Goal: Task Accomplishment & Management: Use online tool/utility

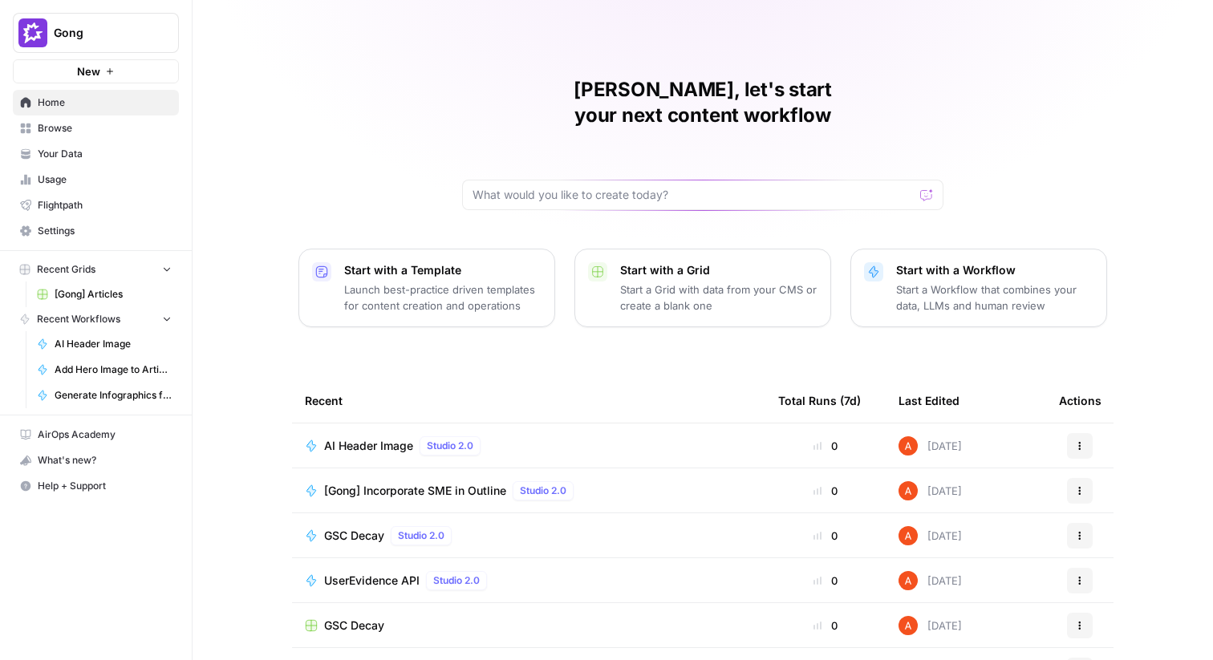
click at [128, 145] on link "Your Data" at bounding box center [96, 154] width 166 height 26
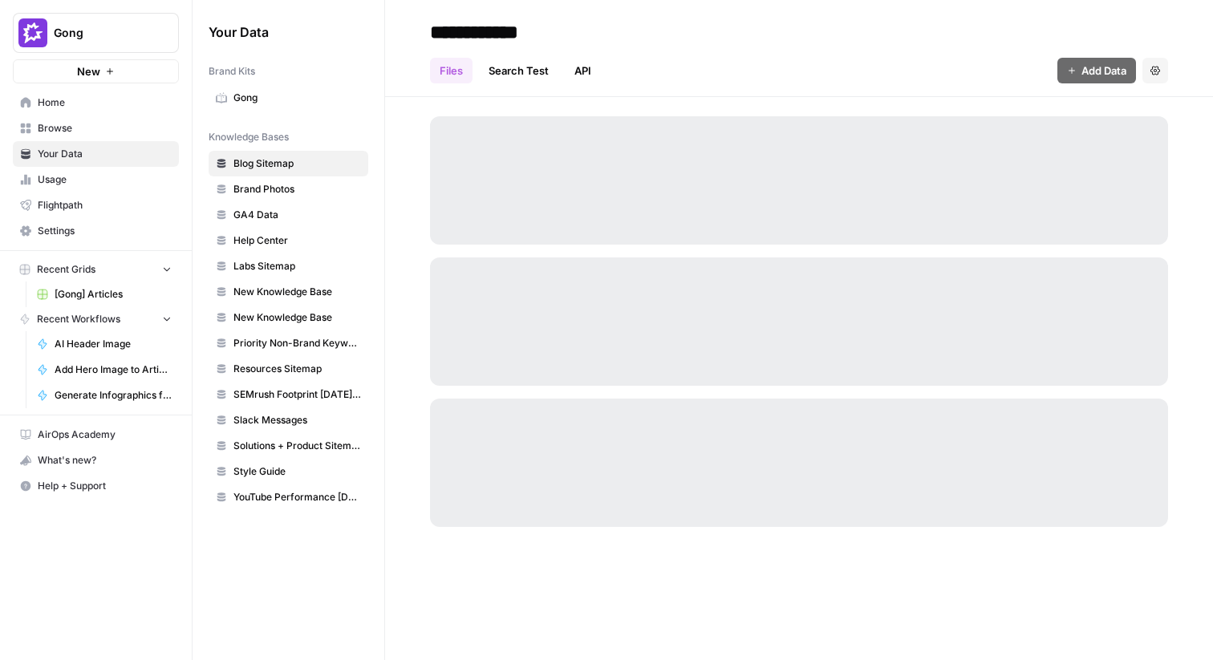
click at [116, 133] on span "Browse" at bounding box center [105, 128] width 134 height 14
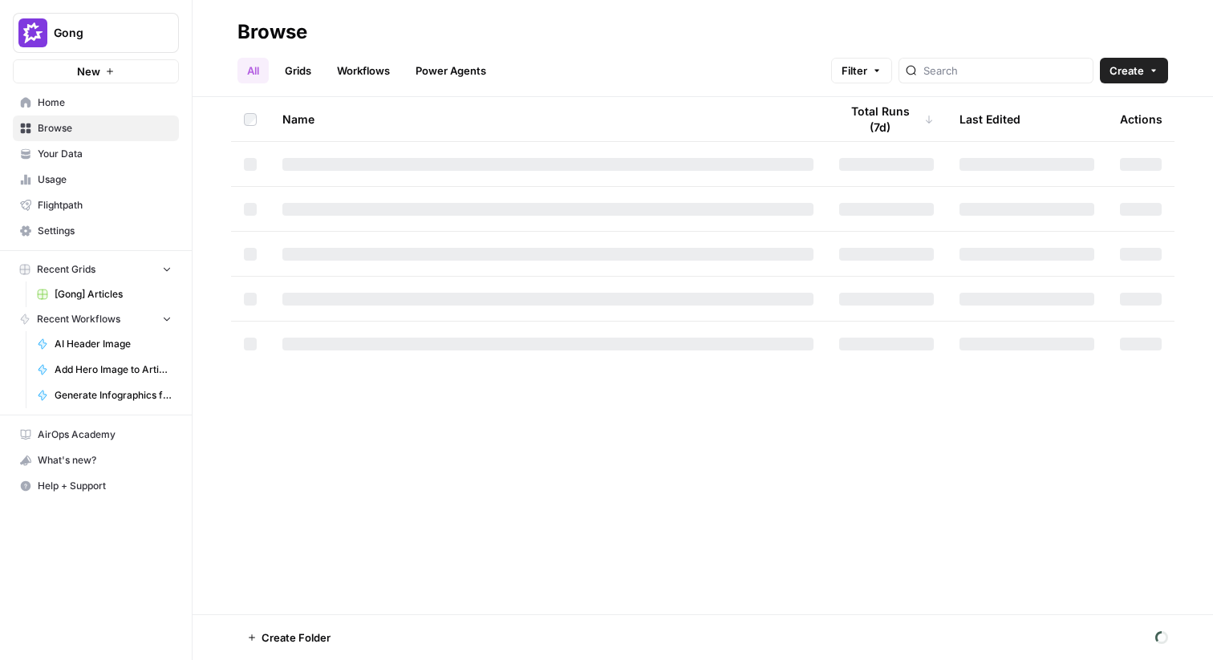
click at [311, 70] on link "Grids" at bounding box center [298, 71] width 46 height 26
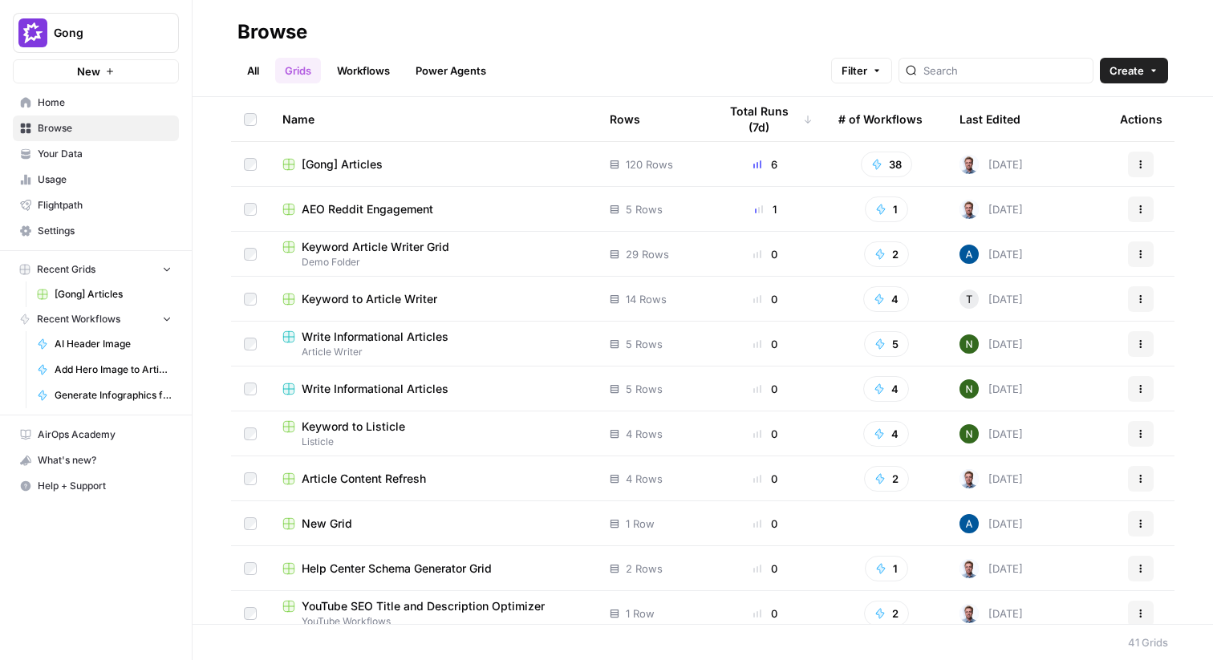
click at [364, 165] on span "[Gong] Articles" at bounding box center [342, 164] width 81 height 16
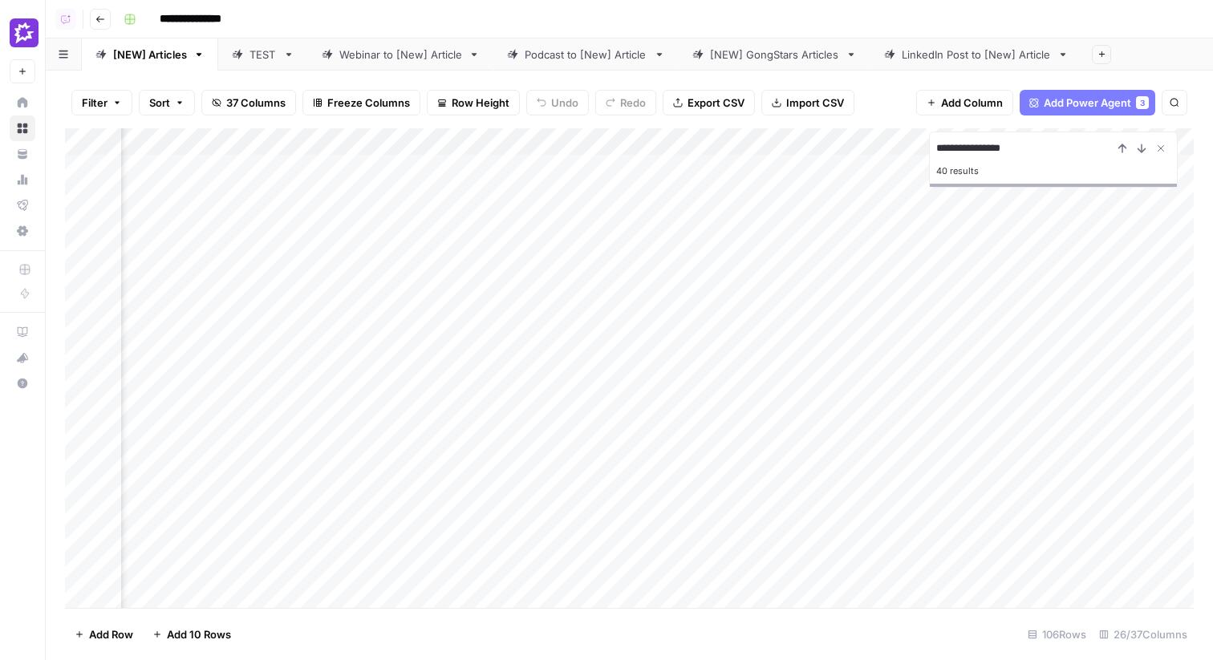
scroll to position [3, 2909]
click at [973, 375] on div "Add Column" at bounding box center [629, 368] width 1129 height 480
type input "**********"
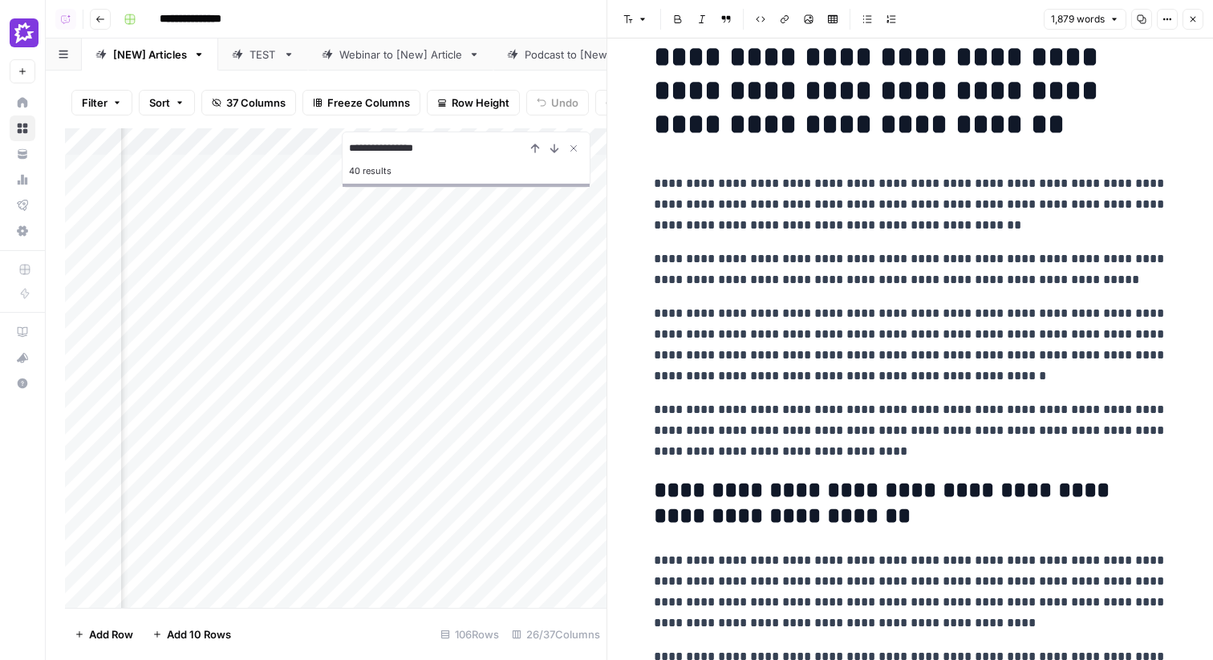
scroll to position [28, 0]
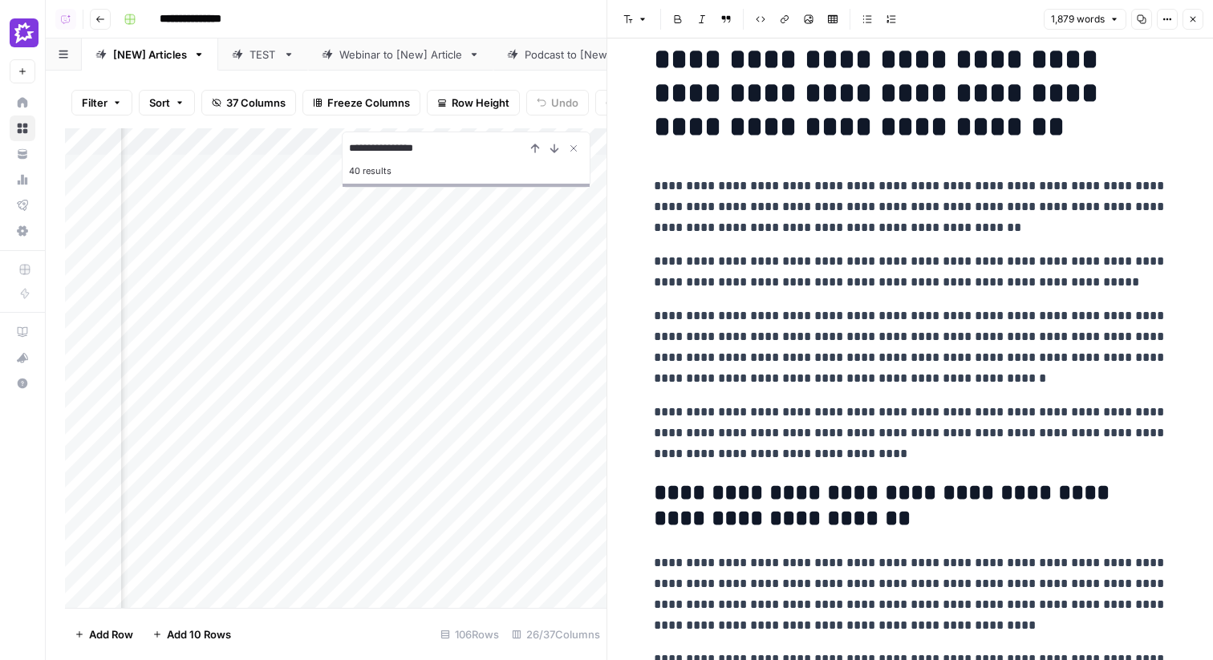
click at [841, 191] on p "**********" at bounding box center [911, 207] width 514 height 63
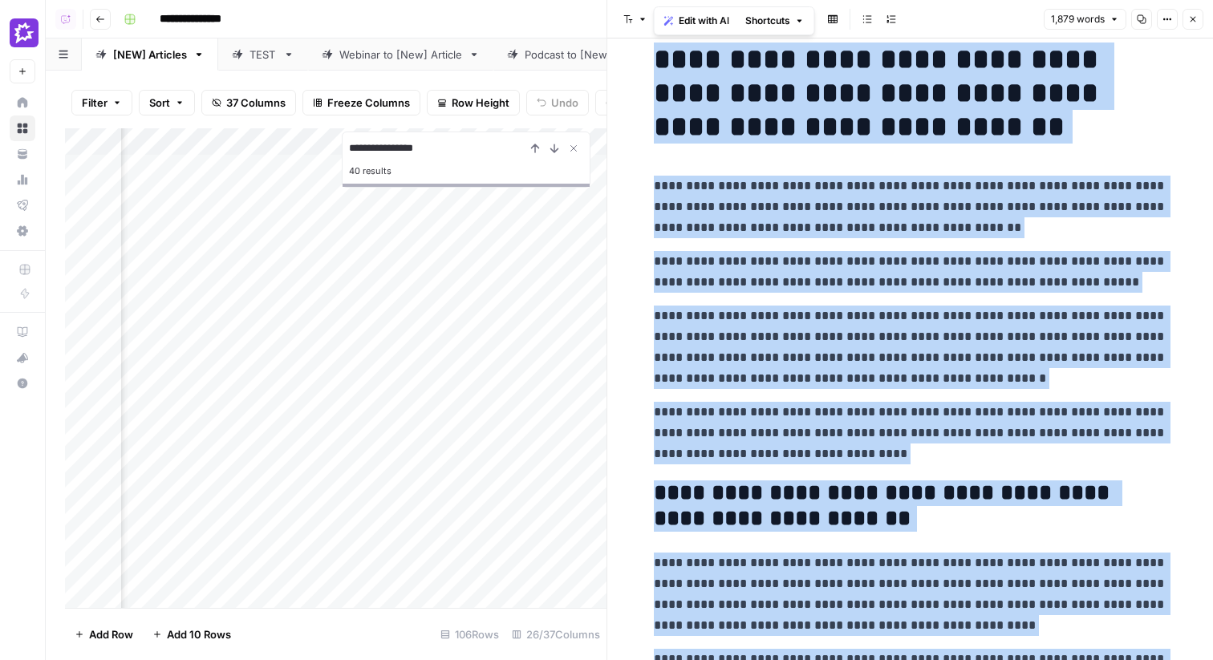
copy div "**********"
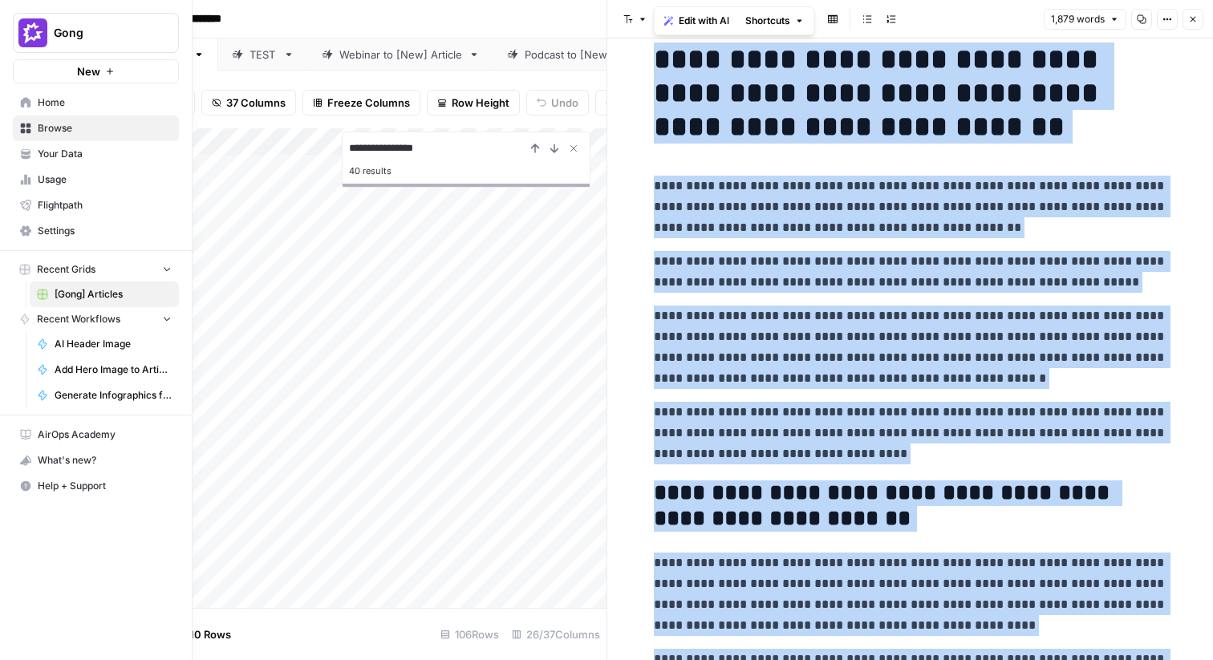
click at [26, 95] on link "Home" at bounding box center [96, 103] width 166 height 26
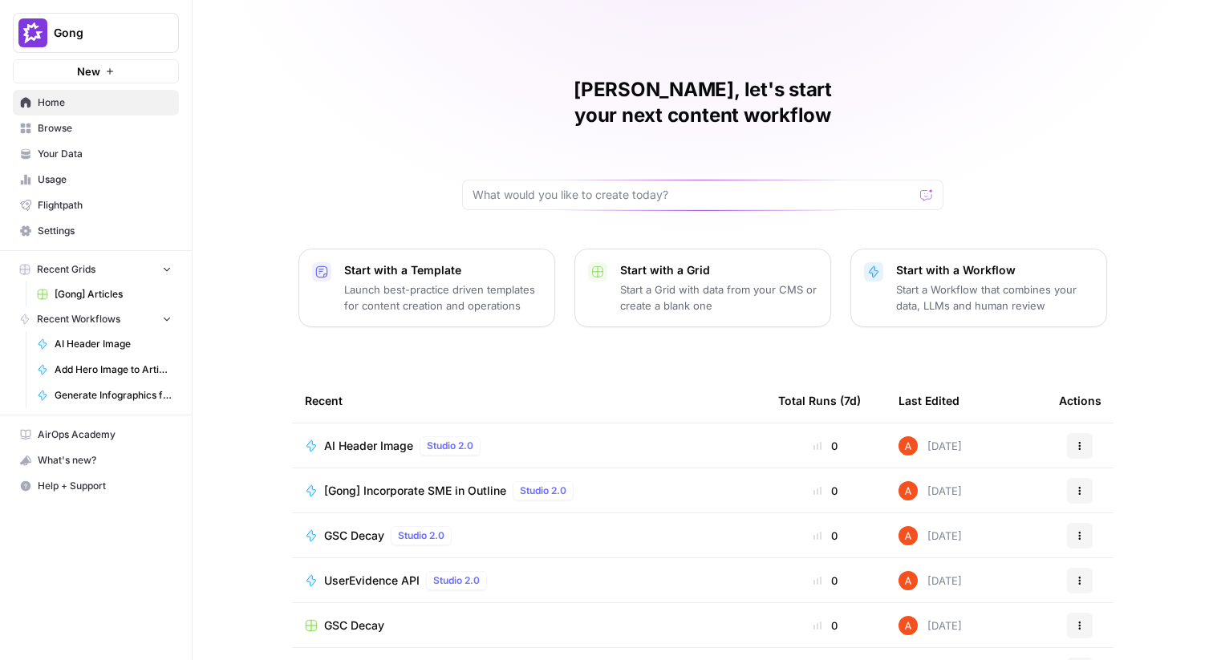
click at [68, 43] on button "Gong" at bounding box center [96, 33] width 166 height 40
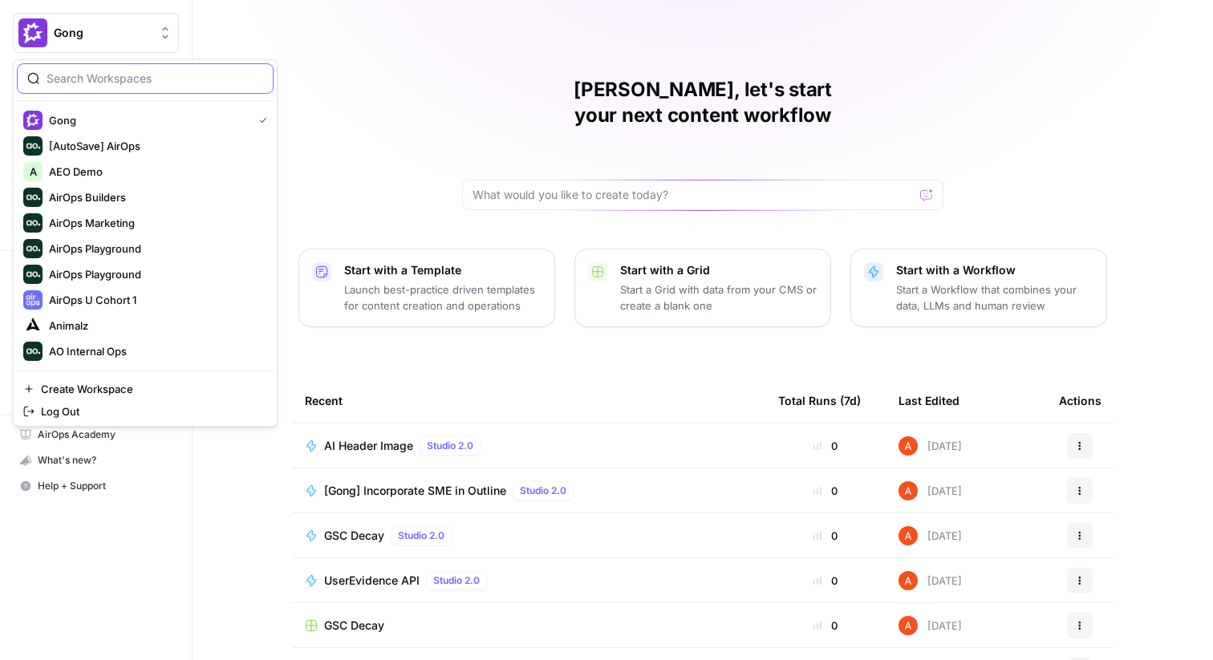
click at [104, 77] on input "search" at bounding box center [155, 79] width 217 height 16
type input "meis"
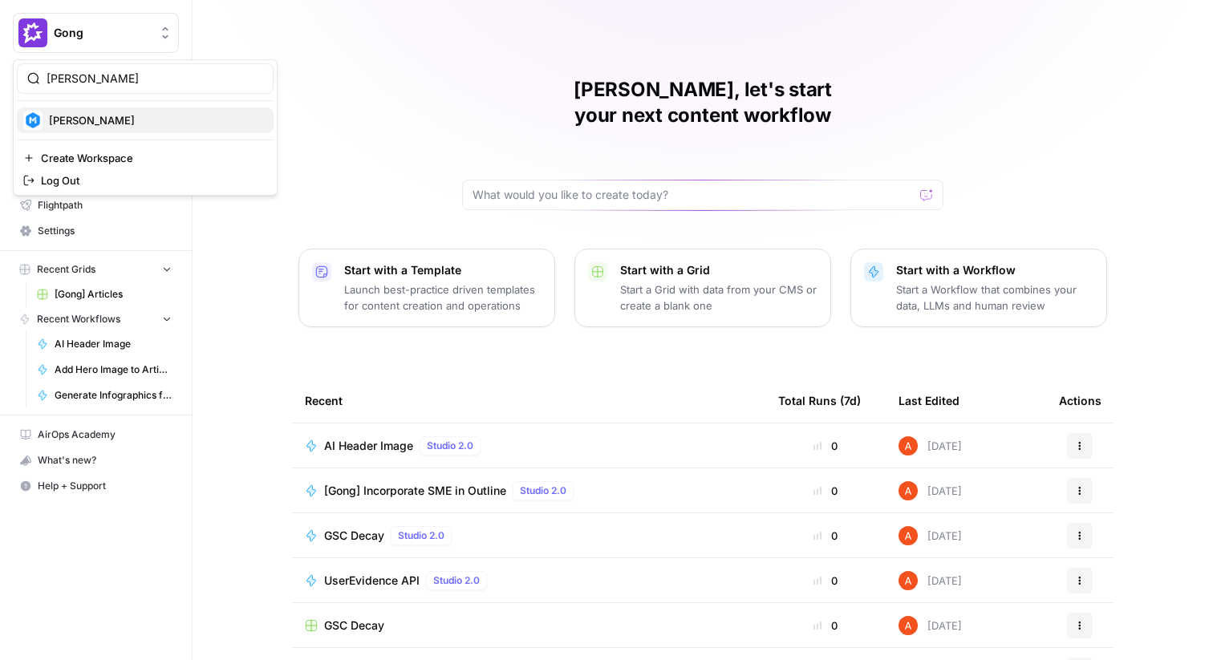
click at [83, 123] on span "Meister" at bounding box center [155, 120] width 212 height 16
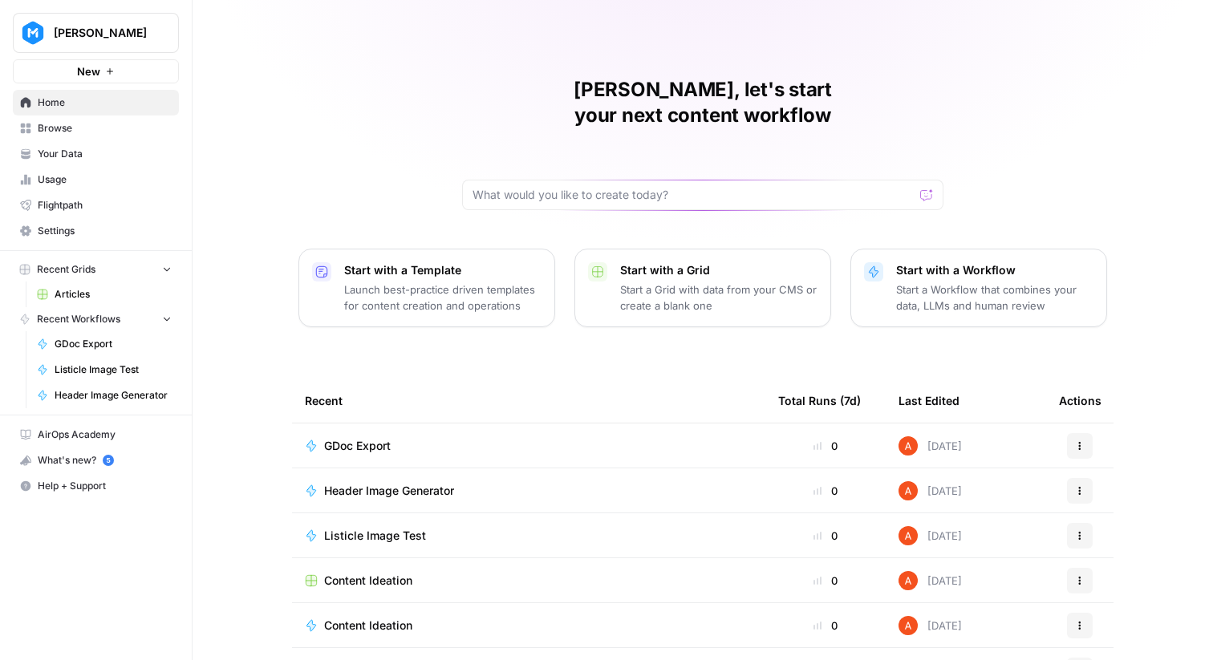
click at [72, 237] on span "Settings" at bounding box center [105, 231] width 134 height 14
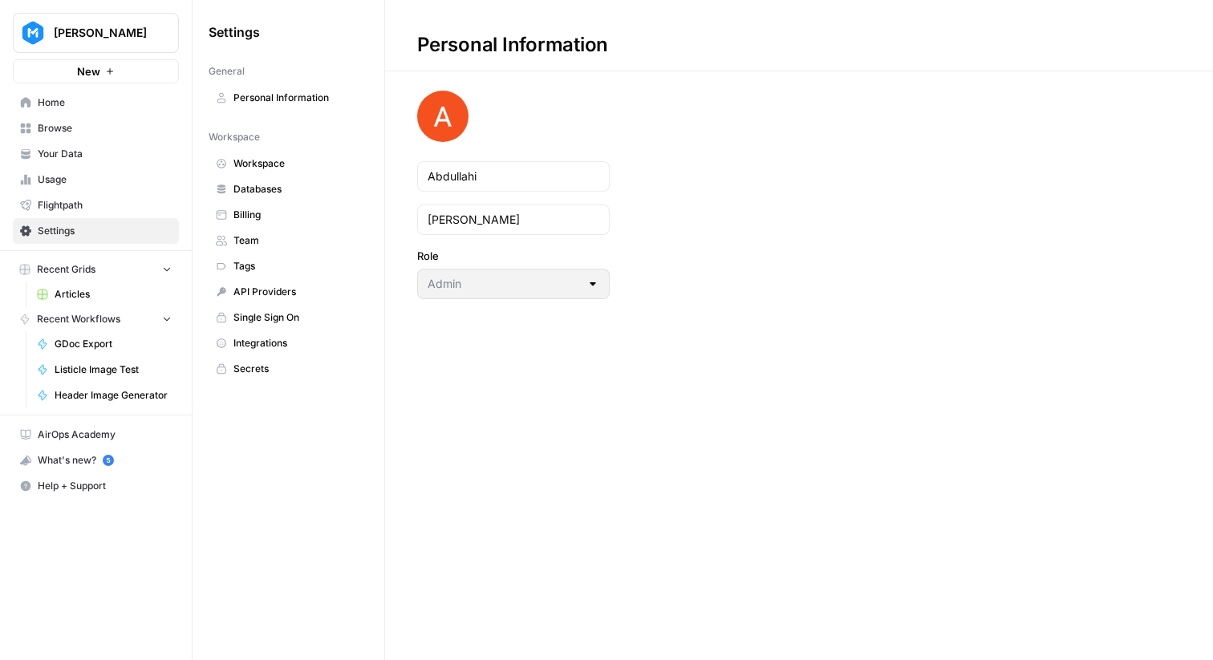
click at [308, 293] on span "API Providers" at bounding box center [298, 292] width 128 height 14
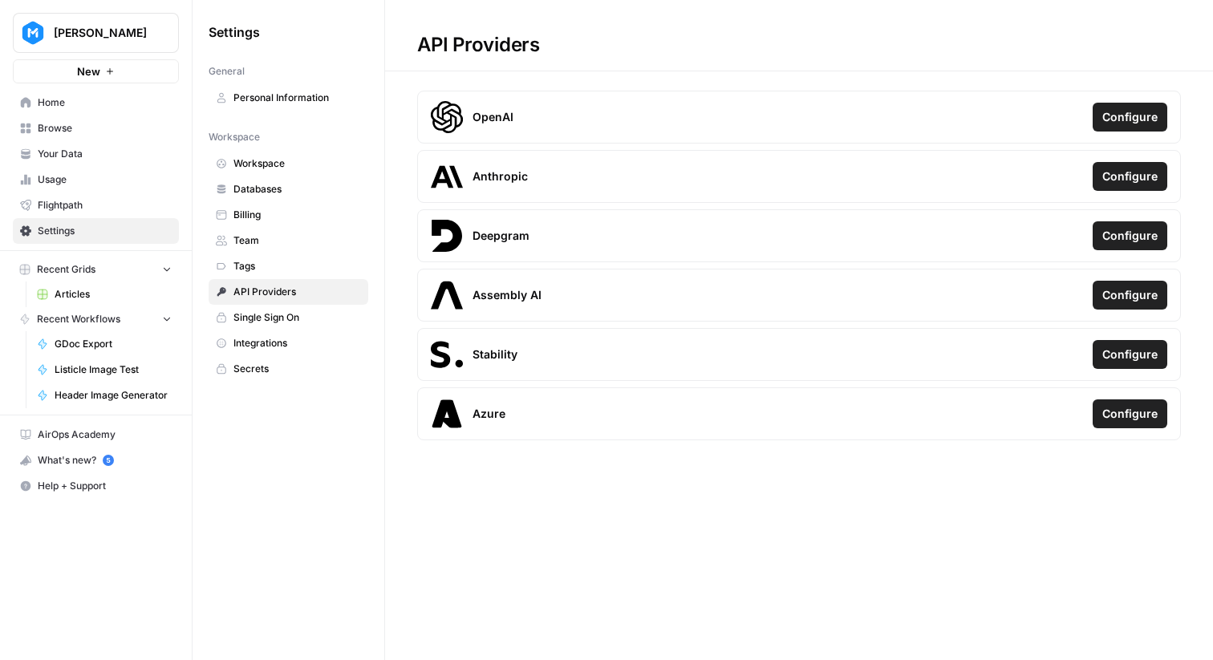
click at [273, 169] on span "Workspace" at bounding box center [298, 163] width 128 height 14
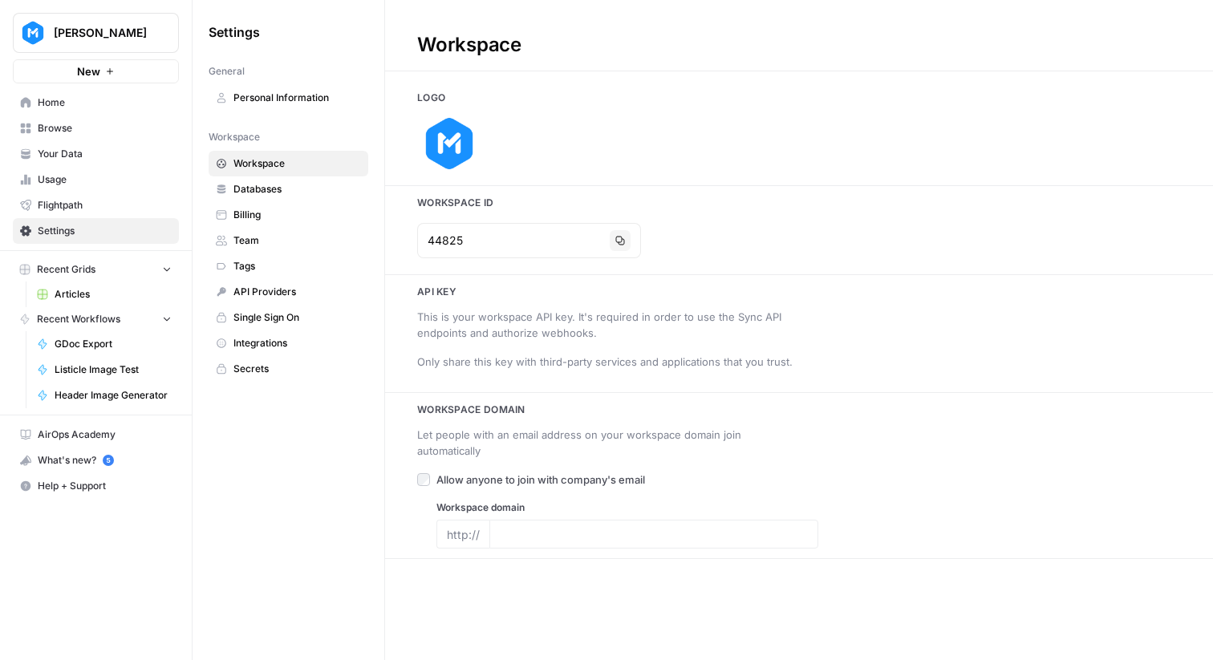
type input "www.meistertask.com"
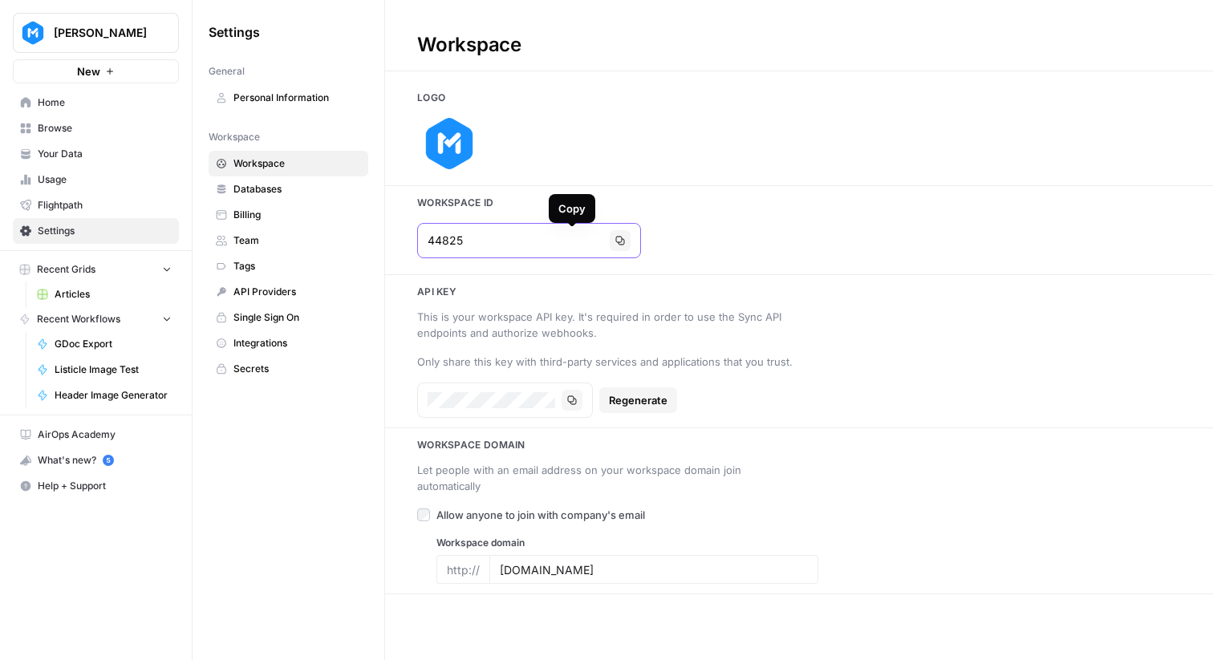
click at [610, 246] on button "Copy" at bounding box center [620, 240] width 21 height 21
click at [100, 108] on span "Home" at bounding box center [105, 102] width 134 height 14
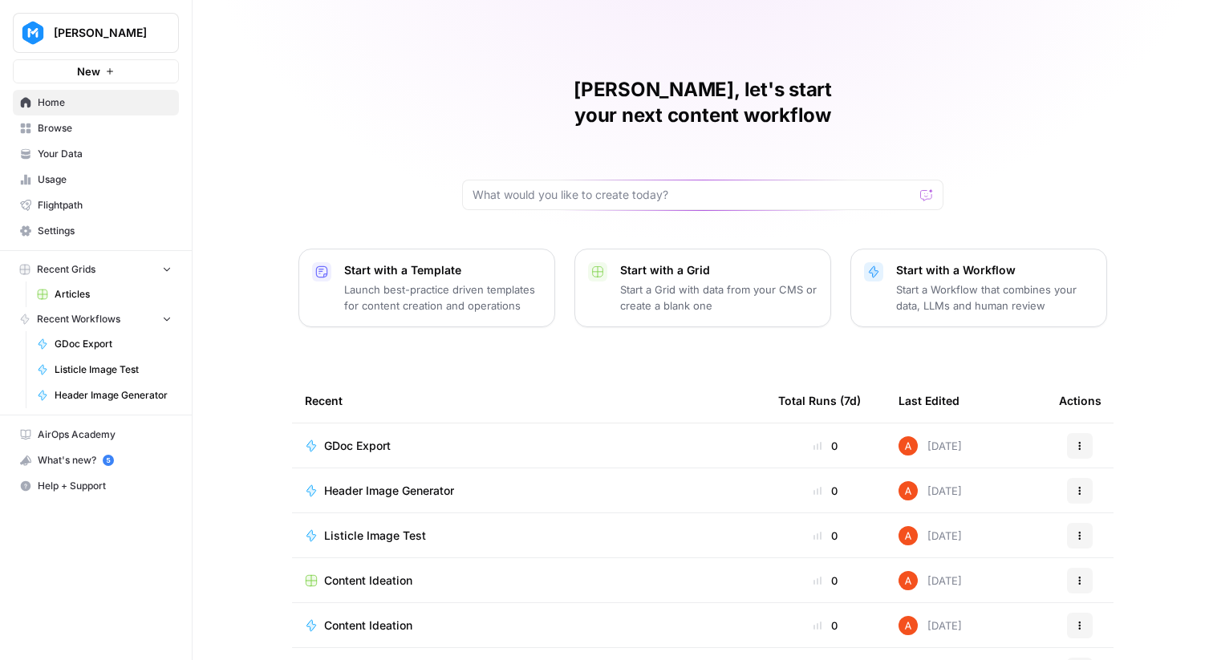
click at [144, 35] on span "Meister" at bounding box center [102, 33] width 97 height 16
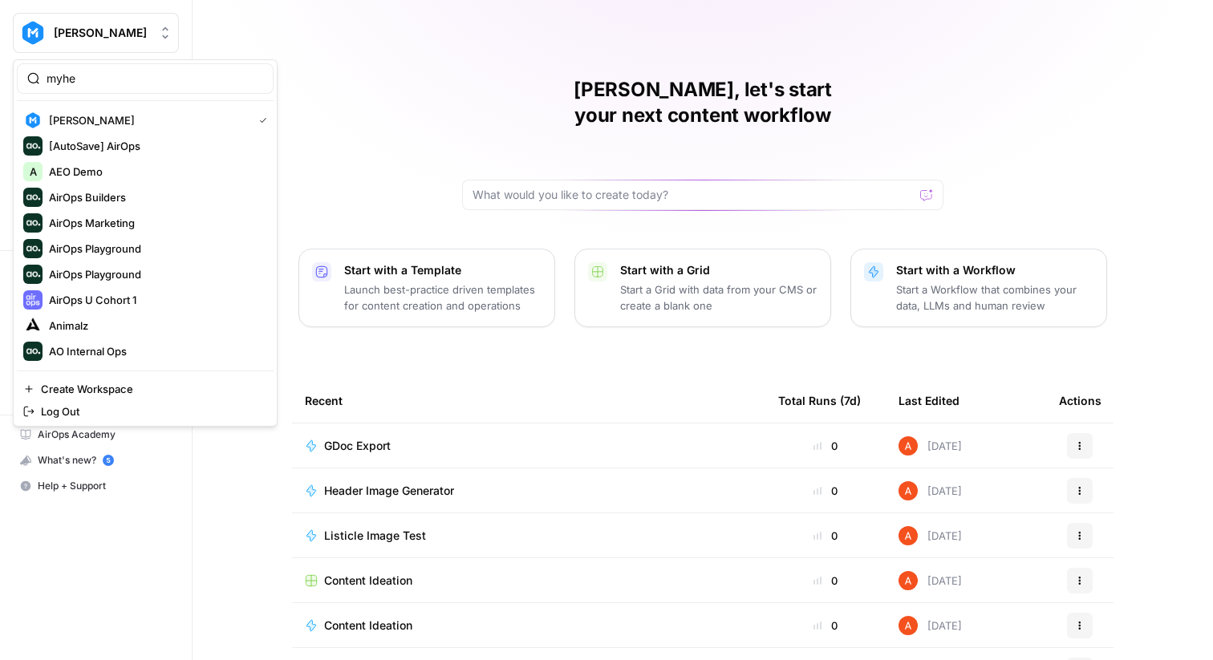
type input "myhe"
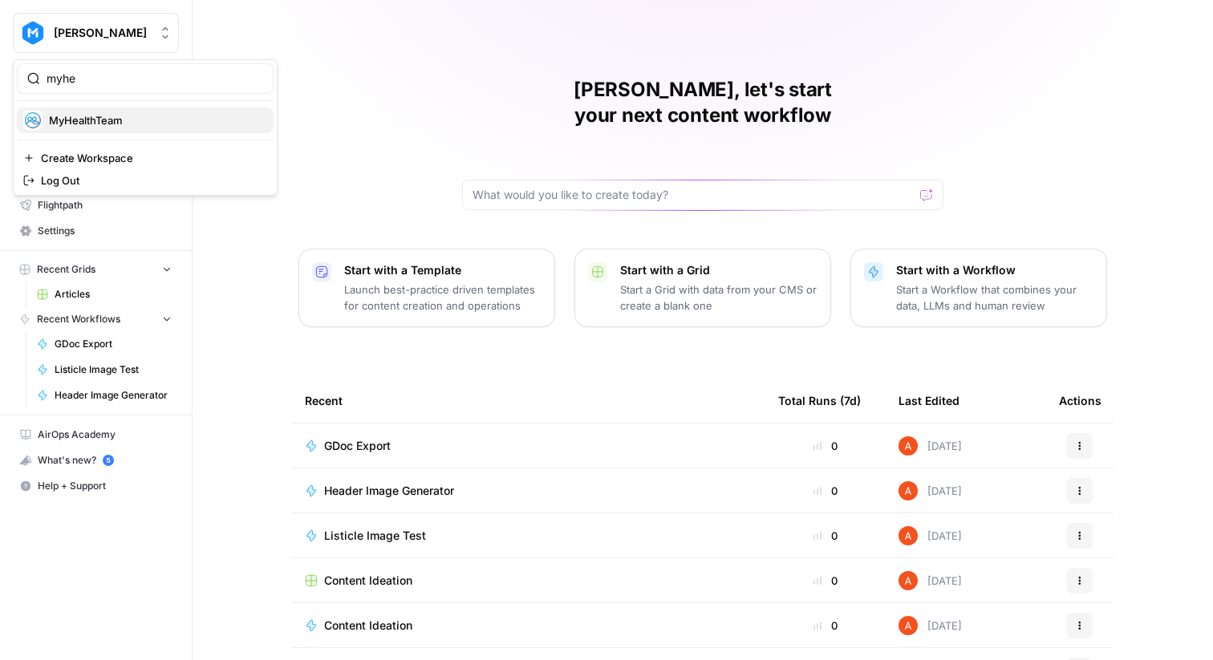
click at [69, 127] on span "MyHealthTeam" at bounding box center [155, 120] width 212 height 16
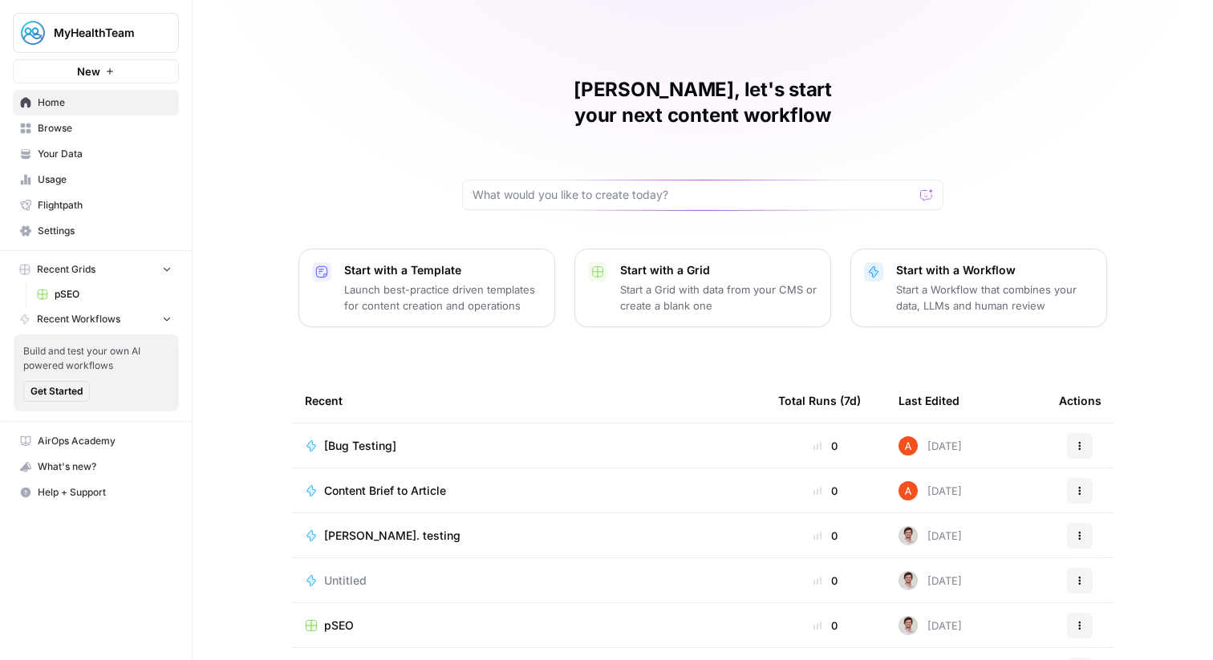
click at [99, 132] on span "Browse" at bounding box center [105, 128] width 134 height 14
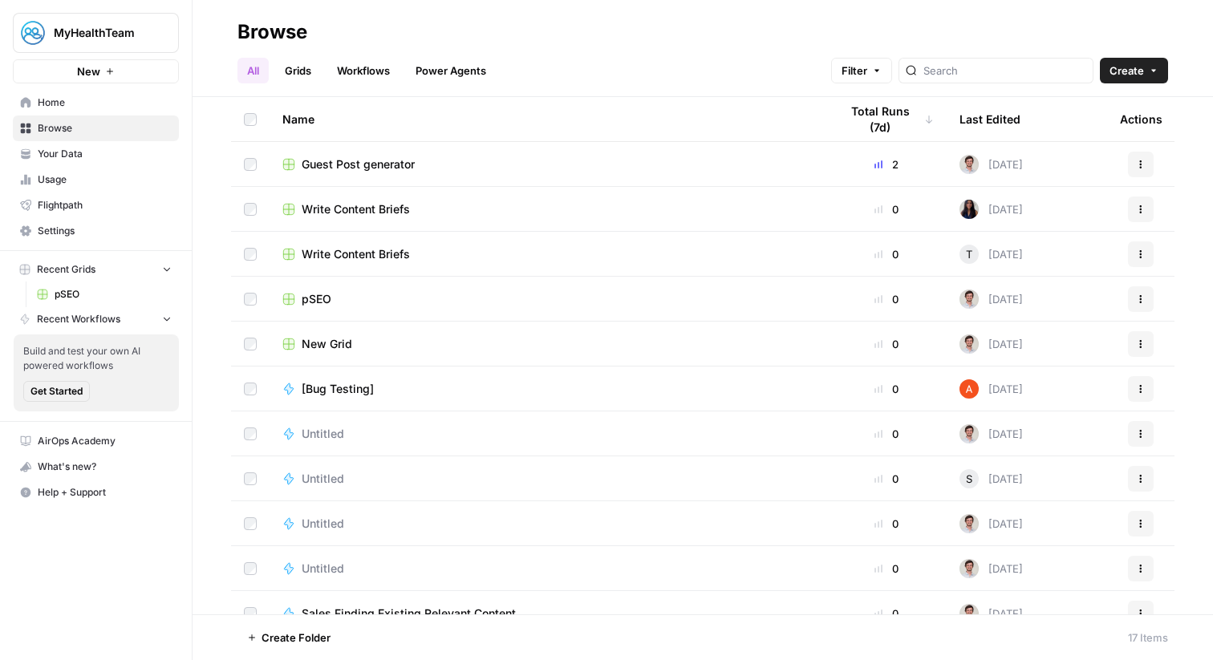
click at [350, 79] on link "Workflows" at bounding box center [363, 71] width 72 height 26
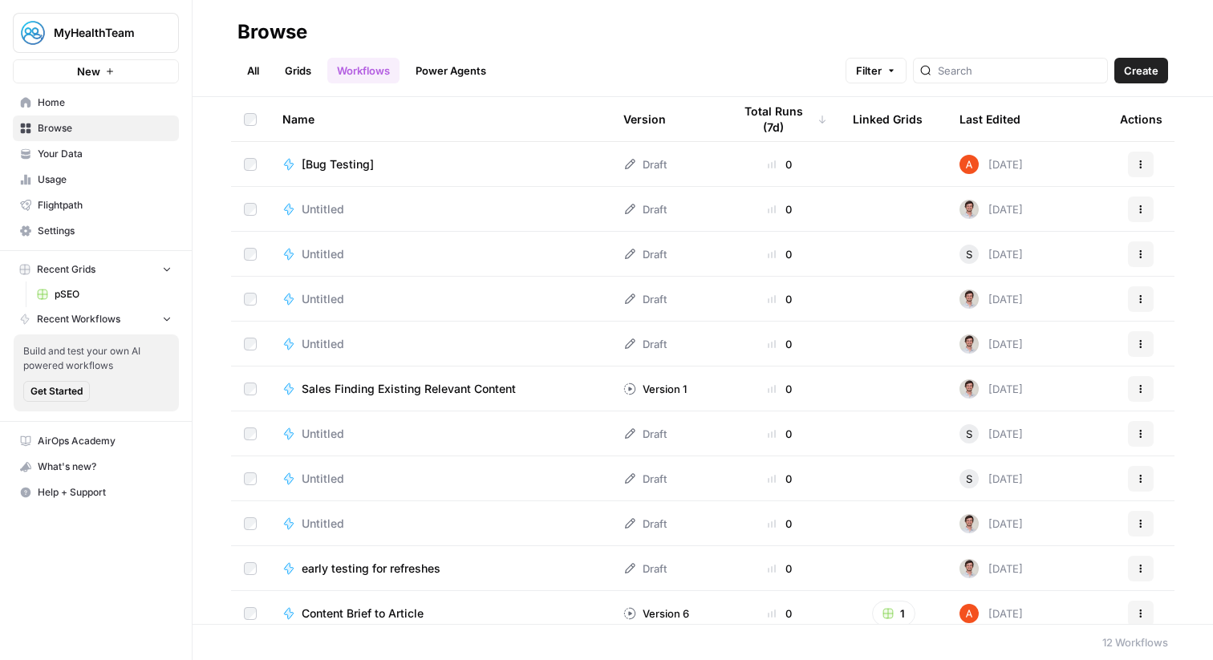
click at [304, 68] on link "Grids" at bounding box center [298, 71] width 46 height 26
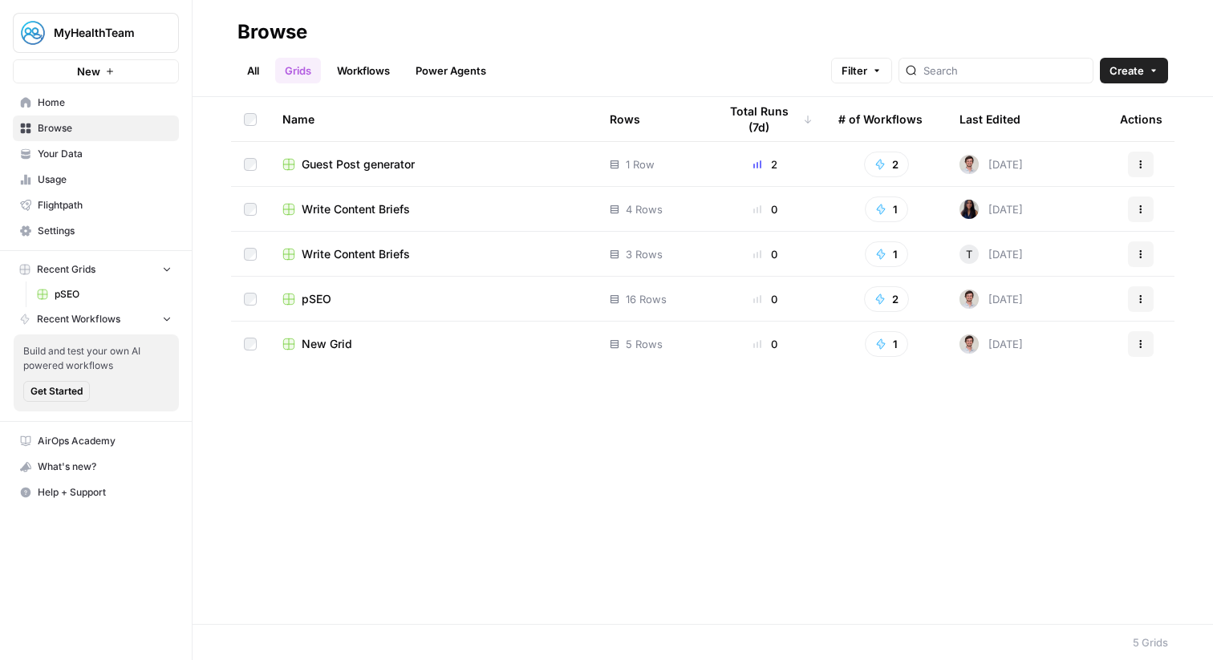
click at [347, 304] on div "pSEO" at bounding box center [433, 299] width 302 height 16
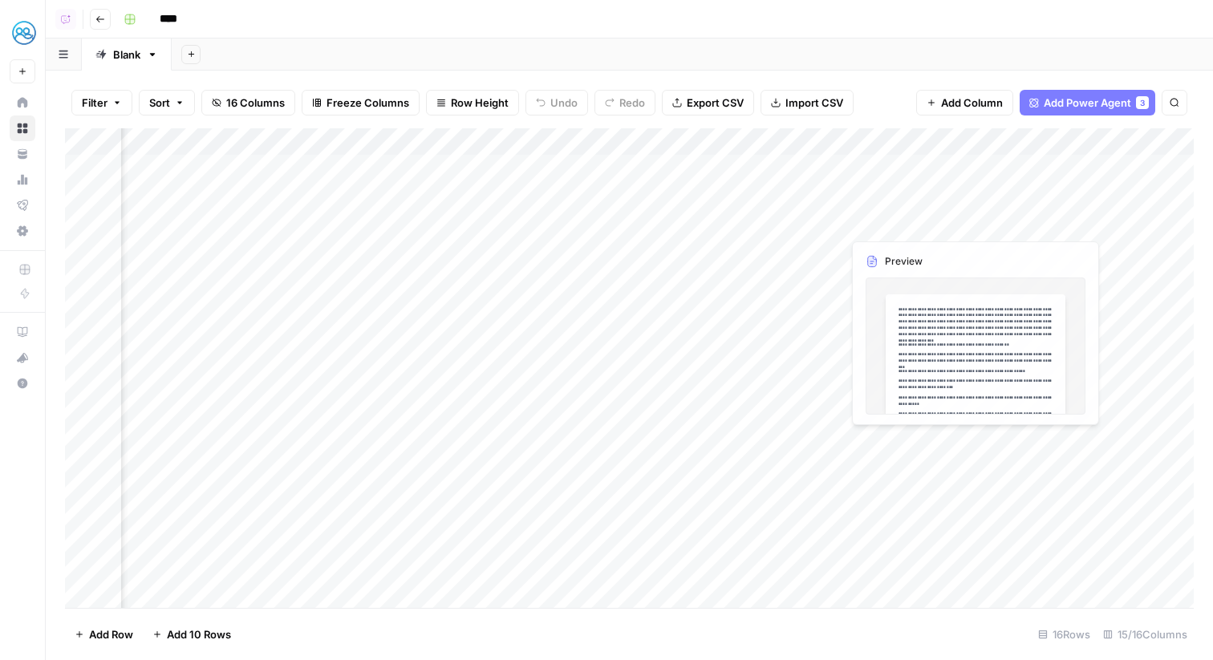
scroll to position [0, 1231]
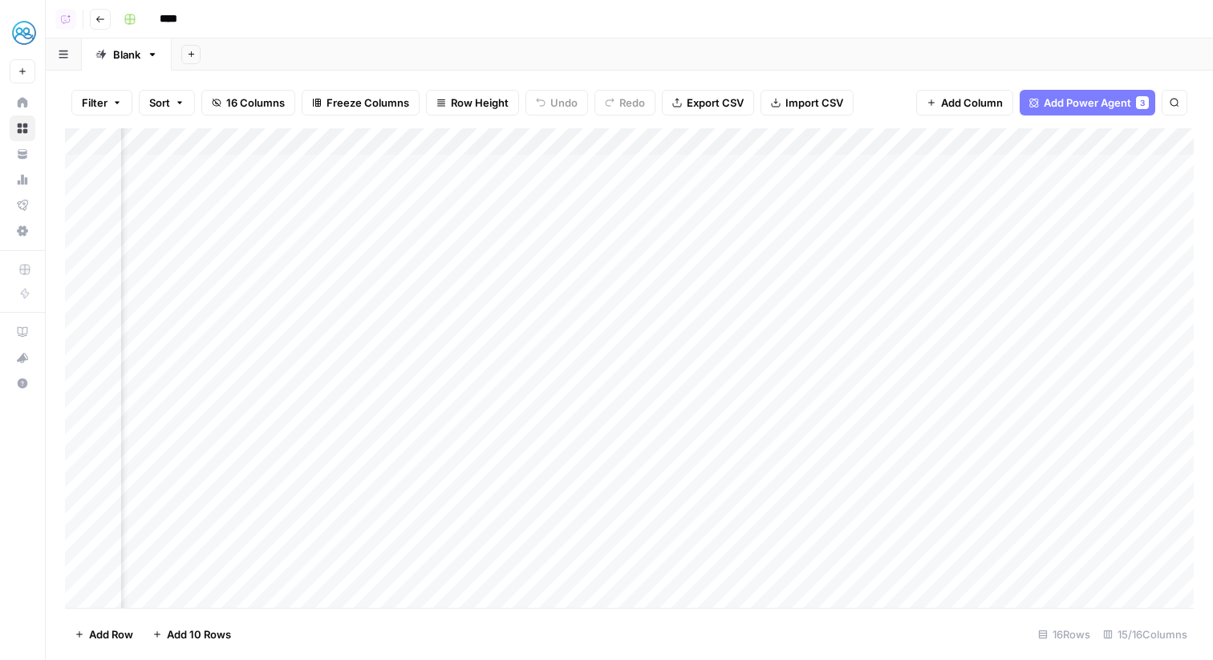
click at [1000, 145] on div "Add Column" at bounding box center [629, 368] width 1129 height 480
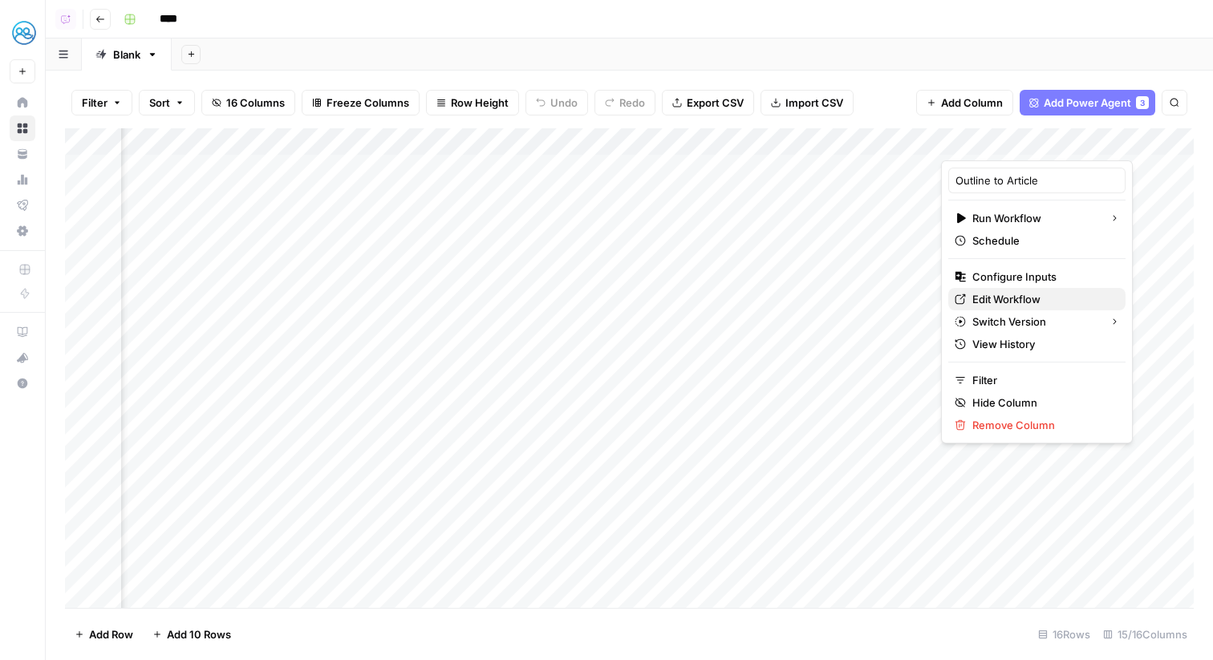
click at [1006, 300] on span "Edit Workflow" at bounding box center [1043, 299] width 140 height 16
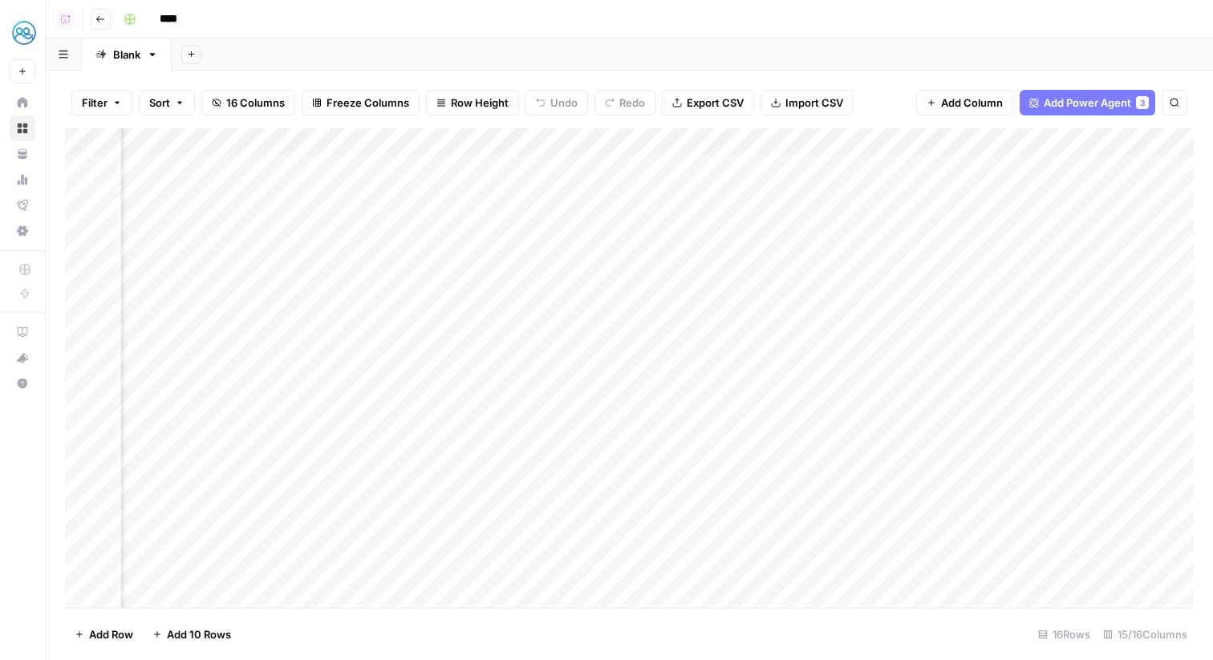
scroll to position [0, 31]
click at [327, 135] on div "Add Column" at bounding box center [629, 368] width 1129 height 480
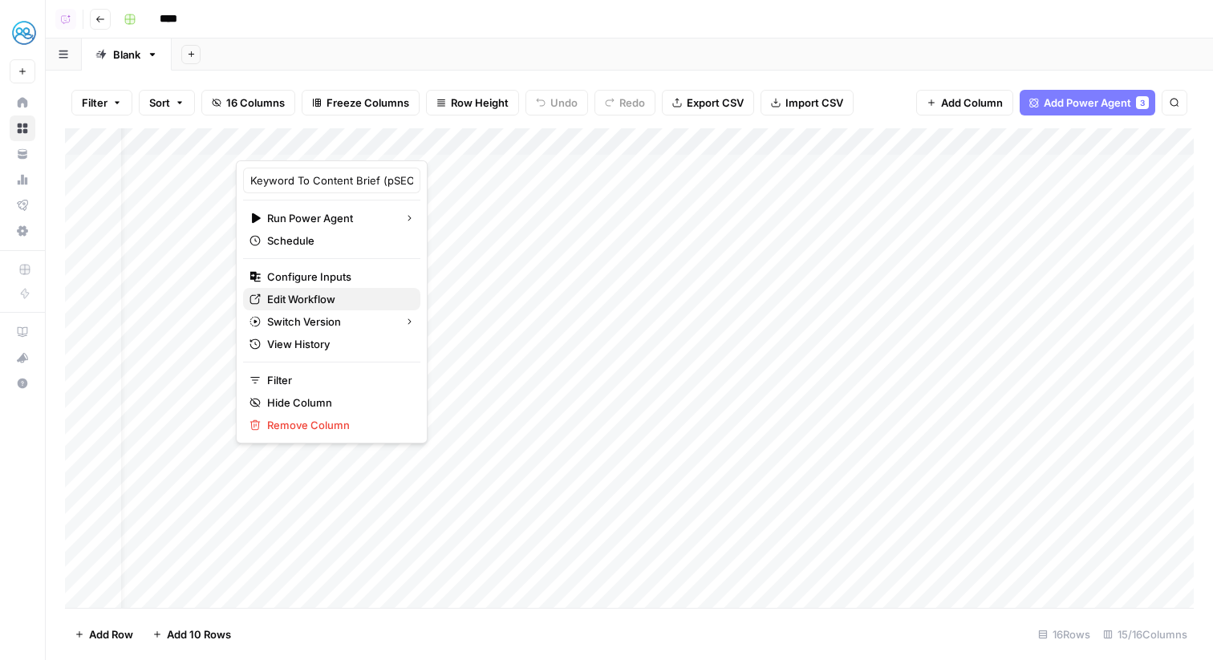
click at [347, 303] on span "Edit Workflow" at bounding box center [337, 299] width 140 height 16
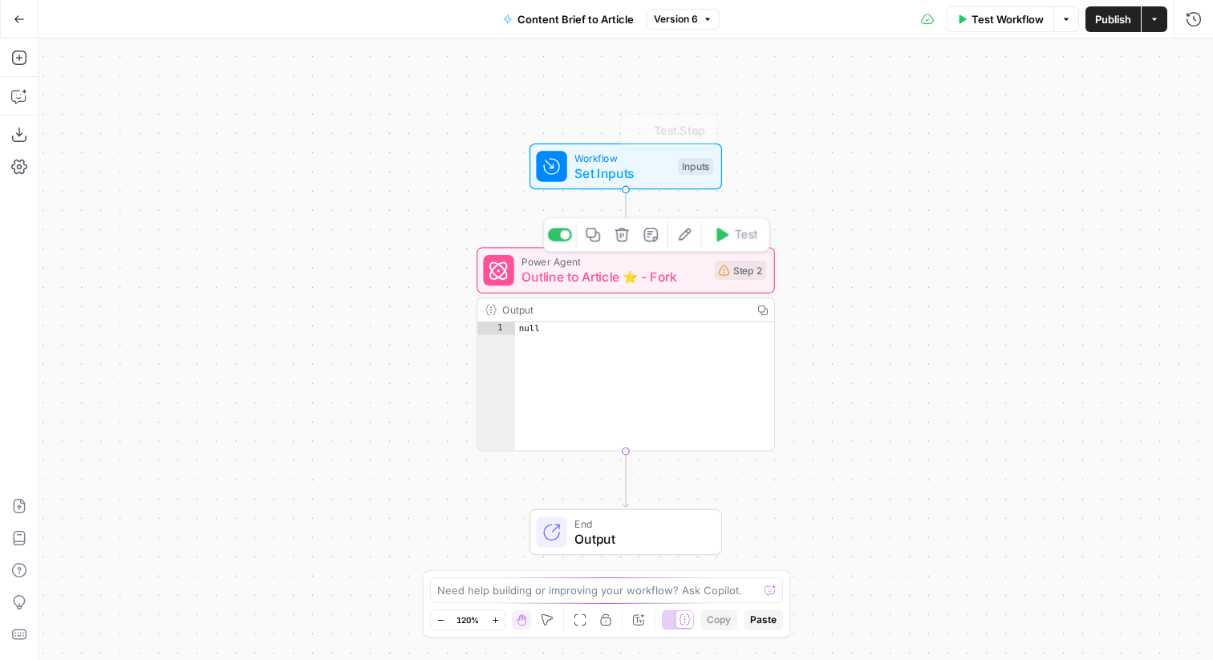
click at [616, 277] on span "Outline to Article ⭐️ - Fork" at bounding box center [614, 277] width 185 height 19
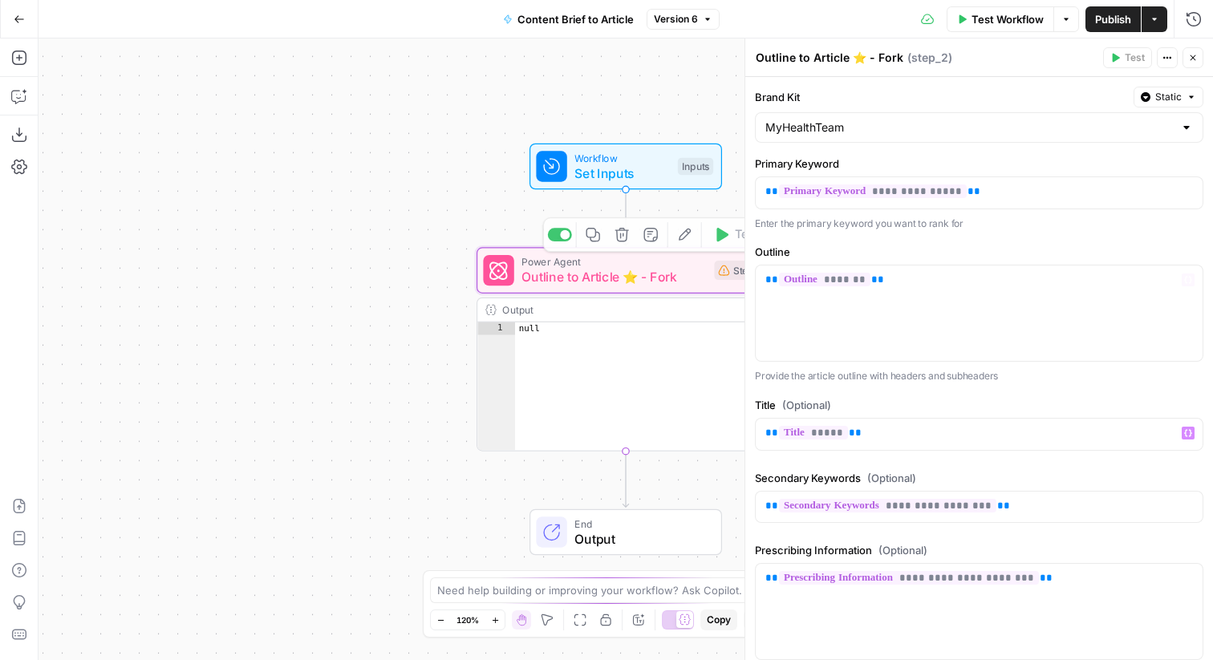
scroll to position [331, 0]
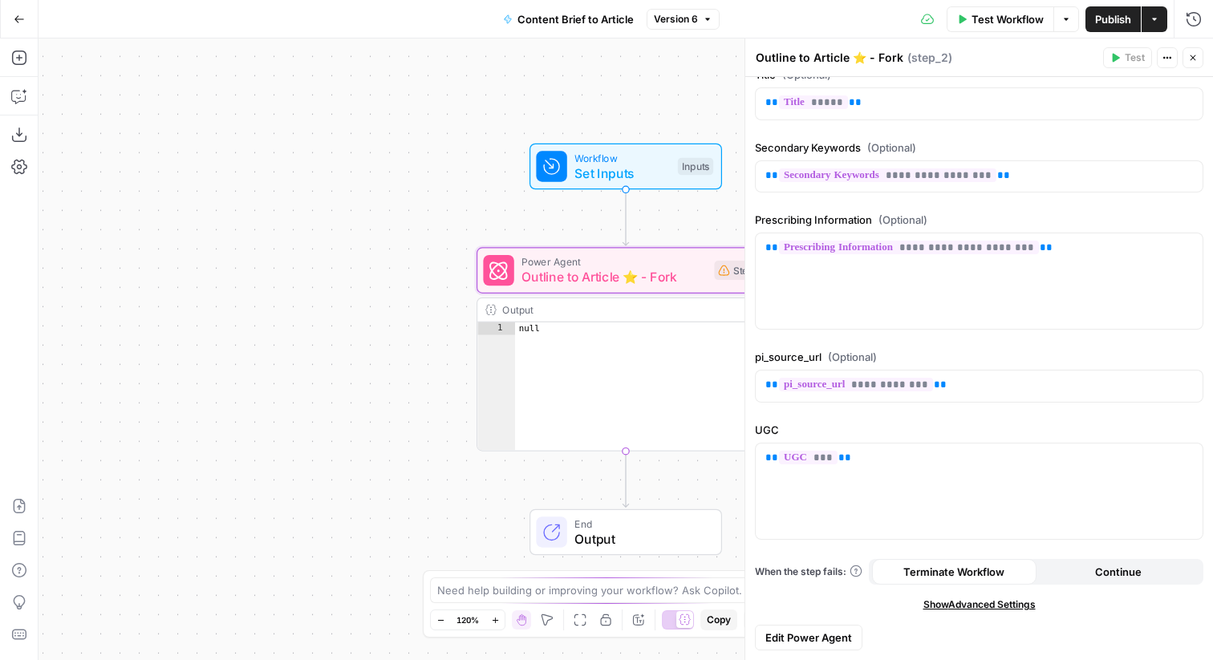
click at [837, 642] on span "Edit Power Agent" at bounding box center [809, 638] width 87 height 16
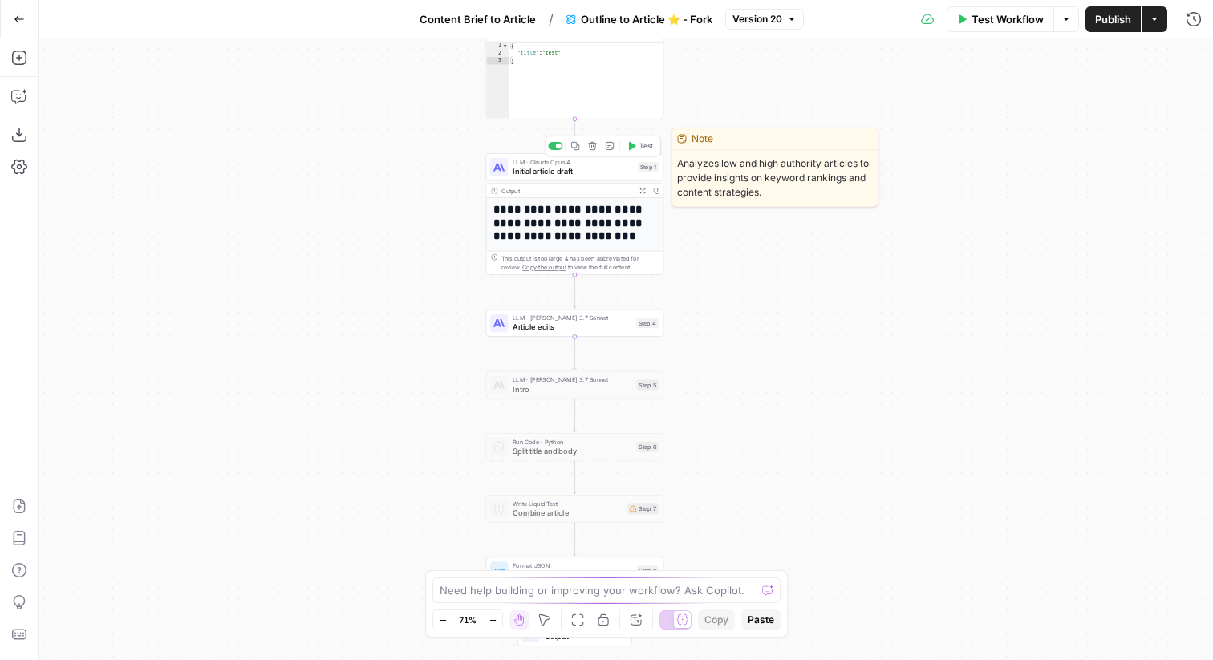
click at [623, 173] on span "Initial article draft" at bounding box center [573, 170] width 120 height 11
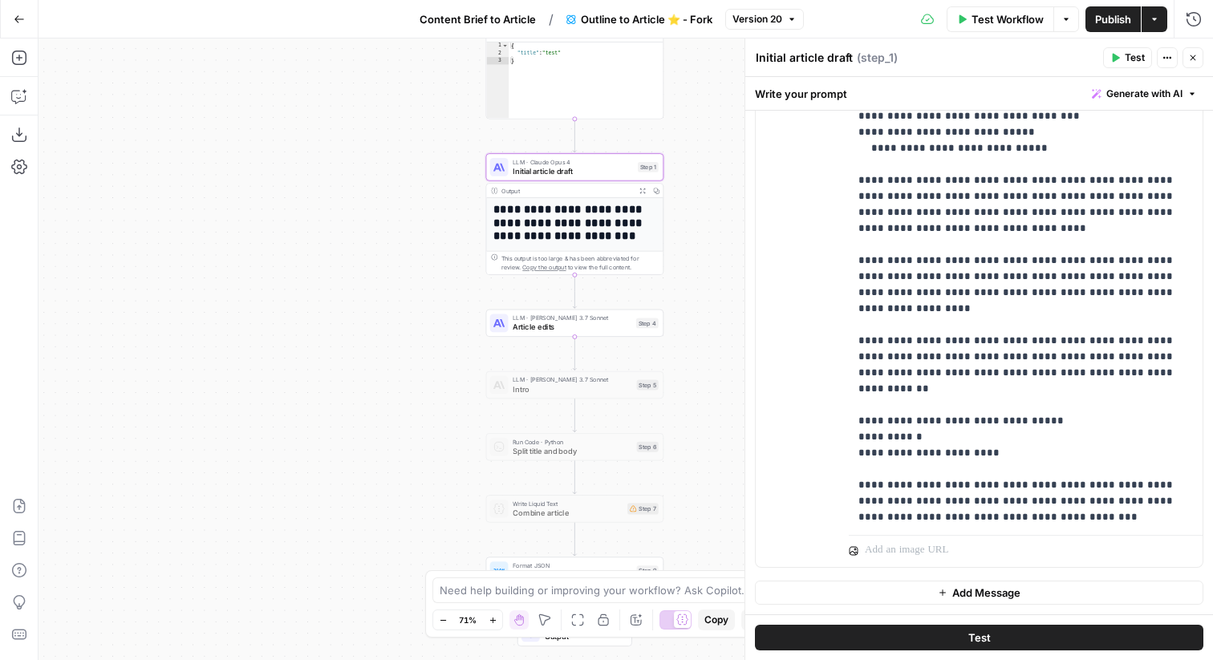
scroll to position [1429, 0]
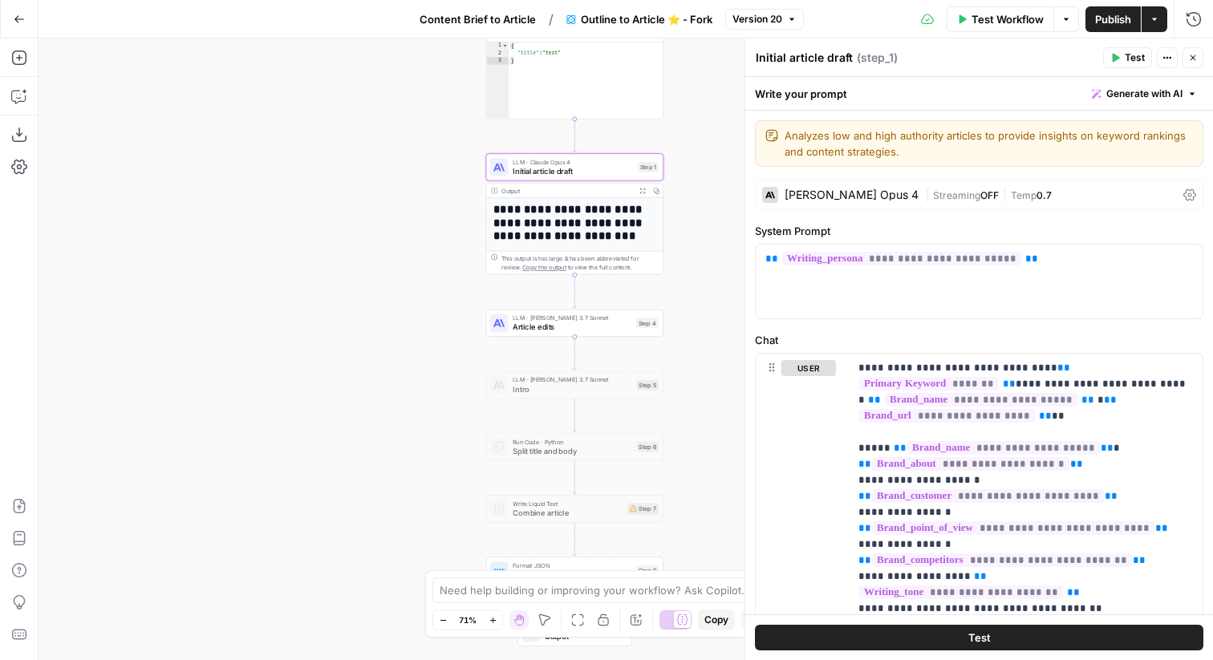
scroll to position [504, 0]
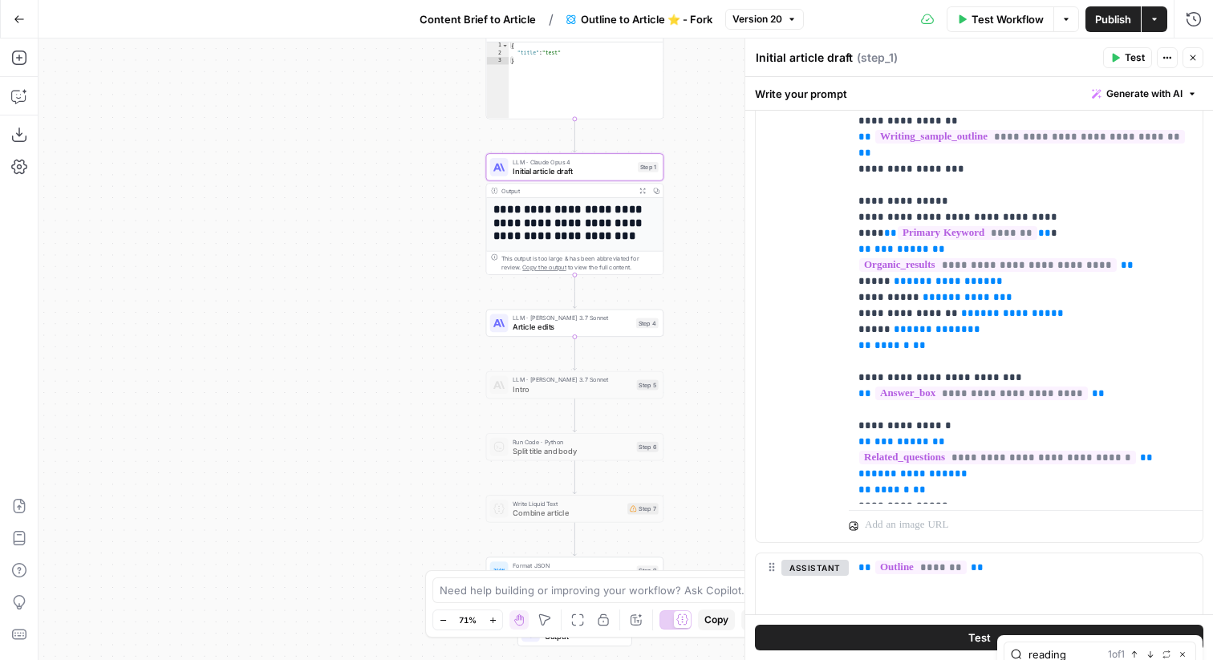
type input "reading"
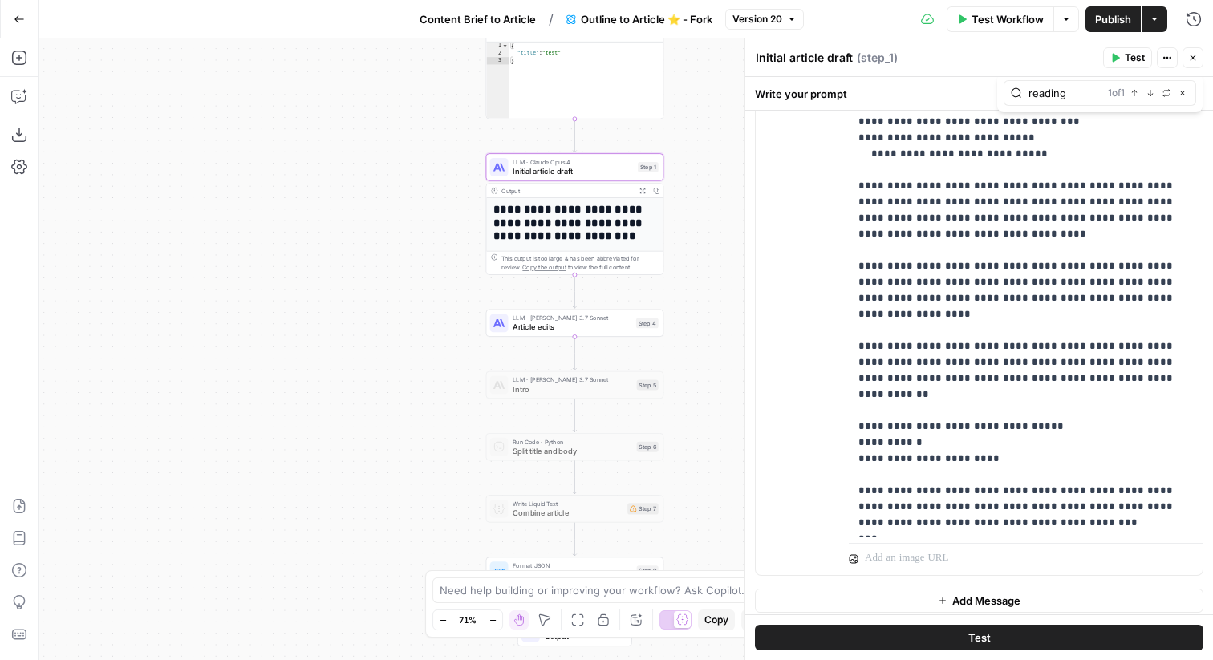
scroll to position [1306, 0]
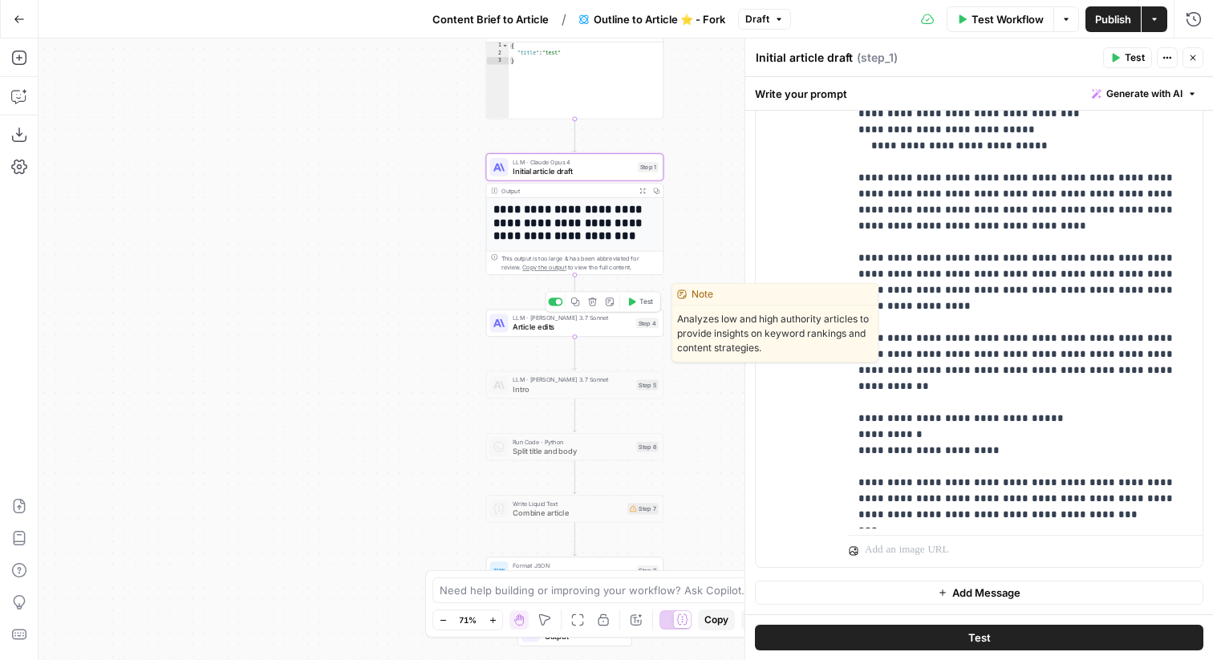
click at [628, 336] on div "LLM · Claude 3.7 Sonnet Article edits Step 4 Copy step Delete step Edit Note Te…" at bounding box center [575, 323] width 178 height 27
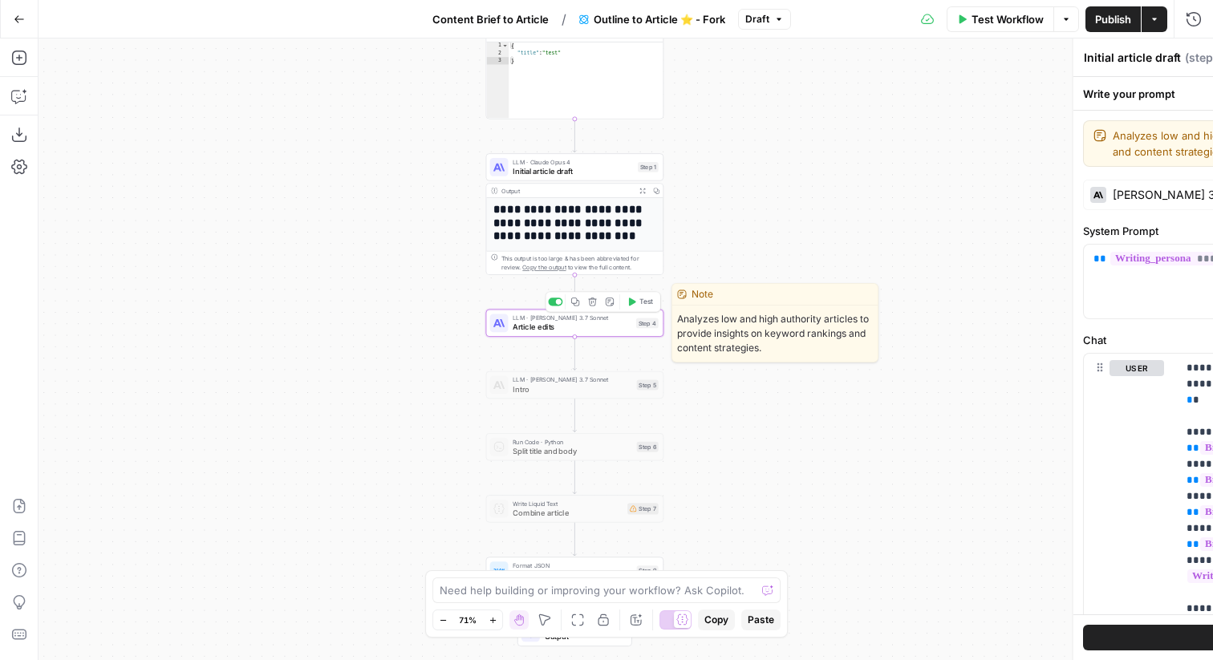
type textarea "Article edits"
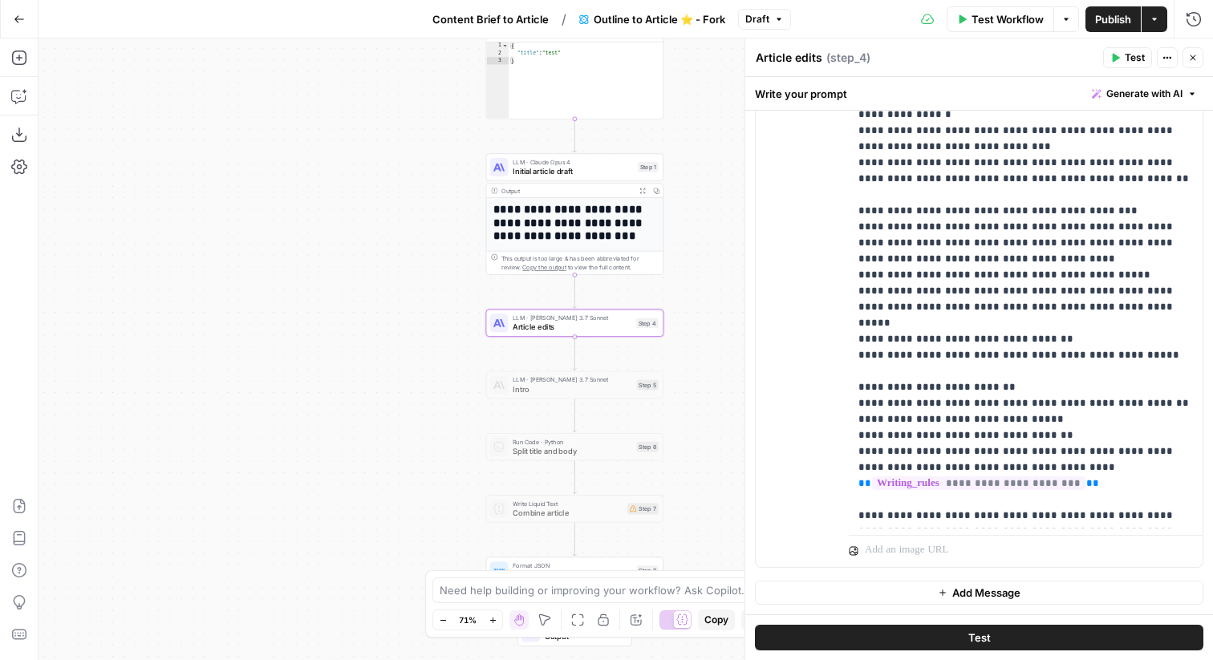
scroll to position [81, 0]
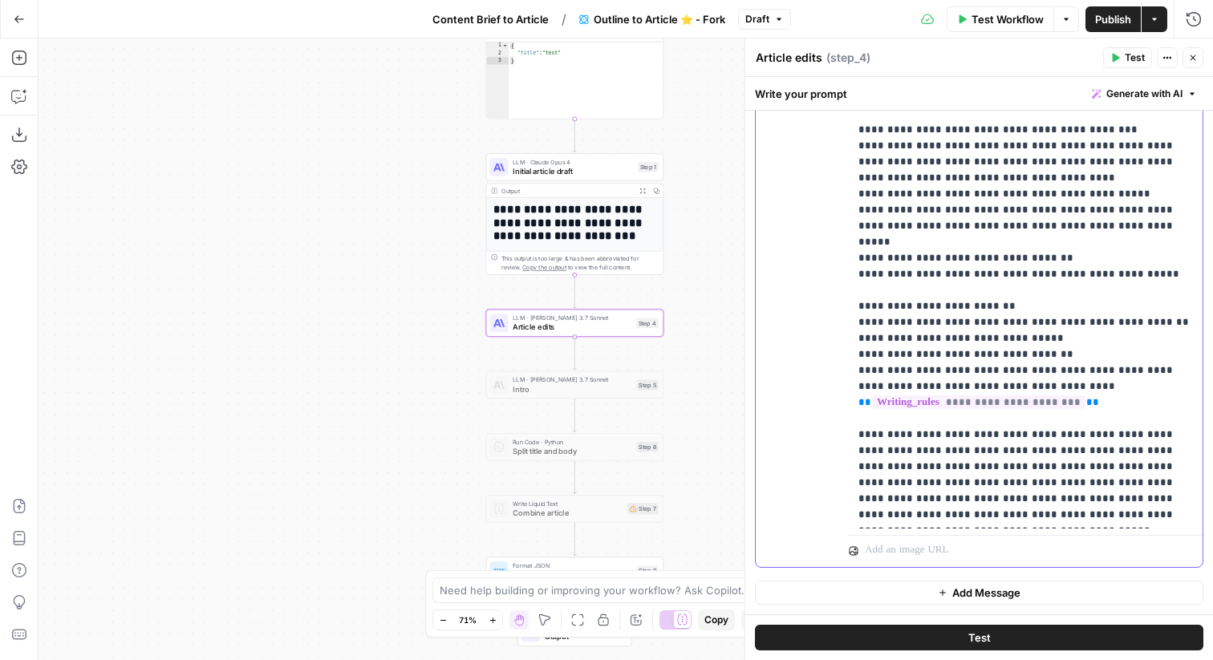
click at [928, 316] on p "**********" at bounding box center [1026, 162] width 335 height 722
click at [921, 322] on p "**********" at bounding box center [1026, 162] width 335 height 722
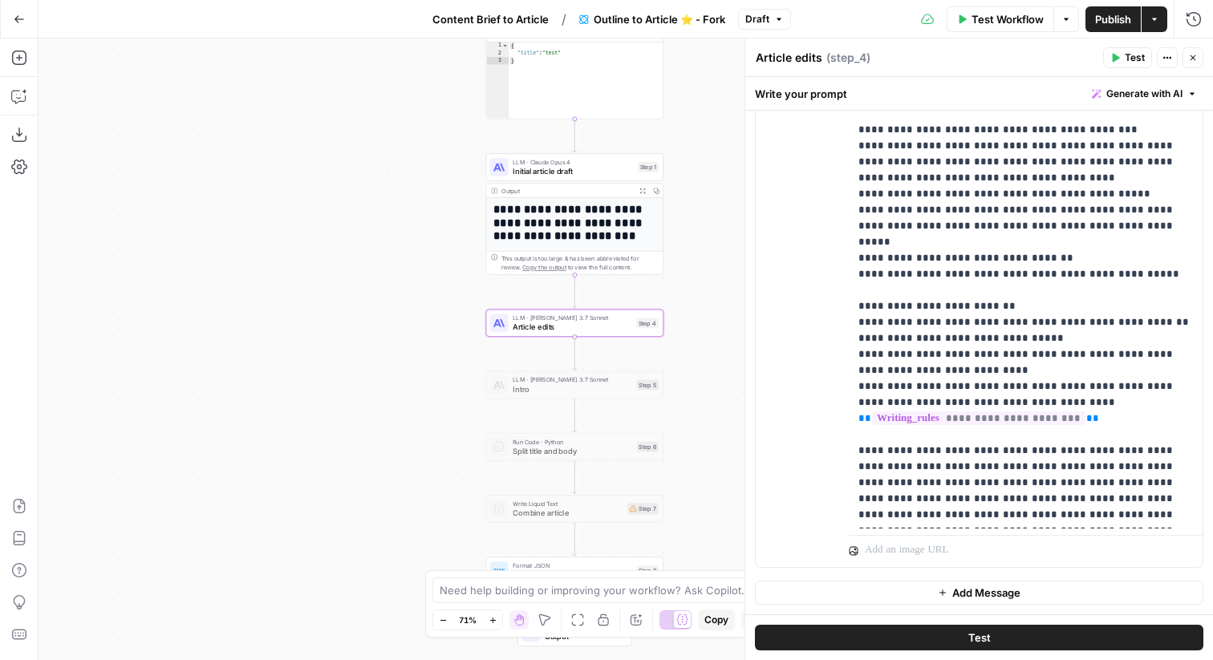
click at [1193, 63] on button "Close" at bounding box center [1193, 57] width 21 height 21
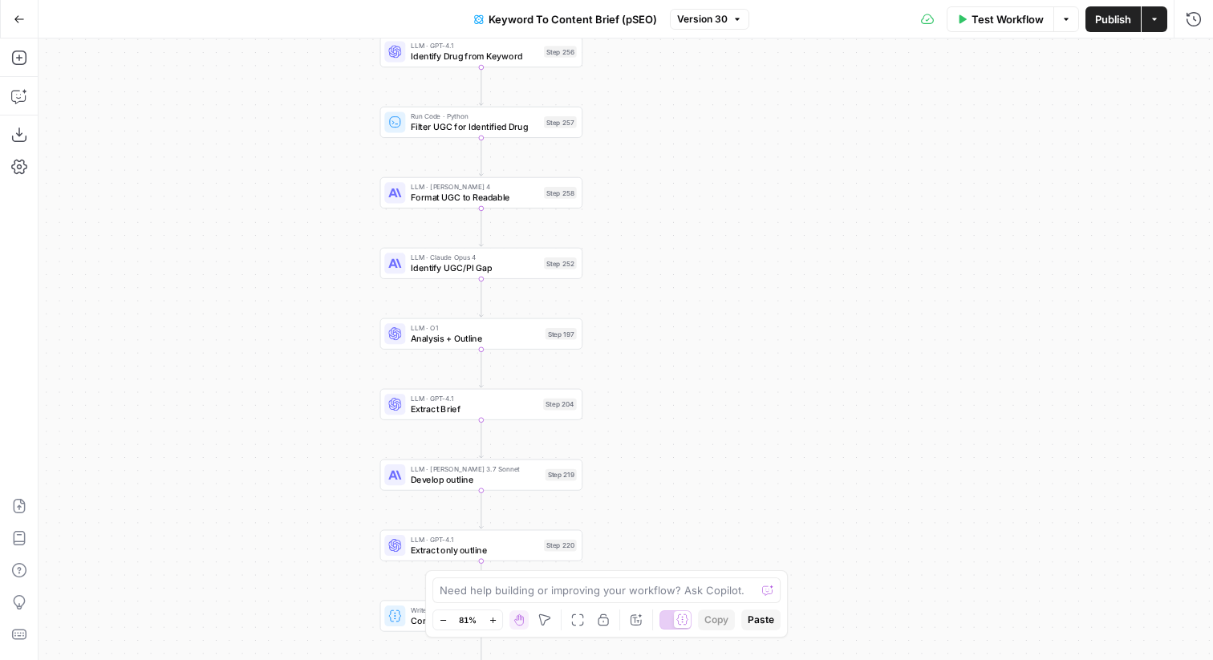
click at [522, 339] on span "Analysis + Outline" at bounding box center [475, 338] width 129 height 13
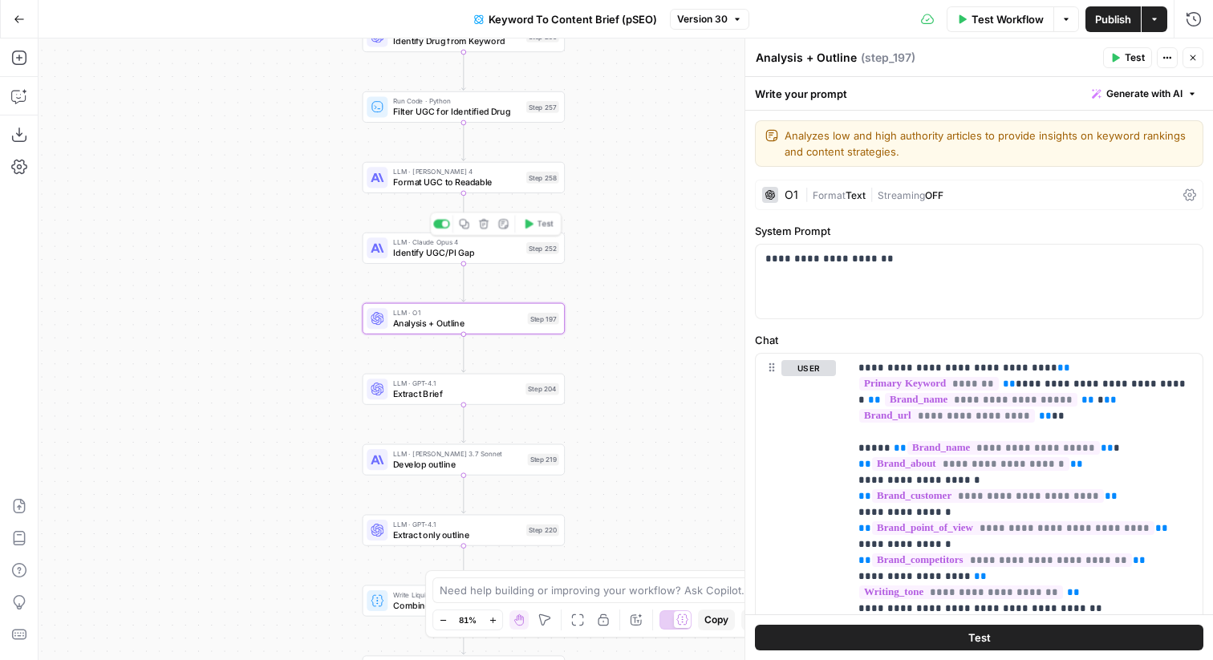
click at [546, 259] on div "LLM · [PERSON_NAME] Opus 4 Identify UGC/PI Gap Step 252 Copy step Delete step A…" at bounding box center [464, 248] width 202 height 31
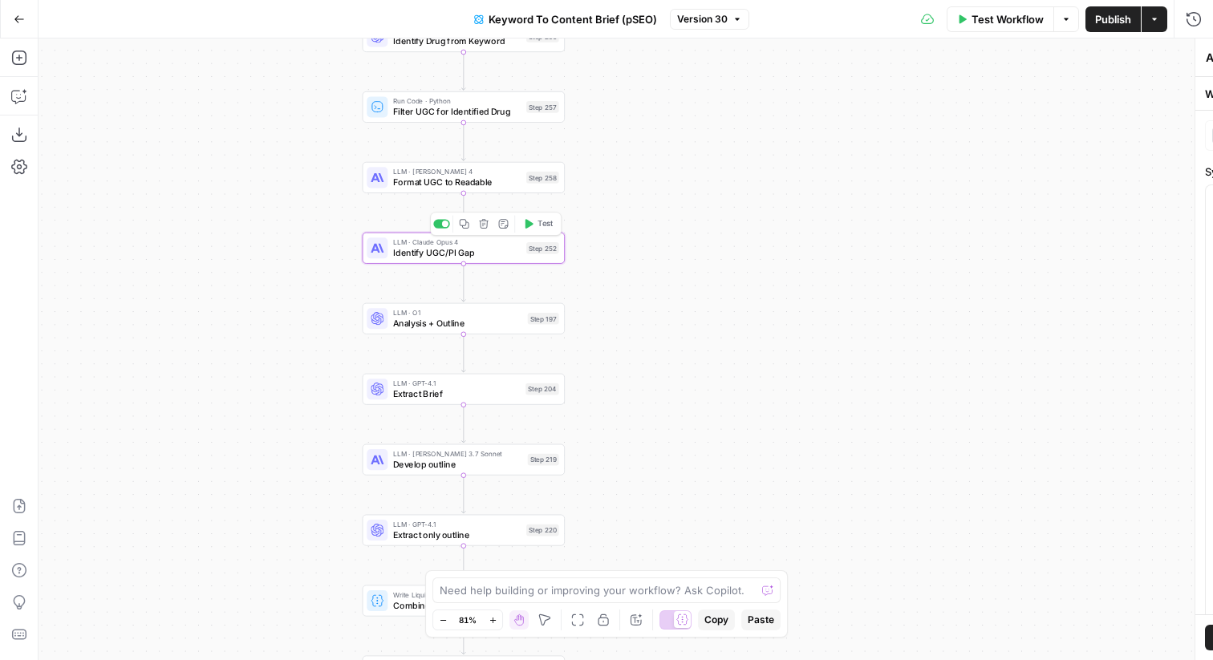
type textarea "Identify UGC/PI Gap"
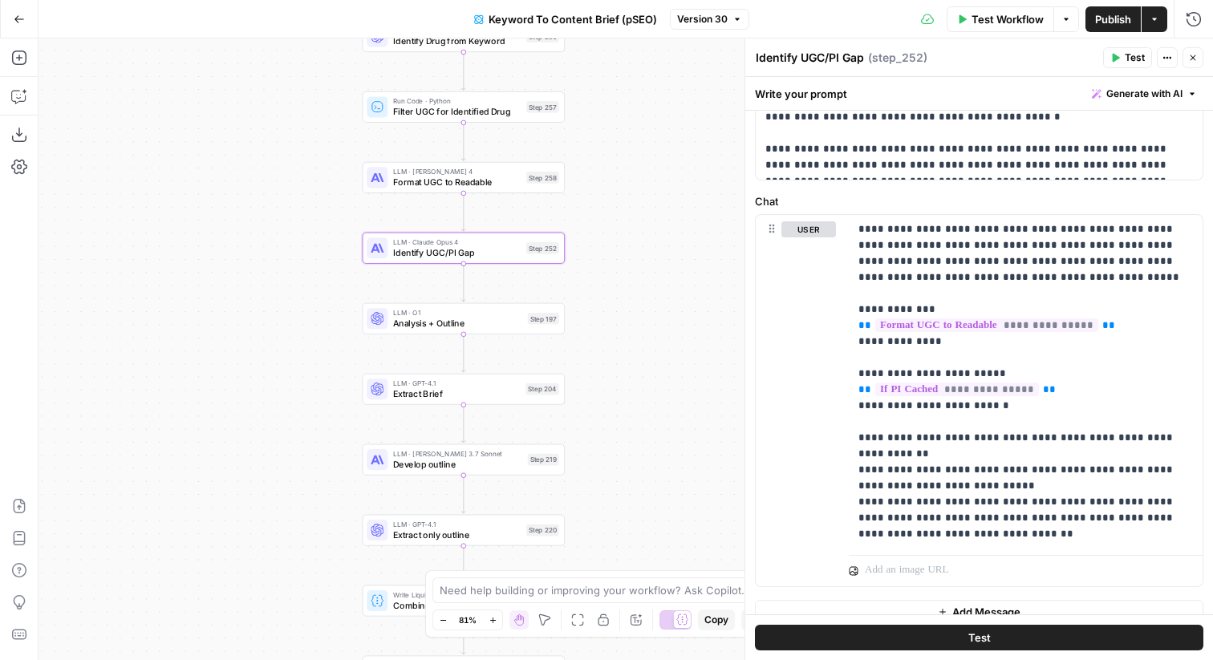
scroll to position [679, 0]
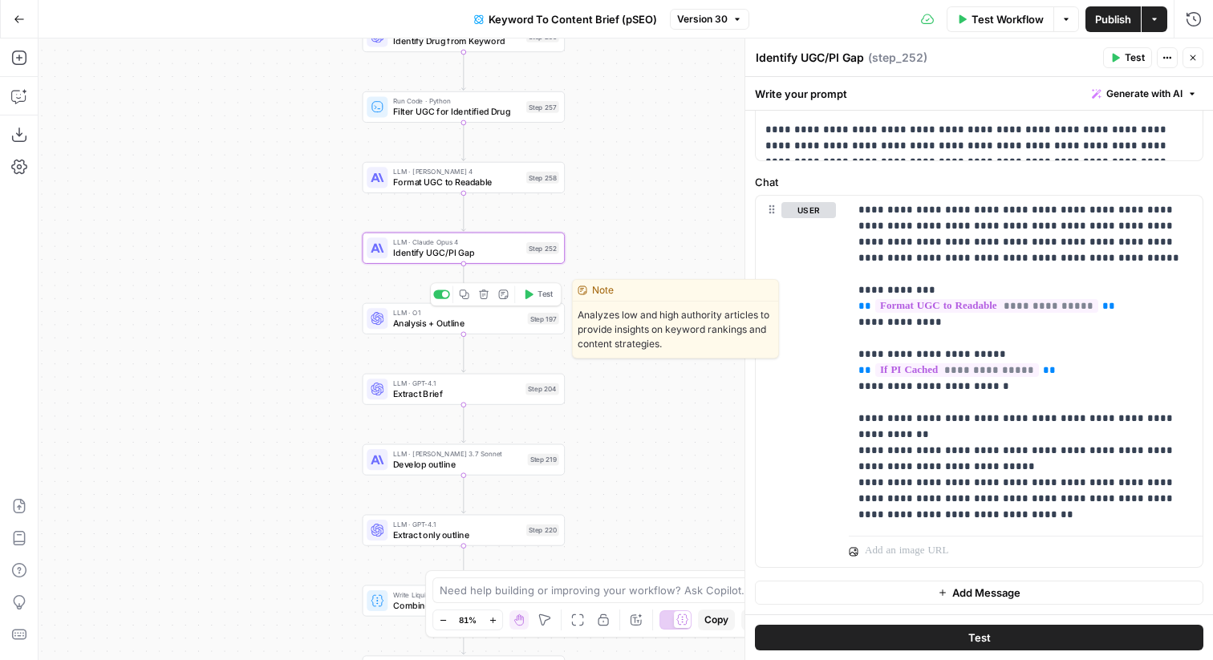
click at [530, 325] on div "LLM · O1 Analysis + Outline Step 197 Copy step Delete step Edit Note Test" at bounding box center [463, 318] width 192 height 22
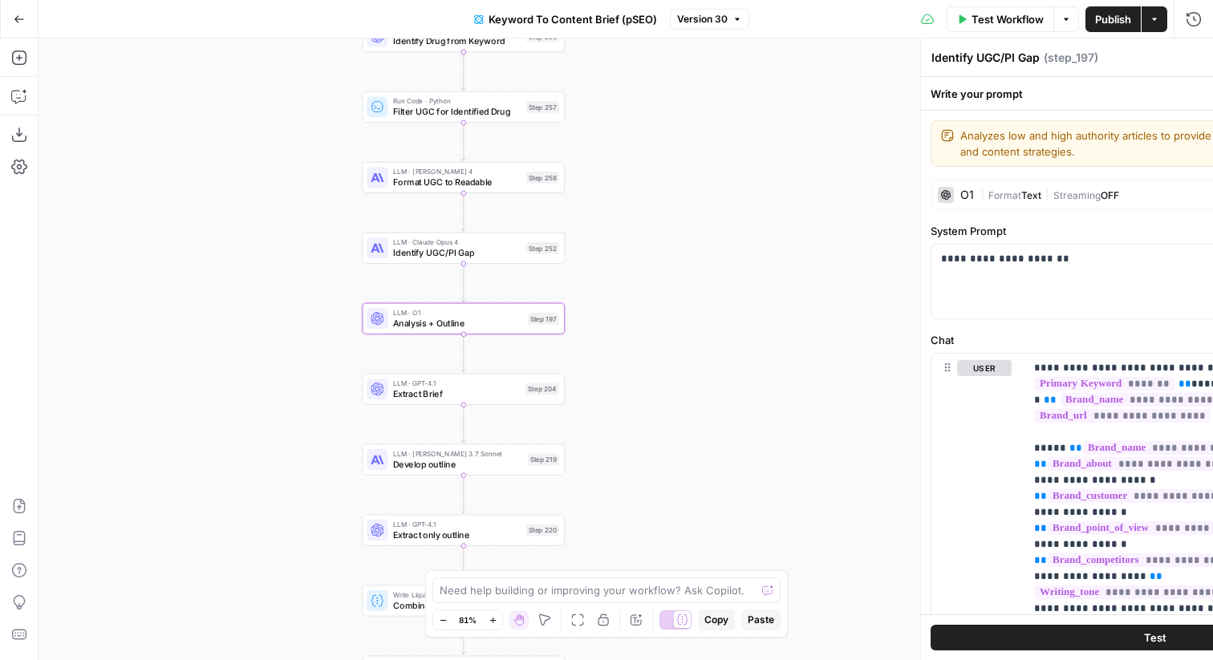
type textarea "Analysis + Outline"
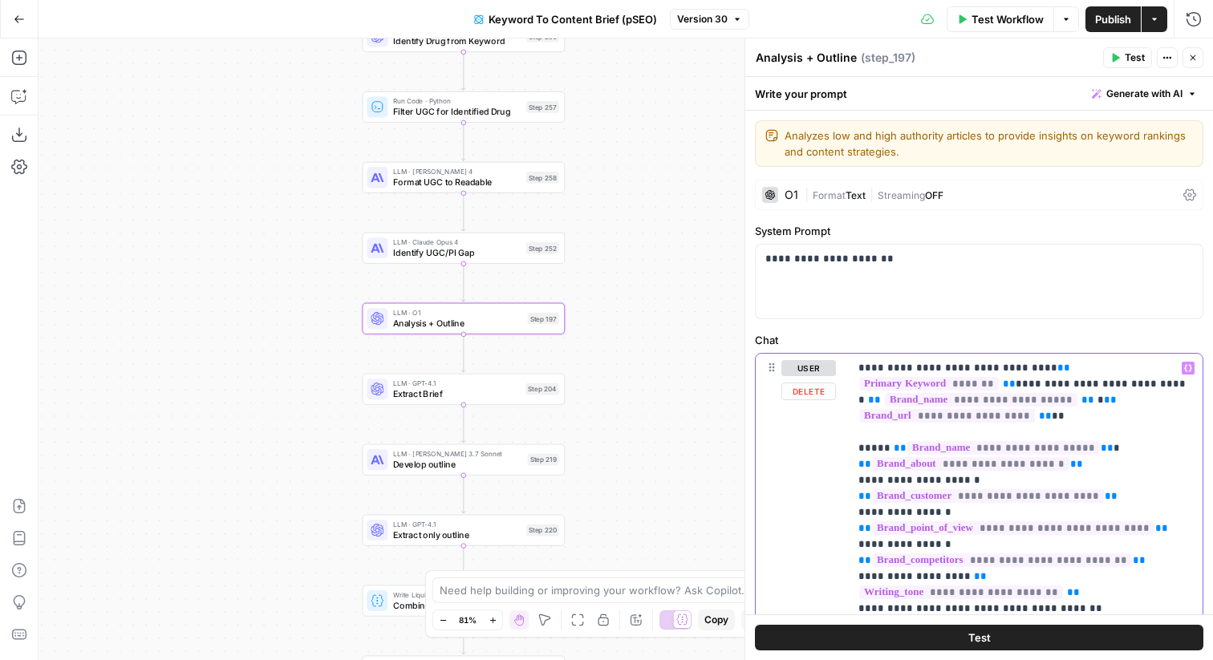
type input "252"
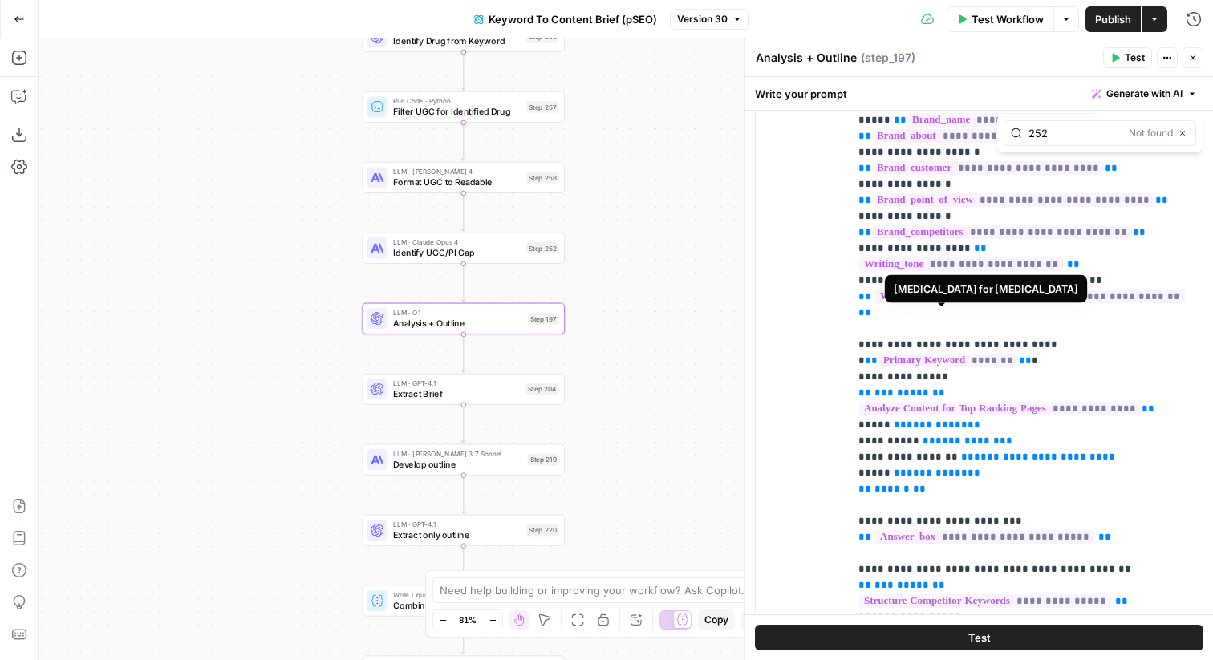
scroll to position [385, 0]
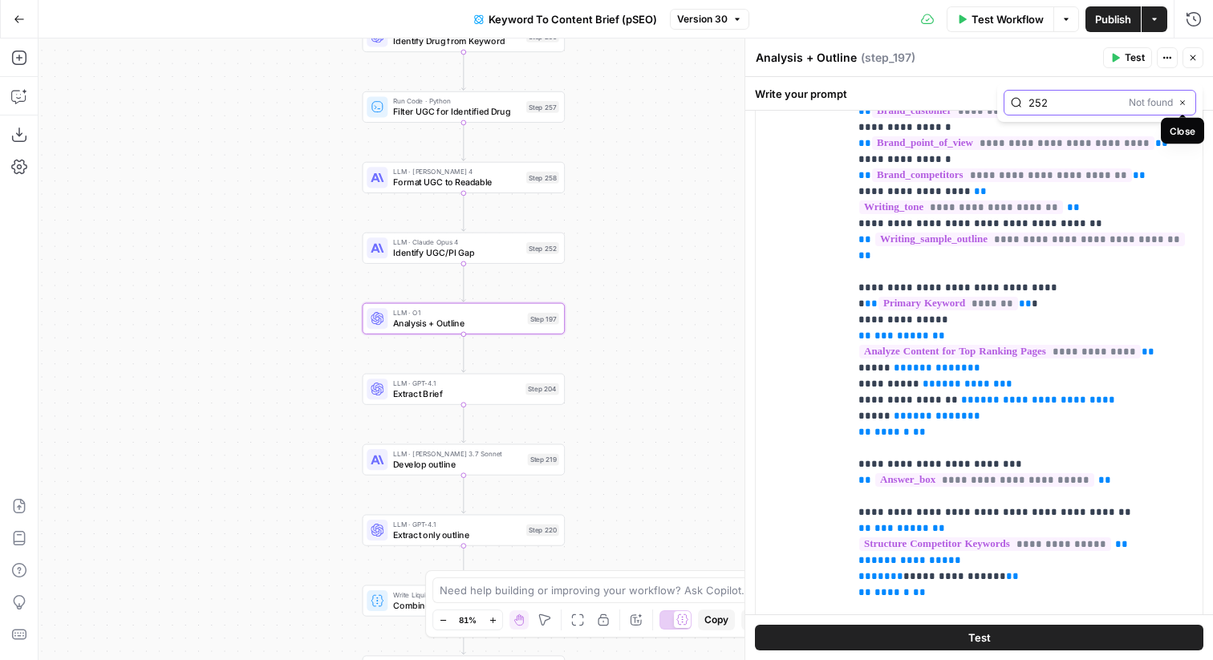
click at [1182, 101] on icon "button" at bounding box center [1183, 103] width 8 height 8
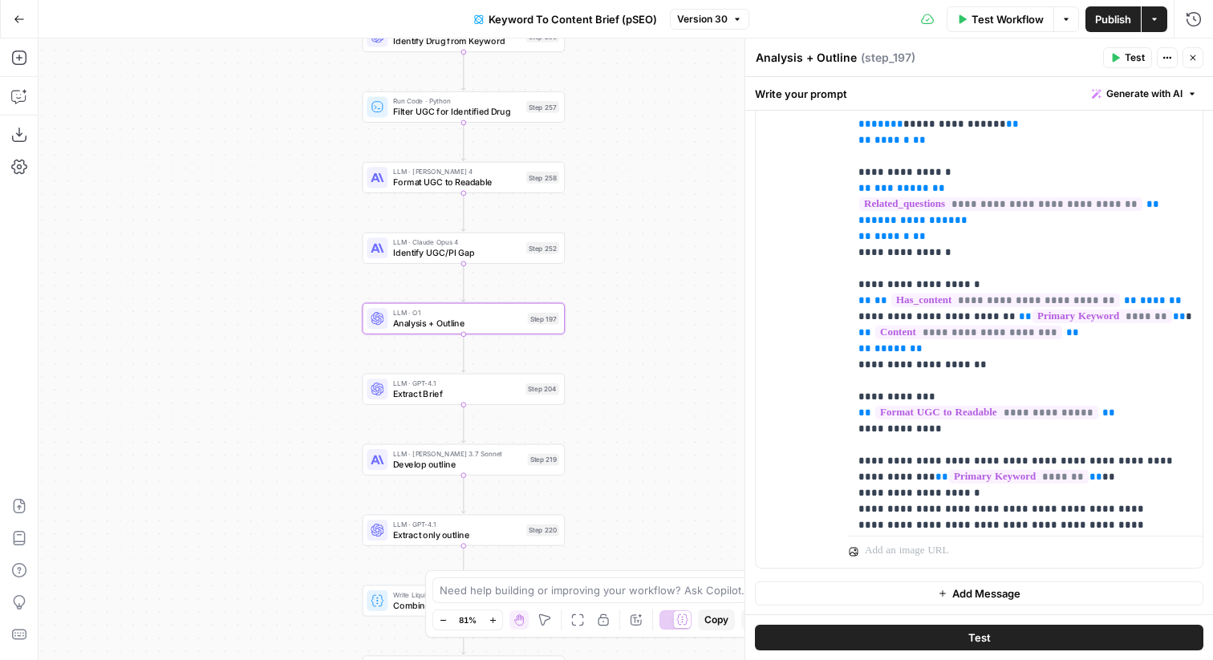
scroll to position [427, 0]
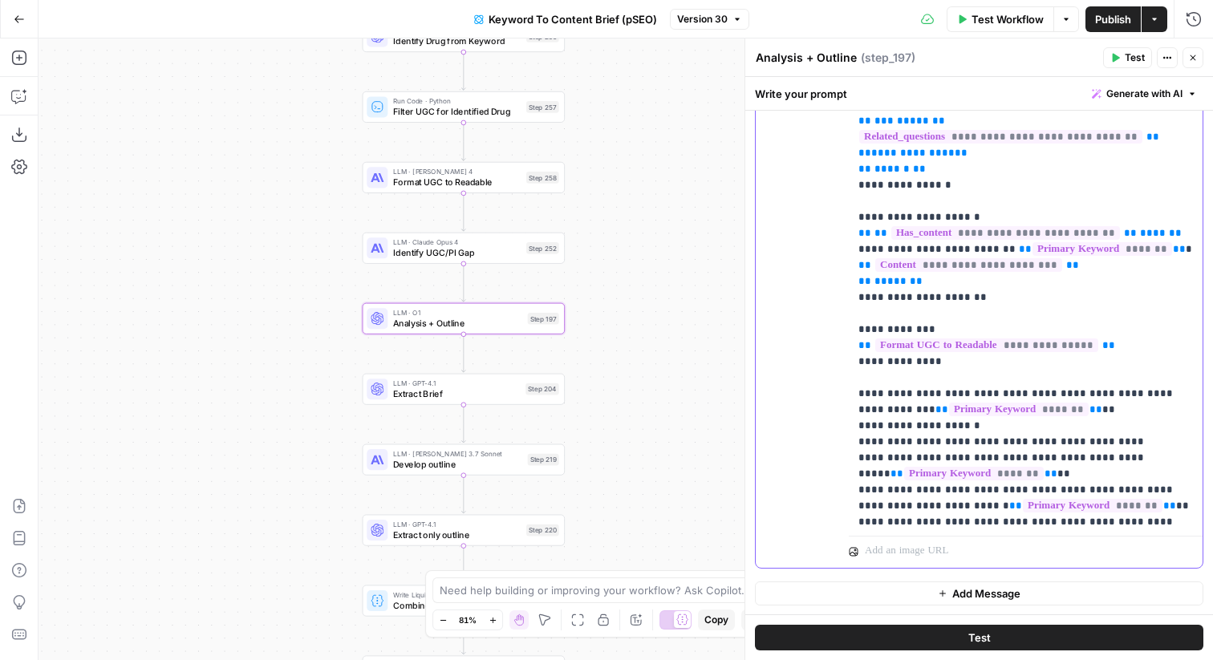
copy p "**********"
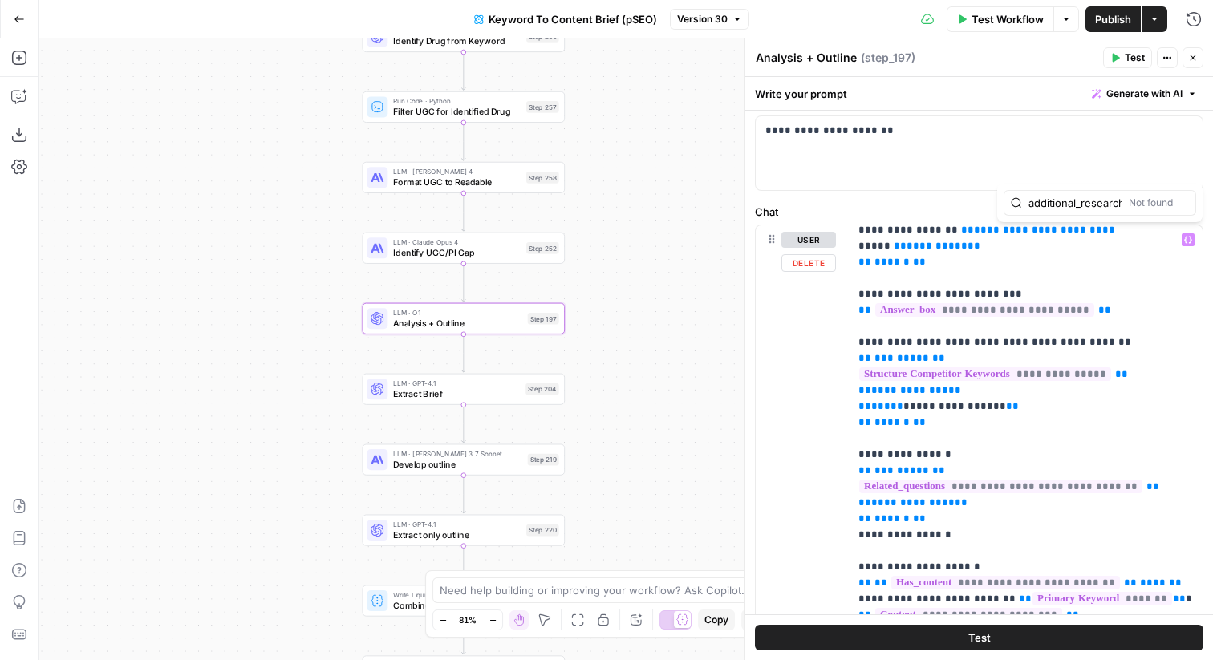
scroll to position [0, 3]
type input "additional_research"
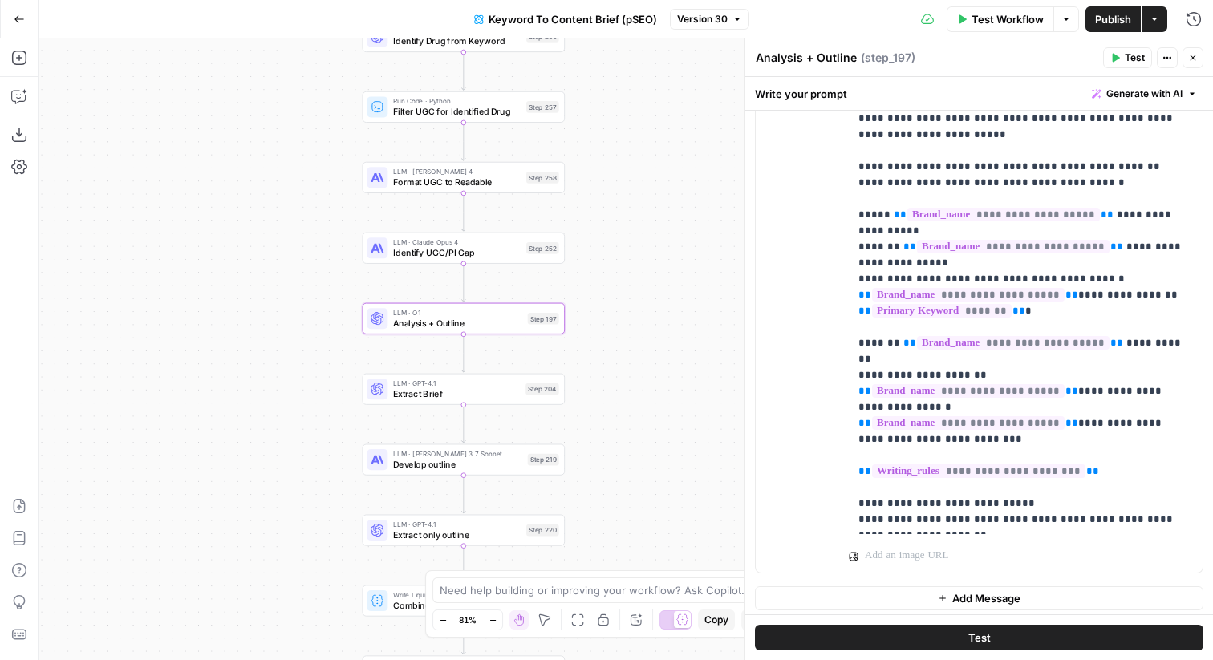
scroll to position [478, 0]
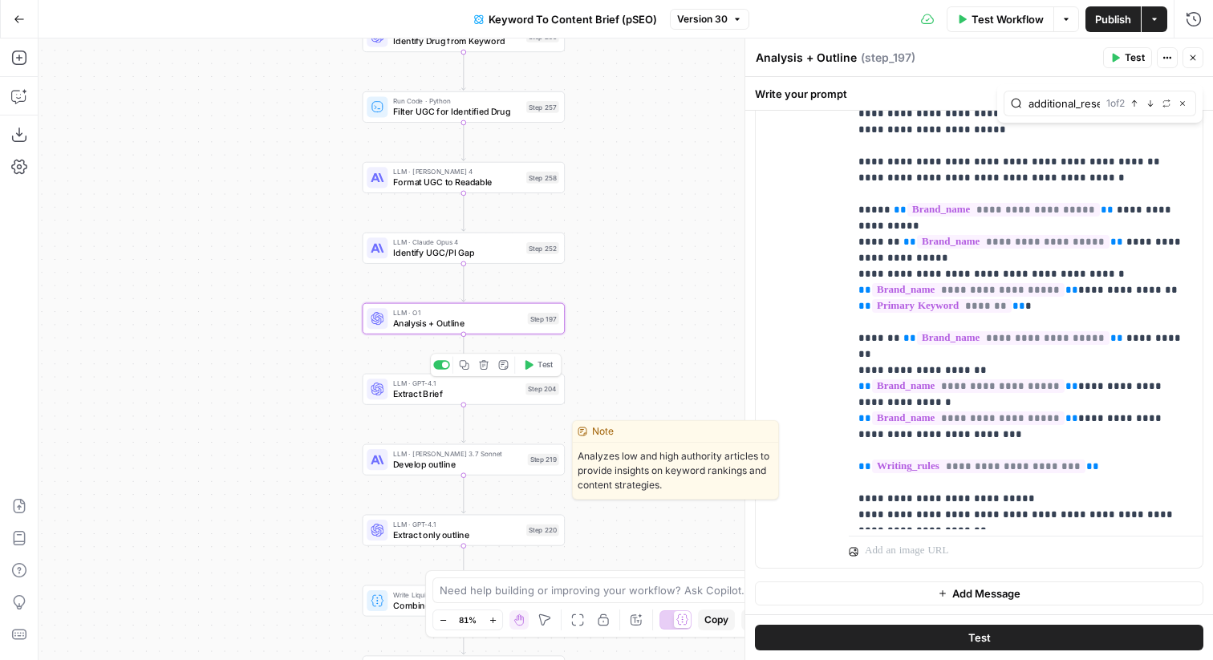
click at [517, 474] on div "LLM · Claude 3.7 Sonnet Develop outline Step 219 Copy step Delete step Edit Not…" at bounding box center [464, 460] width 202 height 31
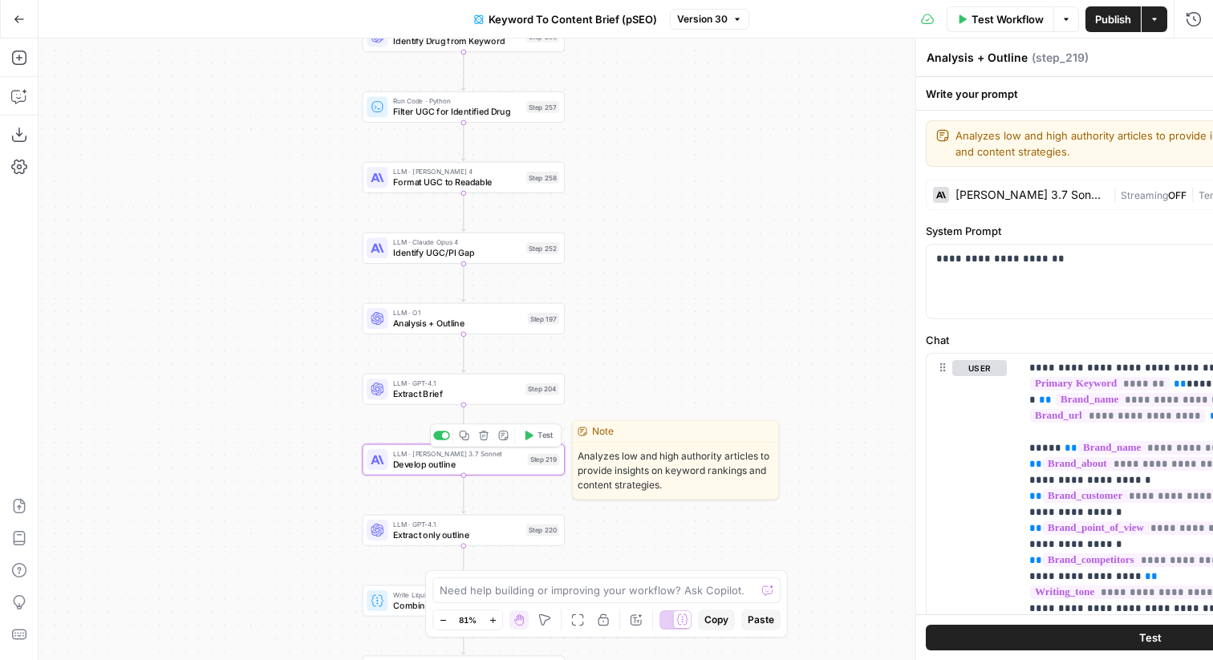
type textarea "Develop outline"
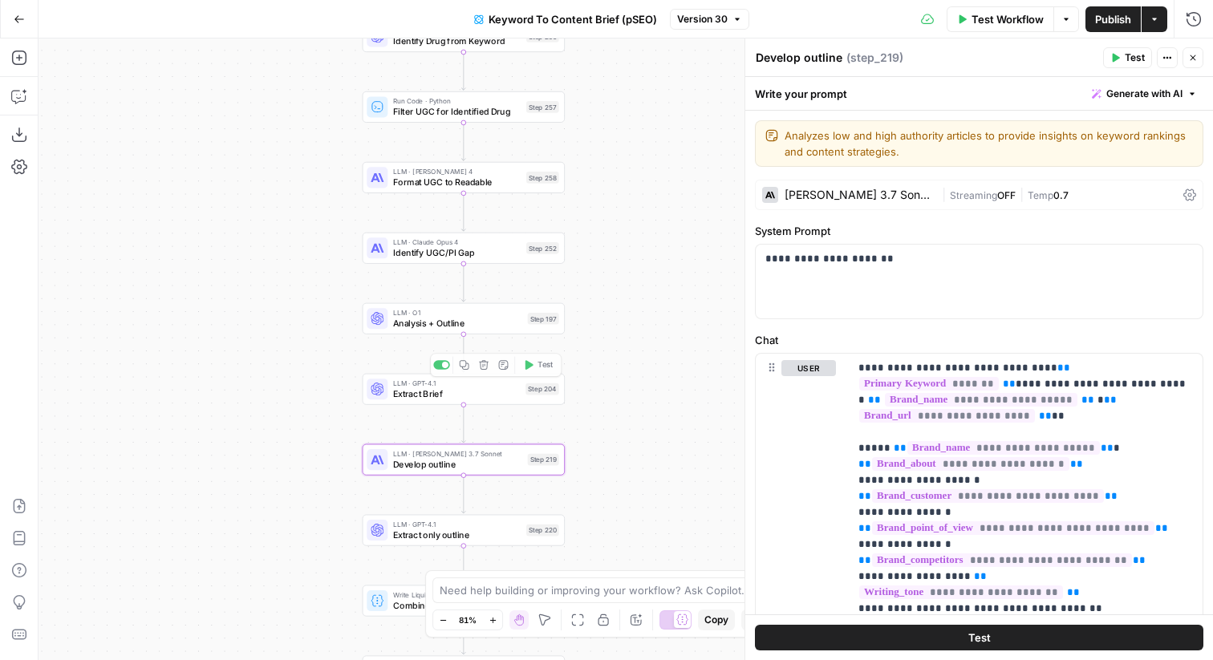
click at [521, 326] on span "Analysis + Outline" at bounding box center [457, 323] width 129 height 13
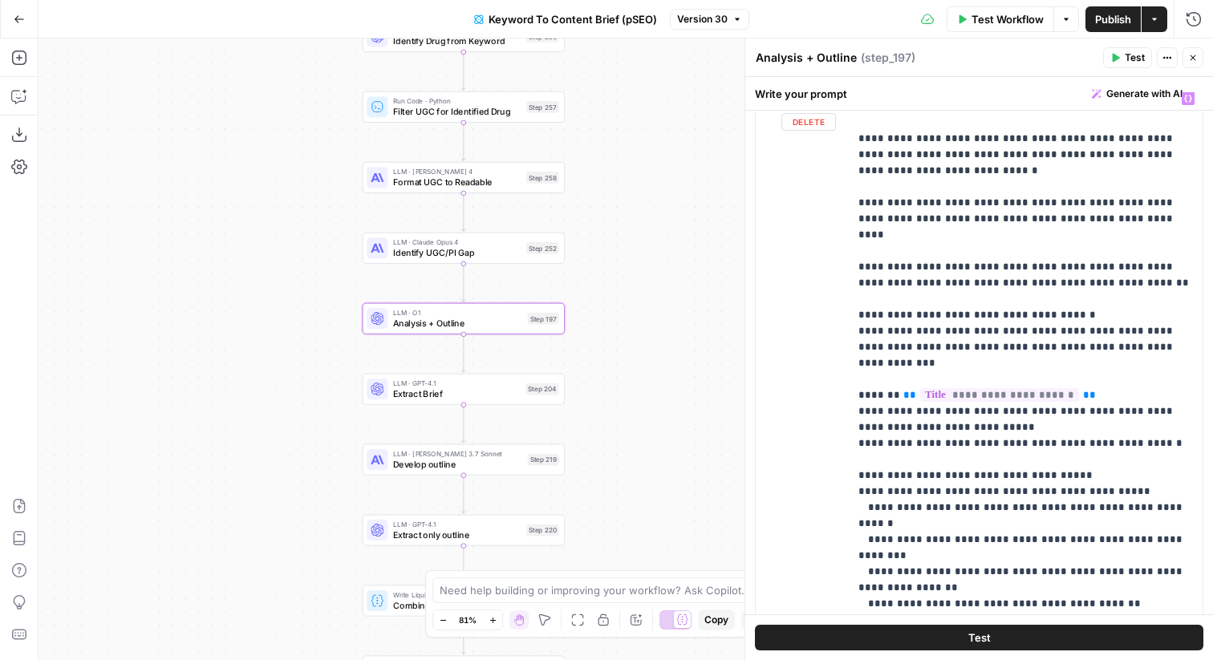
scroll to position [1451, 0]
drag, startPoint x: 884, startPoint y: 320, endPoint x: 1072, endPoint y: 323, distance: 188.6
click at [1072, 323] on p "**********" at bounding box center [1026, 510] width 335 height 3740
copy p "**********"
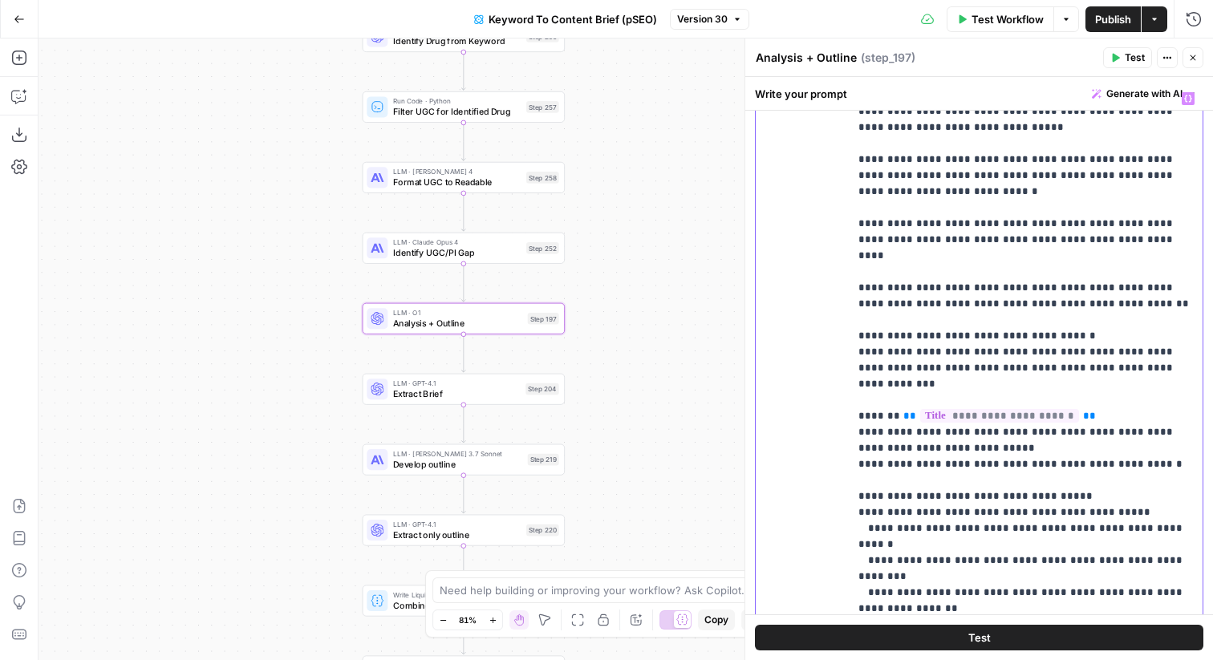
scroll to position [1396, 0]
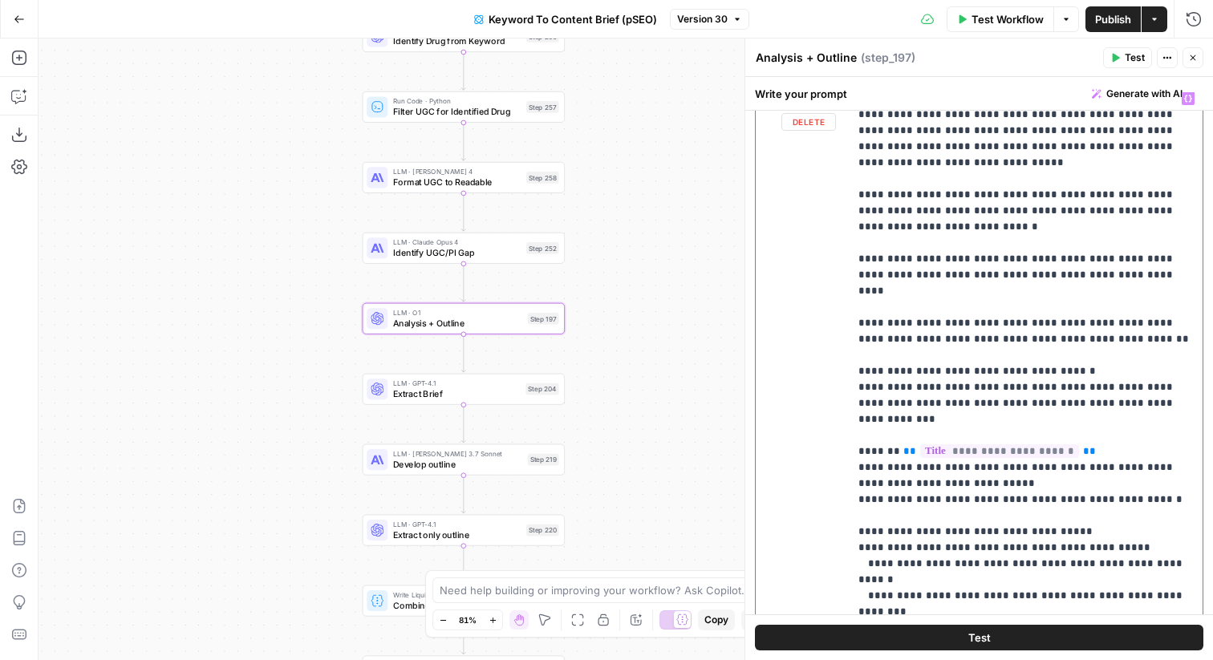
drag, startPoint x: 1013, startPoint y: 350, endPoint x: 862, endPoint y: 374, distance: 152.8
click at [862, 375] on p "**********" at bounding box center [1026, 564] width 335 height 3740
paste div
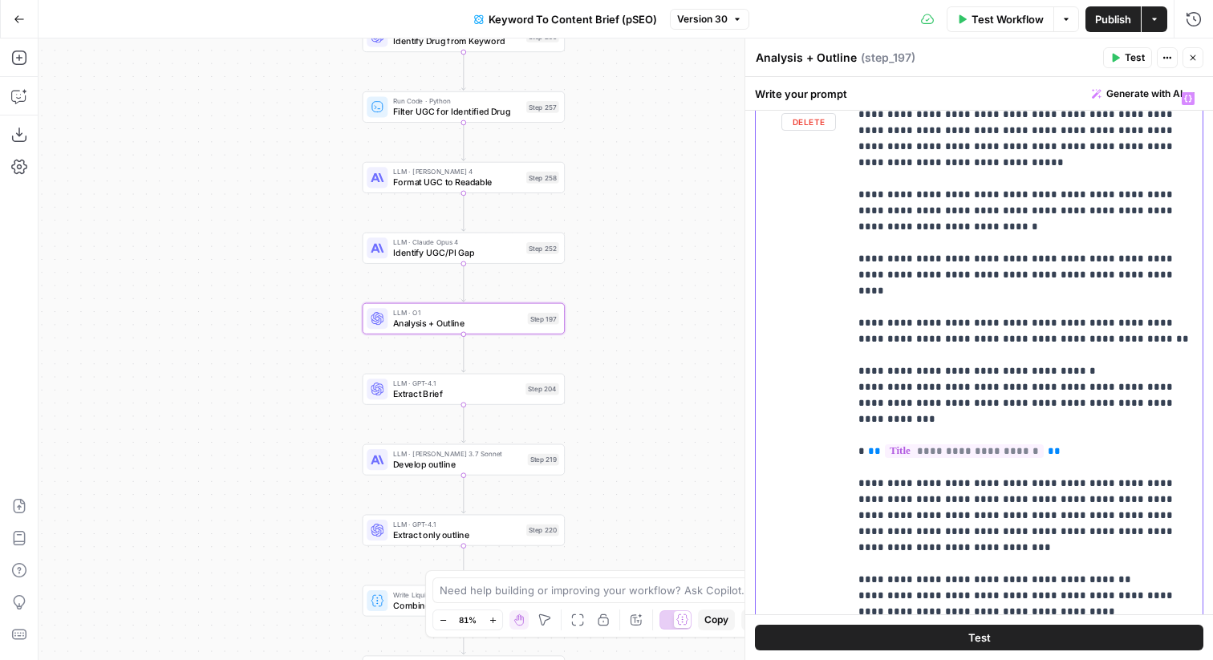
click at [981, 350] on p "**********" at bounding box center [1026, 371] width 335 height 3354
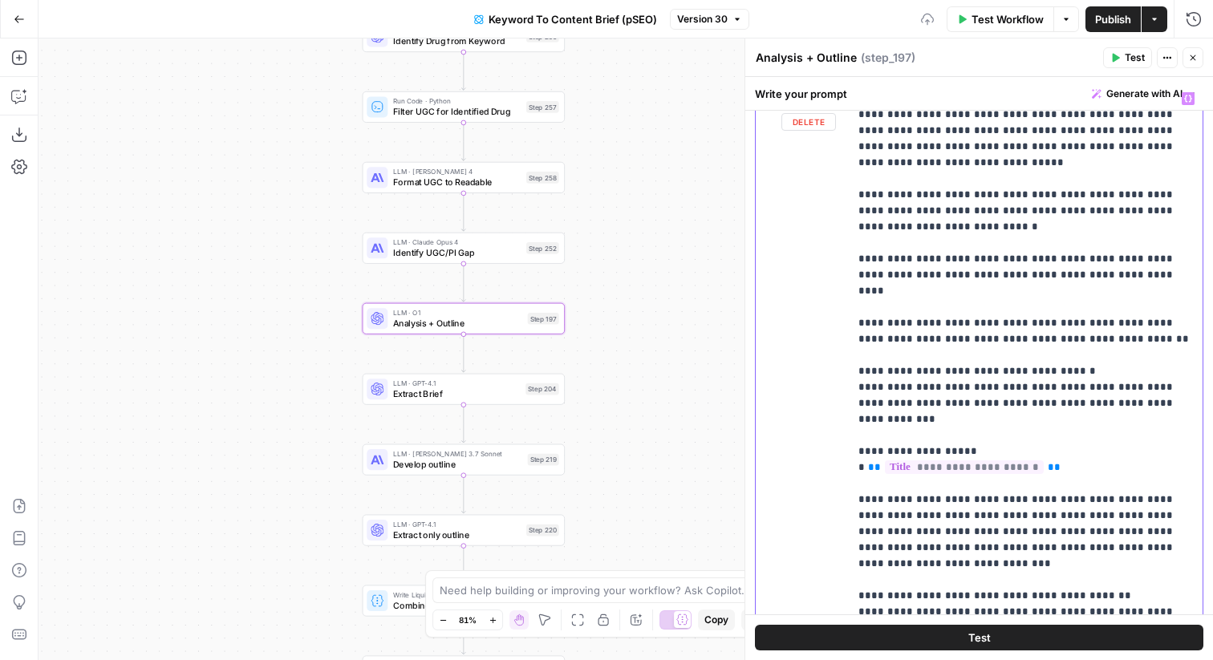
drag, startPoint x: 985, startPoint y: 375, endPoint x: 835, endPoint y: 371, distance: 150.9
click at [835, 371] on div "**********" at bounding box center [979, 430] width 447 height 692
copy p "**********"
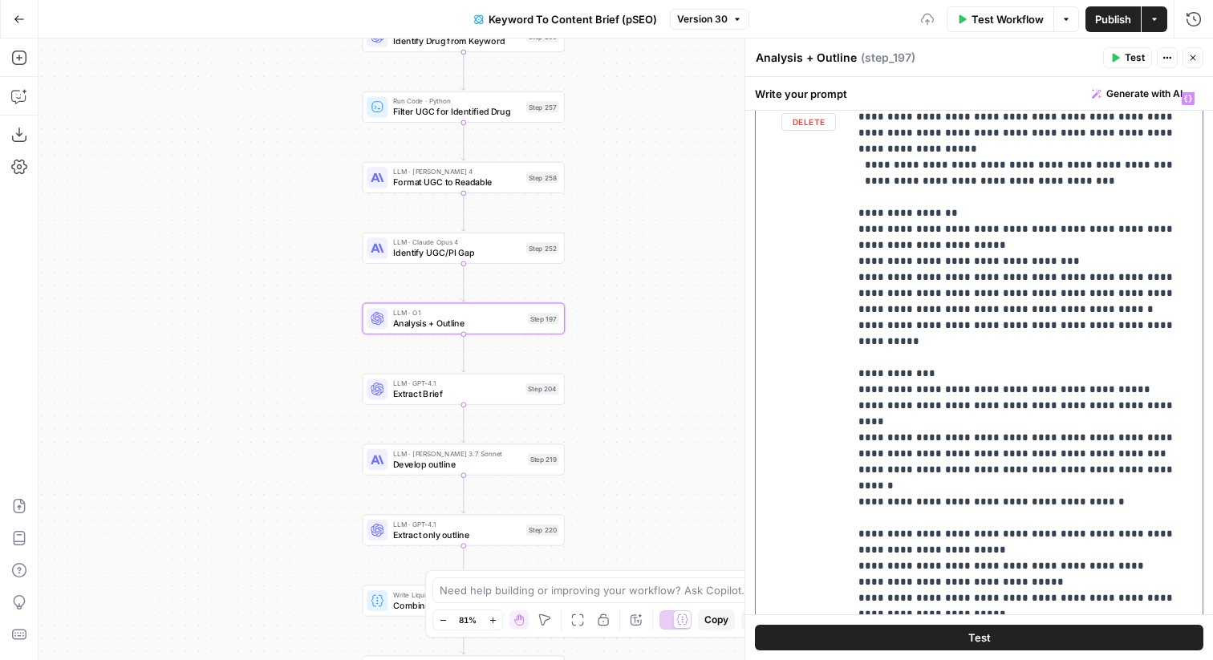
scroll to position [2538, 0]
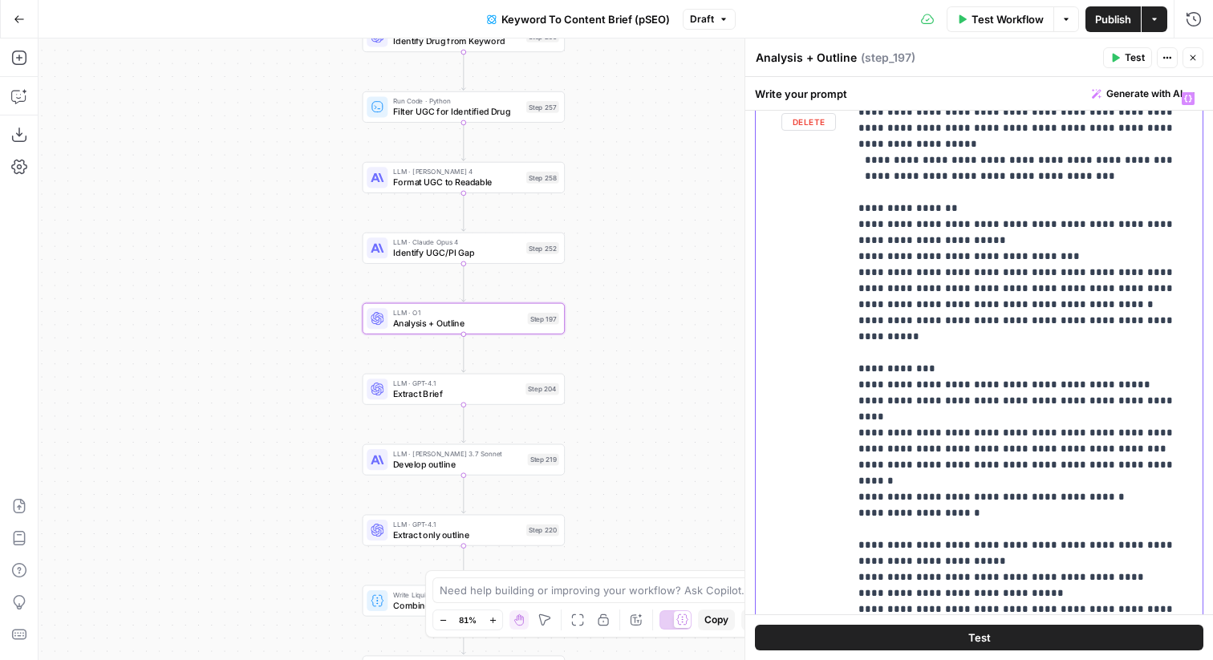
drag, startPoint x: 1072, startPoint y: 392, endPoint x: 851, endPoint y: 382, distance: 221.7
click at [851, 382] on div "**********" at bounding box center [1026, 411] width 354 height 654
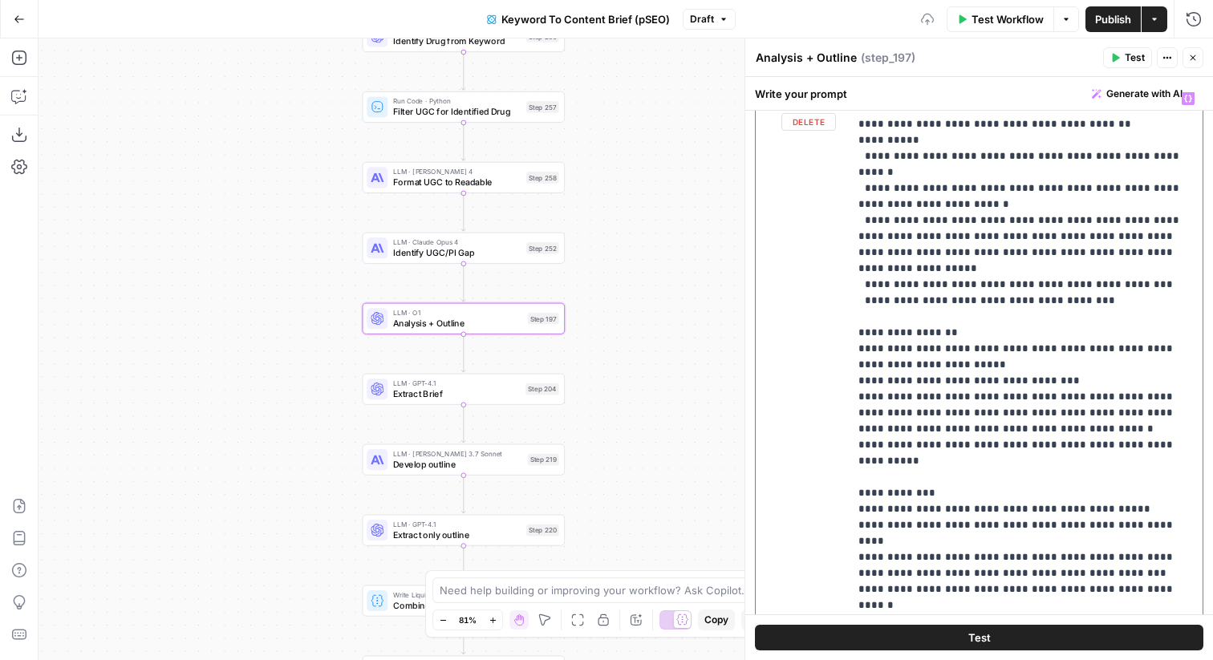
scroll to position [2410, 0]
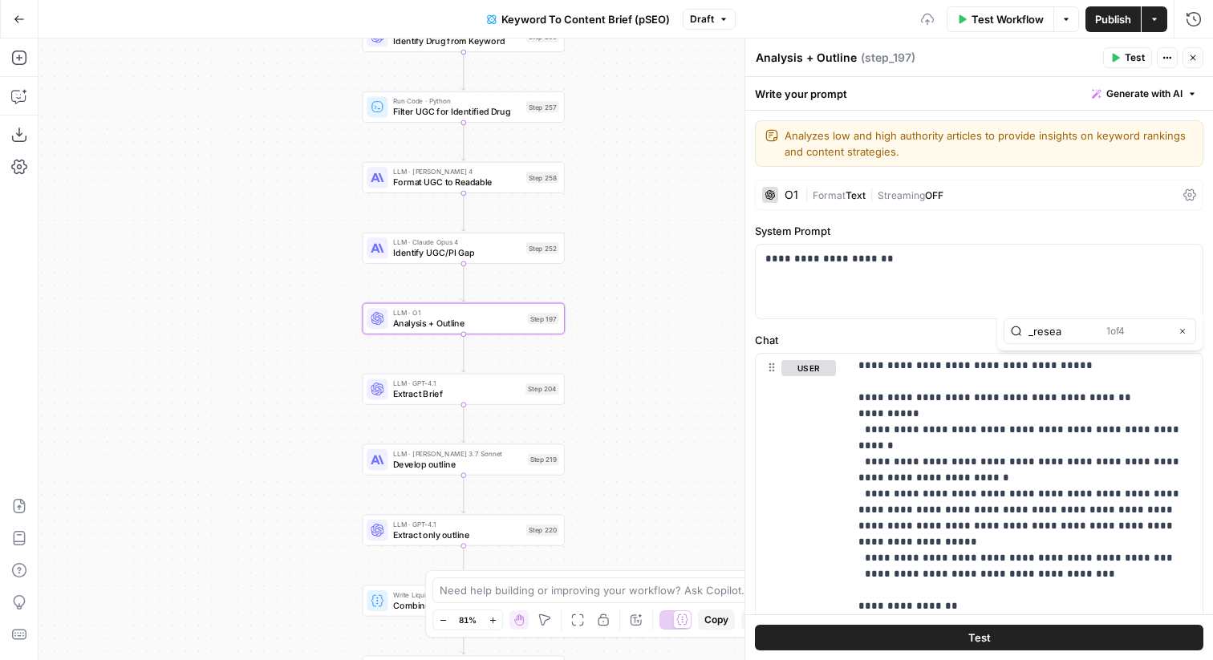
type input "_resea"
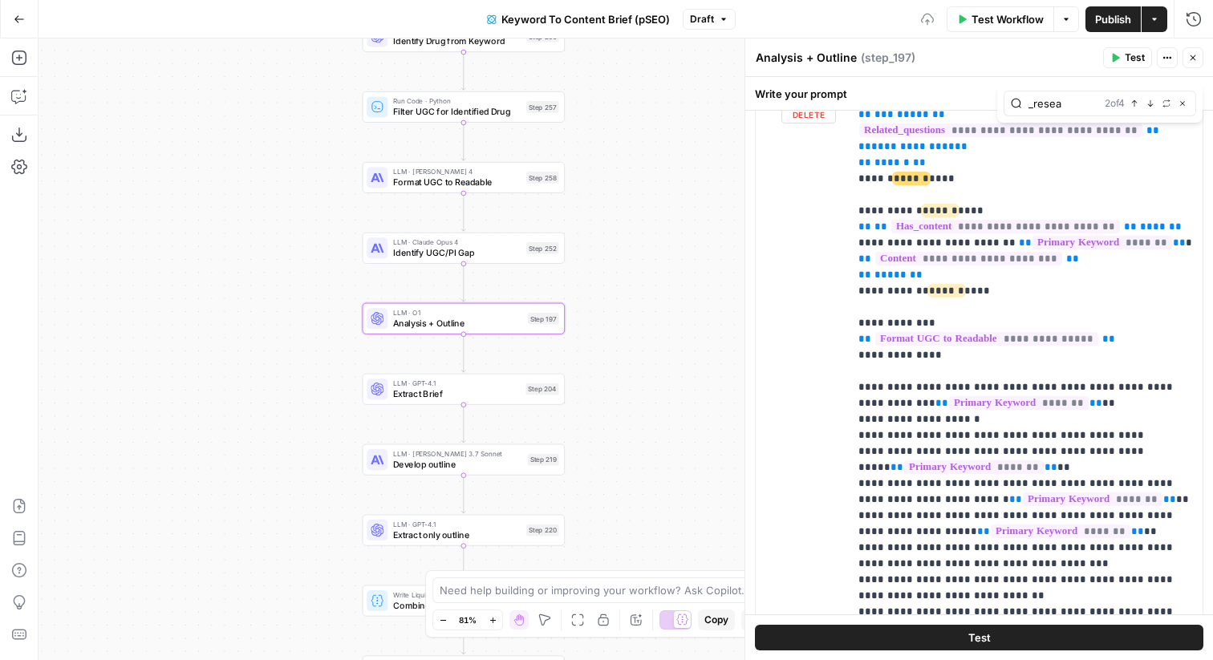
scroll to position [616, 0]
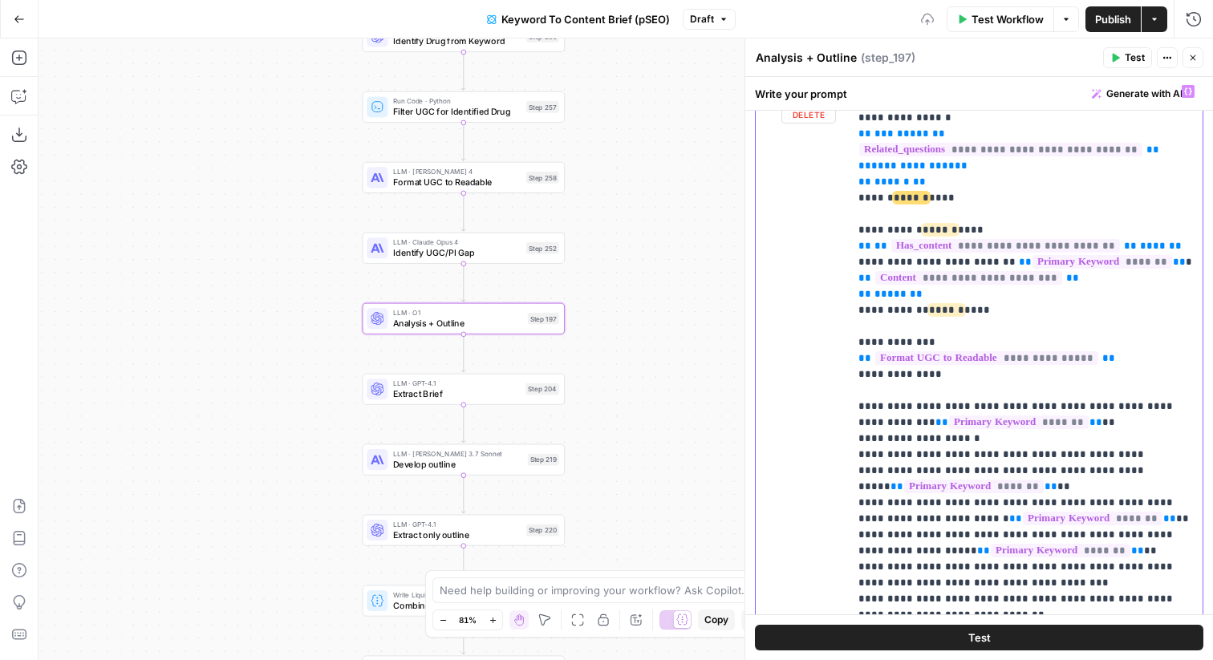
drag, startPoint x: 978, startPoint y: 196, endPoint x: 847, endPoint y: 194, distance: 130.8
click at [847, 195] on div "**********" at bounding box center [979, 423] width 447 height 692
copy p "**********"
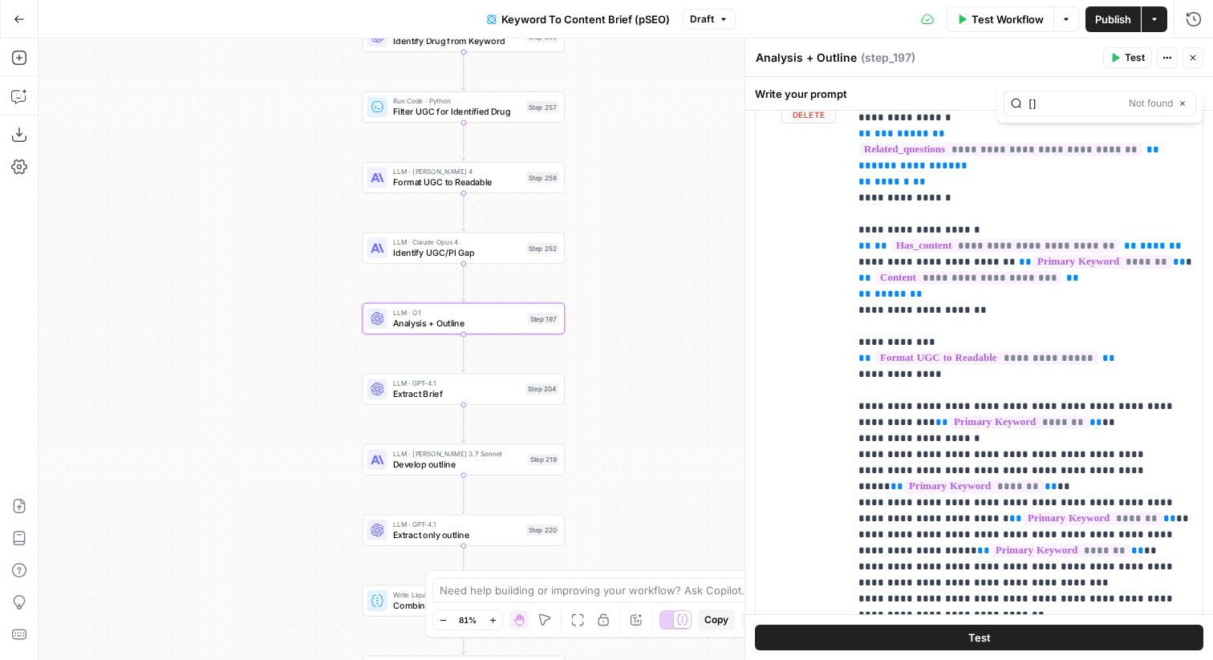
type input "[]"
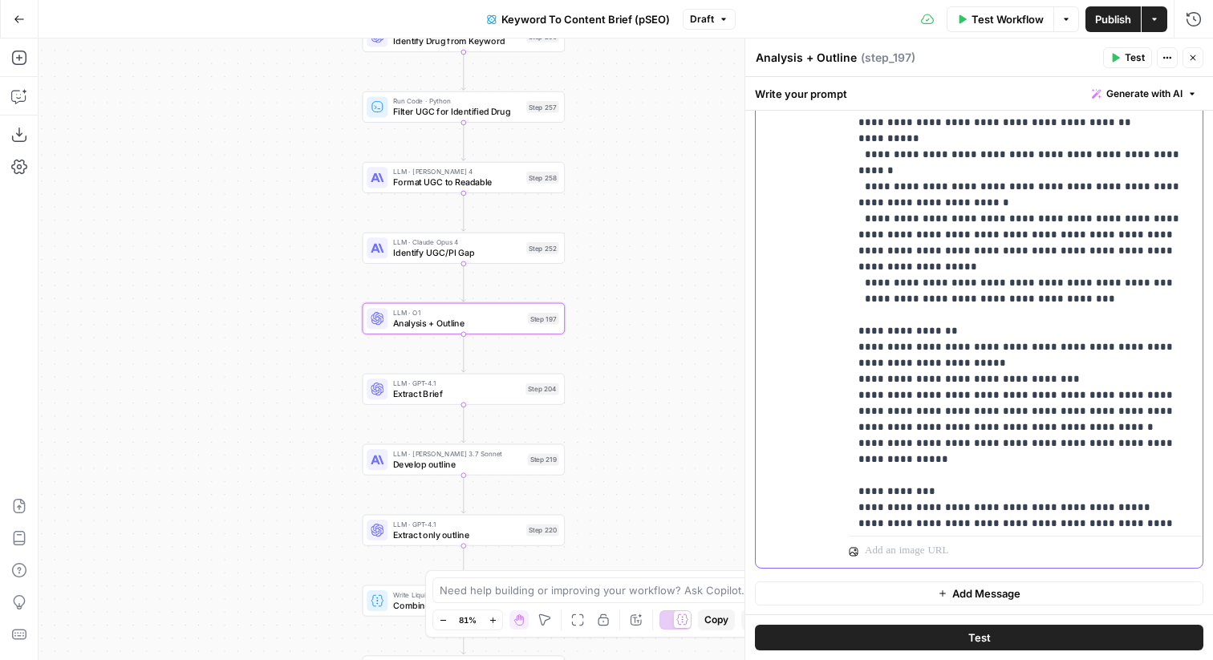
scroll to position [2189, 0]
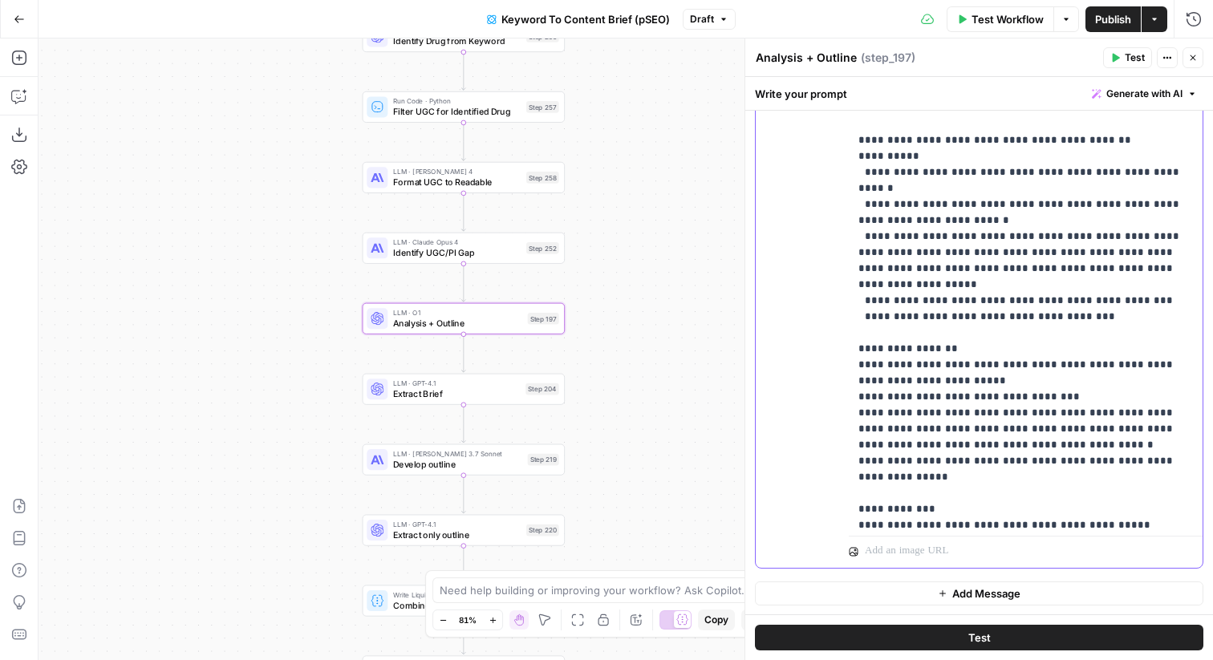
drag, startPoint x: 1076, startPoint y: 322, endPoint x: 998, endPoint y: 315, distance: 78.9
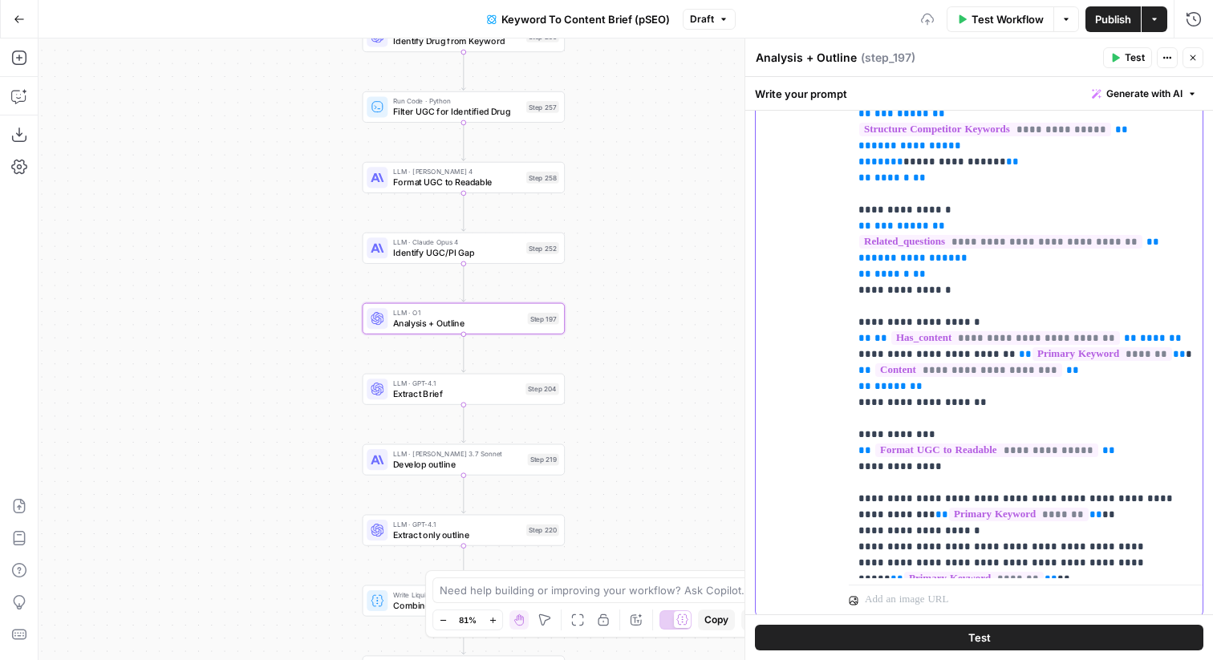
scroll to position [376, 0]
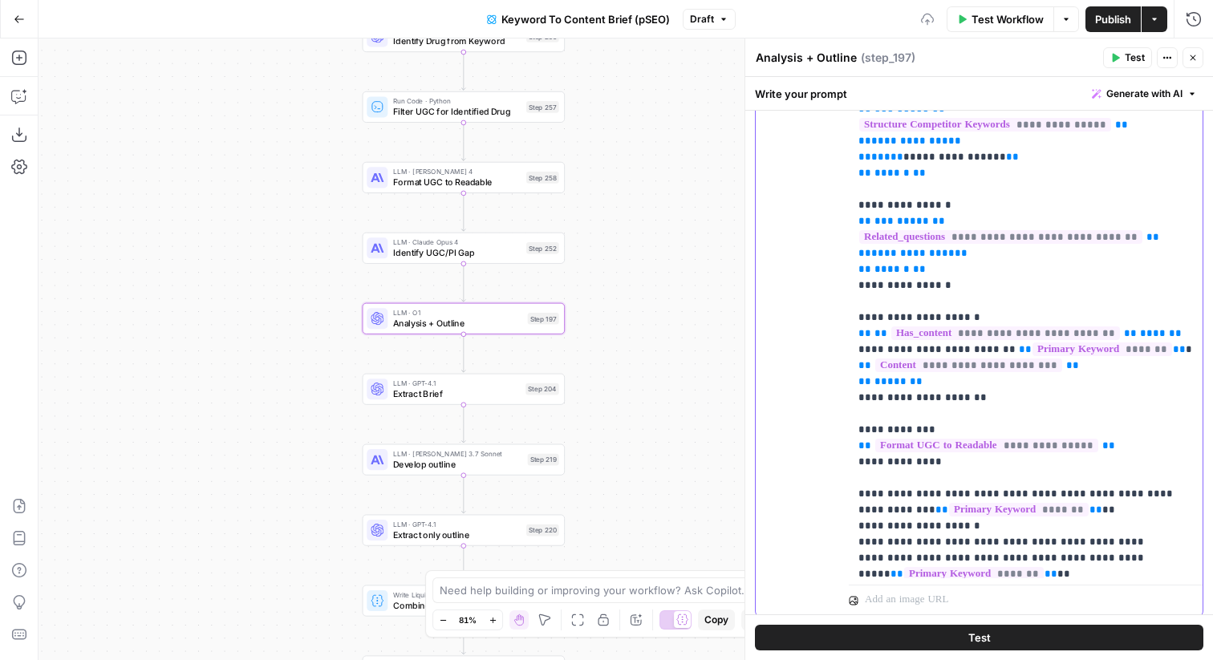
drag, startPoint x: 944, startPoint y: 398, endPoint x: 853, endPoint y: 398, distance: 90.7
click at [853, 398] on div "**********" at bounding box center [1026, 252] width 354 height 654
copy p "**********"
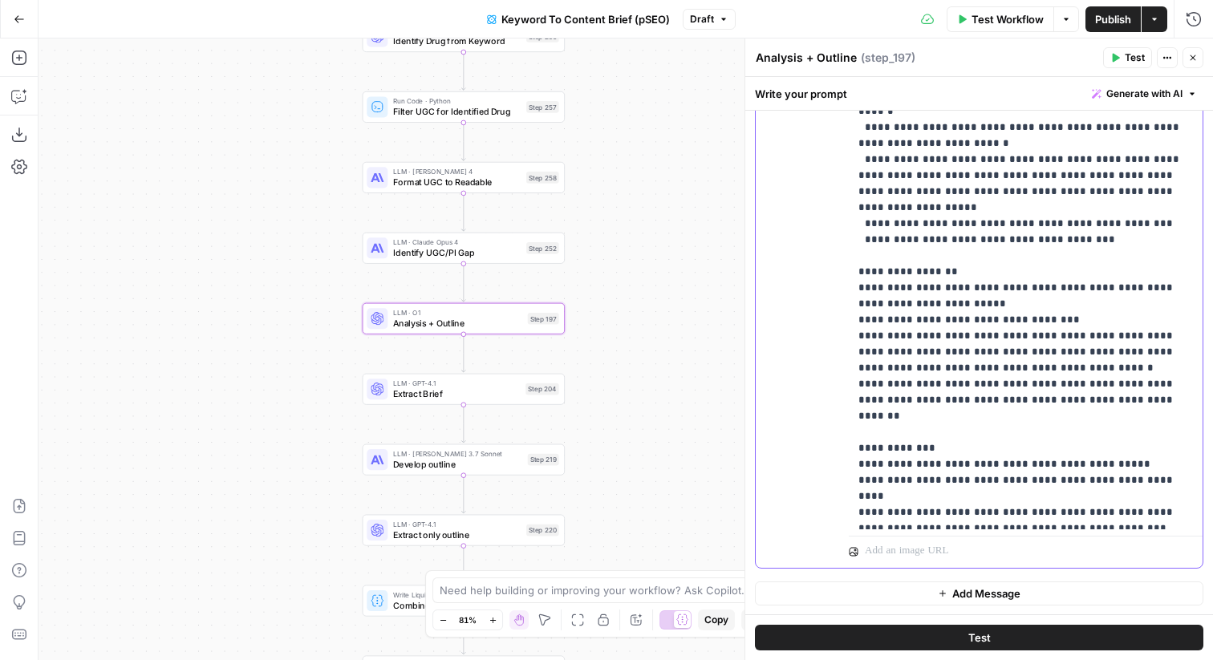
scroll to position [2264, 0]
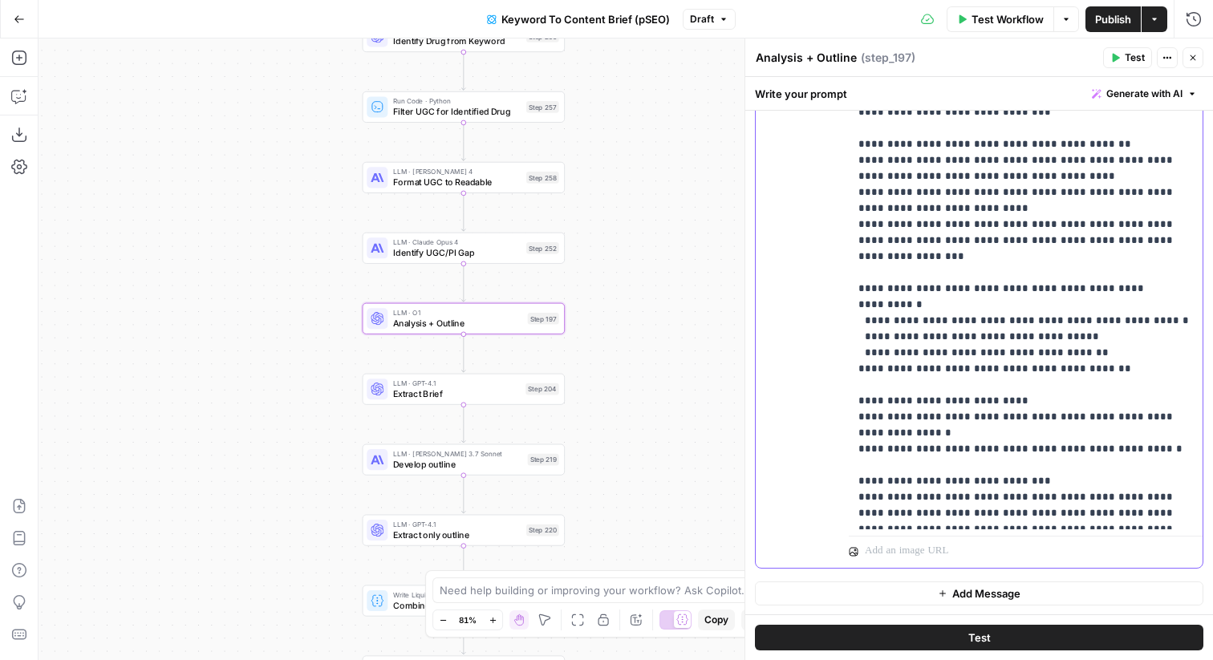
scroll to position [1636, 0]
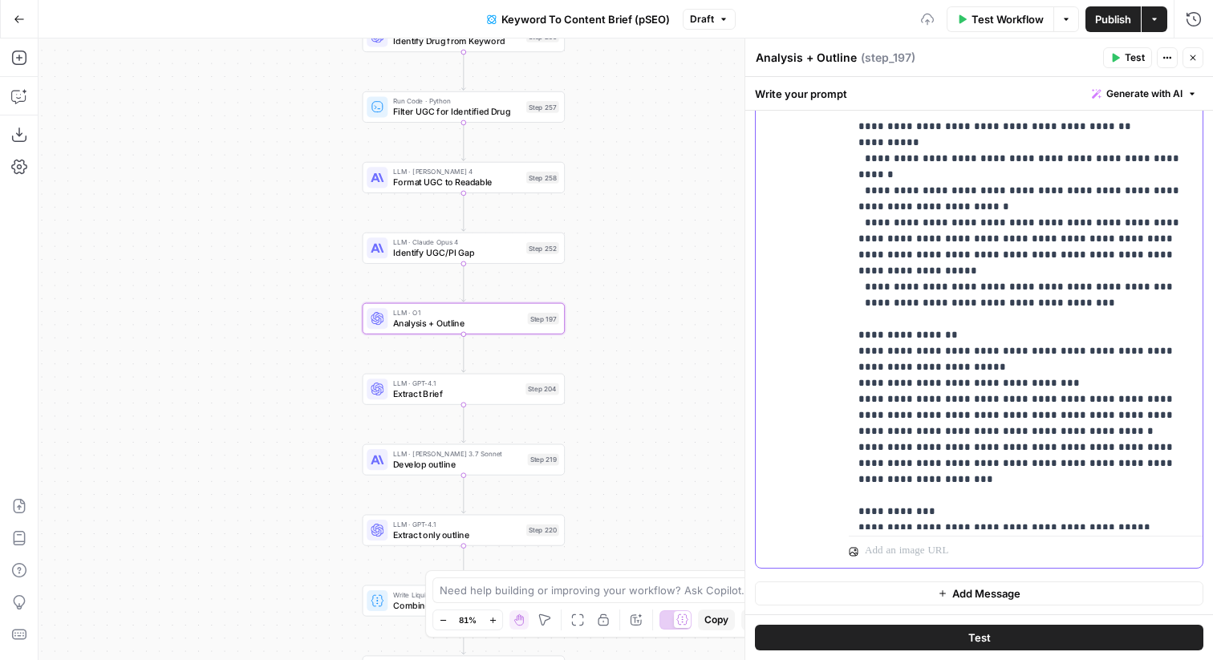
scroll to position [2221, 0]
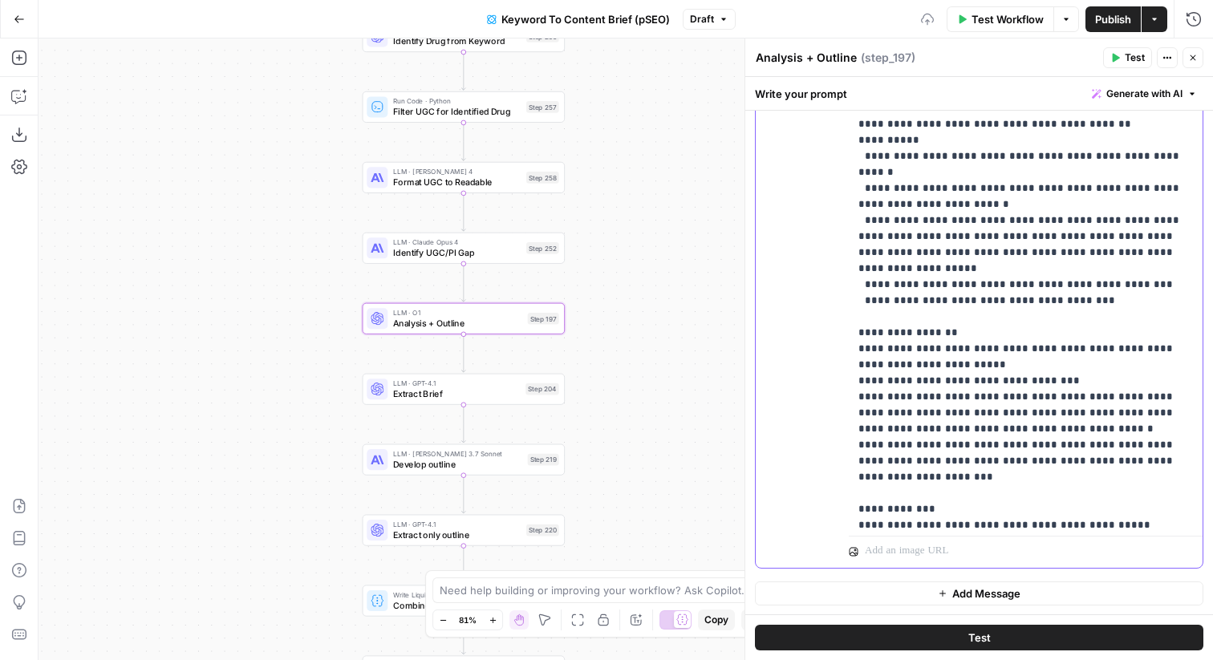
drag, startPoint x: 973, startPoint y: 303, endPoint x: 865, endPoint y: 305, distance: 108.3
copy p "**********"
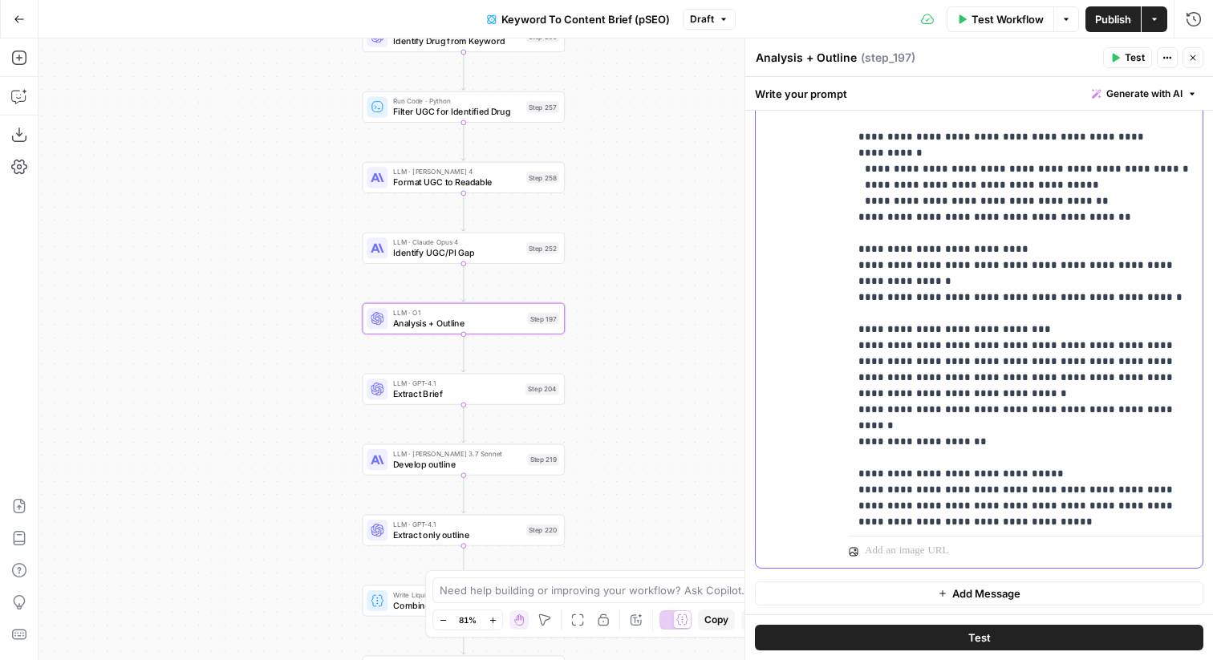
scroll to position [1794, 0]
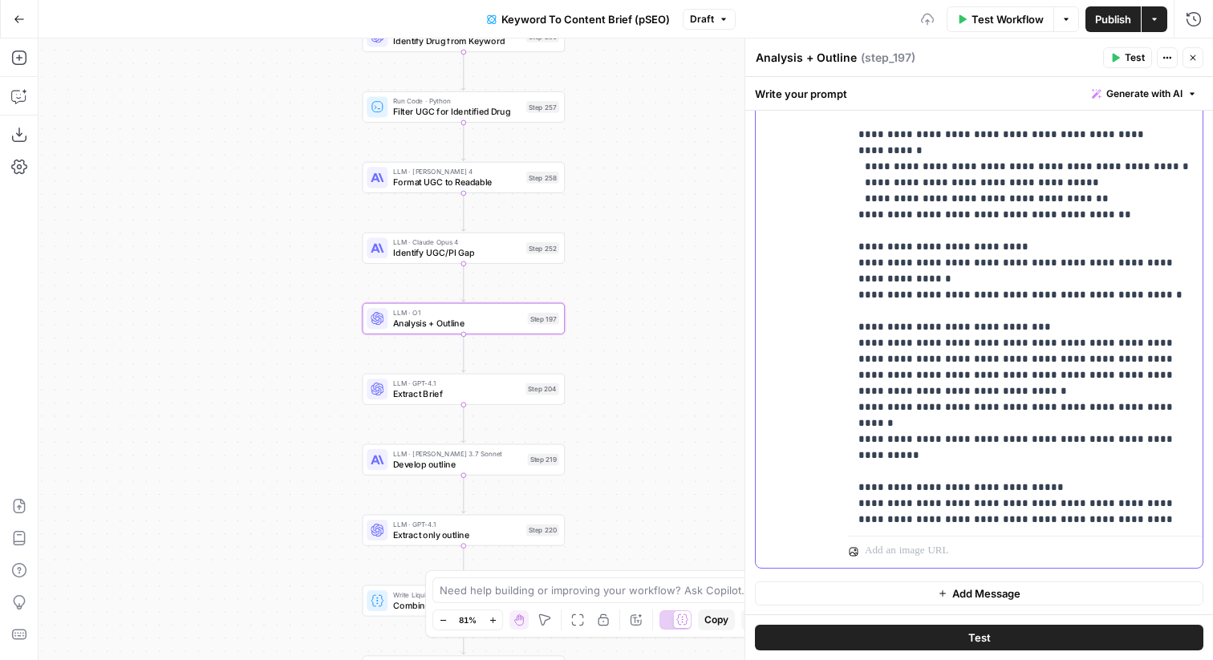
drag, startPoint x: 1003, startPoint y: 313, endPoint x: 907, endPoint y: 308, distance: 96.4
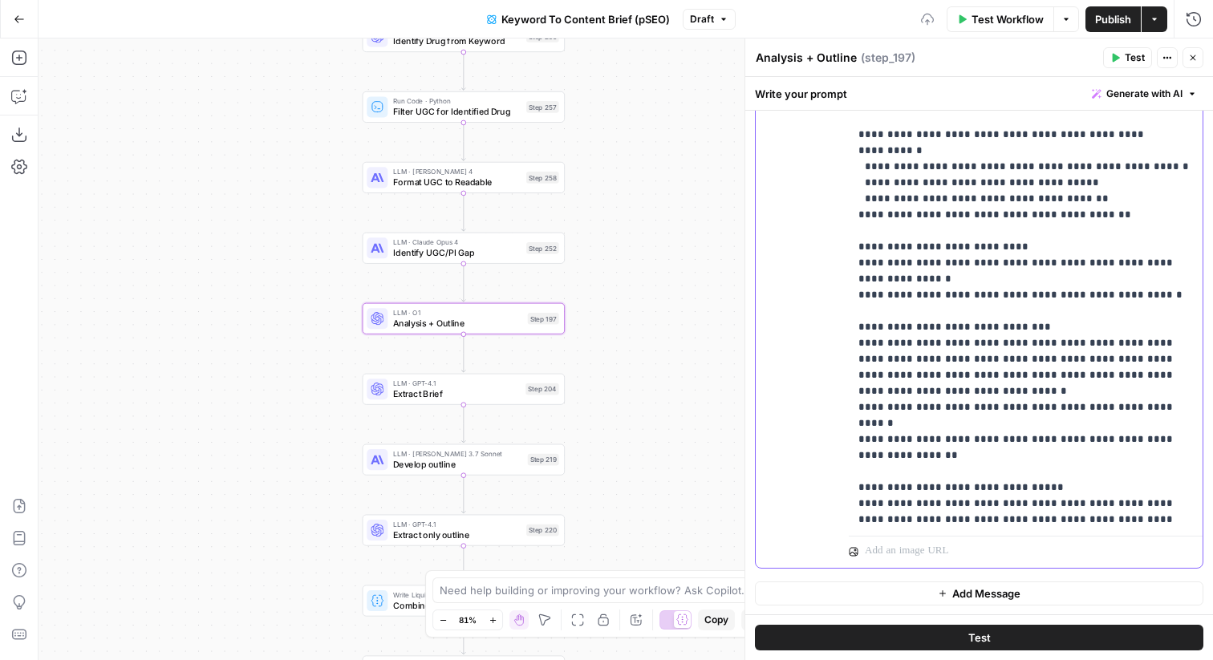
drag, startPoint x: 1003, startPoint y: 325, endPoint x: 832, endPoint y: 311, distance: 171.5
click at [832, 311] on div "**********" at bounding box center [979, 222] width 447 height 692
copy p "**********"
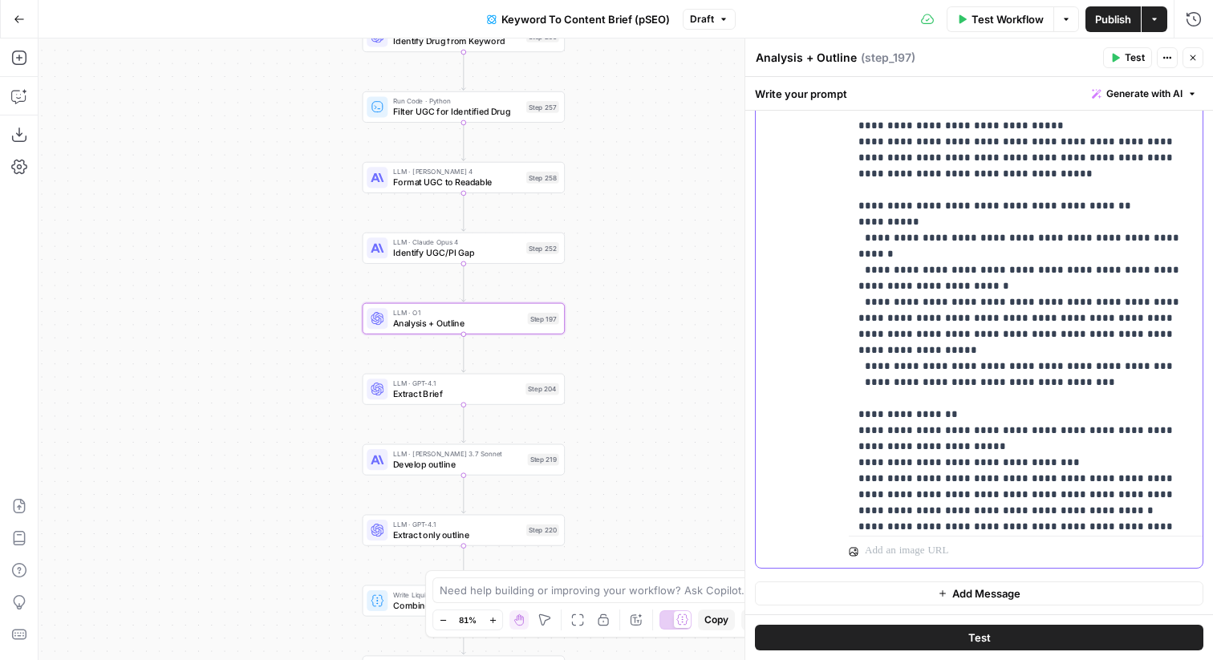
scroll to position [2140, 0]
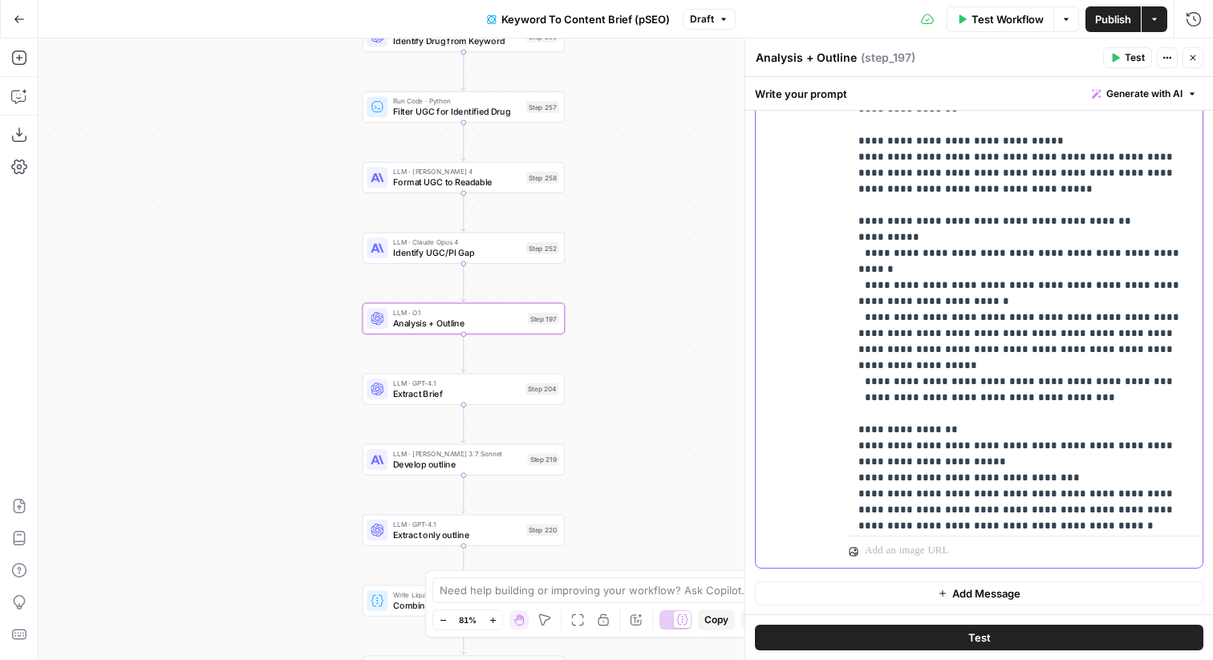
drag, startPoint x: 1003, startPoint y: 408, endPoint x: 1004, endPoint y: 398, distance: 9.7
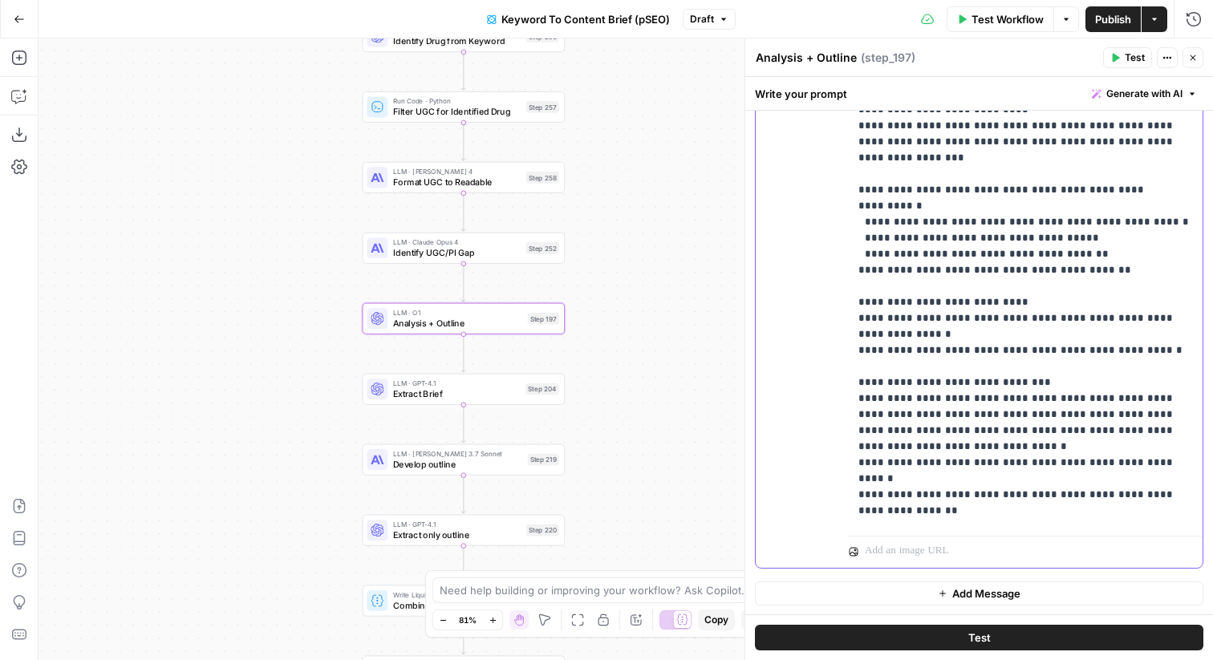
scroll to position [1737, 0]
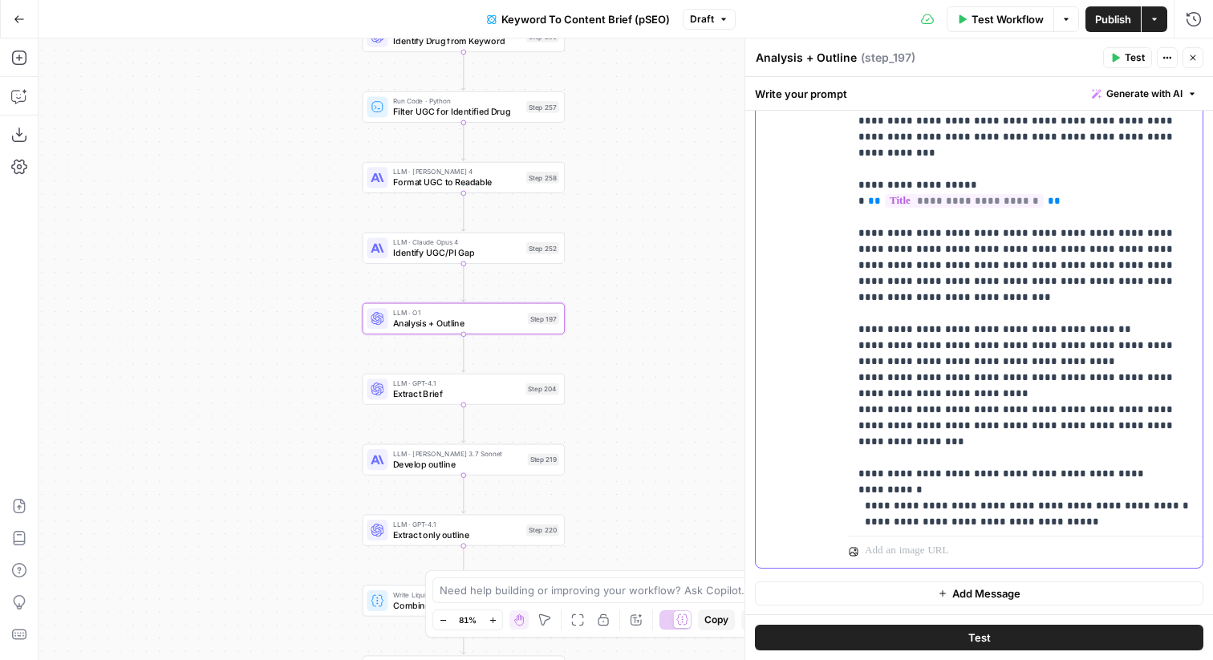
scroll to position [1430, 0]
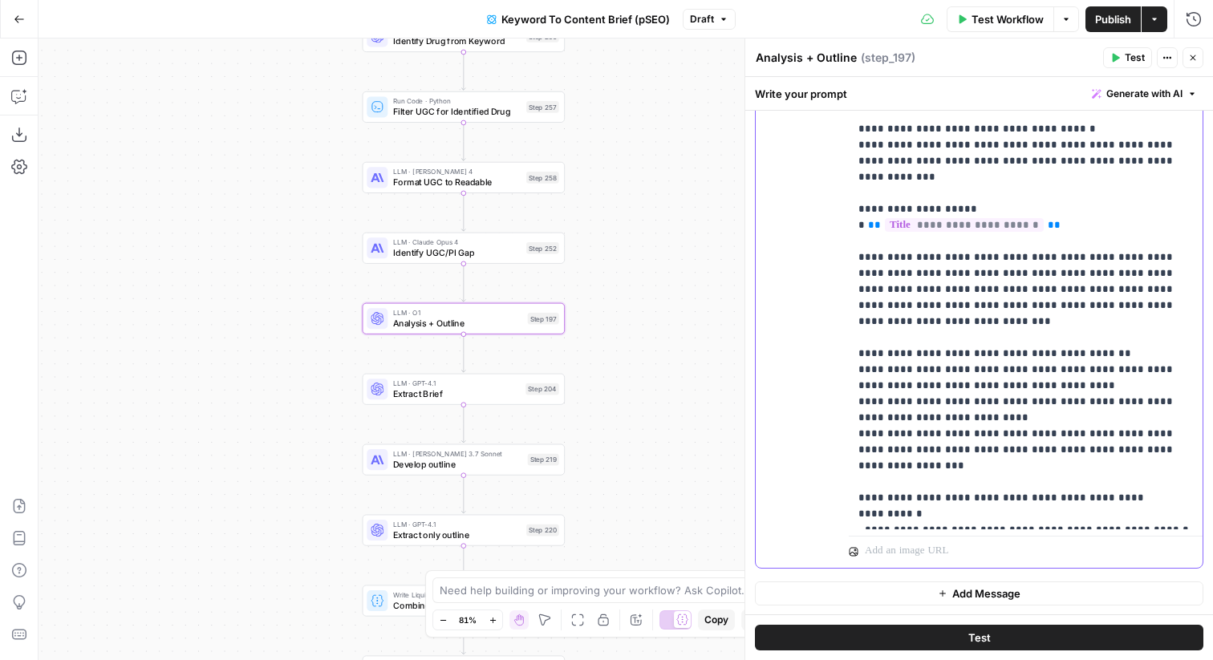
click at [932, 370] on p "**********" at bounding box center [1026, 185] width 335 height 3467
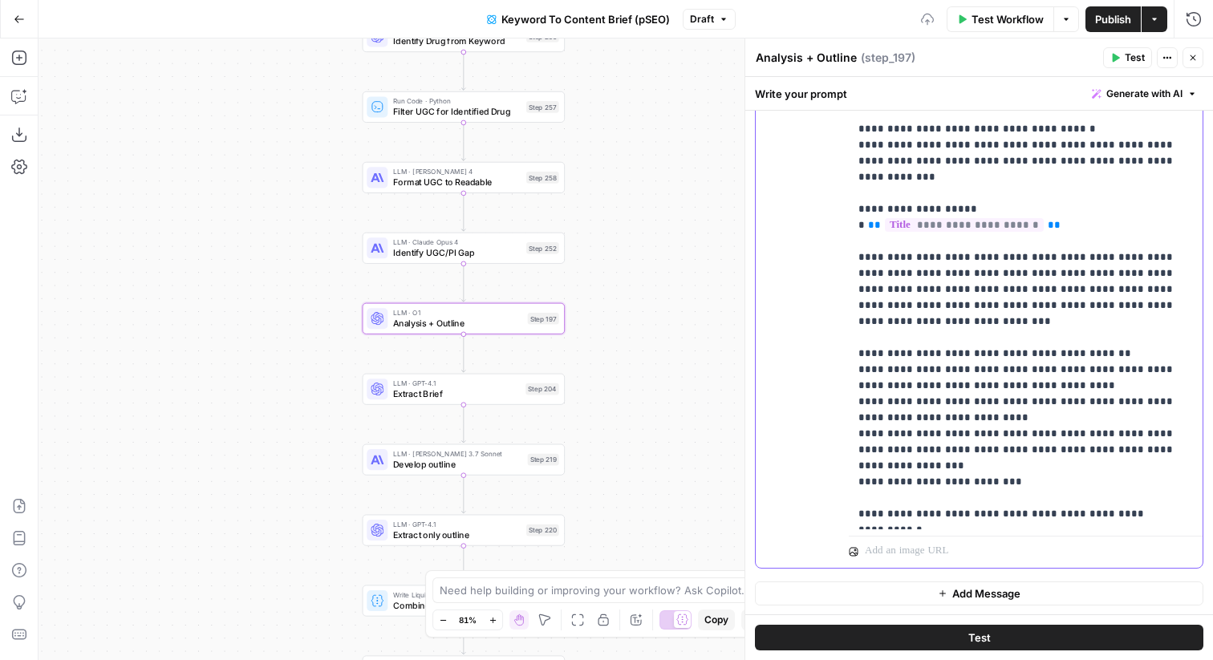
drag, startPoint x: 1022, startPoint y: 388, endPoint x: 856, endPoint y: 382, distance: 165.4
click at [856, 382] on div "**********" at bounding box center [1026, 203] width 354 height 654
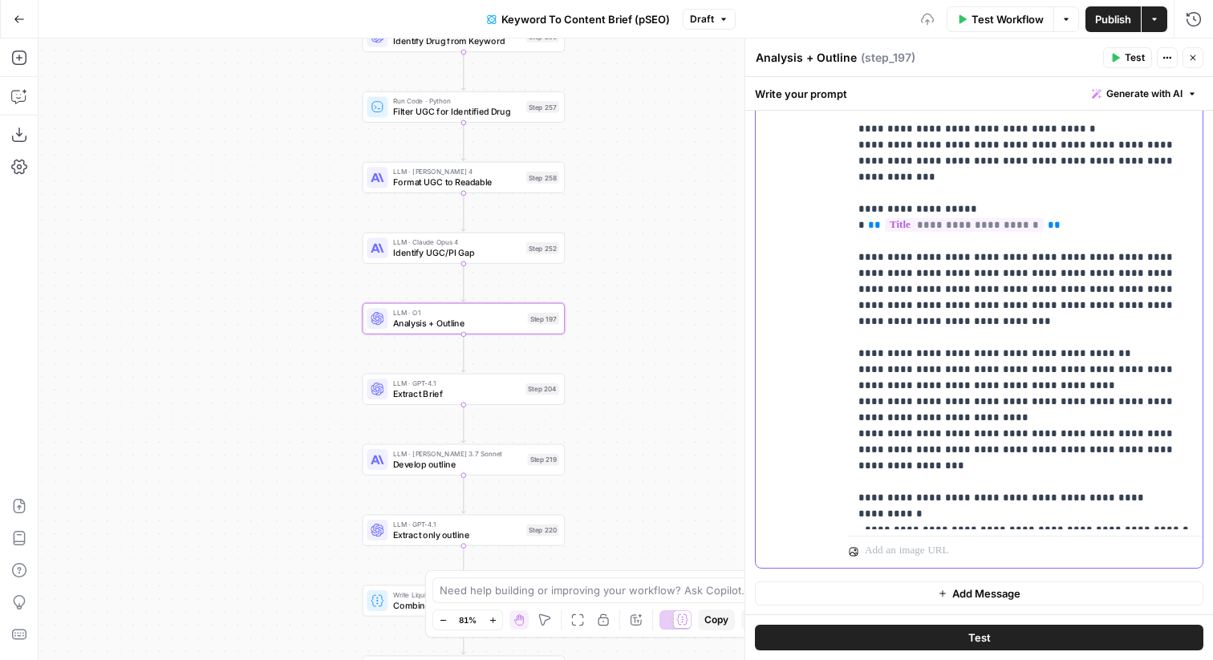
click at [1116, 287] on p "**********" at bounding box center [1026, 185] width 335 height 3467
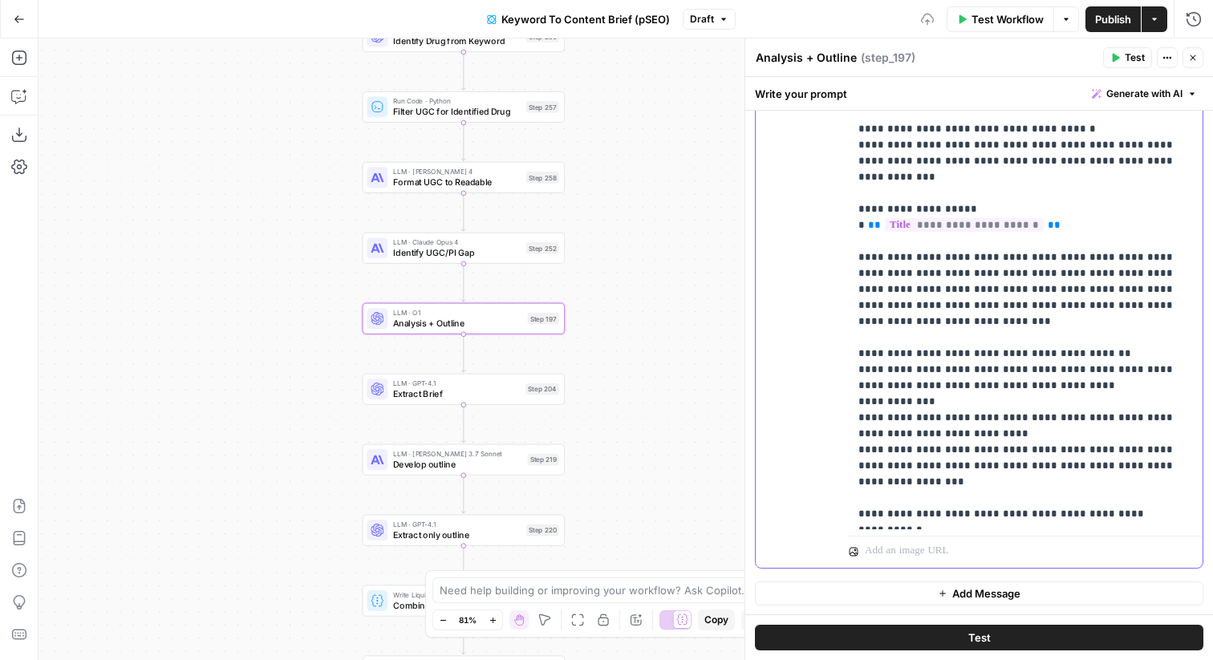
drag, startPoint x: 941, startPoint y: 307, endPoint x: 854, endPoint y: 307, distance: 87.5
click at [854, 307] on div "**********" at bounding box center [1026, 203] width 354 height 654
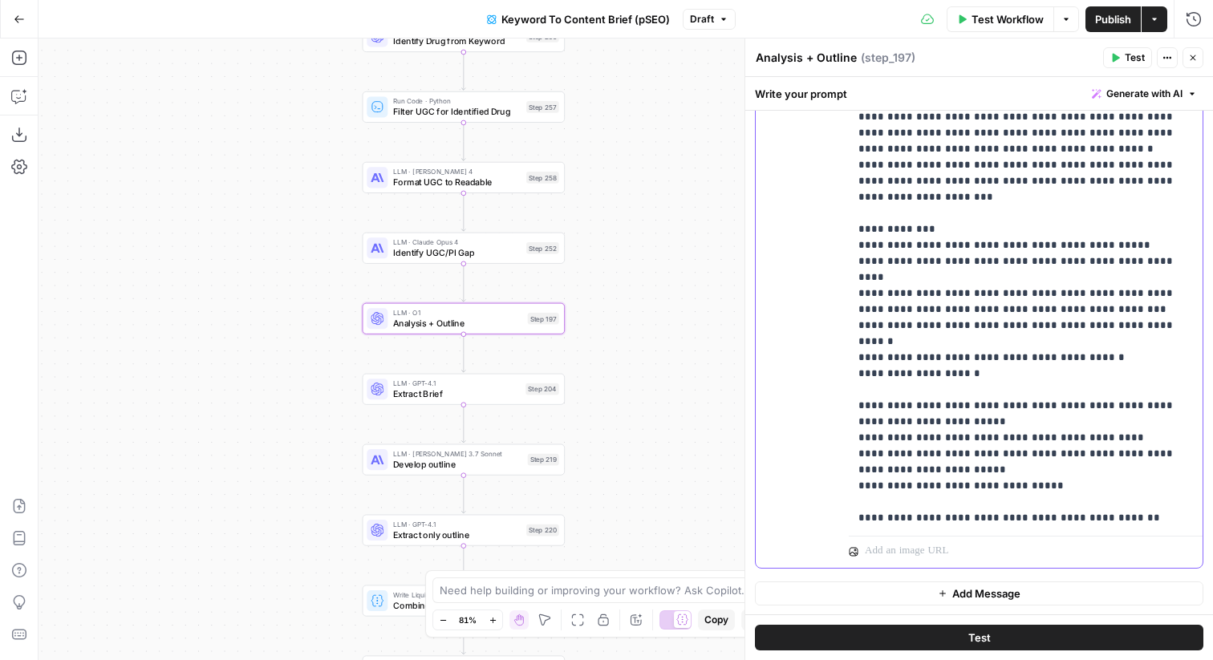
scroll to position [2532, 0]
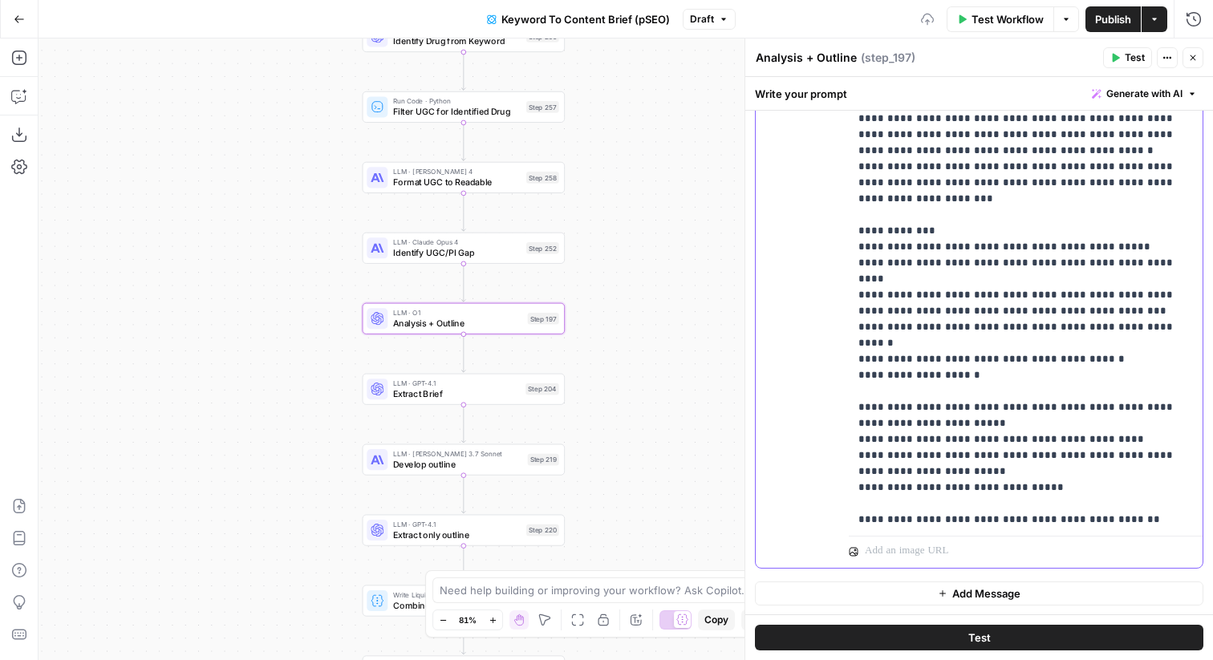
drag, startPoint x: 1054, startPoint y: 375, endPoint x: 947, endPoint y: 376, distance: 106.7
copy p "**********"
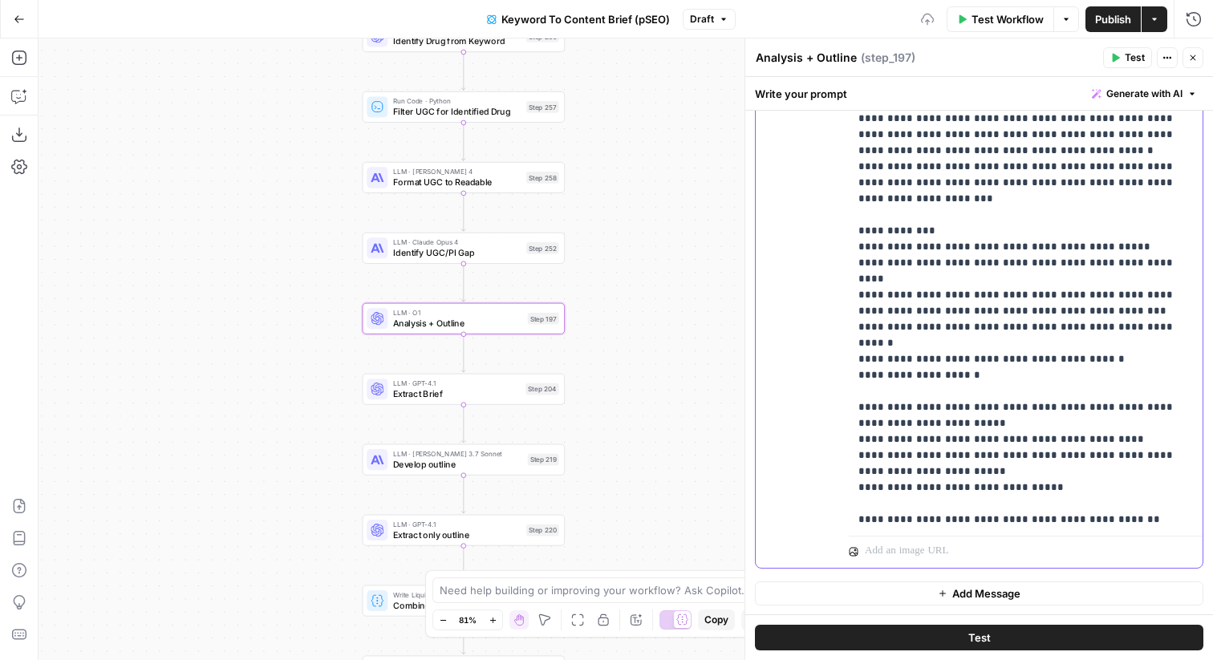
drag, startPoint x: 872, startPoint y: 376, endPoint x: 847, endPoint y: 376, distance: 24.1
click at [847, 376] on div "**********" at bounding box center [979, 222] width 447 height 692
drag, startPoint x: 875, startPoint y: 441, endPoint x: 844, endPoint y: 441, distance: 30.5
click at [844, 441] on div "**********" at bounding box center [979, 222] width 447 height 692
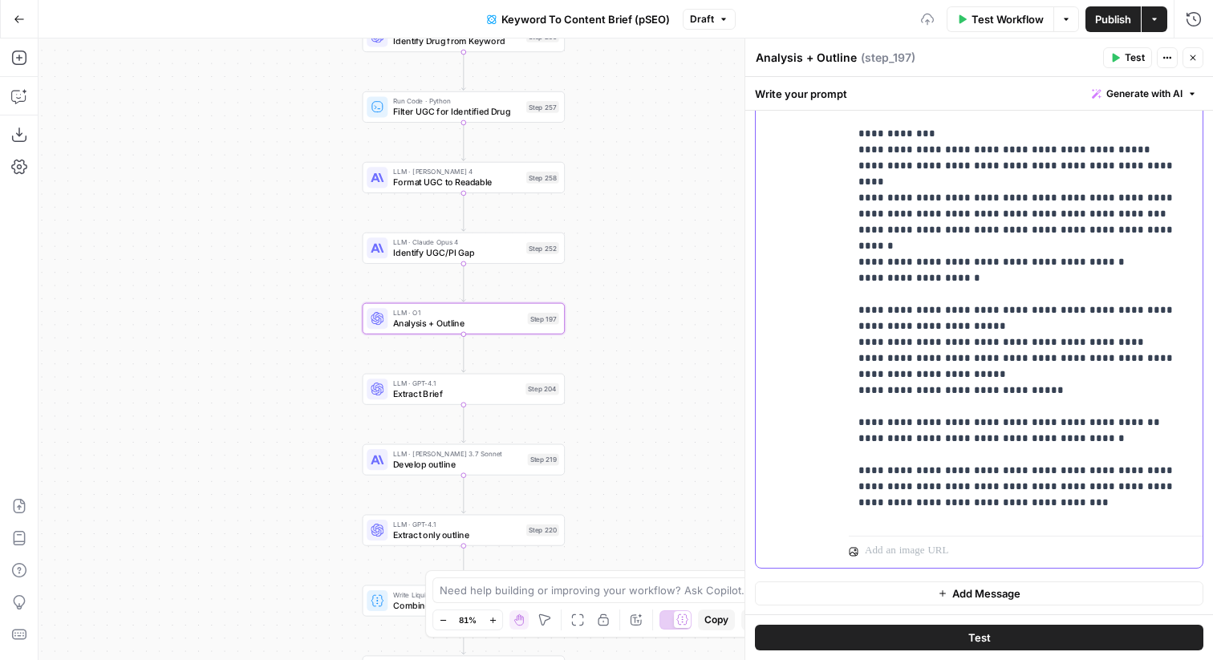
scroll to position [2633, 0]
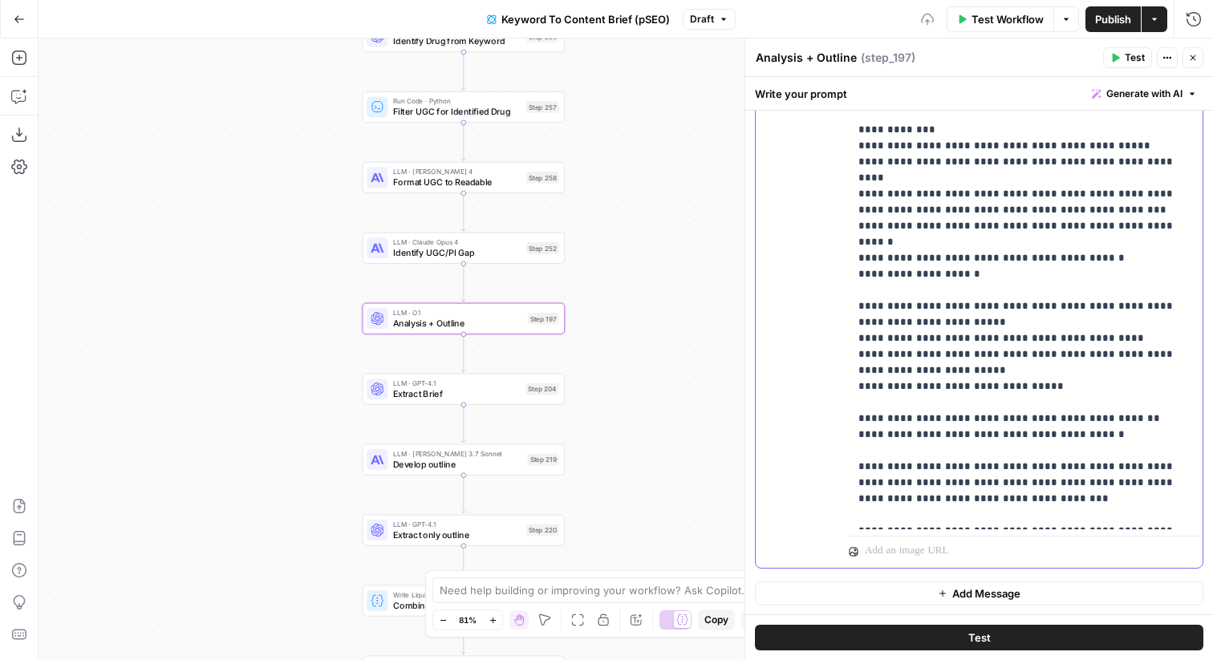
copy p "**********"
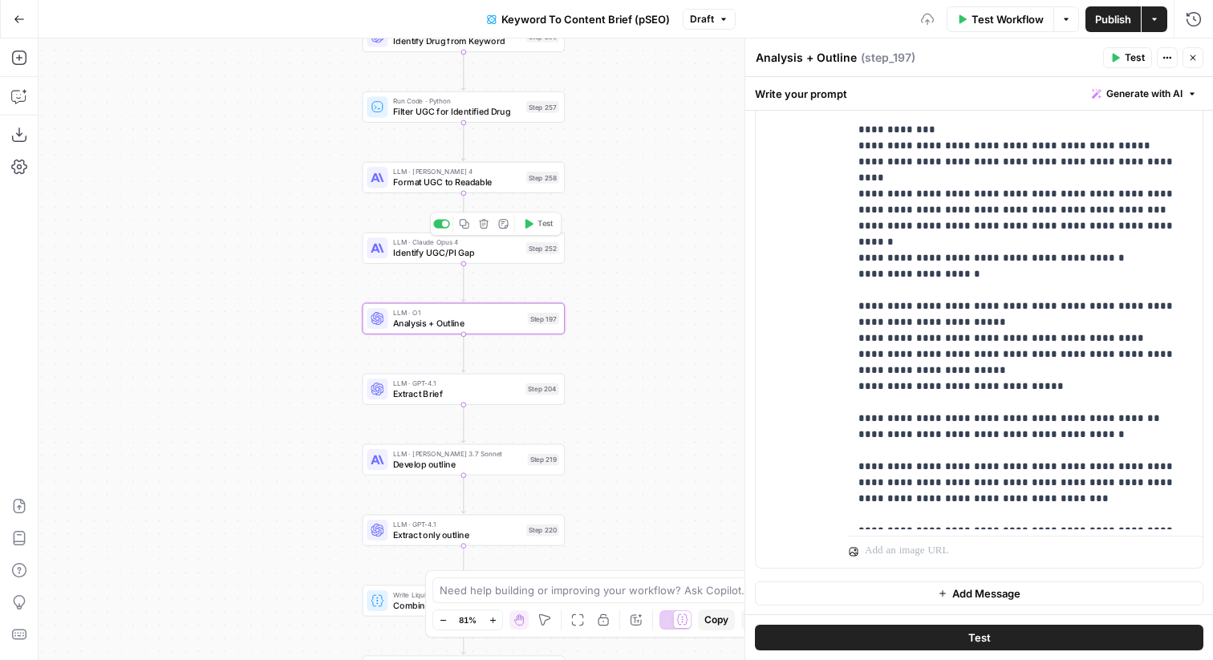
click at [547, 255] on div "LLM · Claude Opus 4 Identify UGC/PI Gap Step 252 Copy step Delete step Add Note…" at bounding box center [463, 248] width 192 height 22
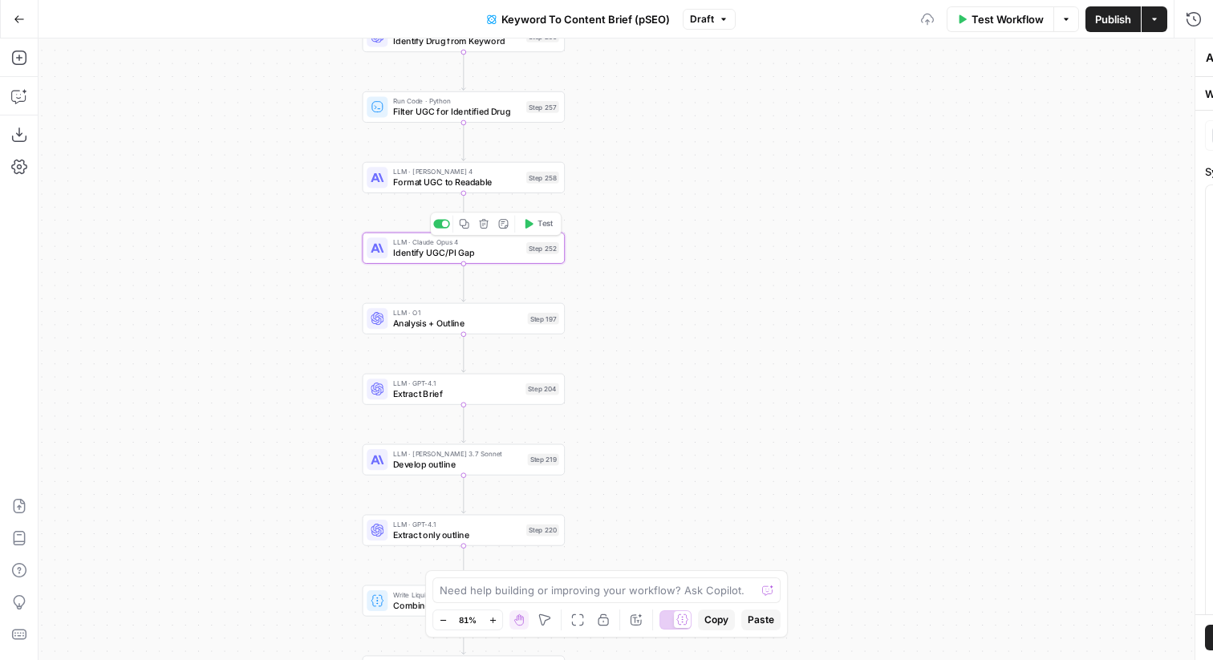
type textarea "Identify UGC/PI Gap"
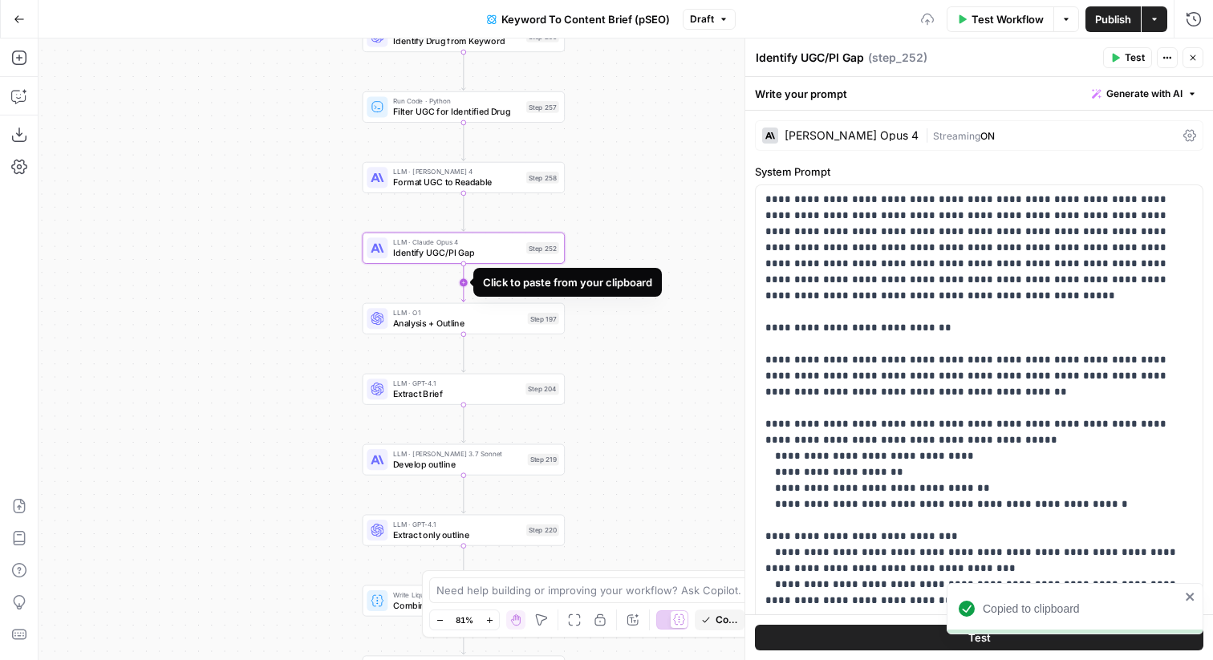
click at [465, 282] on icon "Edge from step_252 to step_197" at bounding box center [463, 283] width 4 height 38
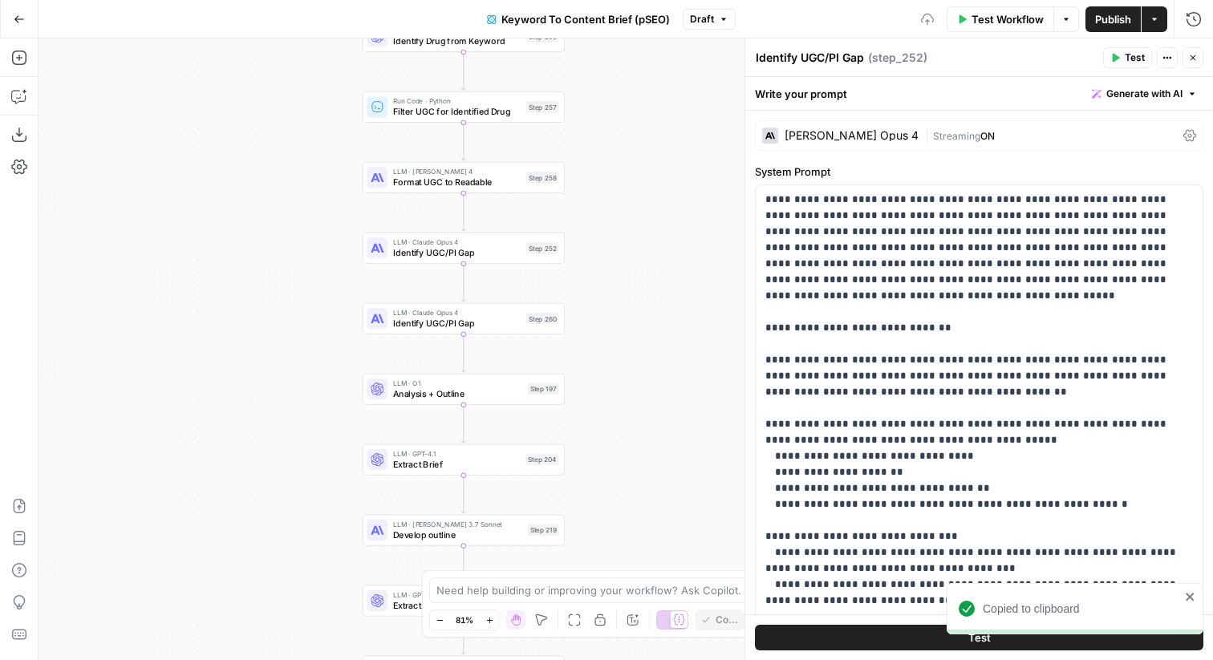
click at [486, 312] on span "LLM · Claude Opus 4" at bounding box center [457, 312] width 128 height 10
click at [813, 63] on textarea "Identify UGC/PI Gap" at bounding box center [810, 58] width 108 height 16
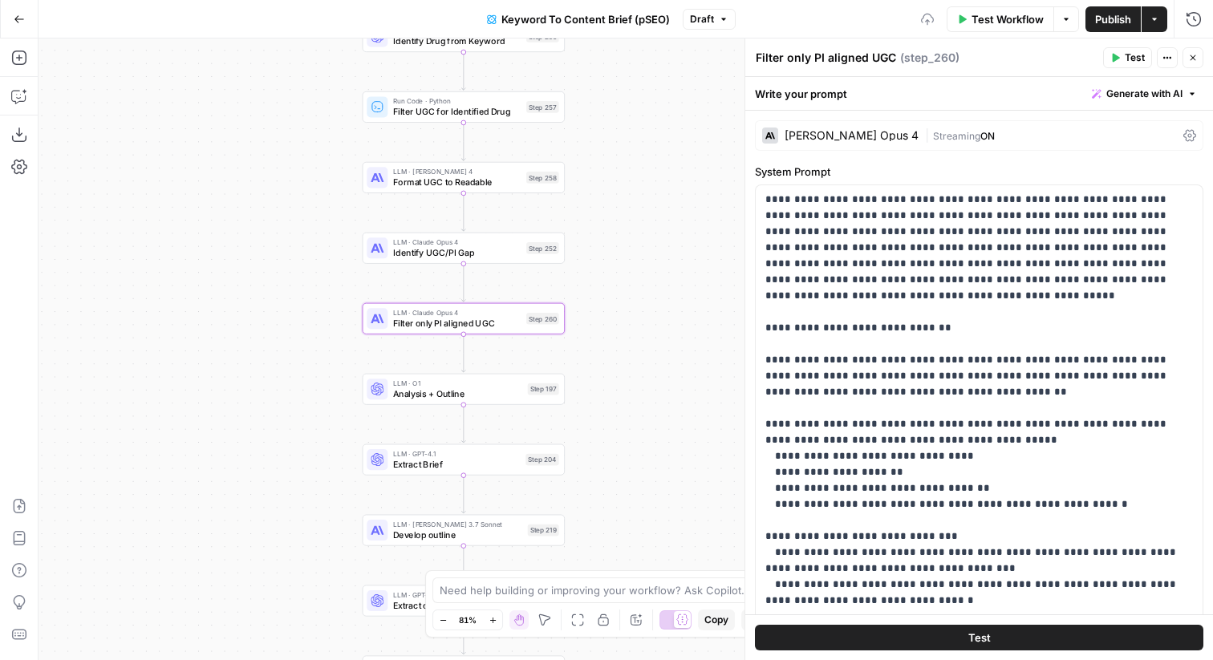
scroll to position [679, 0]
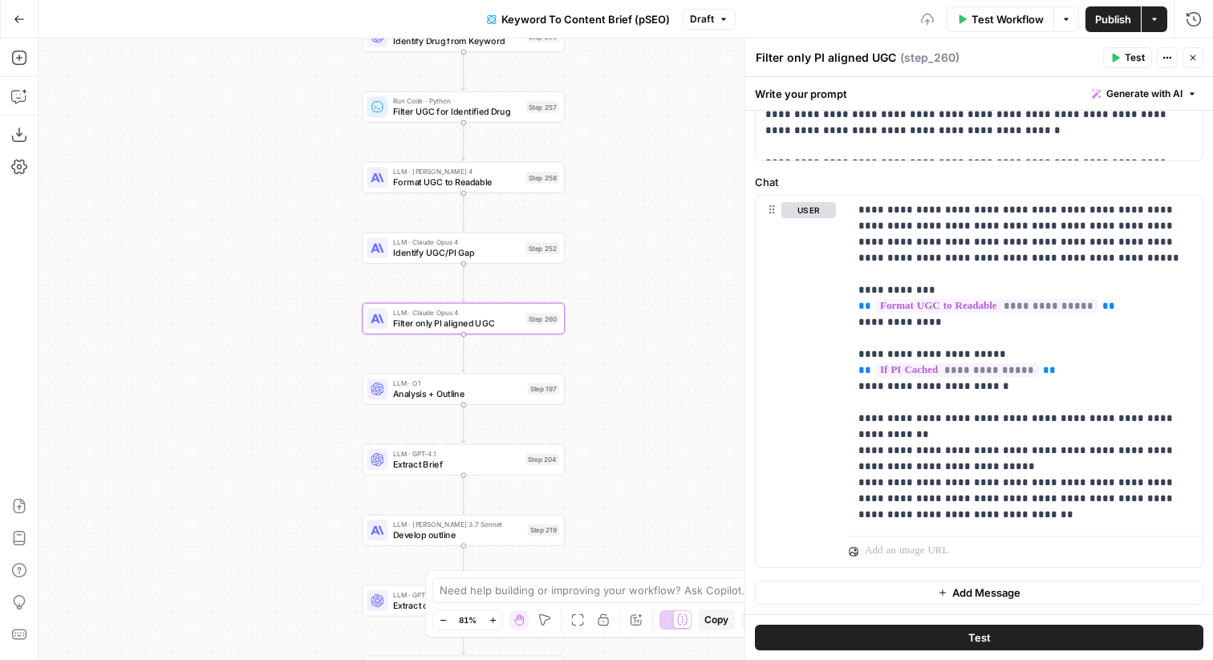
type textarea "Filter only PI aligned UGC"
click at [963, 593] on span "Add Message" at bounding box center [987, 593] width 68 height 16
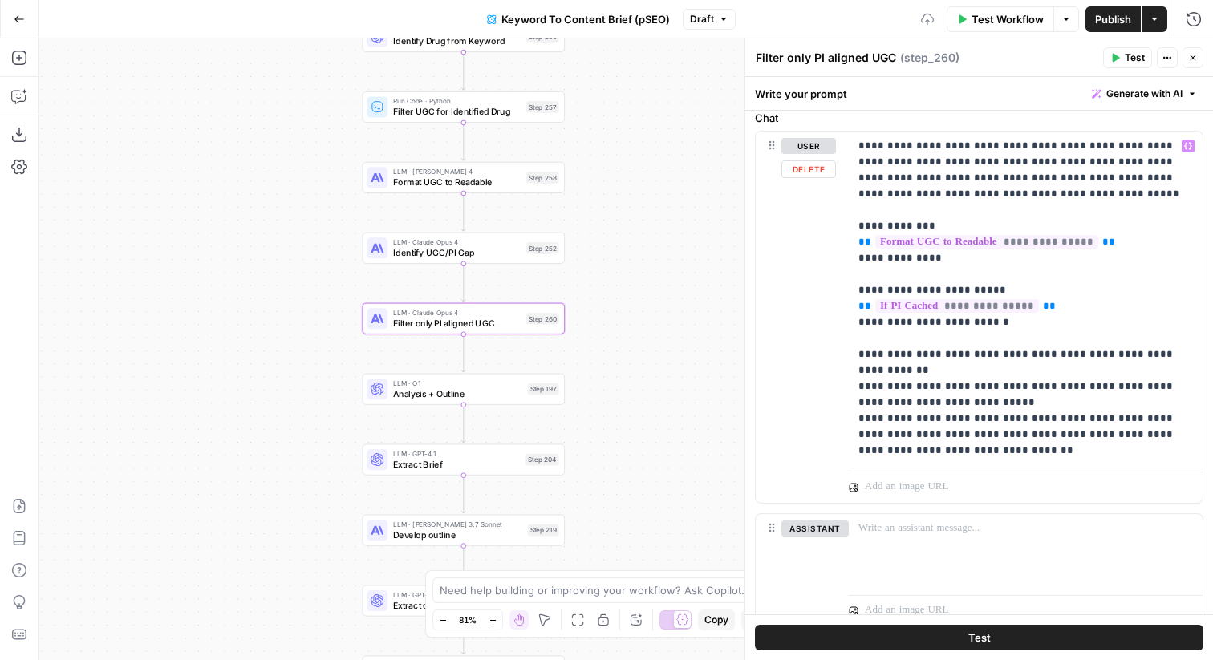
scroll to position [802, 0]
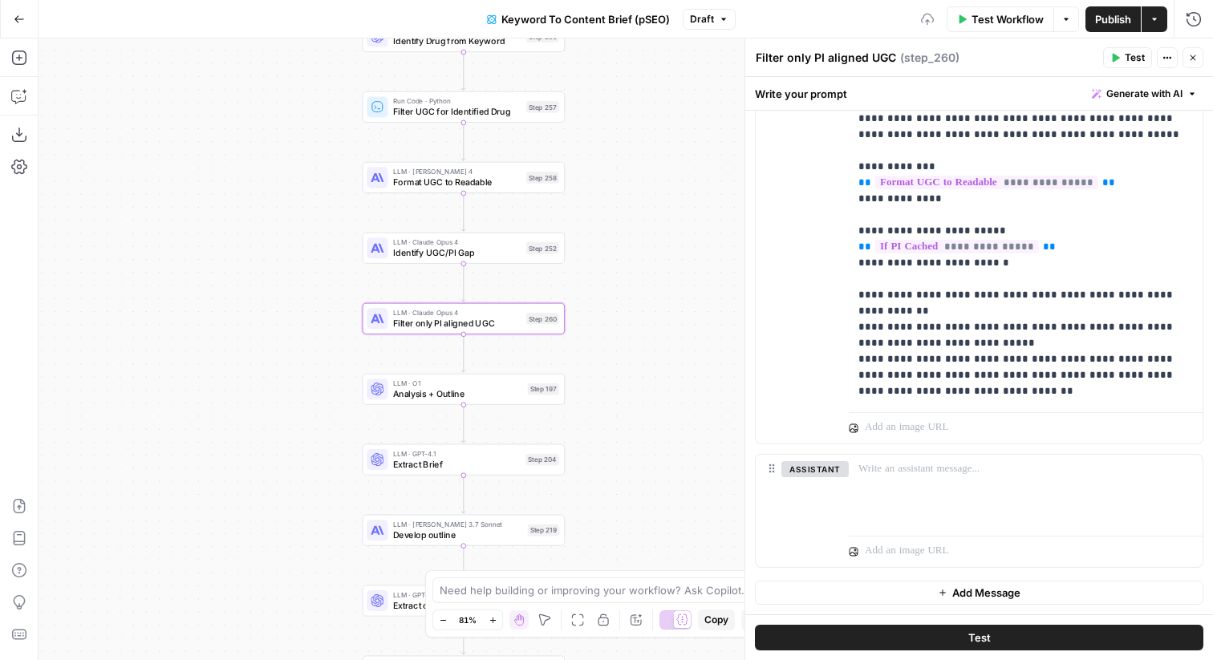
click at [884, 588] on button "Add Message" at bounding box center [979, 593] width 449 height 24
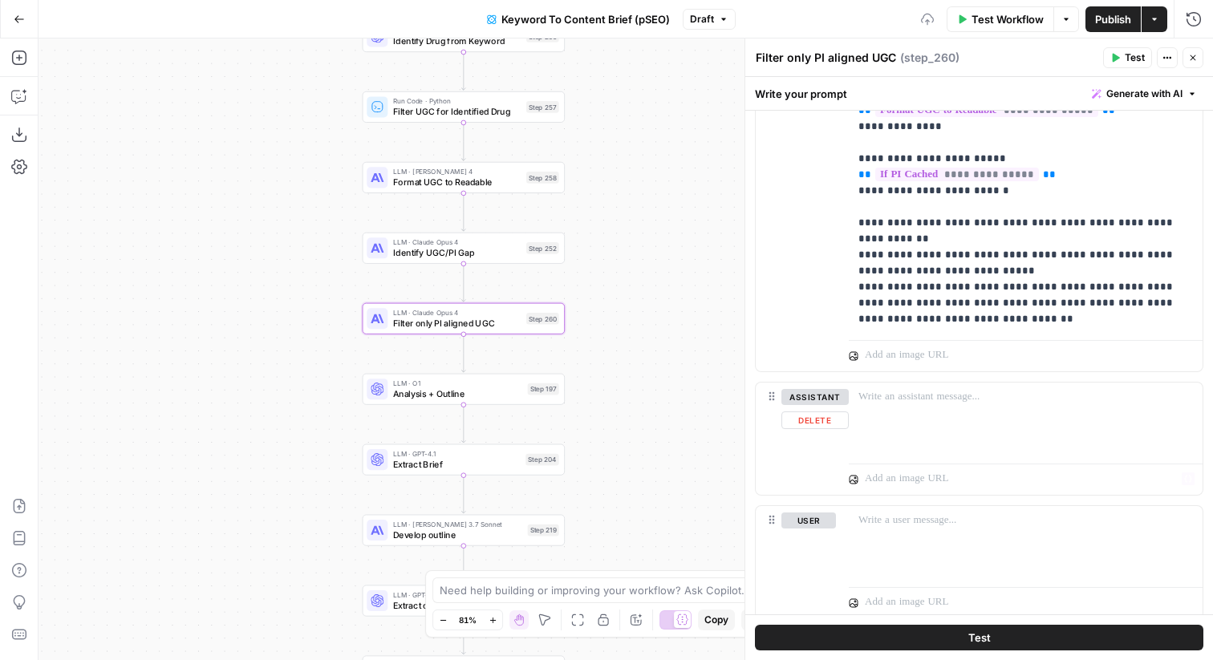
scroll to position [926, 0]
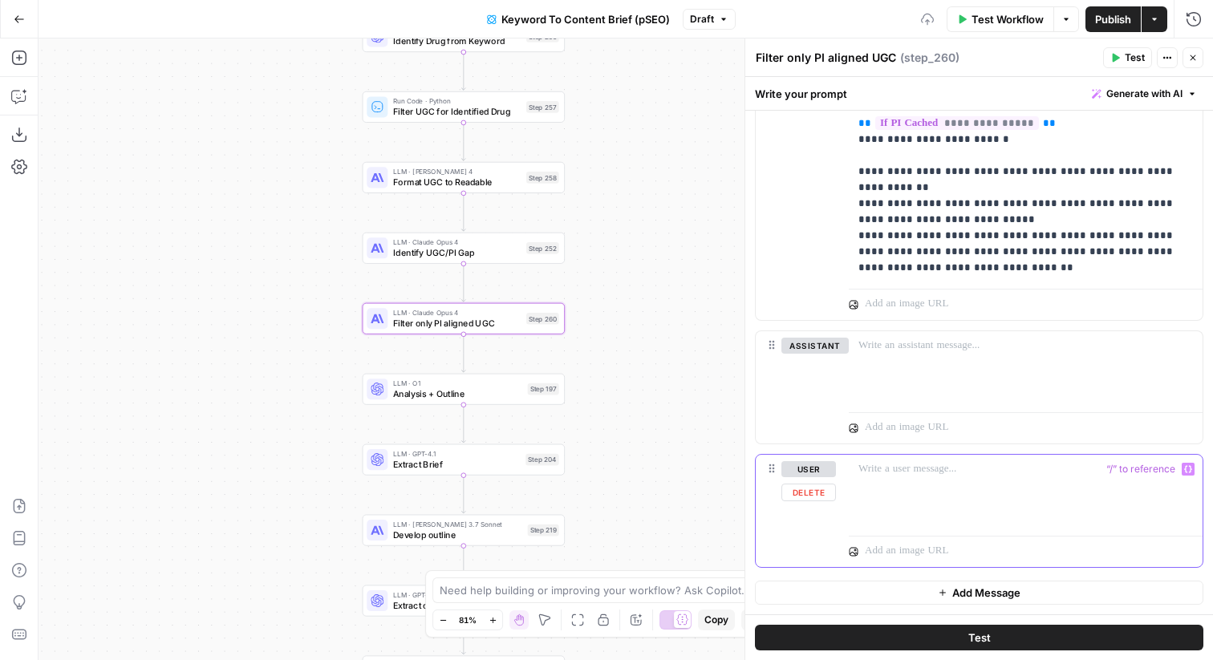
click at [908, 509] on div at bounding box center [1026, 492] width 354 height 74
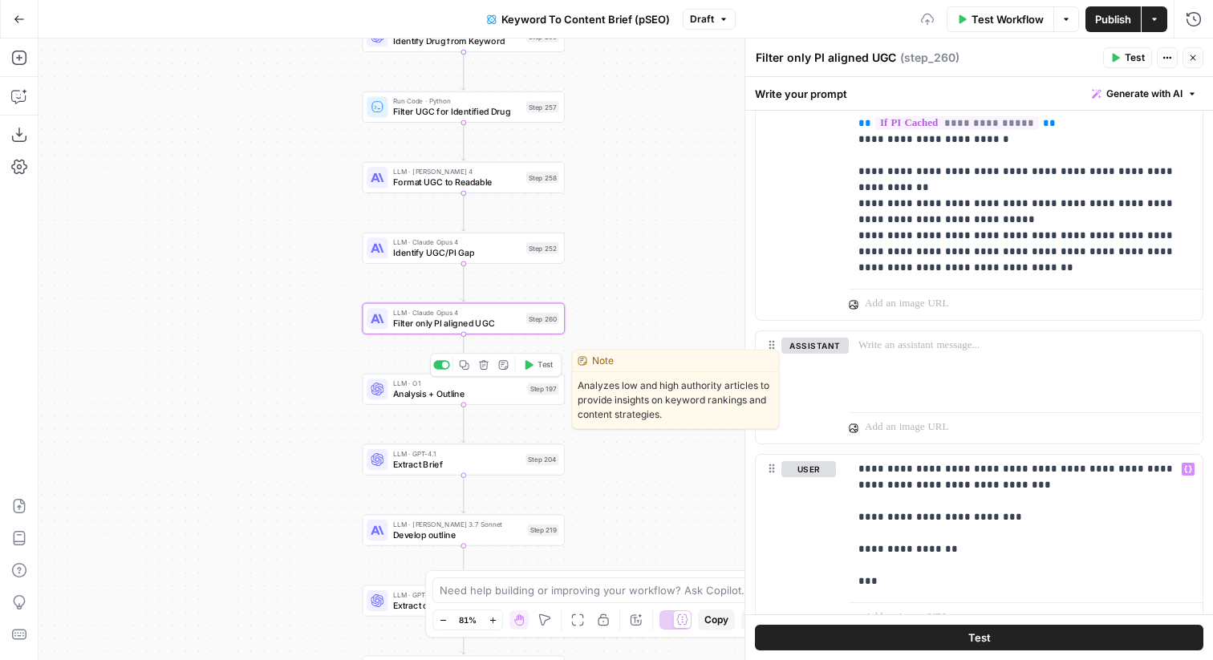
click at [539, 391] on div "Step 197" at bounding box center [543, 390] width 31 height 12
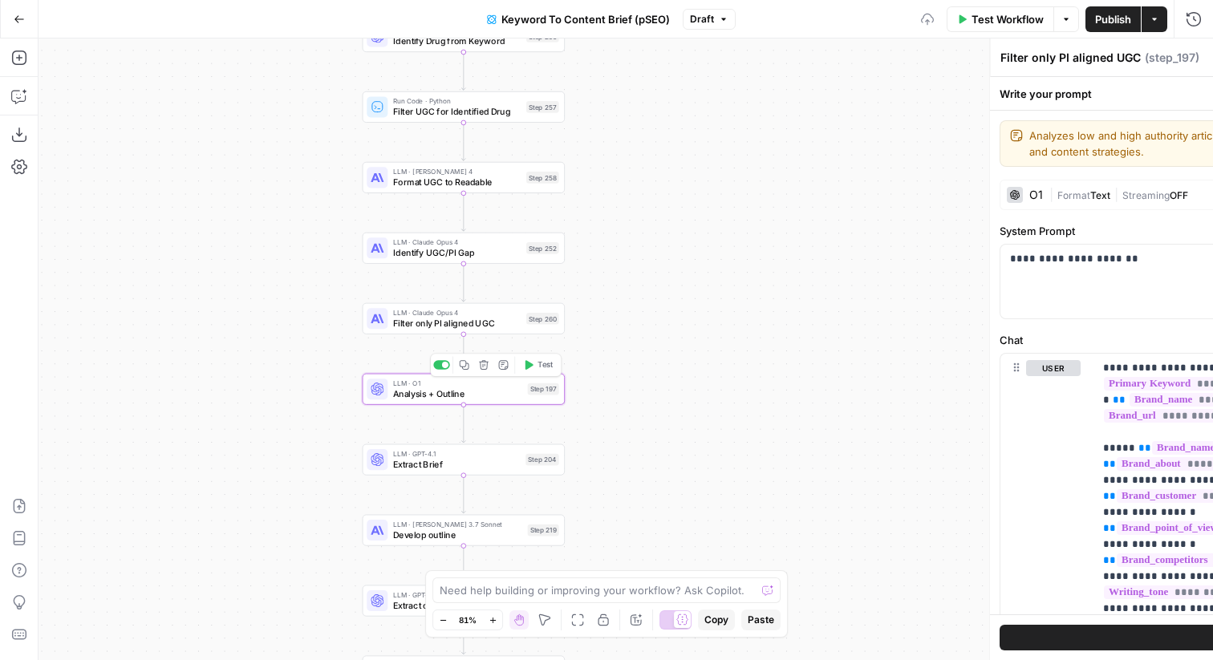
type textarea "Analysis + Outline"
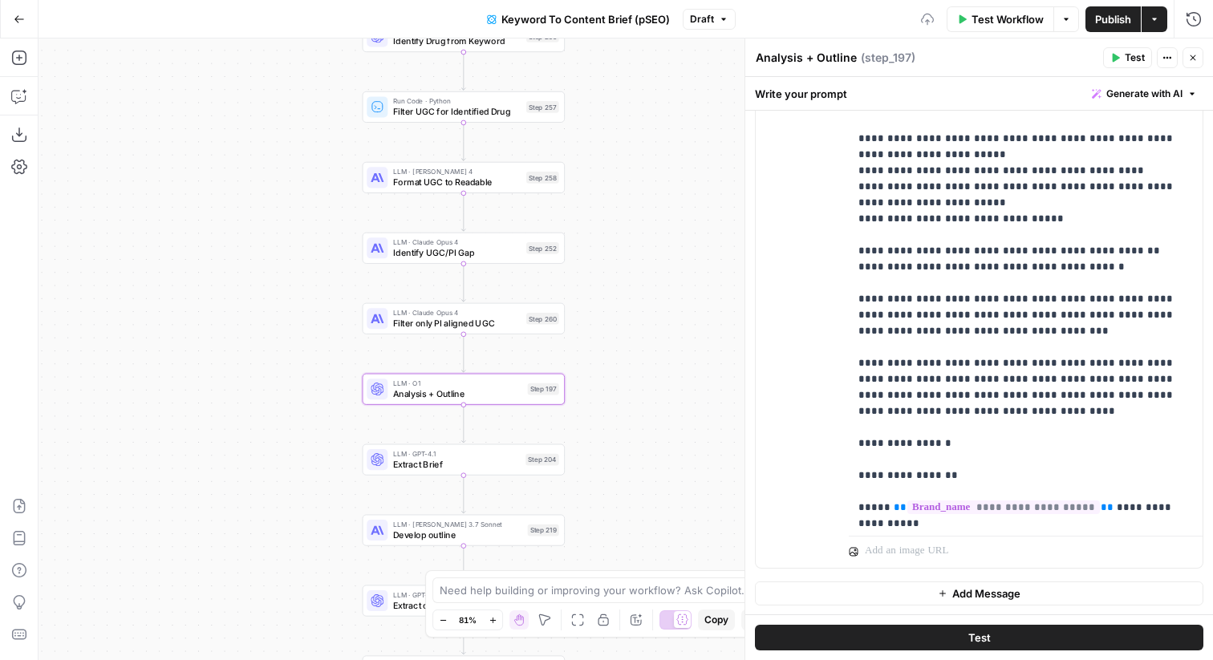
scroll to position [2715, 0]
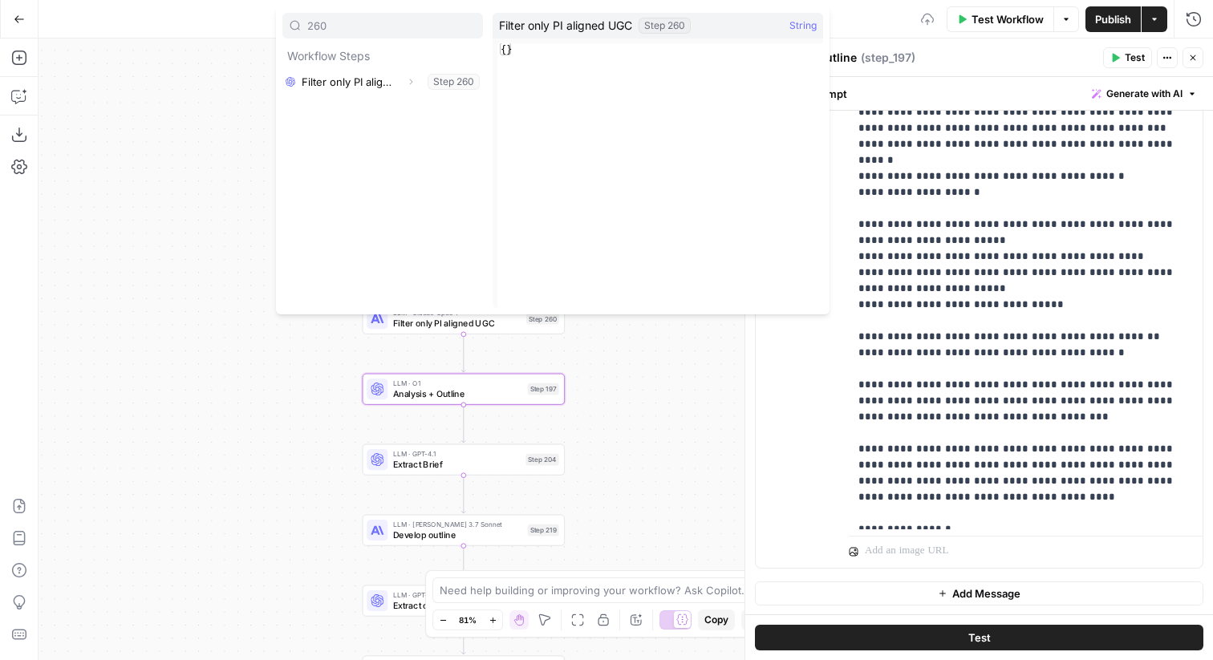
type input "260"
click at [409, 71] on div "Filter only PI aligned UGC Expand Step 260" at bounding box center [382, 82] width 201 height 26
click at [415, 82] on button "Expand" at bounding box center [410, 81] width 21 height 21
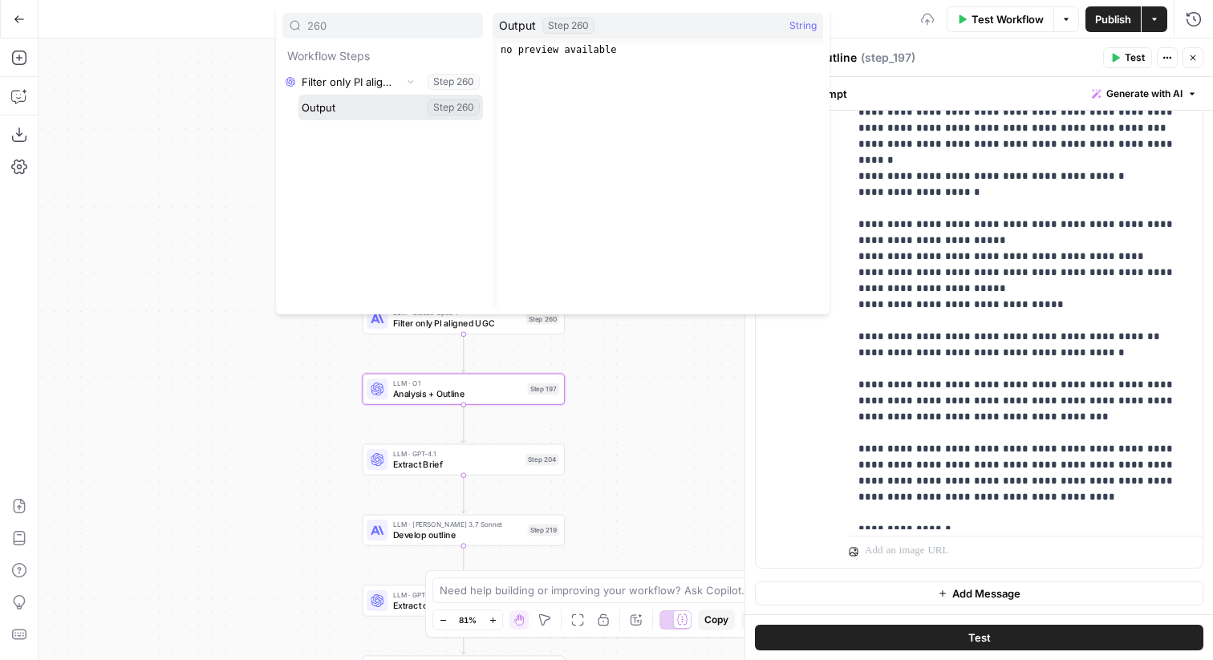
click at [392, 100] on button "Select variable Output" at bounding box center [391, 108] width 185 height 26
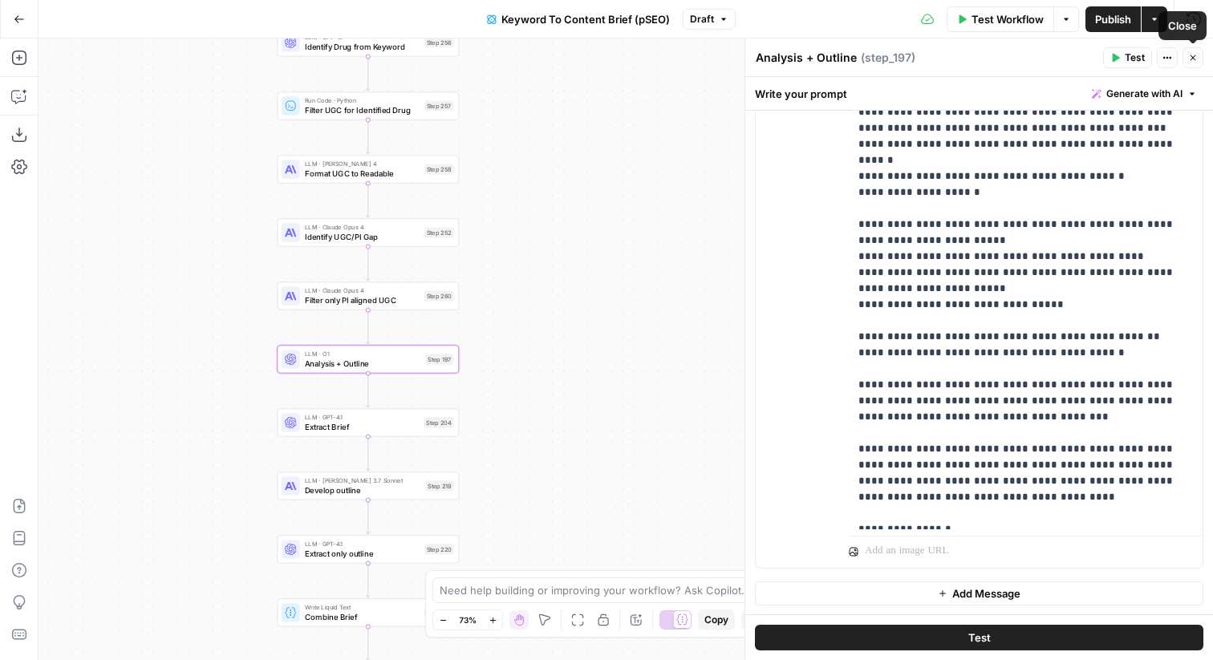
click at [1197, 58] on span "Close" at bounding box center [1197, 58] width 1 height 1
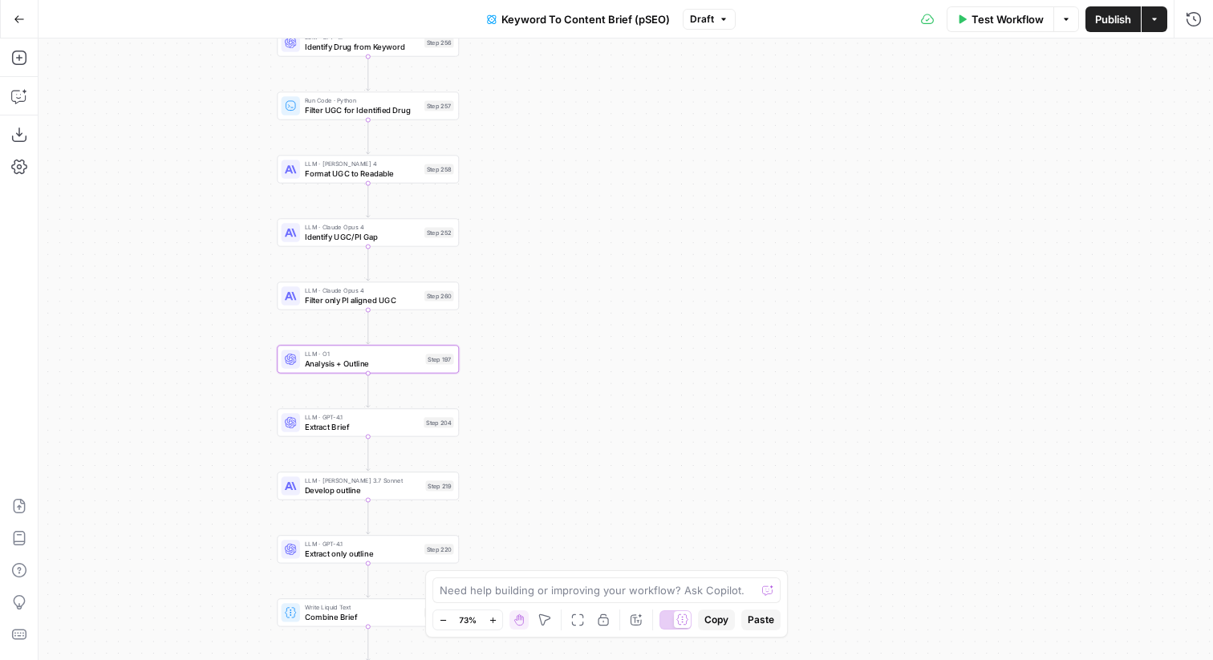
click at [1092, 19] on button "Publish" at bounding box center [1113, 19] width 55 height 26
click at [1006, 24] on span "Test Workflow" at bounding box center [1008, 19] width 72 height 16
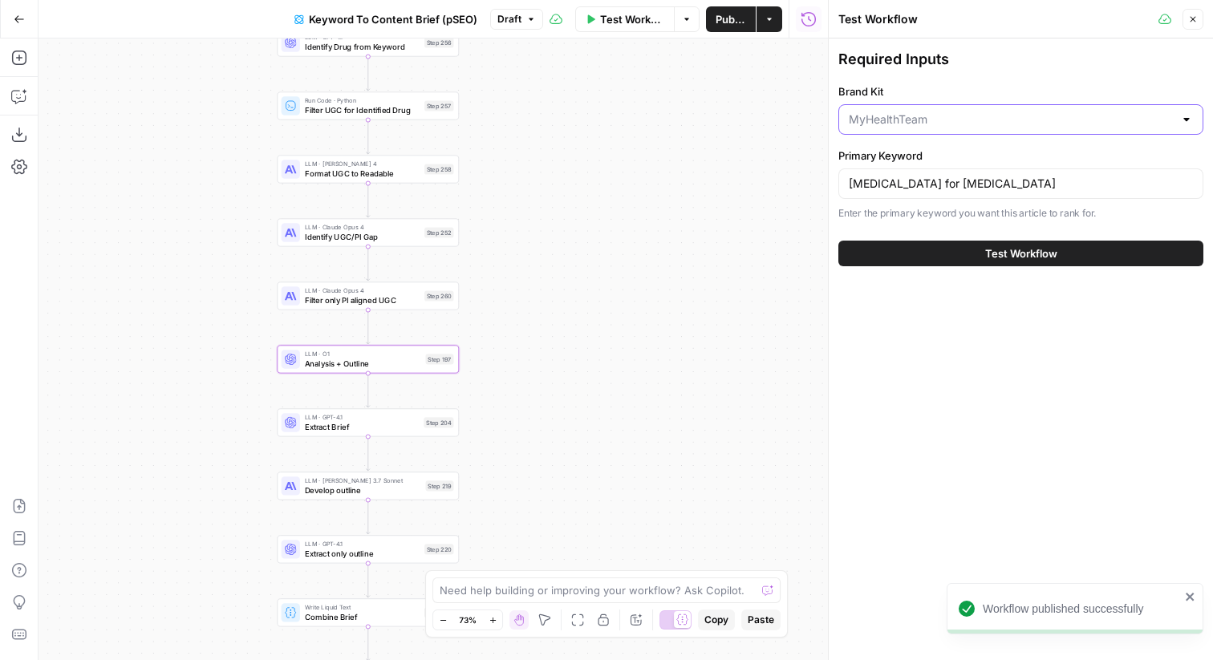
click at [917, 122] on input "Brand Kit" at bounding box center [1011, 120] width 325 height 16
click at [912, 162] on span "MyHealthTeam" at bounding box center [1010, 160] width 317 height 16
type input "MyHealthTeam"
click at [1032, 253] on span "Test Workflow" at bounding box center [1021, 254] width 72 height 16
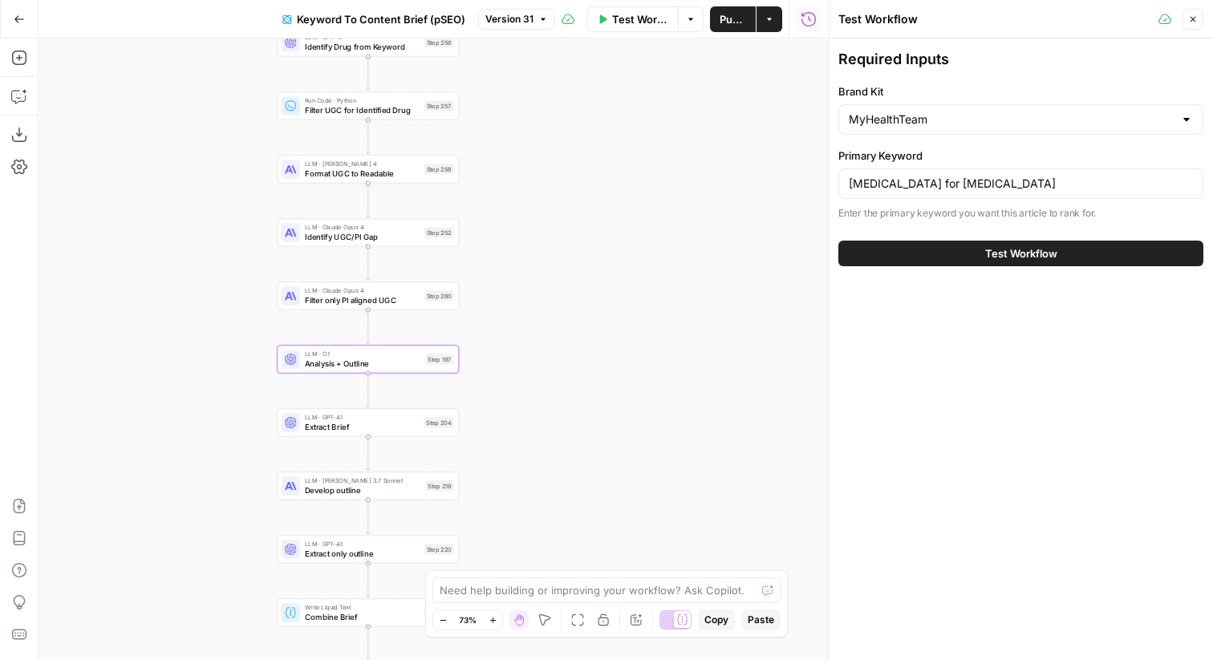
click at [1033, 246] on span "Test Workflow" at bounding box center [1021, 254] width 72 height 16
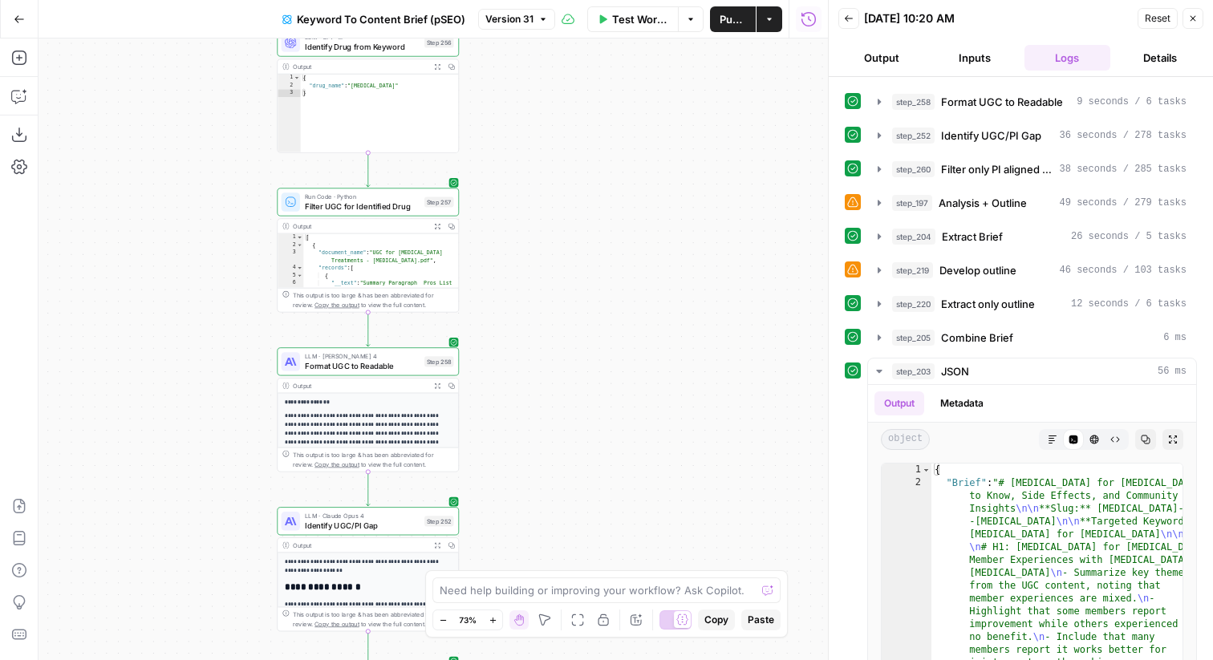
scroll to position [488, 0]
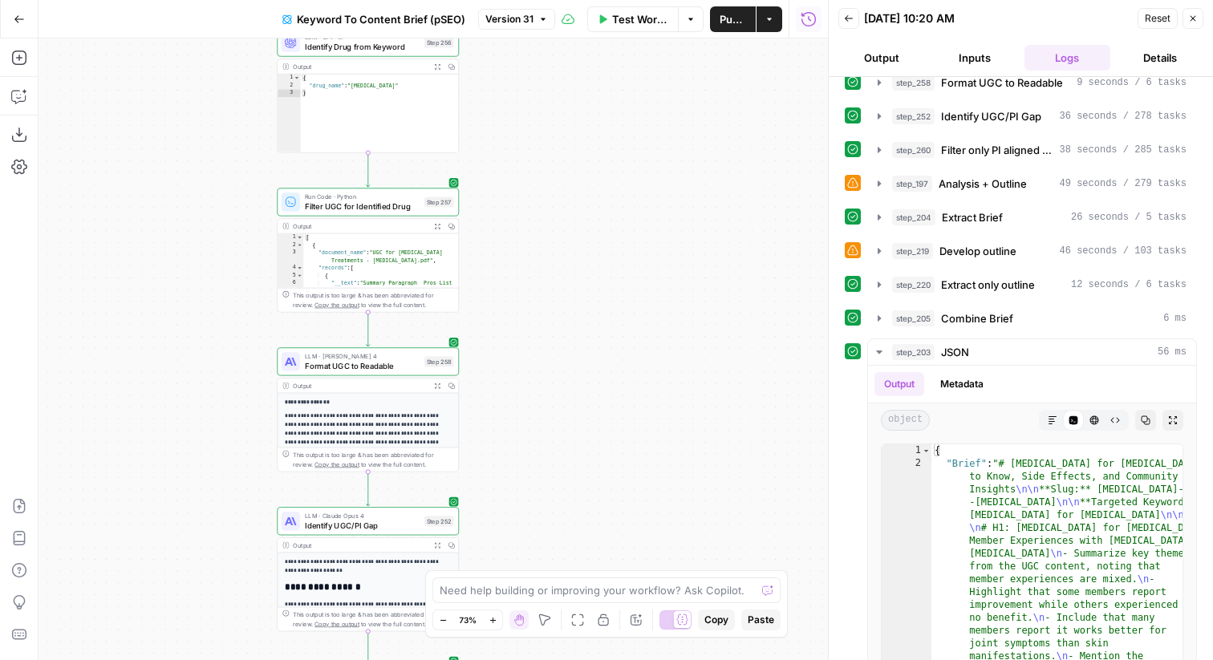
click at [1003, 248] on span "Develop outline" at bounding box center [978, 251] width 77 height 16
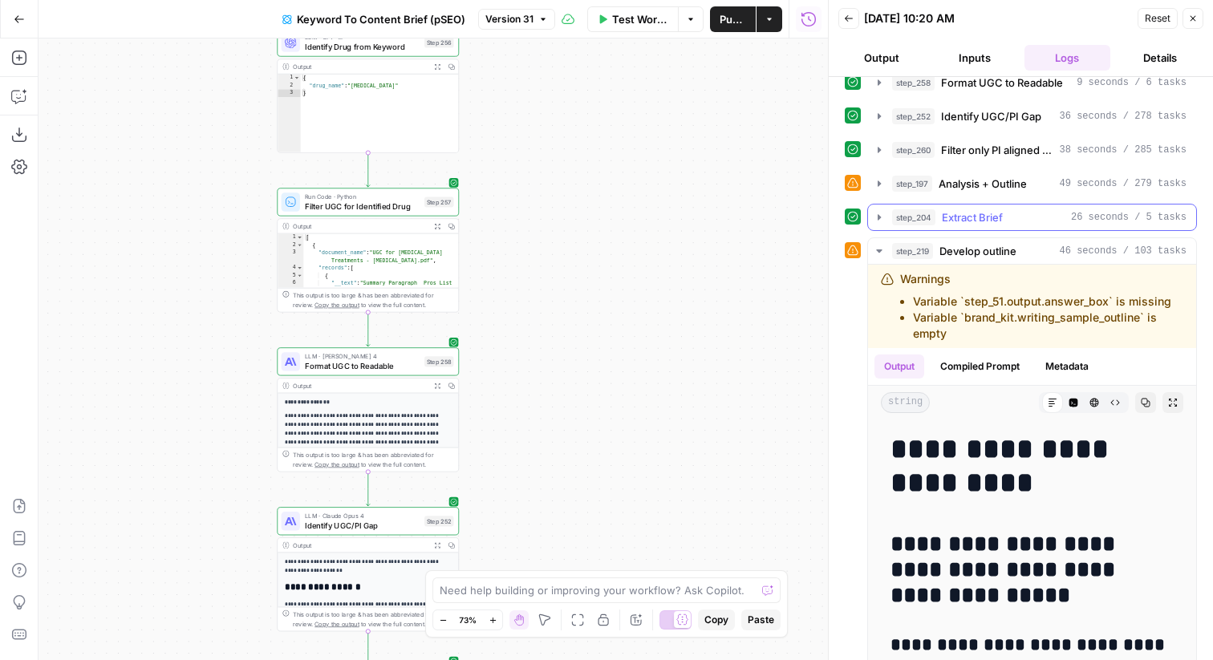
click at [994, 211] on span "Extract Brief" at bounding box center [972, 217] width 61 height 16
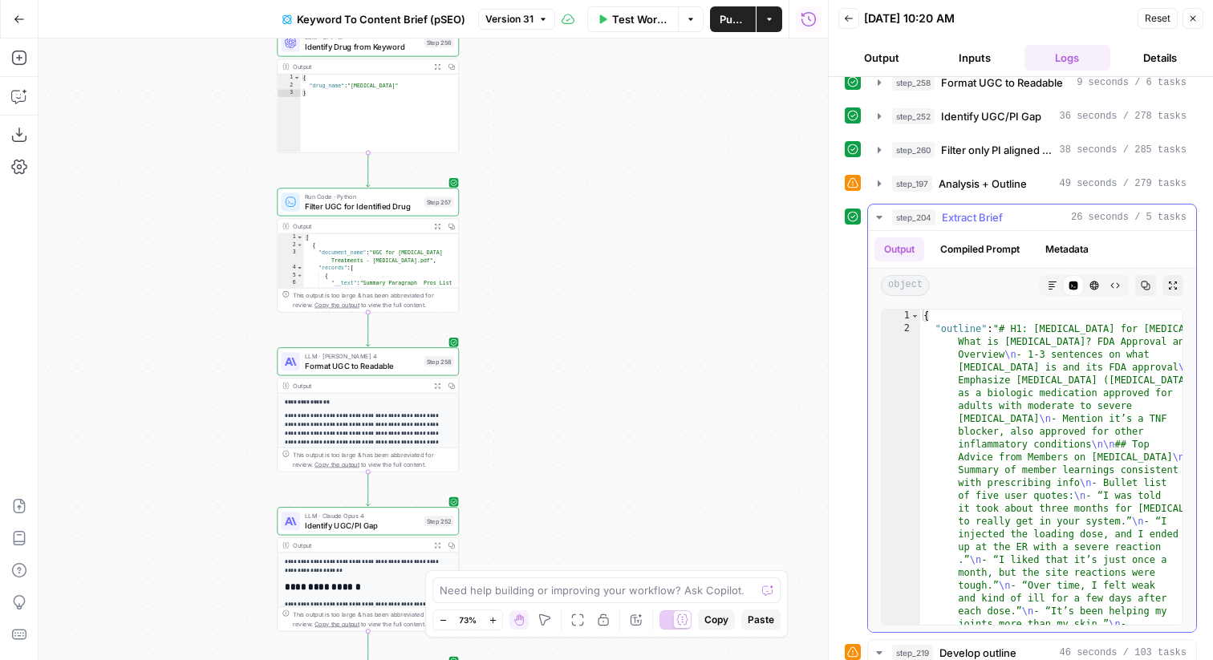
click at [994, 211] on span "Extract Brief" at bounding box center [972, 217] width 61 height 16
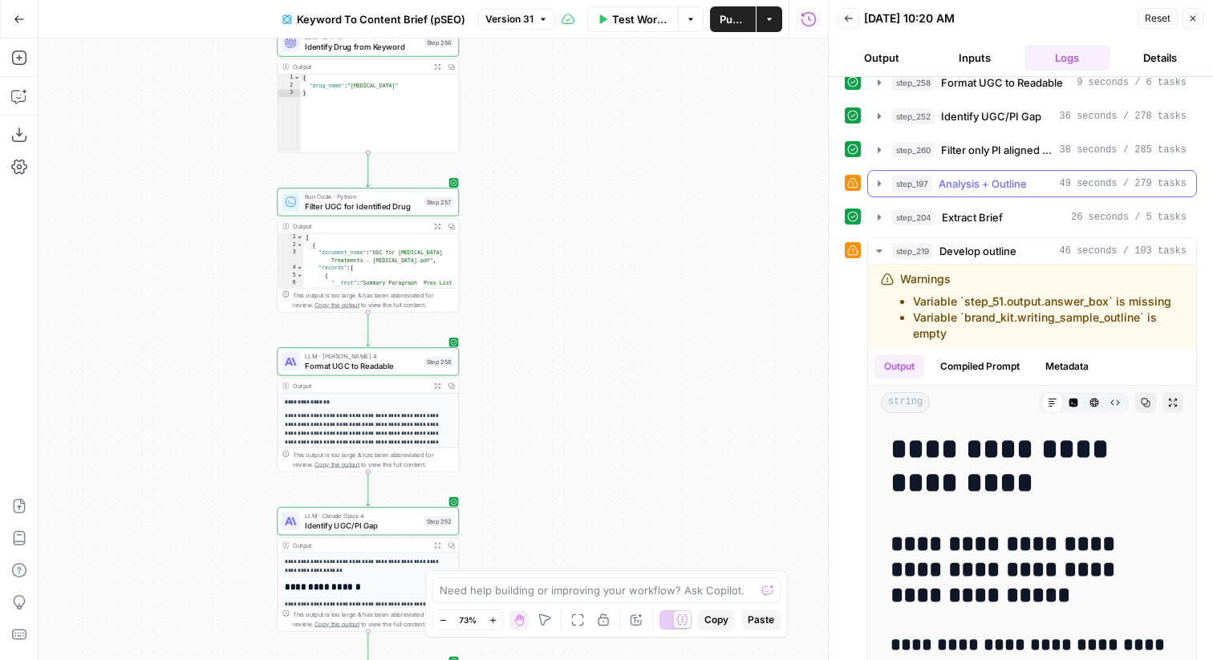
click at [994, 184] on span "Analysis + Outline" at bounding box center [983, 184] width 88 height 16
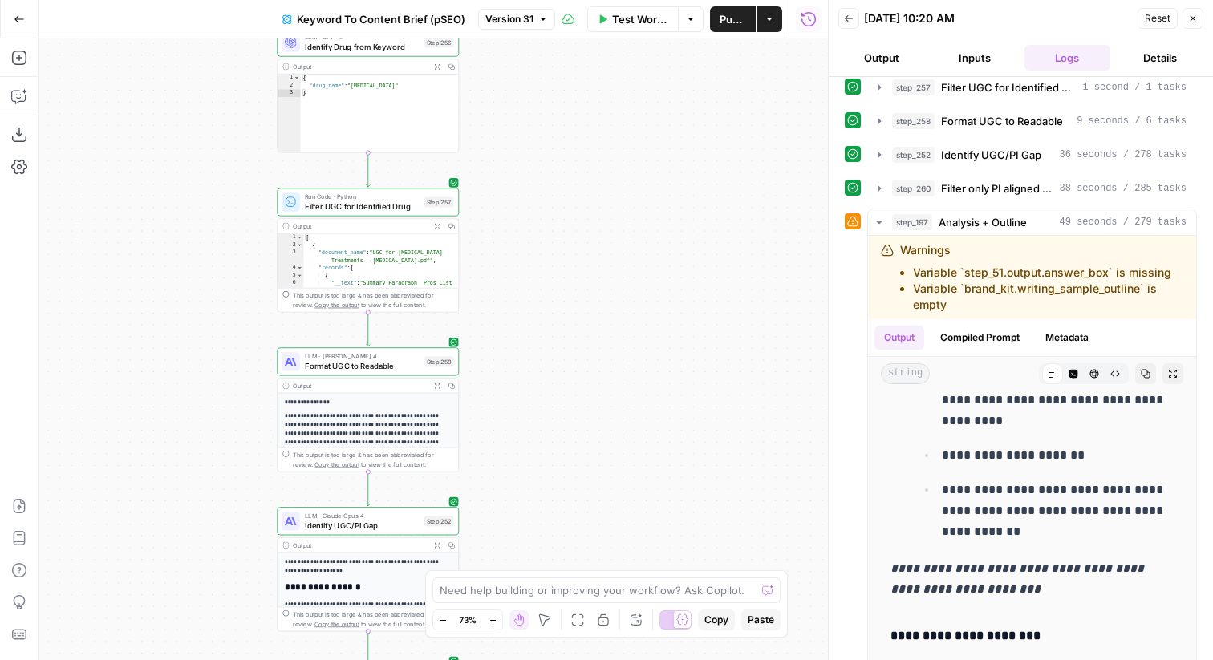
scroll to position [433, 0]
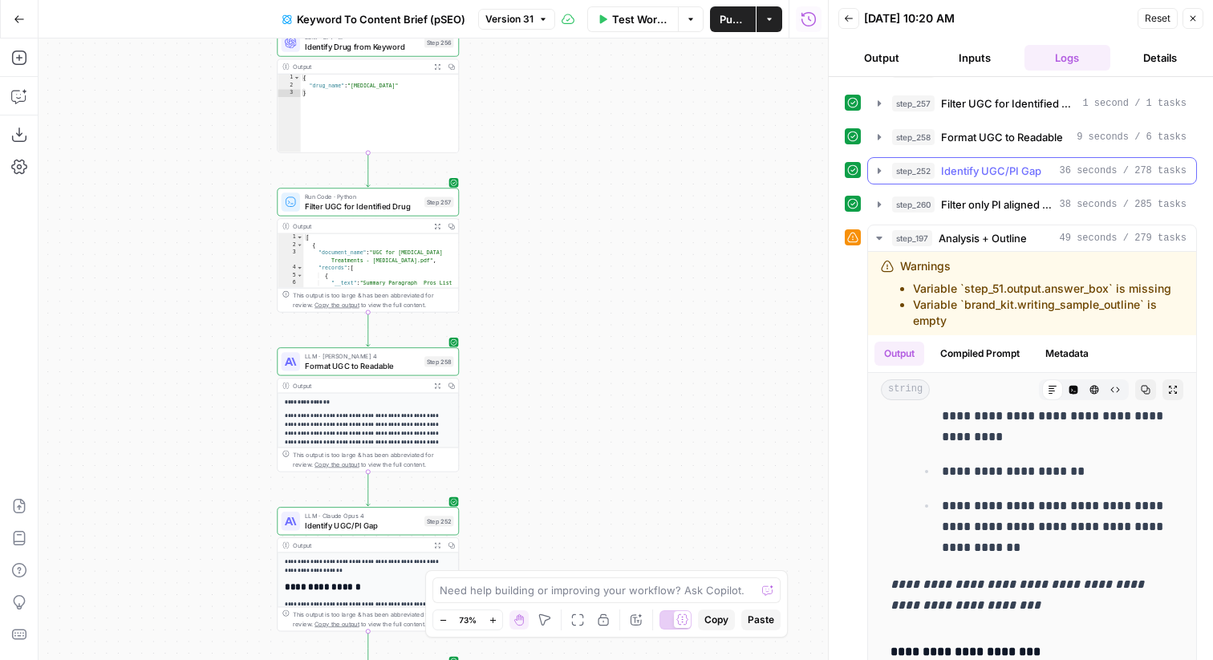
click at [1009, 181] on button "step_252 Identify UGC/PI Gap 36 seconds / 278 tasks" at bounding box center [1032, 171] width 328 height 26
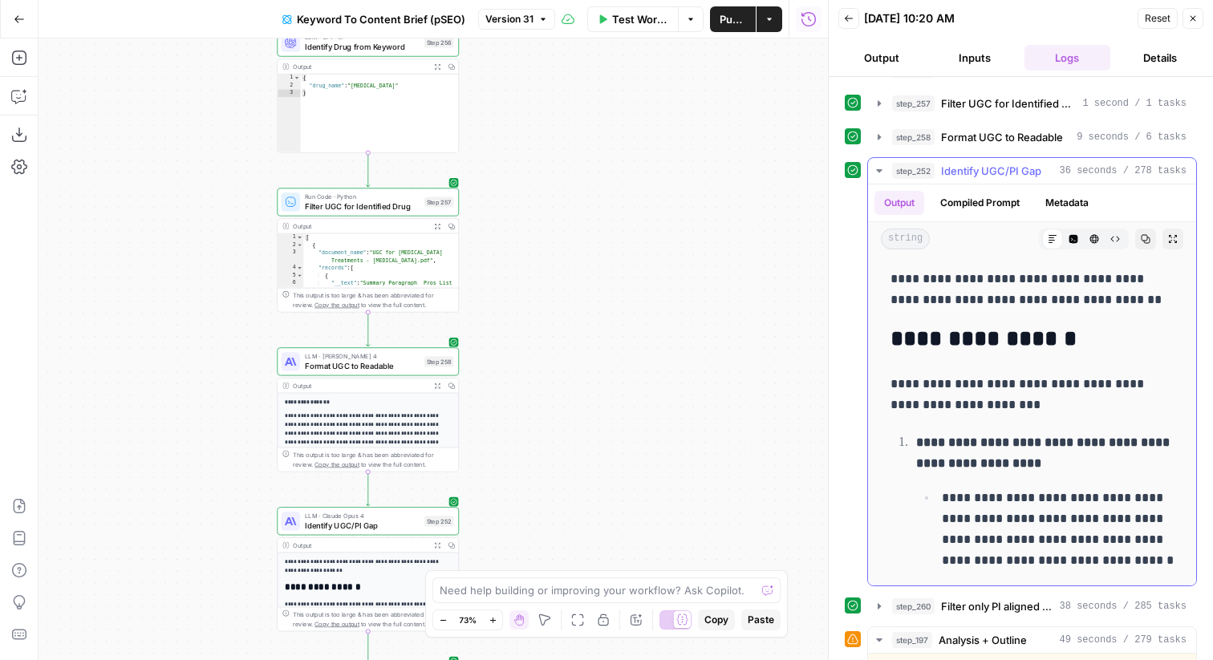
click at [1009, 181] on button "step_252 Identify UGC/PI Gap 36 seconds / 278 tasks" at bounding box center [1032, 171] width 328 height 26
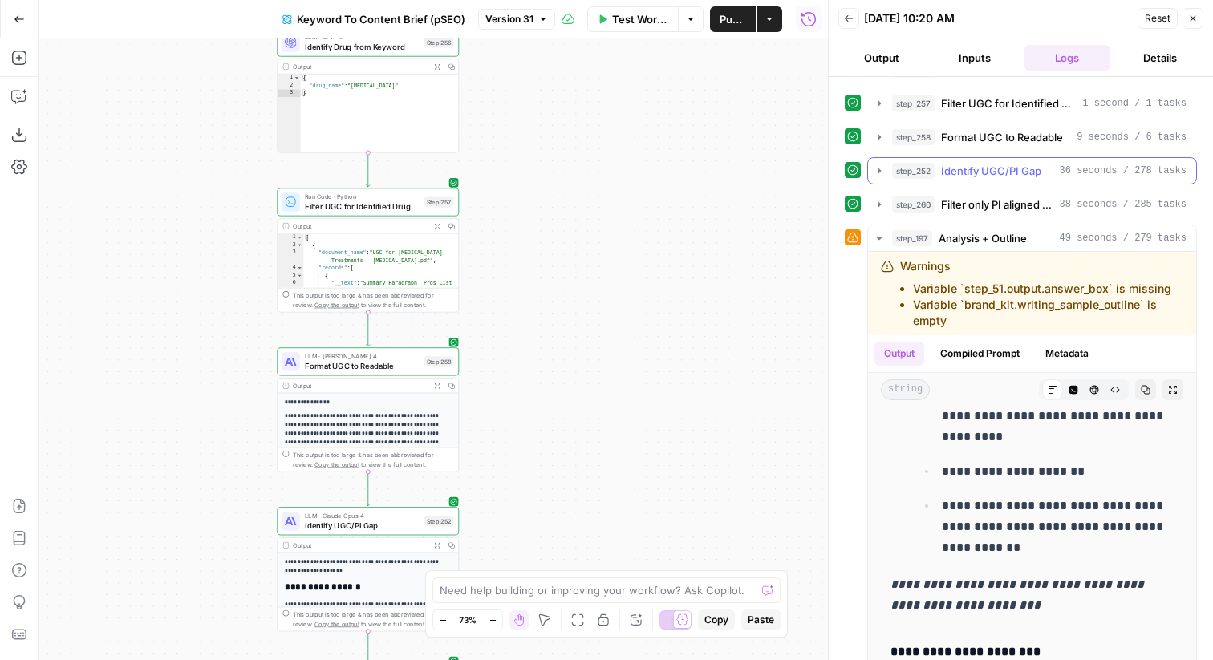
click at [1009, 181] on button "step_252 Identify UGC/PI Gap 36 seconds / 278 tasks" at bounding box center [1032, 171] width 328 height 26
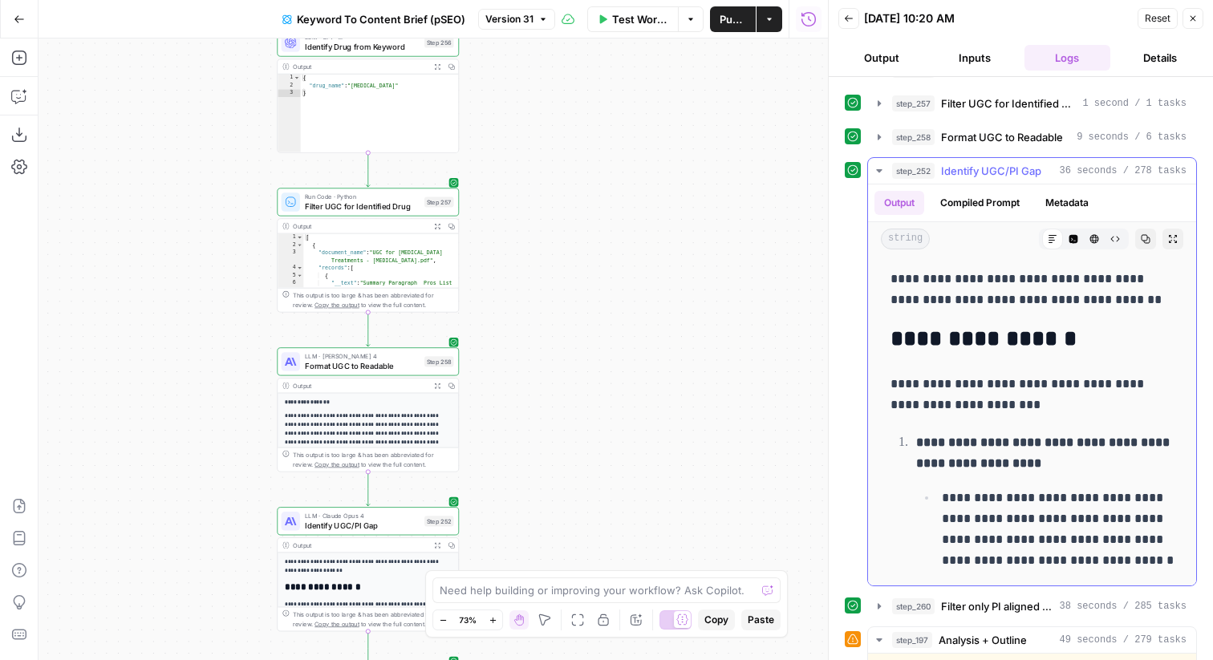
click at [1009, 181] on button "step_252 Identify UGC/PI Gap 36 seconds / 278 tasks" at bounding box center [1032, 171] width 328 height 26
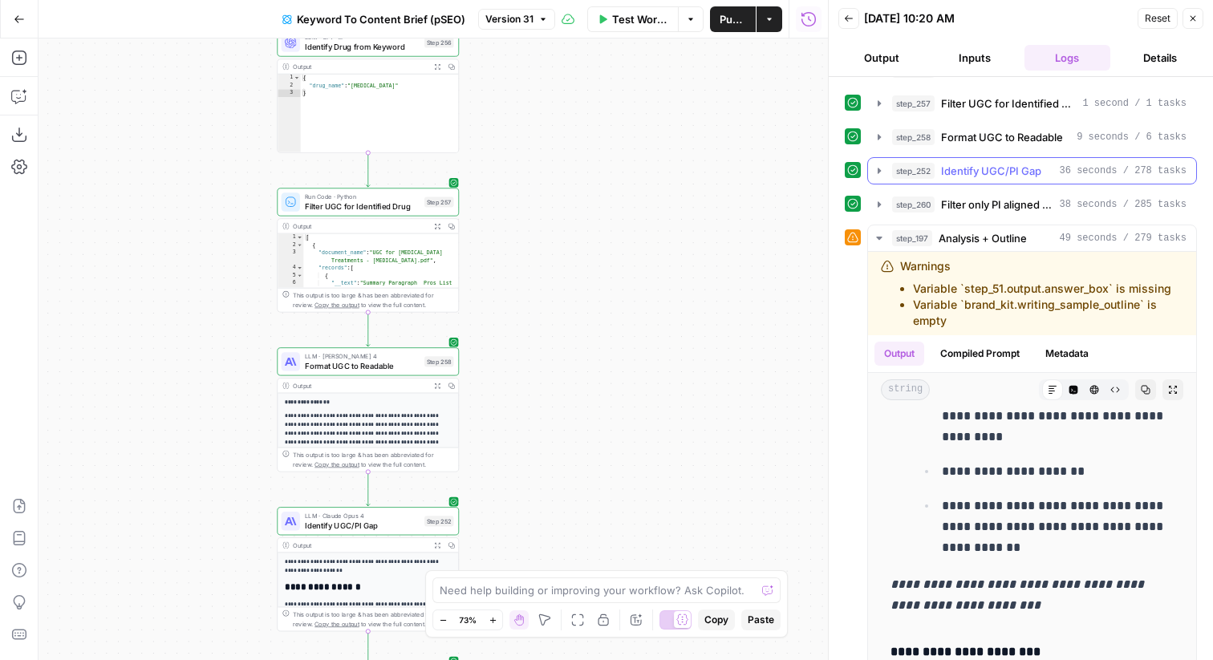
click at [1009, 181] on button "step_252 Identify UGC/PI Gap 36 seconds / 278 tasks" at bounding box center [1032, 171] width 328 height 26
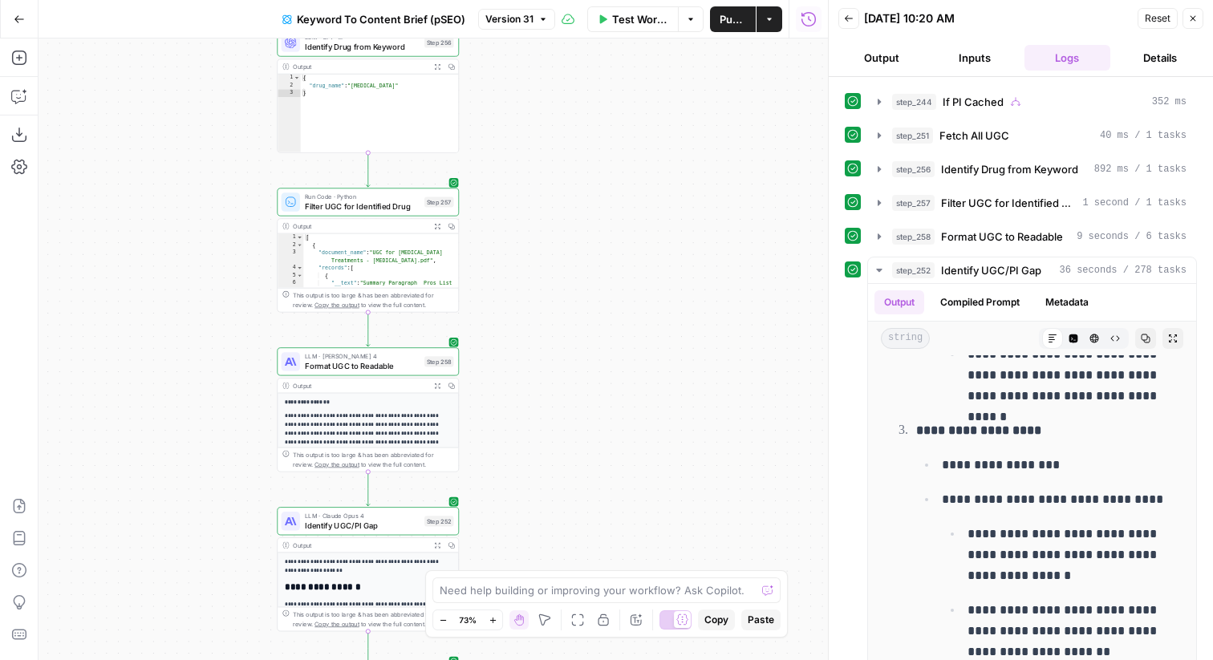
scroll to position [311, 0]
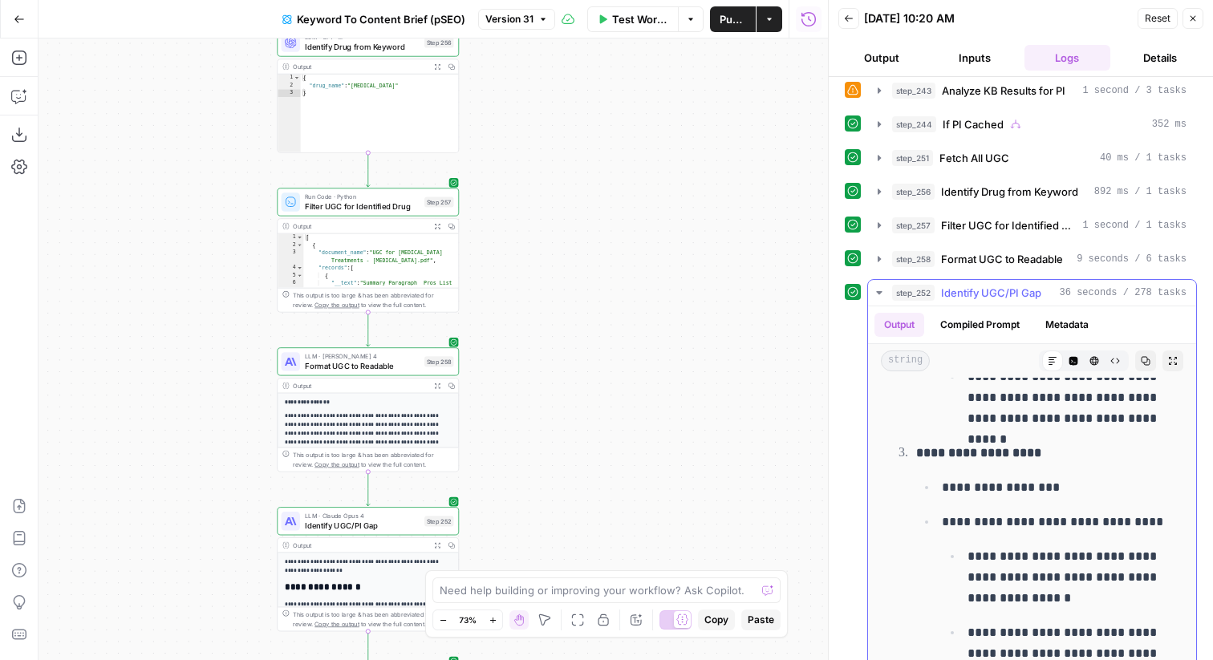
click at [1025, 286] on span "Identify UGC/PI Gap" at bounding box center [991, 293] width 100 height 16
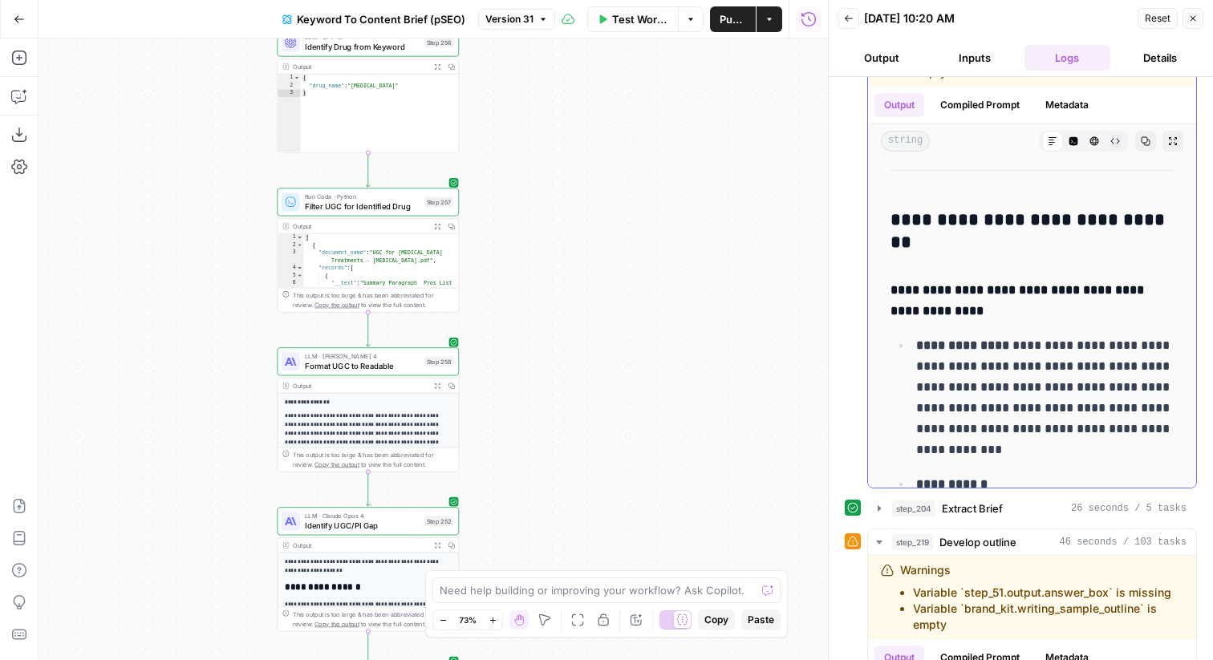
scroll to position [4102, 0]
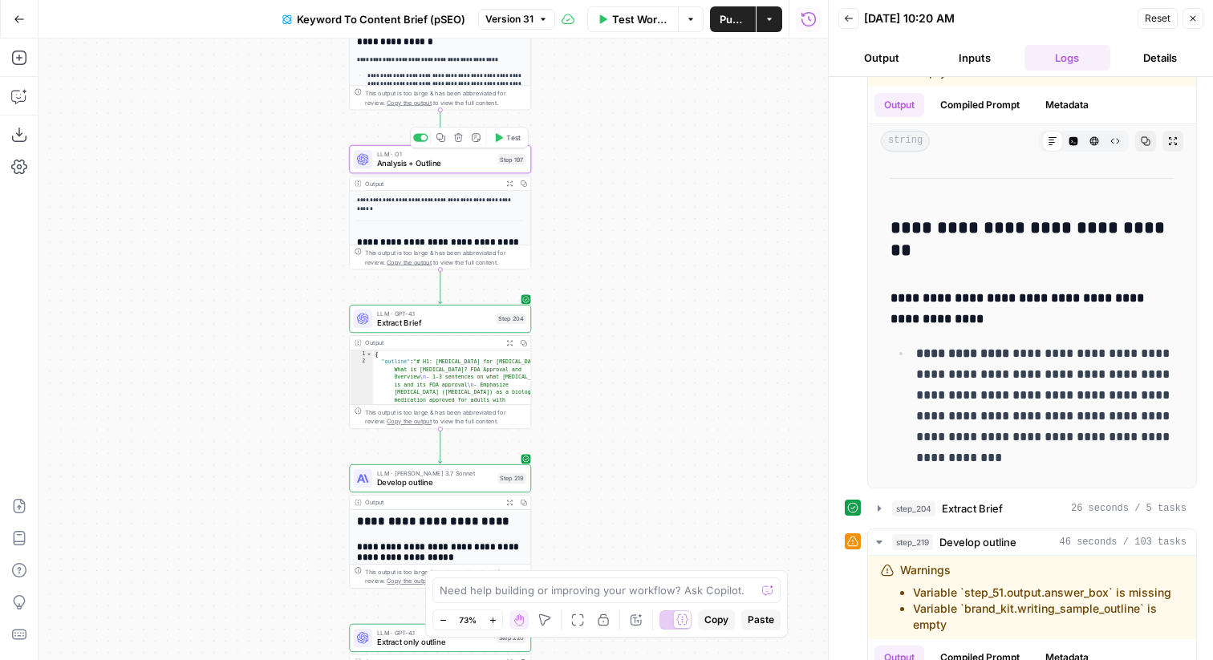
click at [468, 165] on span "Analysis + Outline" at bounding box center [435, 163] width 116 height 12
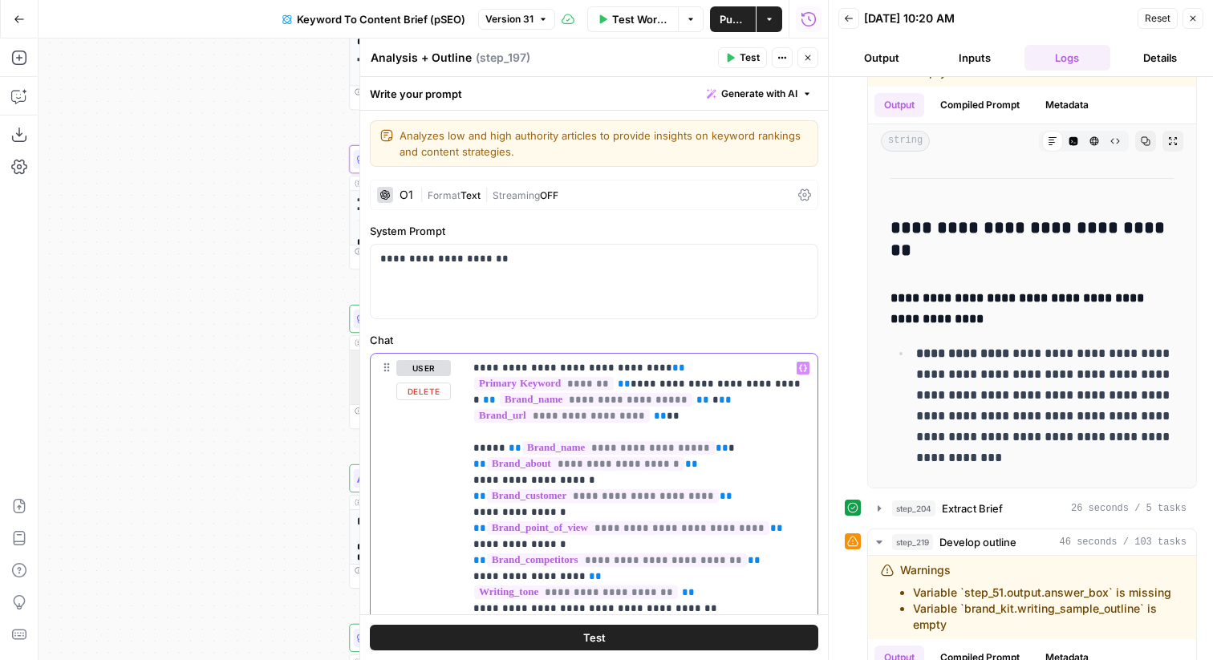
click at [808, 66] on button "Close" at bounding box center [808, 57] width 21 height 21
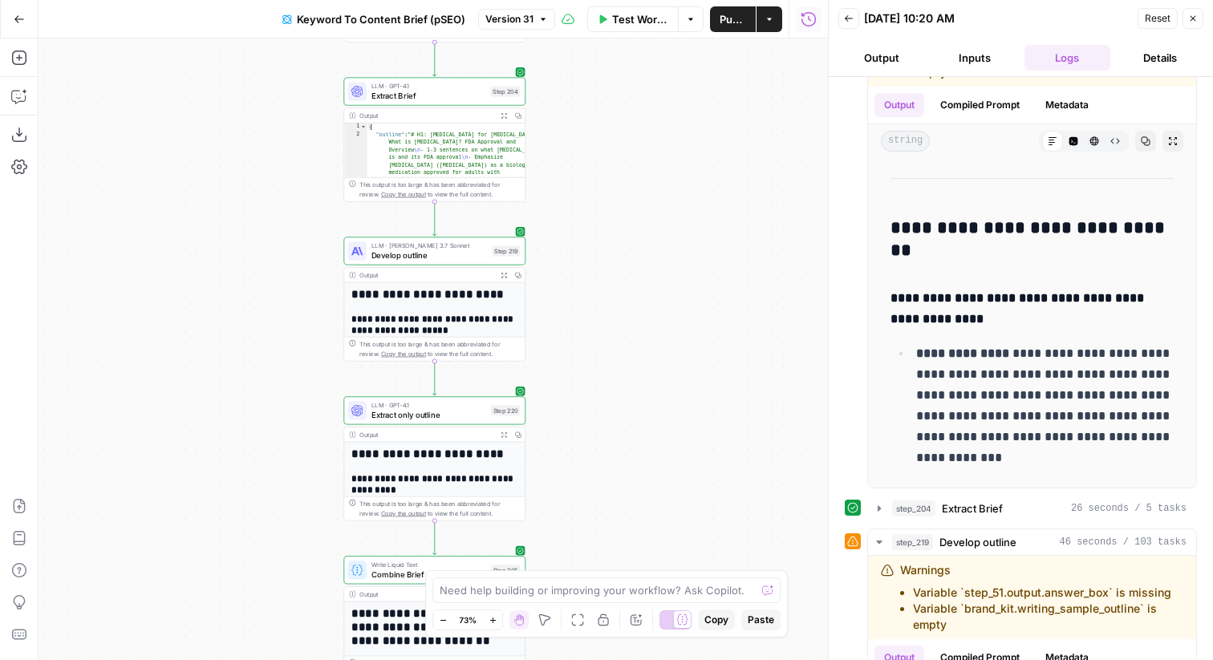
click at [470, 256] on span "Develop outline" at bounding box center [430, 256] width 116 height 12
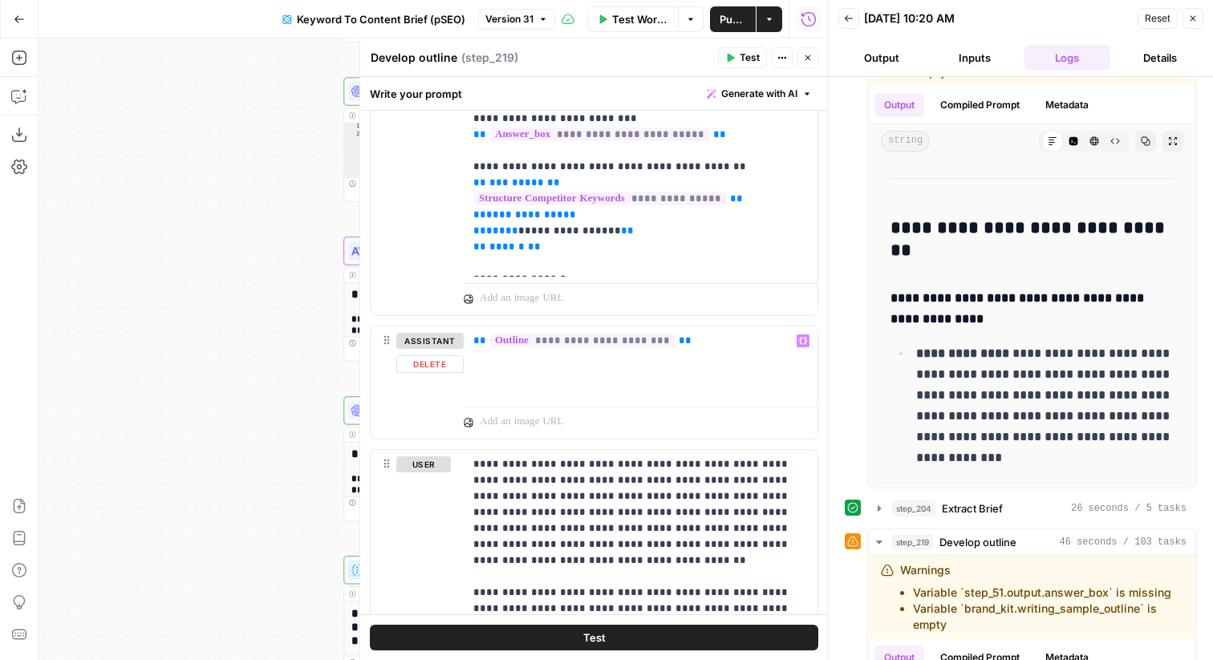
scroll to position [729, 0]
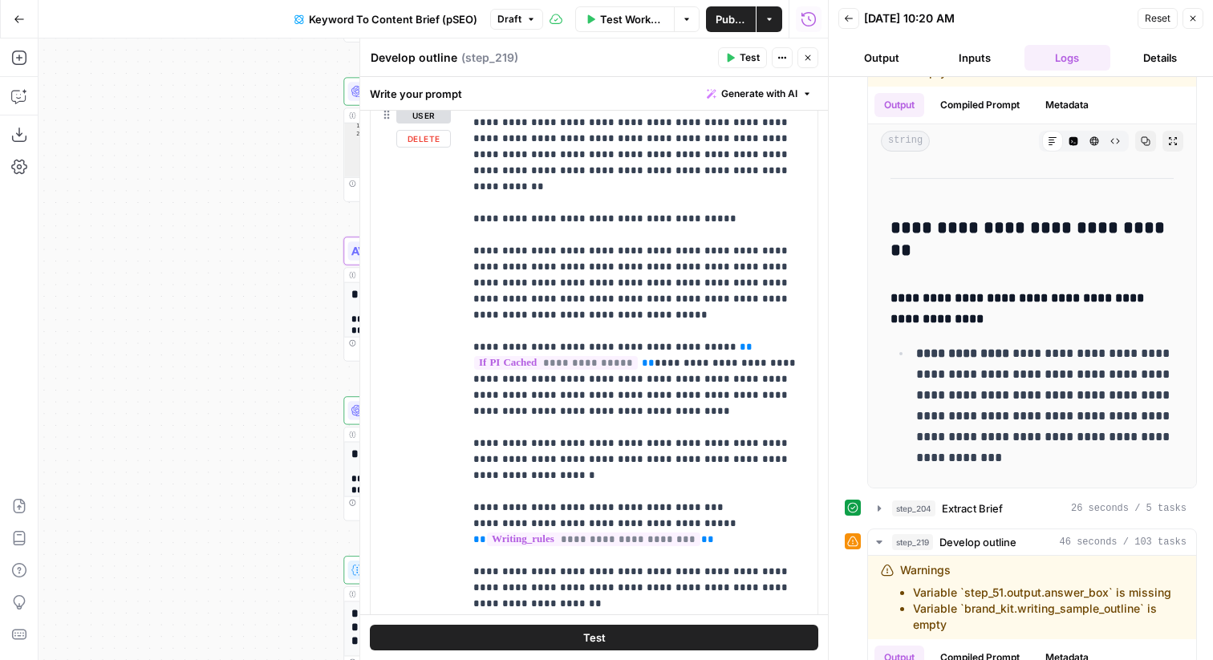
scroll to position [1084, 0]
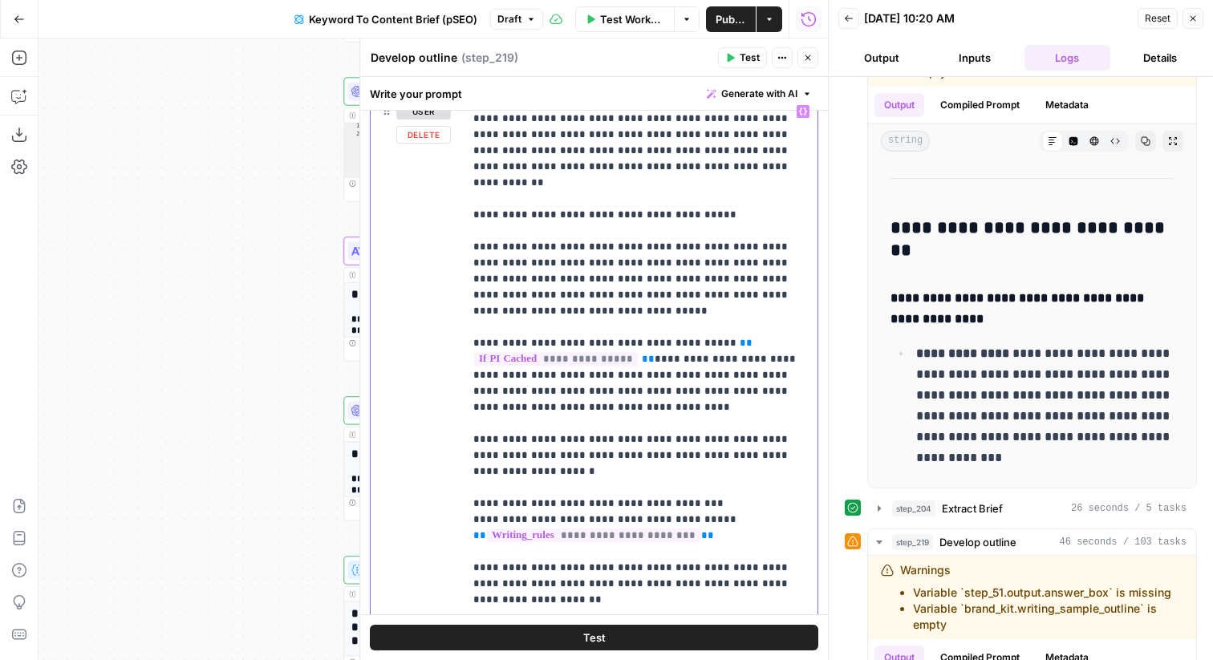
drag, startPoint x: 644, startPoint y: 279, endPoint x: 709, endPoint y: 259, distance: 68.8
click at [709, 259] on p "**********" at bounding box center [640, 455] width 335 height 1749
drag, startPoint x: 583, startPoint y: 280, endPoint x: 438, endPoint y: 280, distance: 145.3
click at [438, 280] on div "**********" at bounding box center [594, 443] width 447 height 692
copy p "**********"
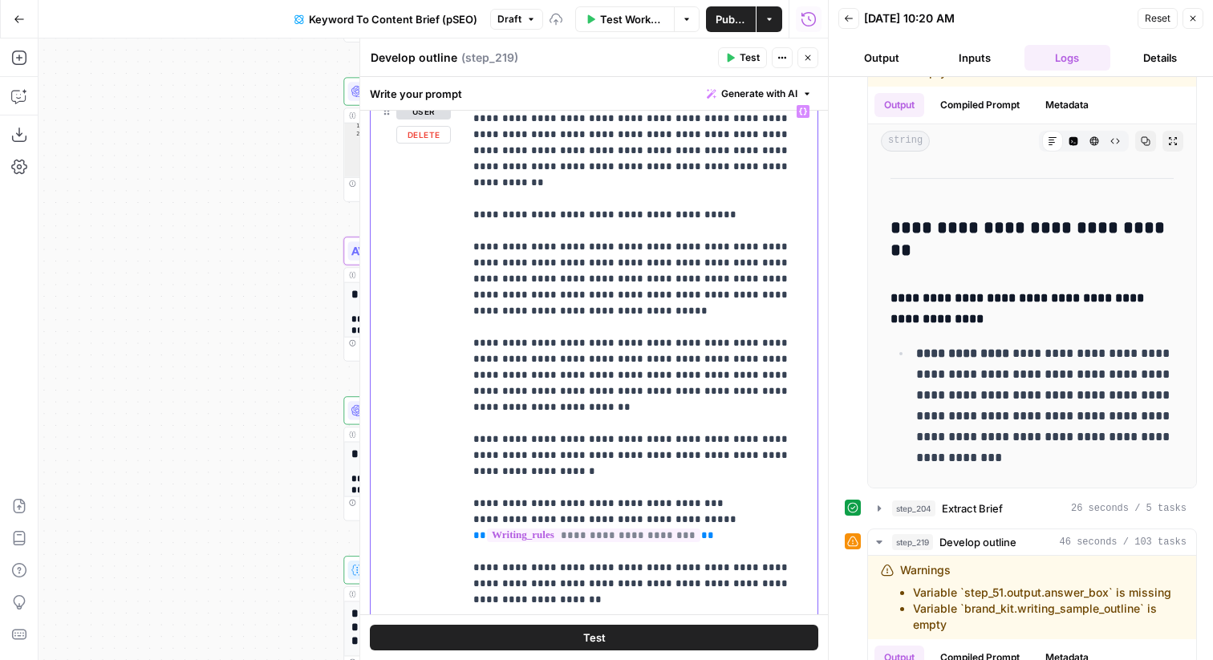
click at [584, 279] on p "**********" at bounding box center [640, 455] width 335 height 1749
click at [595, 280] on p "**********" at bounding box center [640, 455] width 335 height 1749
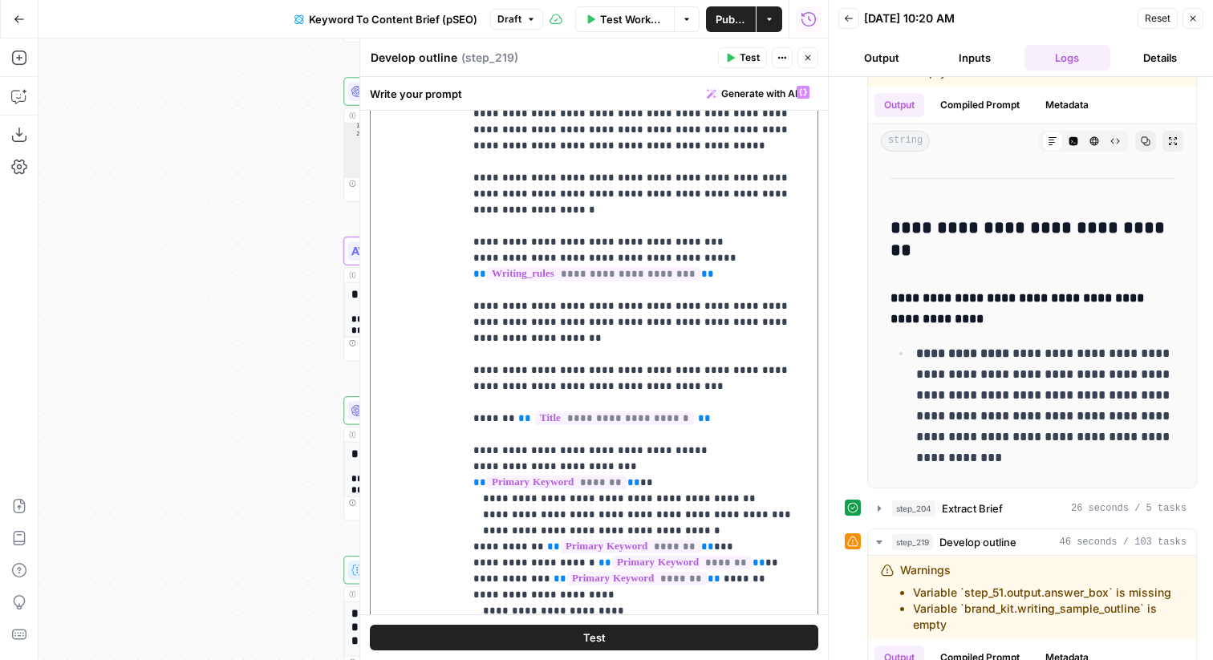
scroll to position [662, 0]
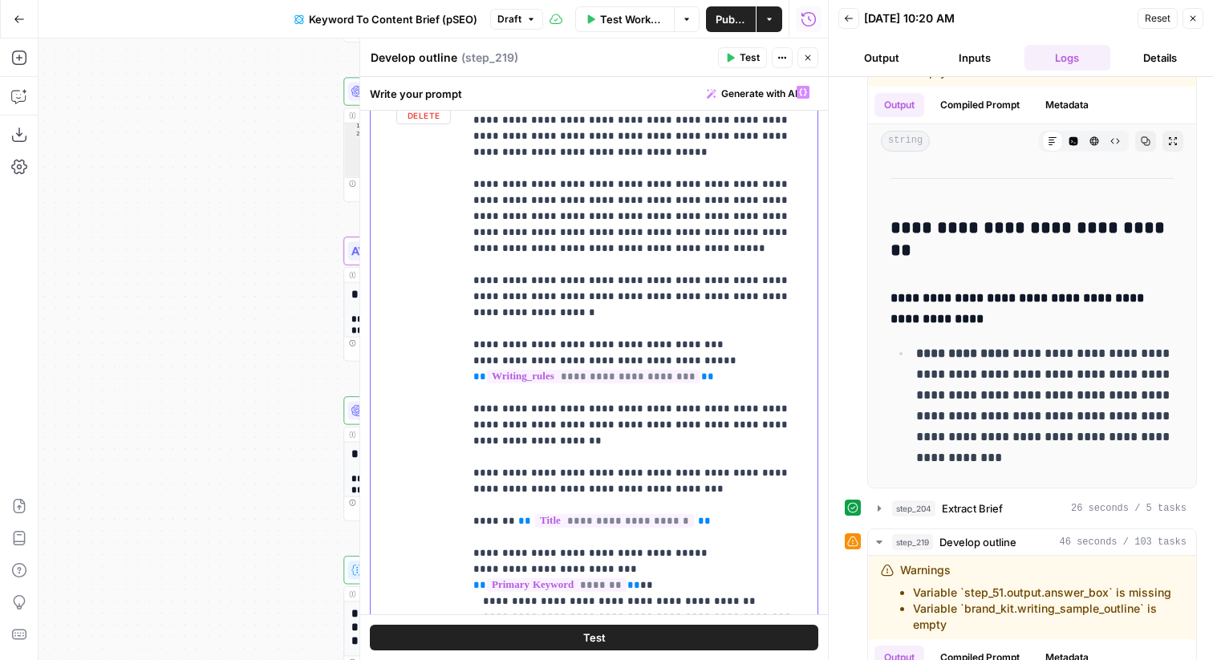
drag, startPoint x: 615, startPoint y: 477, endPoint x: 467, endPoint y: 429, distance: 155.3
click at [467, 429] on div "**********" at bounding box center [641, 405] width 354 height 654
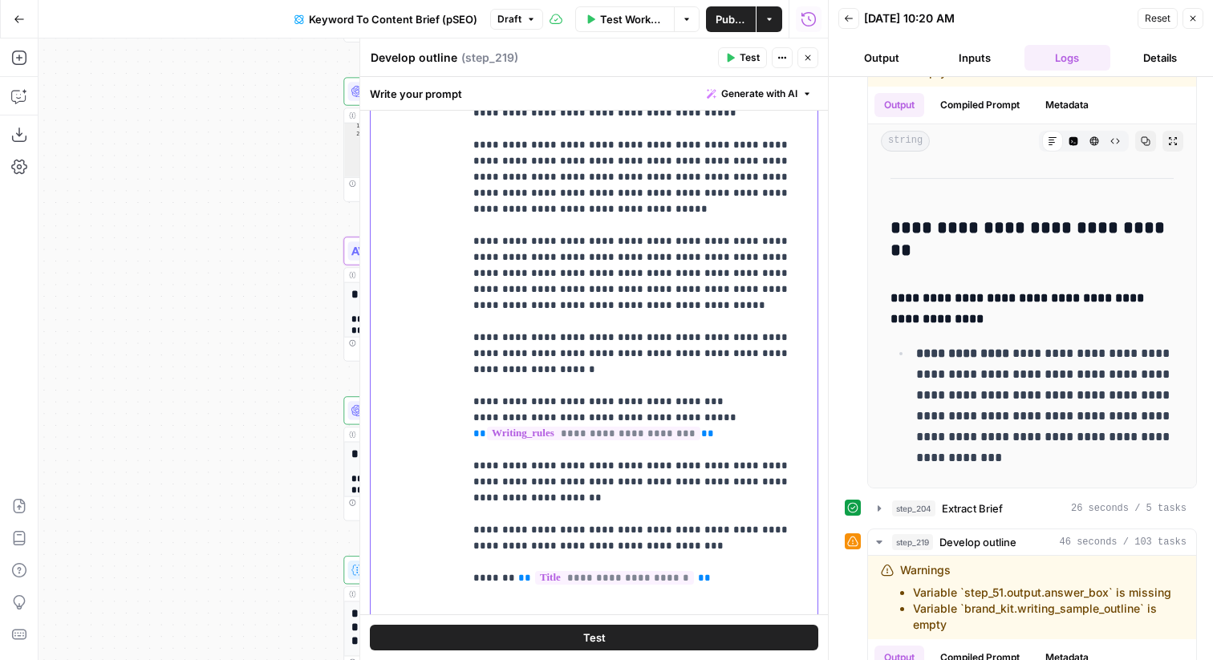
scroll to position [1230, 0]
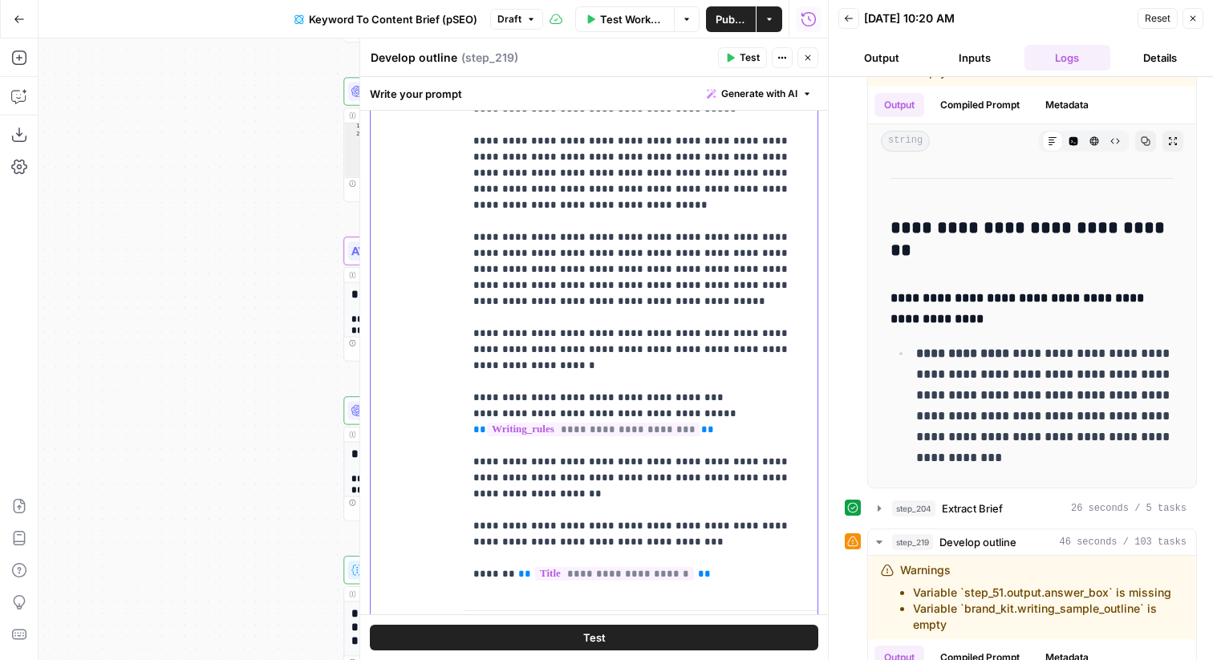
drag, startPoint x: 497, startPoint y: 461, endPoint x: 449, endPoint y: 457, distance: 48.3
click at [448, 457] on div "**********" at bounding box center [594, 297] width 447 height 692
click at [486, 481] on p "**********" at bounding box center [640, 36] width 335 height 1123
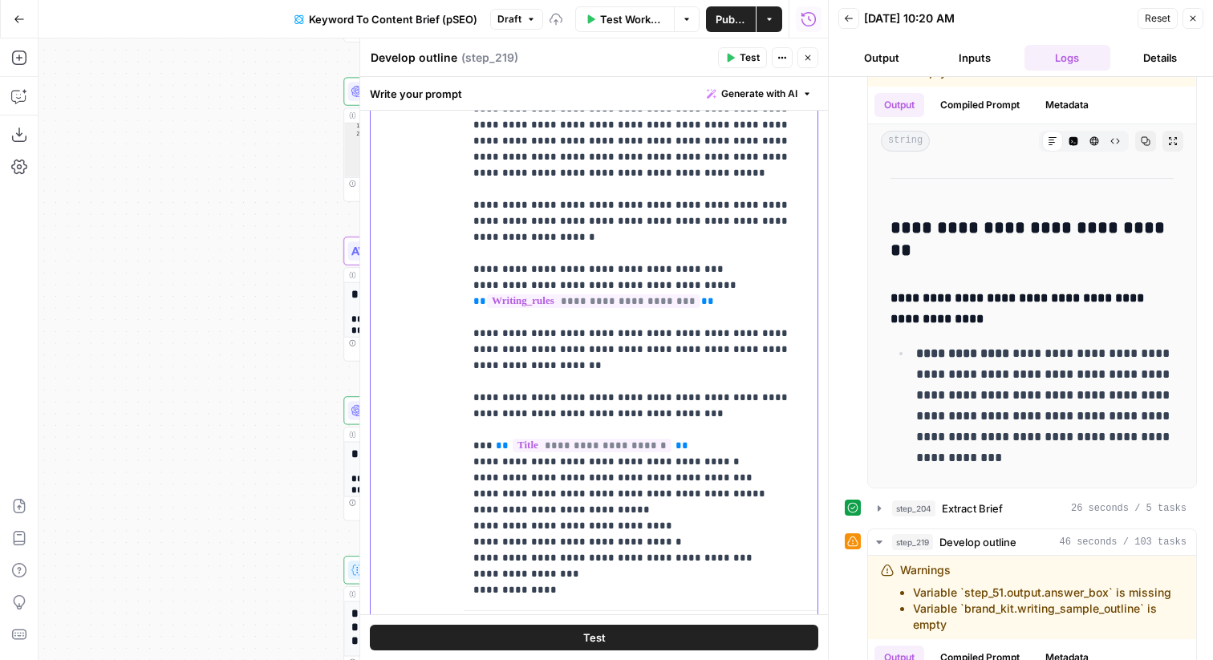
drag, startPoint x: 504, startPoint y: 366, endPoint x: 486, endPoint y: 365, distance: 17.7
copy p "****"
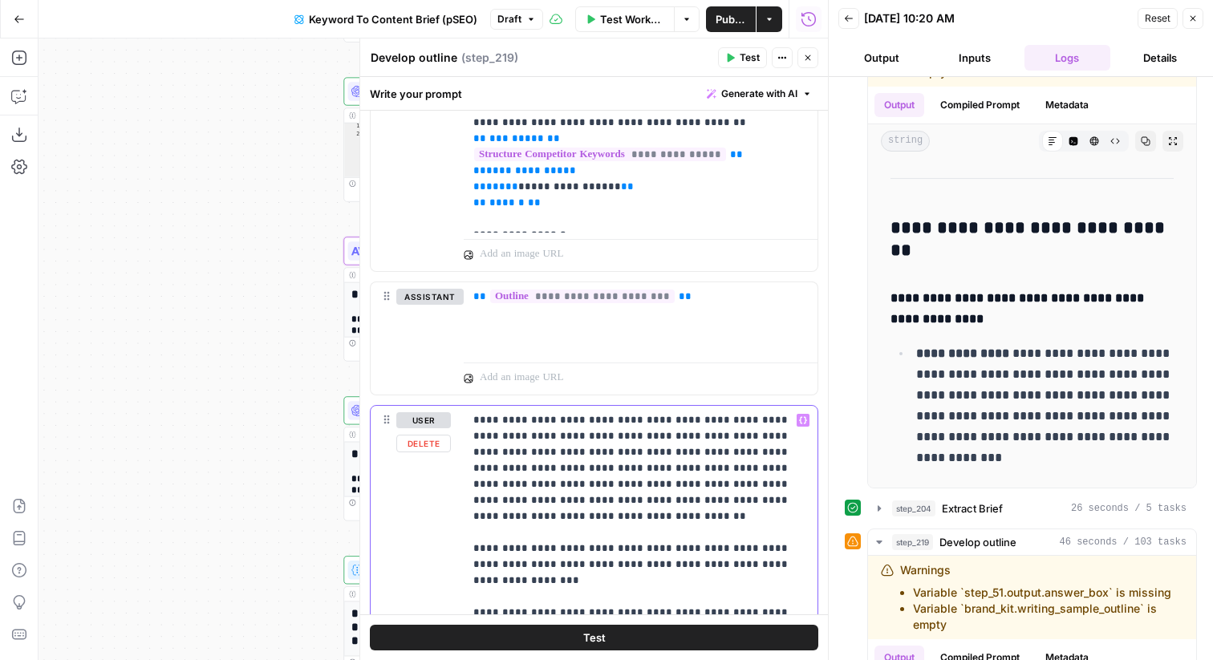
scroll to position [716, 0]
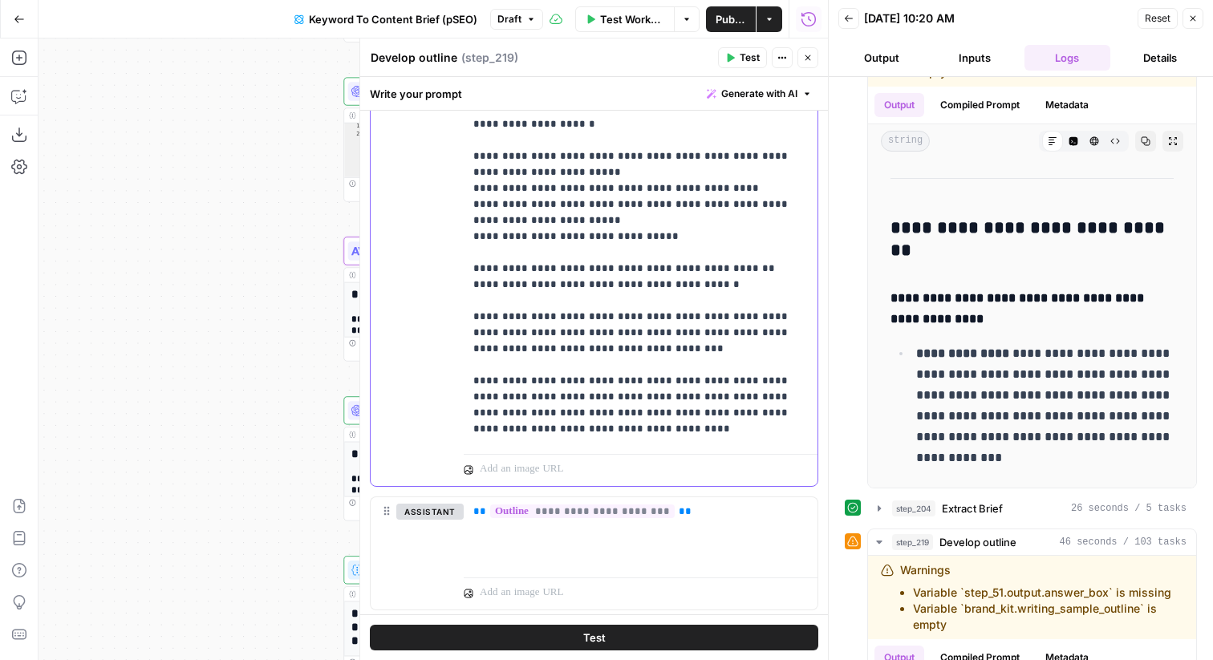
scroll to position [2586, 0]
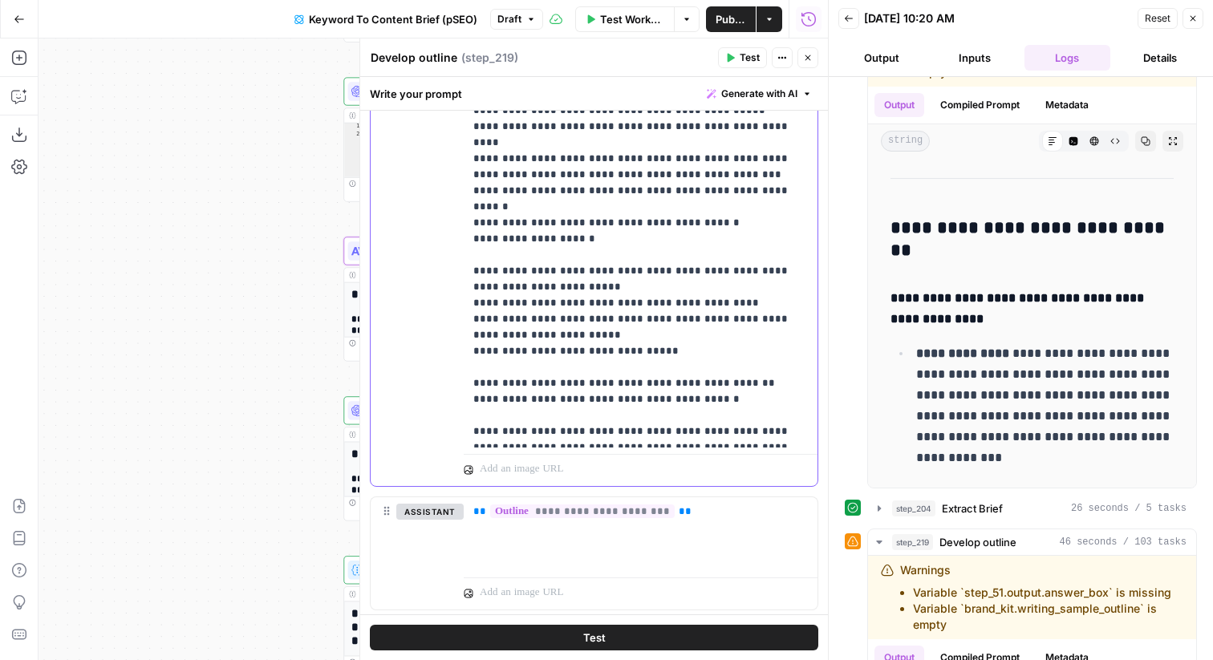
drag, startPoint x: 604, startPoint y: 348, endPoint x: 473, endPoint y: 239, distance: 171.0
copy p "**********"
drag, startPoint x: 601, startPoint y: 416, endPoint x: 474, endPoint y: 246, distance: 212.2
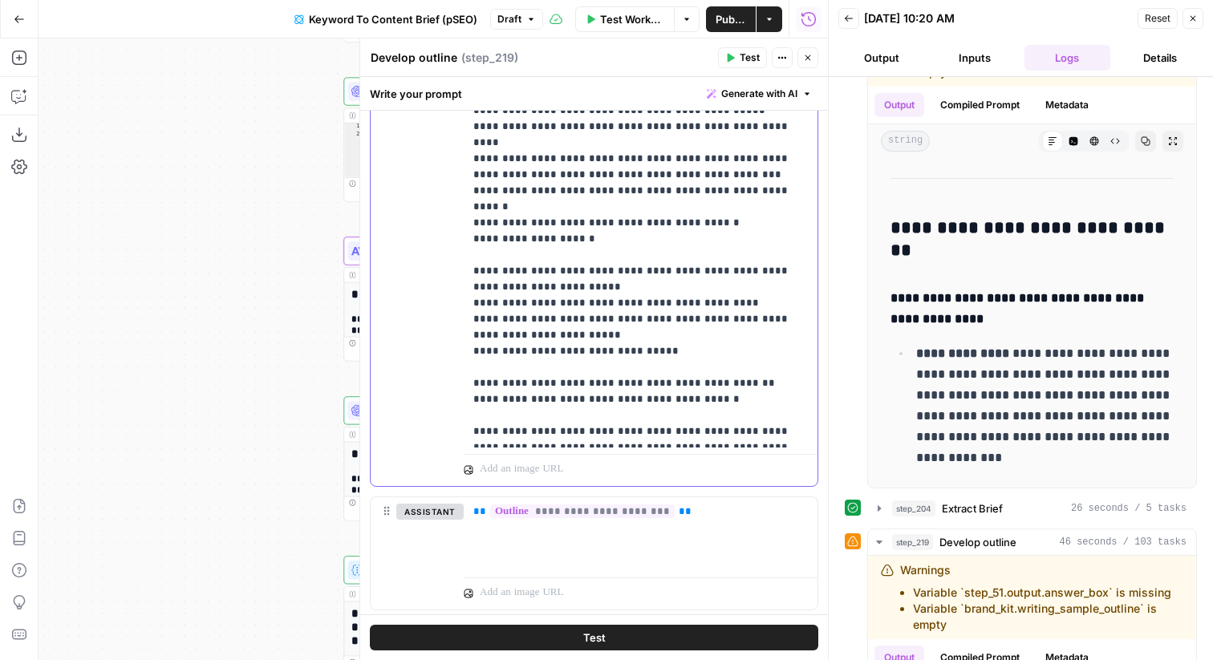
copy p "**********"
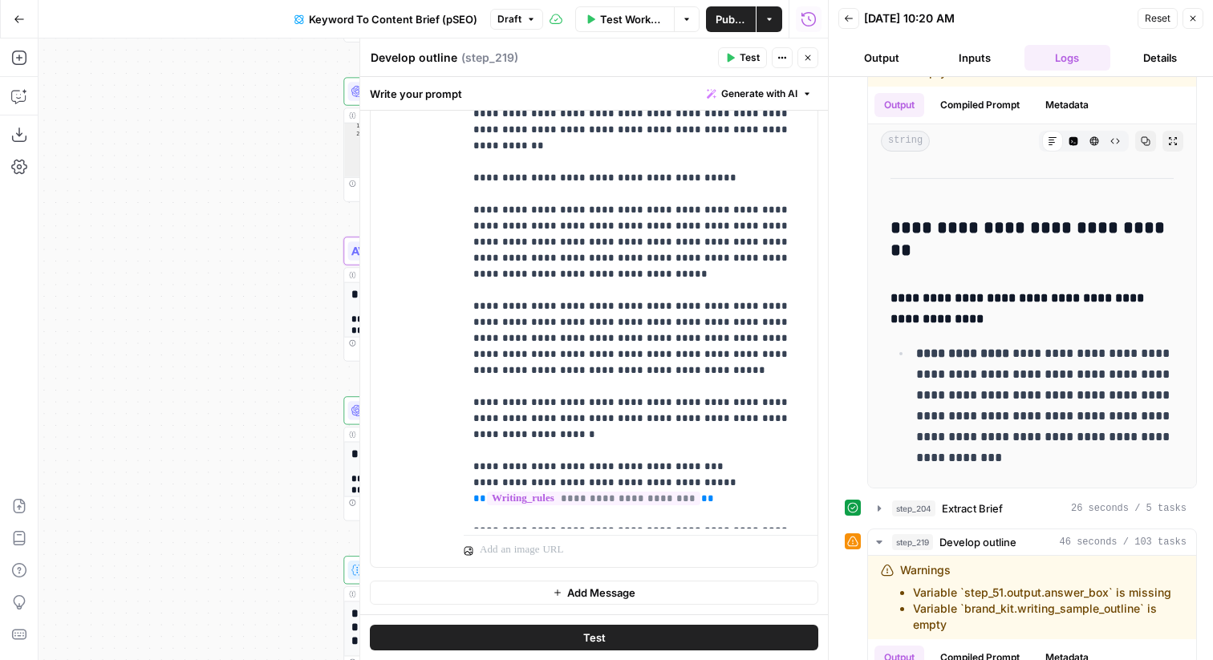
scroll to position [296, 0]
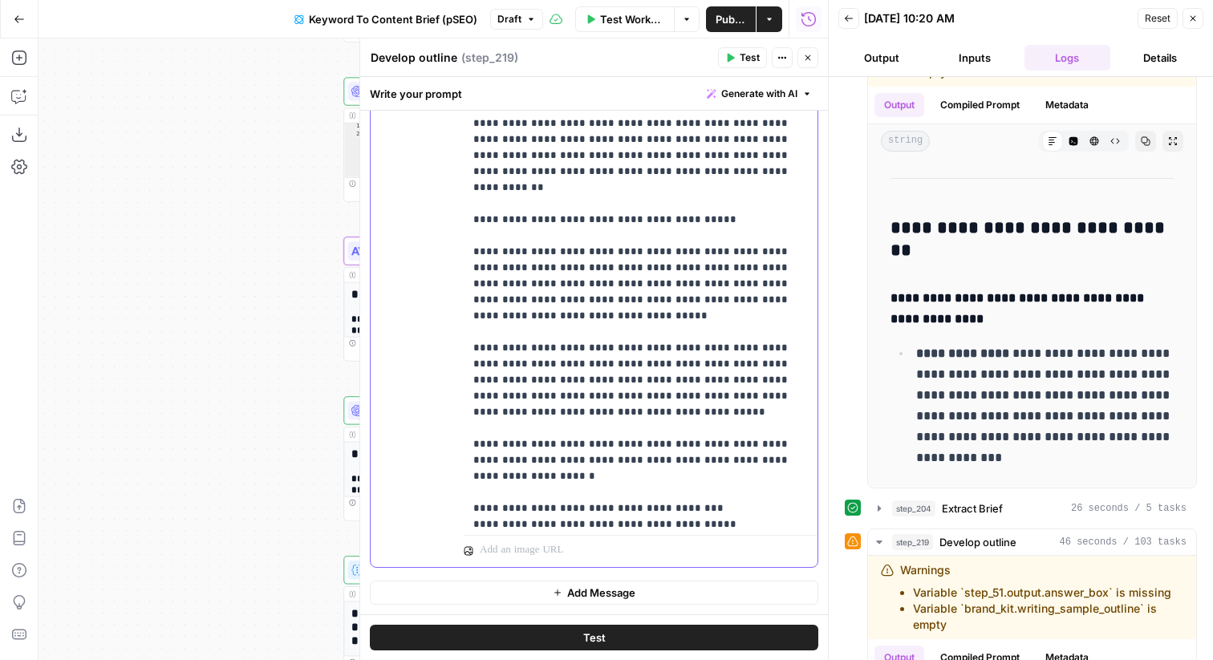
click at [661, 335] on p "**********" at bounding box center [640, 212] width 335 height 1252
click at [802, 379] on p "**********" at bounding box center [640, 212] width 335 height 1252
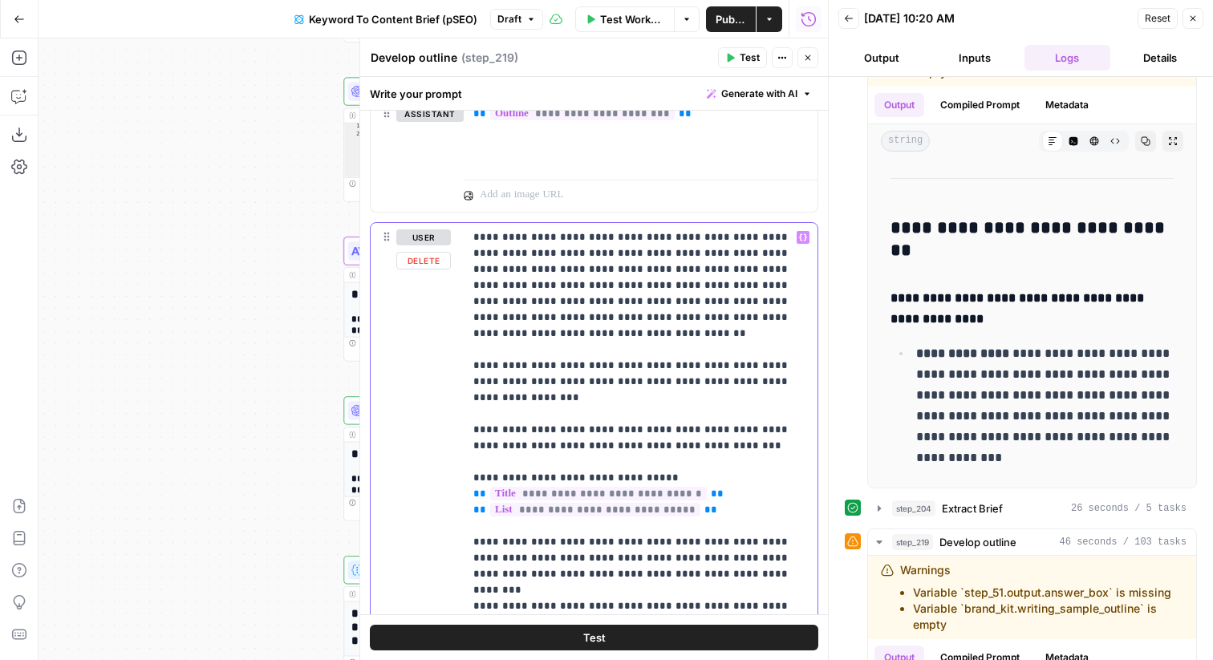
scroll to position [933, 0]
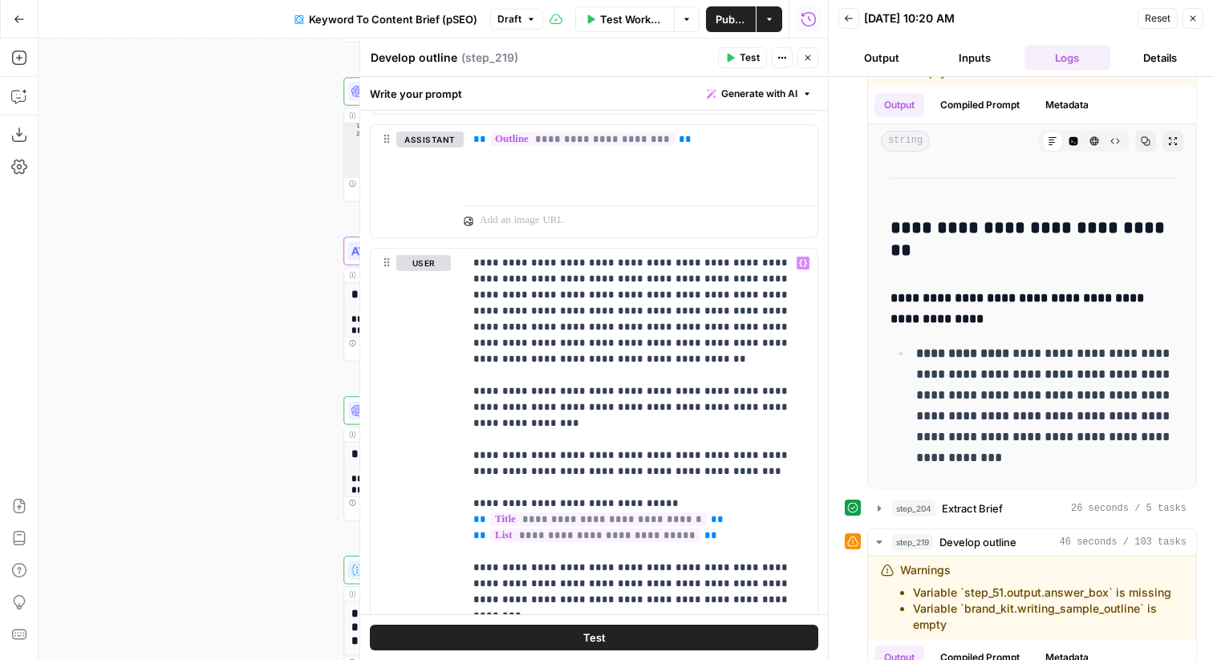
click at [747, 59] on span "Test" at bounding box center [750, 58] width 20 height 14
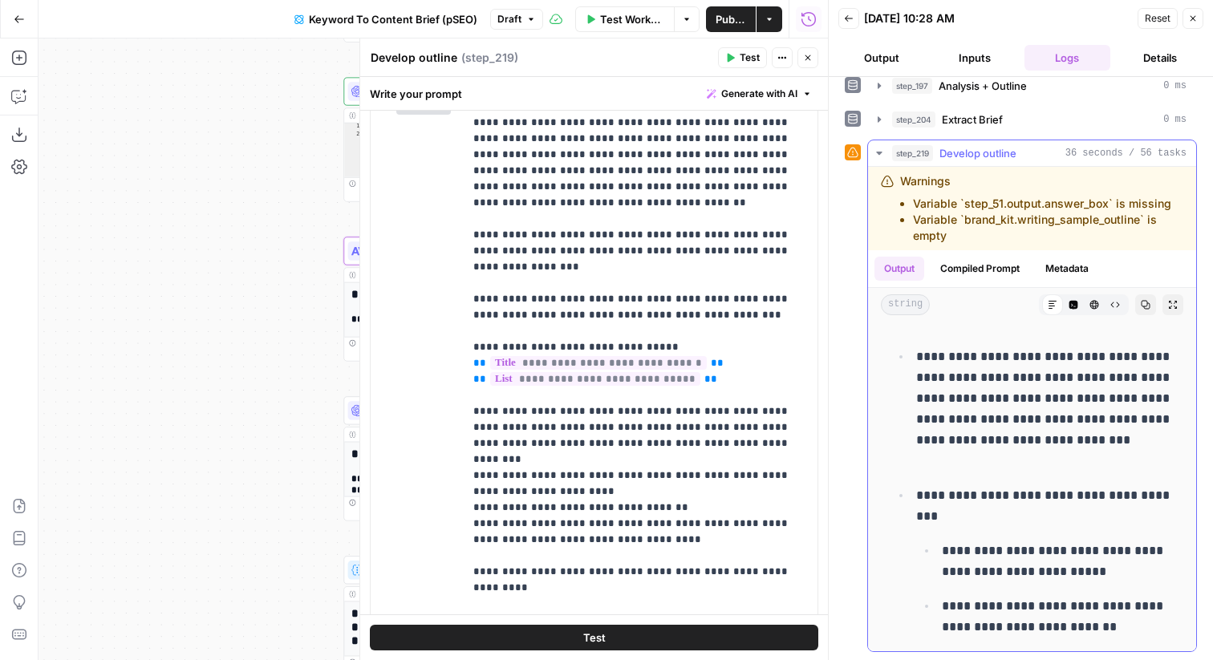
scroll to position [5184, 0]
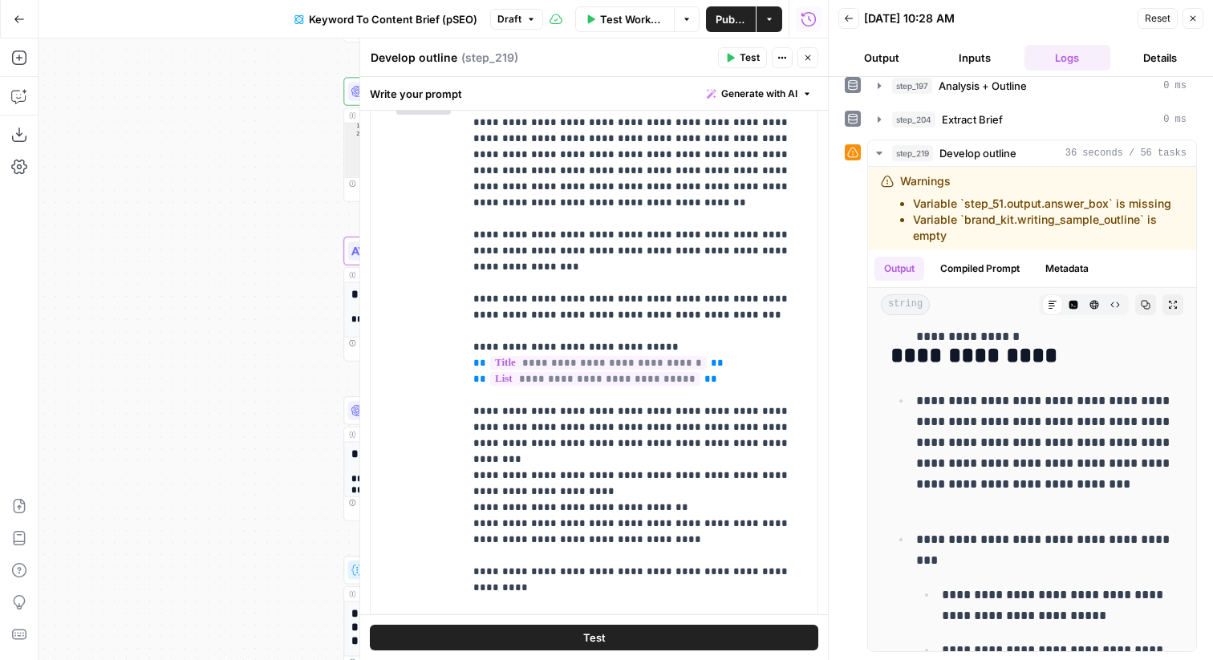
click at [1200, 18] on button "Close" at bounding box center [1193, 18] width 21 height 21
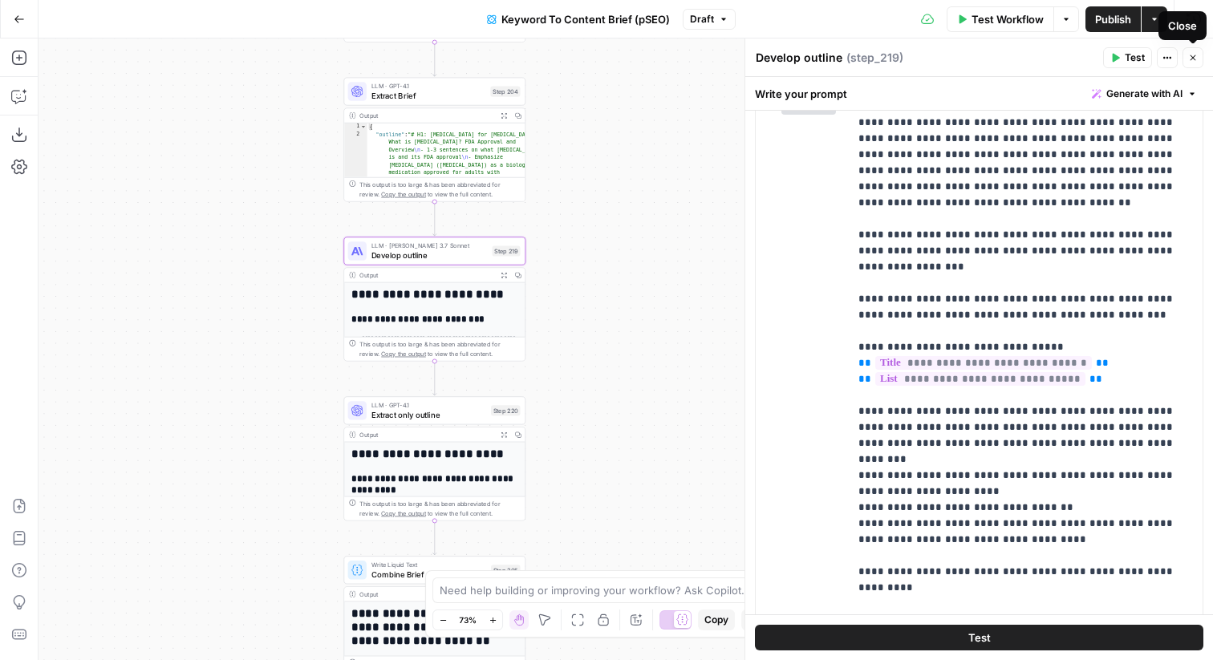
click at [1192, 57] on icon "button" at bounding box center [1194, 58] width 10 height 10
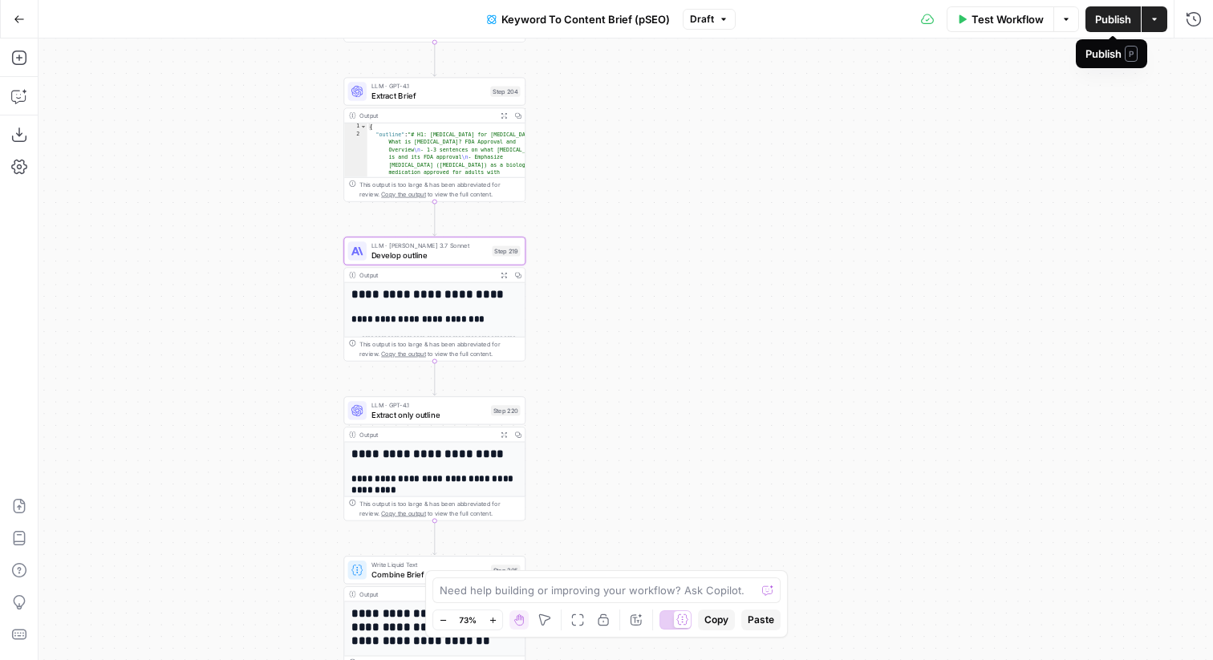
click at [1111, 19] on span "Publish" at bounding box center [1113, 19] width 36 height 16
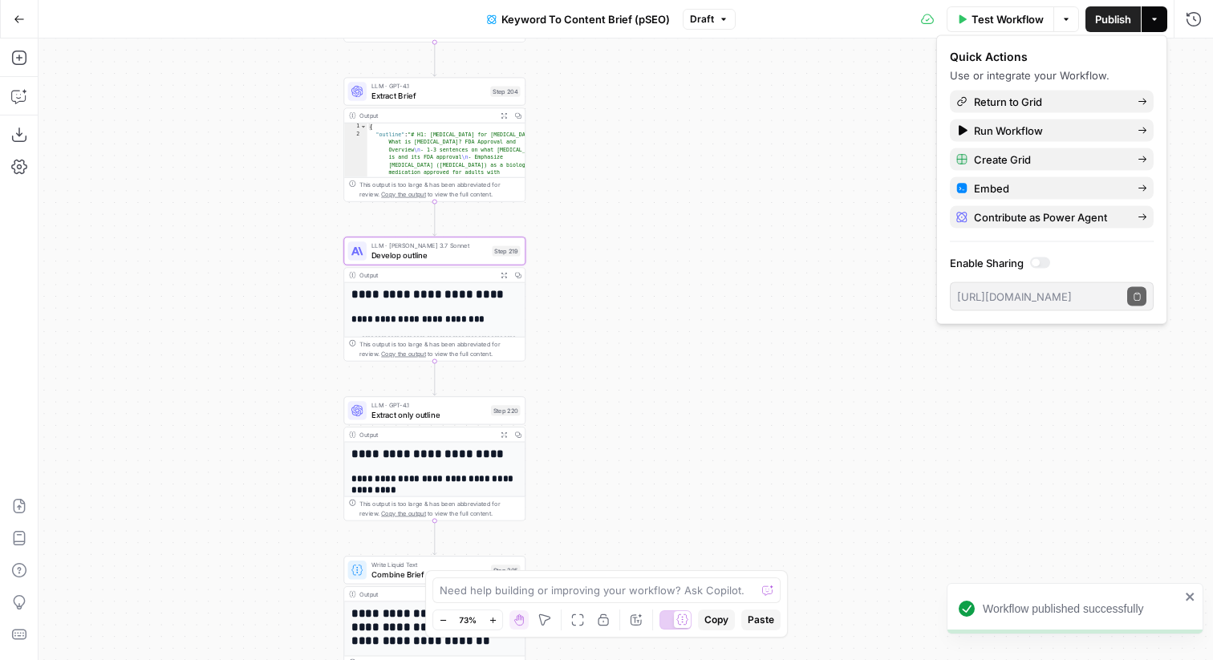
click at [27, 18] on button "Go Back" at bounding box center [19, 19] width 29 height 29
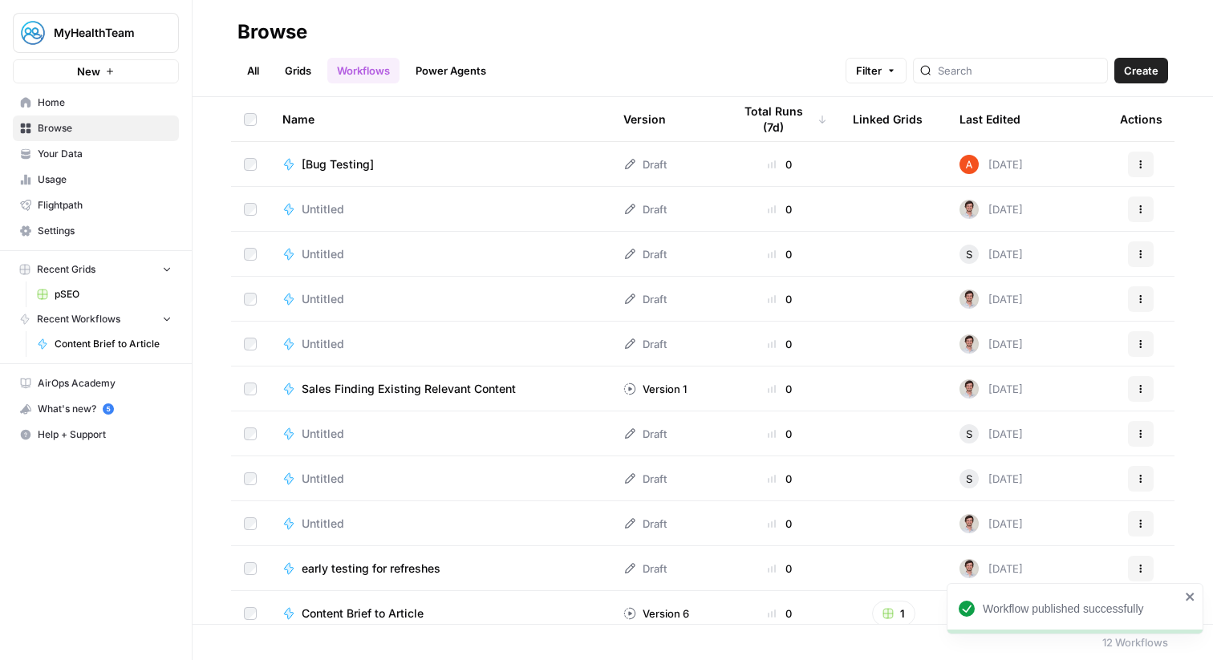
click at [307, 58] on link "Grids" at bounding box center [298, 71] width 46 height 26
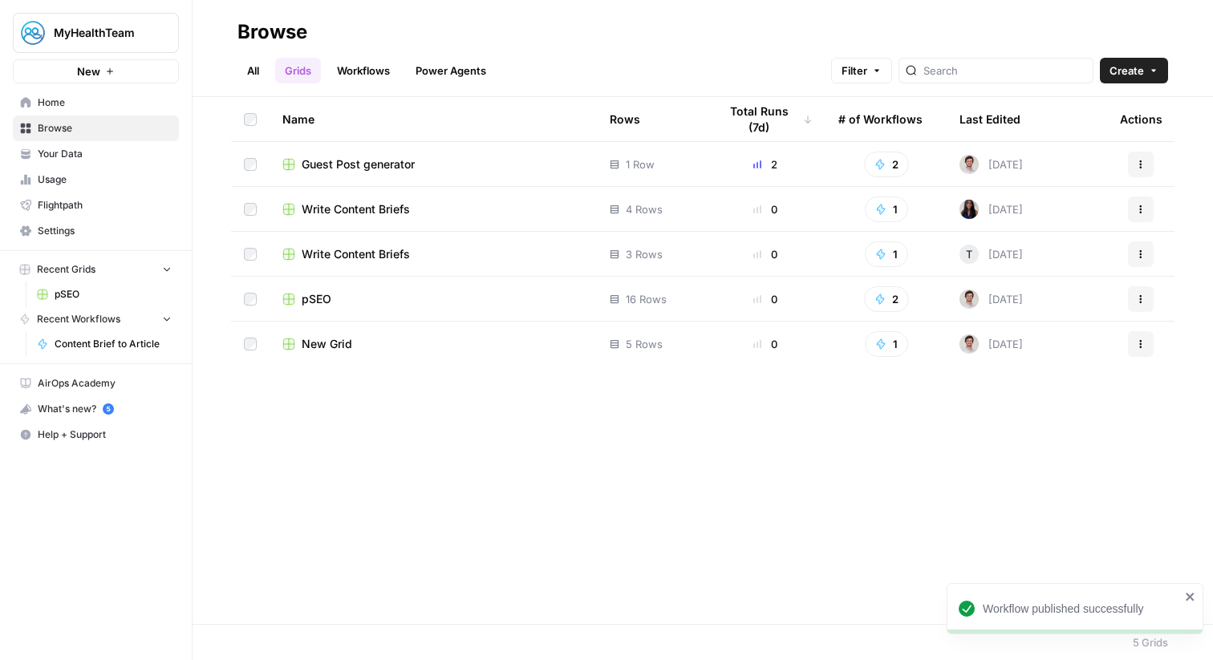
click at [335, 298] on div "pSEO" at bounding box center [433, 299] width 302 height 16
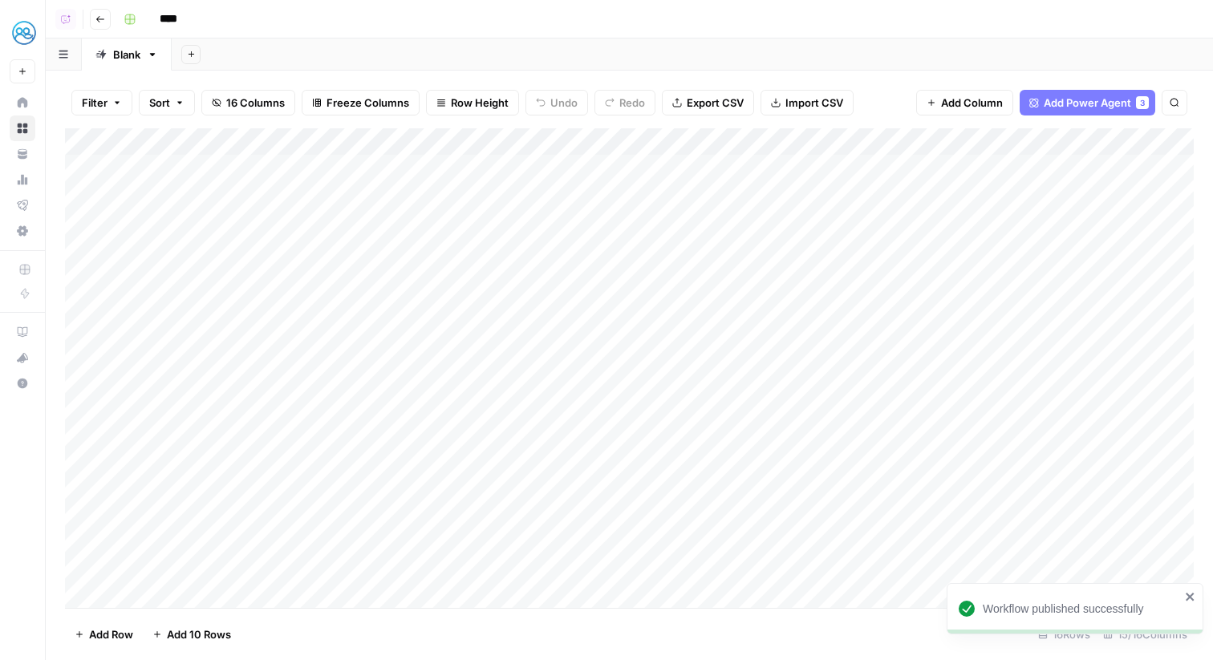
scroll to position [10, 0]
click at [226, 598] on div "Add Column" at bounding box center [629, 368] width 1129 height 480
click at [191, 546] on div "Add Column" at bounding box center [629, 368] width 1129 height 480
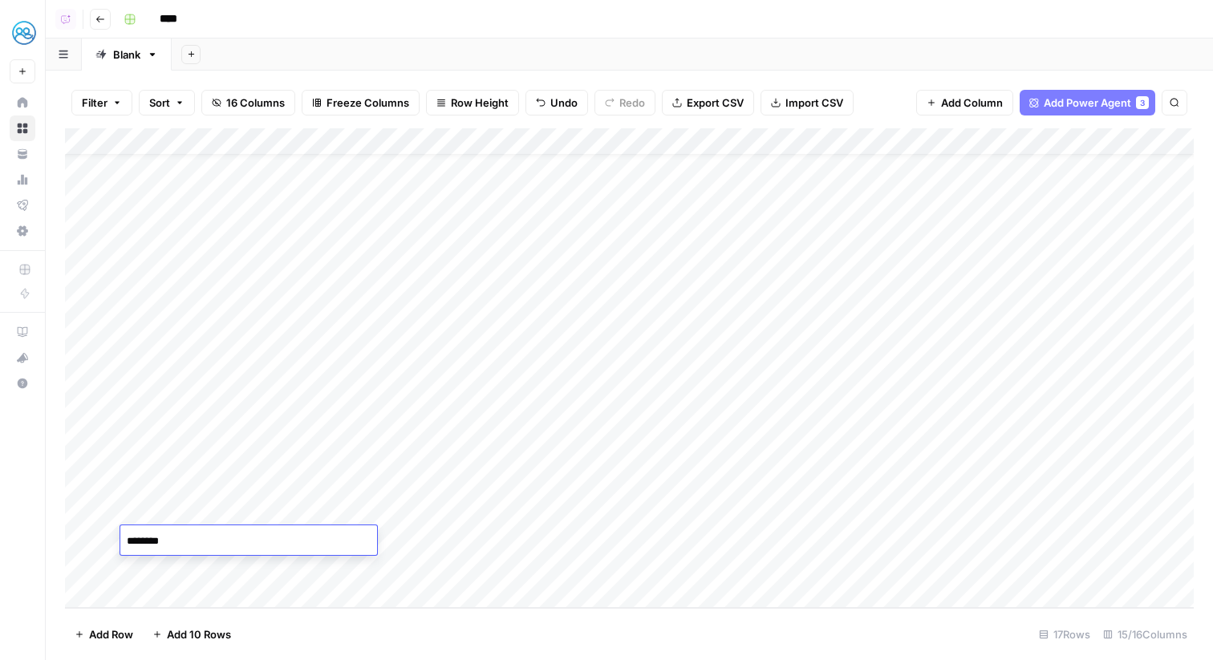
type textarea "*********"
click at [152, 362] on div "Add Column" at bounding box center [629, 368] width 1129 height 480
click at [213, 230] on div "Add Column" at bounding box center [629, 368] width 1129 height 480
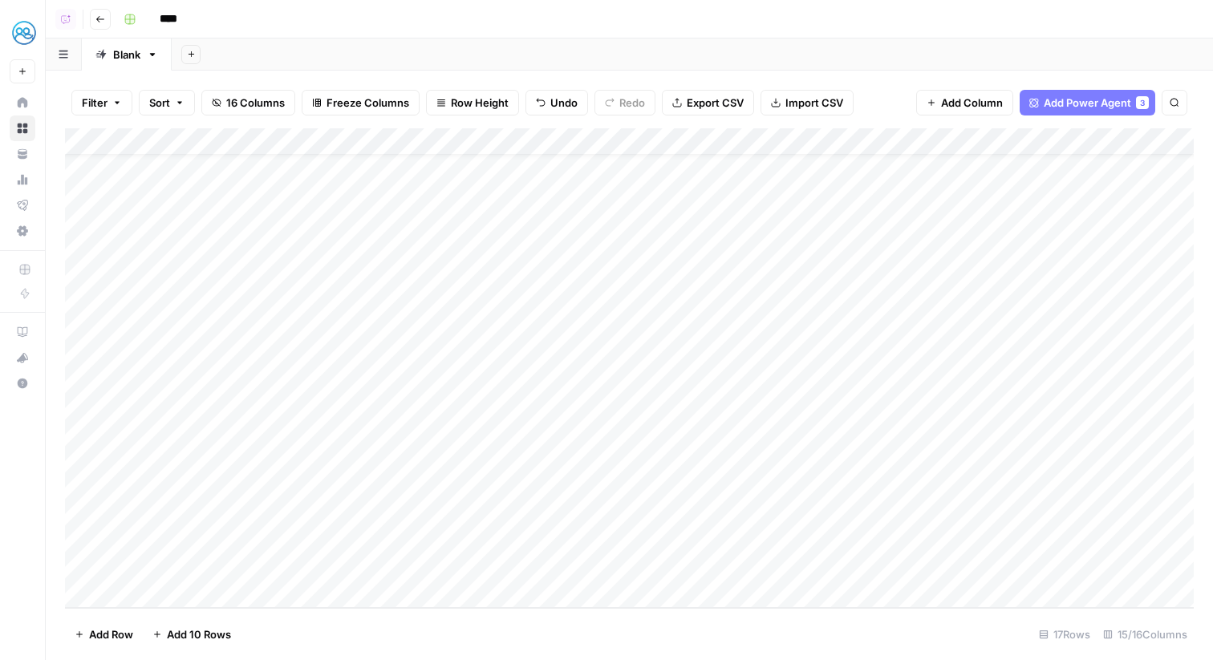
click at [191, 560] on div "Add Column" at bounding box center [629, 368] width 1129 height 480
click at [391, 570] on div "Add Column" at bounding box center [629, 368] width 1129 height 480
click at [858, 144] on div "Add Column" at bounding box center [629, 368] width 1129 height 480
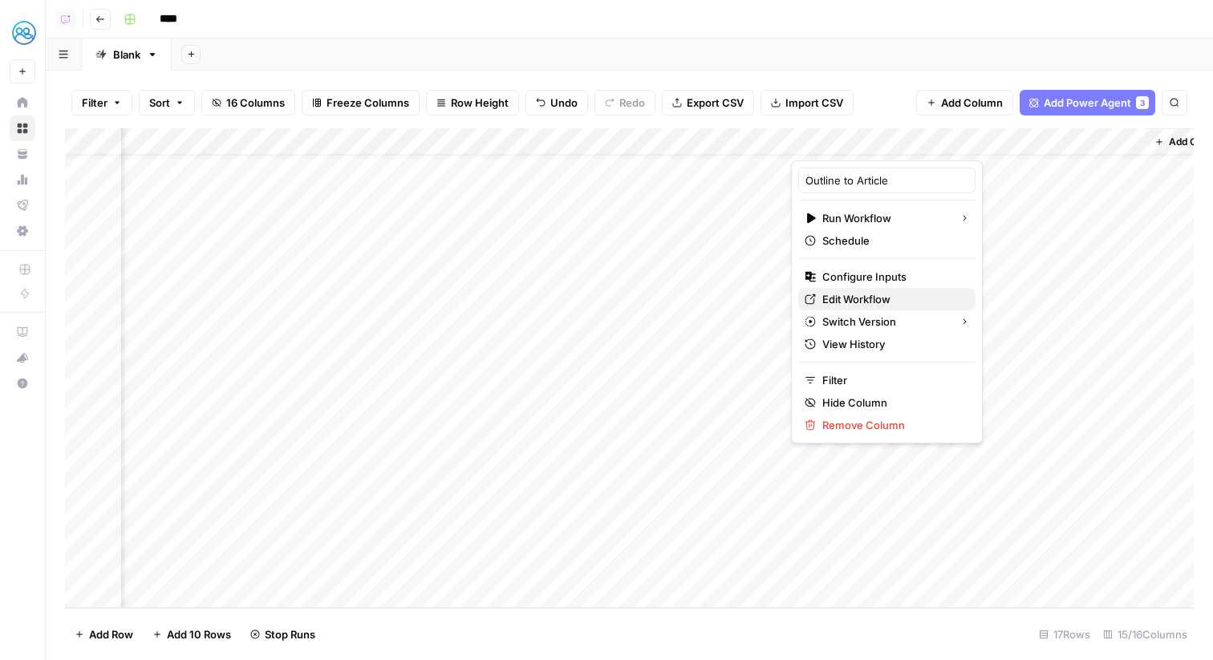
click at [859, 300] on span "Edit Workflow" at bounding box center [893, 299] width 140 height 16
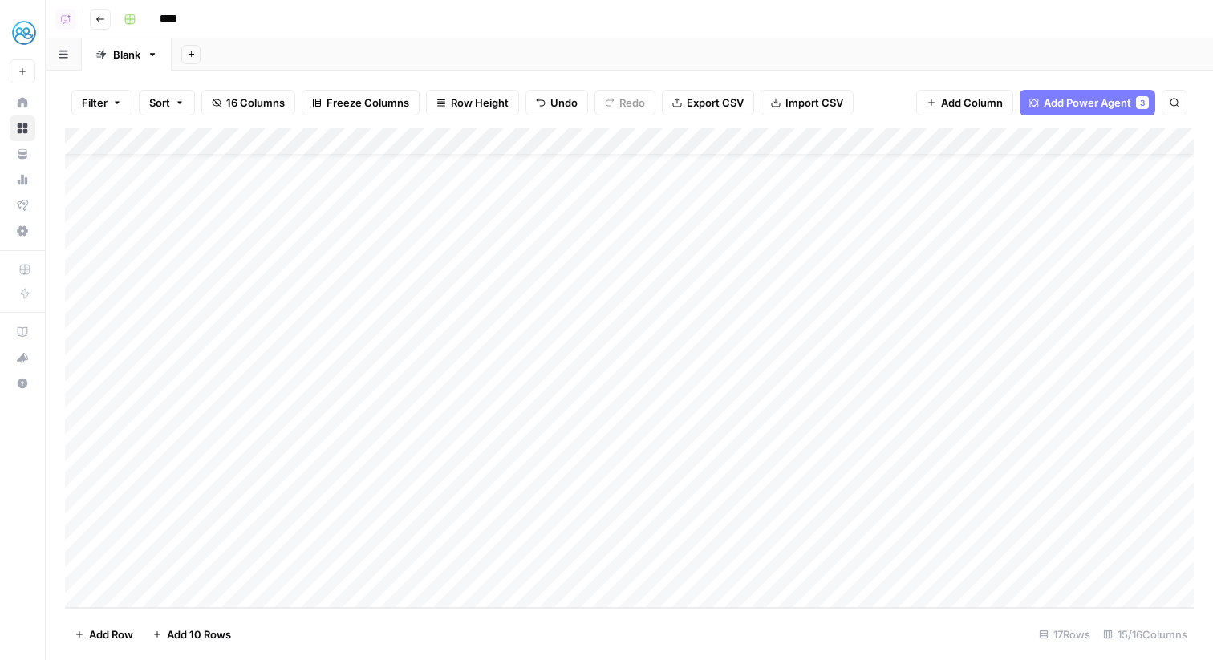
scroll to position [37, 0]
click at [424, 146] on div "Add Column" at bounding box center [629, 368] width 1129 height 480
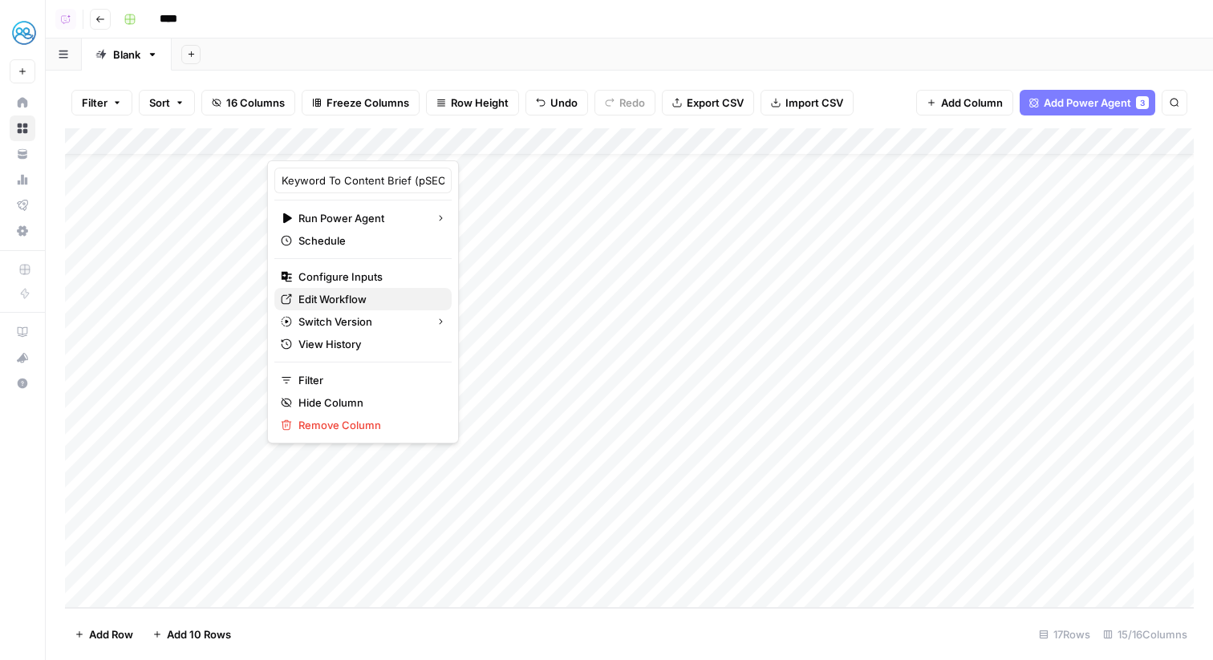
click at [388, 295] on span "Edit Workflow" at bounding box center [369, 299] width 140 height 16
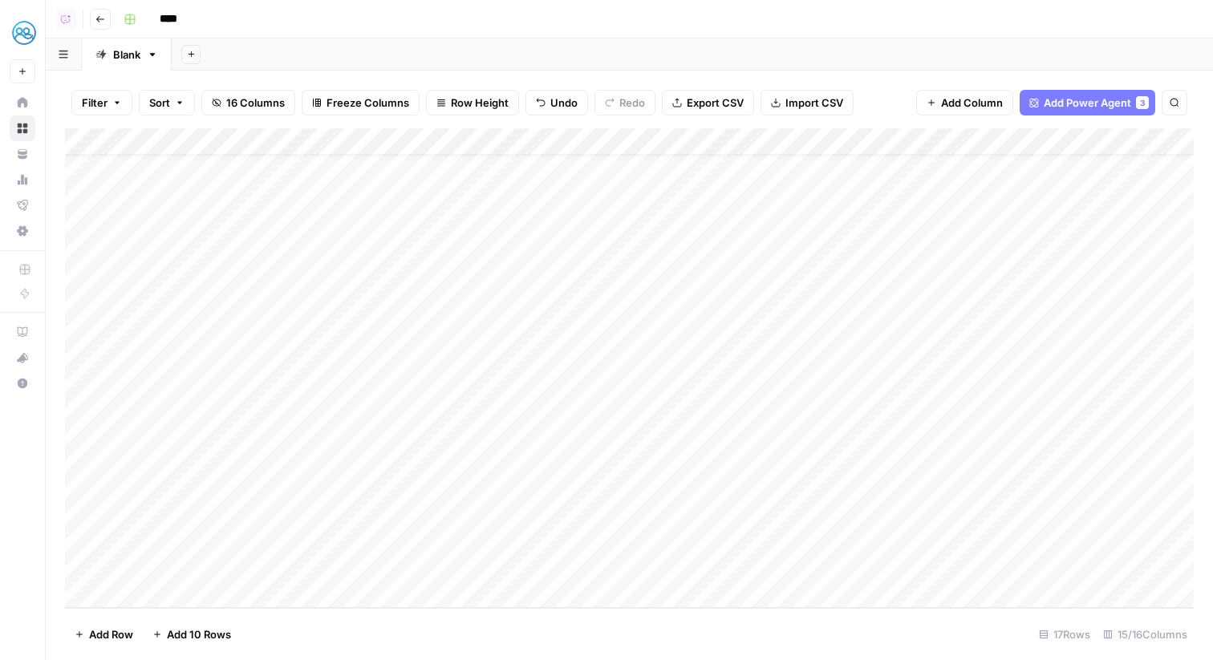
click at [652, 567] on div "Add Column" at bounding box center [629, 368] width 1129 height 480
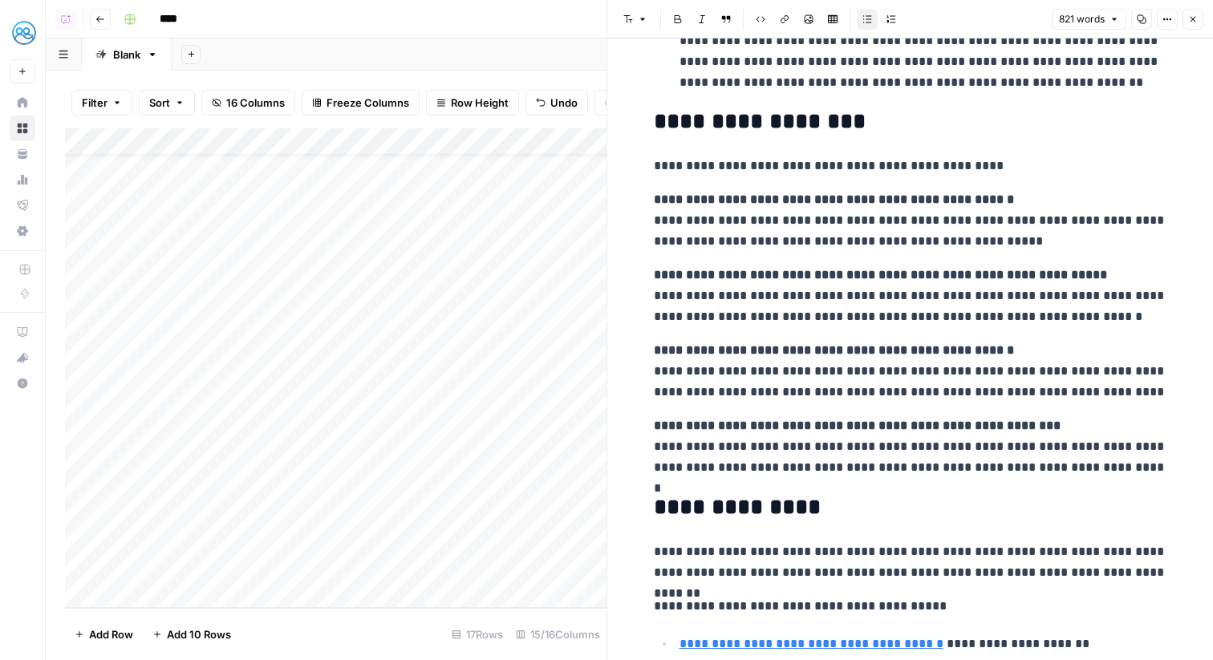
scroll to position [2492, 0]
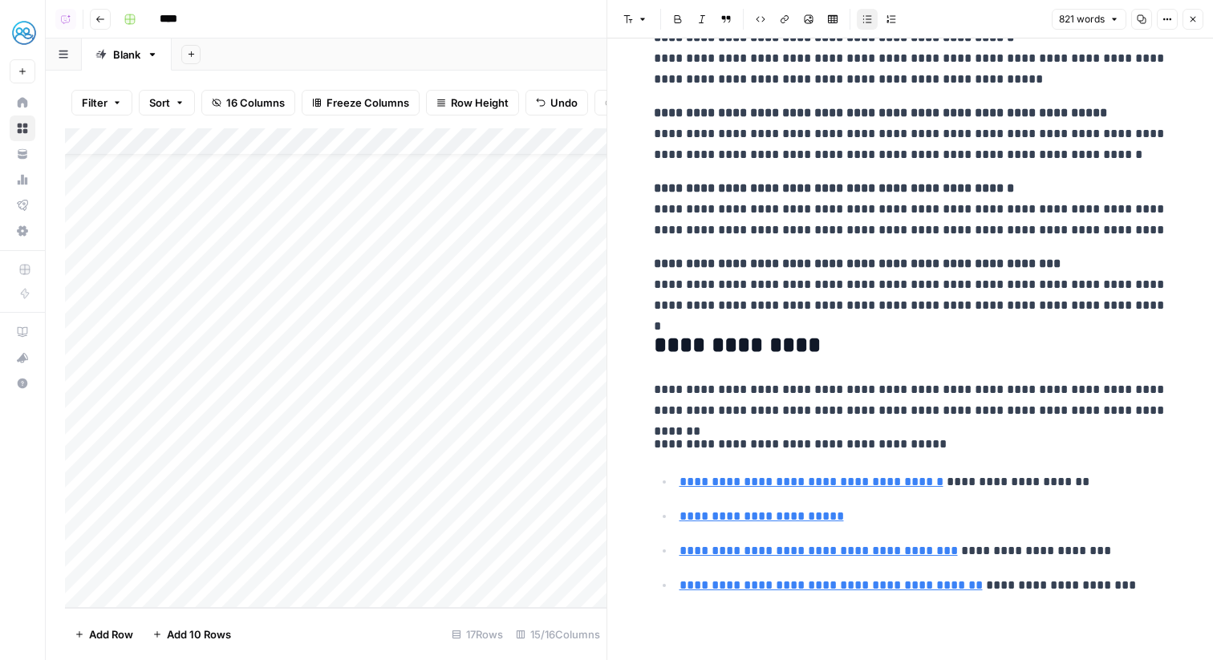
click at [441, 150] on div "Add Column" at bounding box center [336, 368] width 542 height 480
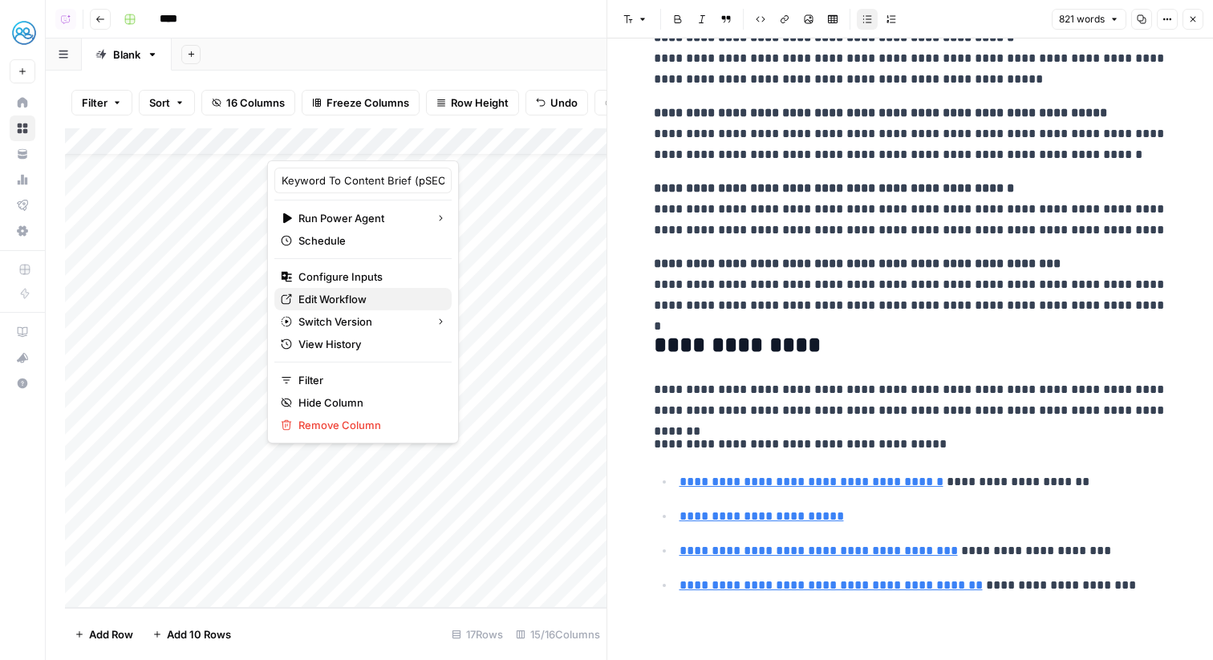
click at [385, 295] on span "Edit Workflow" at bounding box center [369, 299] width 140 height 16
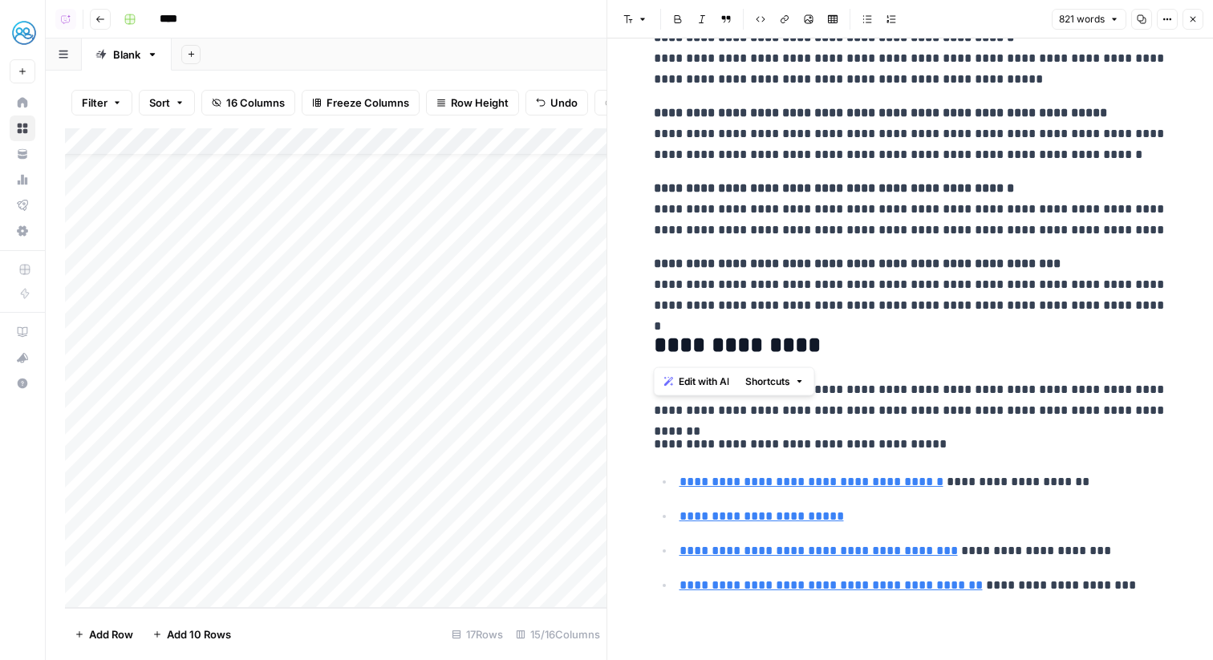
drag, startPoint x: 820, startPoint y: 340, endPoint x: 648, endPoint y: 343, distance: 171.8
copy h2 "**********"
click at [1198, 19] on button "Close" at bounding box center [1193, 19] width 21 height 21
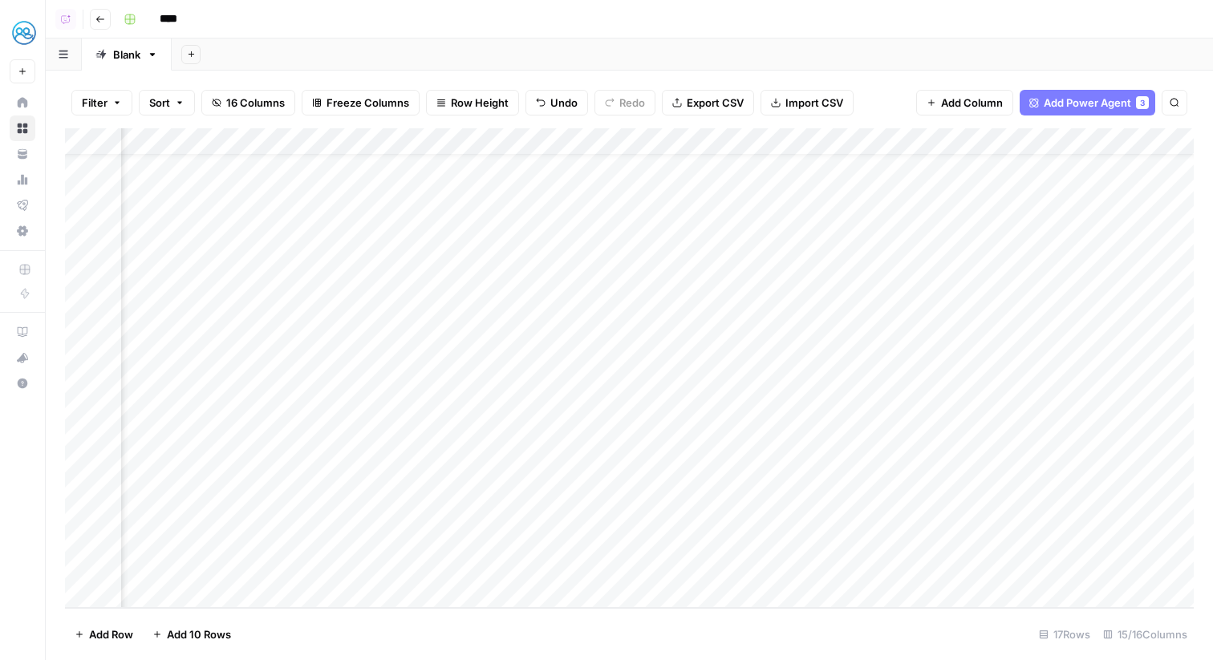
scroll to position [37, 1422]
click at [857, 567] on div "Add Column" at bounding box center [629, 368] width 1129 height 480
click at [950, 567] on div "Add Column" at bounding box center [629, 368] width 1129 height 480
click at [850, 135] on div "Add Column" at bounding box center [629, 368] width 1129 height 480
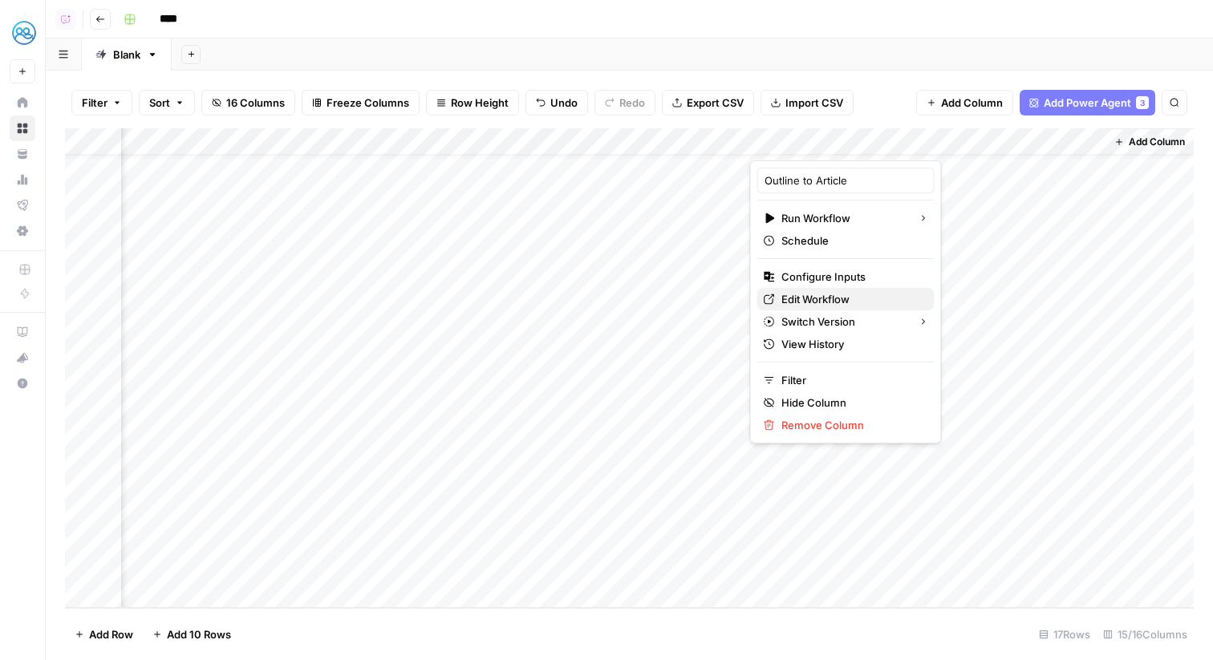
click at [806, 294] on span "Edit Workflow" at bounding box center [852, 299] width 140 height 16
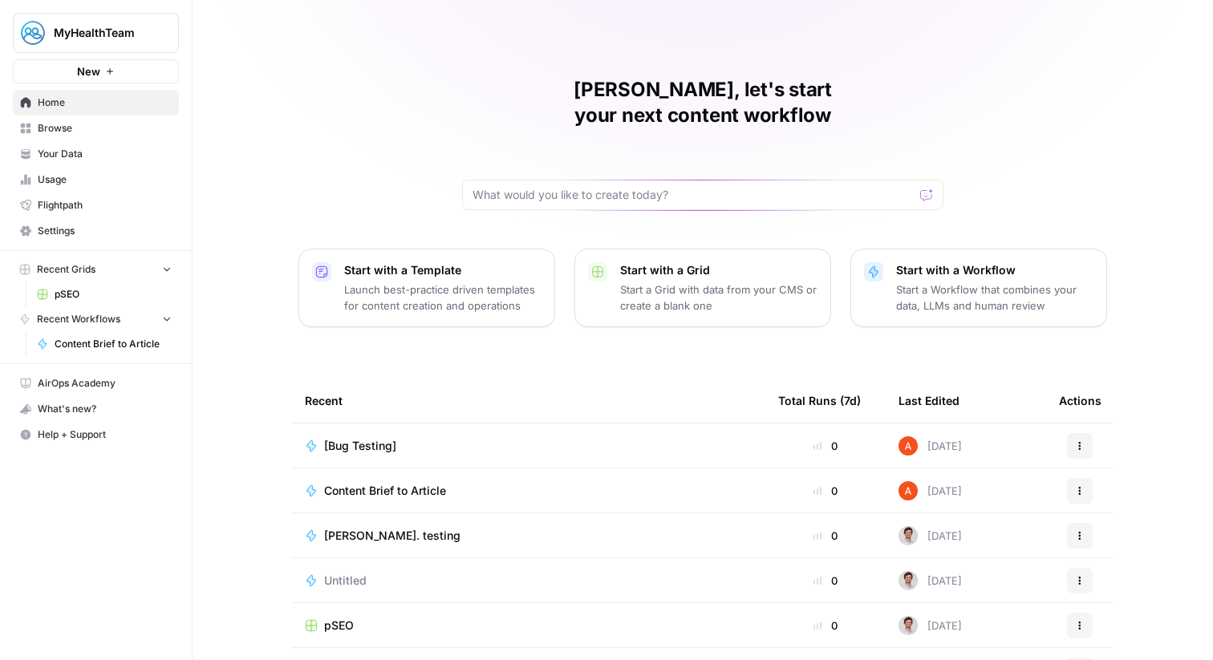
scroll to position [78, 0]
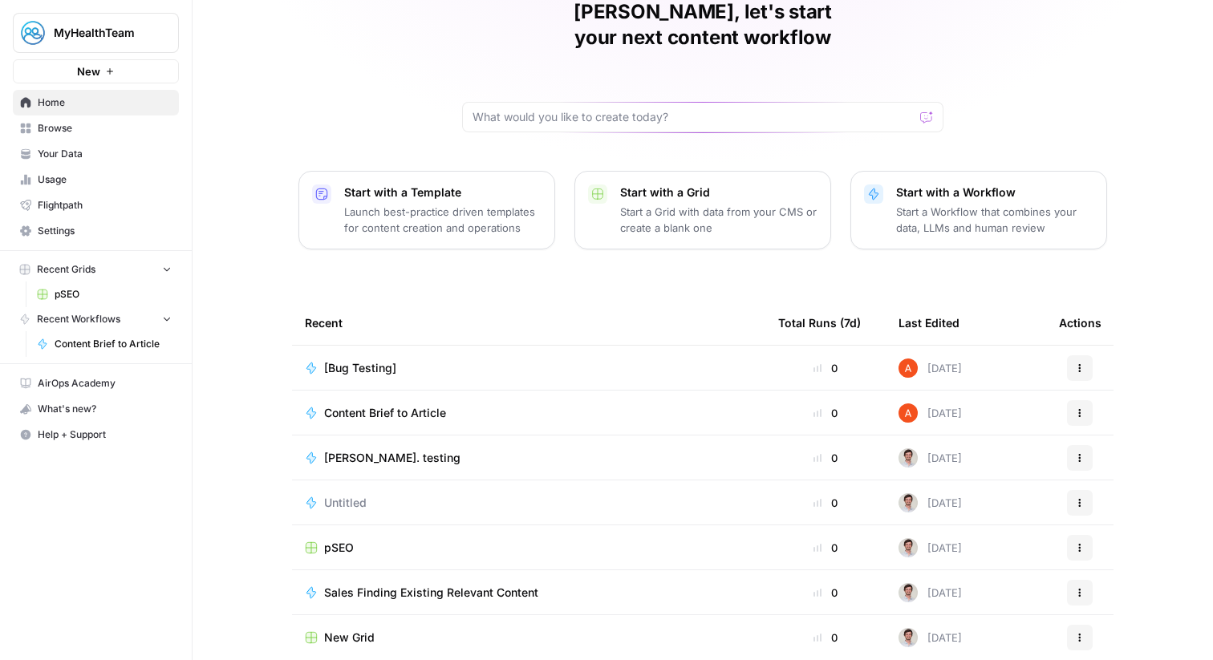
click at [349, 540] on span "pSEO" at bounding box center [339, 548] width 30 height 16
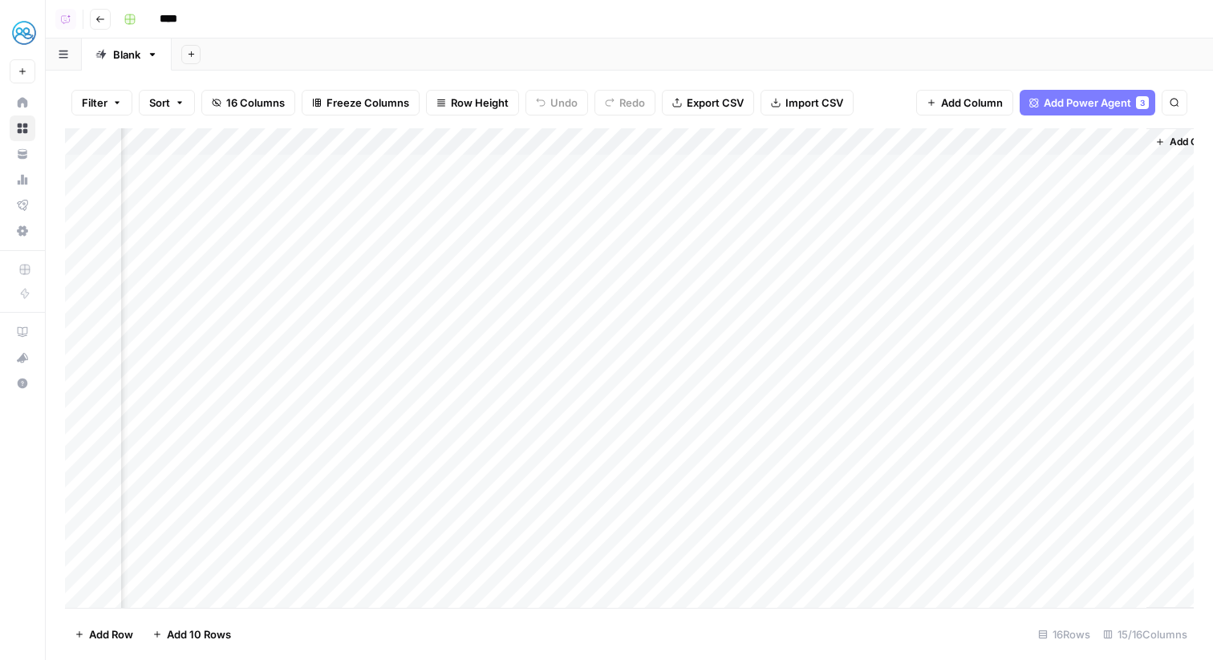
scroll to position [0, 1422]
click at [1093, 247] on div "Add Column" at bounding box center [629, 368] width 1129 height 480
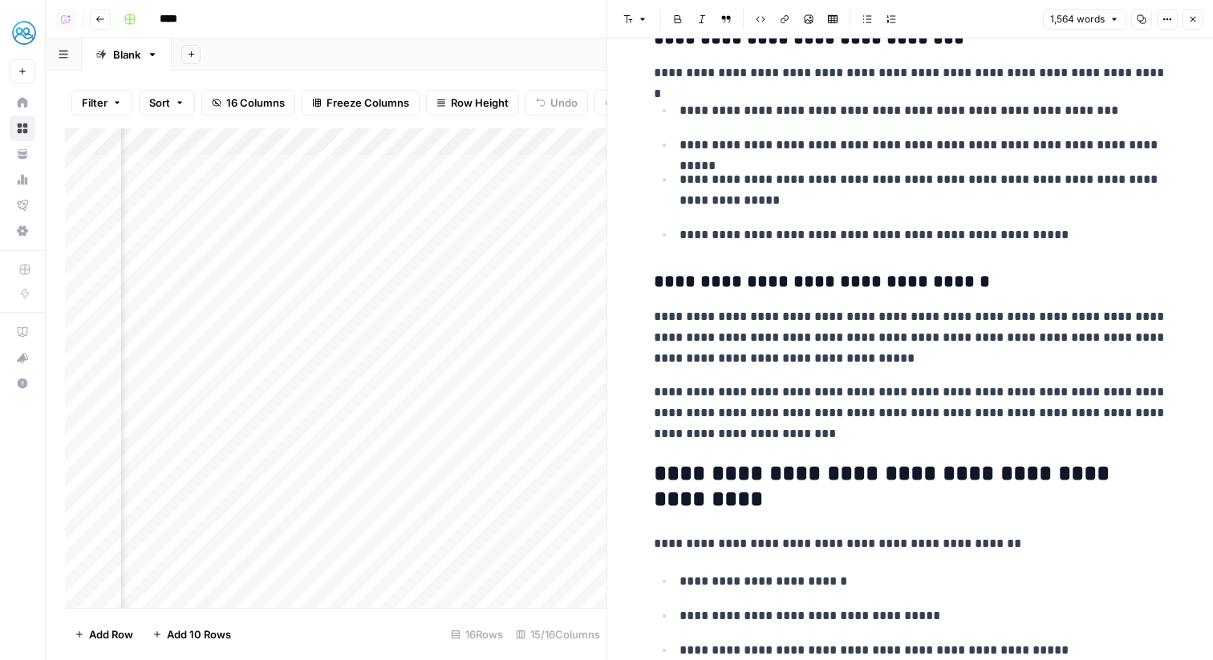
scroll to position [2908, 0]
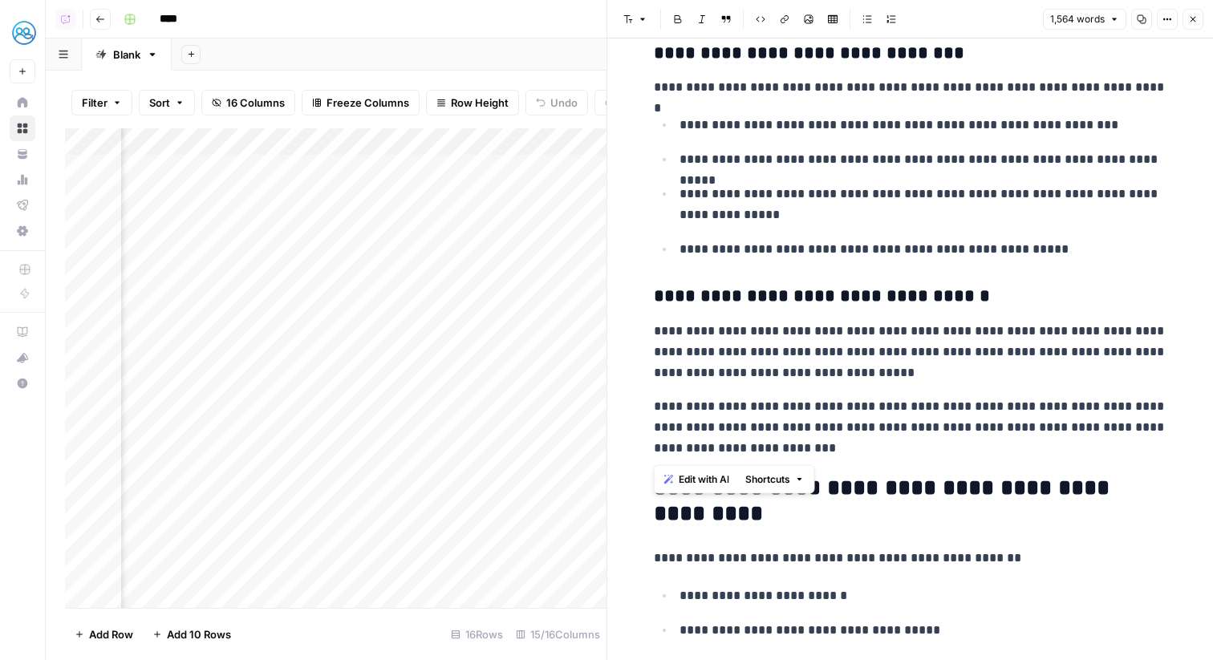
drag, startPoint x: 843, startPoint y: 453, endPoint x: 656, endPoint y: 412, distance: 191.4
click at [656, 412] on p "**********" at bounding box center [911, 427] width 514 height 63
copy p "**********"
click at [848, 423] on p "**********" at bounding box center [911, 427] width 514 height 63
drag, startPoint x: 812, startPoint y: 453, endPoint x: 1091, endPoint y: 402, distance: 283.2
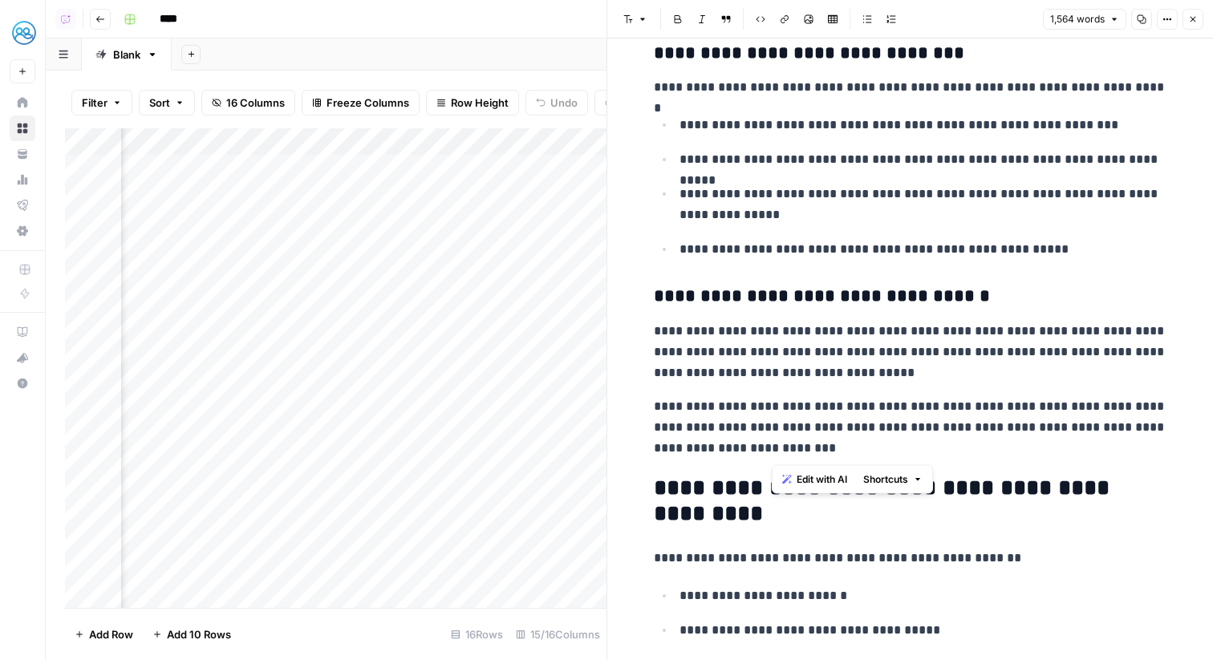
click at [1091, 402] on p "**********" at bounding box center [911, 427] width 514 height 63
copy p "**********"
click at [1184, 20] on button "Close" at bounding box center [1193, 19] width 21 height 21
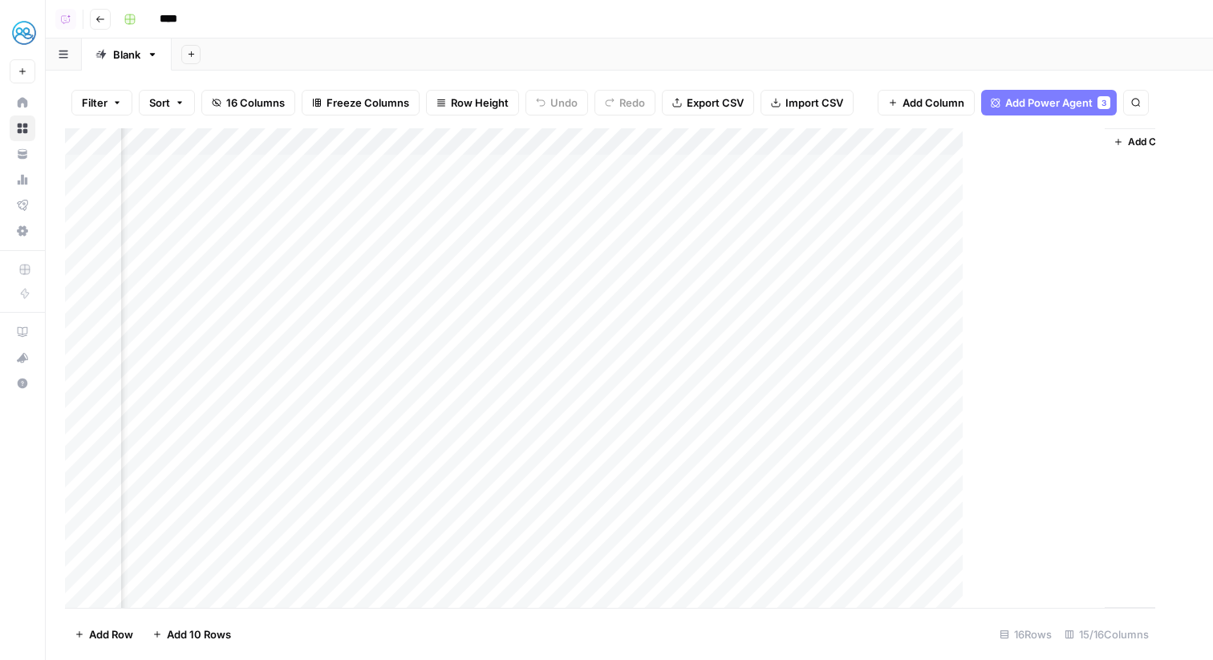
scroll to position [0, 1403]
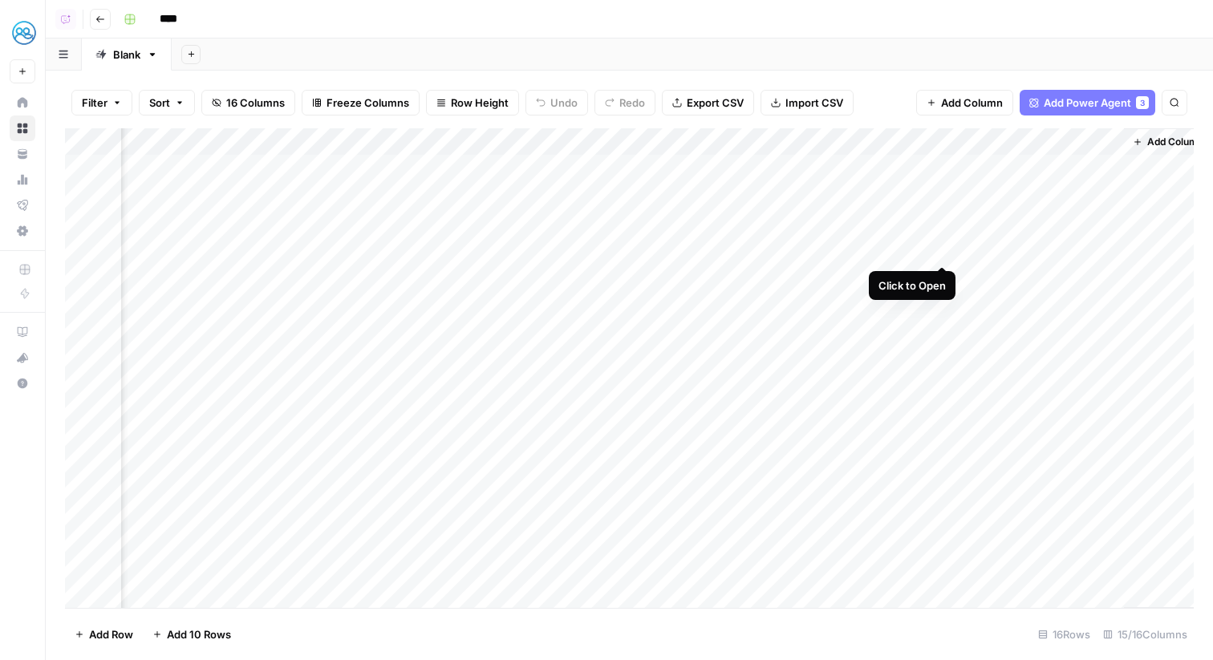
click at [945, 249] on div "Add Column" at bounding box center [629, 368] width 1129 height 480
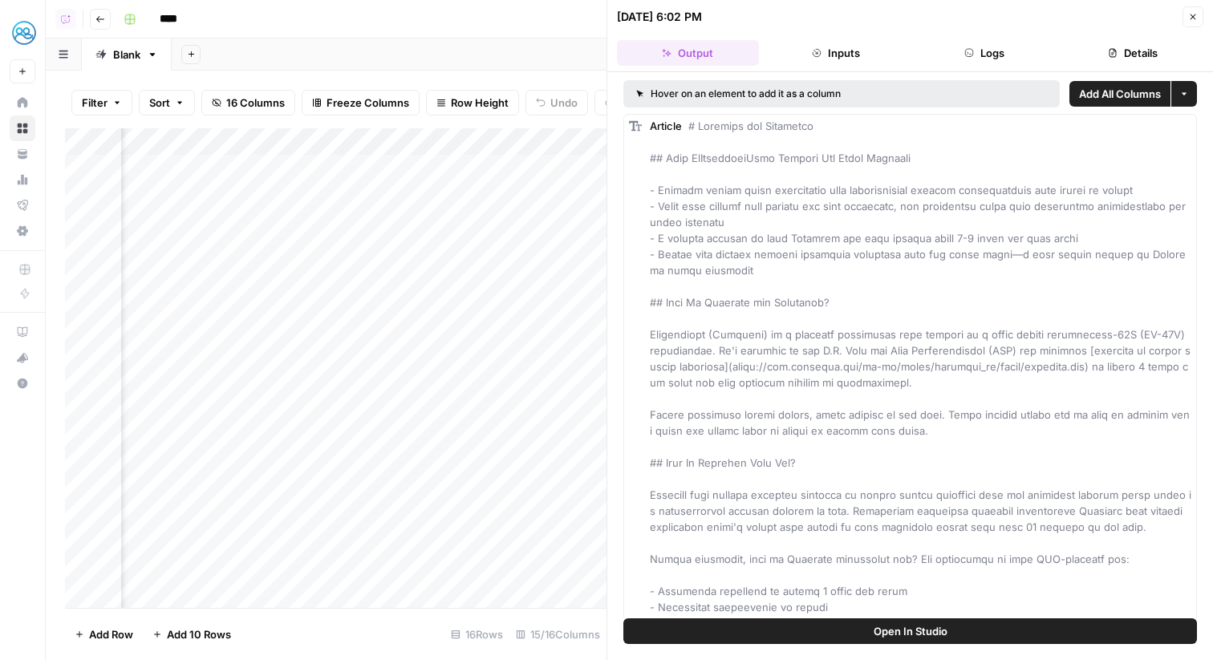
click at [778, 633] on button "Open In Studio" at bounding box center [911, 632] width 574 height 26
click at [1187, 9] on button "Close" at bounding box center [1193, 16] width 21 height 21
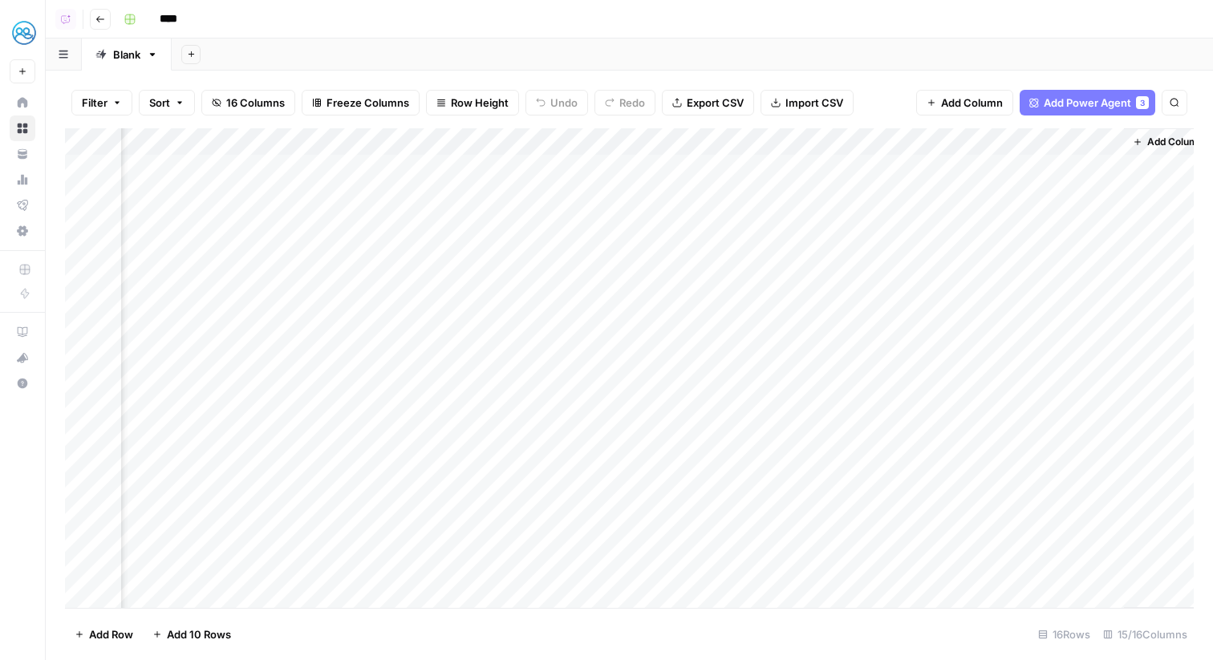
click at [1102, 246] on div "Add Column" at bounding box center [629, 368] width 1129 height 480
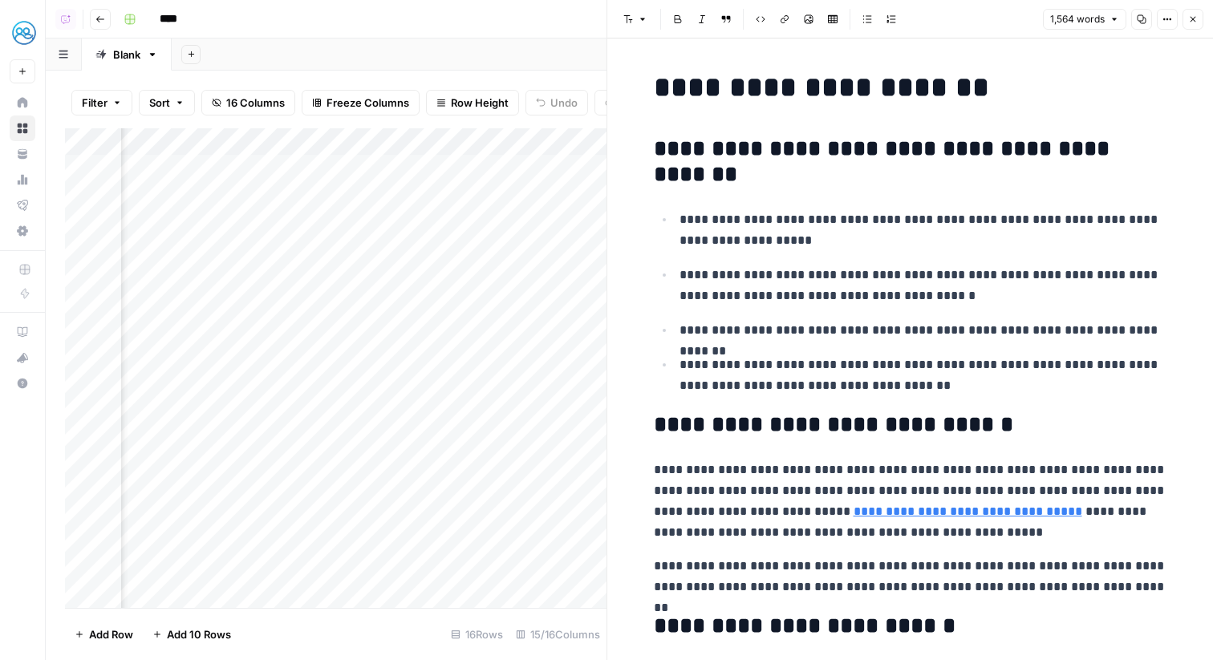
click at [1148, 18] on button "Copy" at bounding box center [1142, 19] width 21 height 21
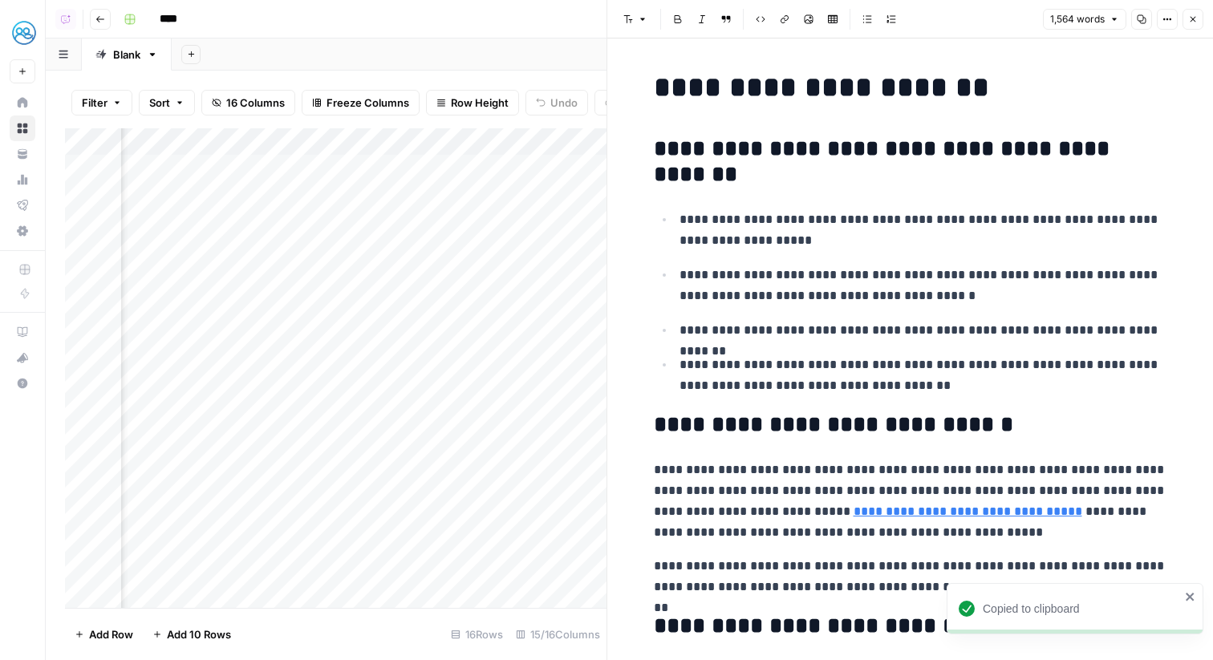
click at [1170, 25] on button "Options" at bounding box center [1167, 19] width 21 height 21
click at [1124, 165] on span "Code" at bounding box center [1119, 170] width 77 height 16
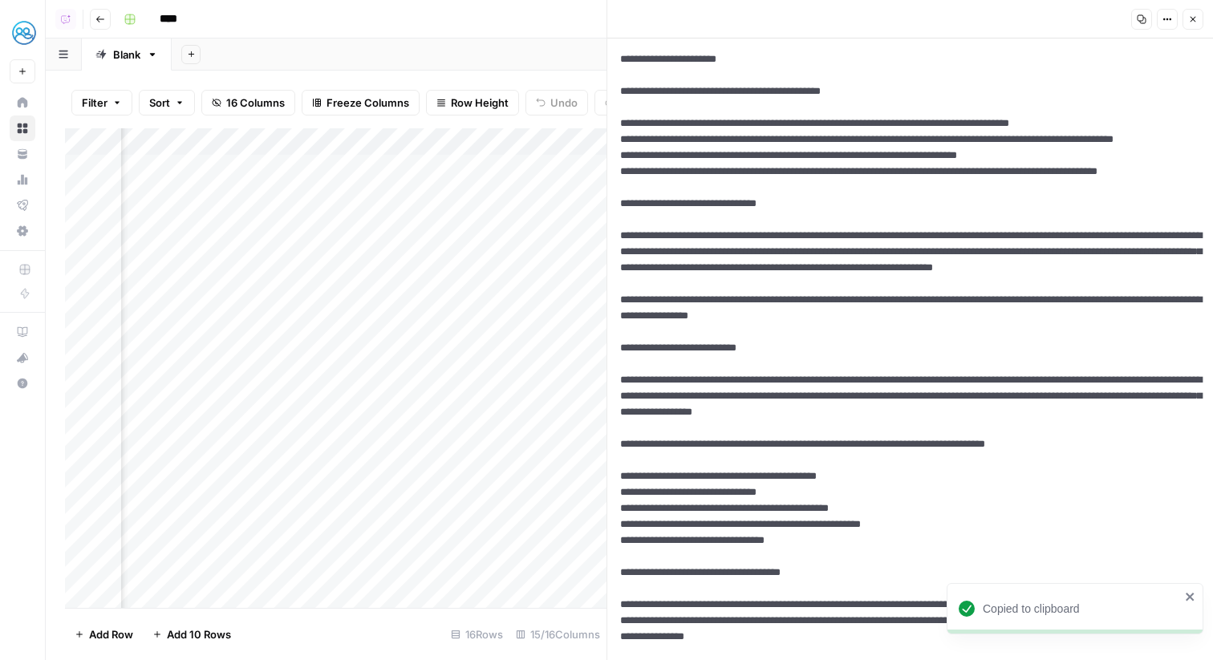
click at [1168, 16] on icon "button" at bounding box center [1168, 19] width 10 height 10
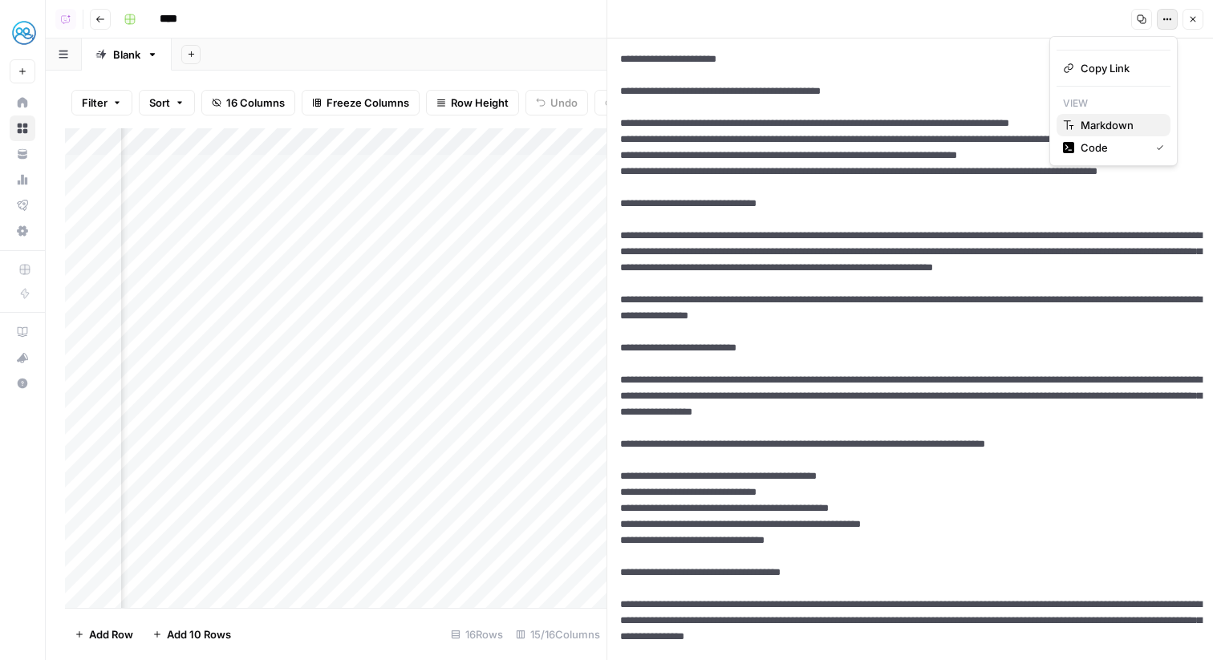
click at [1108, 124] on span "Markdown" at bounding box center [1119, 125] width 77 height 16
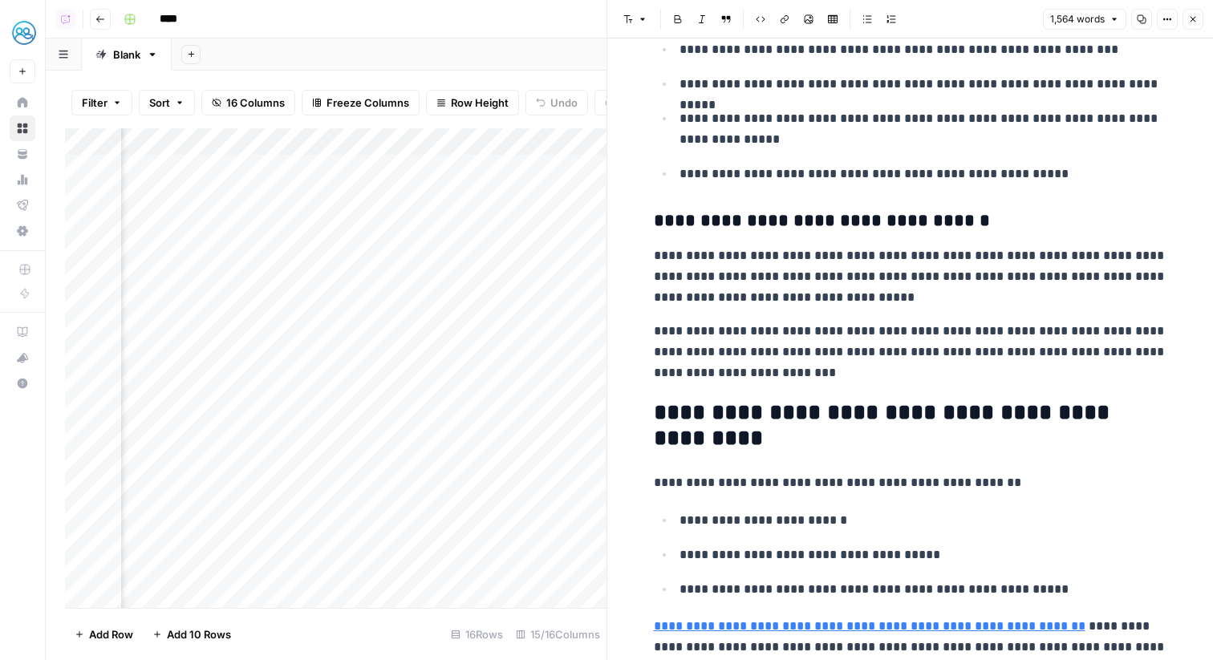
scroll to position [2989, 0]
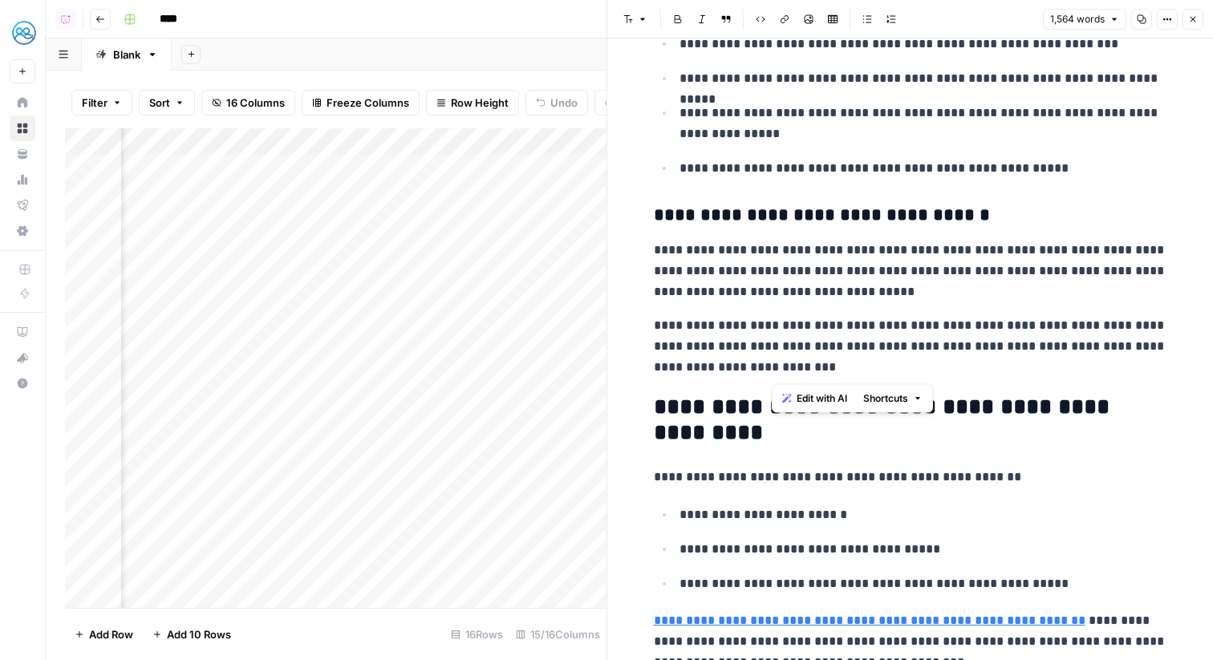
drag, startPoint x: 792, startPoint y: 364, endPoint x: 1090, endPoint y: 332, distance: 299.4
click at [1090, 332] on p "**********" at bounding box center [911, 346] width 514 height 63
copy p "**********"
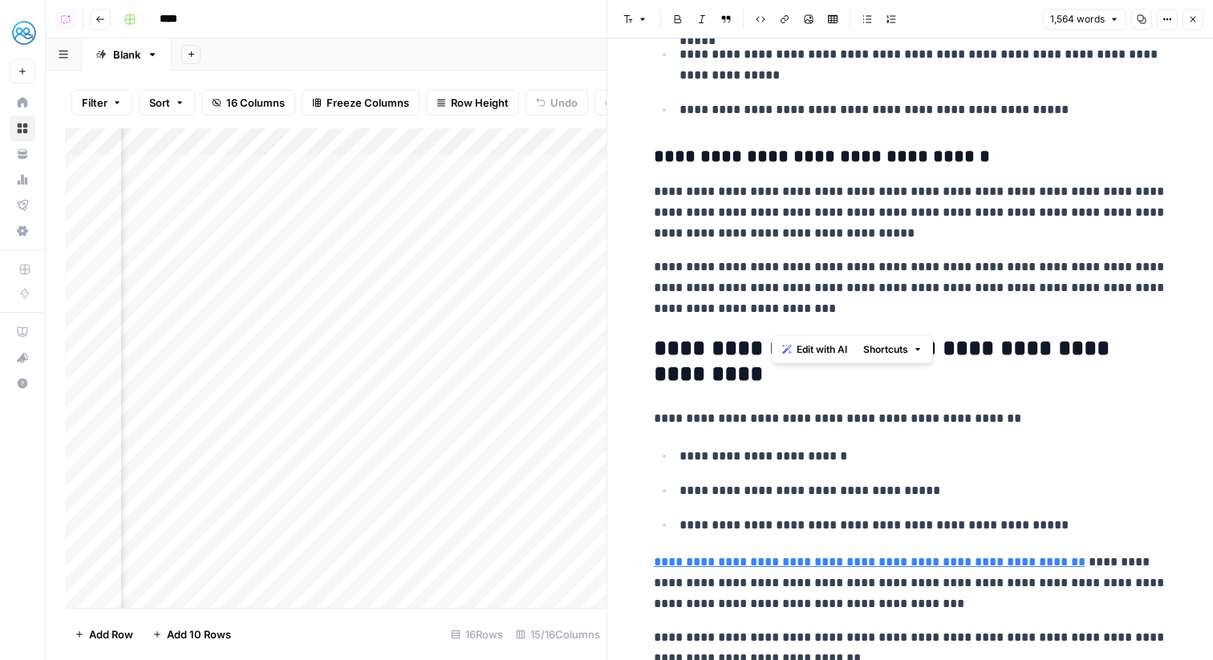
scroll to position [3049, 0]
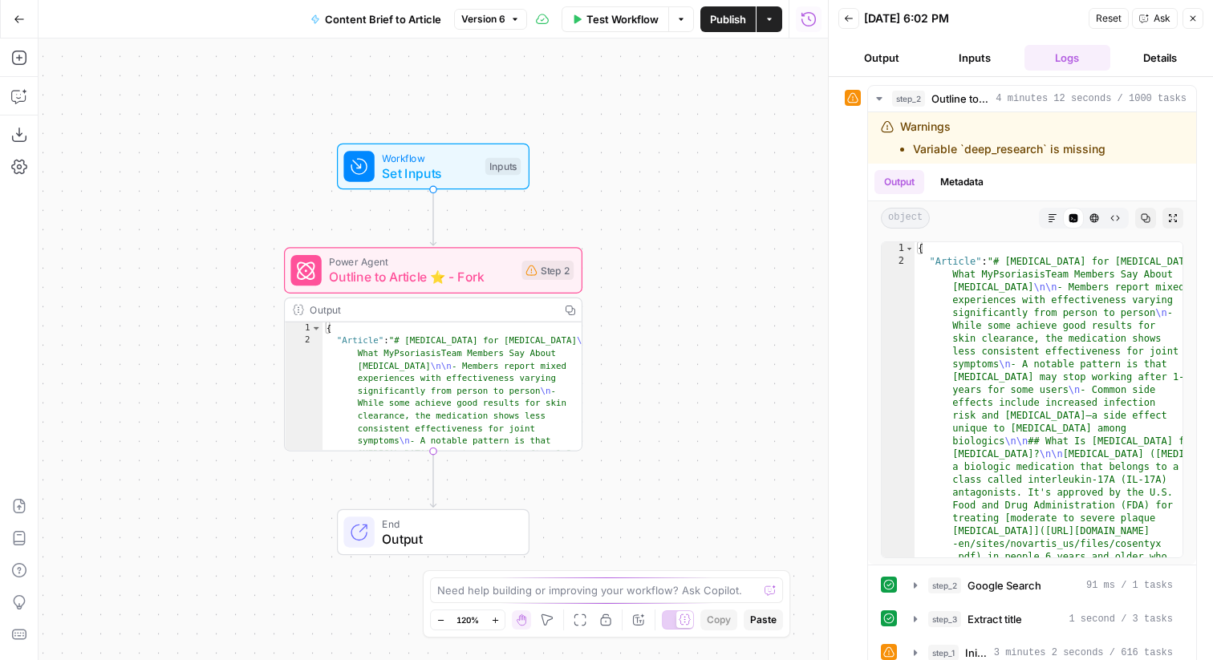
scroll to position [89, 0]
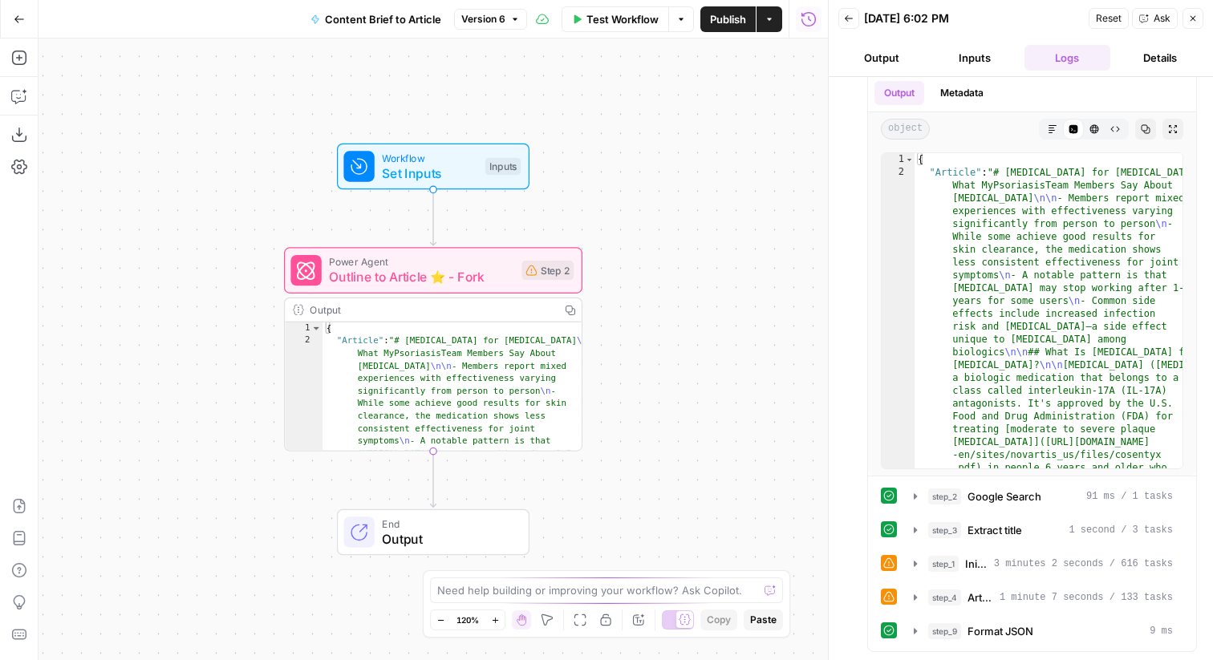
click at [481, 266] on span "Power Agent" at bounding box center [421, 261] width 185 height 15
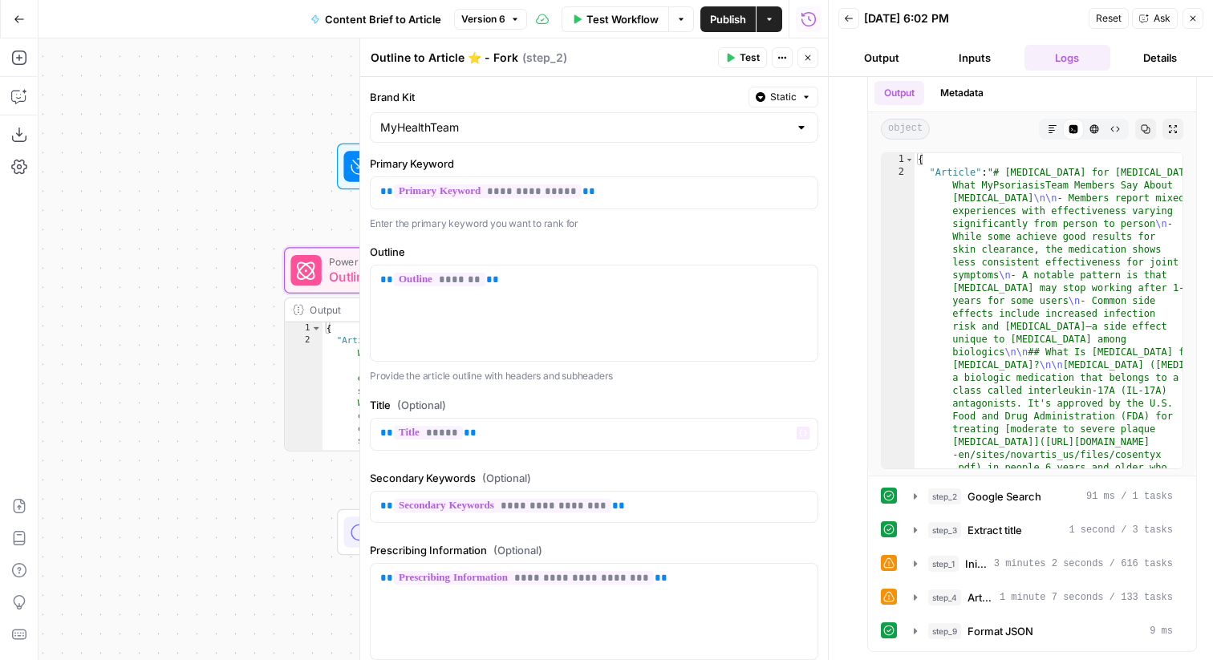
scroll to position [331, 0]
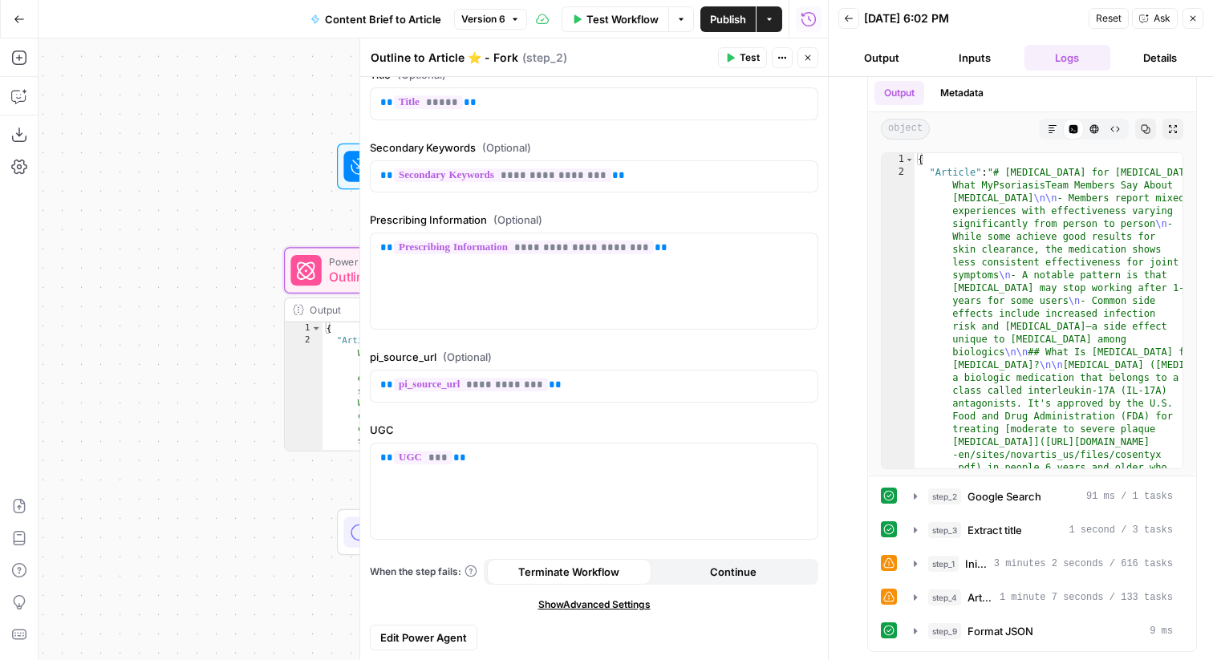
click at [462, 637] on span "Edit Power Agent" at bounding box center [423, 638] width 87 height 16
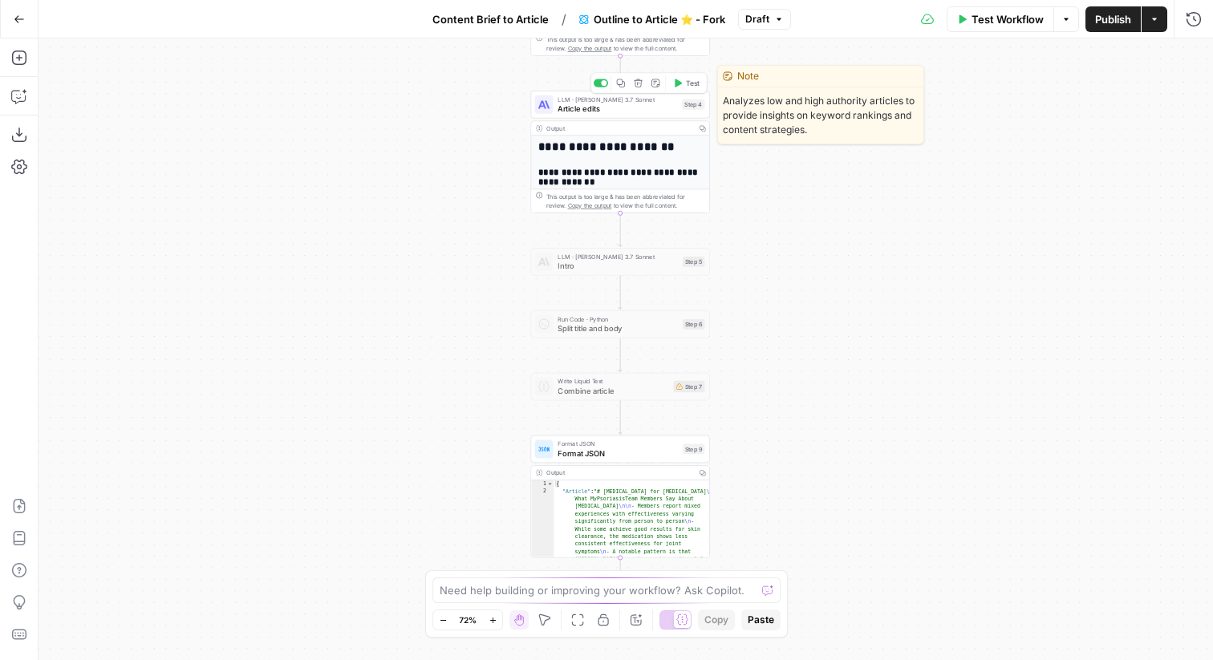
click at [650, 105] on span "Article edits" at bounding box center [618, 108] width 120 height 11
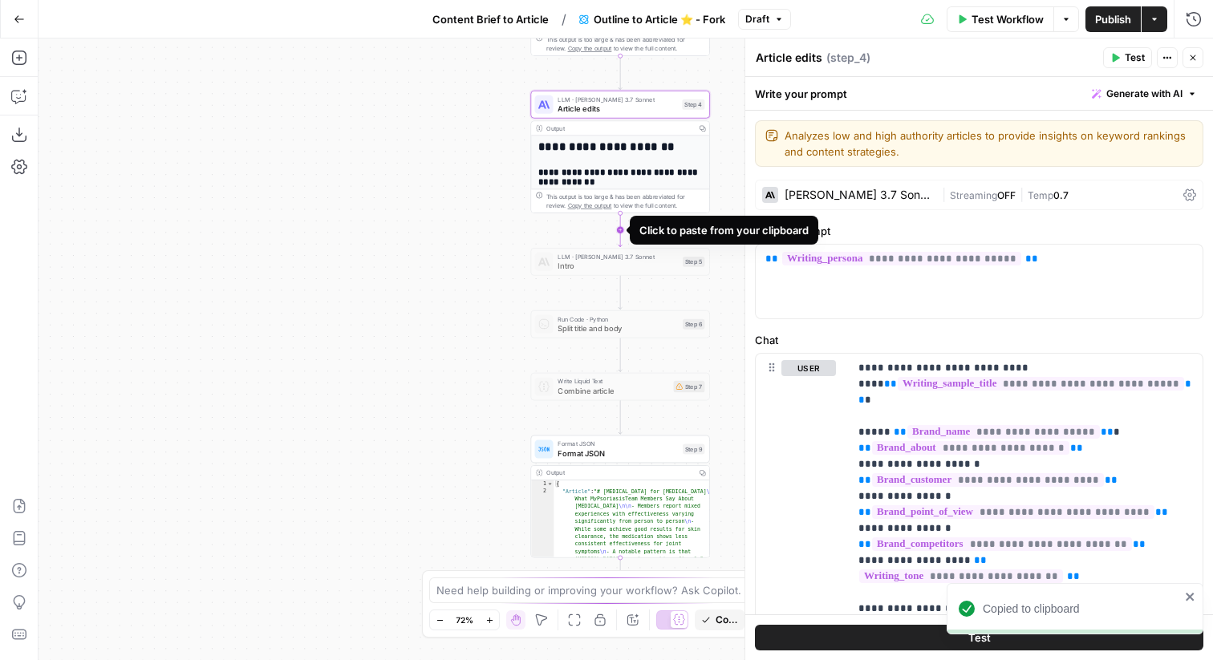
click at [622, 227] on icon "Edge from step_4 to step_5" at bounding box center [620, 230] width 3 height 34
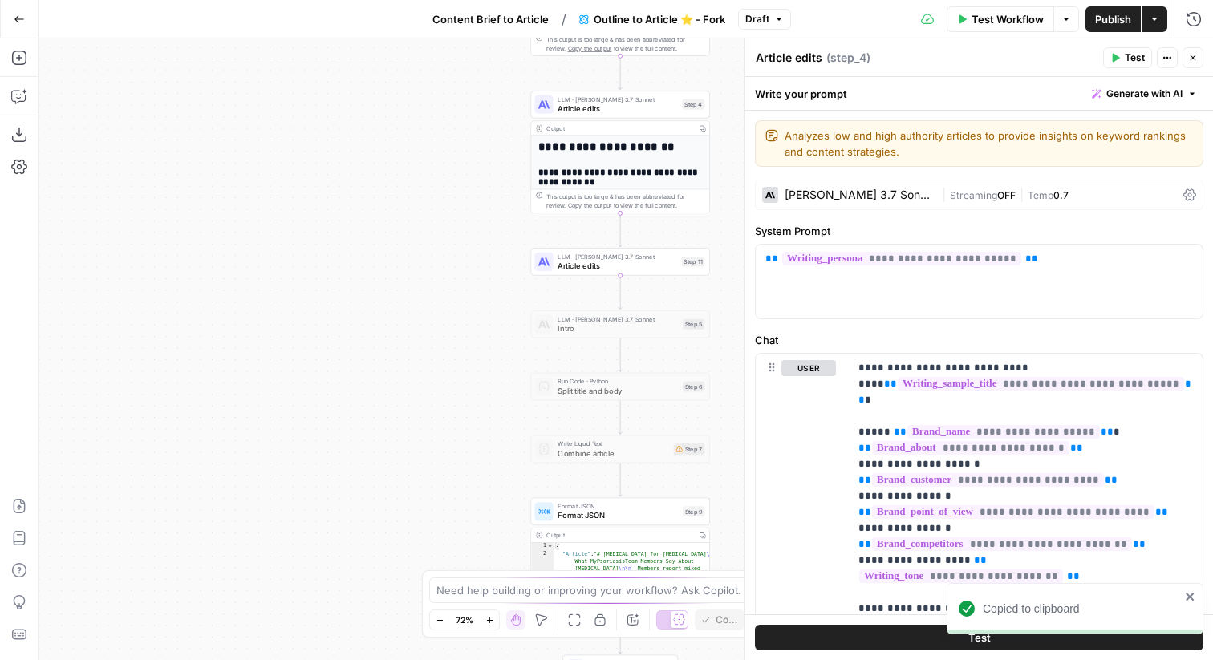
click at [789, 62] on textarea "Article edits" at bounding box center [789, 58] width 67 height 16
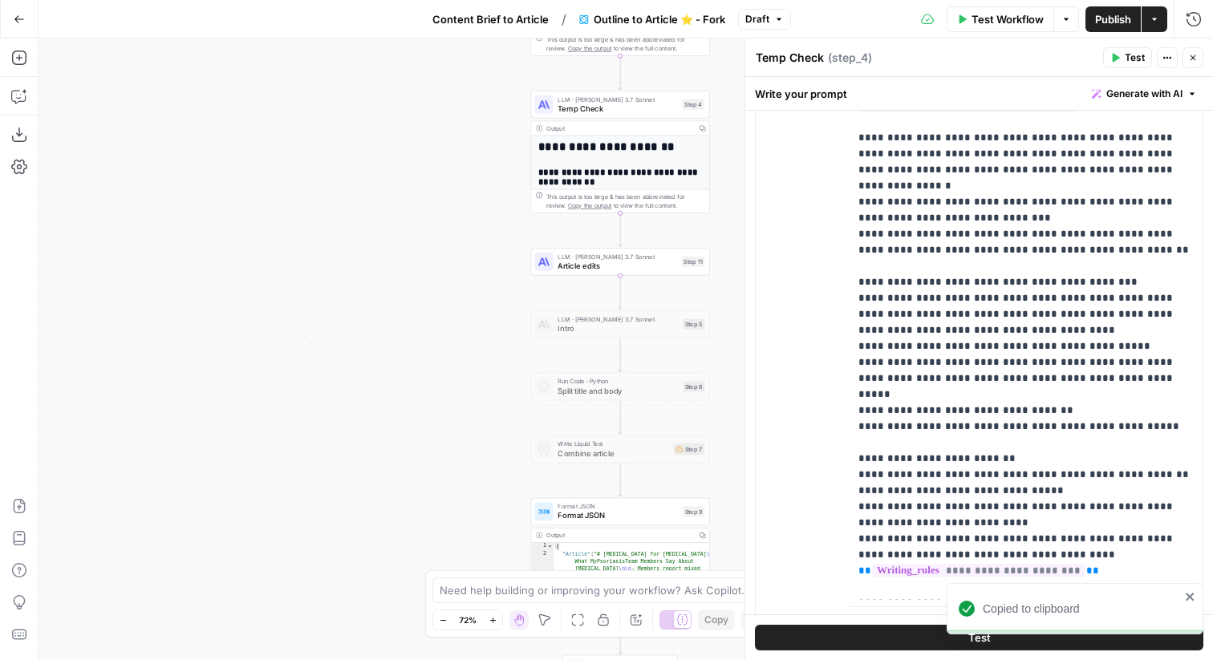
scroll to position [2591, 0]
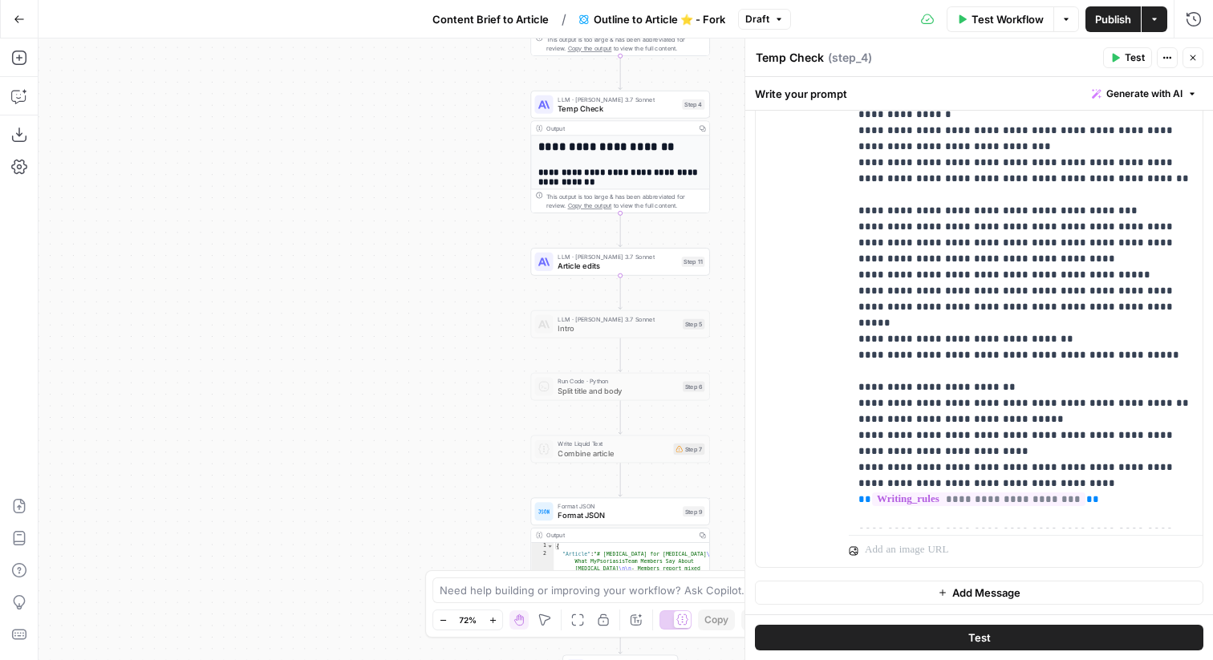
type textarea "Temp Check"
click at [884, 588] on button "Add Message" at bounding box center [979, 593] width 449 height 24
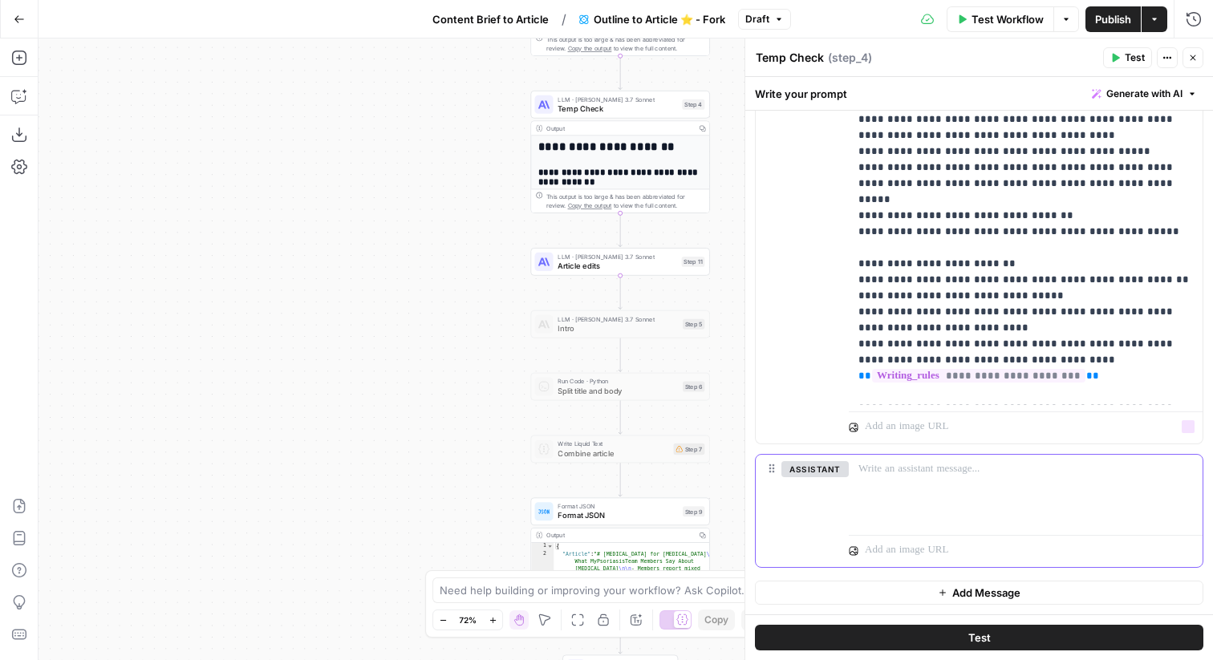
click at [894, 506] on div at bounding box center [1026, 492] width 354 height 74
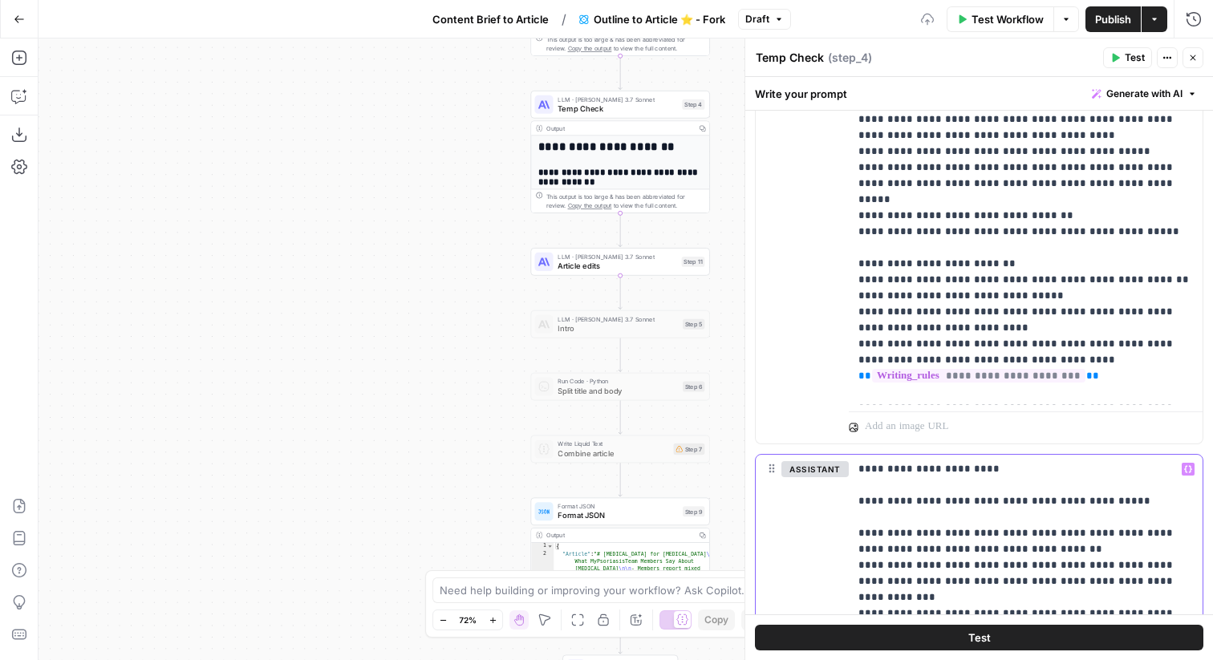
scroll to position [3294, 0]
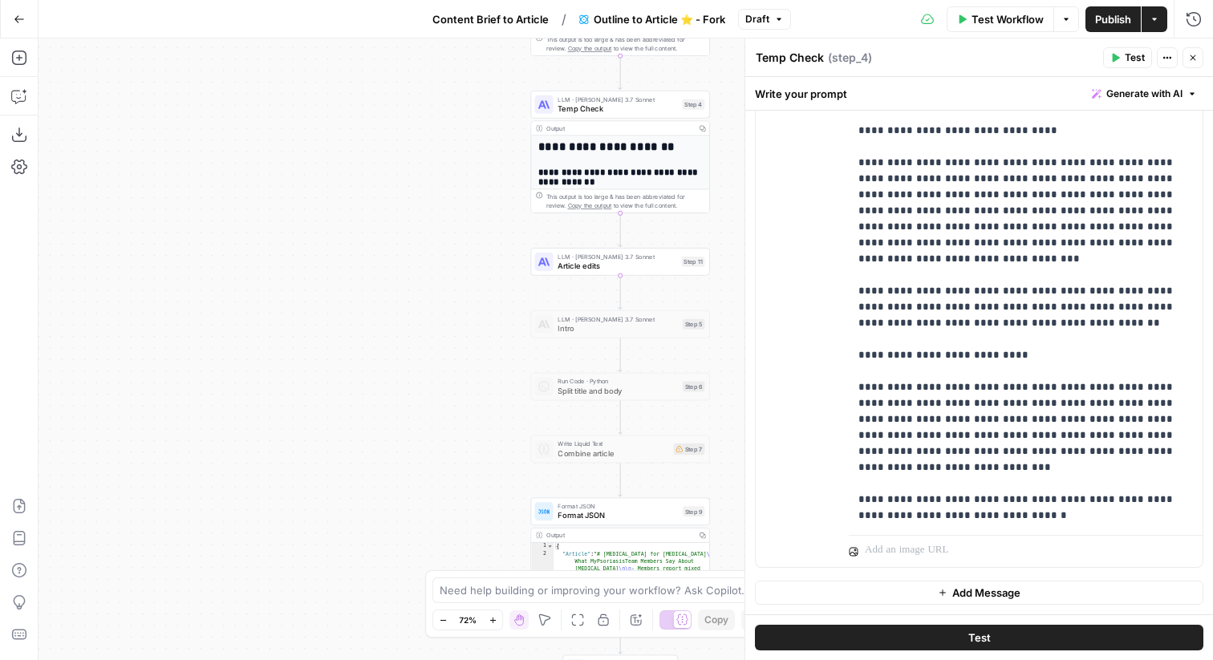
click at [910, 595] on button "Add Message" at bounding box center [979, 593] width 449 height 24
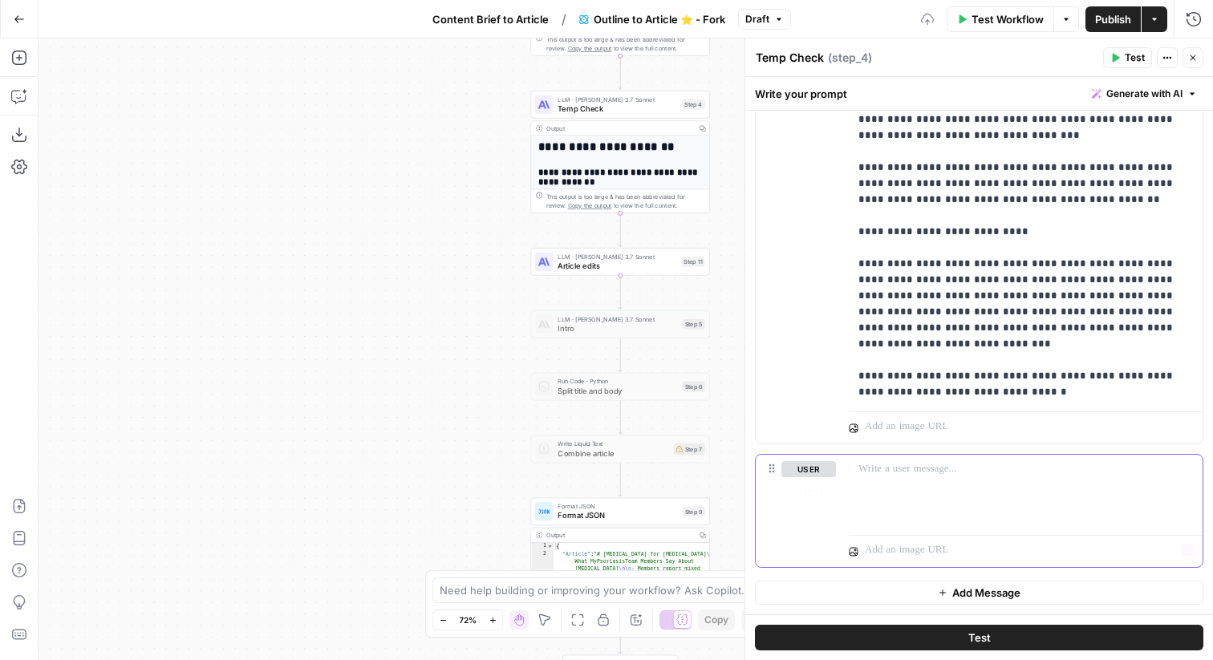
click at [912, 491] on div at bounding box center [1026, 492] width 354 height 74
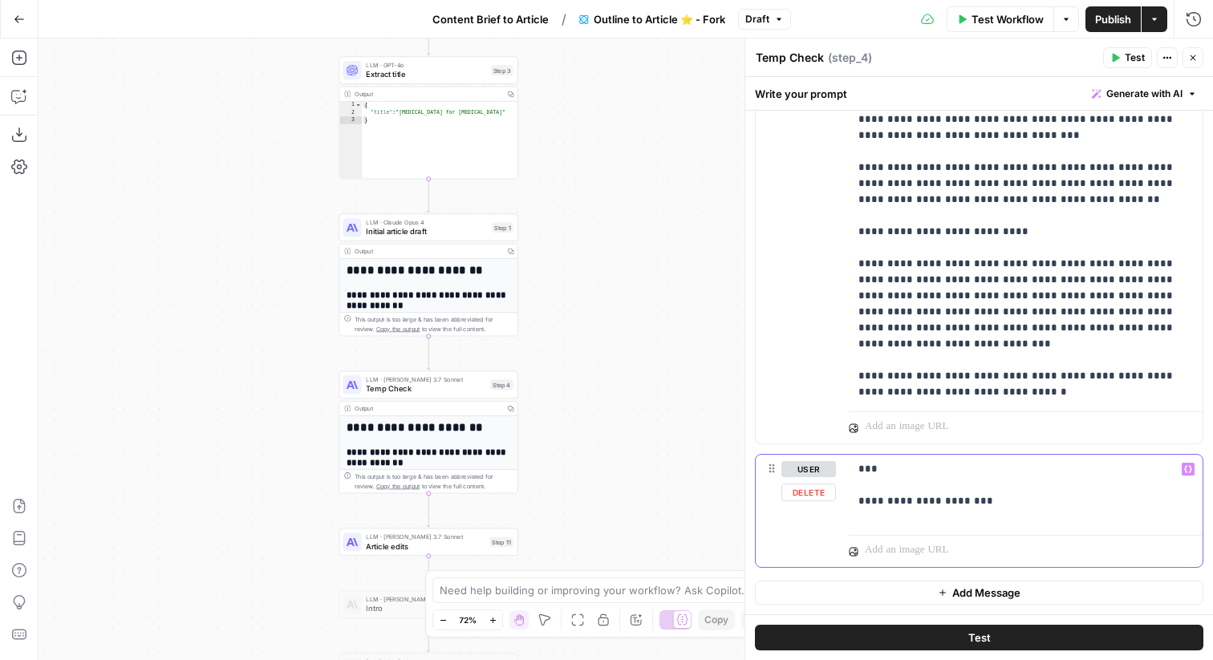
click at [986, 490] on p "**********" at bounding box center [1026, 485] width 335 height 48
drag, startPoint x: 934, startPoint y: 475, endPoint x: 822, endPoint y: 470, distance: 112.5
click at [822, 470] on div "**********" at bounding box center [979, 511] width 447 height 112
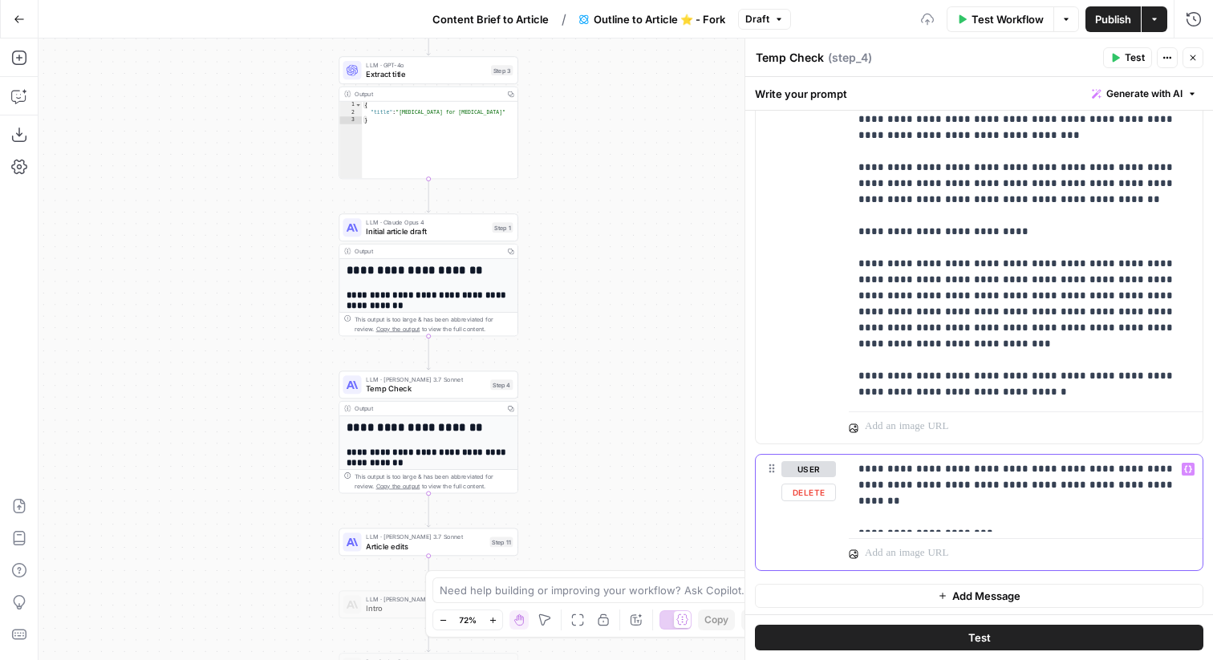
scroll to position [3421, 0]
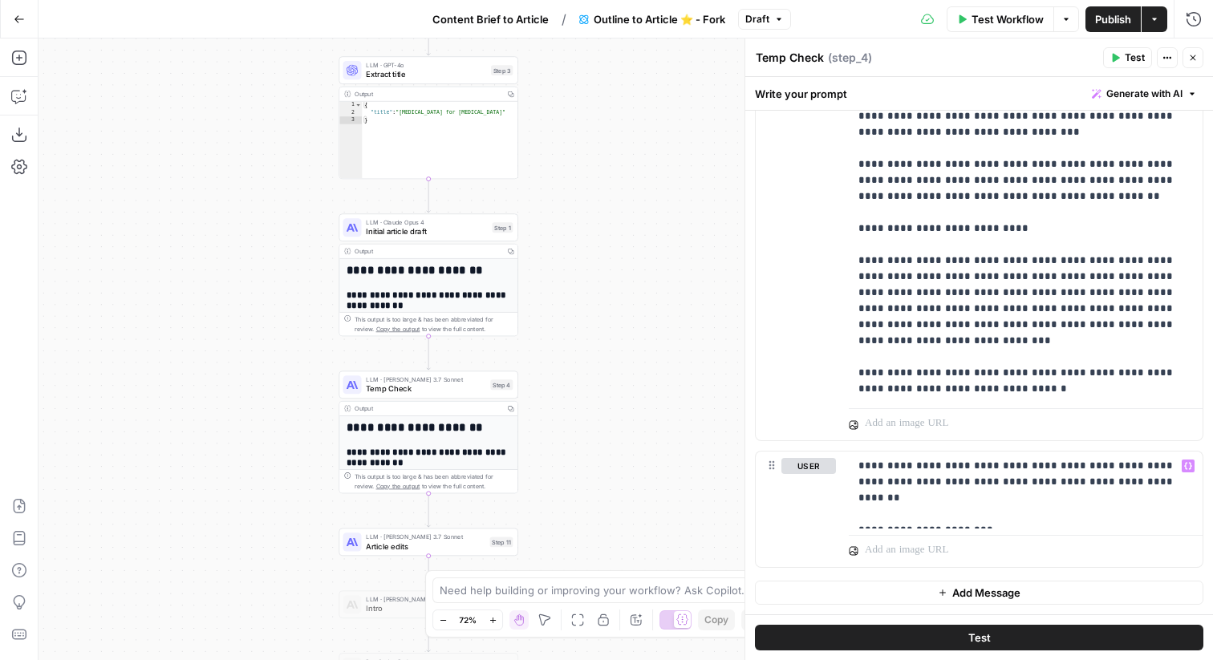
click at [978, 636] on span "Test" at bounding box center [980, 638] width 22 height 16
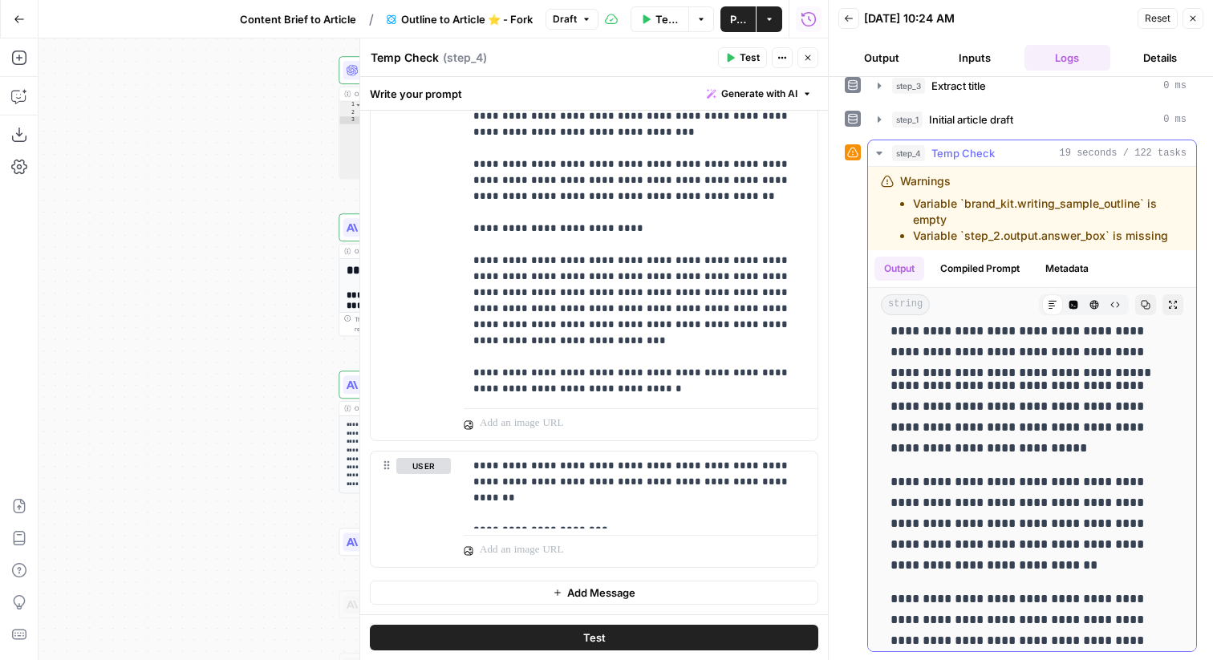
scroll to position [235, 0]
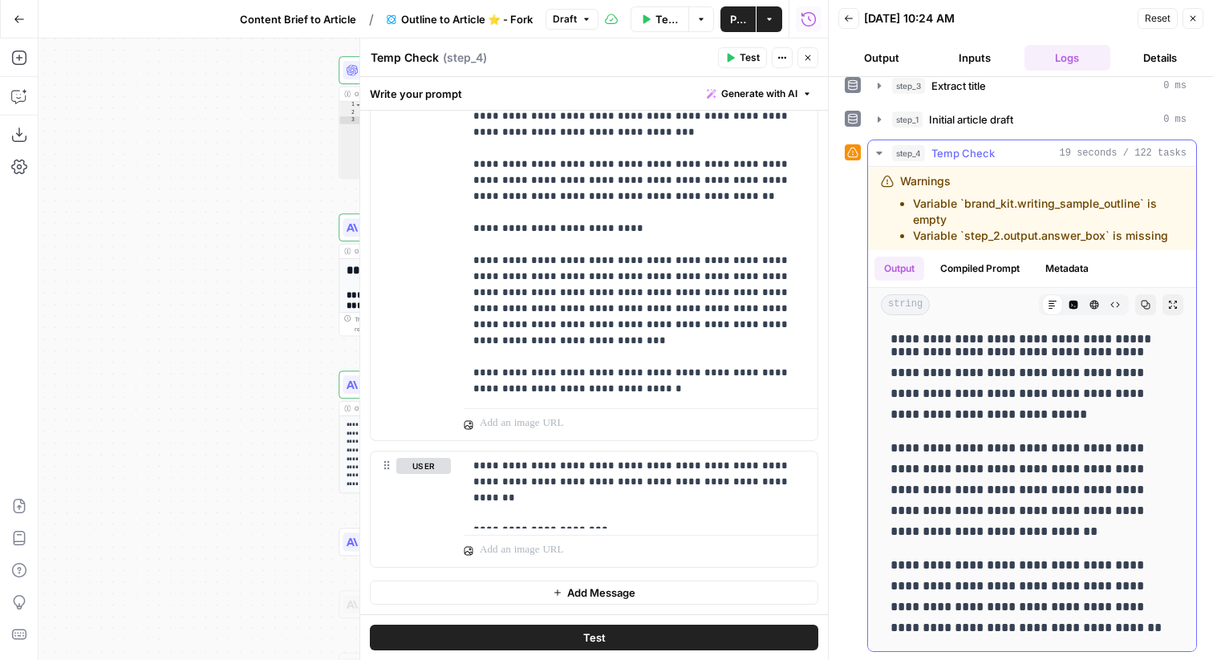
click at [1145, 307] on icon "button" at bounding box center [1146, 305] width 10 height 10
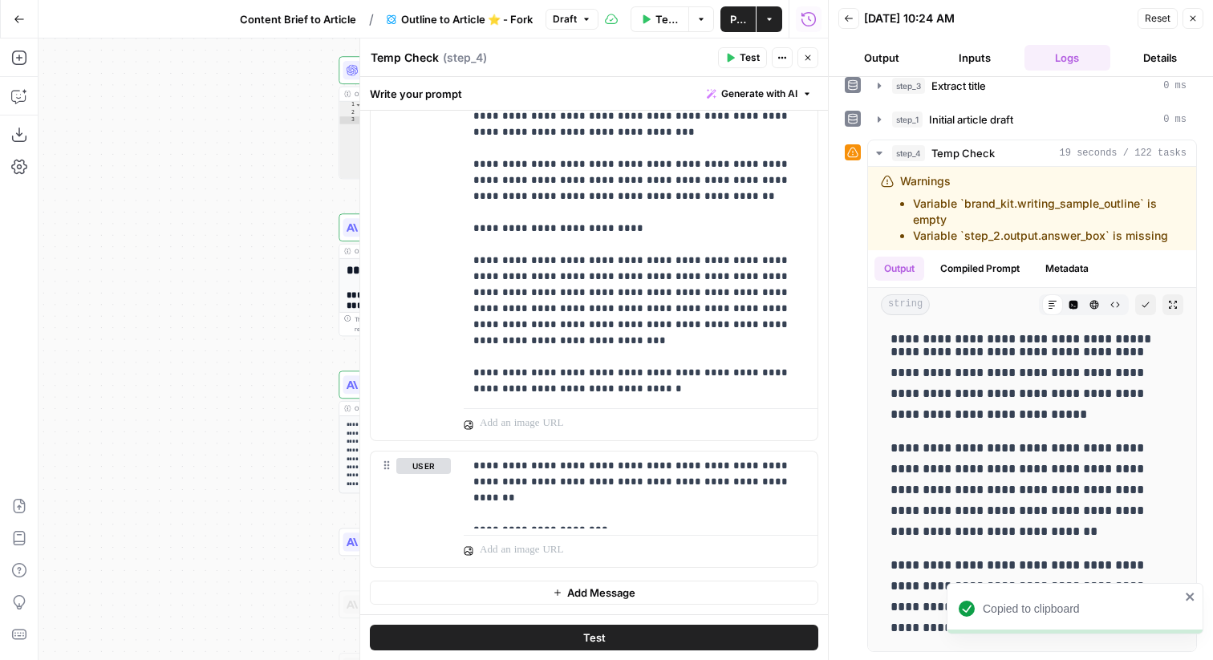
click at [696, 590] on button "Add Message" at bounding box center [594, 593] width 449 height 24
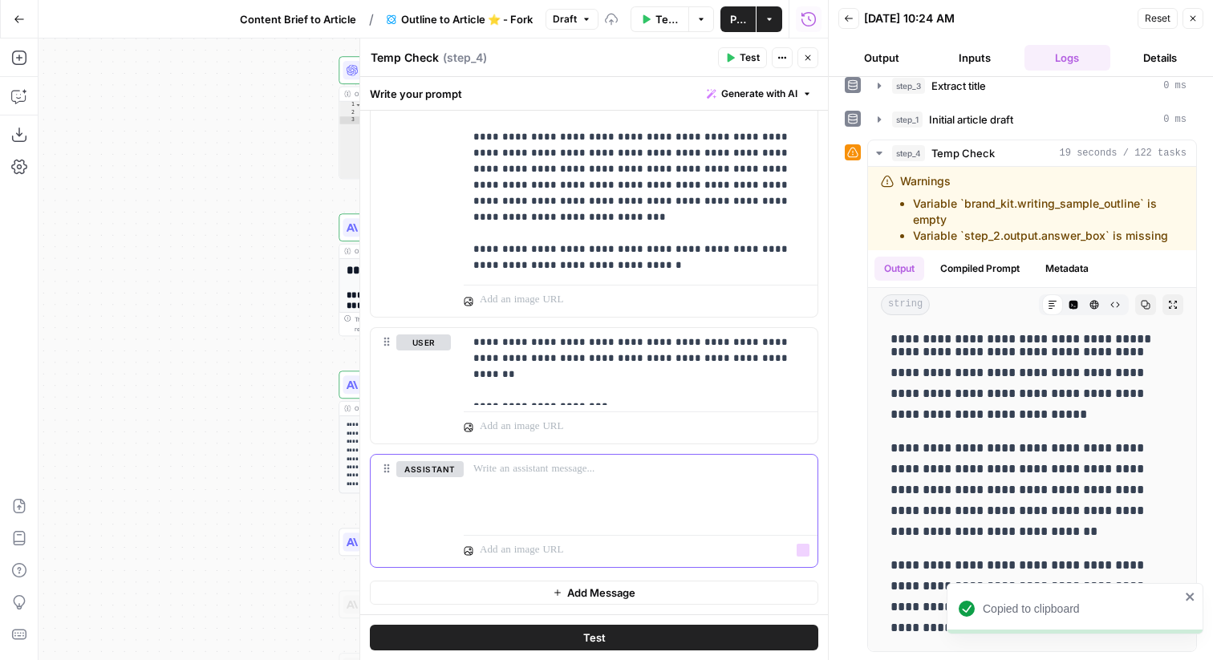
click at [622, 506] on div at bounding box center [641, 492] width 354 height 74
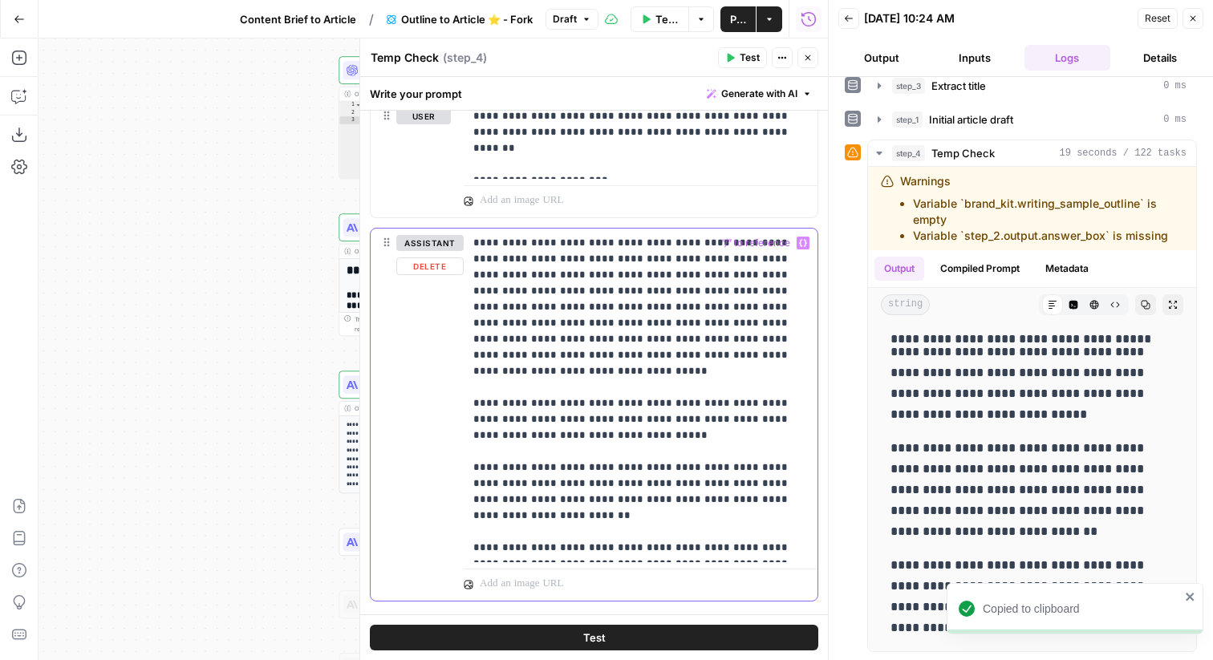
scroll to position [3804, 0]
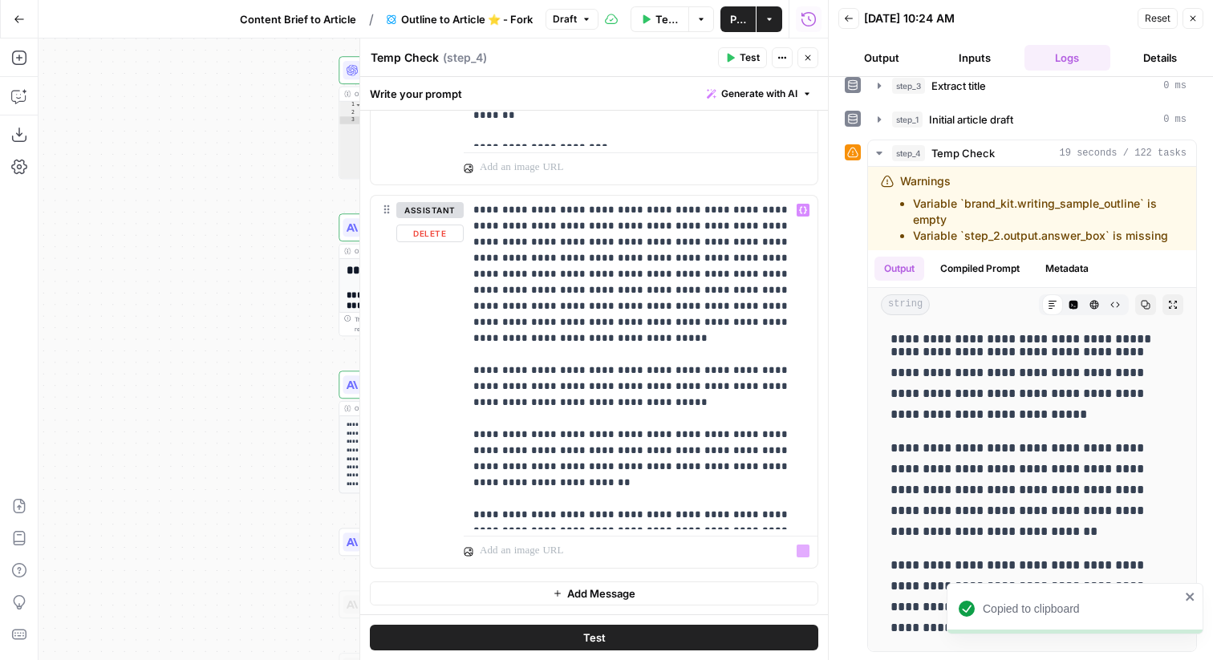
click at [616, 599] on span "Add Message" at bounding box center [601, 594] width 68 height 16
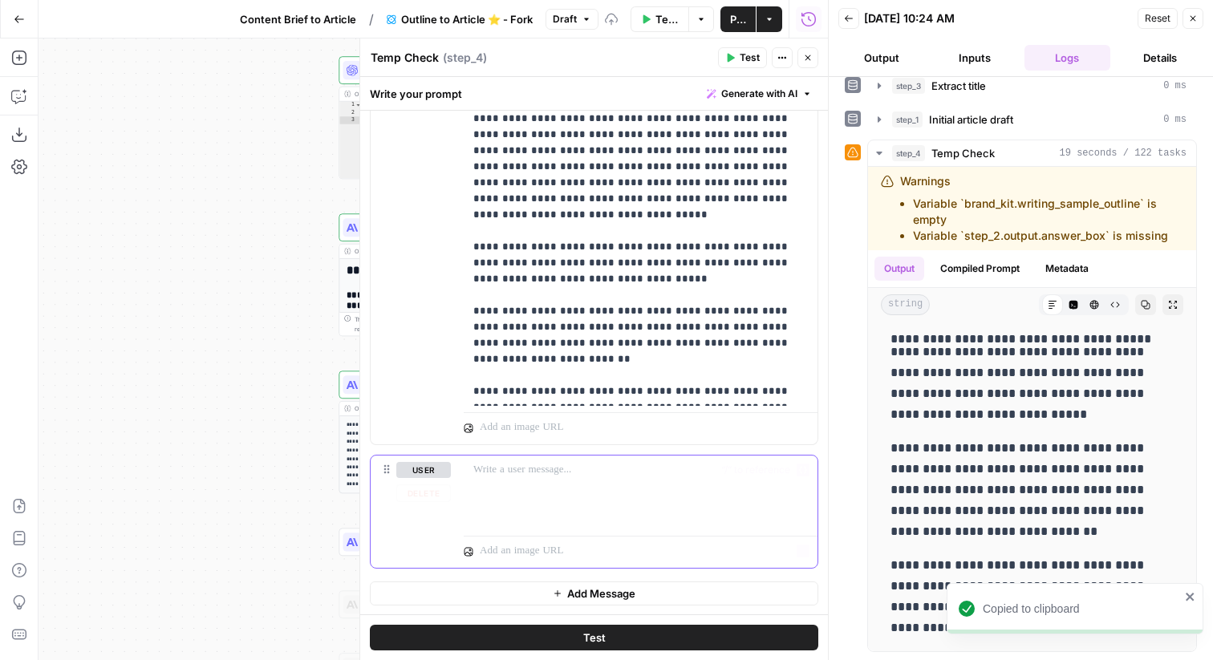
click at [572, 487] on div at bounding box center [641, 493] width 354 height 74
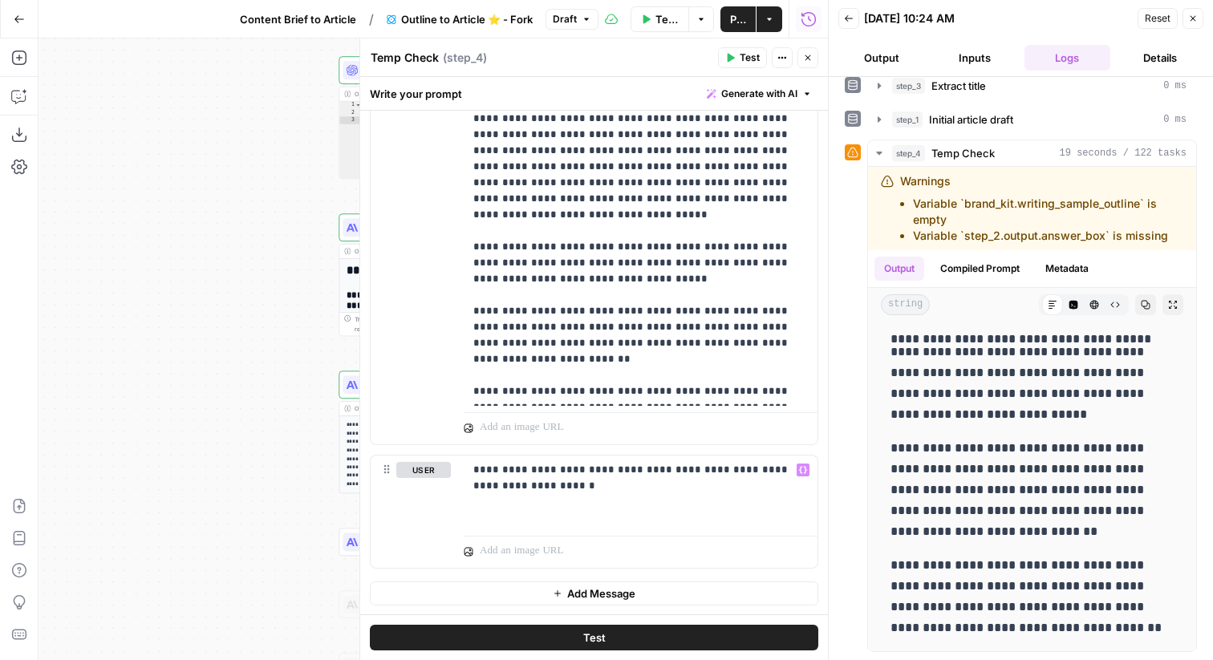
click at [586, 636] on span "Test" at bounding box center [594, 638] width 22 height 16
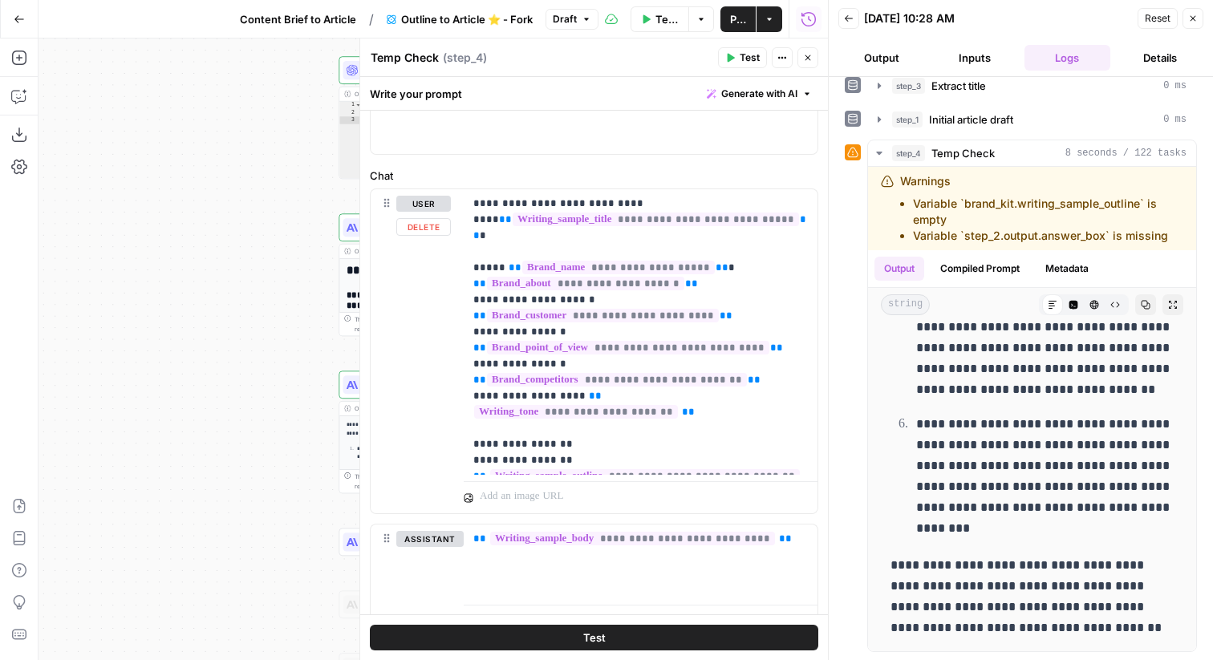
scroll to position [0, 0]
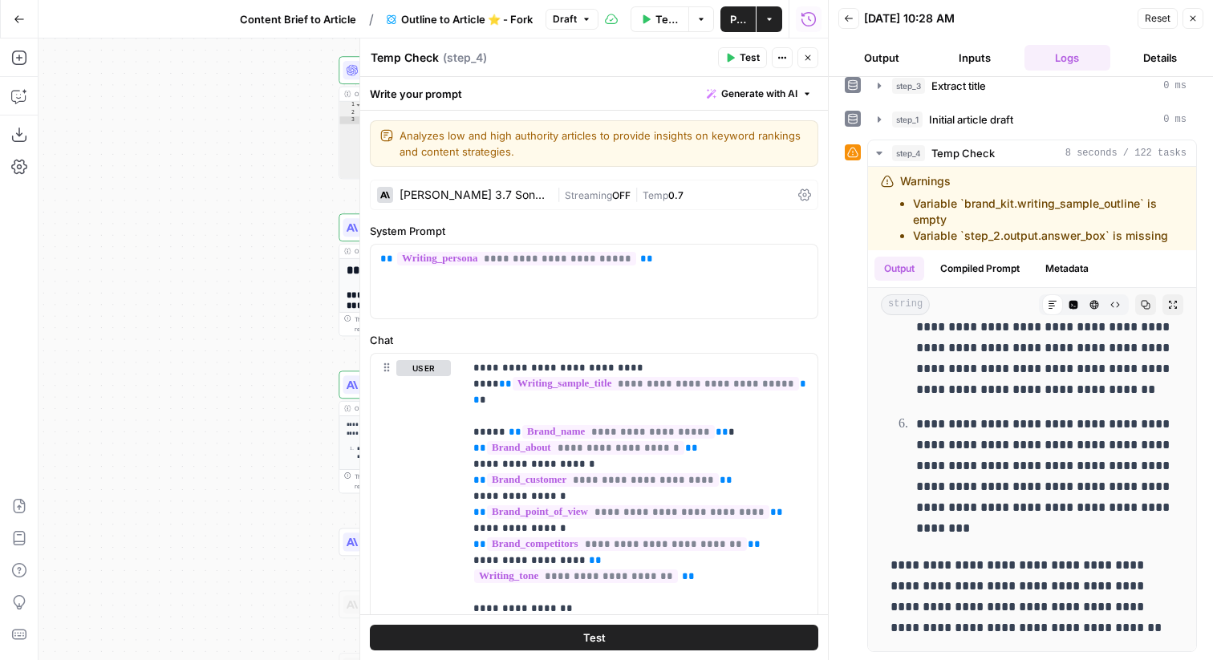
click at [451, 196] on div "[PERSON_NAME] 3.7 Sonnet" at bounding box center [475, 194] width 151 height 11
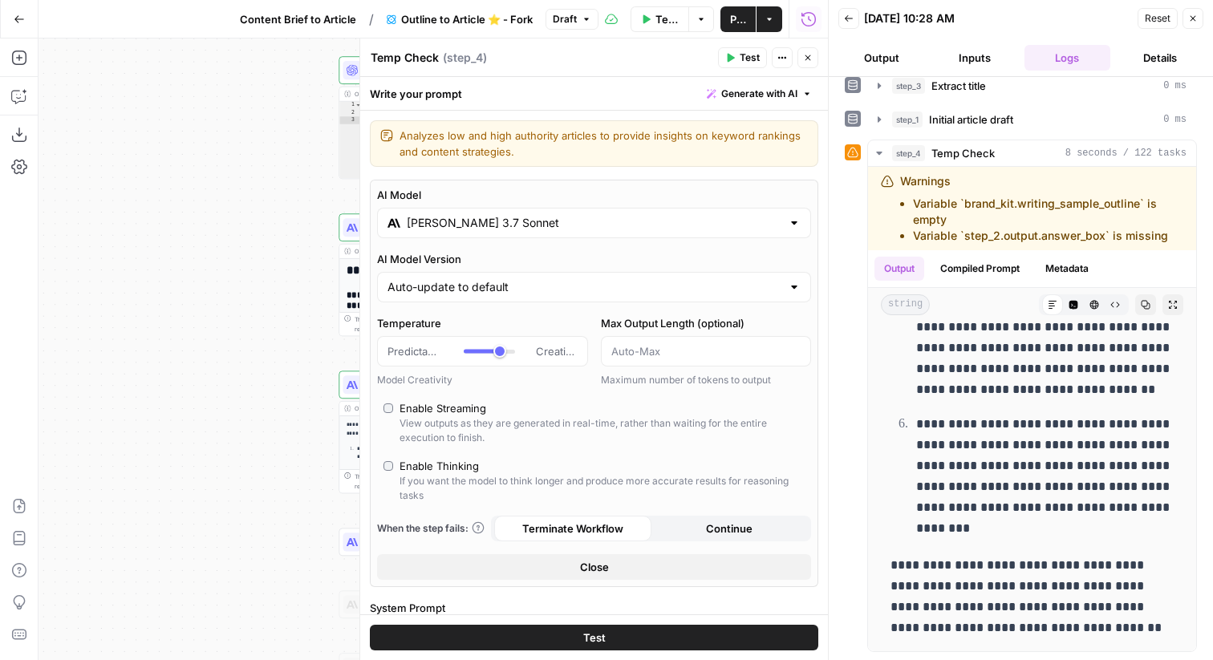
click at [483, 221] on input "[PERSON_NAME] 3.7 Sonnet" at bounding box center [594, 223] width 375 height 16
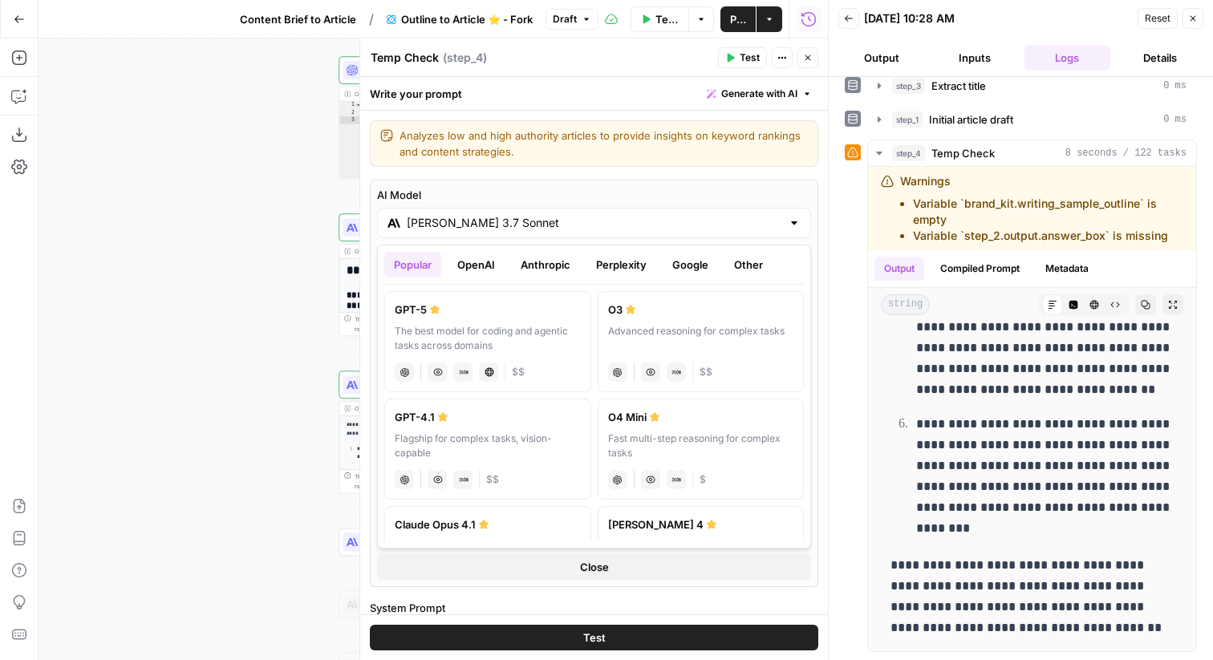
click at [538, 265] on button "Anthropic" at bounding box center [545, 265] width 69 height 26
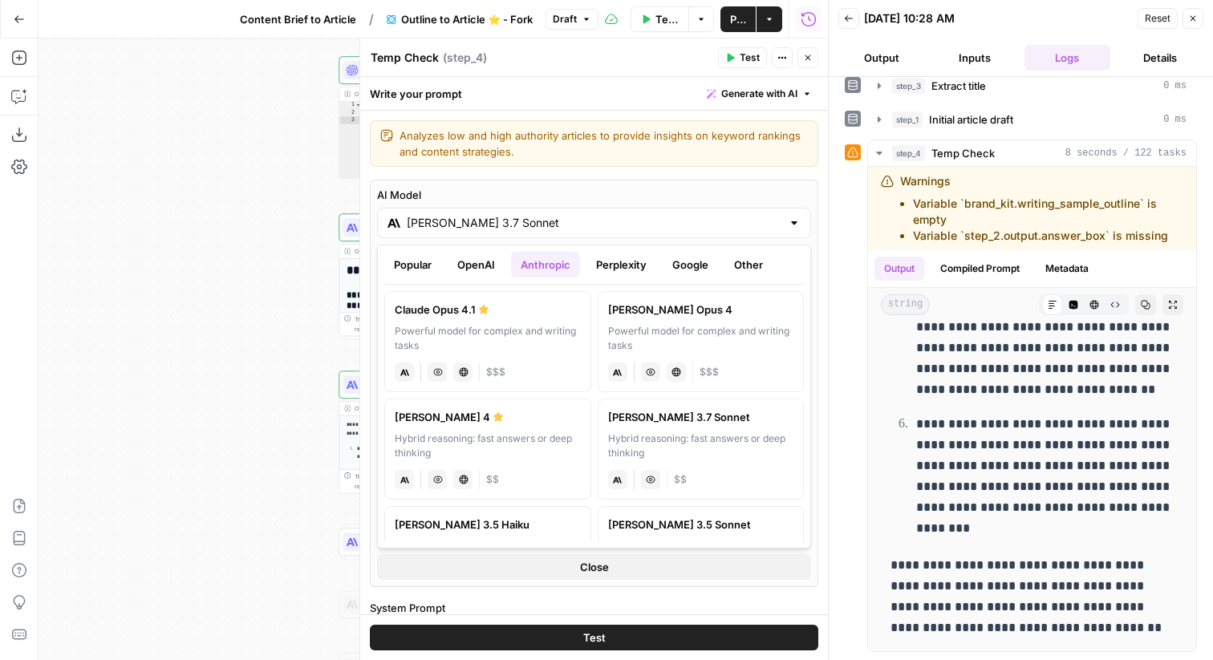
click at [567, 327] on div "Powerful model for complex and writing tasks" at bounding box center [488, 338] width 186 height 29
type input "Claude Opus 4.1"
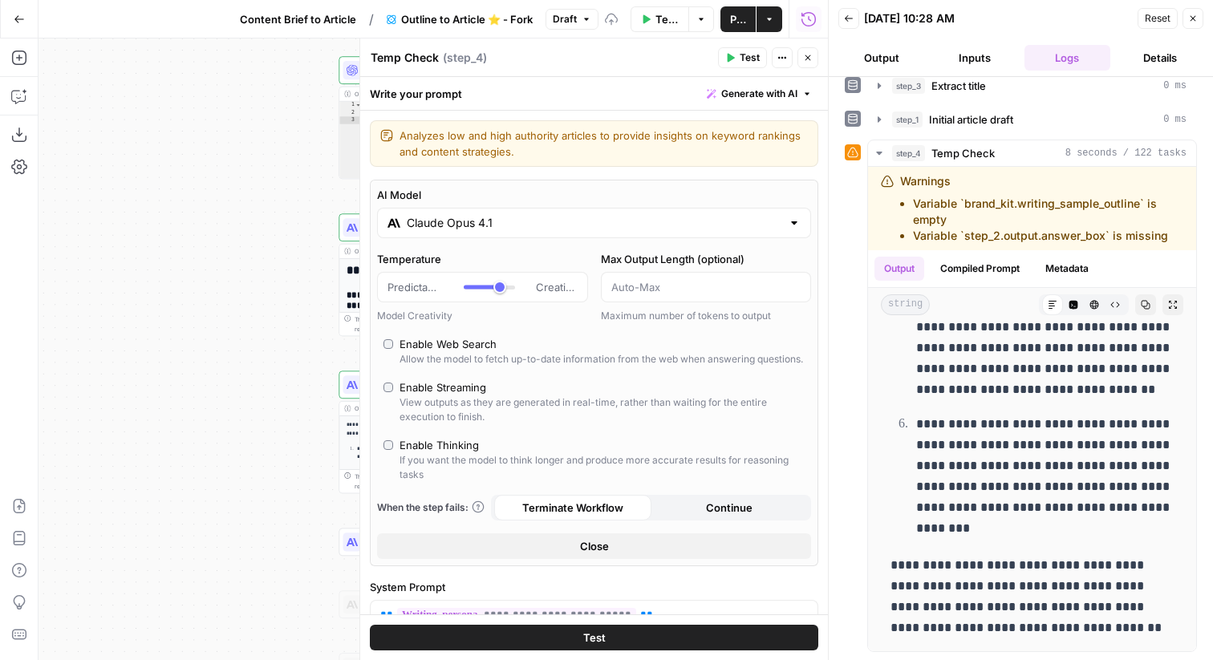
click at [619, 632] on button "Test" at bounding box center [594, 638] width 449 height 26
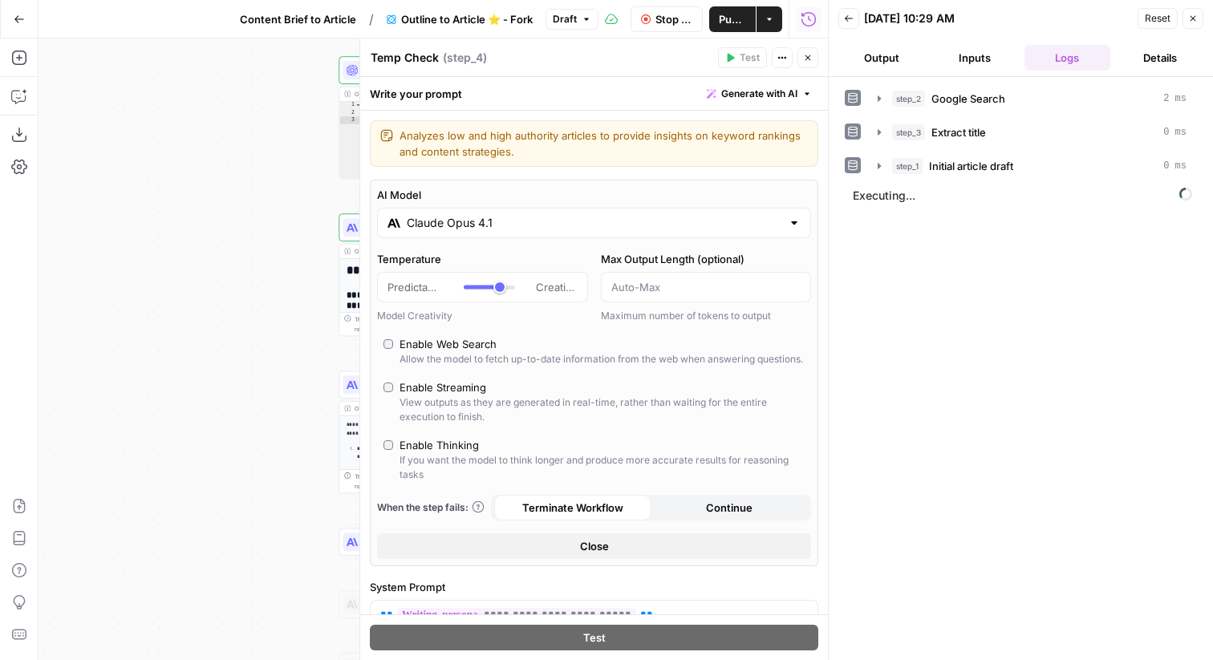
click at [655, 559] on button "Close" at bounding box center [594, 547] width 434 height 26
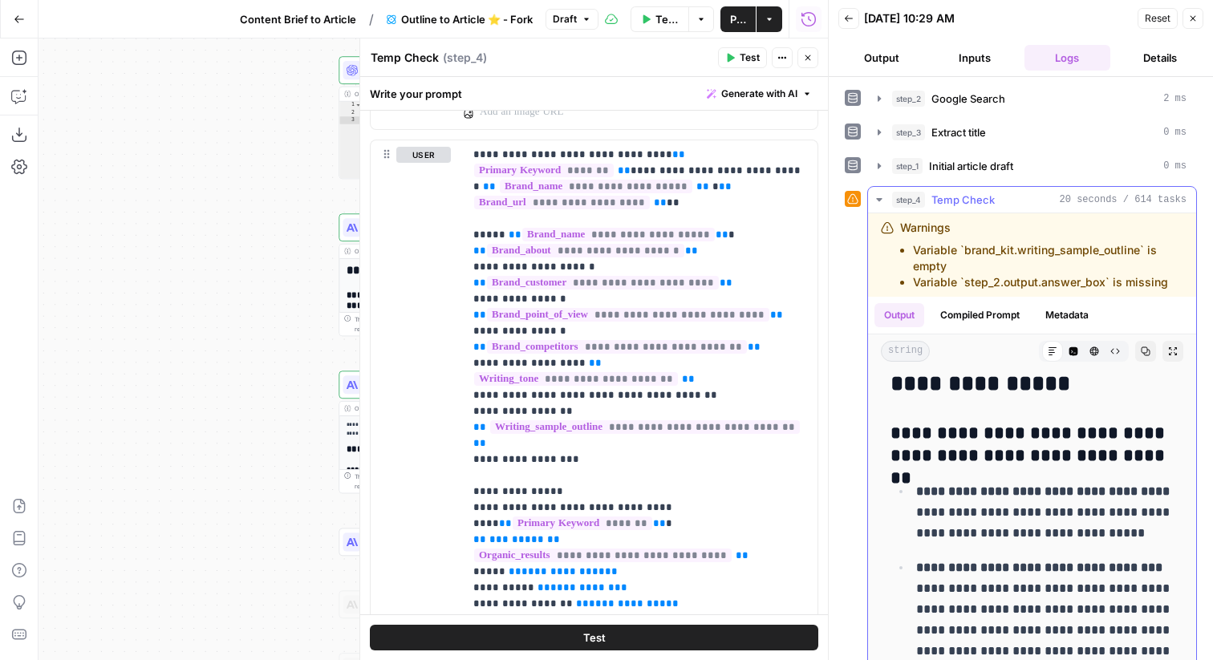
scroll to position [92, 0]
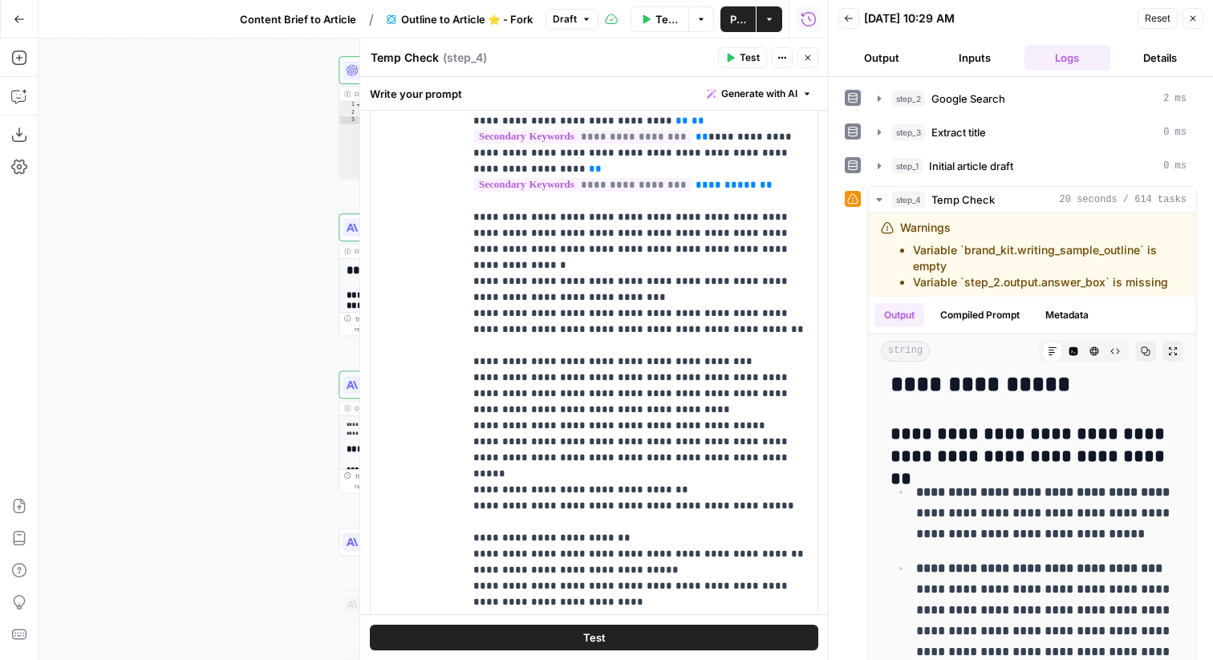
scroll to position [2456, 0]
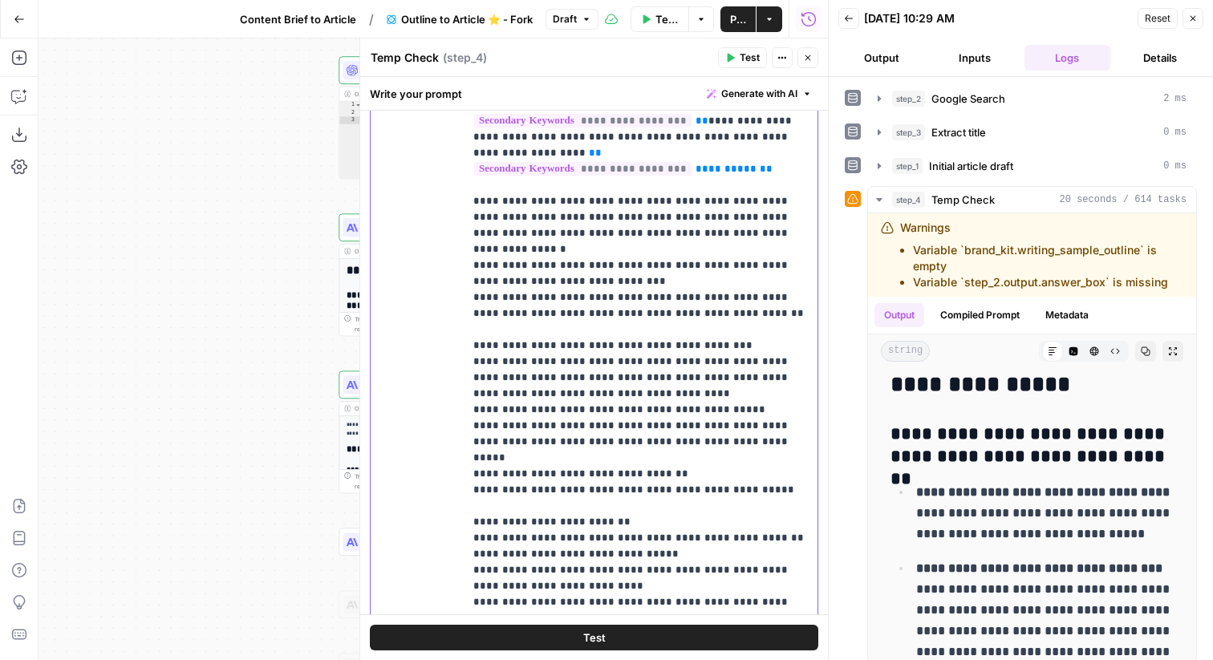
click at [553, 266] on p "**********" at bounding box center [640, 386] width 335 height 738
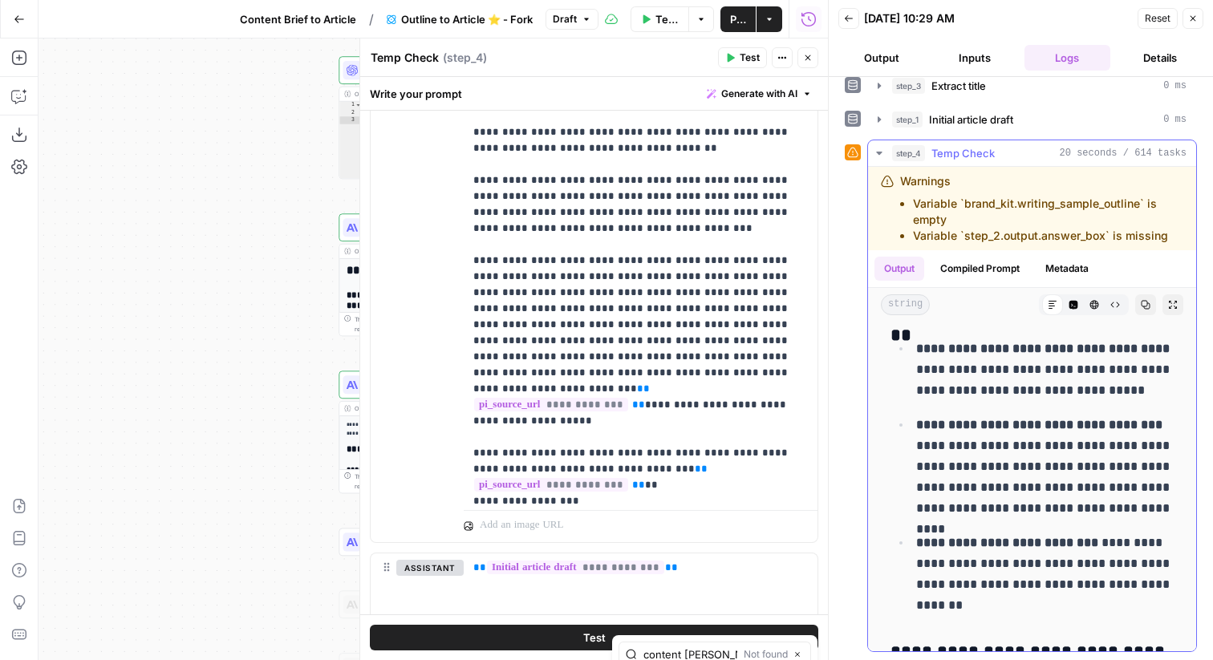
scroll to position [210, 0]
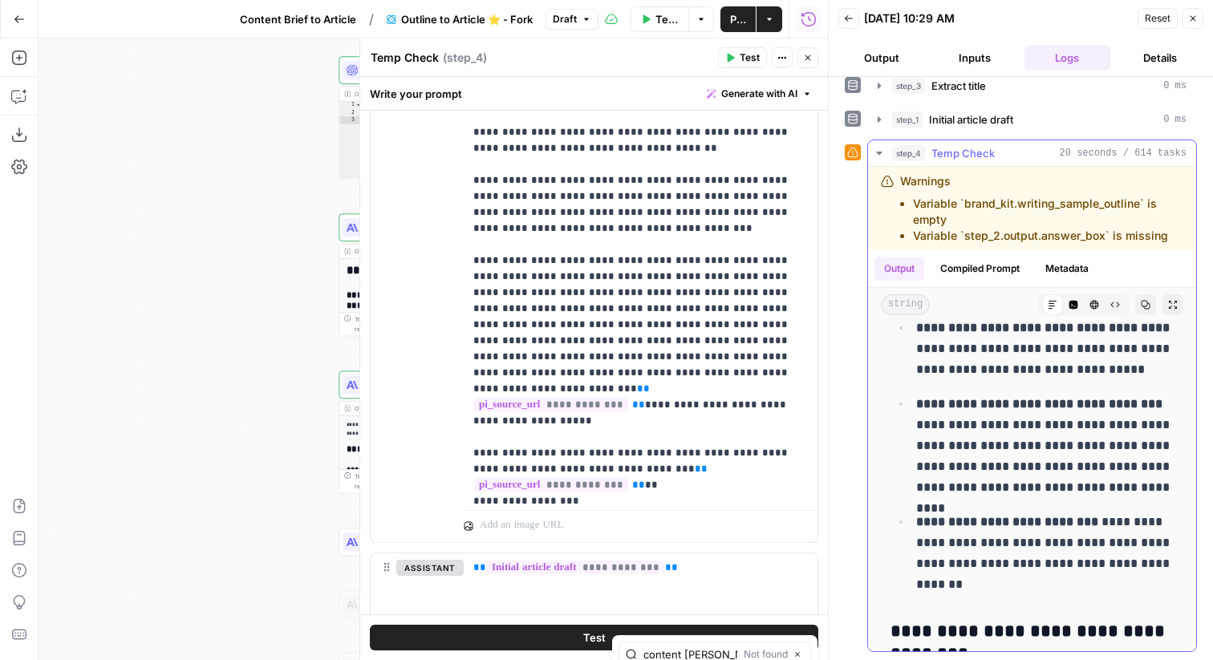
type input "content stan"
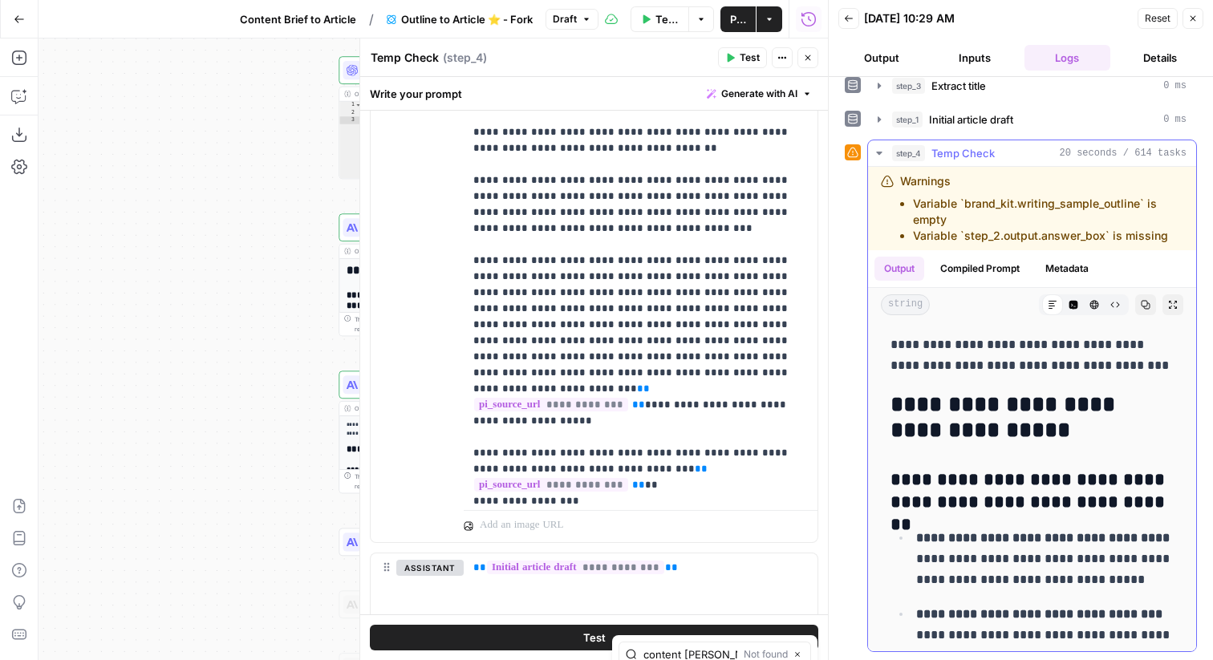
drag, startPoint x: 1002, startPoint y: 591, endPoint x: 920, endPoint y: 531, distance: 101.0
click at [920, 531] on ul "**********" at bounding box center [1032, 666] width 283 height 278
click at [1195, 18] on icon "button" at bounding box center [1194, 19] width 10 height 10
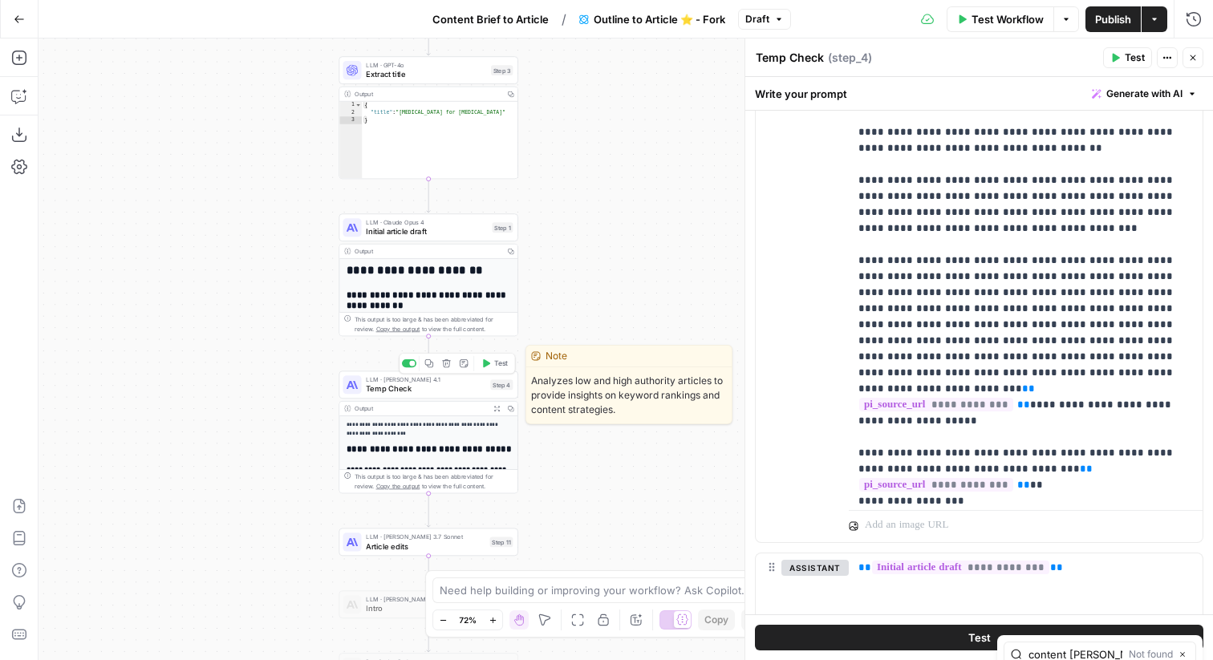
click at [451, 362] on button "Delete step" at bounding box center [446, 363] width 15 height 15
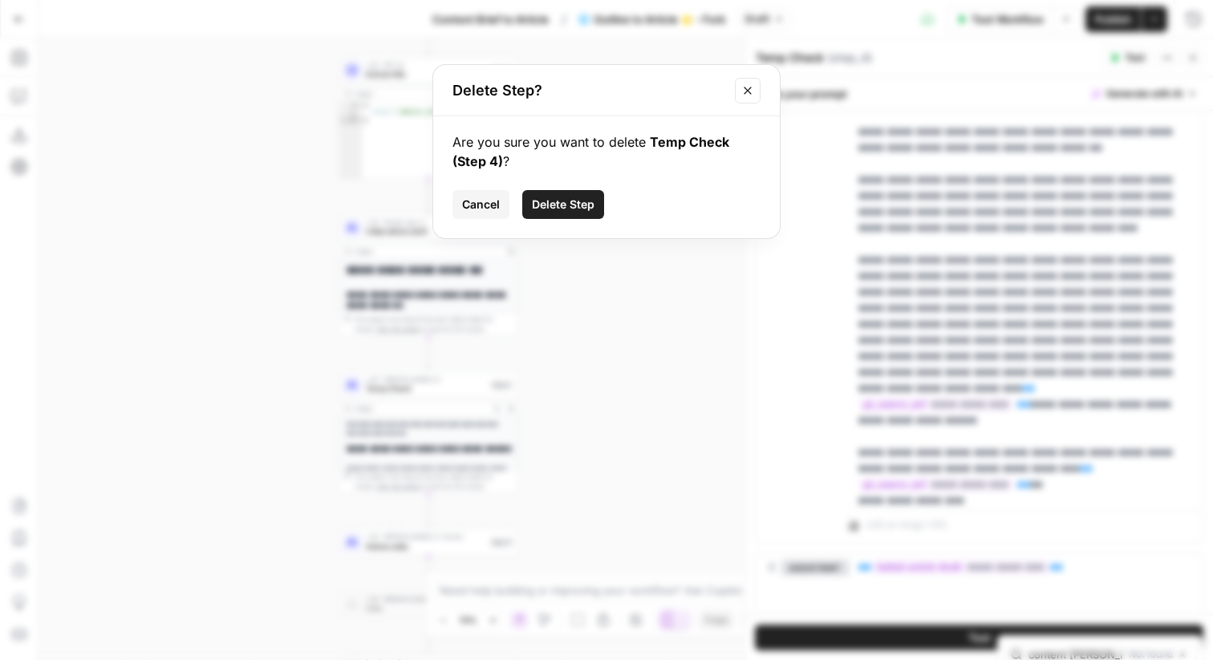
click at [565, 205] on span "Delete Step" at bounding box center [563, 205] width 63 height 16
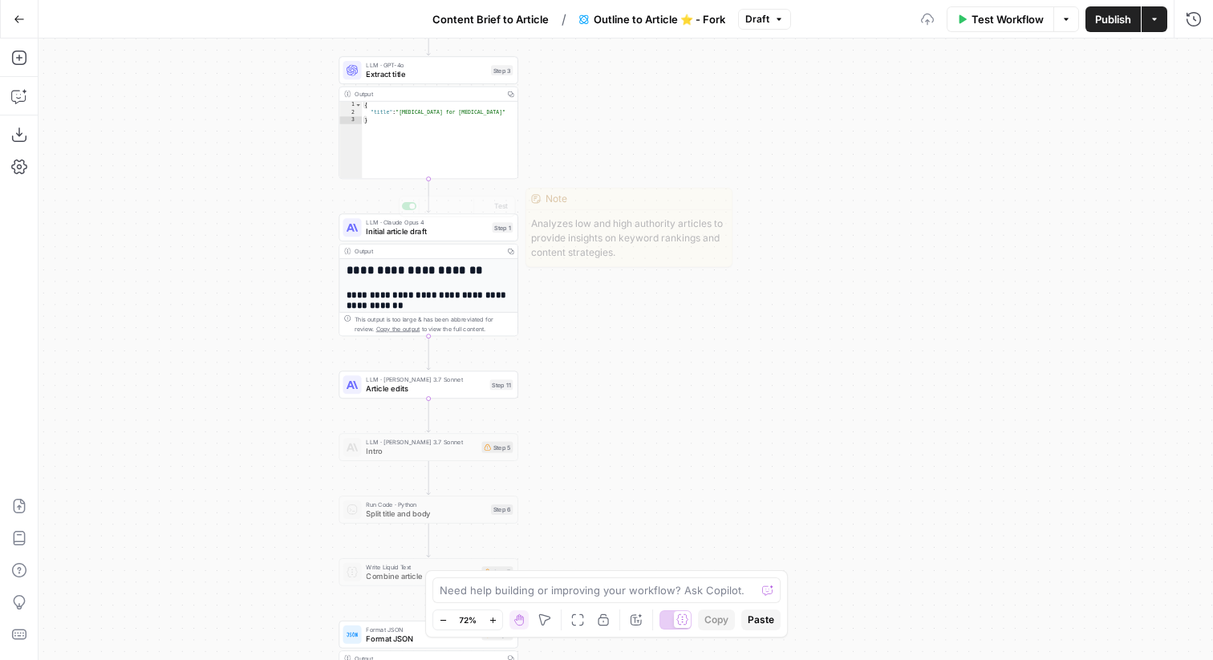
click at [444, 238] on div "LLM · Claude Opus 4 Initial article draft Step 1 Copy step Delete step Edit Not…" at bounding box center [428, 227] width 179 height 28
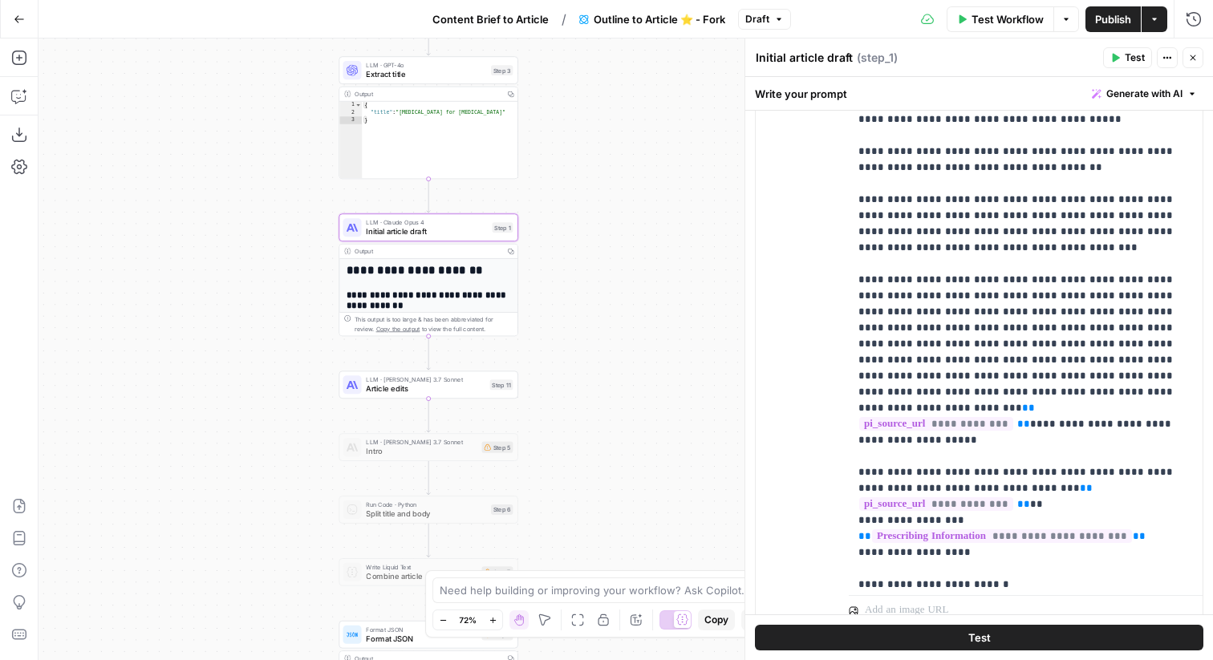
scroll to position [679, 0]
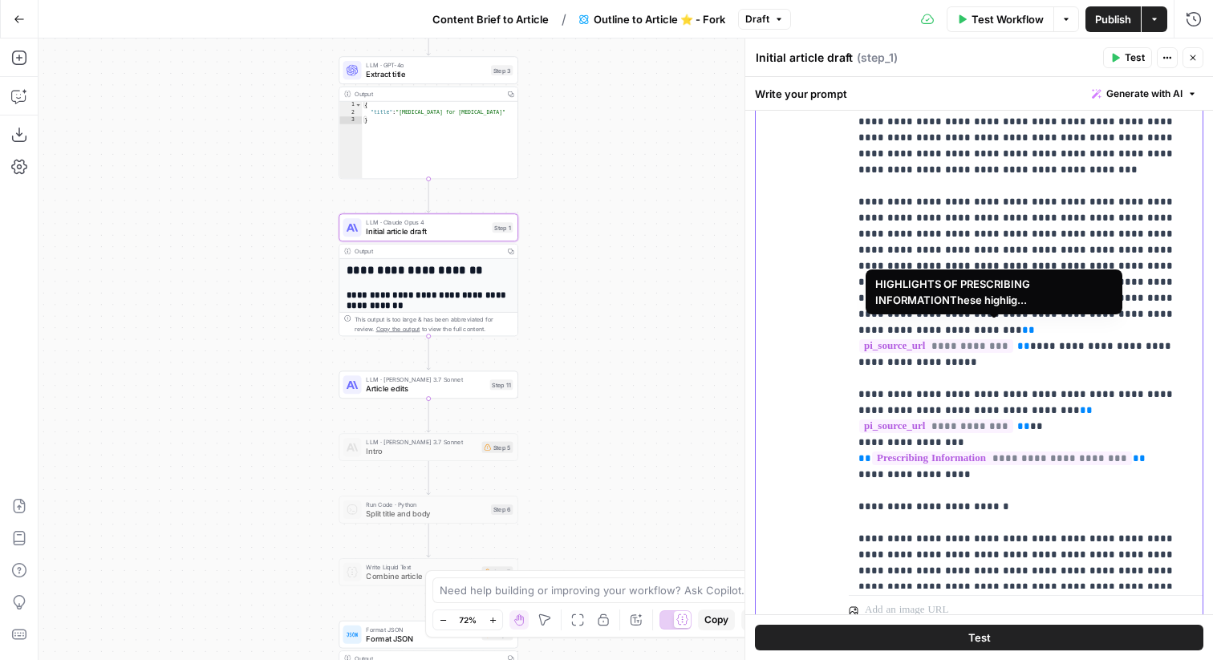
click at [980, 347] on p "**********" at bounding box center [1026, 298] width 335 height 2070
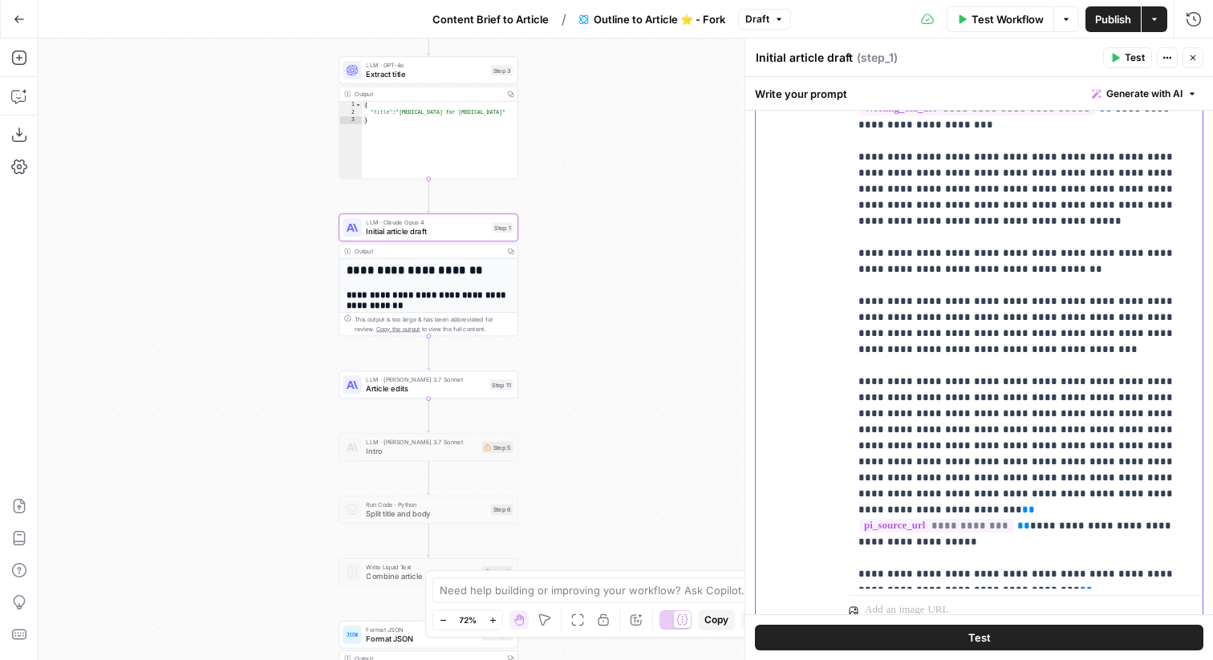
scroll to position [541, 0]
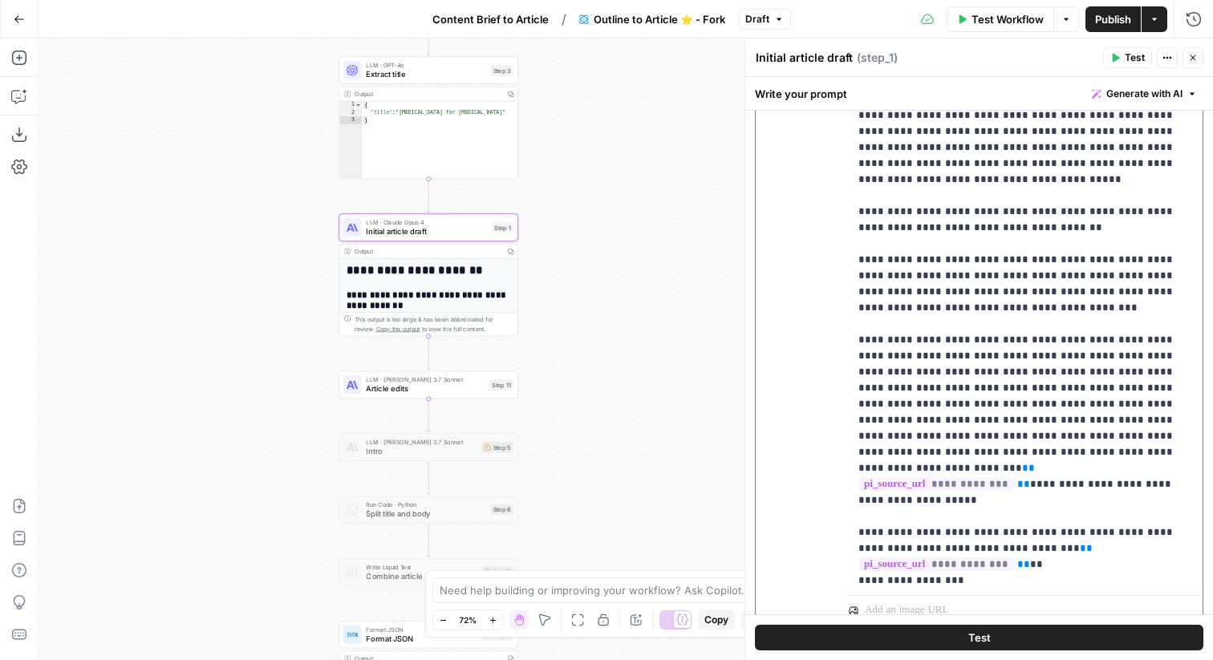
click at [1118, 393] on p "**********" at bounding box center [1026, 436] width 335 height 2070
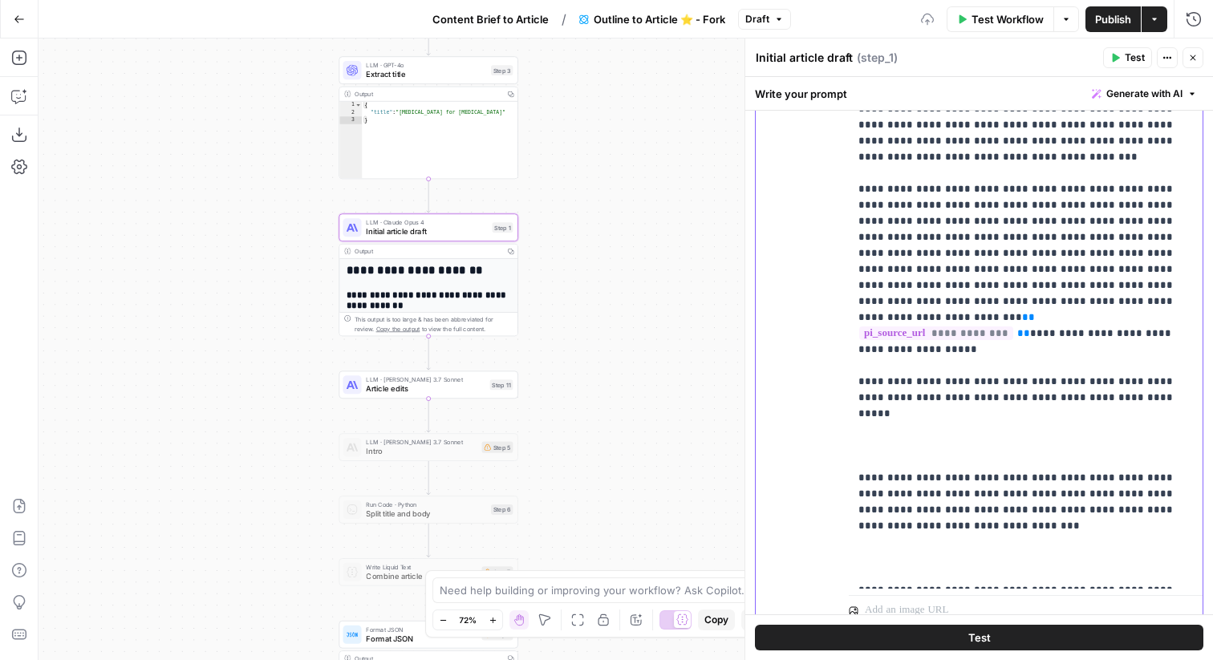
scroll to position [695, 0]
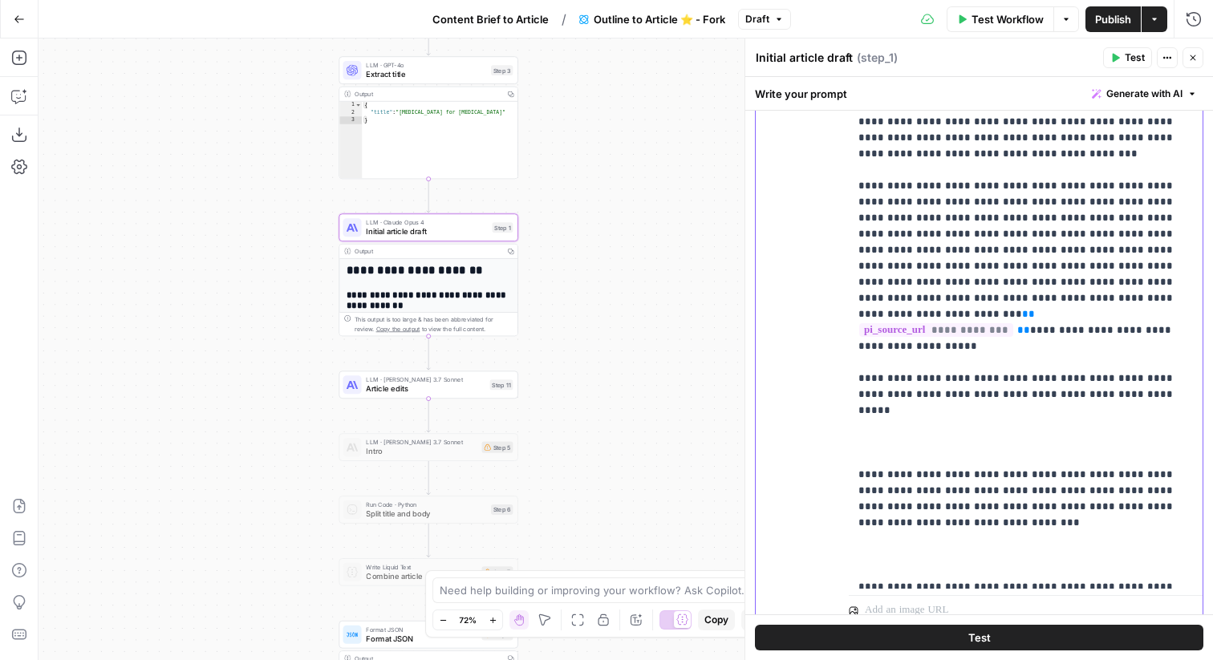
click at [1021, 336] on p "**********" at bounding box center [1026, 402] width 335 height 2311
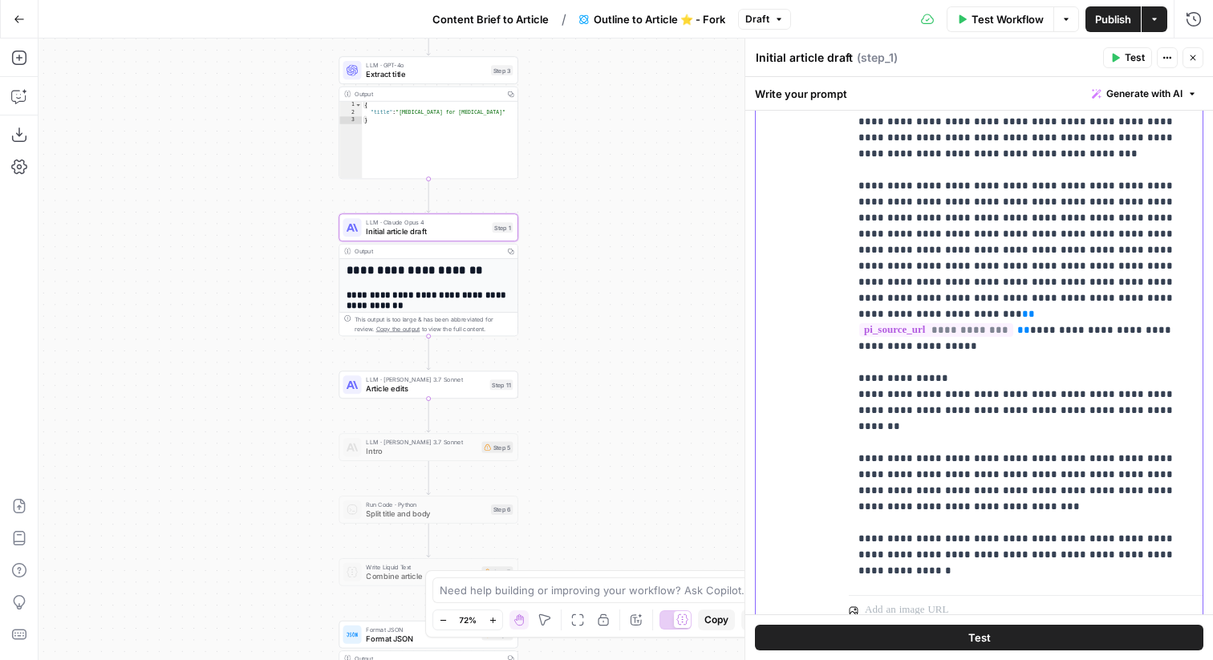
click at [1081, 278] on p "**********" at bounding box center [1026, 378] width 335 height 2263
click at [874, 328] on p "**********" at bounding box center [1026, 378] width 335 height 2263
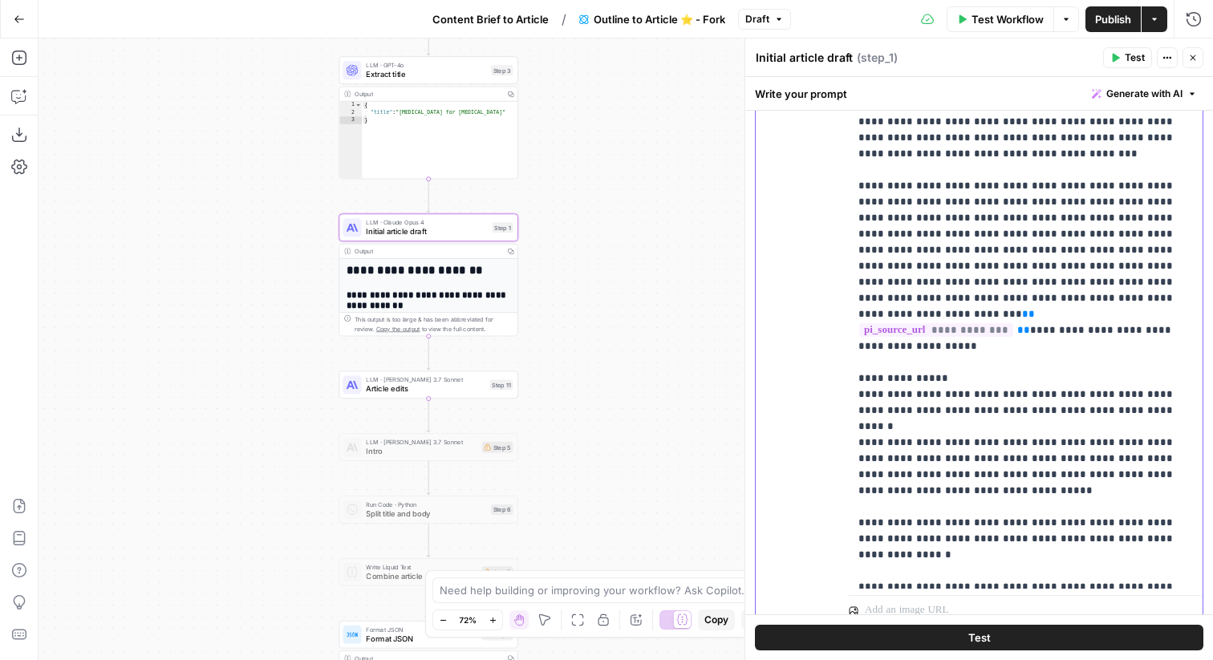
click at [866, 389] on p "**********" at bounding box center [1026, 370] width 335 height 2247
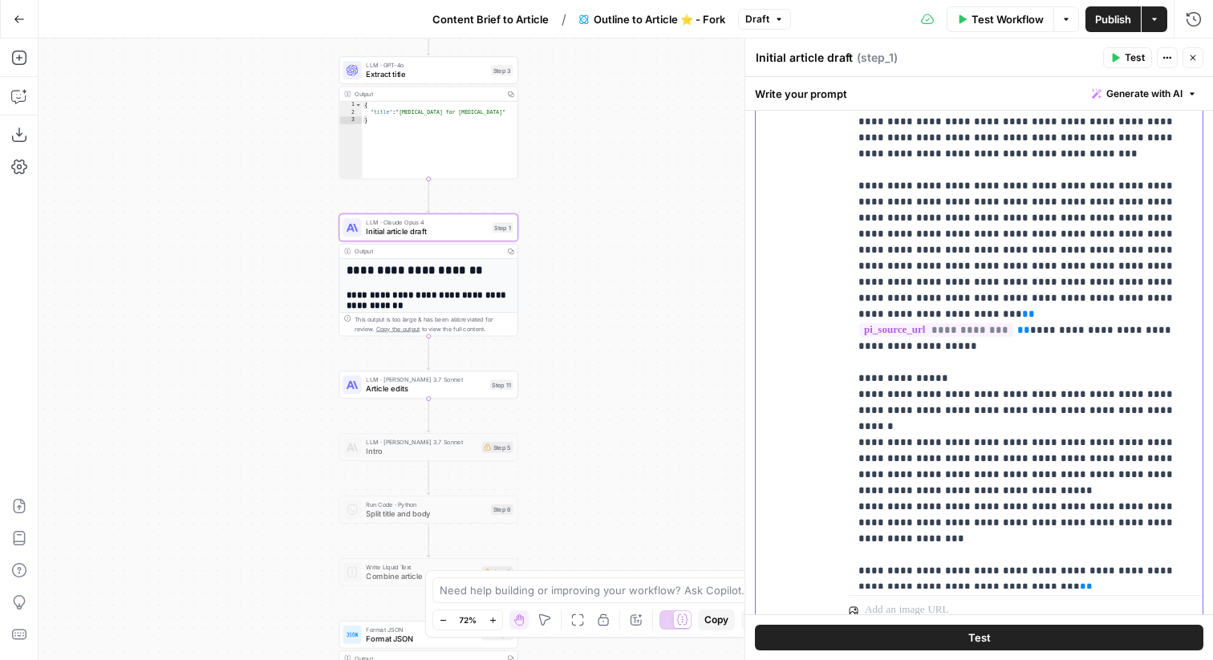
drag, startPoint x: 1018, startPoint y: 376, endPoint x: 999, endPoint y: 375, distance: 18.5
click at [999, 375] on p "**********" at bounding box center [1026, 362] width 335 height 2231
drag, startPoint x: 1084, startPoint y: 311, endPoint x: 1065, endPoint y: 311, distance: 19.3
click at [1065, 311] on p "**********" at bounding box center [1026, 362] width 335 height 2231
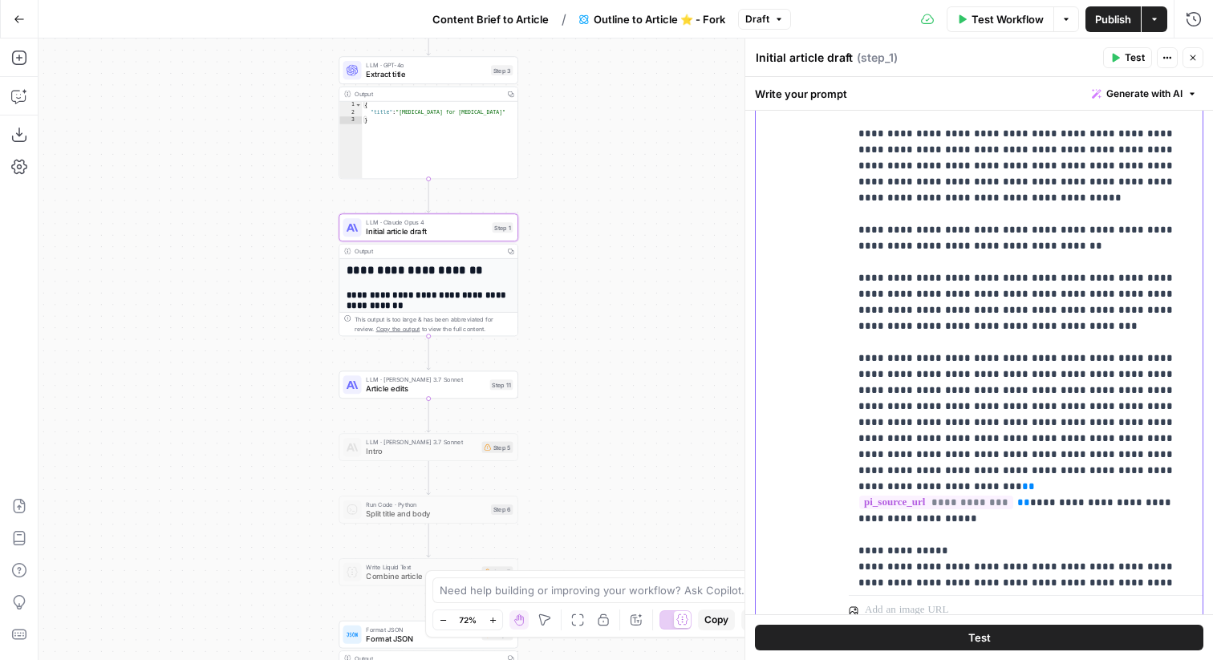
scroll to position [532, 0]
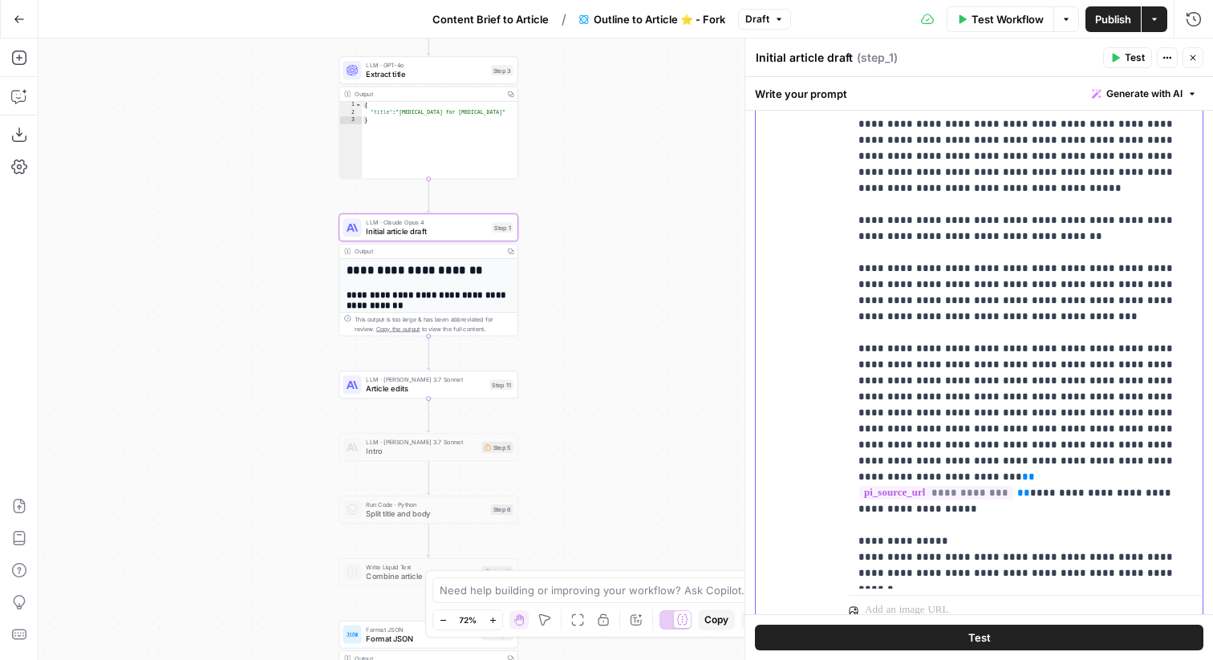
drag, startPoint x: 1180, startPoint y: 553, endPoint x: 852, endPoint y: 431, distance: 350.2
click at [852, 431] on div "**********" at bounding box center [1026, 263] width 354 height 654
click at [1071, 161] on p "**********" at bounding box center [1026, 445] width 335 height 2070
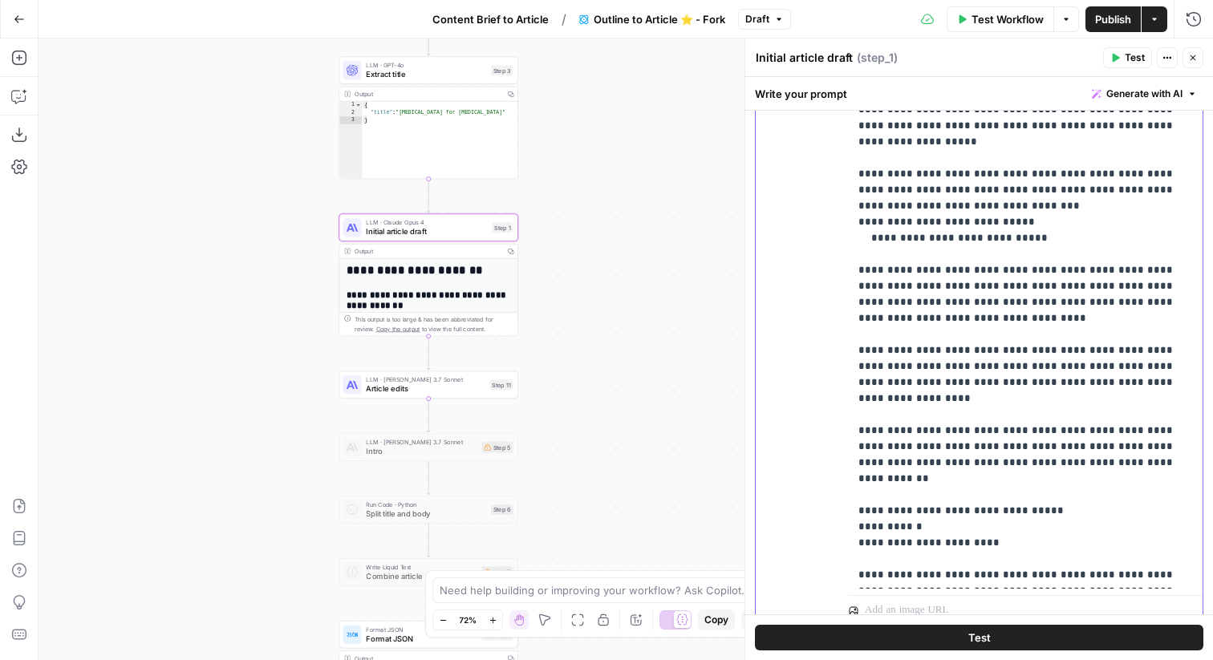
scroll to position [1306, 0]
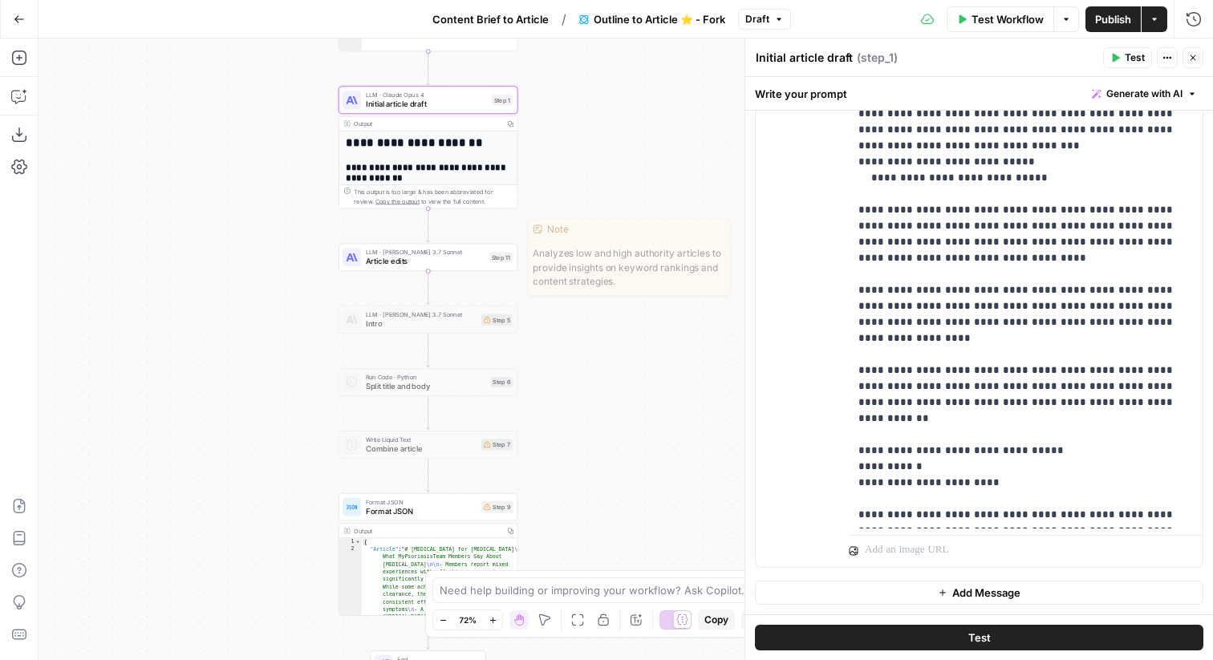
click at [493, 258] on div "Step 11" at bounding box center [501, 257] width 23 height 10
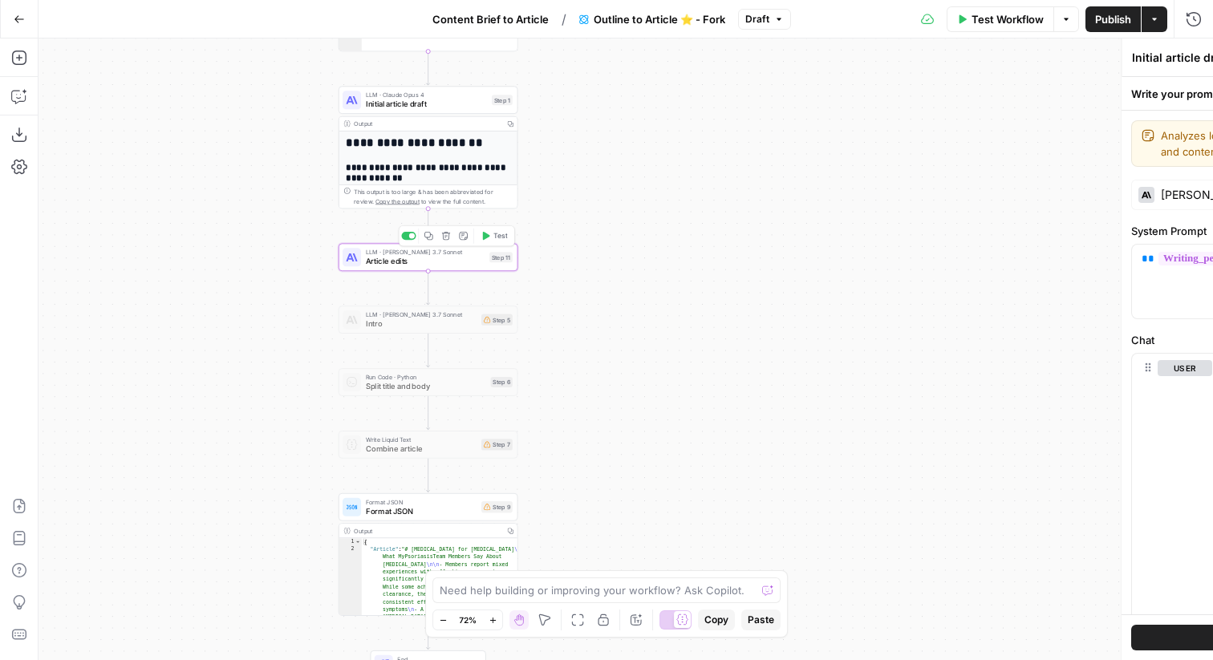
type textarea "Article edits"
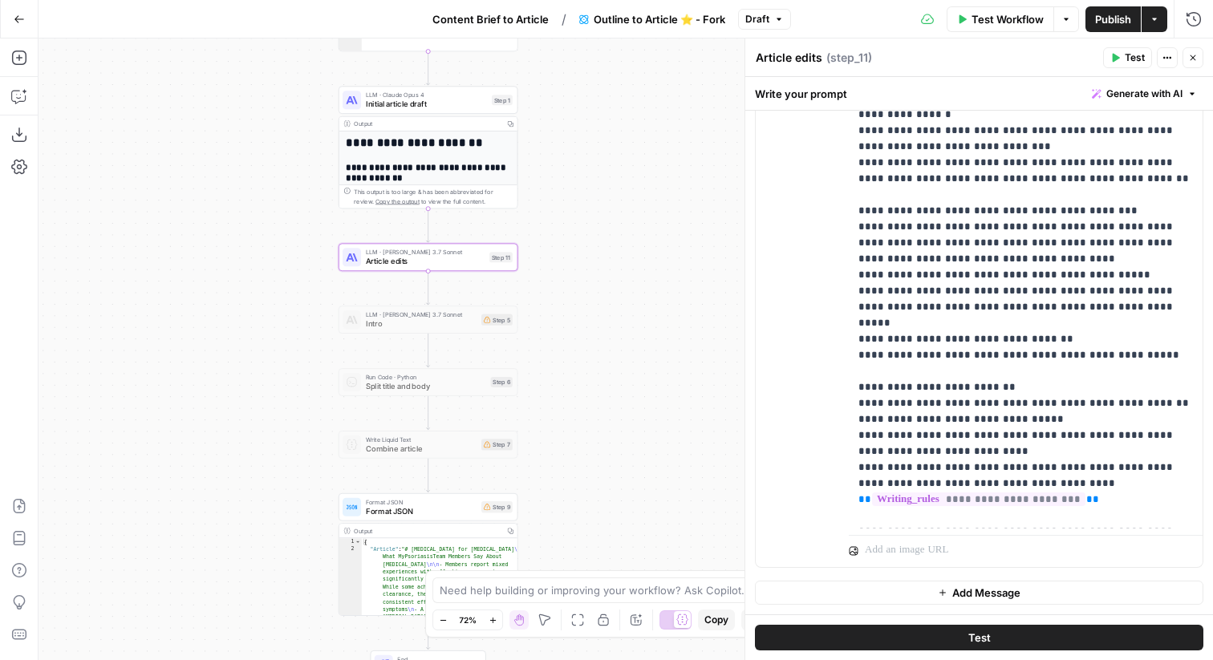
scroll to position [97, 0]
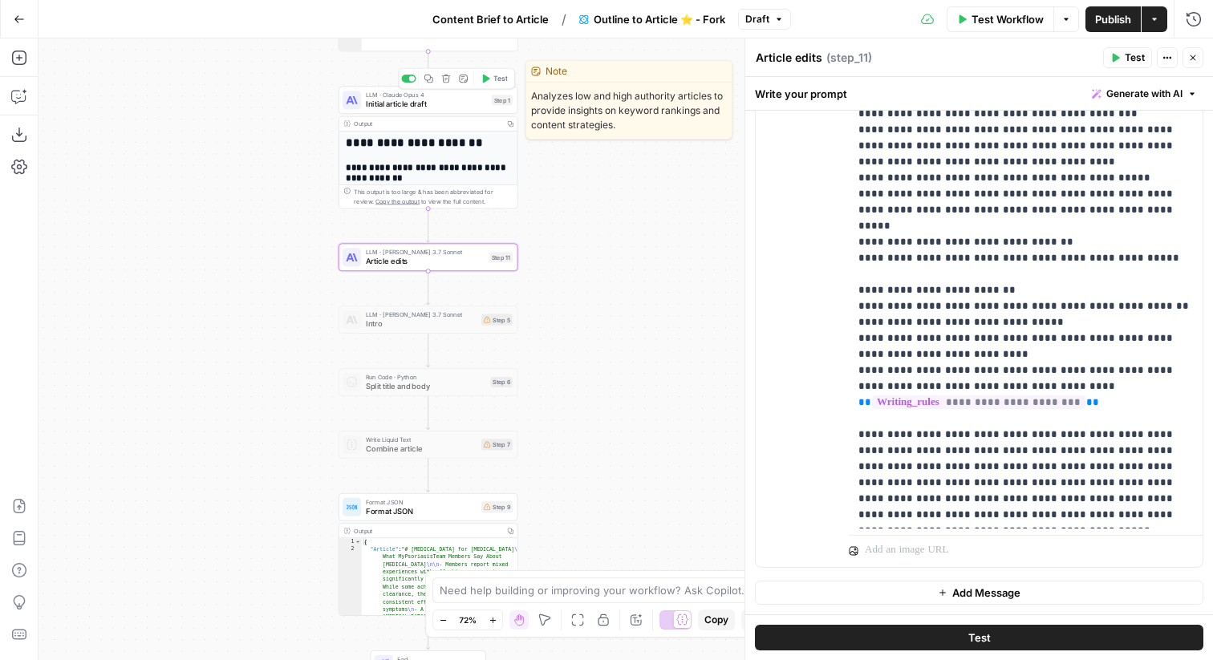
click at [477, 107] on span "Initial article draft" at bounding box center [426, 104] width 121 height 11
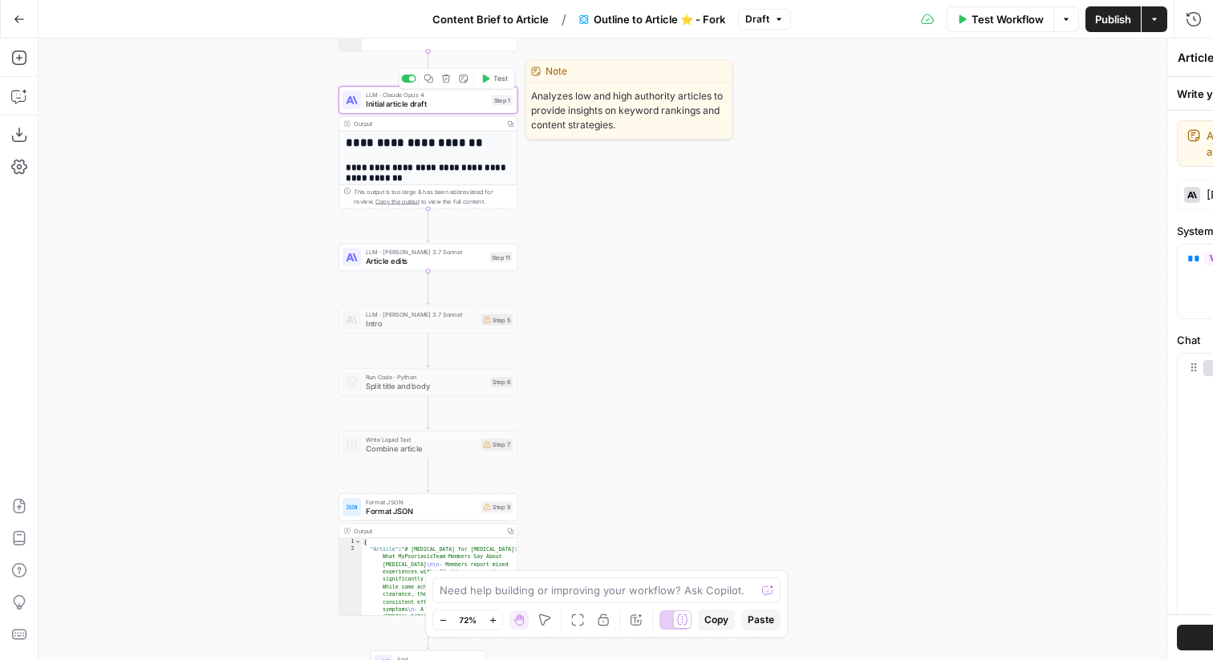
type textarea "Initial article draft"
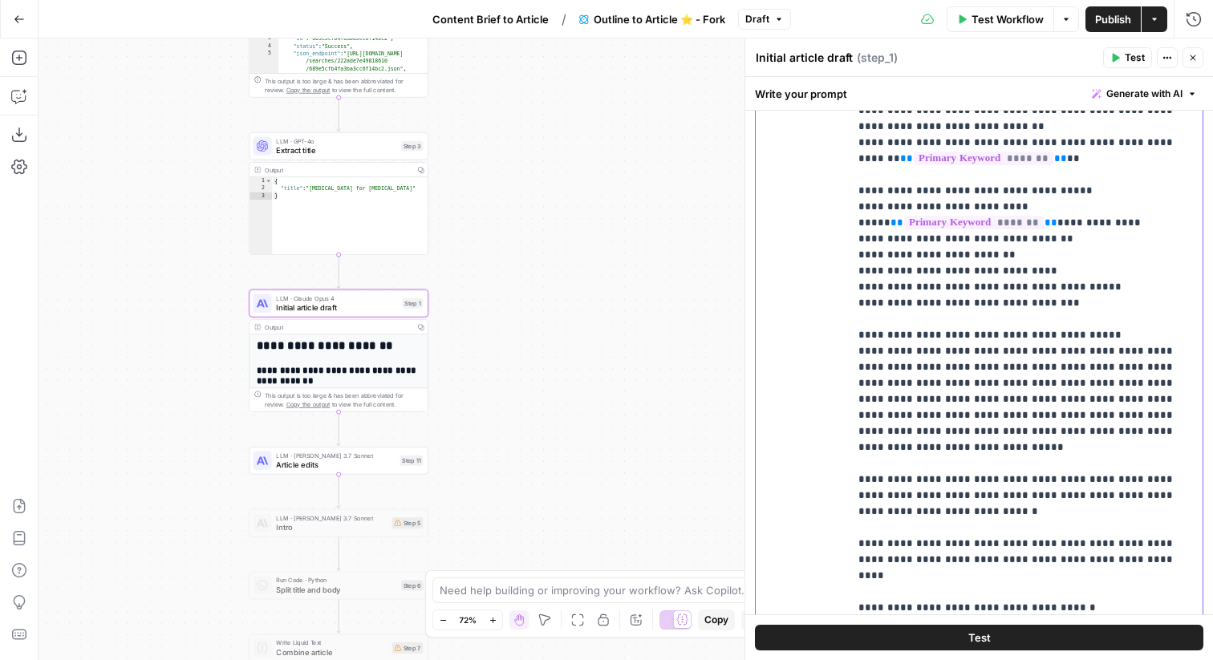
scroll to position [315, 0]
drag, startPoint x: 859, startPoint y: 324, endPoint x: 883, endPoint y: 659, distance: 335.5
click at [883, 659] on div "**********" at bounding box center [980, 368] width 468 height 583
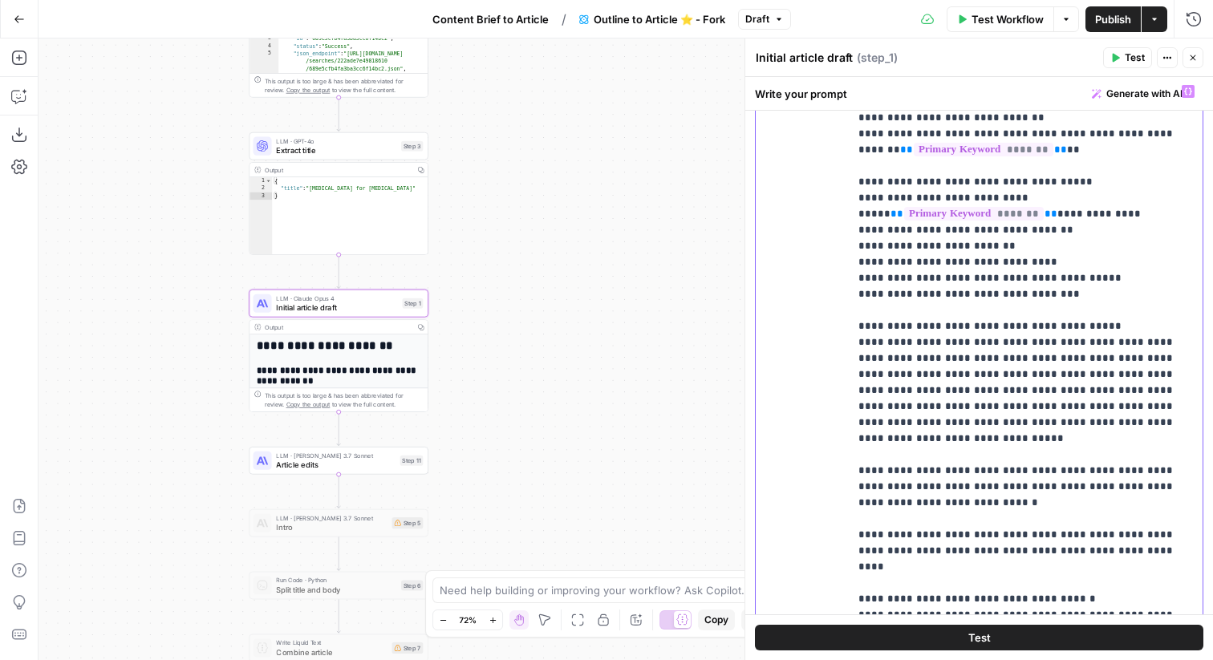
scroll to position [961, 0]
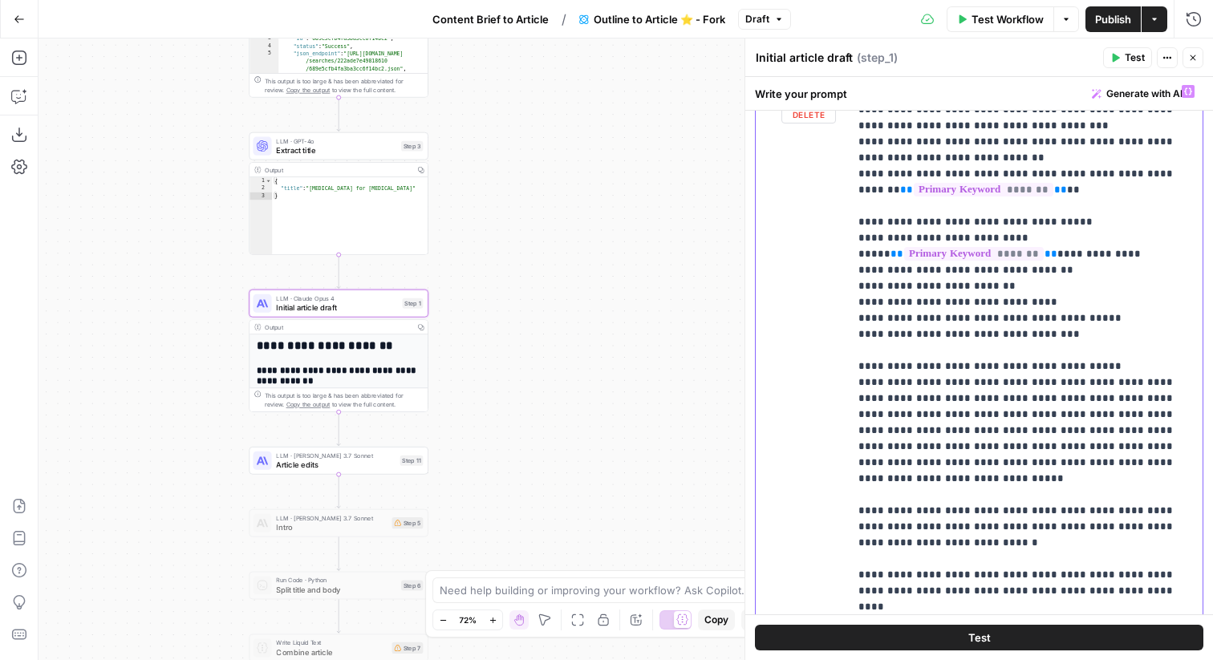
drag, startPoint x: 983, startPoint y: 412, endPoint x: 856, endPoint y: 328, distance: 152.2
click at [856, 328] on div "**********" at bounding box center [1026, 404] width 354 height 654
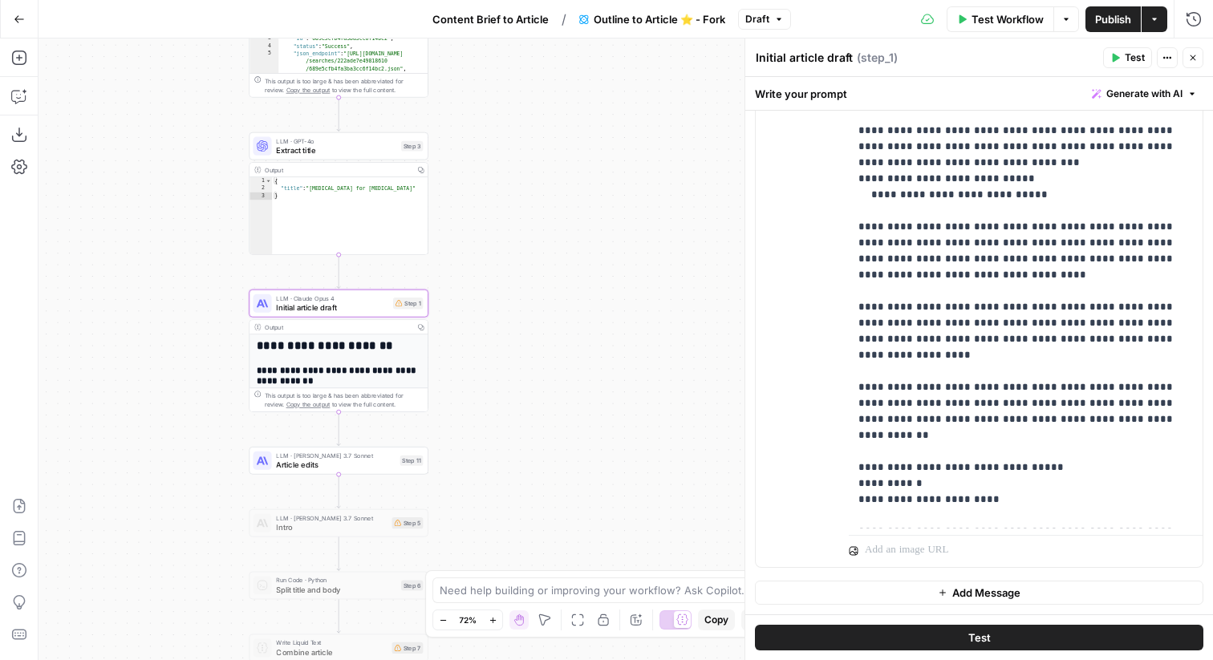
scroll to position [1563, 0]
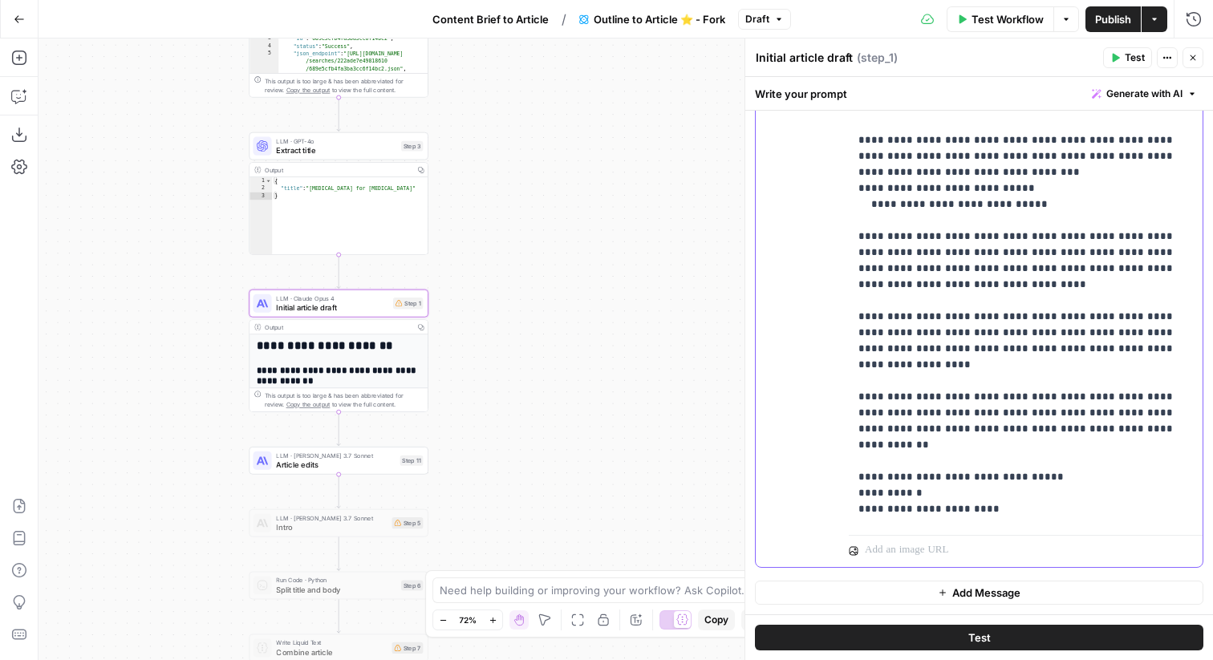
drag, startPoint x: 976, startPoint y: 301, endPoint x: 829, endPoint y: 283, distance: 147.9
click at [829, 283] on div "**********" at bounding box center [979, 222] width 447 height 692
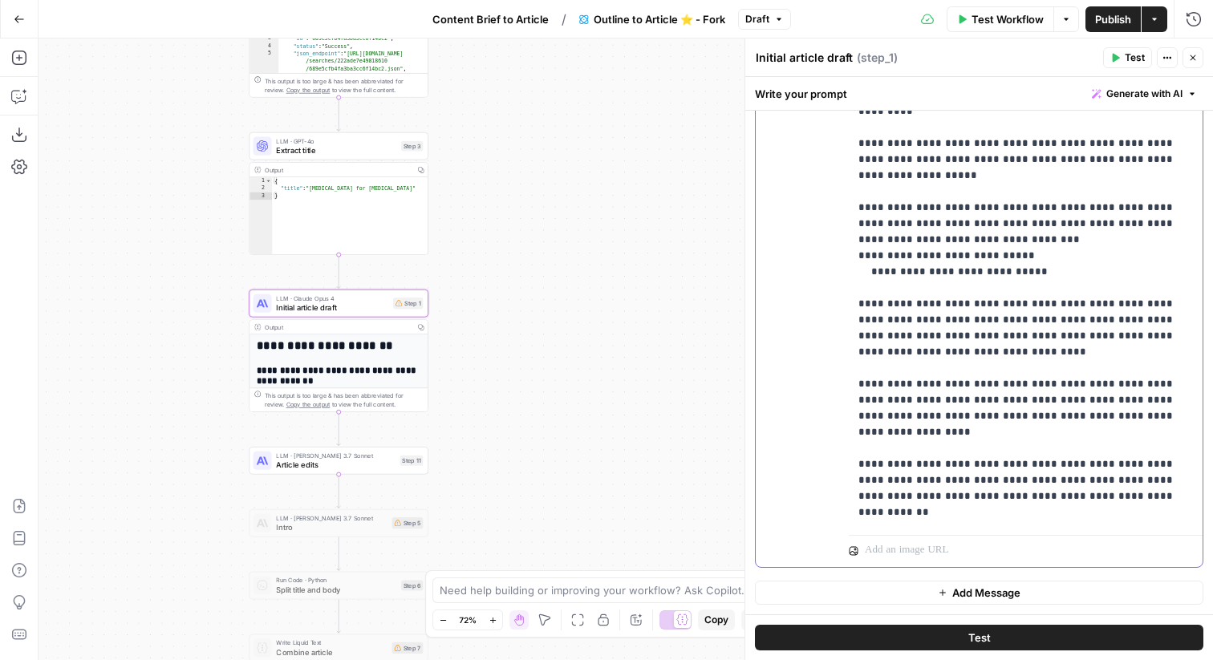
scroll to position [1558, 0]
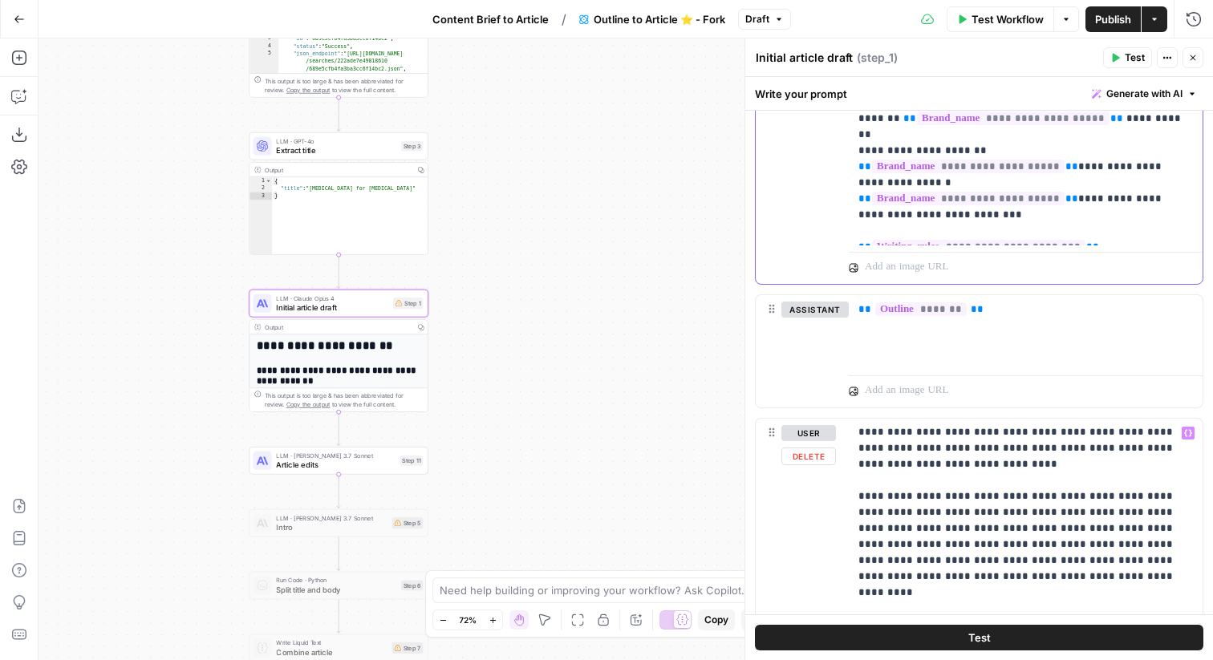
click at [996, 266] on p at bounding box center [1017, 267] width 304 height 16
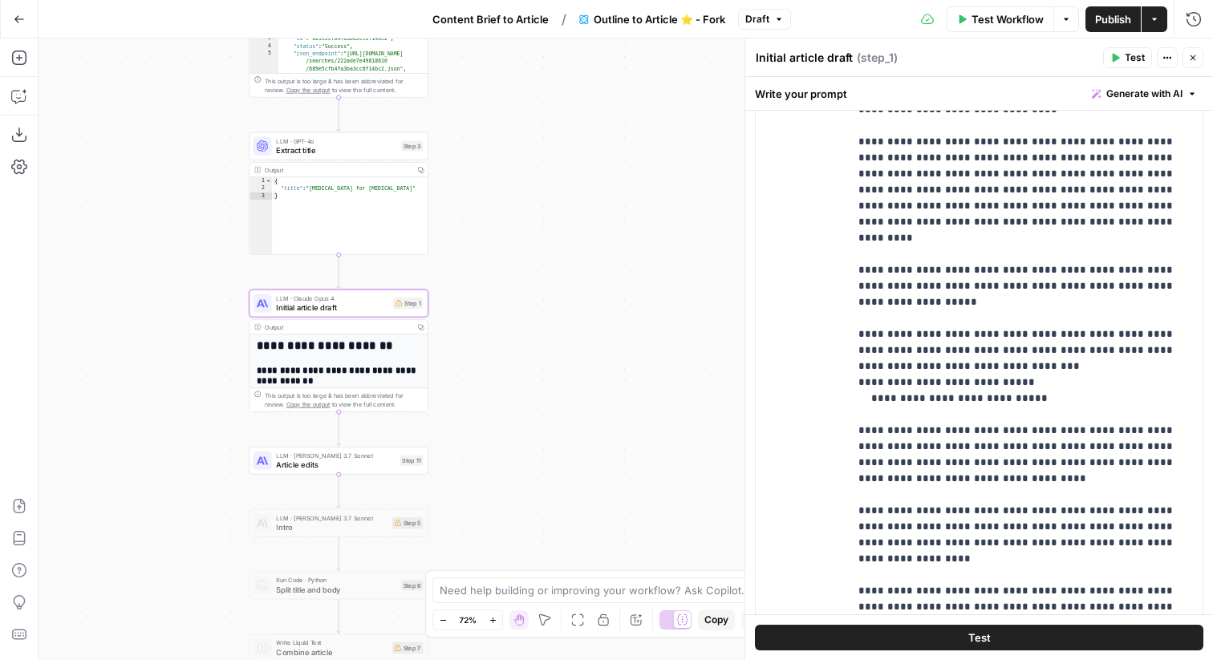
scroll to position [1266, 0]
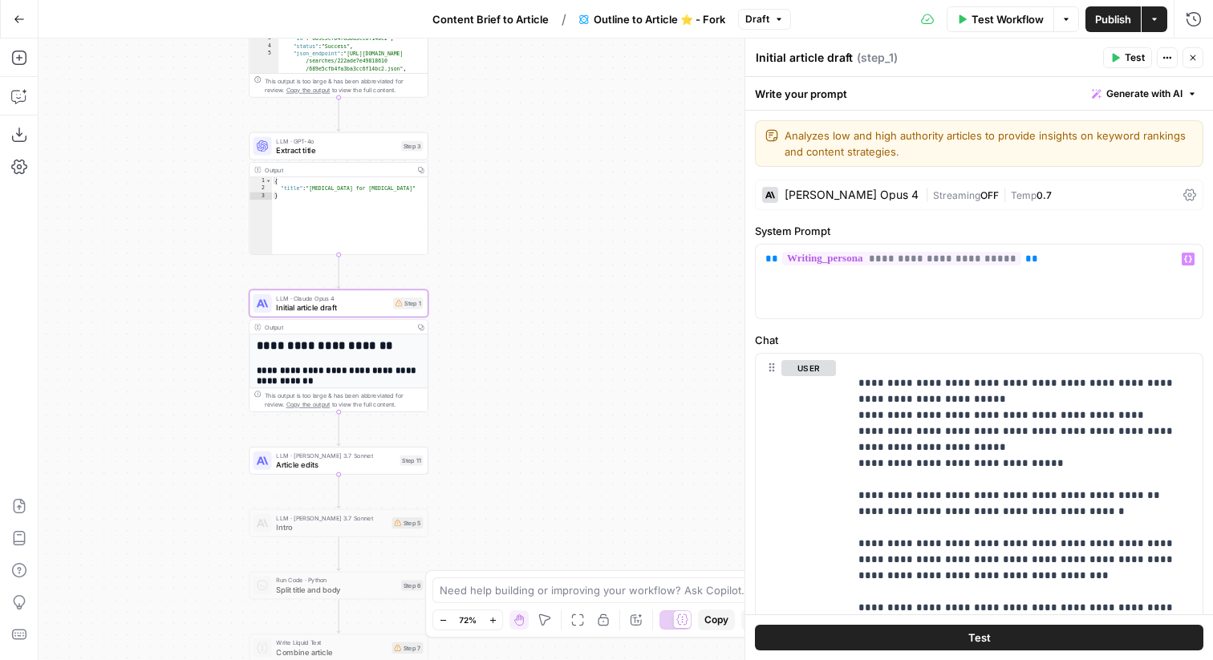
scroll to position [504, 0]
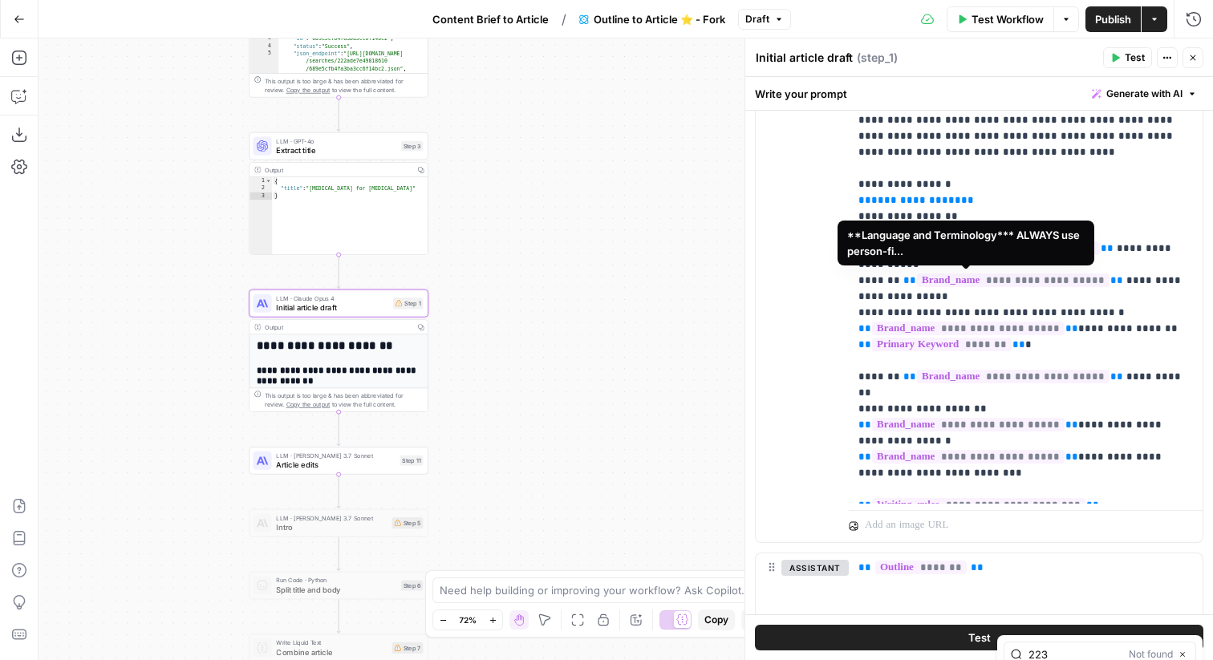
type input "223"
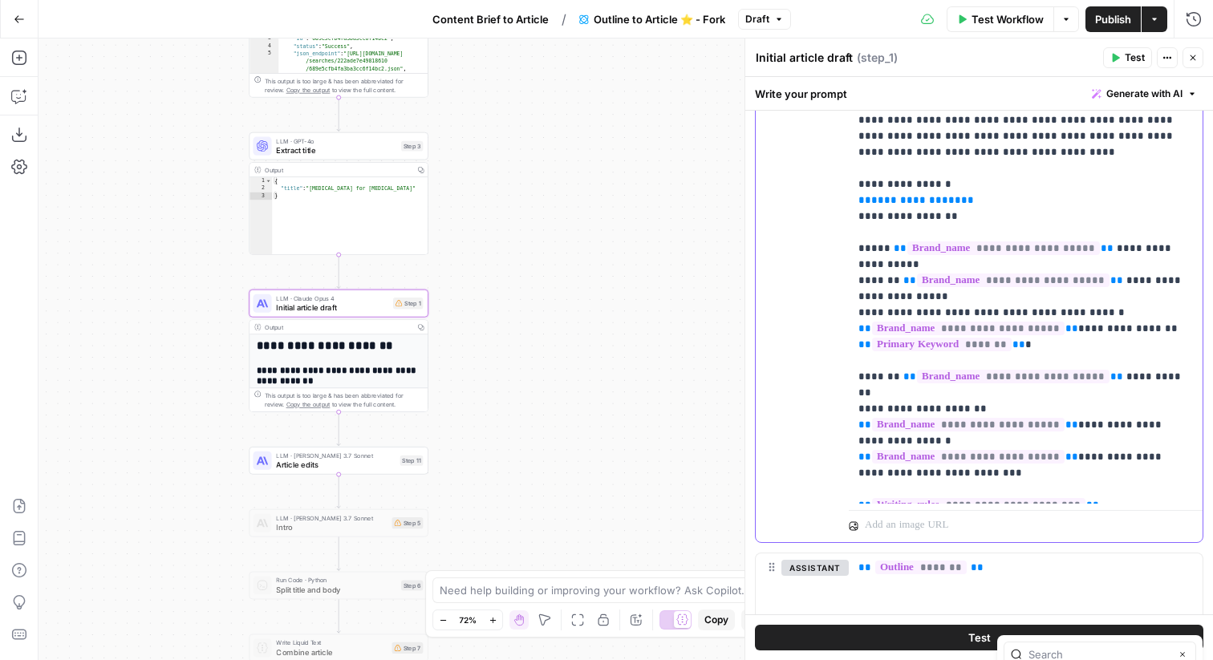
click at [1014, 498] on span "**********" at bounding box center [978, 505] width 213 height 14
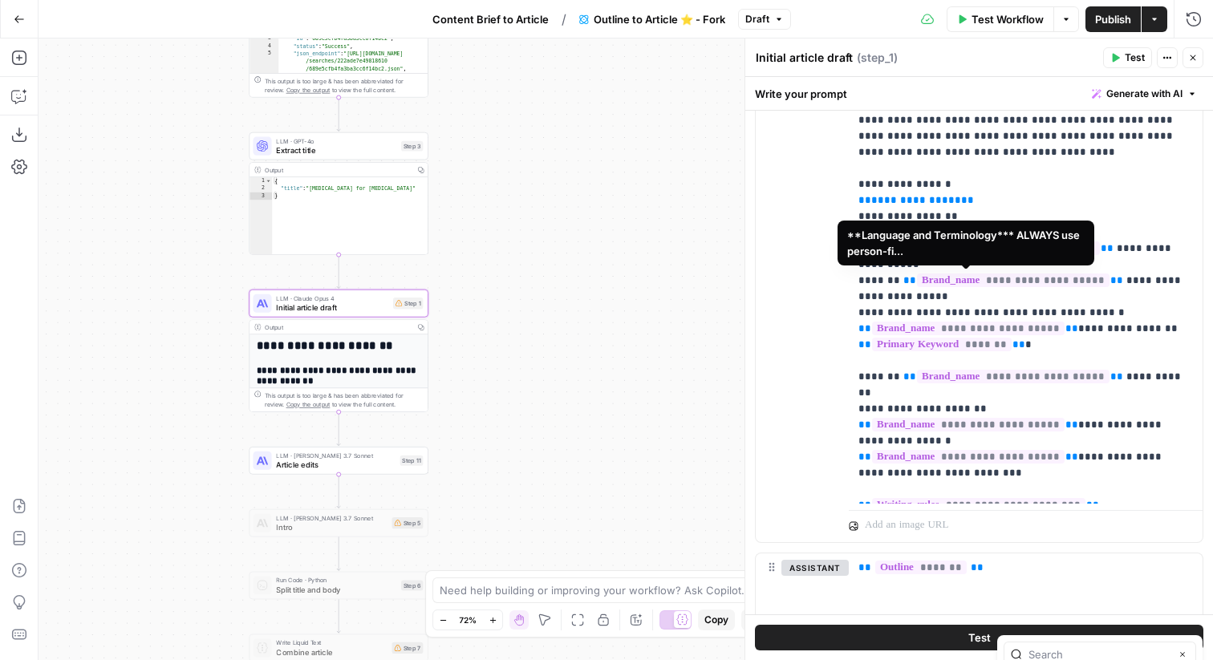
scroll to position [343, 0]
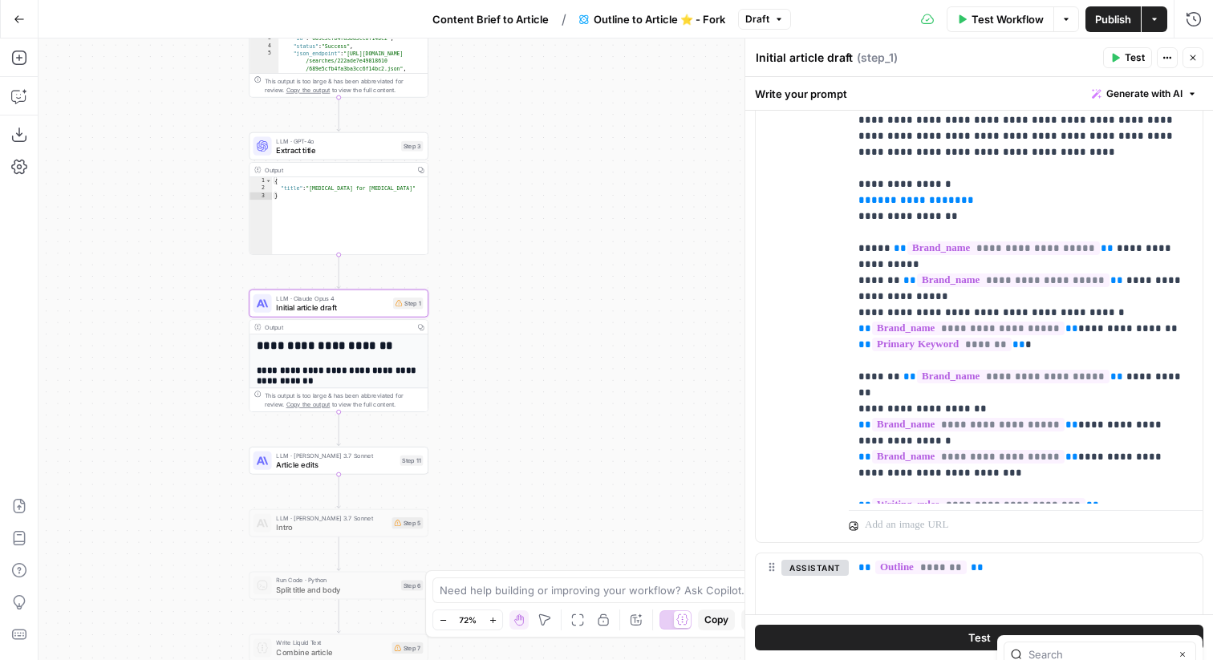
scroll to position [506, 0]
type input "223"
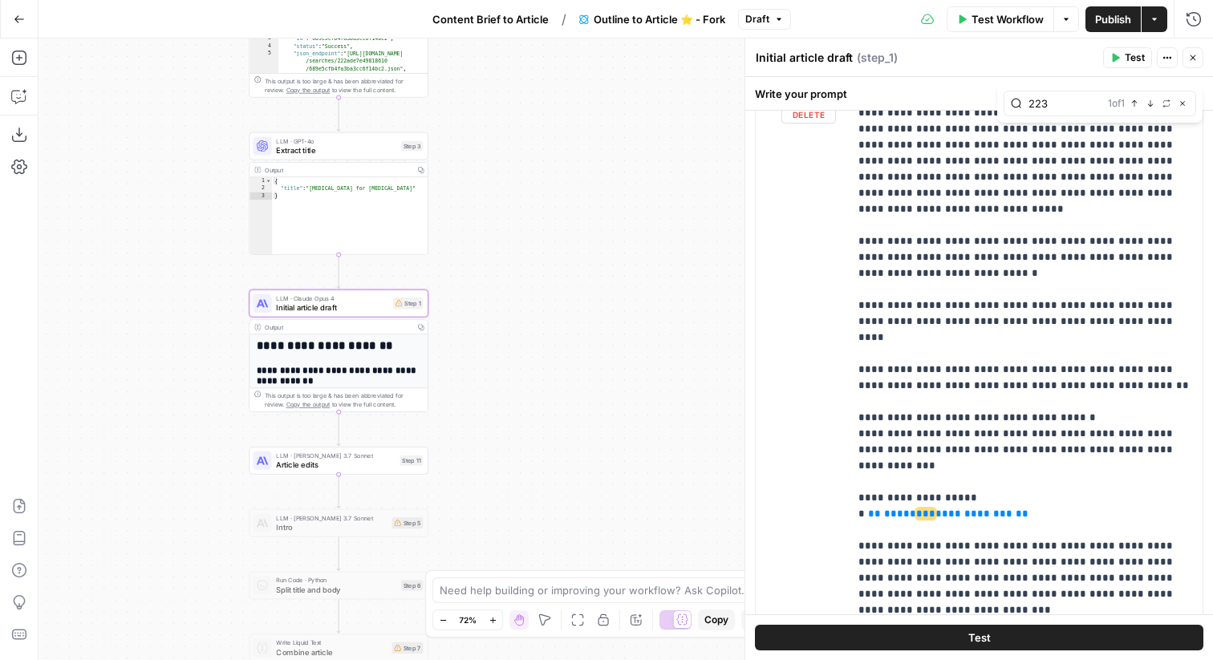
scroll to position [1305, 0]
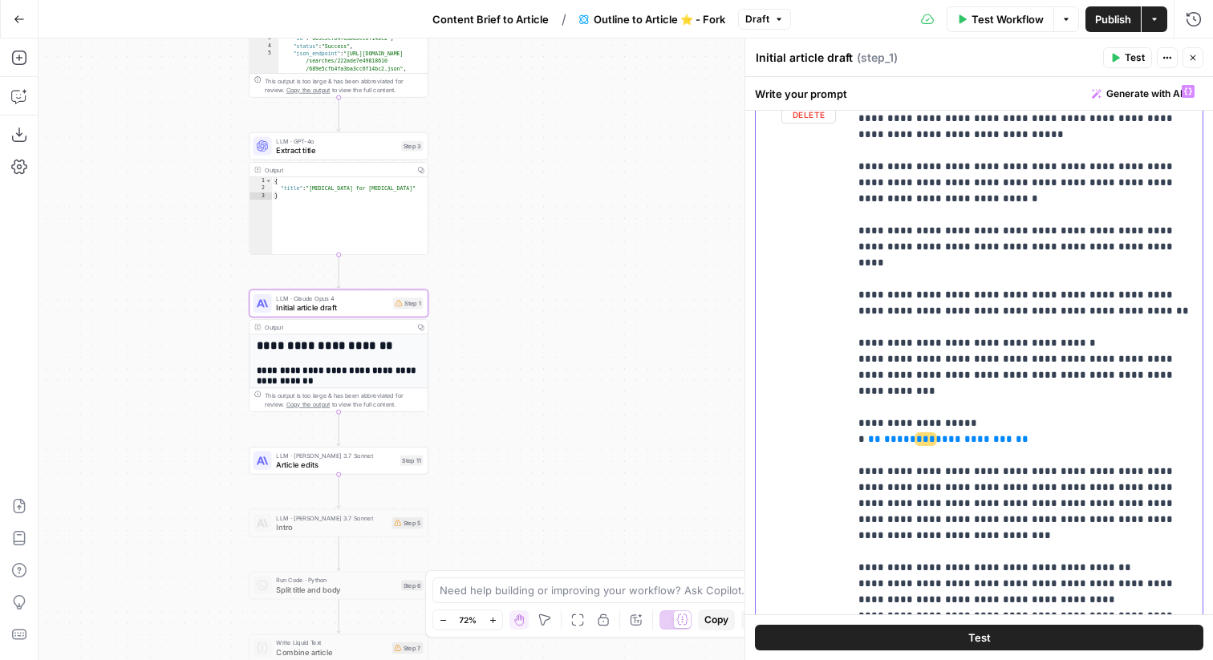
drag, startPoint x: 1013, startPoint y: 358, endPoint x: 871, endPoint y: 359, distance: 142.0
click at [871, 359] on p "**********" at bounding box center [1026, 560] width 335 height 3563
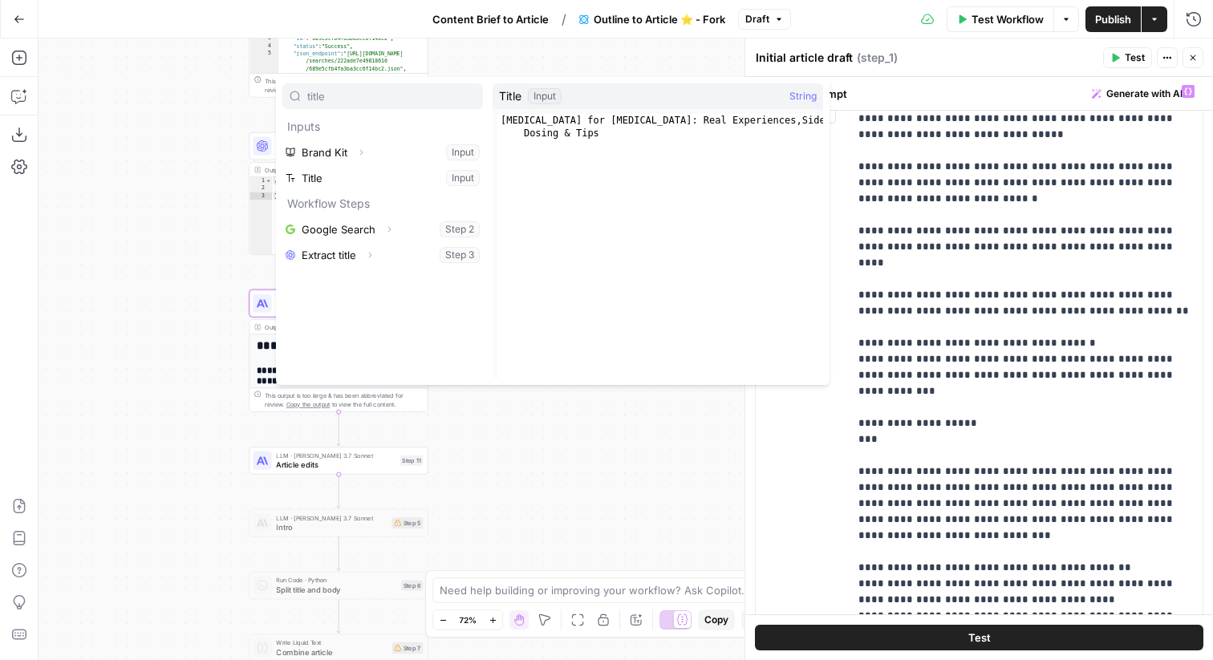
type input "title"
click at [445, 178] on button "Select variable Title" at bounding box center [382, 178] width 201 height 26
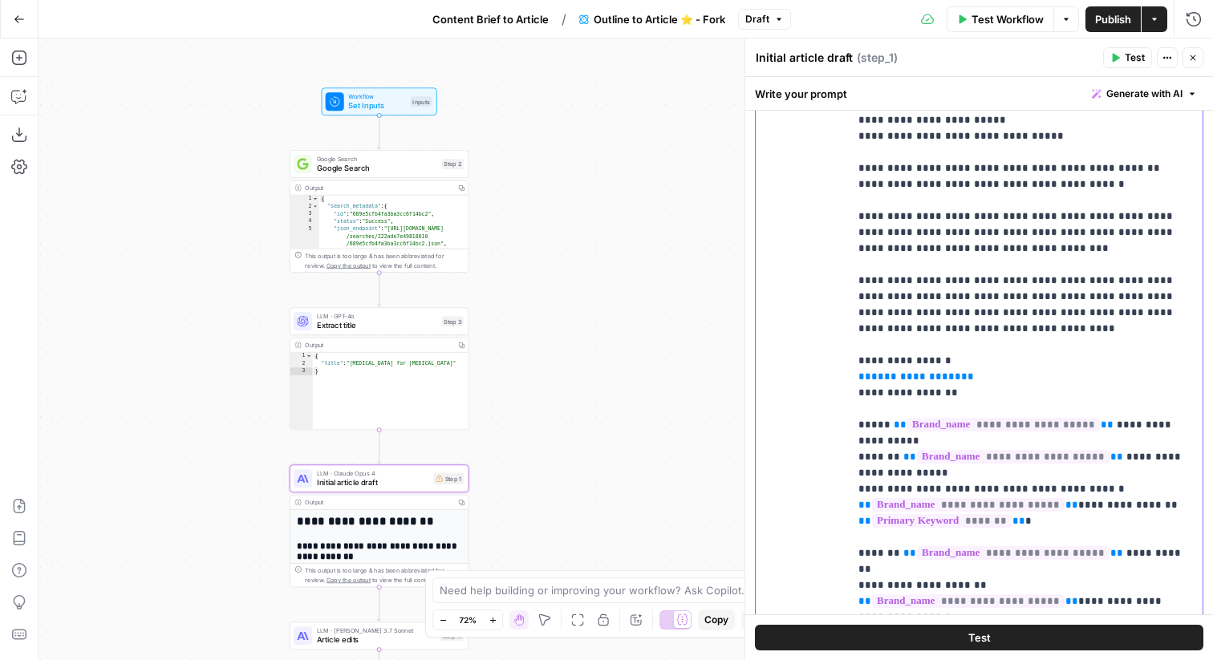
scroll to position [326, 0]
drag, startPoint x: 969, startPoint y: 185, endPoint x: 848, endPoint y: 185, distance: 121.2
click at [848, 185] on div "**********" at bounding box center [979, 374] width 447 height 692
click at [396, 98] on span "Workflow" at bounding box center [376, 96] width 57 height 10
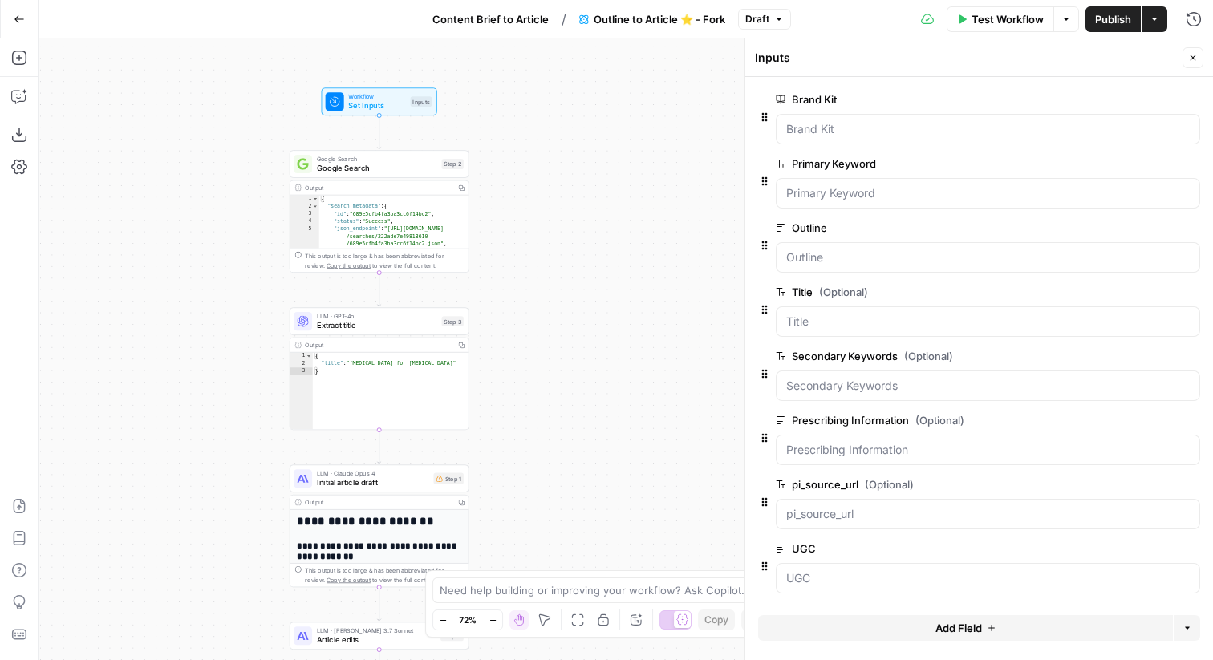
click at [918, 632] on button "Add Field" at bounding box center [965, 629] width 415 height 26
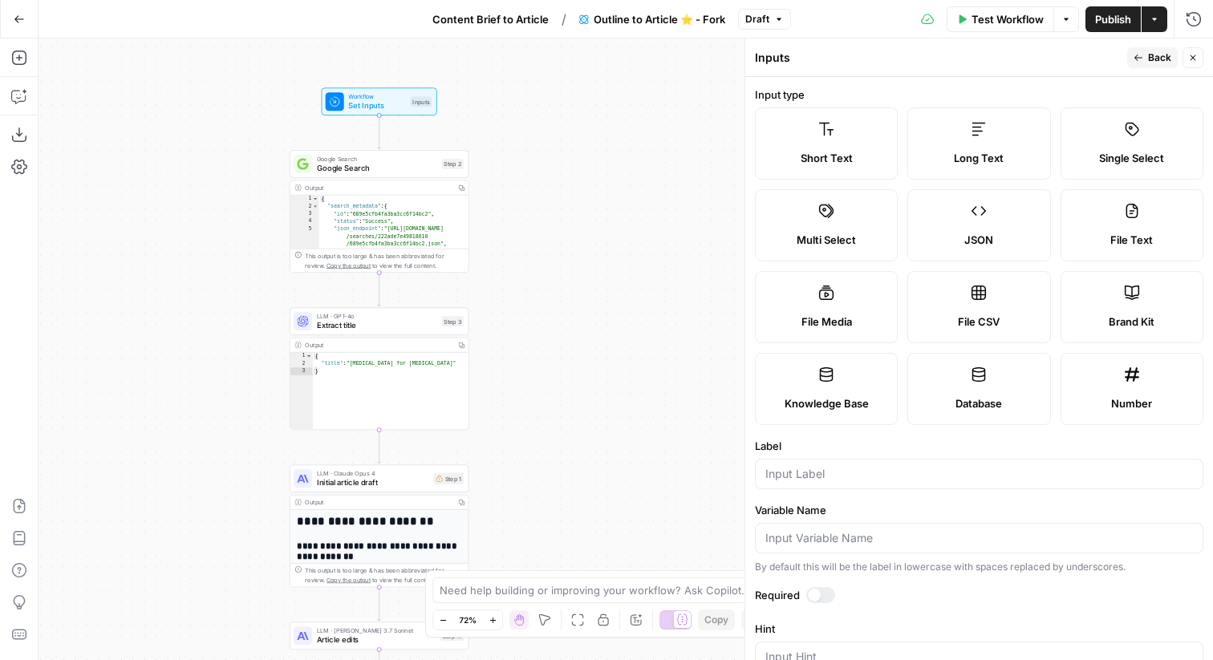
click at [965, 150] on span "Long Text" at bounding box center [979, 158] width 50 height 16
click at [816, 471] on input "Label" at bounding box center [980, 474] width 428 height 16
type input "UGC Alignment"
click at [1155, 64] on span "Back" at bounding box center [1159, 58] width 23 height 14
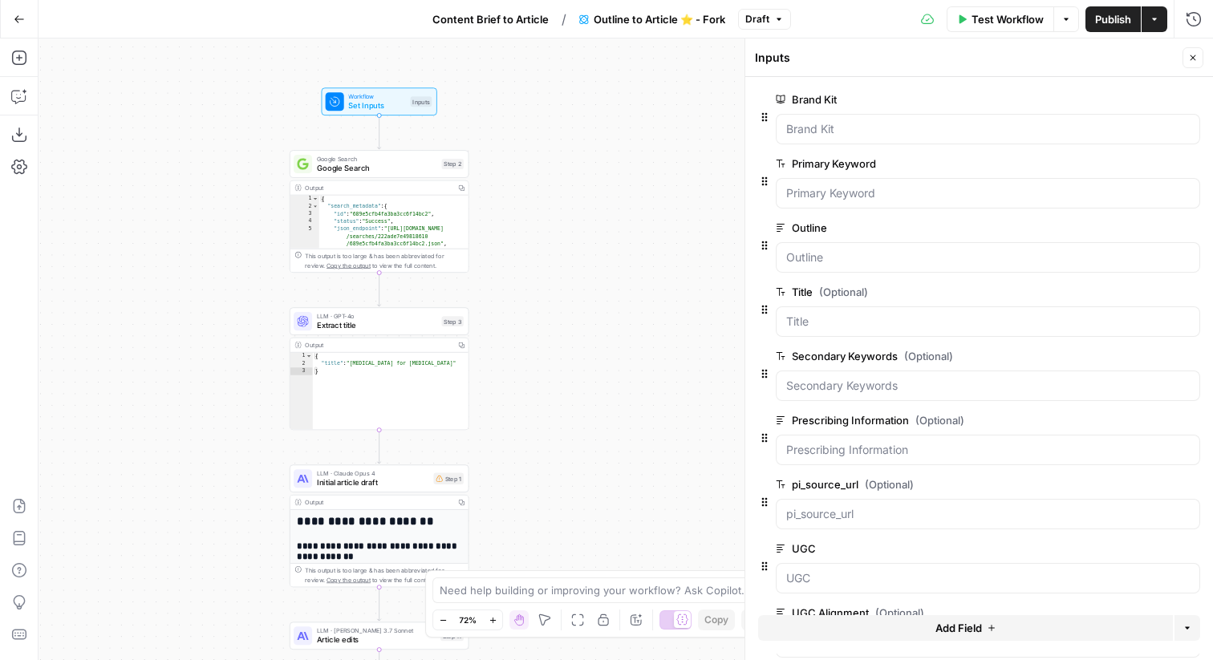
click at [1202, 52] on button "Close" at bounding box center [1193, 57] width 21 height 21
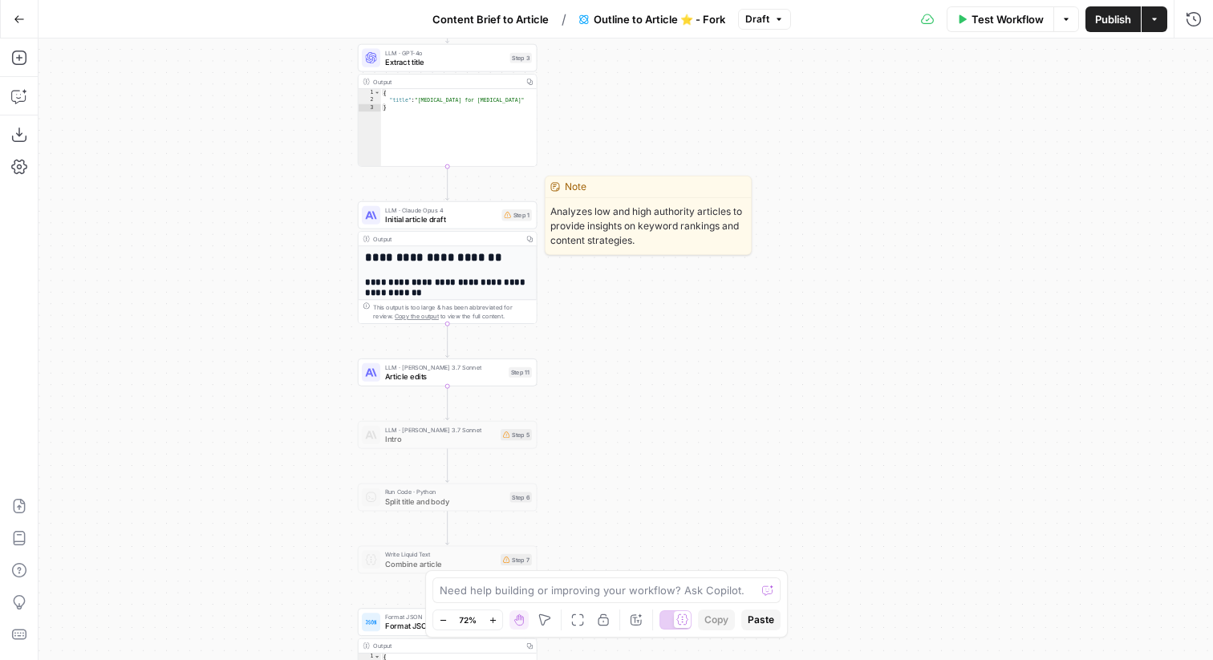
click at [449, 219] on span "Initial article draft" at bounding box center [441, 218] width 112 height 11
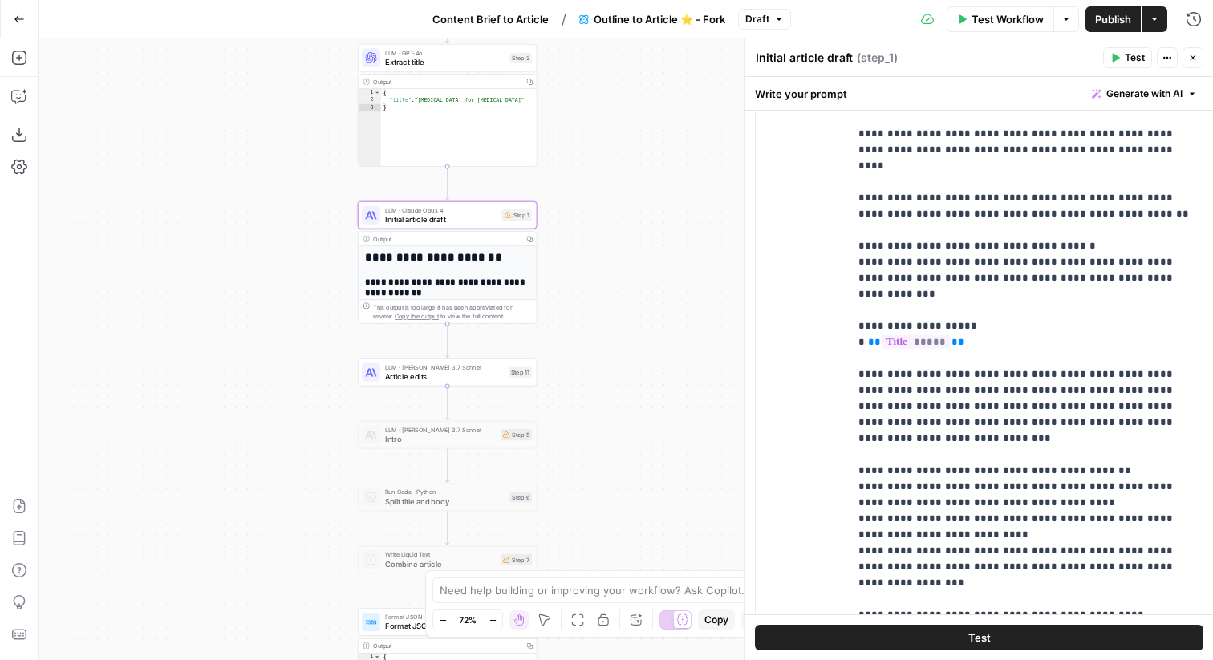
scroll to position [1520, 0]
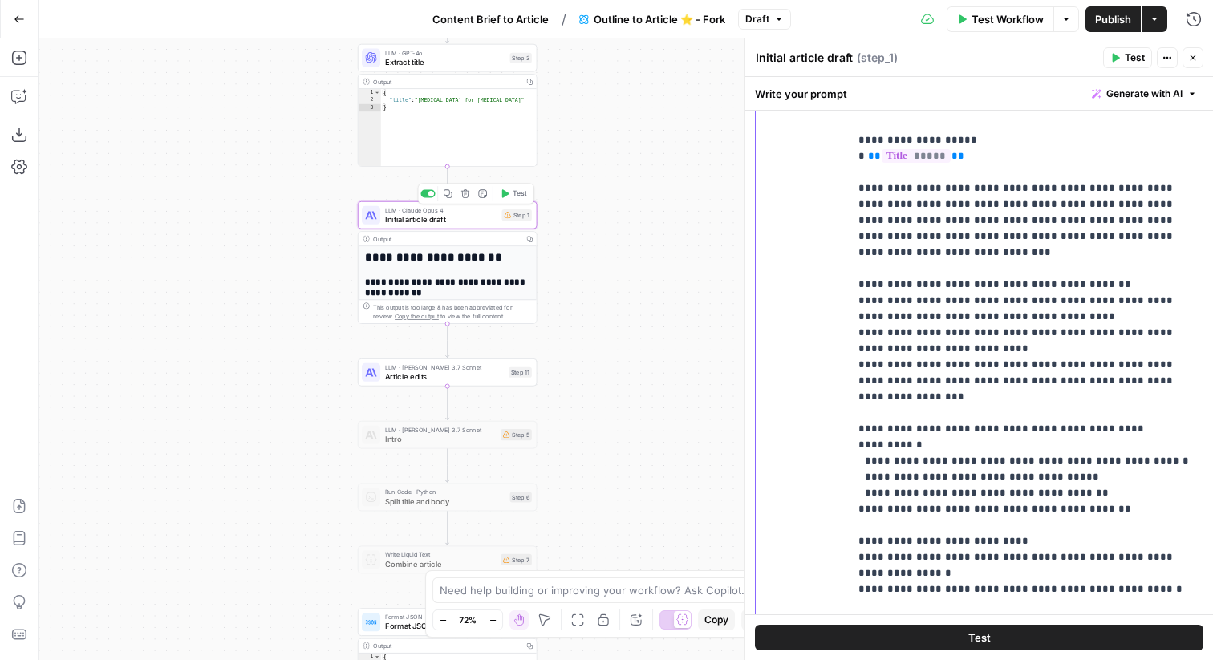
click at [1056, 418] on p "**********" at bounding box center [1026, 276] width 335 height 3563
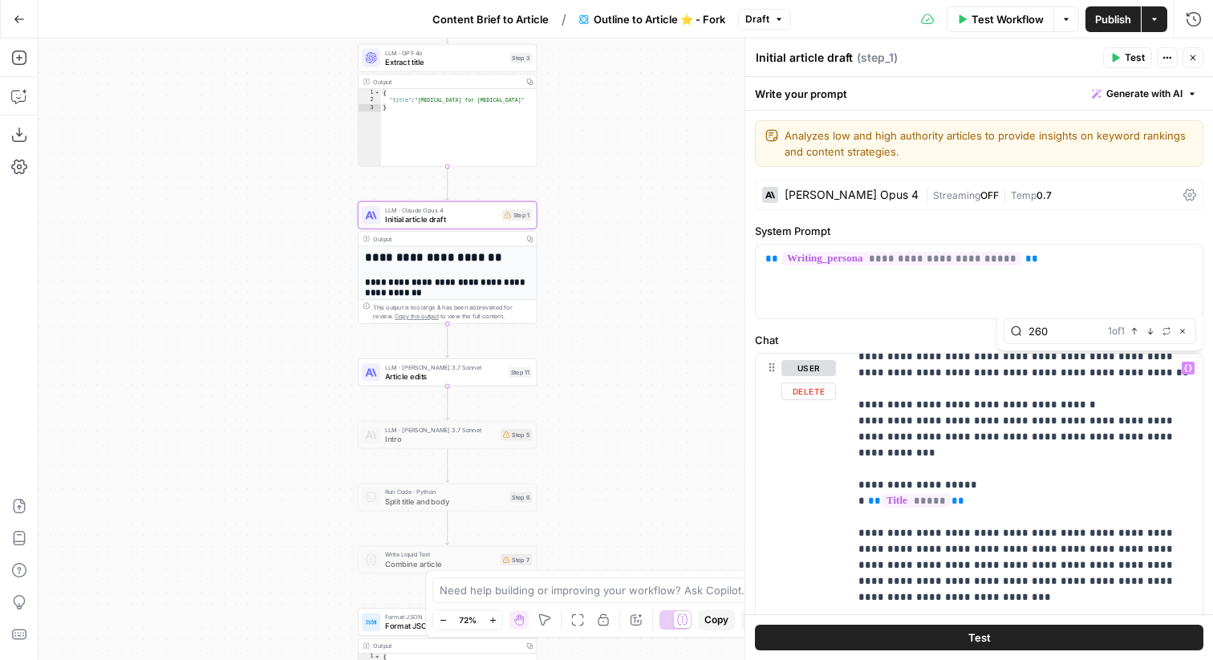
type input "260"
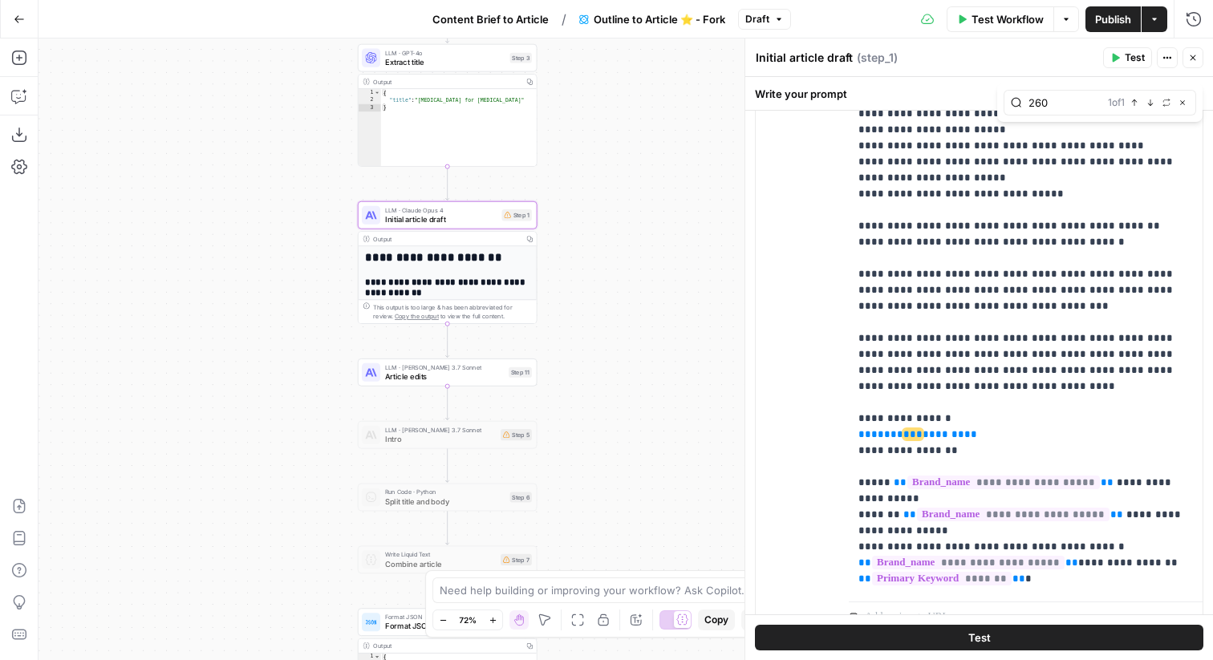
scroll to position [2761, 0]
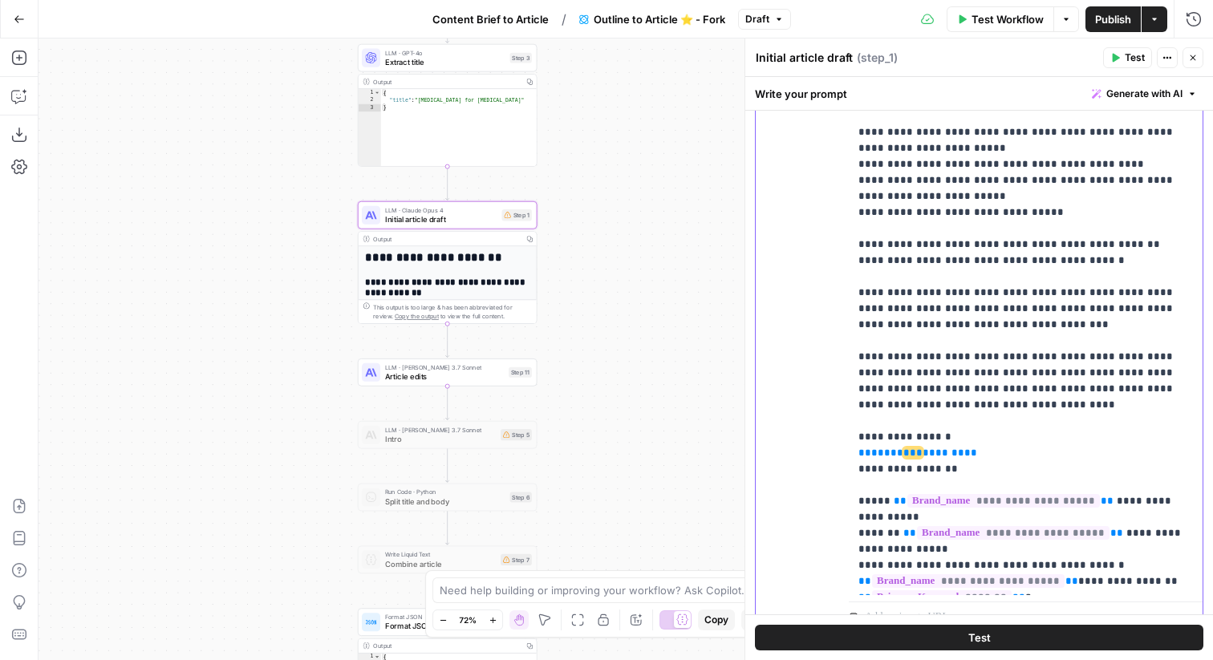
drag, startPoint x: 967, startPoint y: 255, endPoint x: 850, endPoint y: 255, distance: 117.2
click at [850, 255] on div "**********" at bounding box center [1026, 268] width 354 height 654
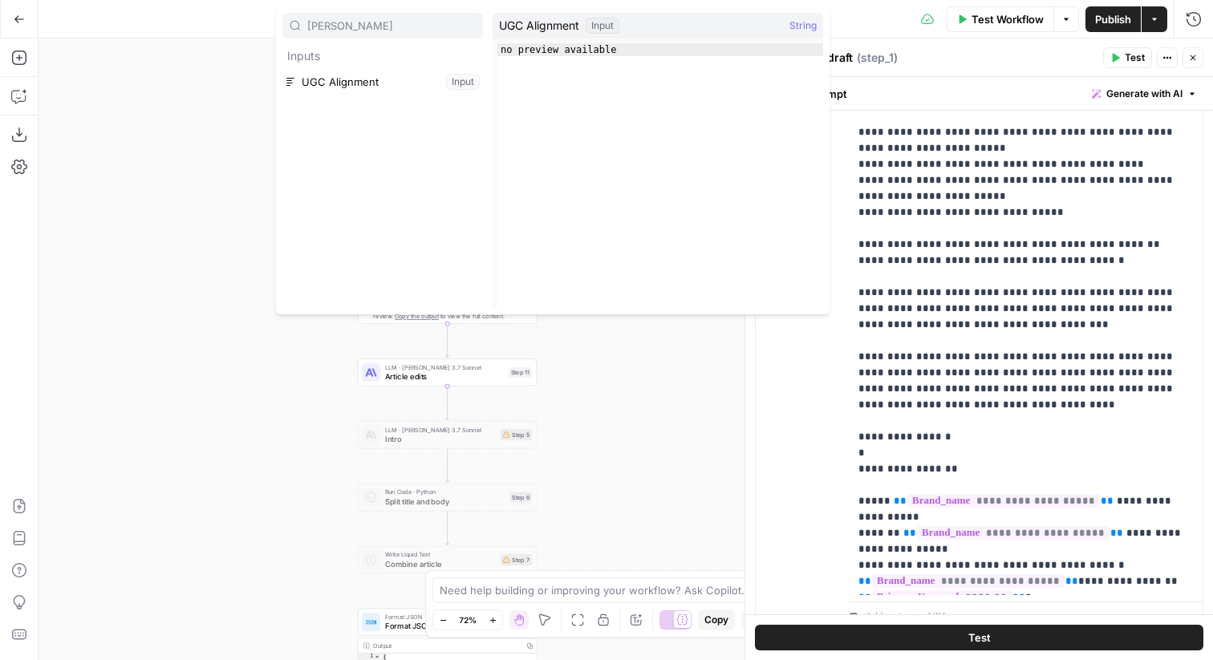
type input "alig"
click at [392, 83] on button "Select variable UGC Alignment" at bounding box center [382, 82] width 201 height 26
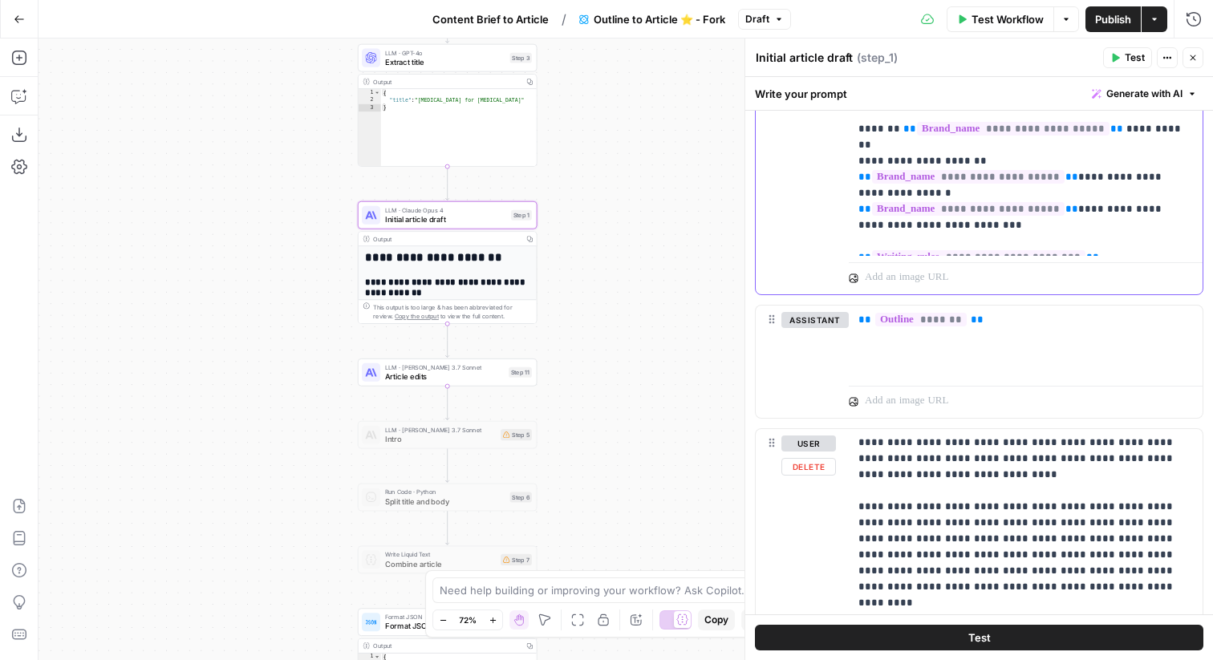
scroll to position [727, 0]
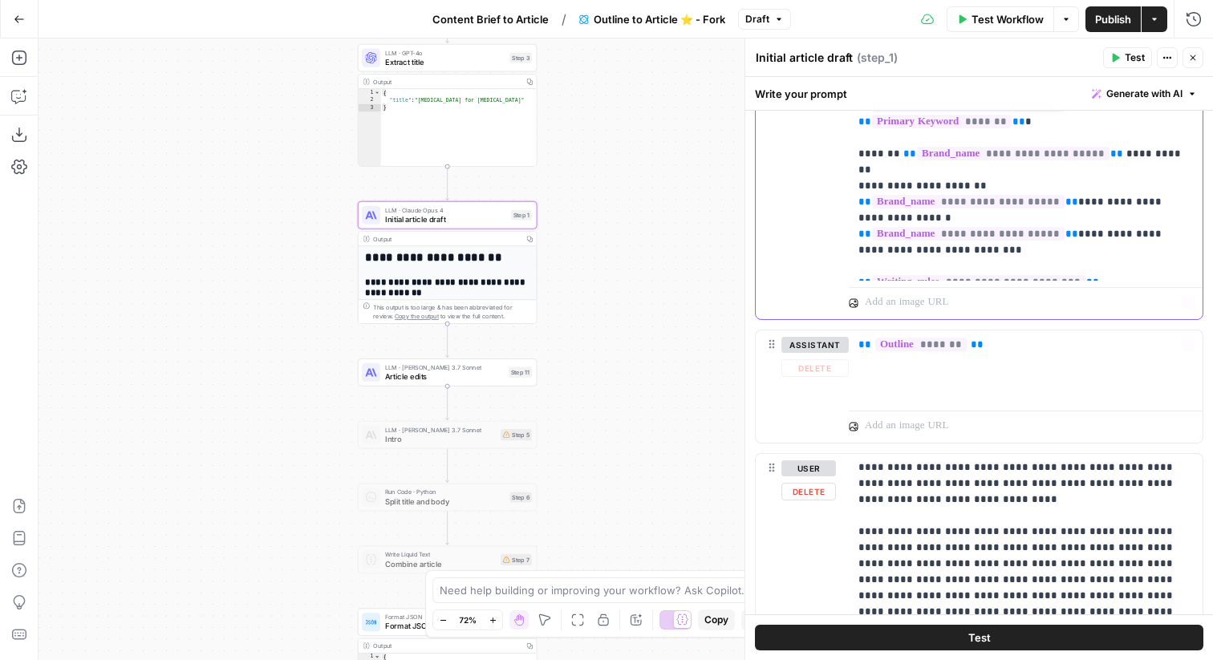
click at [514, 372] on div "Step 11" at bounding box center [520, 373] width 23 height 10
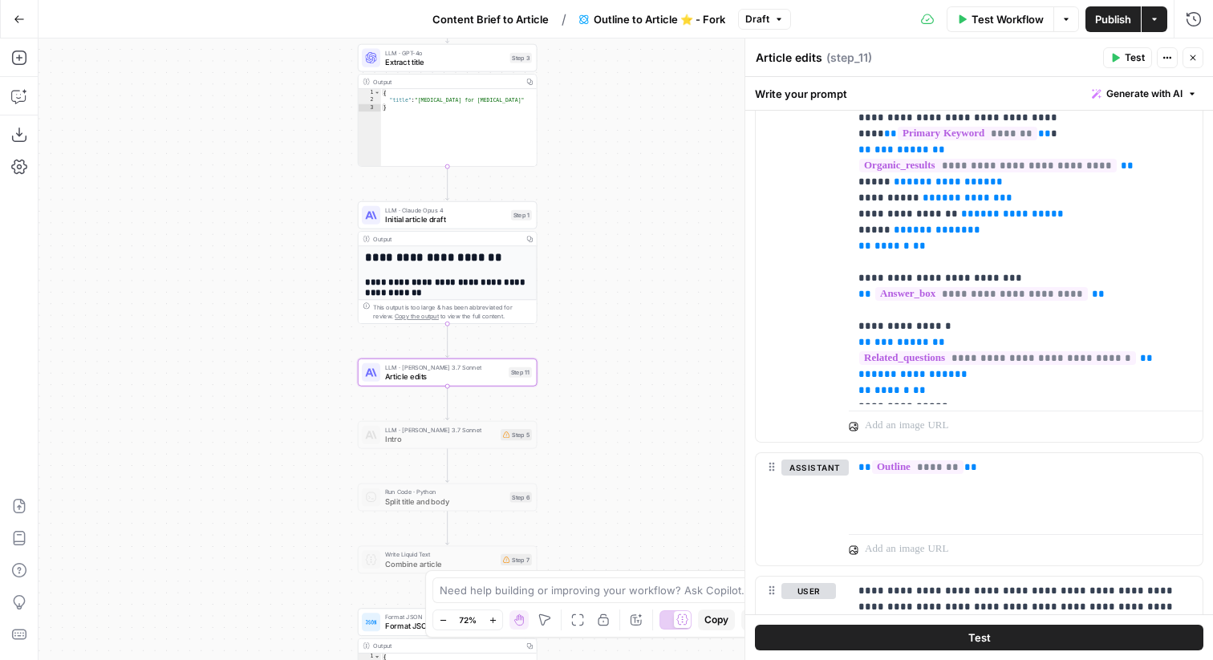
scroll to position [1109, 0]
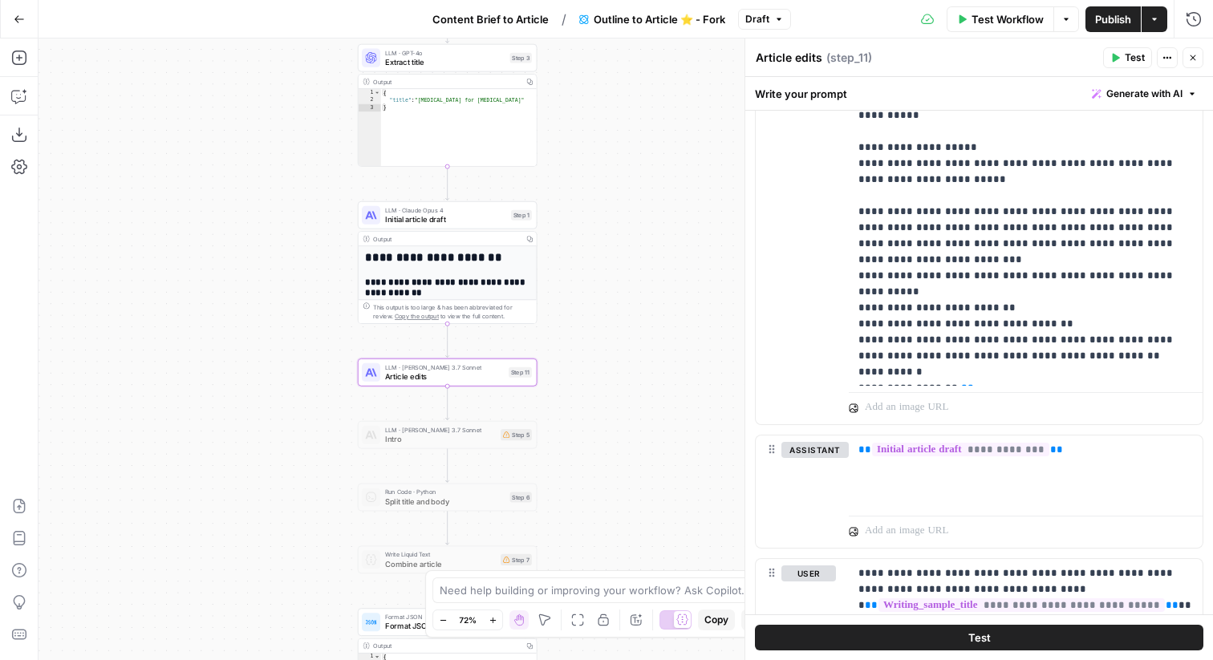
scroll to position [1920, 0]
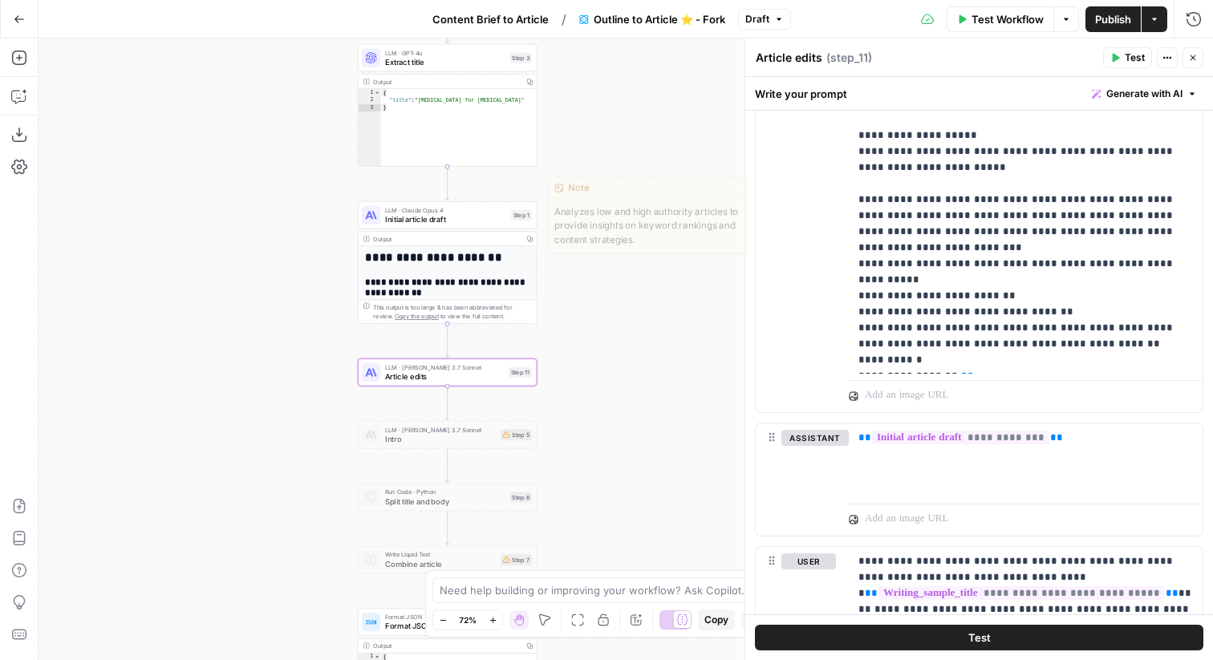
click at [511, 211] on div "Step 1" at bounding box center [521, 215] width 21 height 10
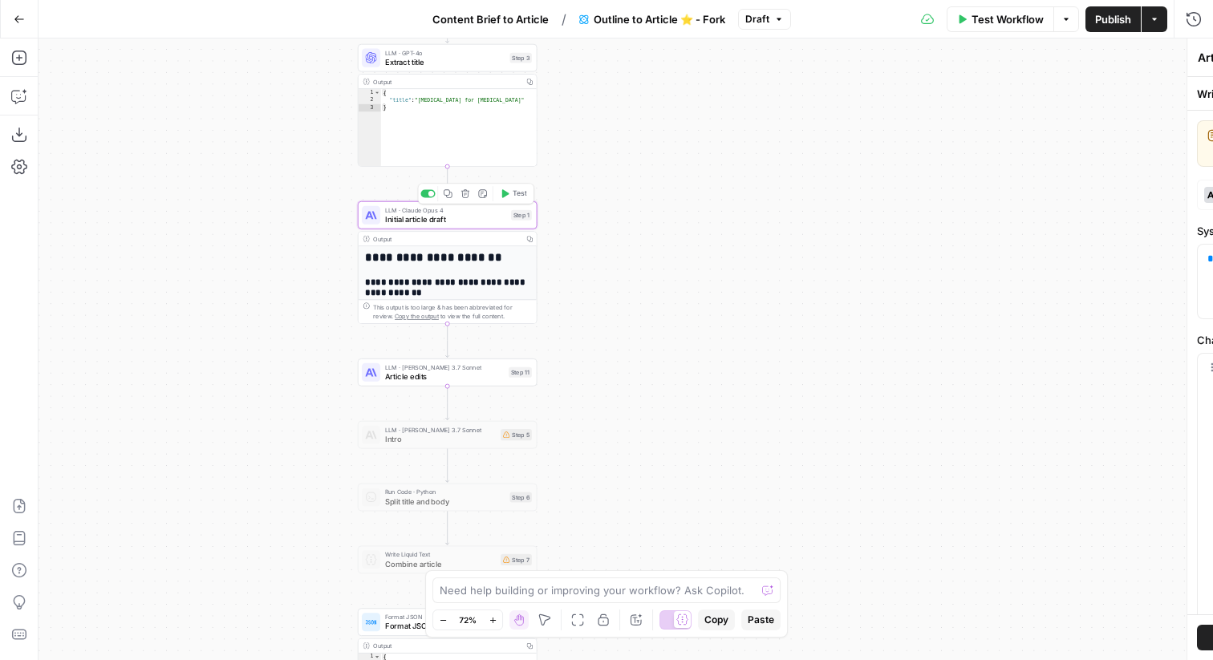
type textarea "Initial article draft"
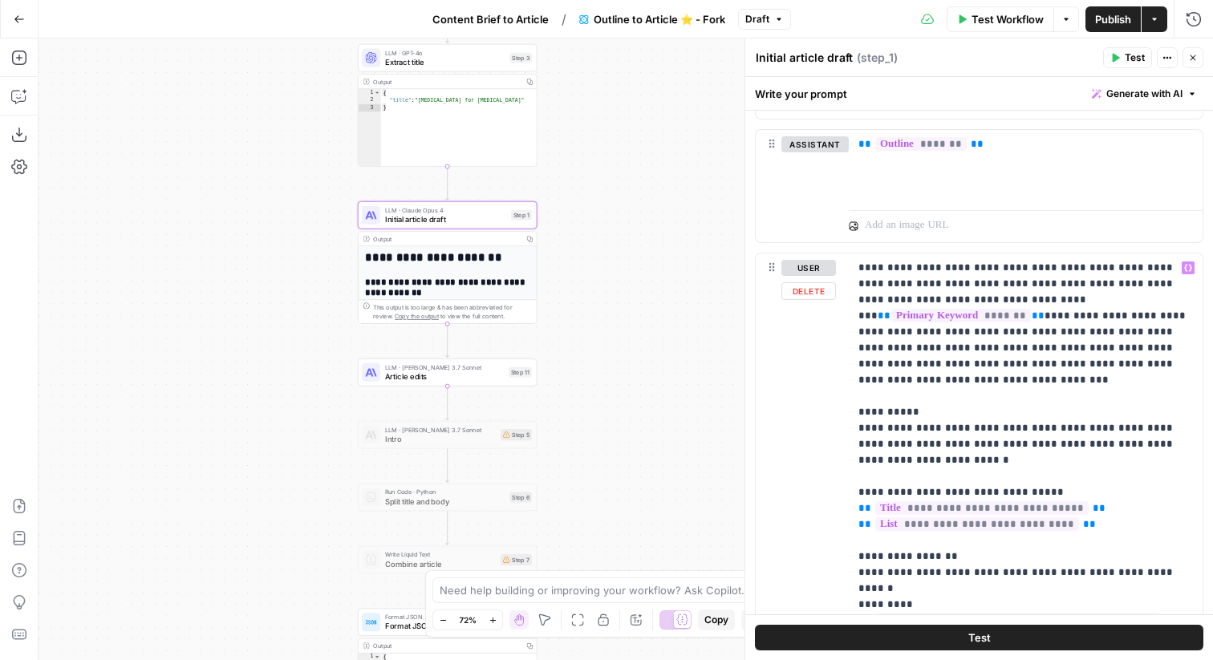
scroll to position [872, 0]
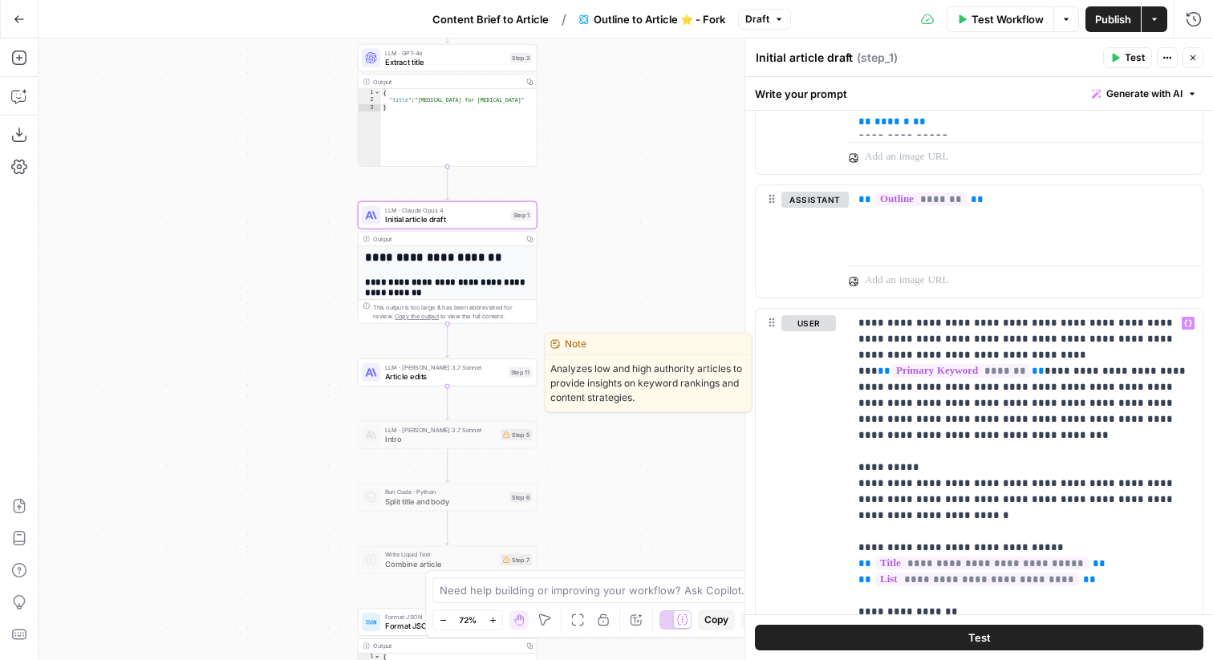
click at [479, 369] on span "LLM · [PERSON_NAME] 3.7 Sonnet" at bounding box center [445, 368] width 120 height 10
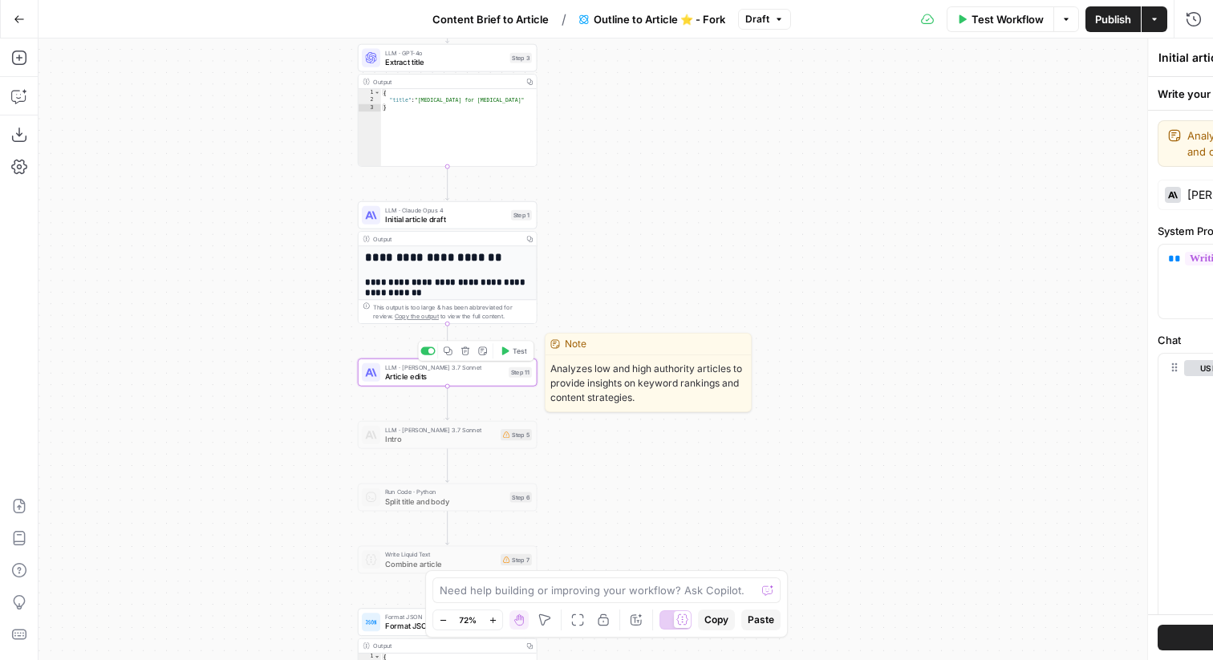
type textarea "Article edits"
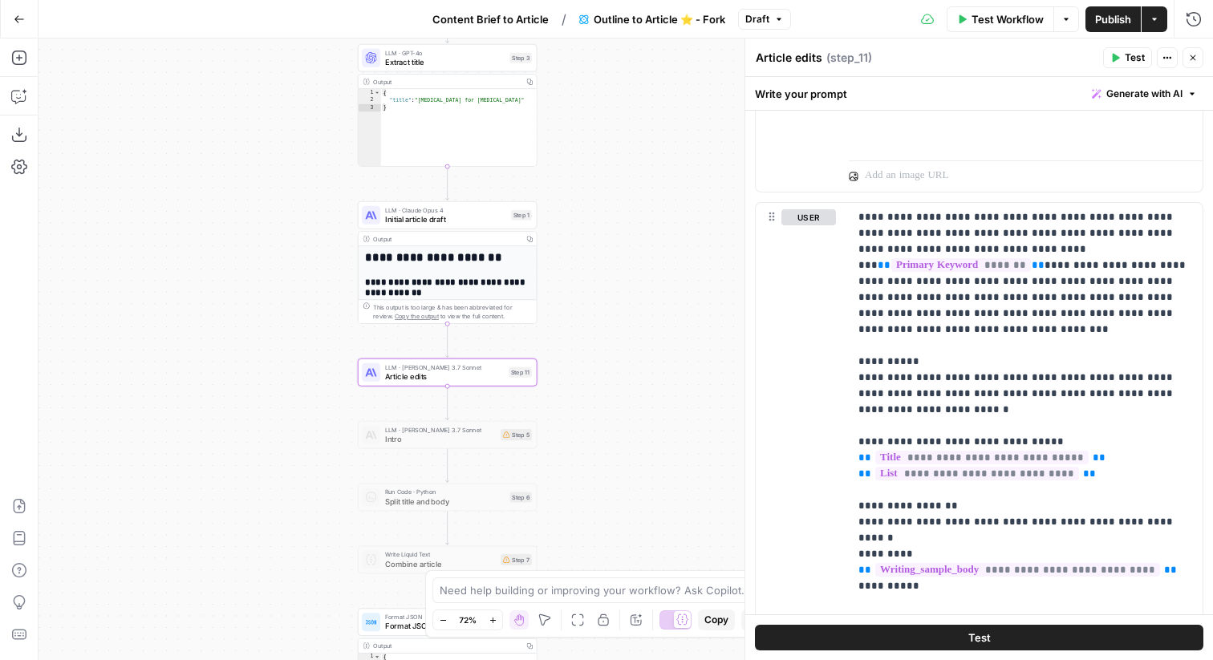
scroll to position [1447, 0]
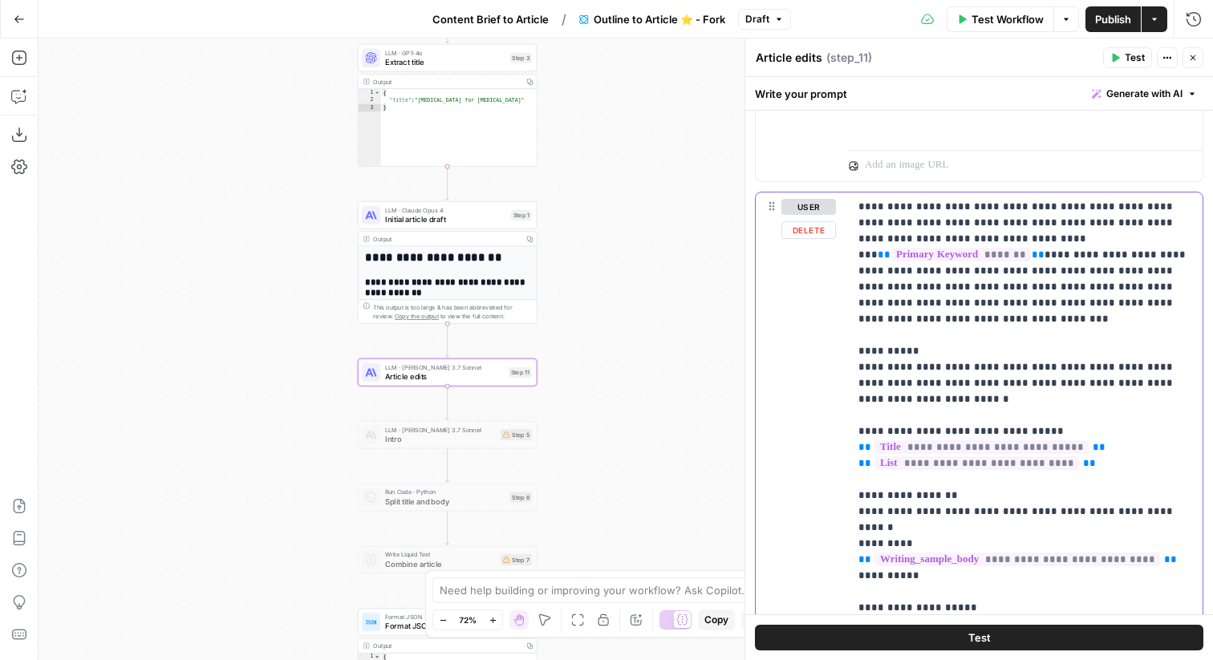
click at [490, 222] on span "Initial article draft" at bounding box center [445, 218] width 121 height 11
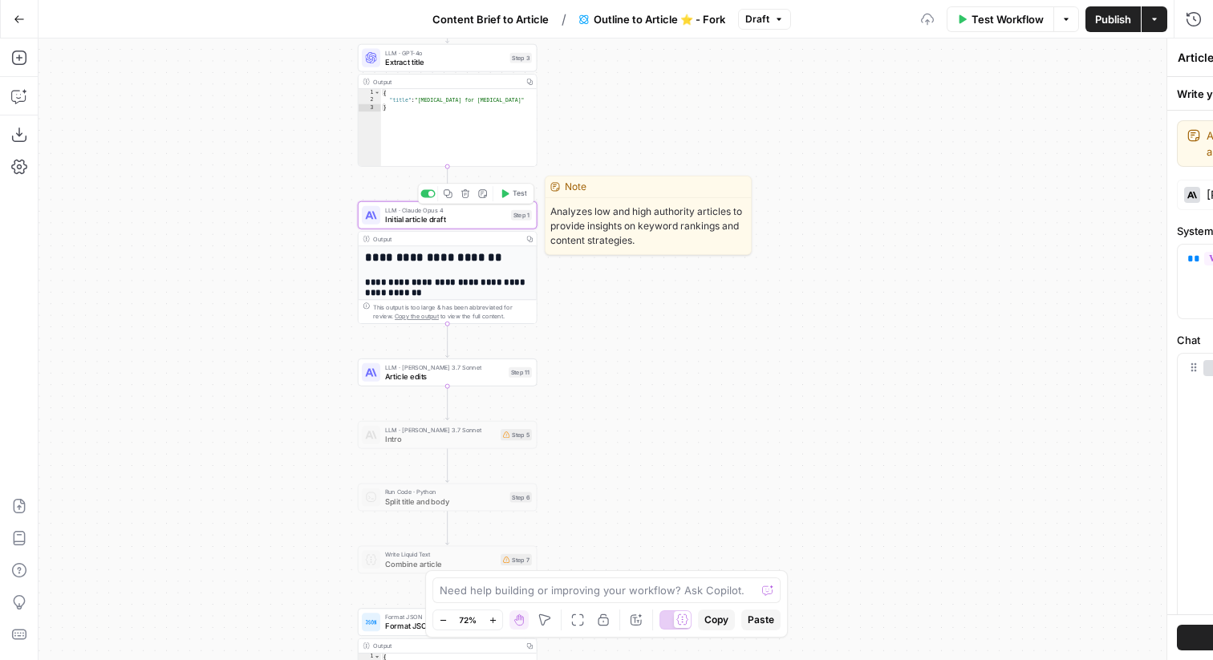
type textarea "Initial article draft"
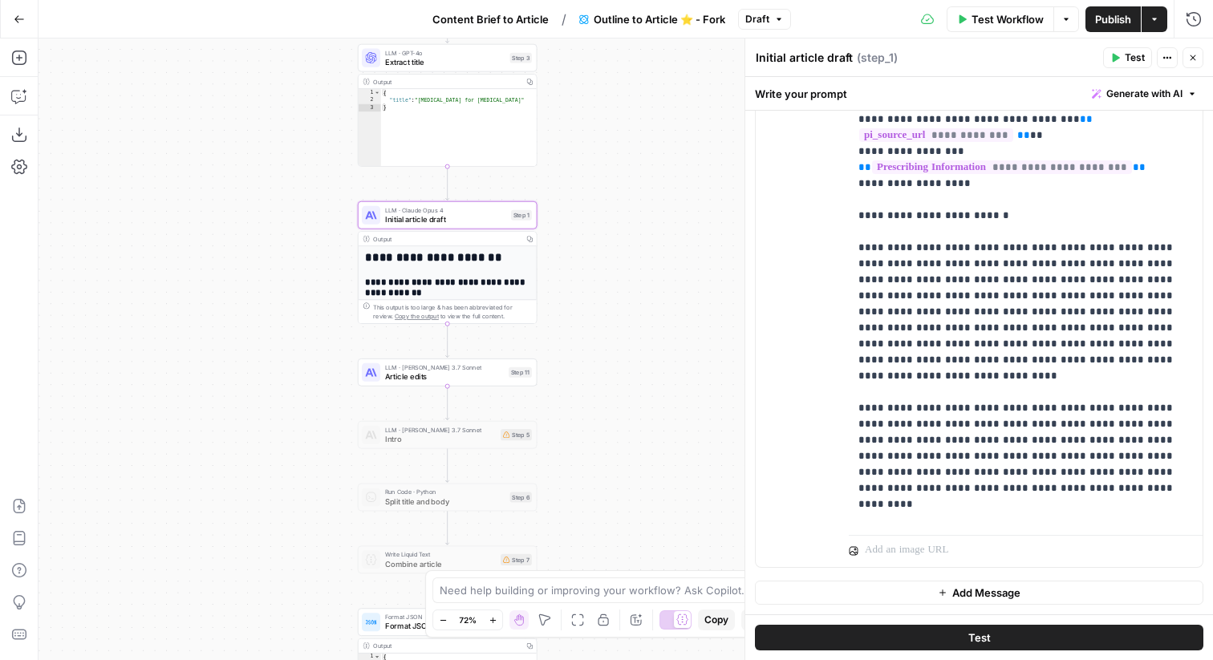
scroll to position [1124, 0]
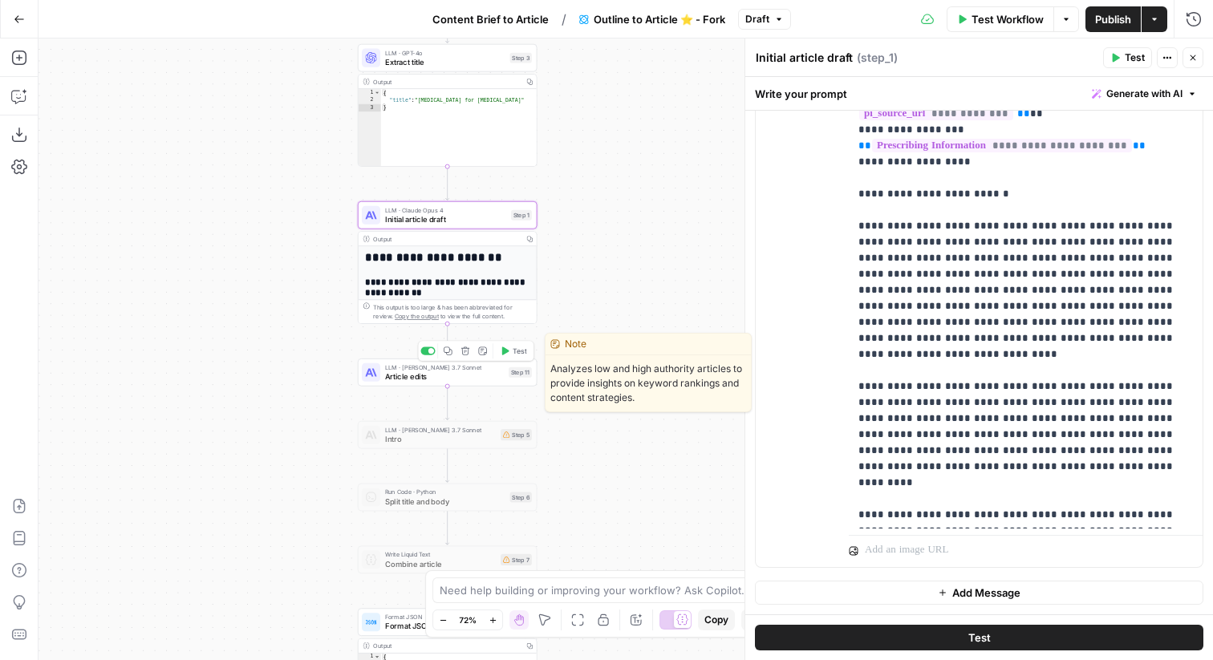
click at [458, 380] on span "Article edits" at bounding box center [445, 376] width 120 height 11
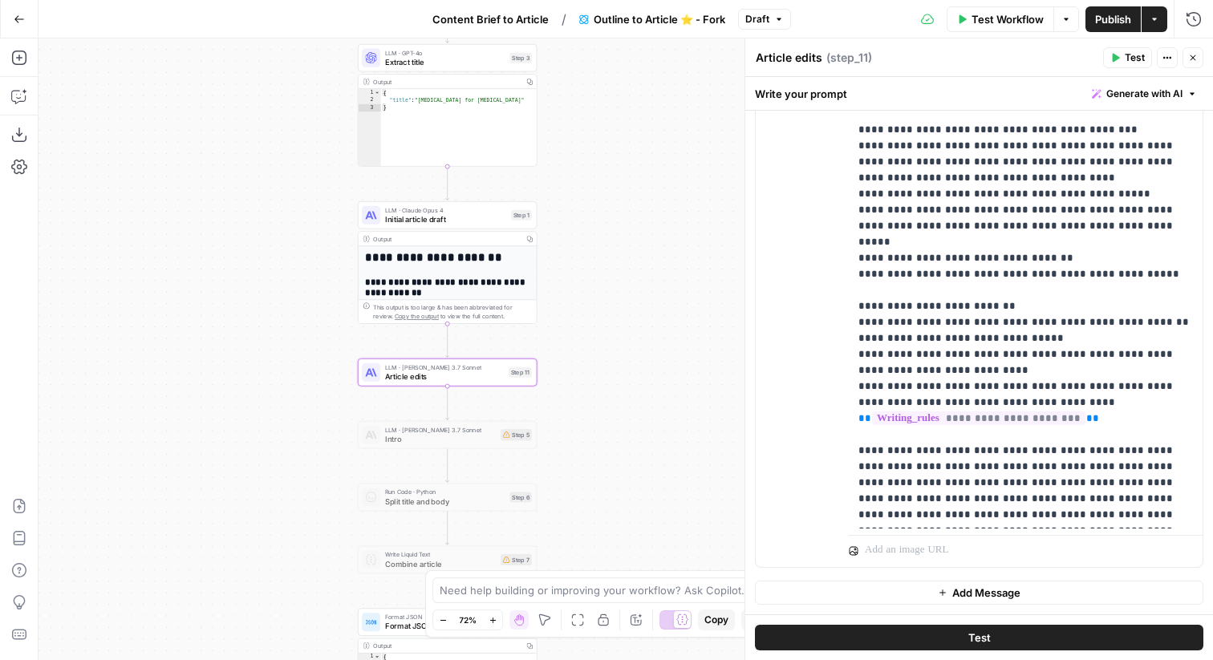
scroll to position [97, 0]
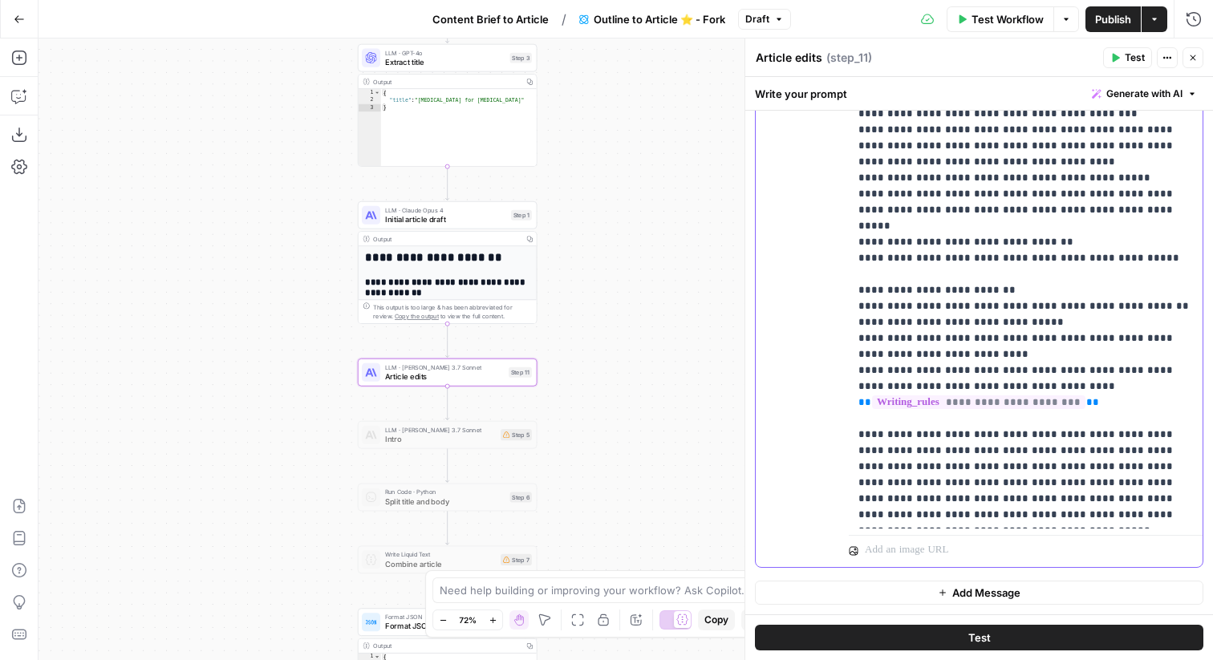
click at [1036, 510] on p "**********" at bounding box center [1026, 154] width 335 height 738
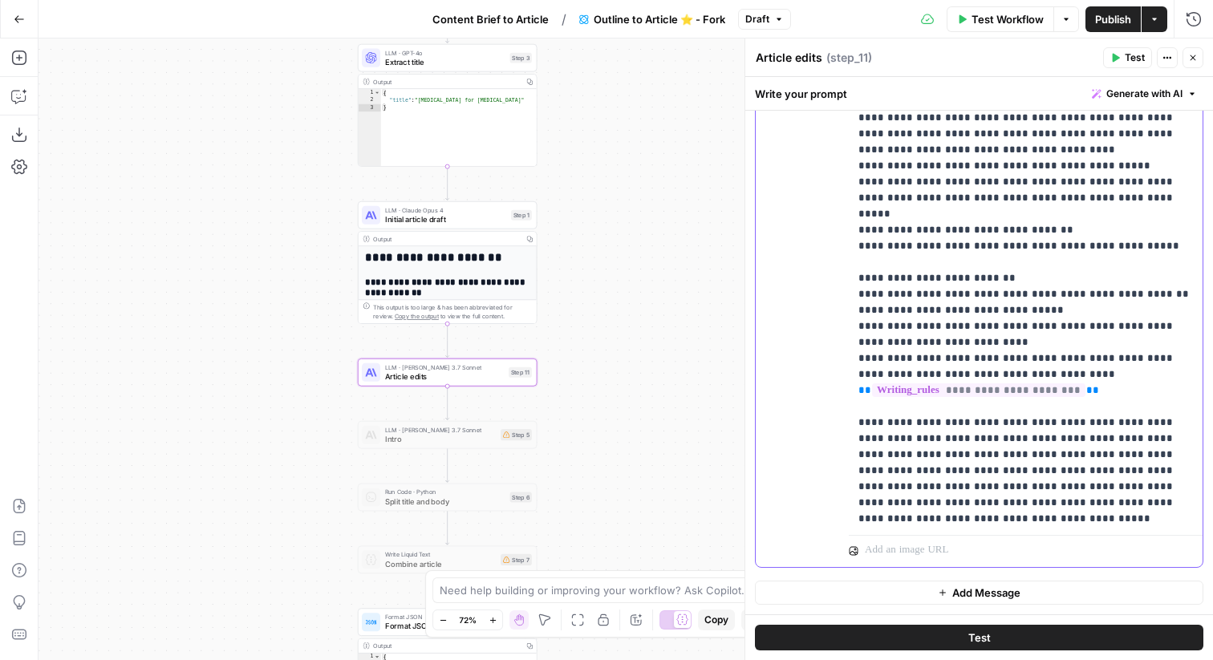
drag, startPoint x: 1035, startPoint y: 517, endPoint x: 992, endPoint y: 502, distance: 45.7
click at [992, 502] on p "**********" at bounding box center [1026, 150] width 335 height 754
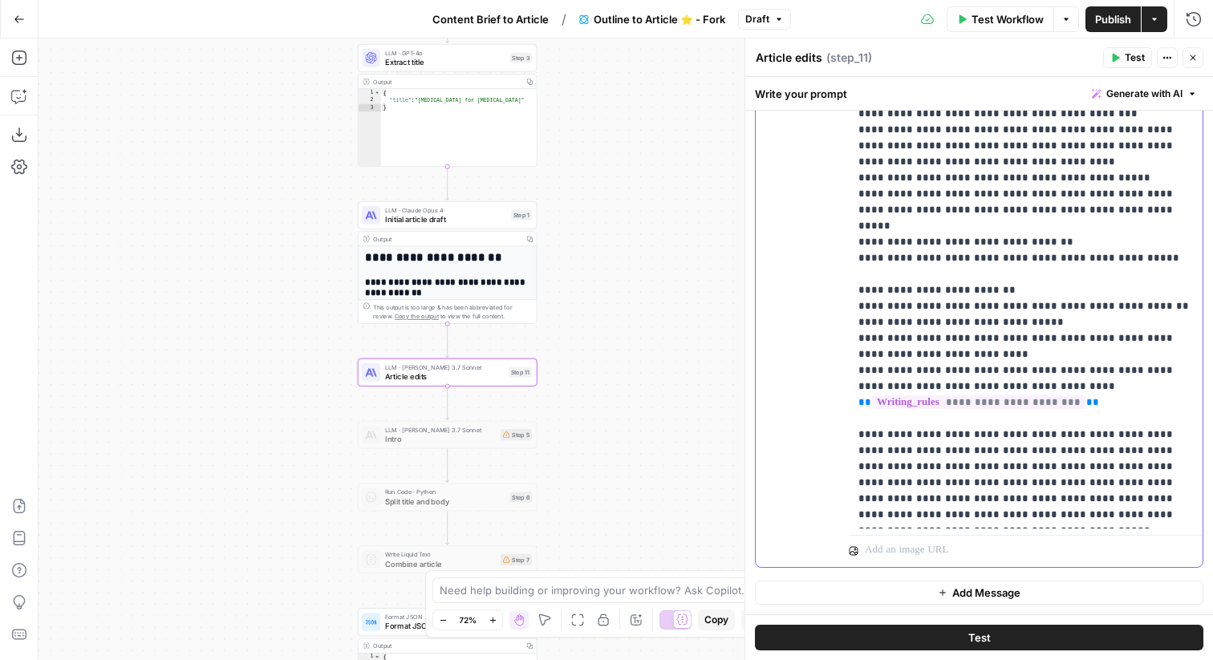
drag, startPoint x: 999, startPoint y: 512, endPoint x: 816, endPoint y: 507, distance: 183.0
click at [816, 507] on div "**********" at bounding box center [979, 222] width 447 height 692
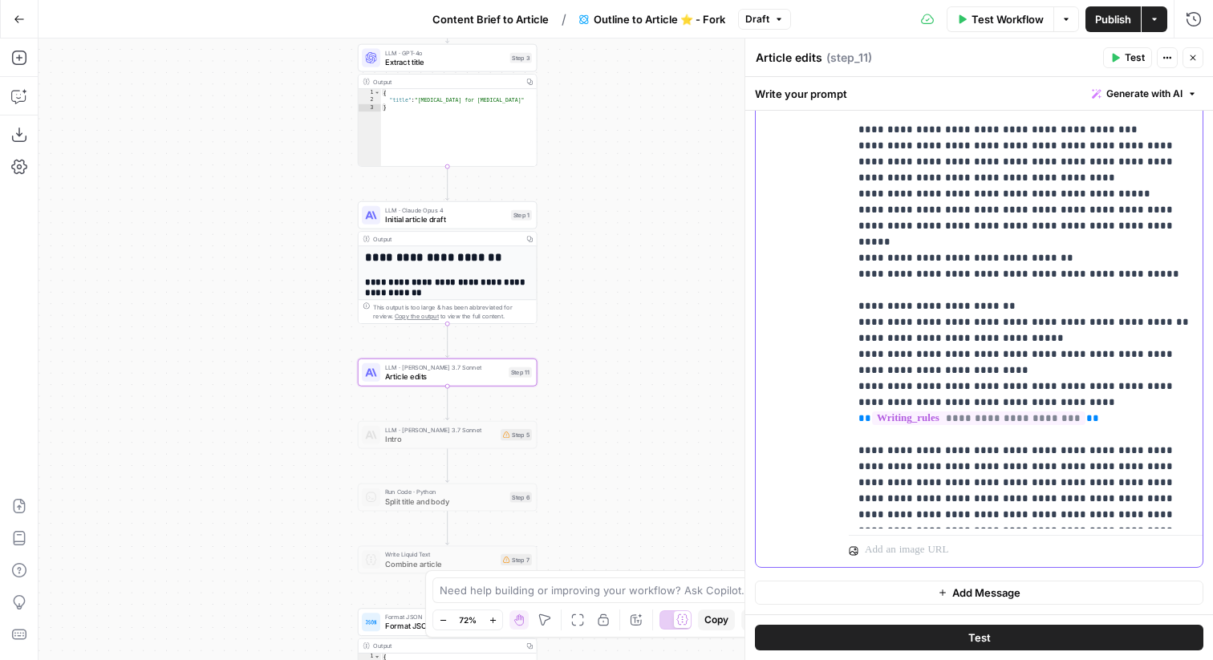
click at [969, 338] on p "**********" at bounding box center [1026, 162] width 335 height 722
click at [1102, 311] on p "**********" at bounding box center [1026, 162] width 335 height 722
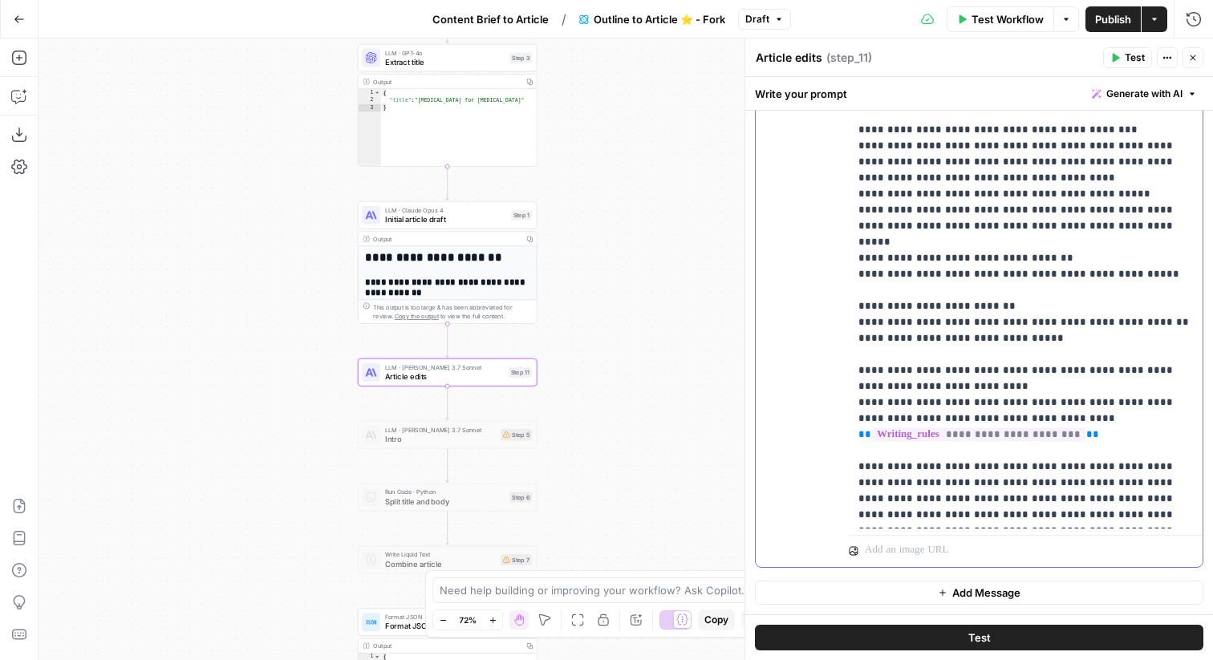
scroll to position [97, 0]
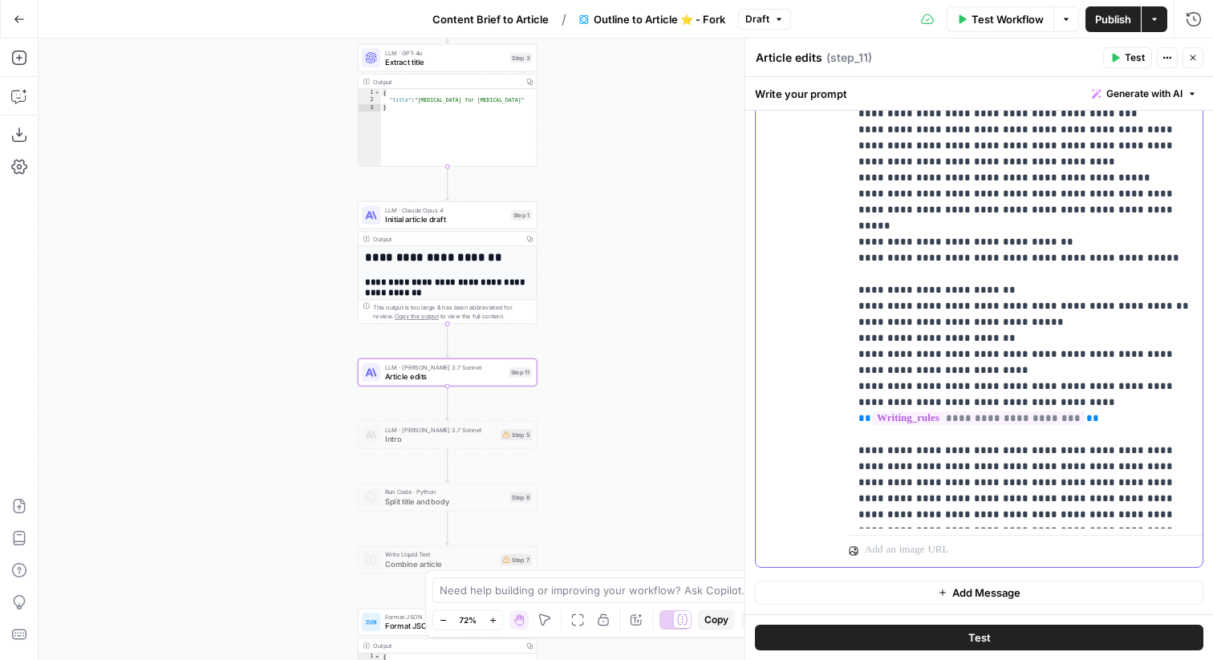
click at [1011, 516] on p "**********" at bounding box center [1026, 154] width 335 height 738
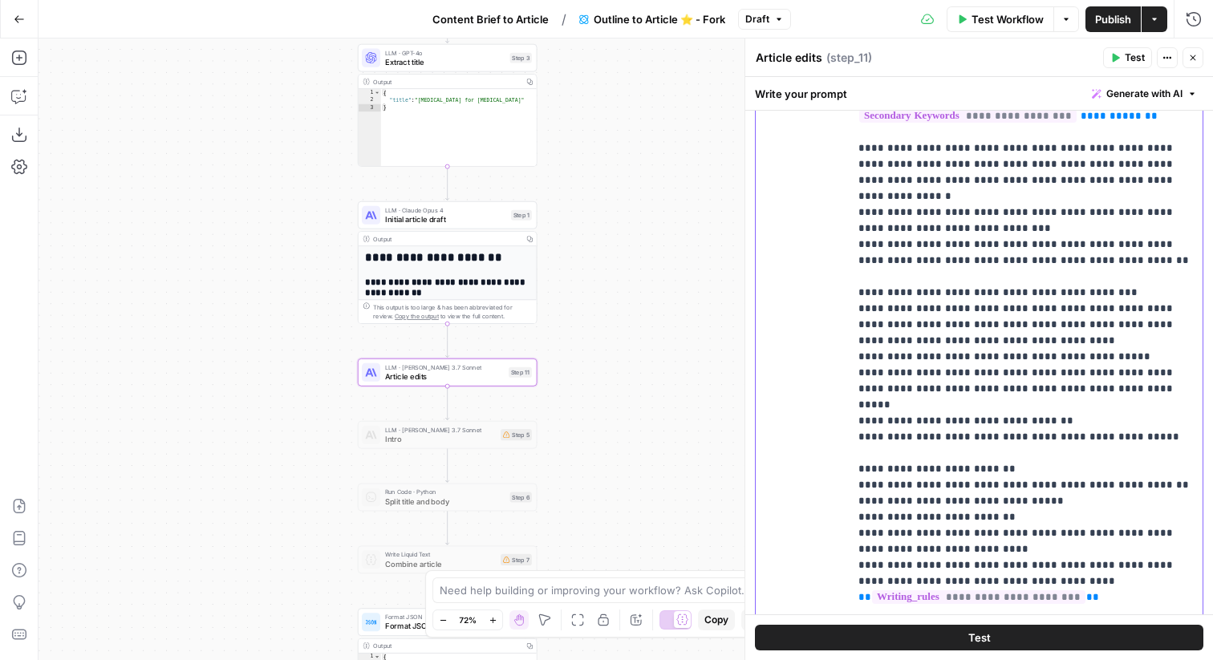
scroll to position [2509, 0]
drag, startPoint x: 1110, startPoint y: 339, endPoint x: 839, endPoint y: 339, distance: 271.2
click at [839, 339] on div "**********" at bounding box center [979, 304] width 447 height 692
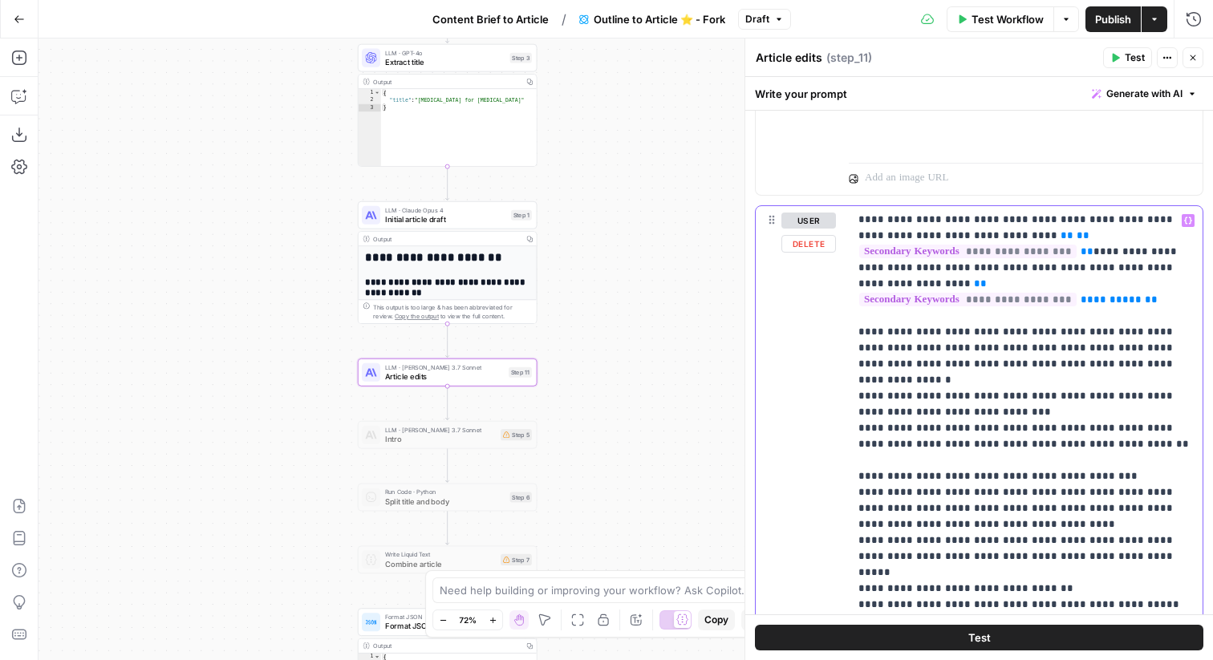
scroll to position [2591, 0]
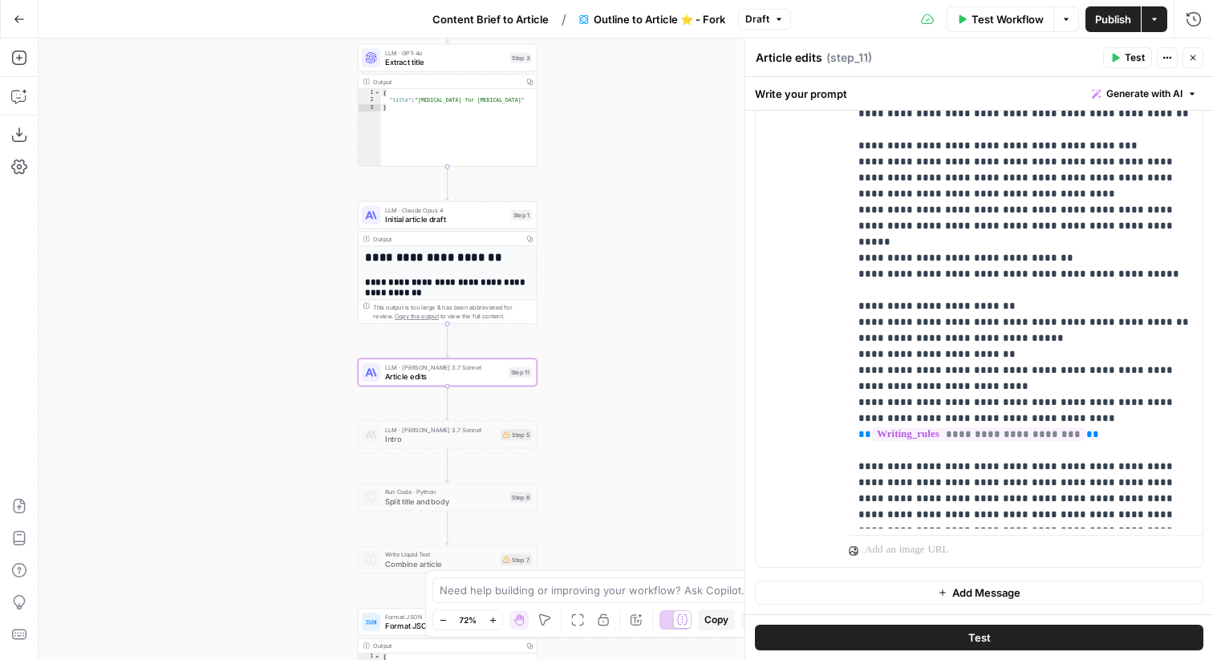
click at [1194, 68] on header "Article edits Article edits ( step_11 ) Test Actions Close" at bounding box center [980, 58] width 468 height 39
click at [1184, 65] on button "Close" at bounding box center [1193, 57] width 21 height 21
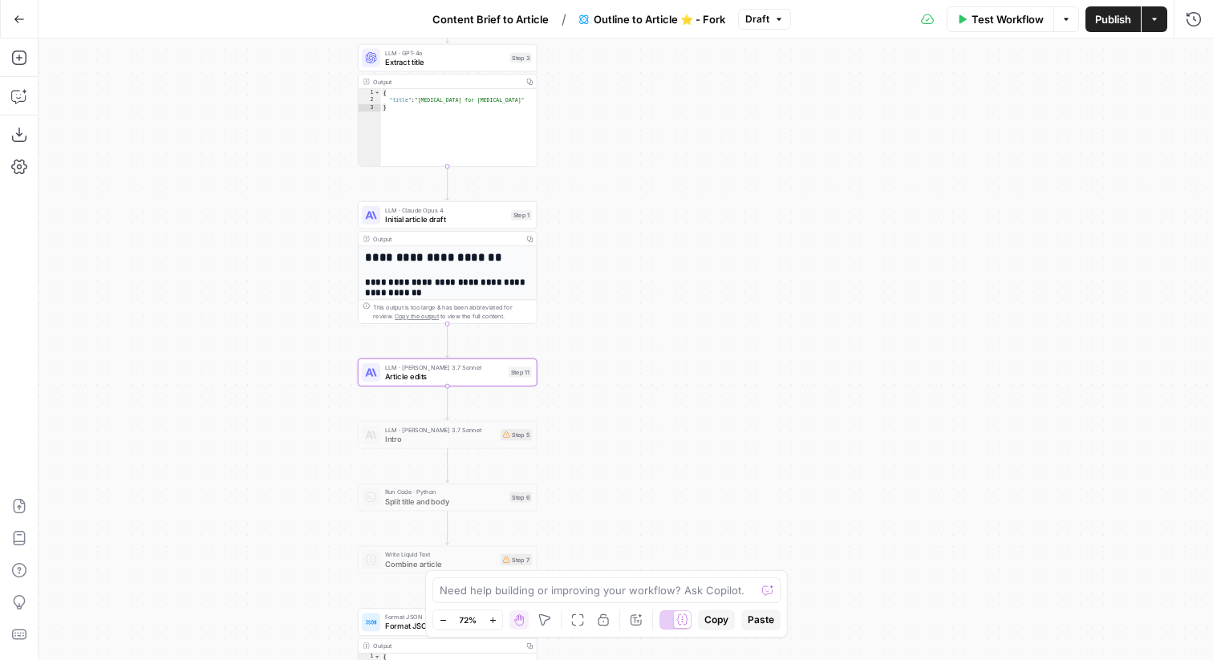
click at [1123, 23] on span "Publish" at bounding box center [1113, 19] width 36 height 16
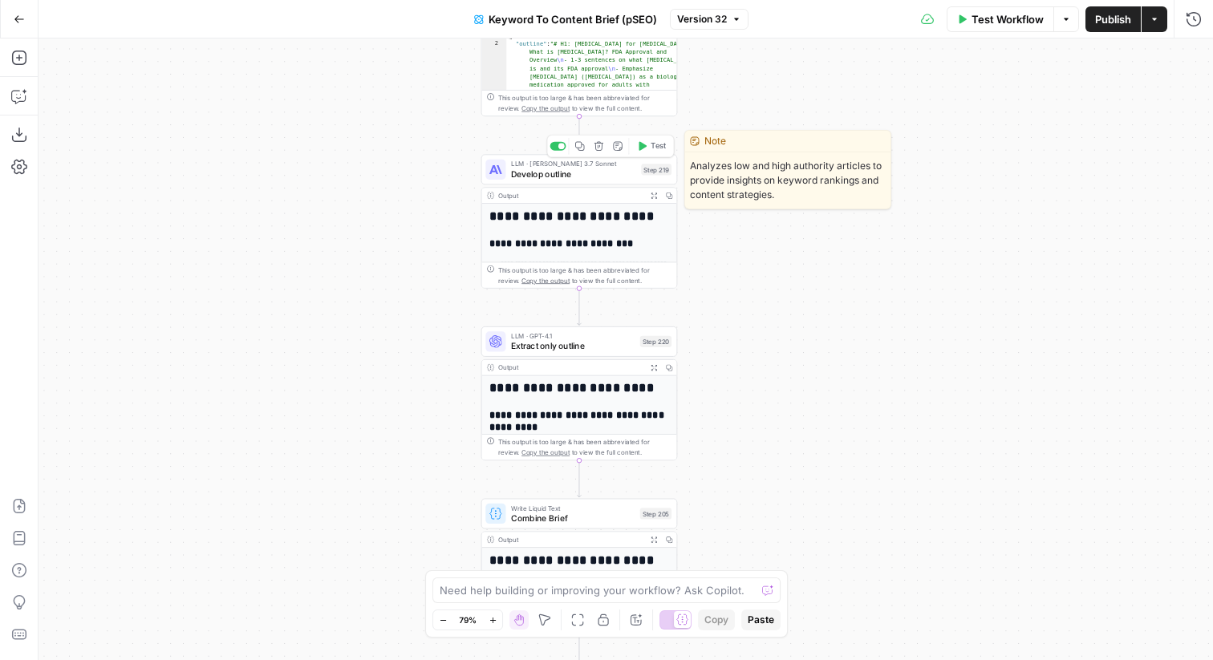
click at [524, 181] on div "LLM · [PERSON_NAME] 3.7 Sonnet Develop outline Step 219 Copy step Delete step E…" at bounding box center [579, 169] width 197 height 30
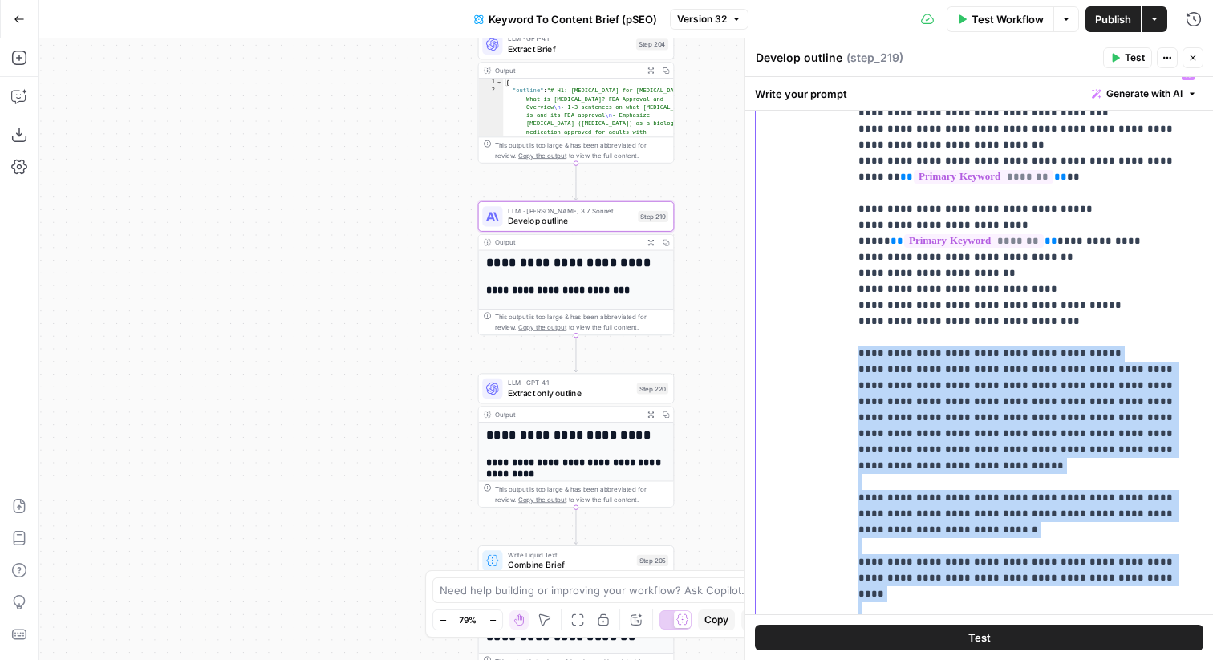
scroll to position [295, 0]
drag, startPoint x: 861, startPoint y: 343, endPoint x: 979, endPoint y: 565, distance: 251.7
click at [1055, 660] on html "MyHealthTeam New Home Browse Your Data Usage Flightpath Settings Recent Grids p…" at bounding box center [606, 330] width 1213 height 660
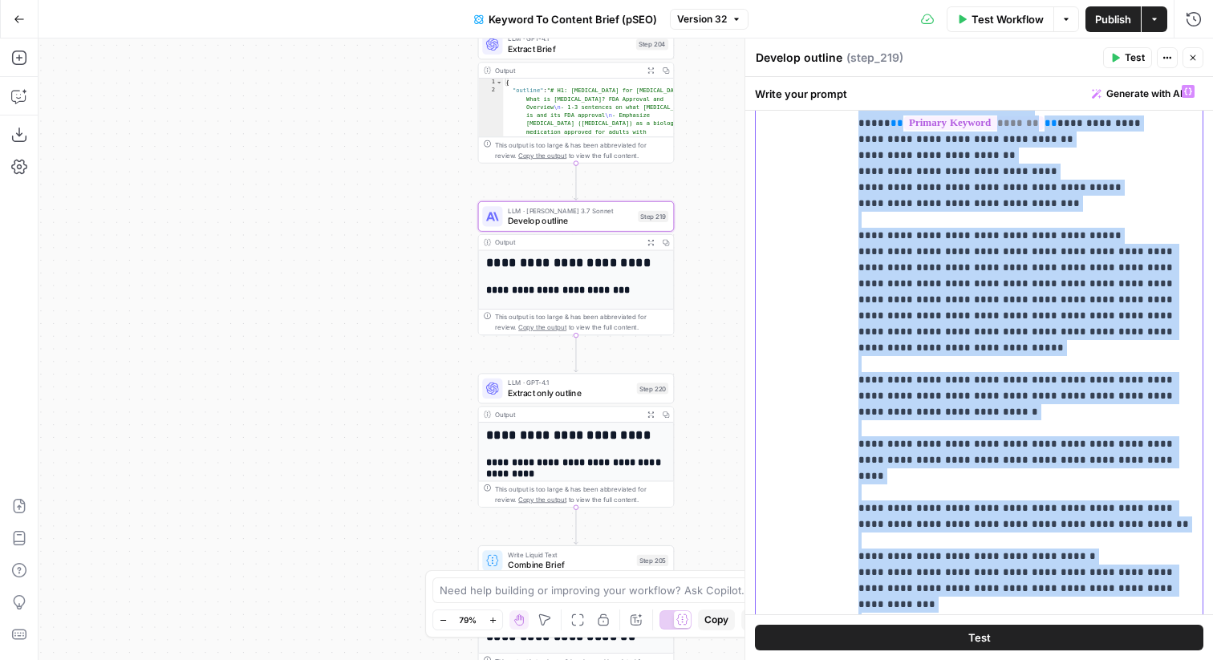
scroll to position [1136, 0]
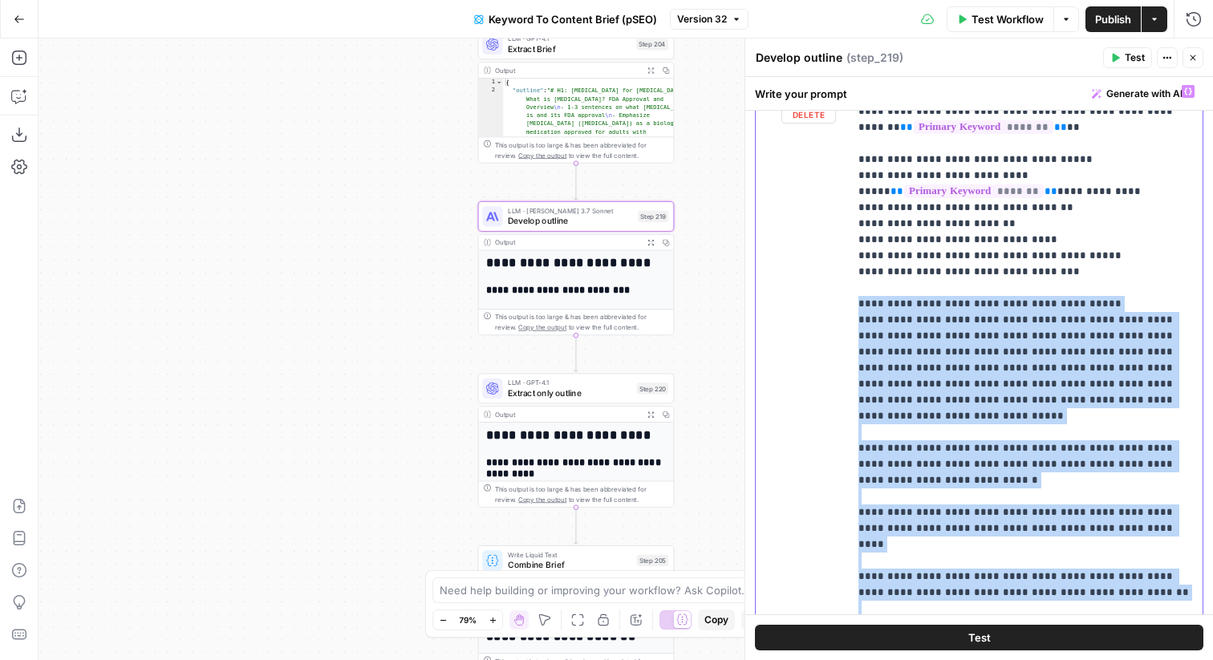
drag, startPoint x: 990, startPoint y: 502, endPoint x: 858, endPoint y: 270, distance: 267.1
click at [858, 270] on div "**********" at bounding box center [1026, 404] width 354 height 654
copy p "**********"
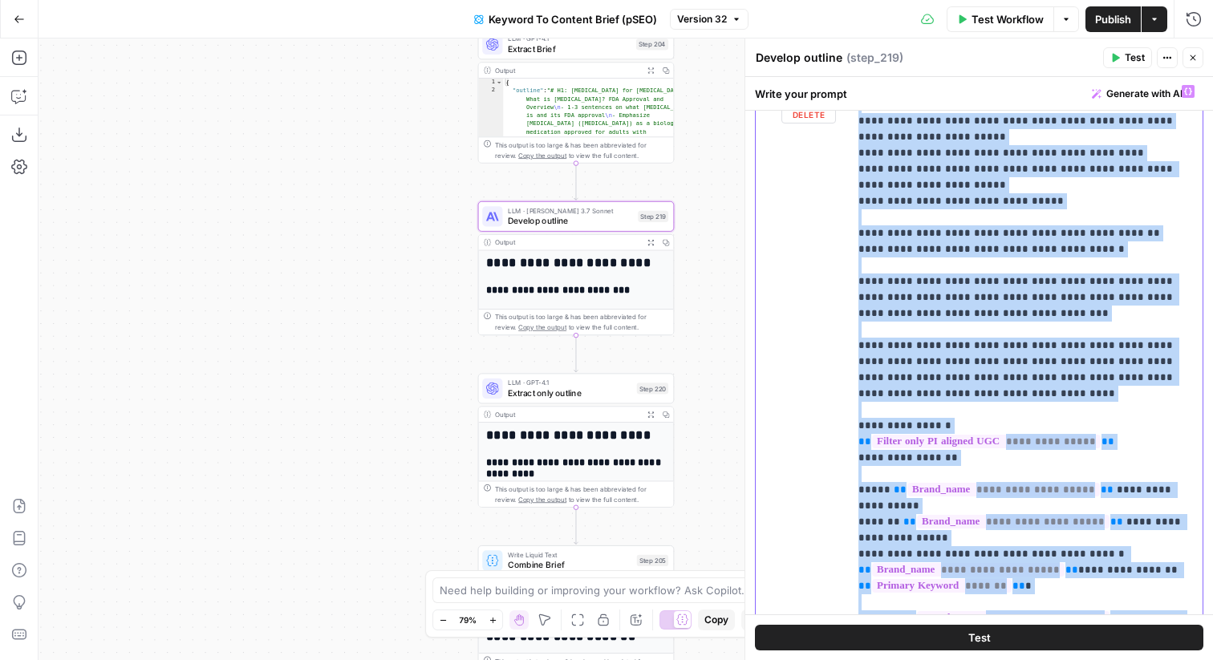
scroll to position [3034, 0]
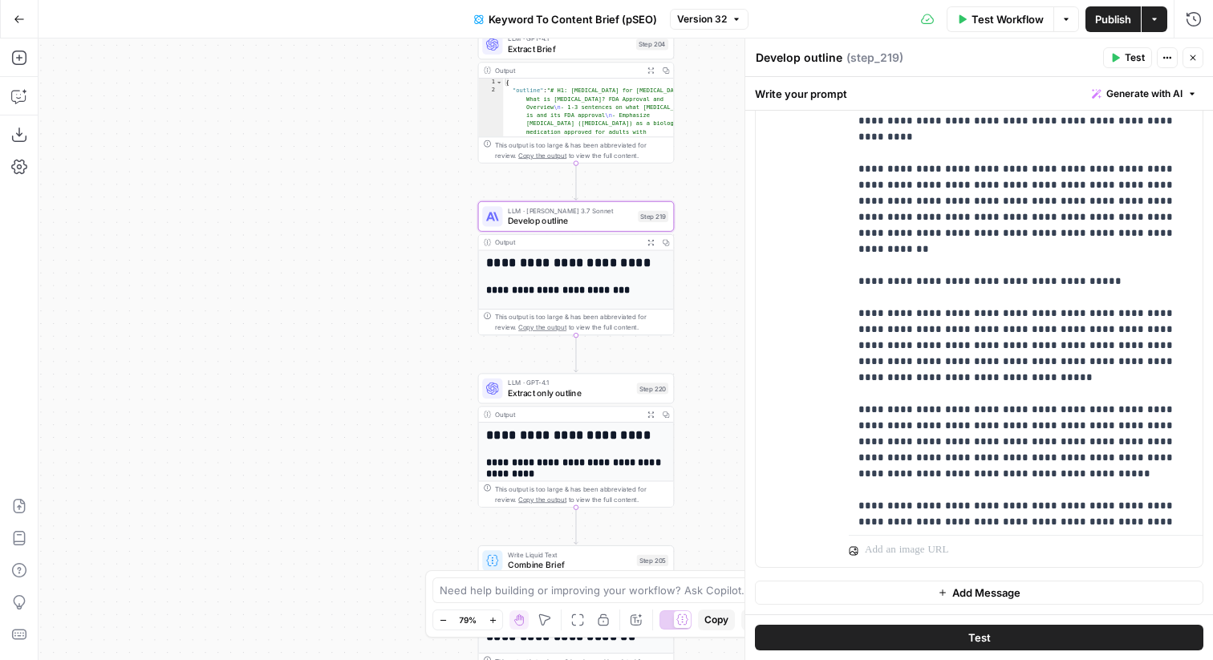
scroll to position [523, 0]
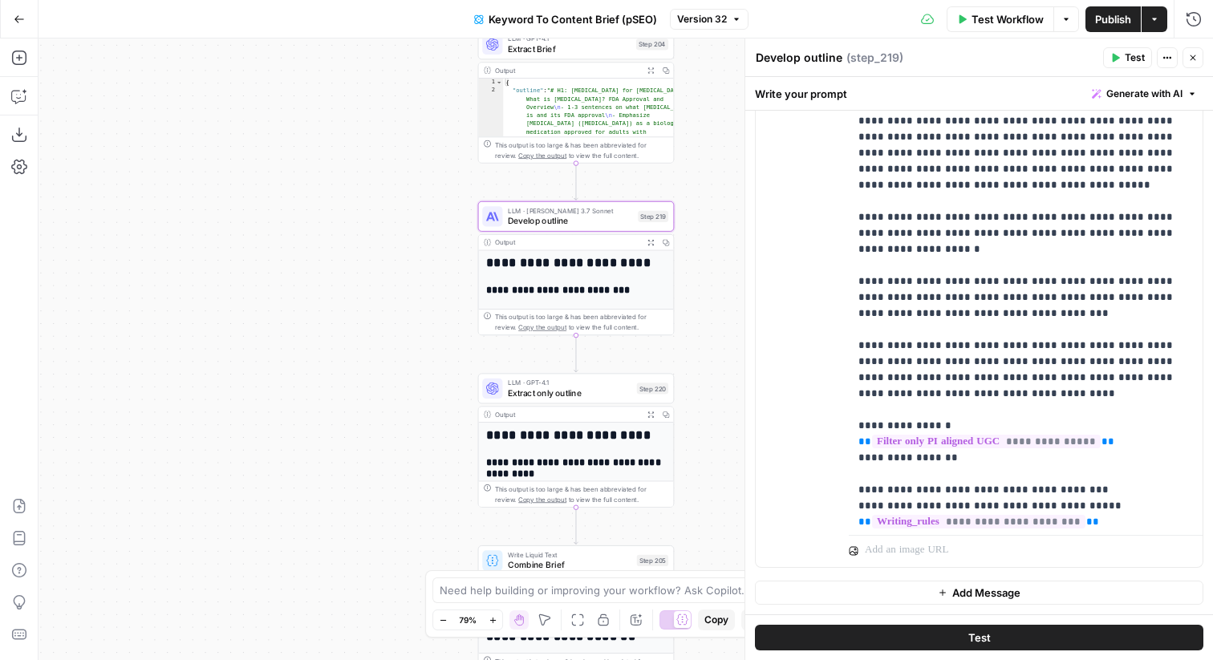
click at [1195, 60] on icon "button" at bounding box center [1194, 58] width 10 height 10
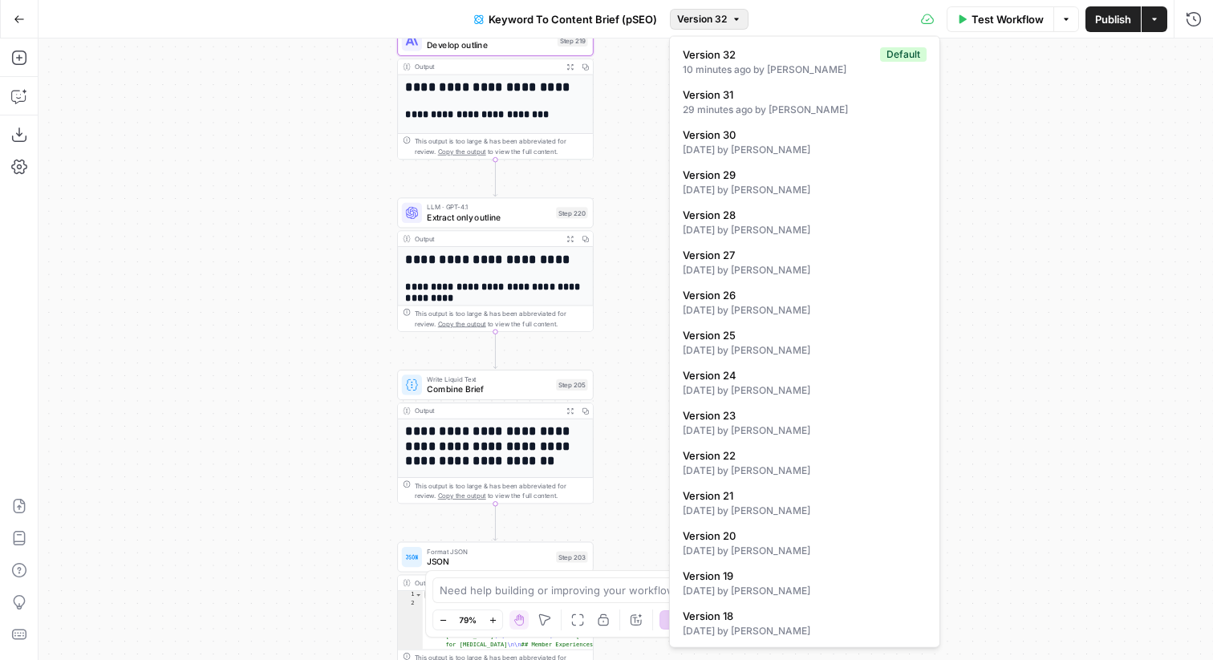
click at [682, 22] on span "Version 32" at bounding box center [702, 19] width 50 height 14
click at [701, 17] on span "Version 32" at bounding box center [702, 19] width 50 height 14
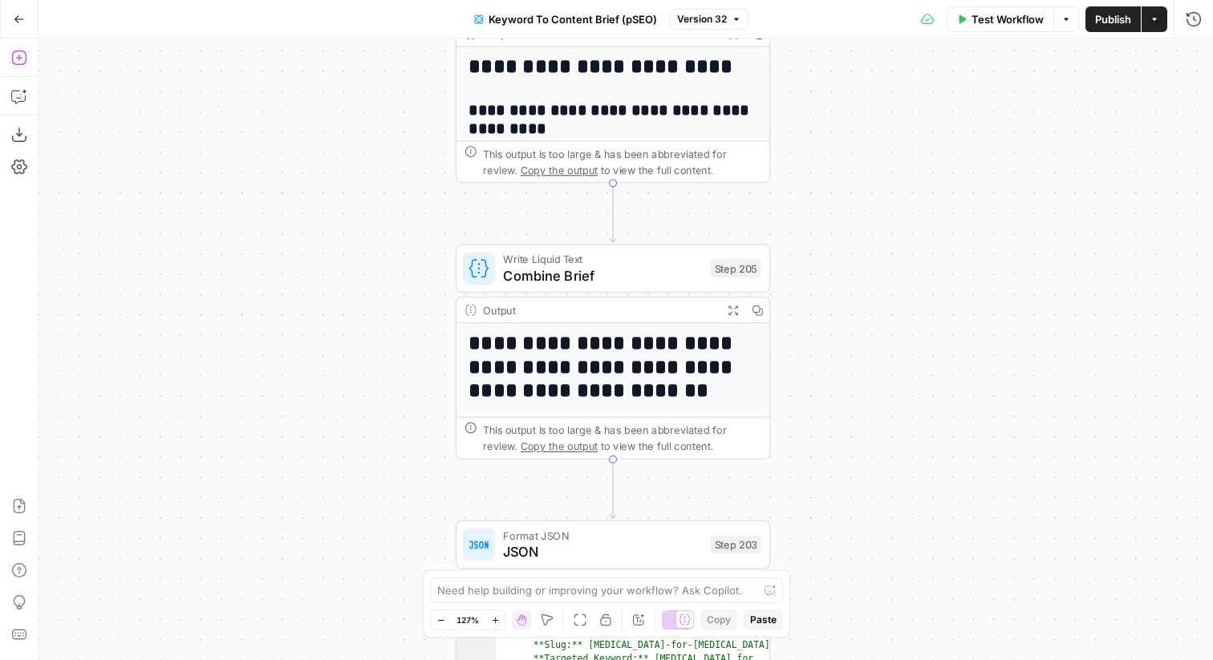
click at [29, 63] on button "Add Steps" at bounding box center [19, 58] width 26 height 26
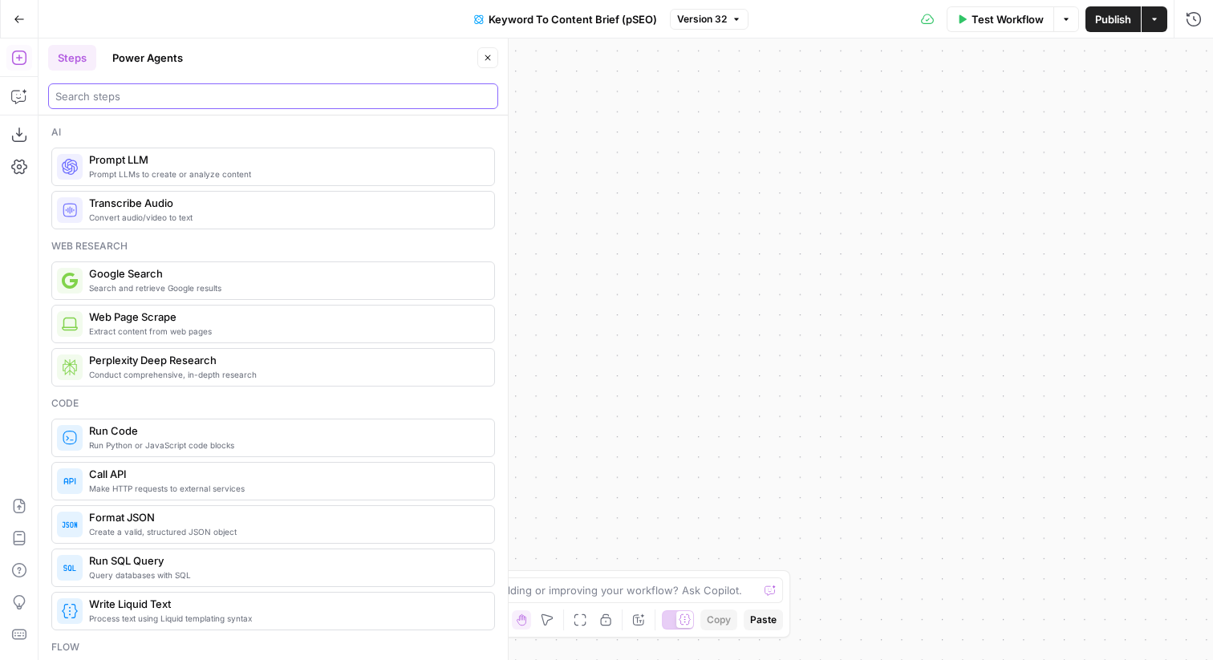
click at [187, 100] on input "search" at bounding box center [273, 96] width 436 height 16
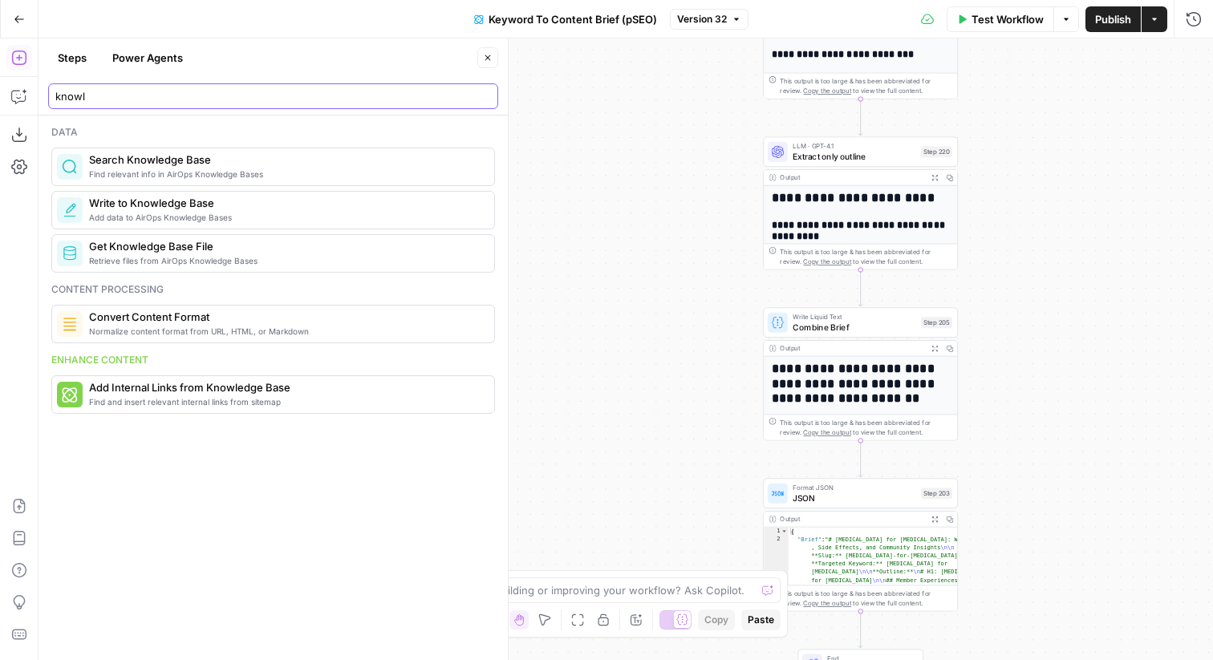
type input "knowl"
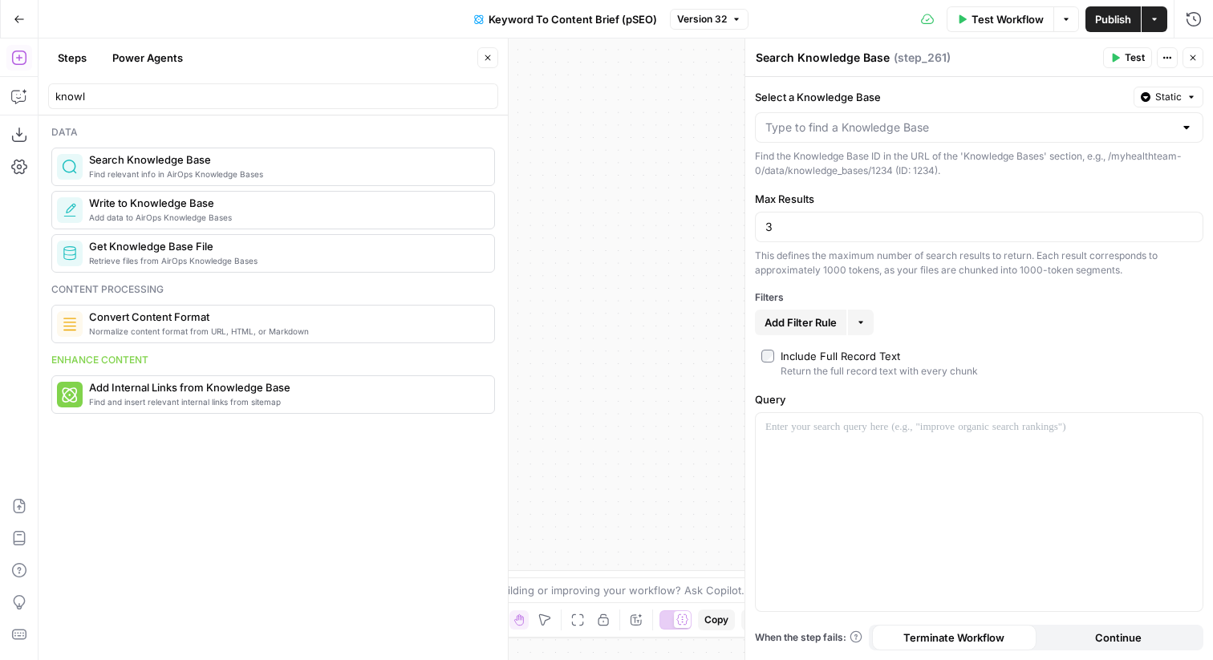
drag, startPoint x: 400, startPoint y: 174, endPoint x: 1131, endPoint y: 169, distance: 730.3
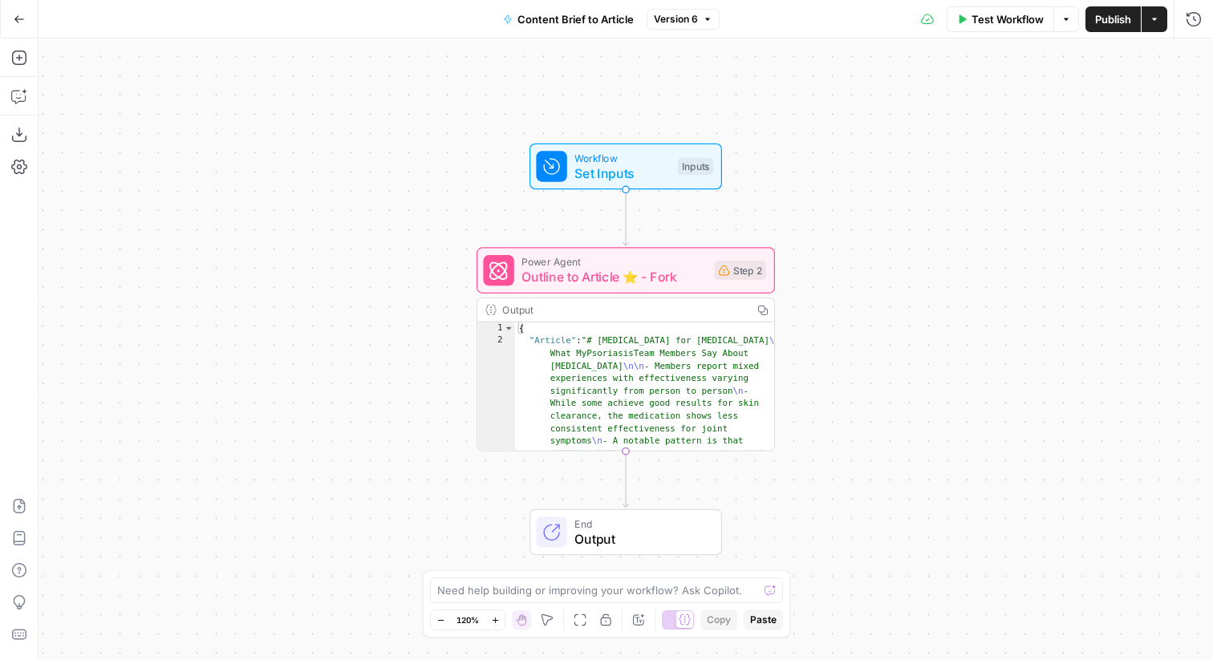
click at [716, 288] on div "Power Agent Outline to Article ⭐️ - Fork Step 2 Copy step Delete step Add Note …" at bounding box center [626, 270] width 299 height 47
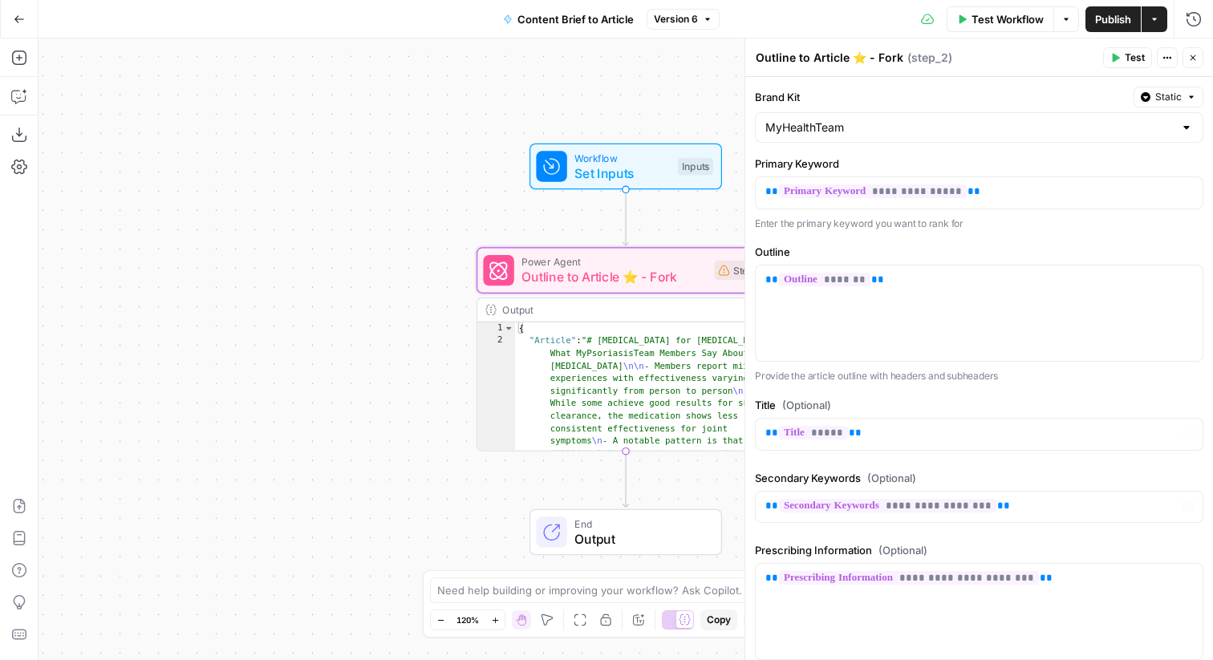
scroll to position [468, 0]
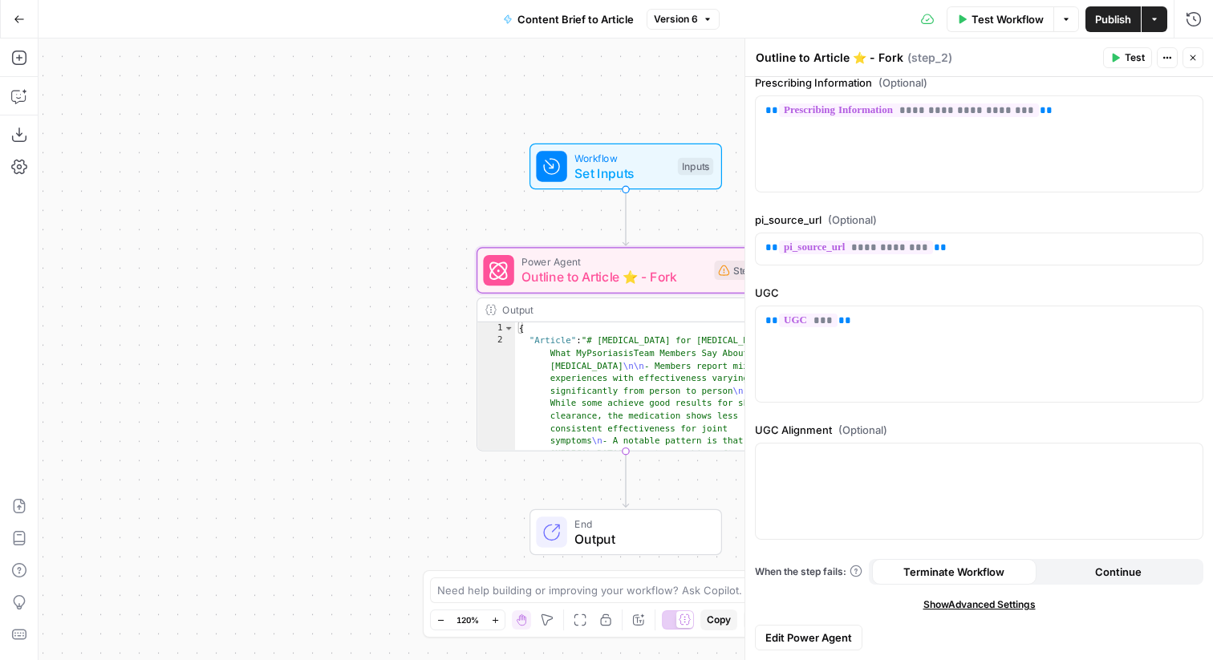
click at [664, 178] on span "Set Inputs" at bounding box center [622, 173] width 95 height 19
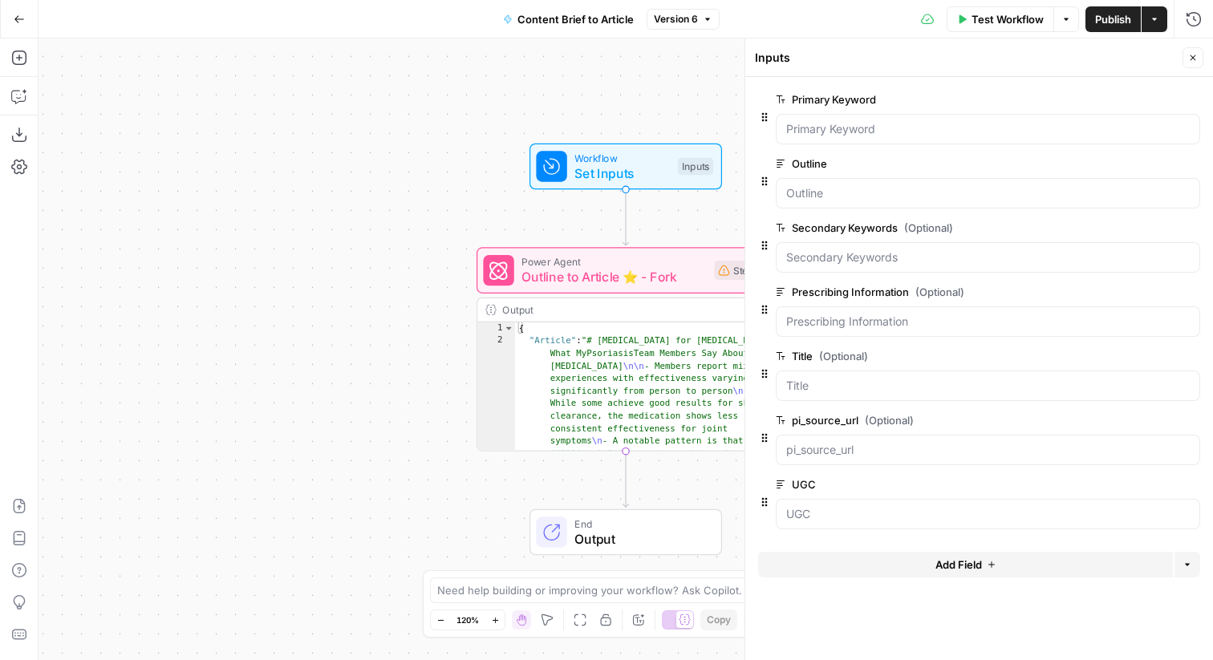
click at [816, 555] on button "Add Field" at bounding box center [965, 565] width 415 height 26
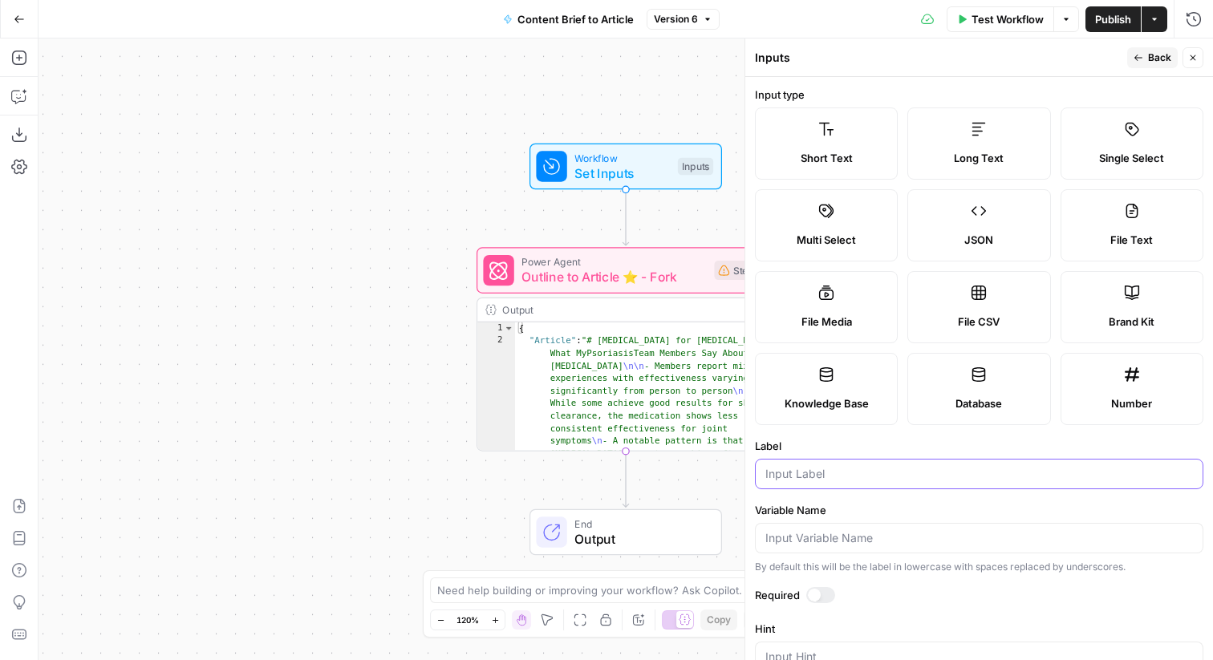
click at [835, 475] on input "Label" at bounding box center [980, 474] width 428 height 16
click at [970, 168] on label "Long Text" at bounding box center [979, 144] width 143 height 72
click at [809, 461] on div at bounding box center [979, 474] width 449 height 30
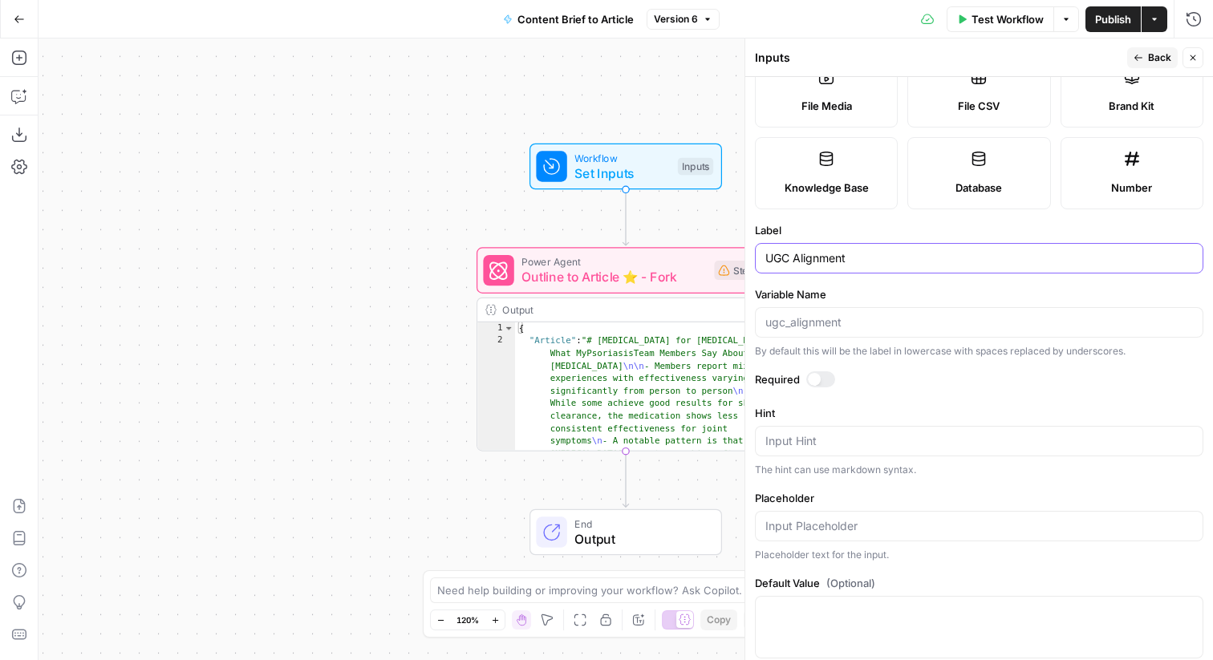
scroll to position [246, 0]
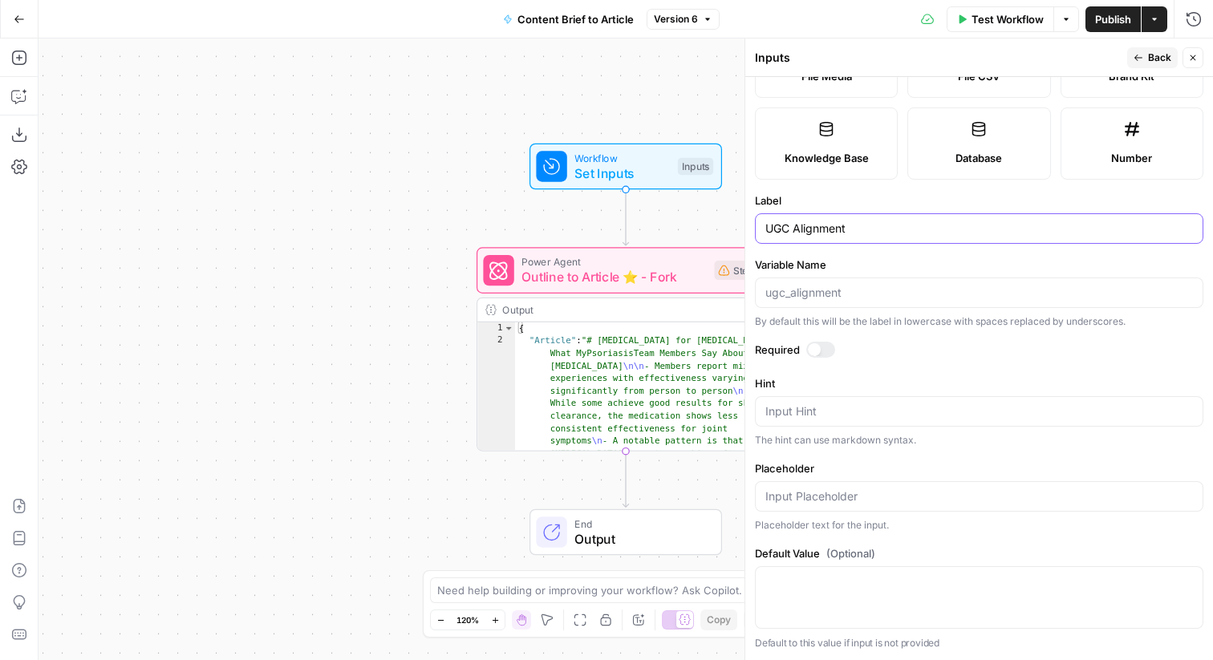
type input "UGC Alignment"
click at [1151, 55] on span "Back" at bounding box center [1159, 58] width 23 height 14
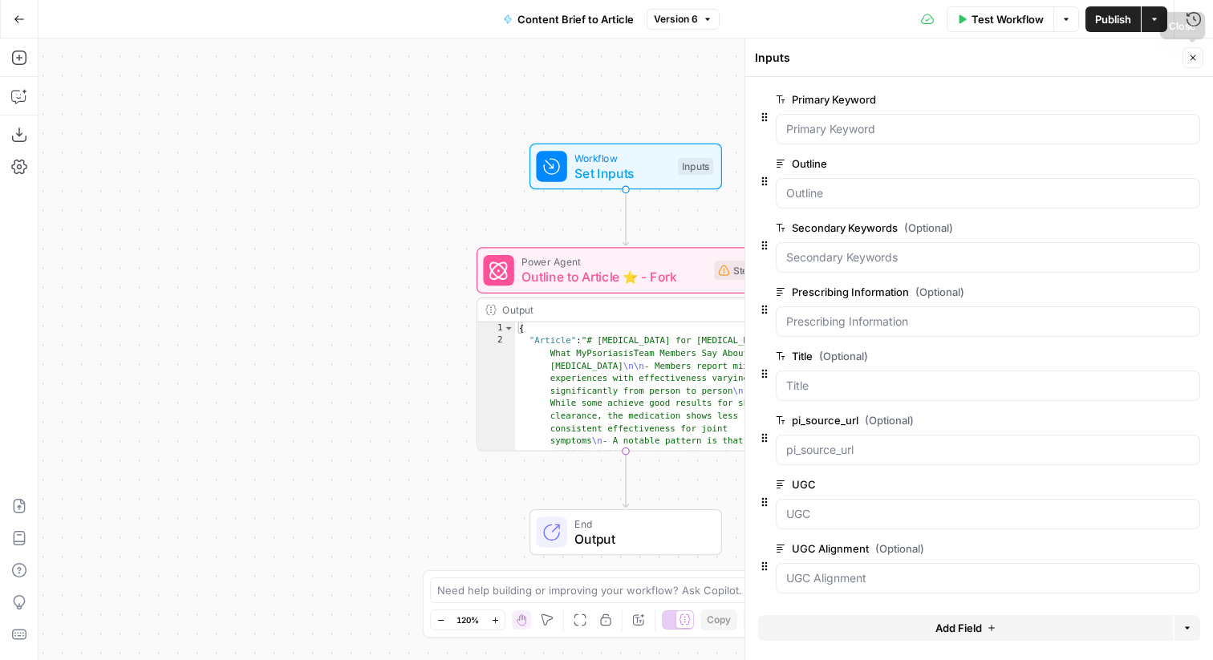
click at [1193, 58] on icon "button" at bounding box center [1194, 58] width 6 height 6
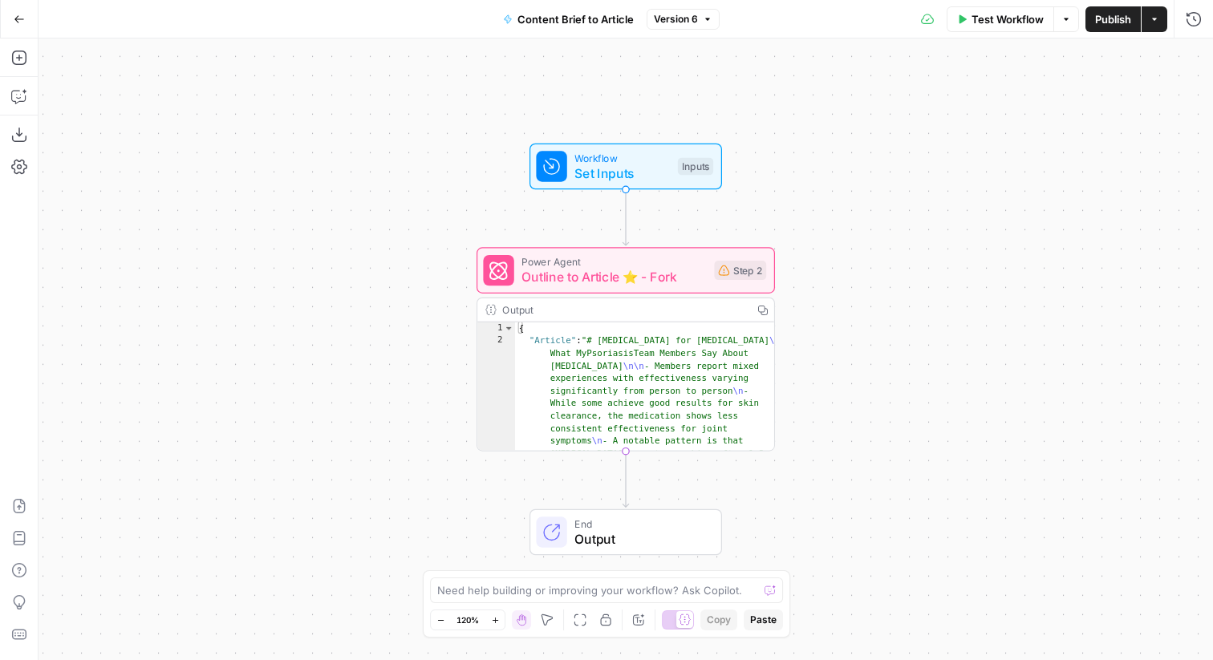
drag, startPoint x: 1116, startPoint y: 19, endPoint x: 1027, endPoint y: 136, distance: 147.2
click at [1027, 136] on div "Go Back Content Brief to Article Version 6 Test Workflow Options Publish Action…" at bounding box center [606, 330] width 1213 height 660
click at [732, 281] on div "Power Agent Outline to Article ⭐️ - Fork Step 2 Copy step Delete step Add Note …" at bounding box center [624, 270] width 283 height 33
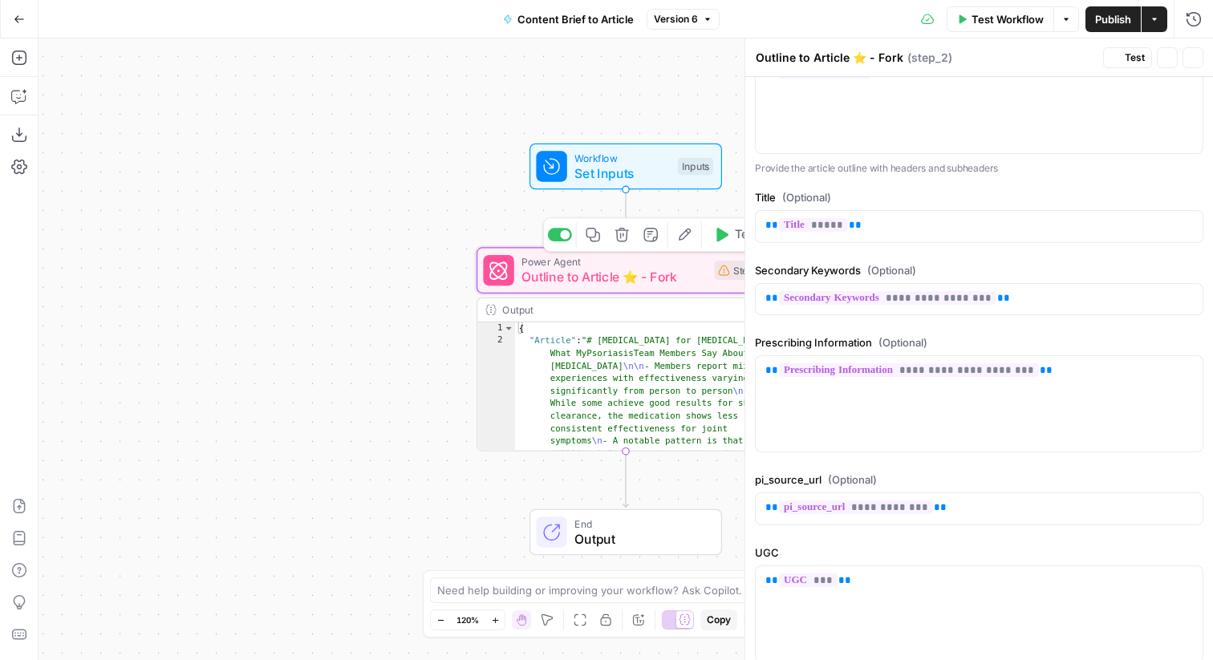
scroll to position [468, 0]
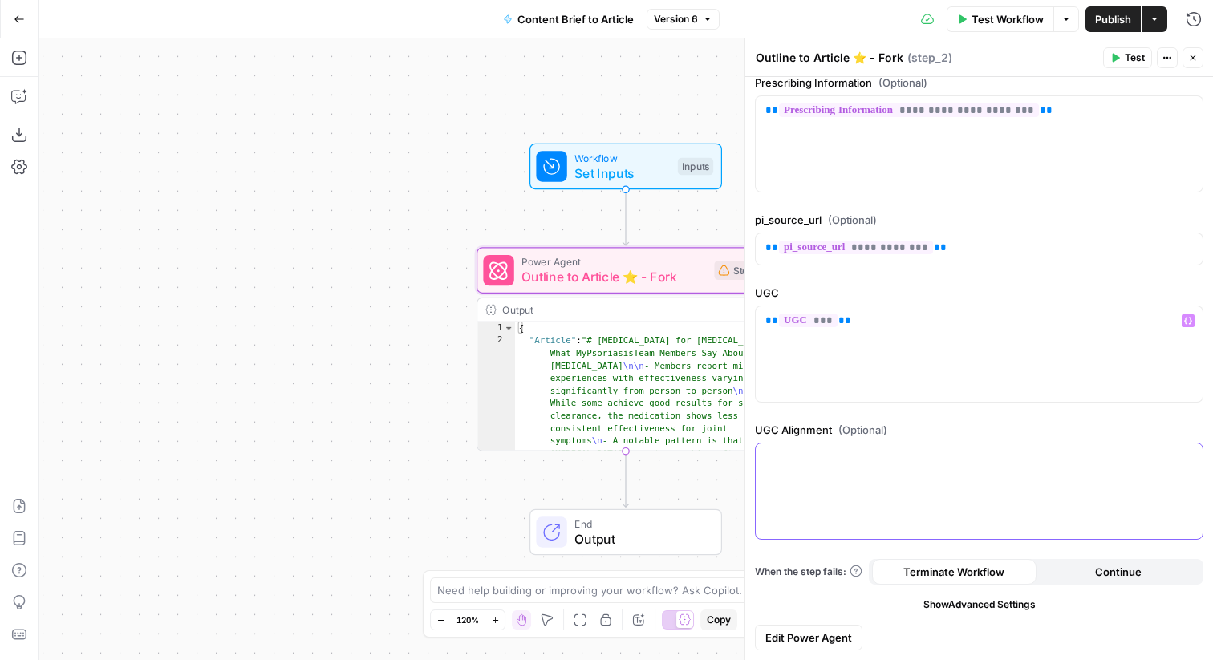
click at [911, 490] on div at bounding box center [979, 491] width 447 height 95
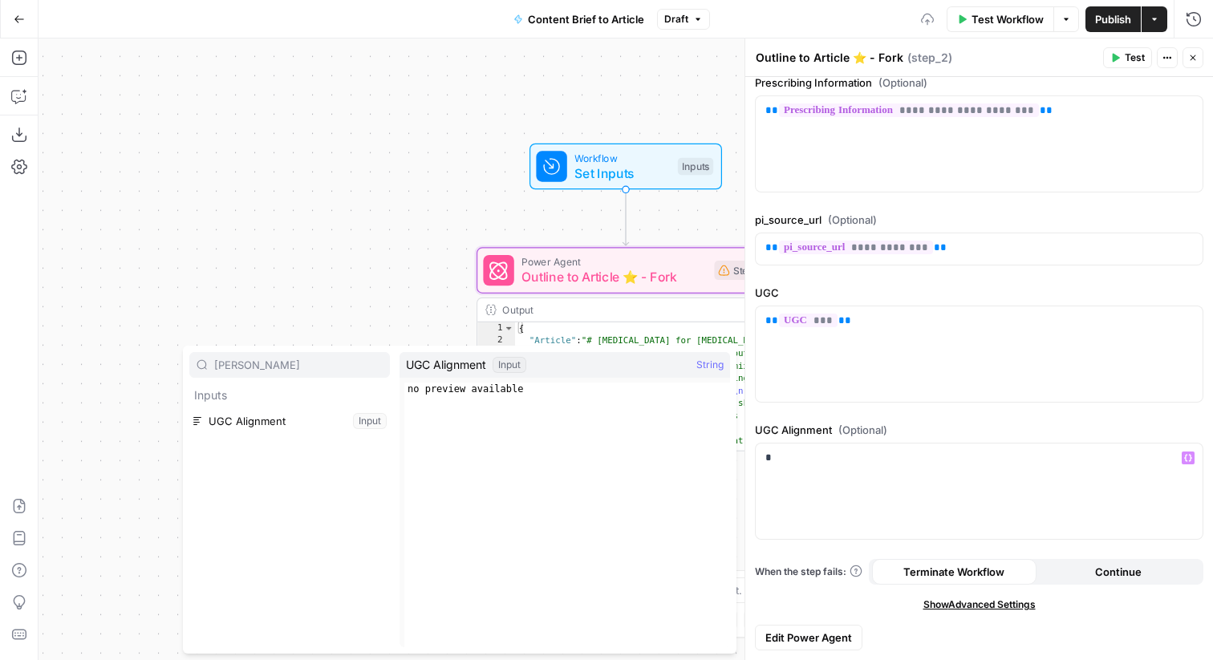
type input "alig"
click at [348, 426] on button "Select variable UGC Alignment" at bounding box center [289, 421] width 201 height 26
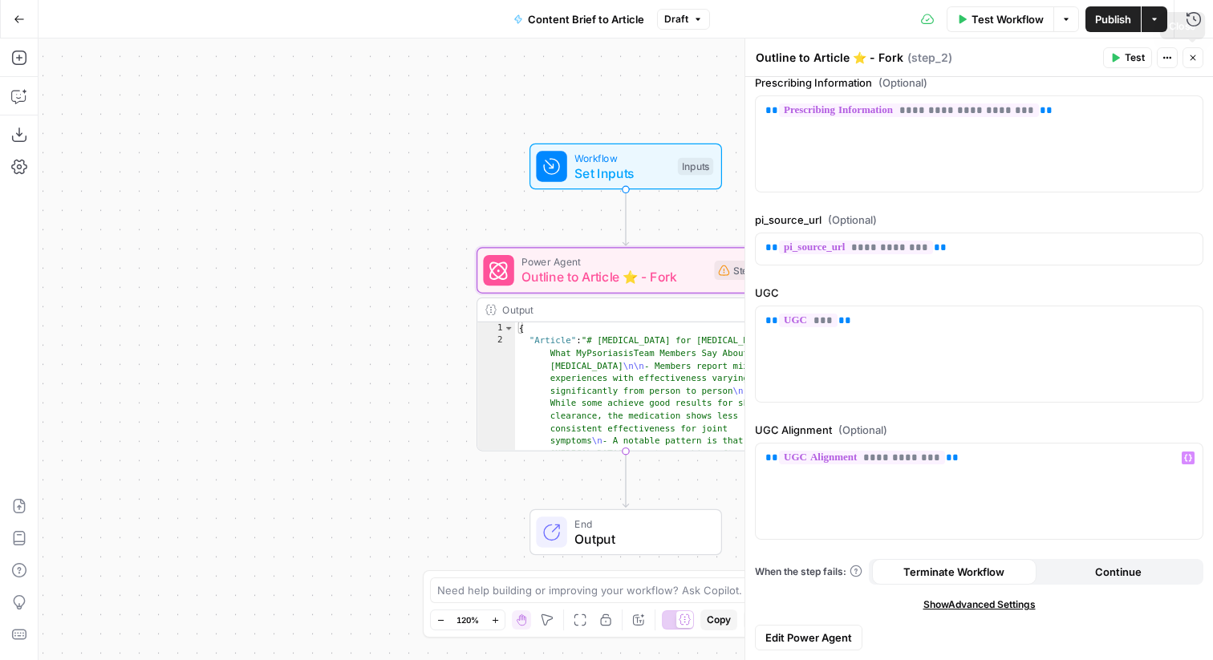
click at [1201, 62] on button "Close" at bounding box center [1193, 57] width 21 height 21
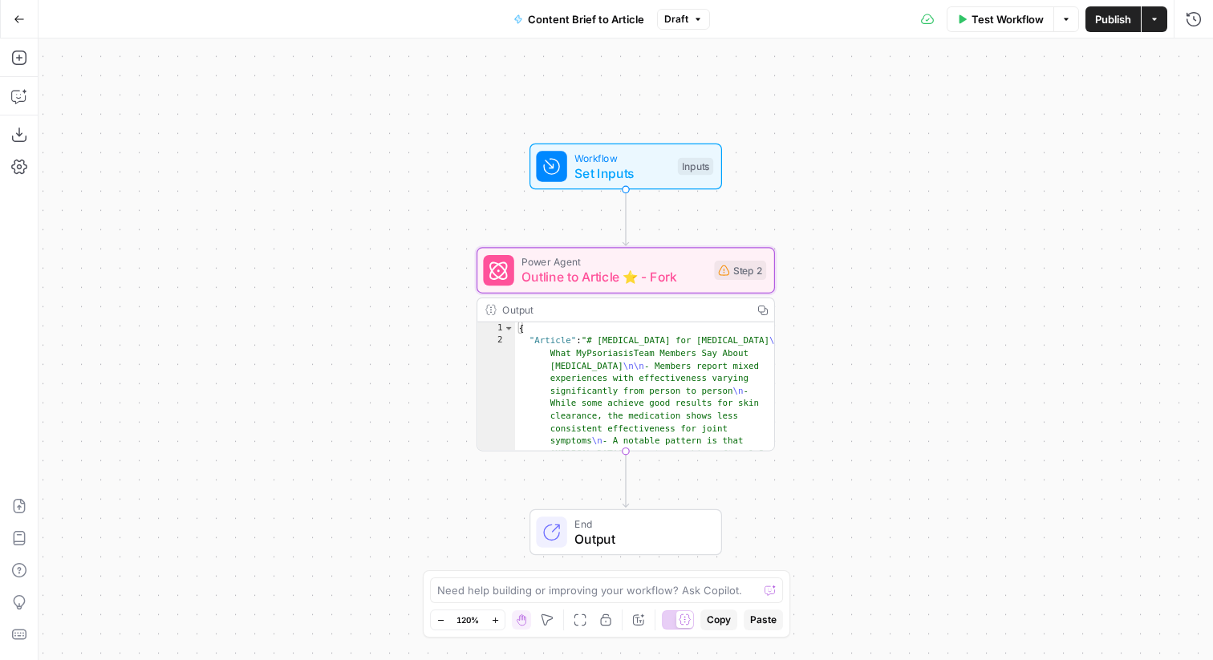
click at [1120, 21] on span "Publish" at bounding box center [1113, 19] width 36 height 16
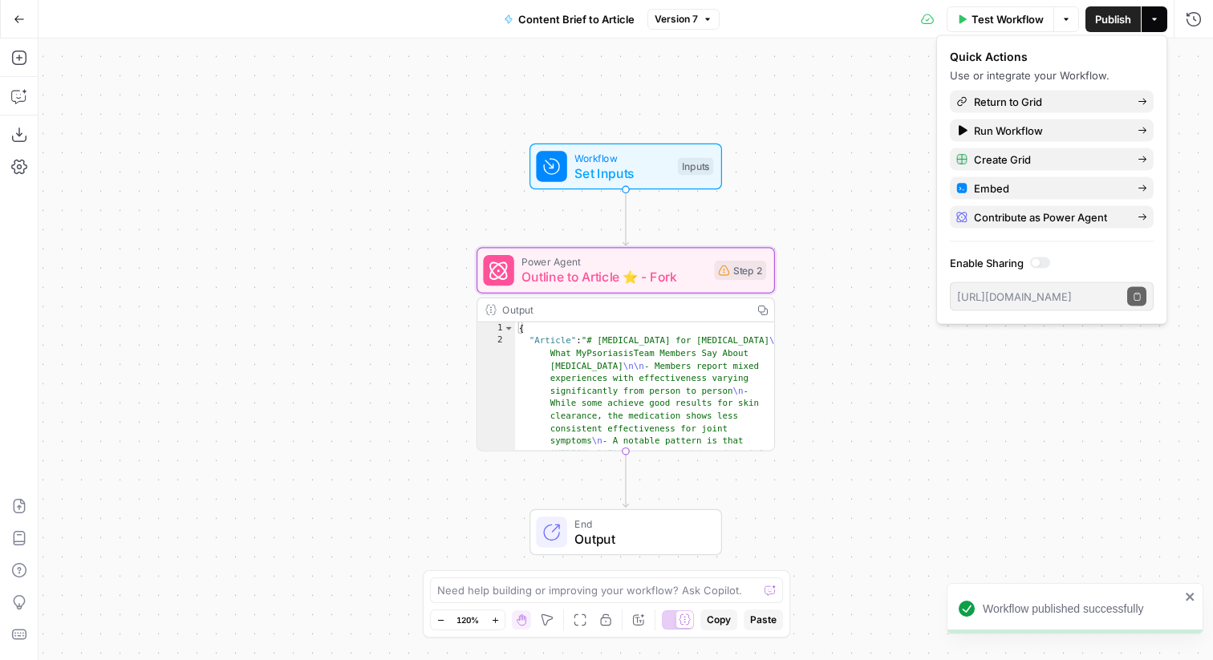
click at [22, 15] on icon "button" at bounding box center [19, 19] width 11 height 11
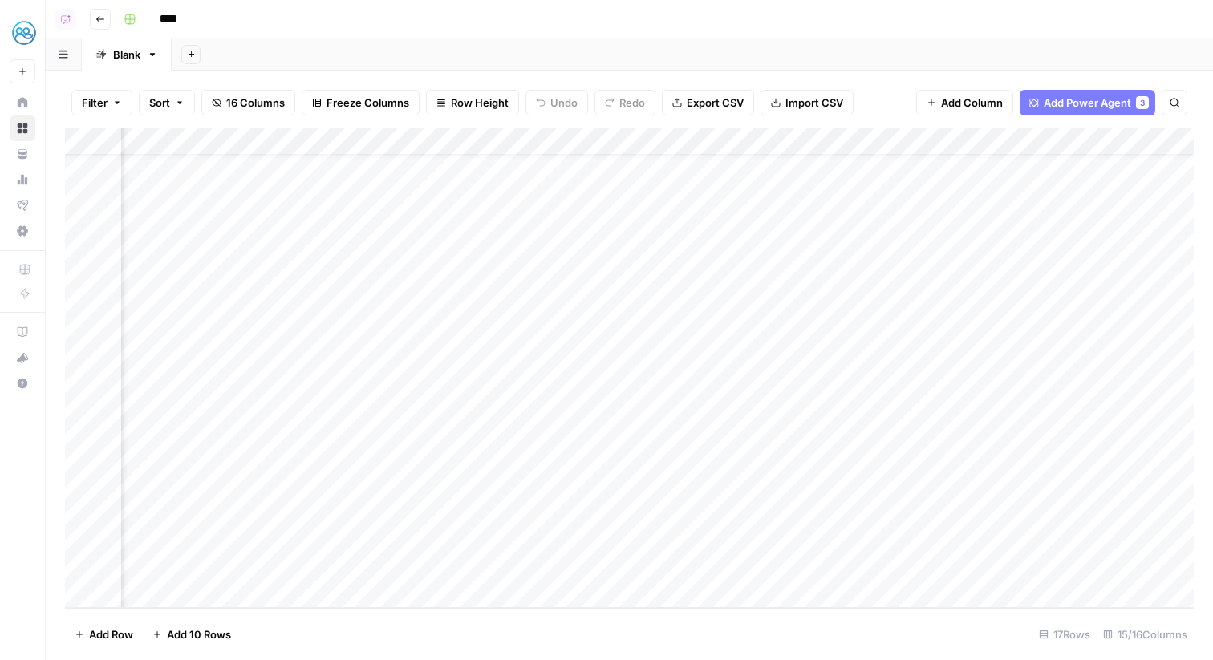
scroll to position [37, 1422]
click at [826, 136] on div "Add Column" at bounding box center [629, 368] width 1129 height 480
click at [809, 49] on div "Add Sheet" at bounding box center [693, 55] width 1042 height 32
click at [434, 139] on div "Add Column" at bounding box center [629, 368] width 1129 height 480
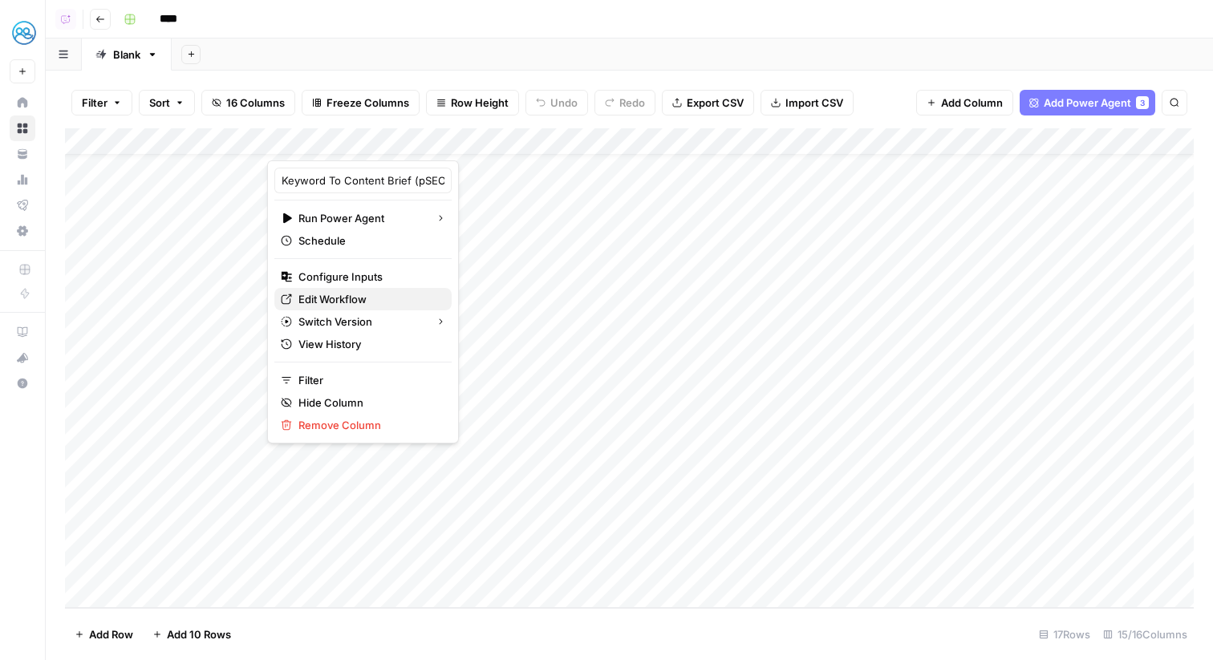
click at [389, 288] on link "Edit Workflow" at bounding box center [362, 299] width 177 height 22
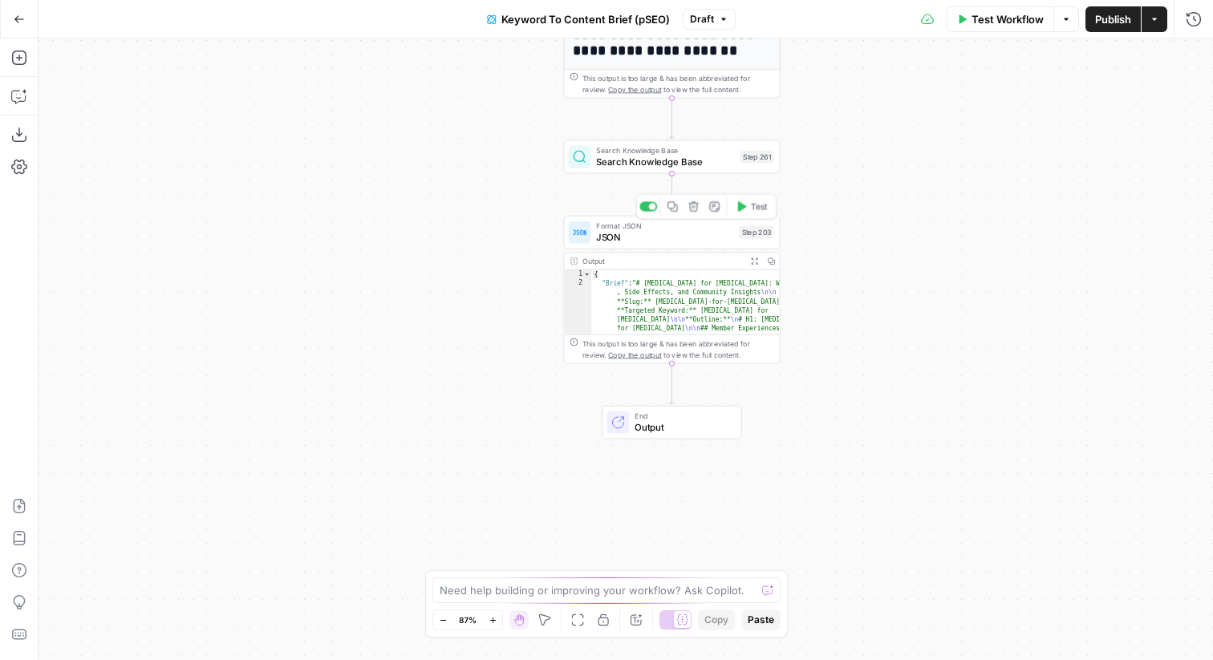
click at [705, 241] on span "JSON" at bounding box center [664, 237] width 137 height 14
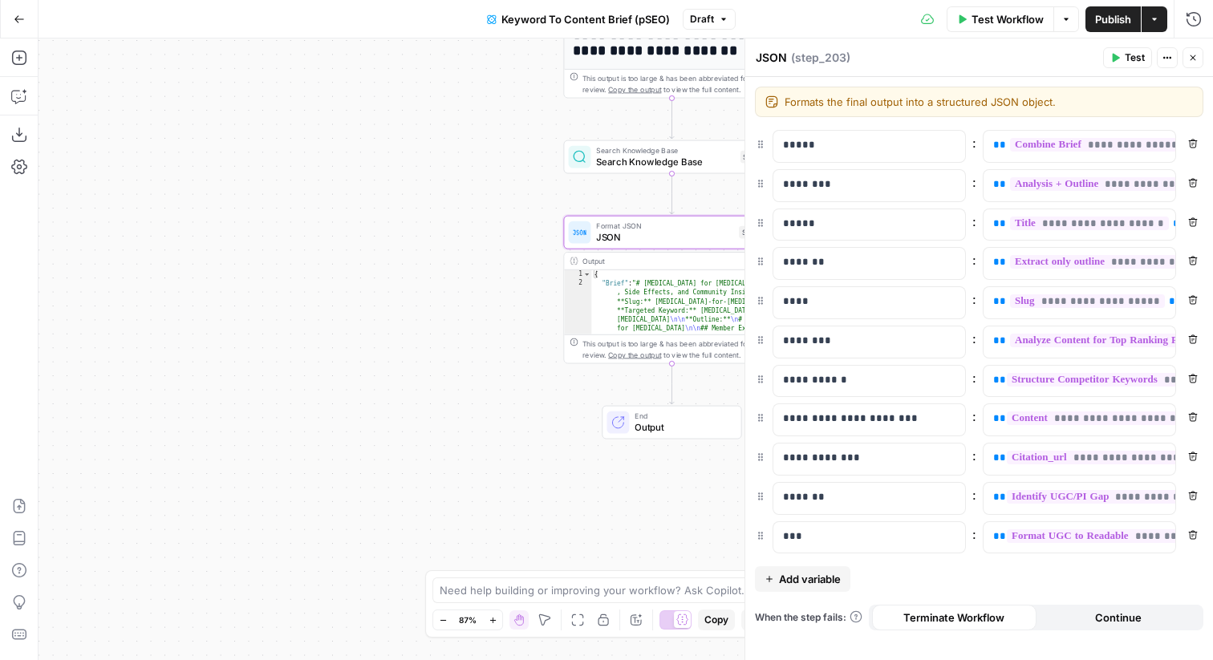
click at [830, 579] on span "Add variable" at bounding box center [810, 579] width 62 height 16
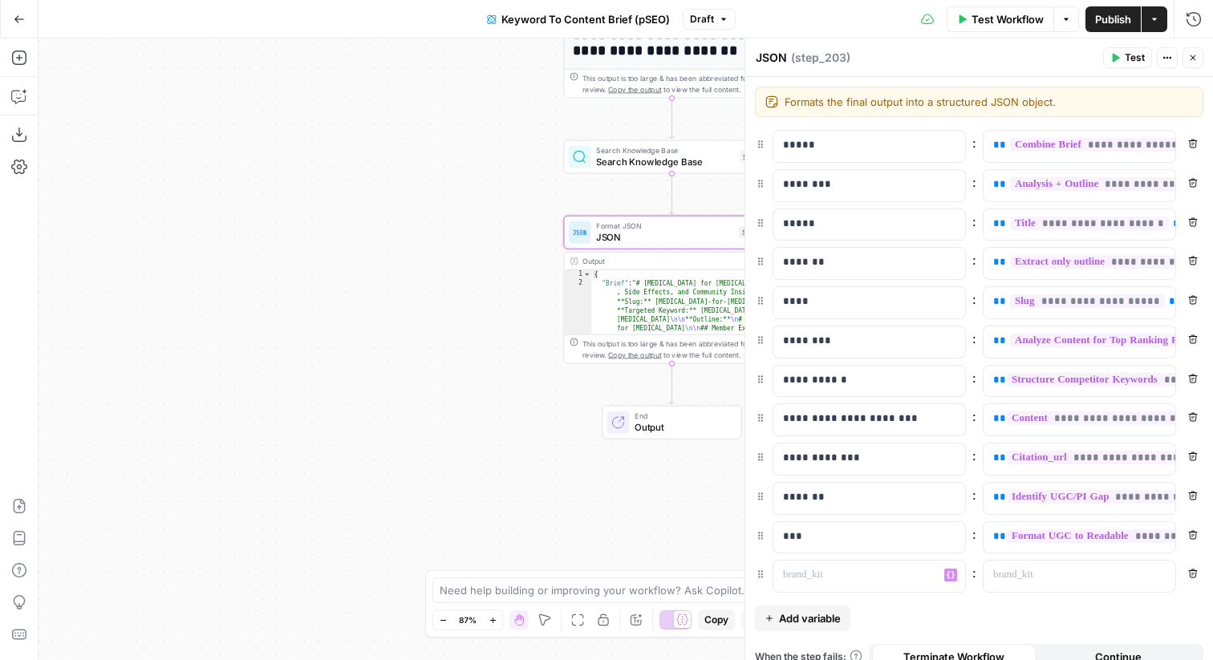
scroll to position [19, 0]
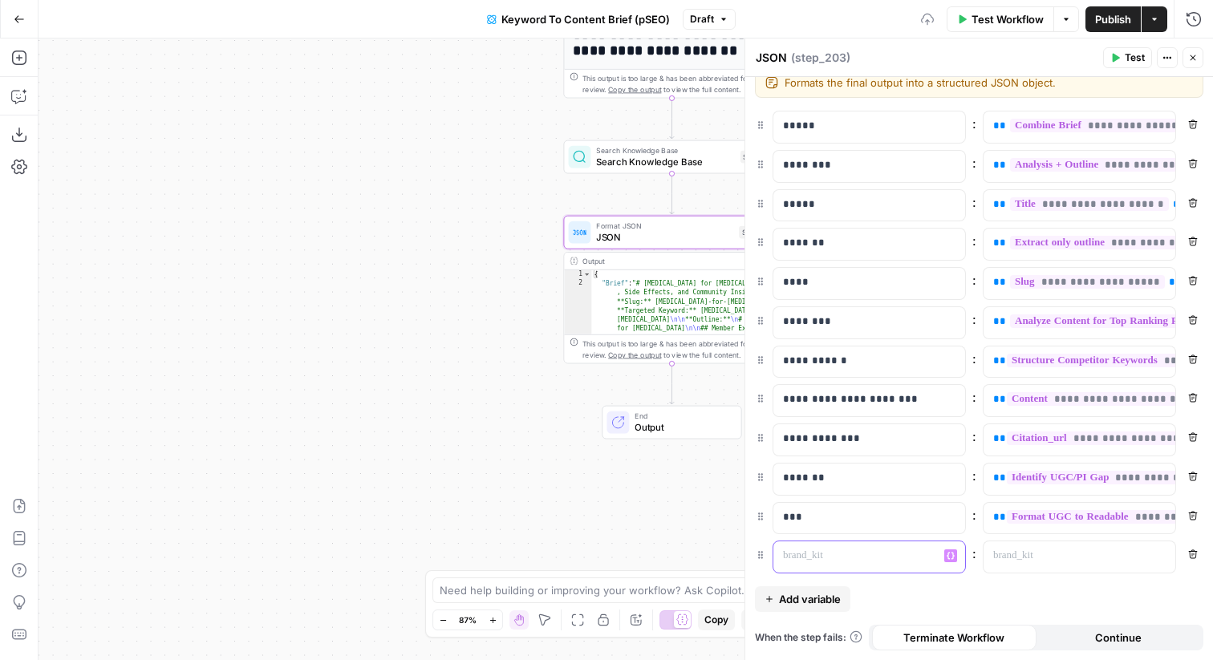
click at [835, 567] on div at bounding box center [857, 557] width 166 height 31
click at [1009, 548] on p at bounding box center [1066, 556] width 147 height 16
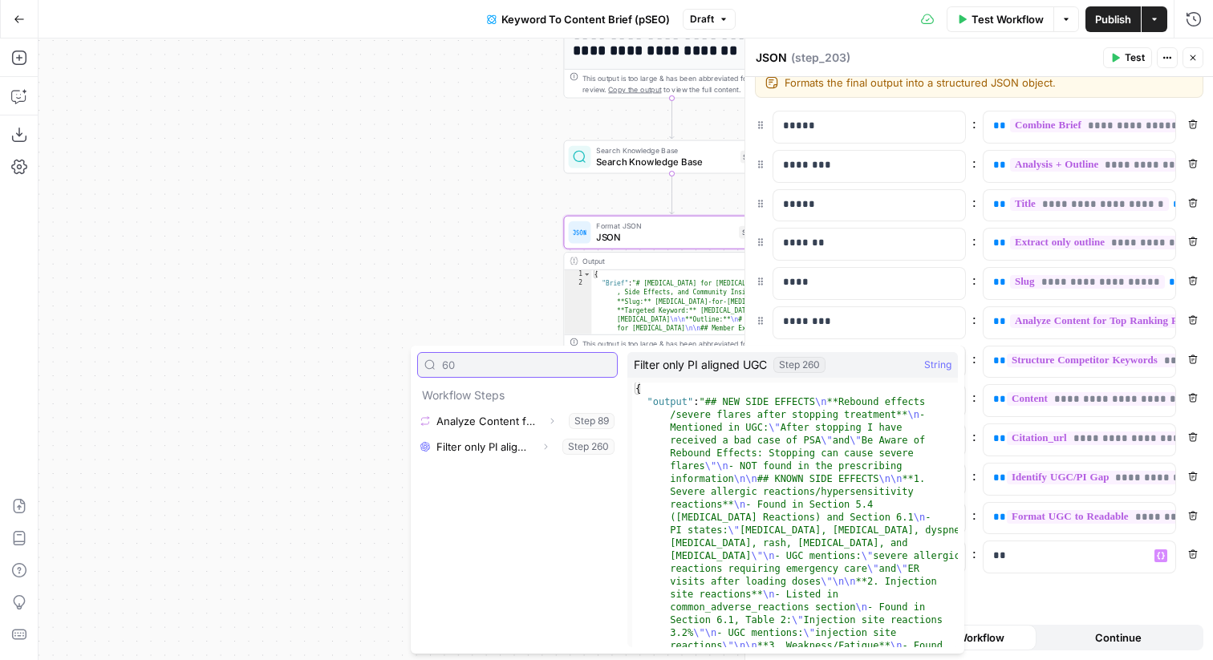
type input "60"
click at [546, 449] on icon "button" at bounding box center [546, 447] width 10 height 10
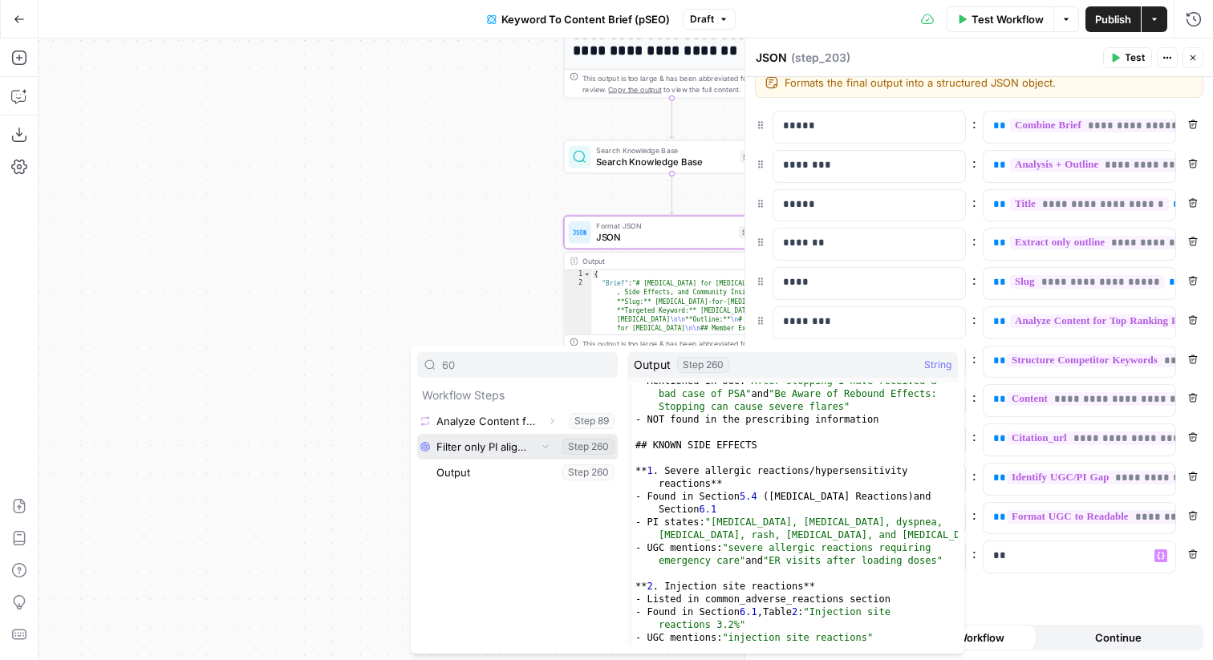
scroll to position [47, 0]
click at [531, 477] on button "Select variable Output" at bounding box center [525, 473] width 185 height 26
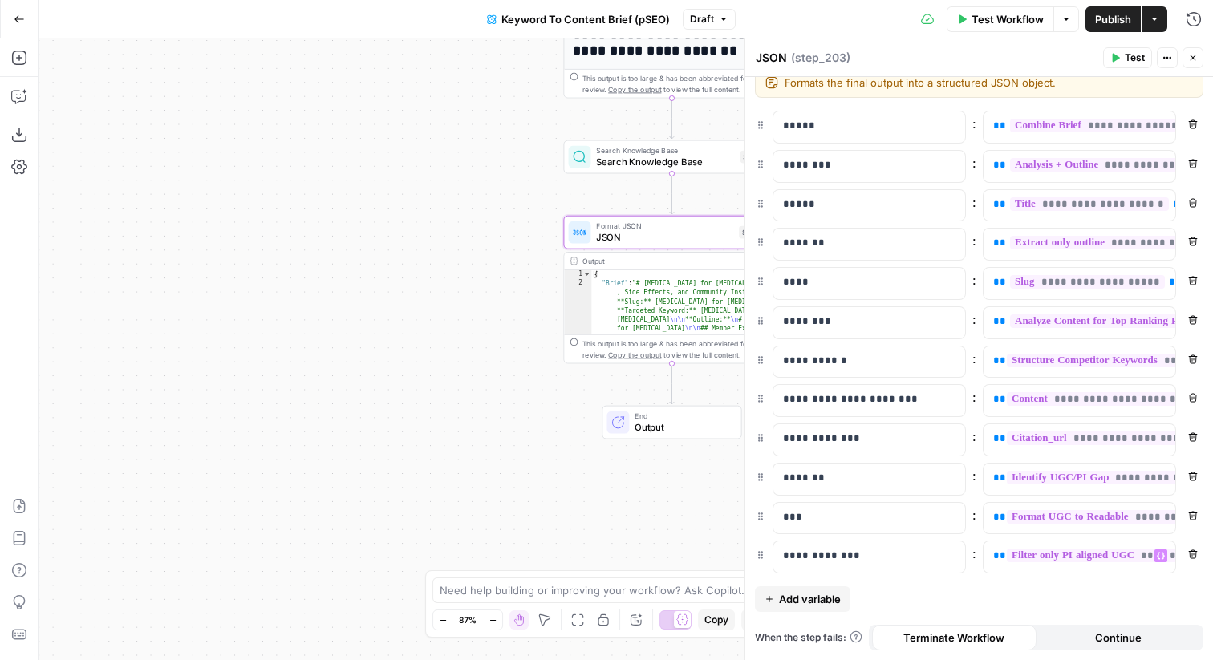
click at [1201, 49] on button "Close" at bounding box center [1193, 57] width 21 height 21
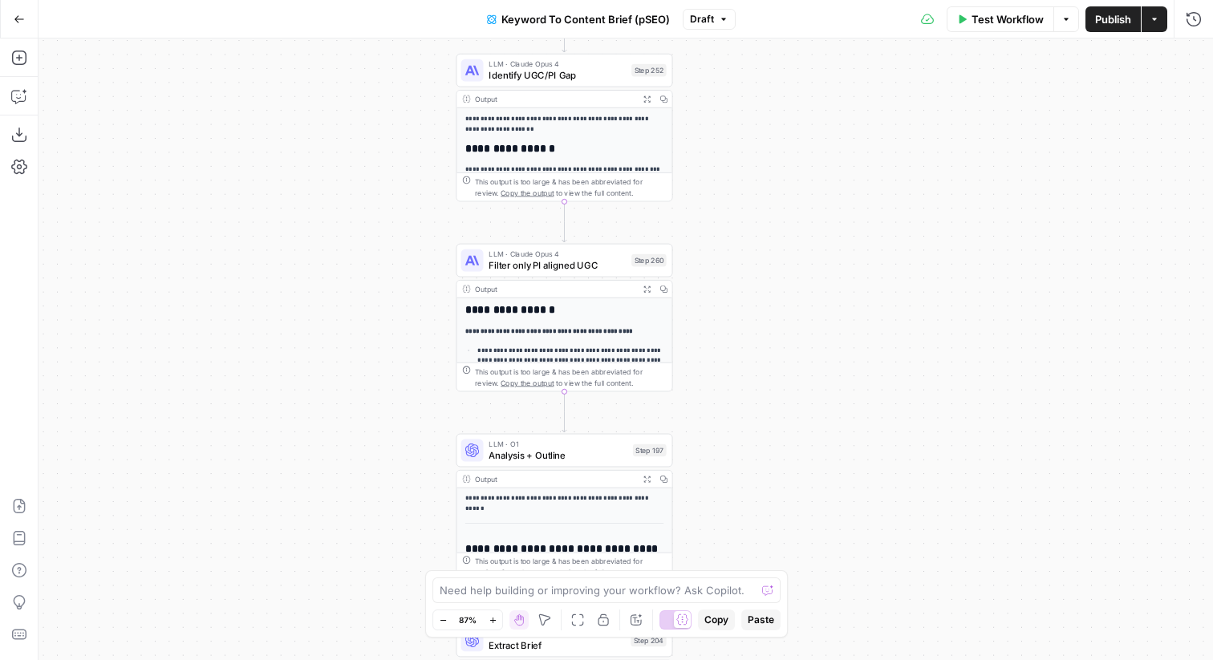
click at [608, 272] on span "Filter only PI aligned UGC" at bounding box center [557, 265] width 137 height 14
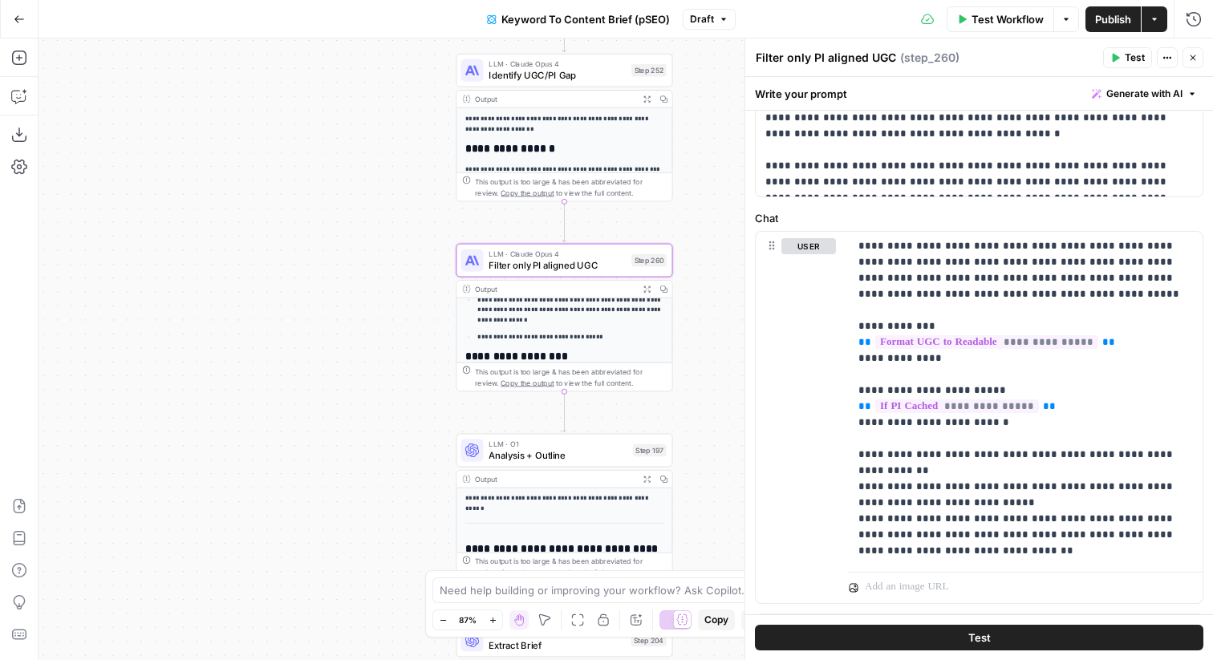
scroll to position [993, 0]
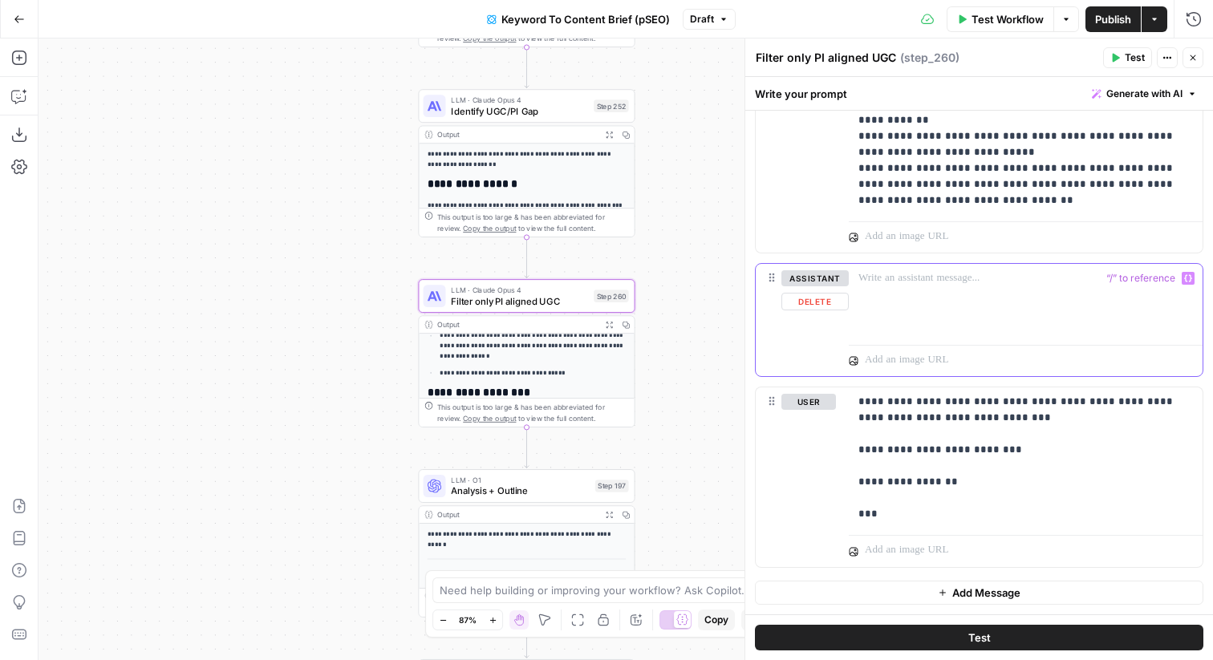
click at [902, 296] on div at bounding box center [1026, 301] width 354 height 74
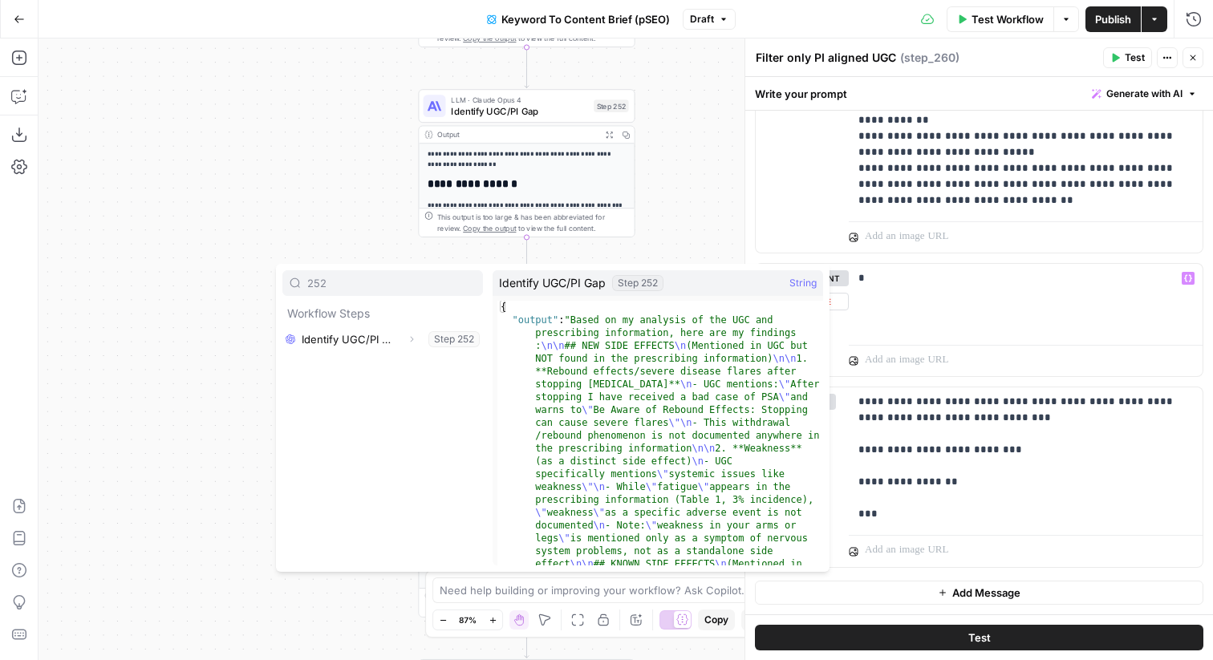
type input "252"
click at [411, 337] on icon "button" at bounding box center [412, 340] width 10 height 10
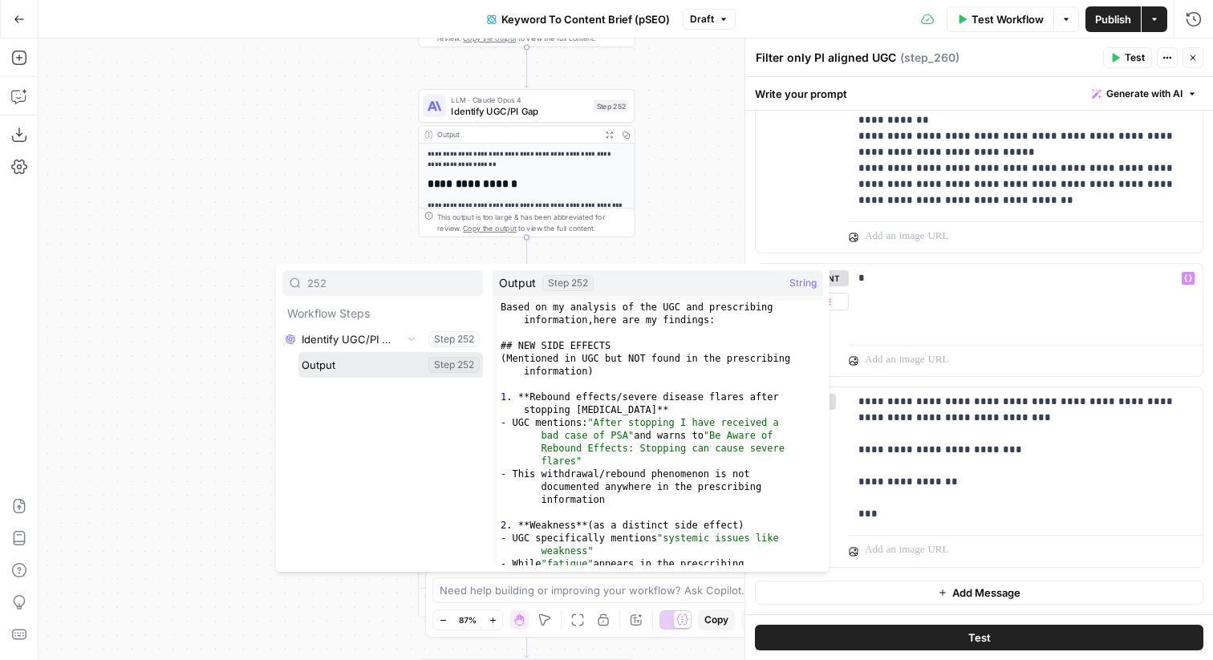
click at [398, 372] on button "Select variable Output" at bounding box center [391, 365] width 185 height 26
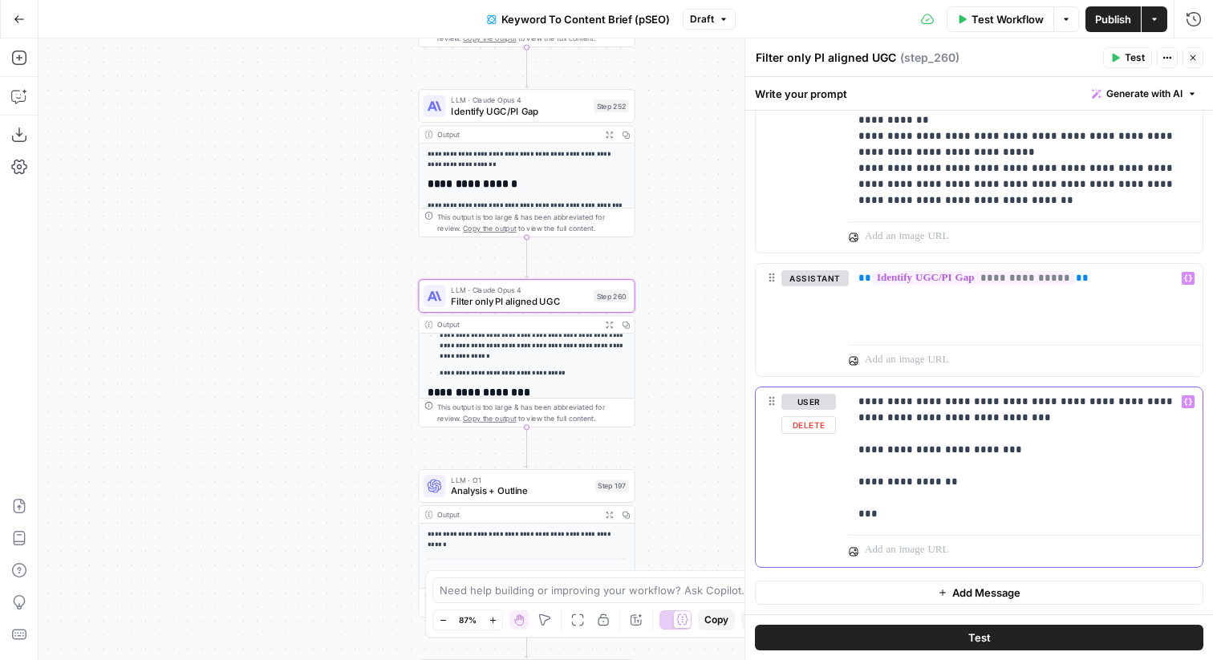
click at [993, 418] on p "**********" at bounding box center [1026, 458] width 335 height 128
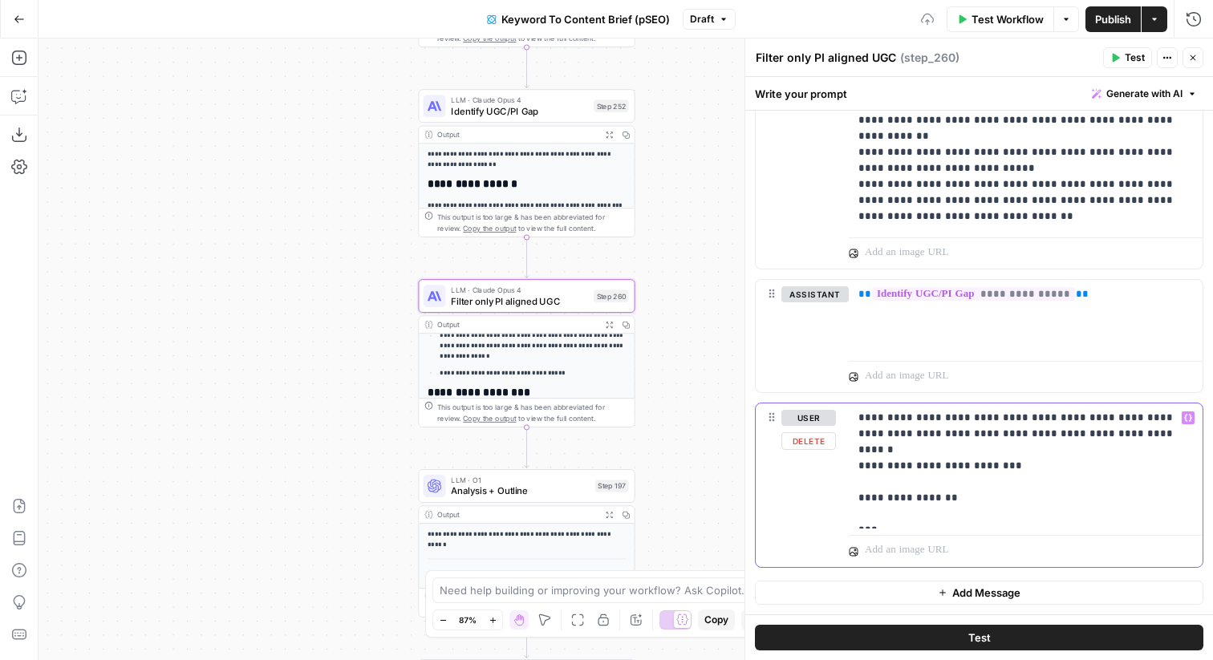
scroll to position [977, 0]
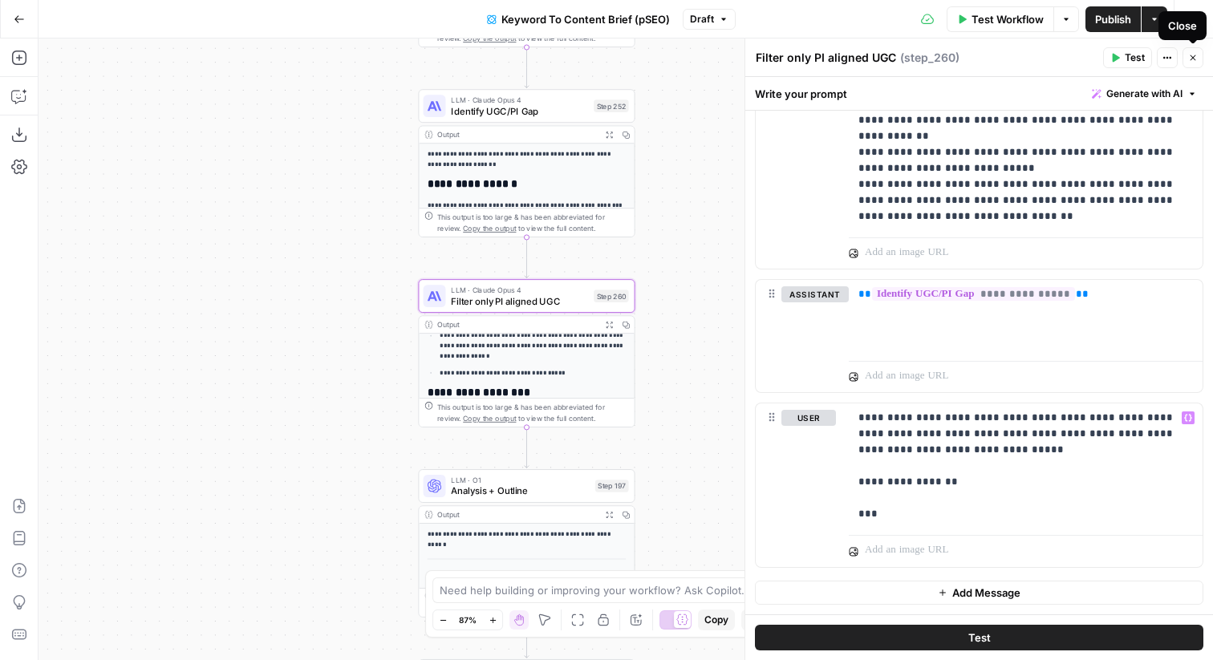
click at [1196, 56] on icon "button" at bounding box center [1194, 58] width 10 height 10
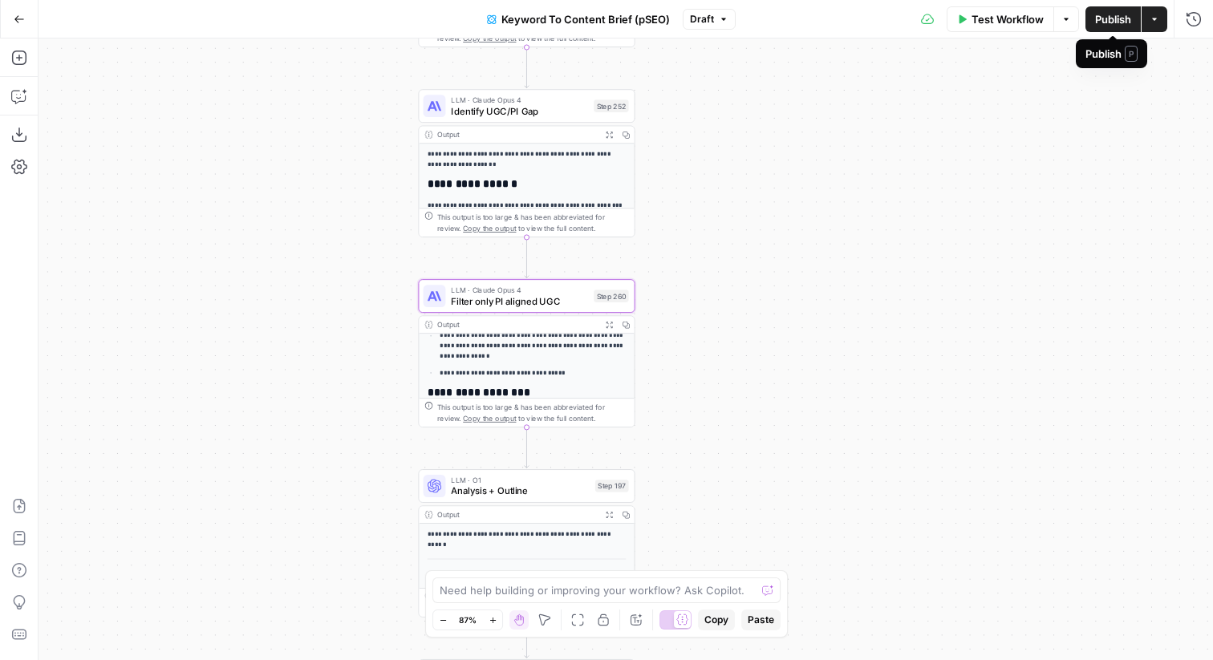
click at [1111, 22] on span "Publish" at bounding box center [1113, 19] width 36 height 16
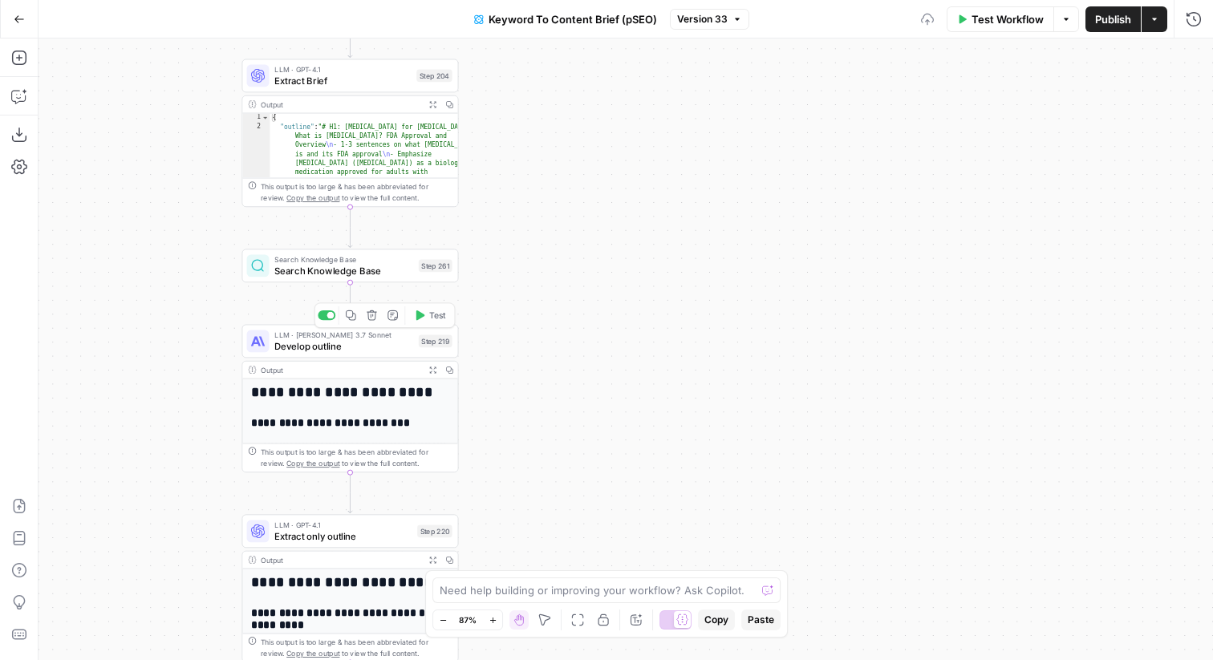
click at [377, 270] on span "Search Knowledge Base" at bounding box center [343, 271] width 138 height 14
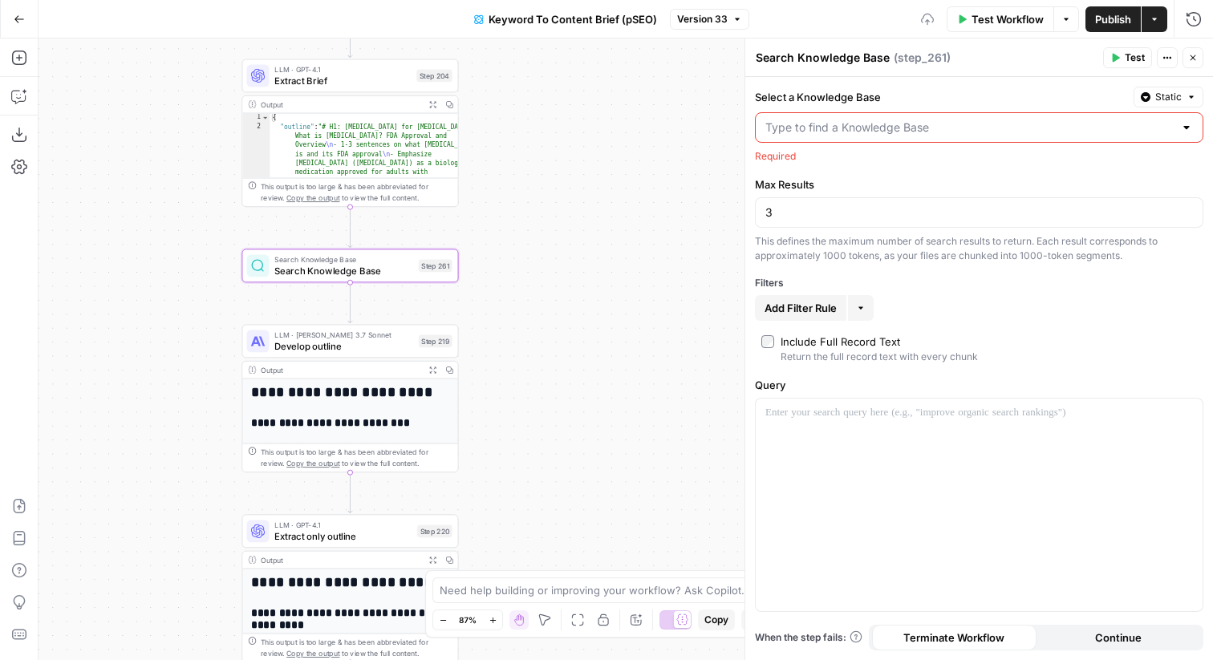
click at [859, 129] on input "Select a Knowledge Base" at bounding box center [970, 128] width 408 height 16
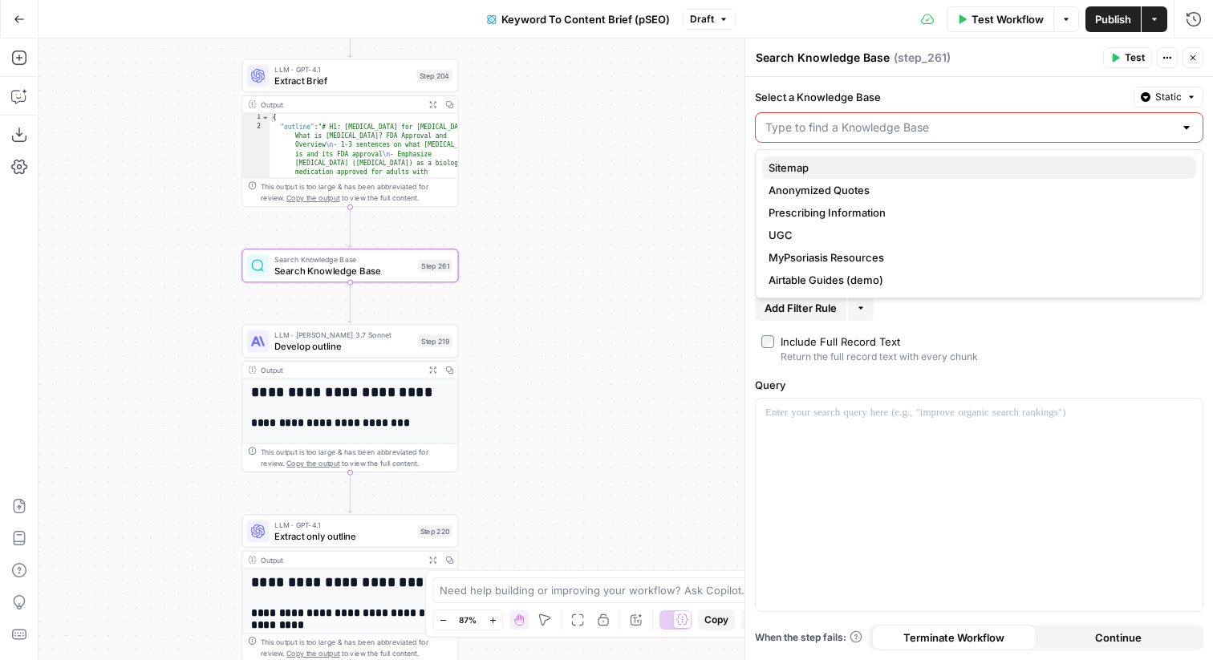
click at [864, 173] on span "Sitemap" at bounding box center [976, 168] width 415 height 16
type input "Sitemap"
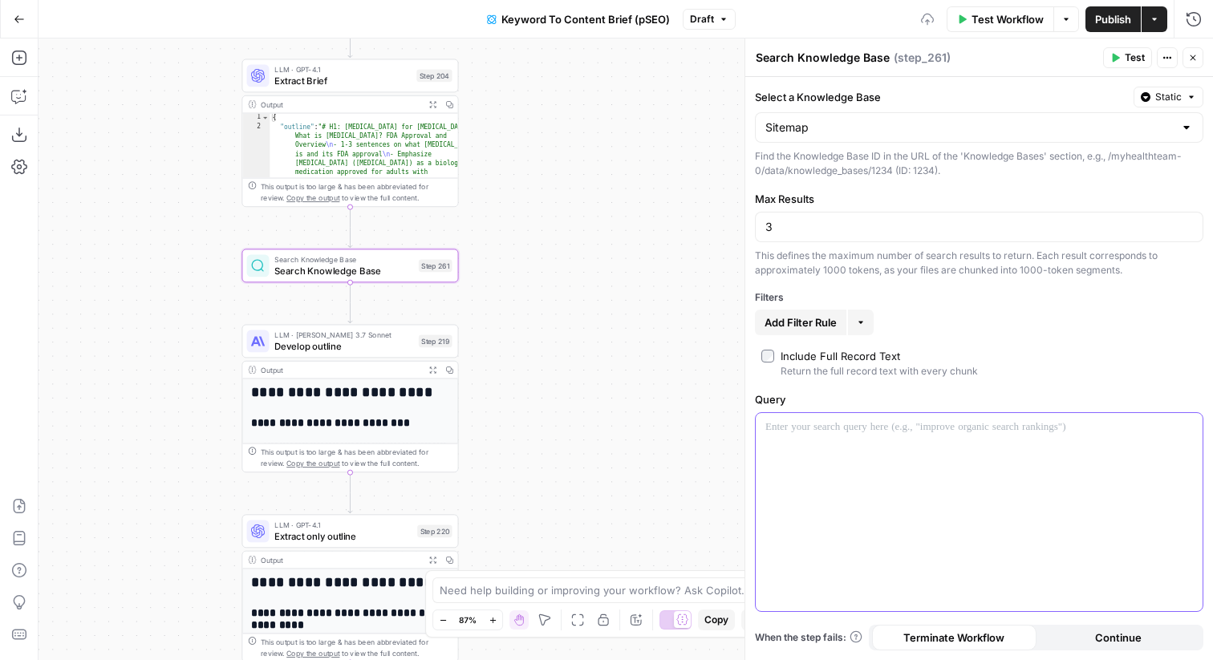
click at [856, 442] on div at bounding box center [979, 512] width 447 height 198
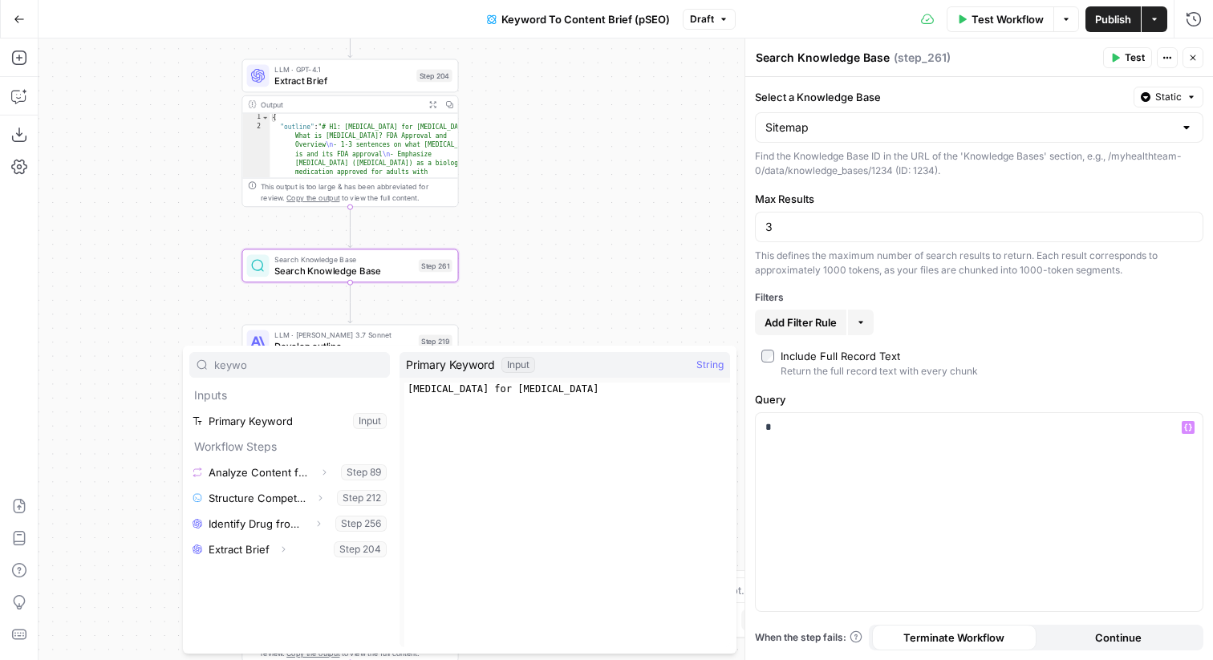
type input "keywo"
click at [318, 416] on button "Select variable Primary Keyword" at bounding box center [289, 421] width 201 height 26
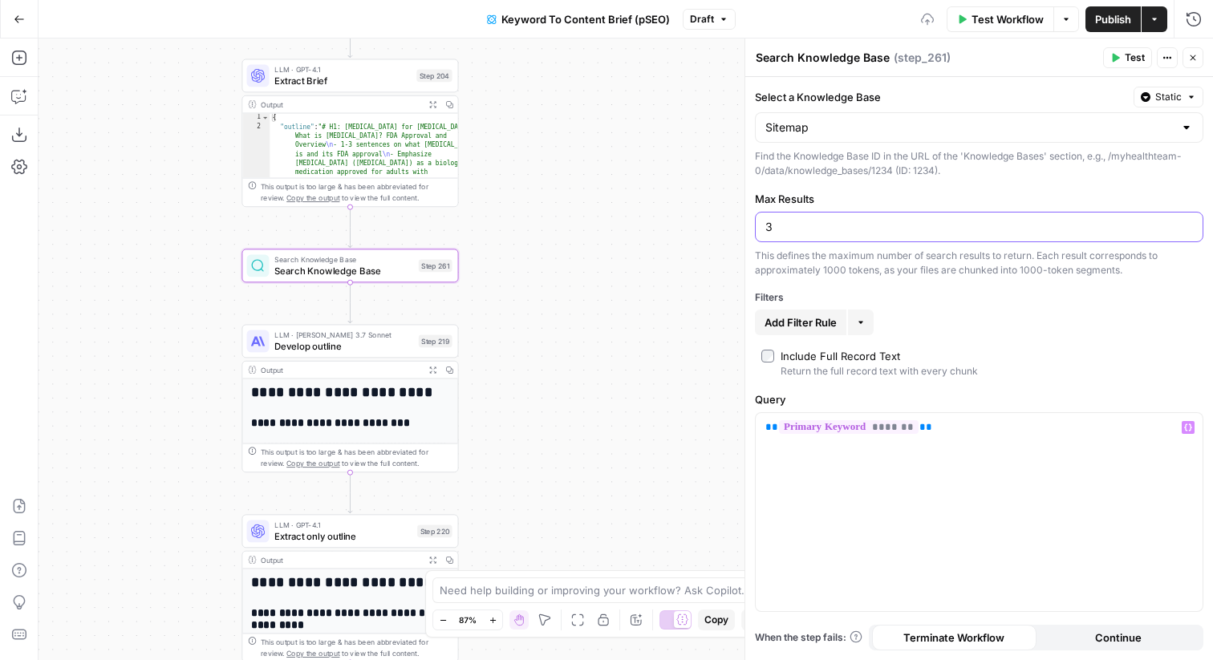
click at [811, 228] on input "3" at bounding box center [980, 227] width 428 height 16
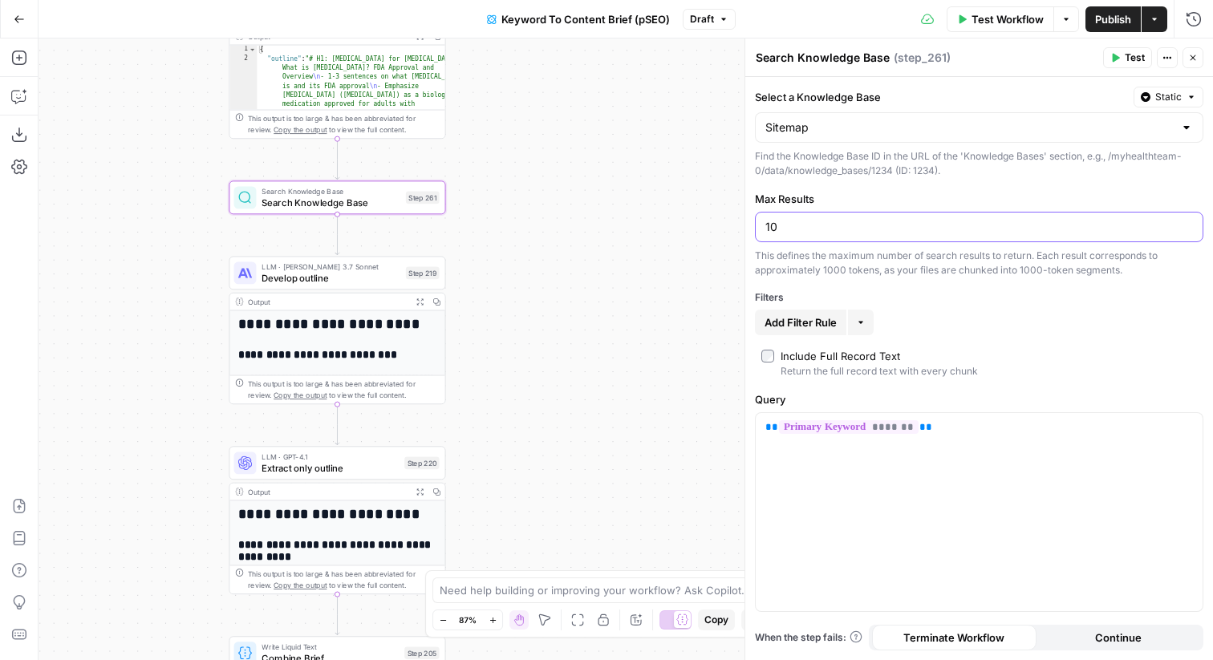
type input "10"
click at [1198, 56] on button "Close" at bounding box center [1193, 57] width 21 height 21
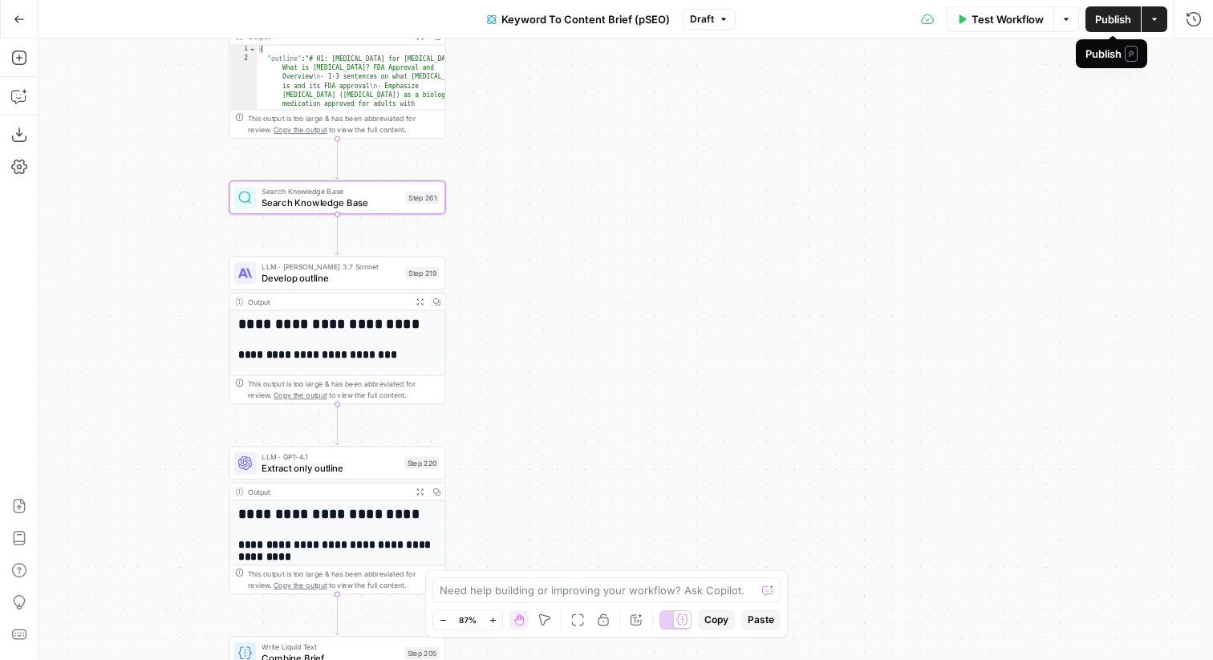
click at [1117, 22] on span "Publish" at bounding box center [1113, 19] width 36 height 16
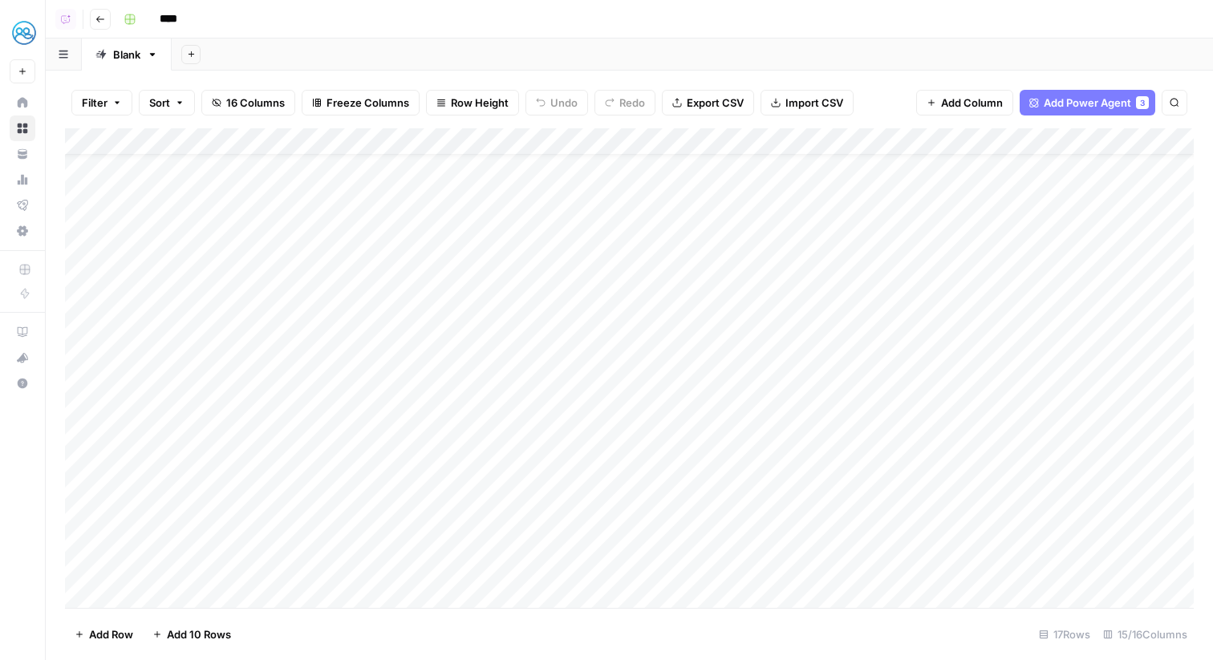
scroll to position [37, 0]
click at [236, 589] on div "Add Column" at bounding box center [629, 368] width 1129 height 480
click at [203, 542] on div "Add Column" at bounding box center [629, 368] width 1129 height 480
click at [209, 566] on div "Add Column" at bounding box center [629, 368] width 1129 height 480
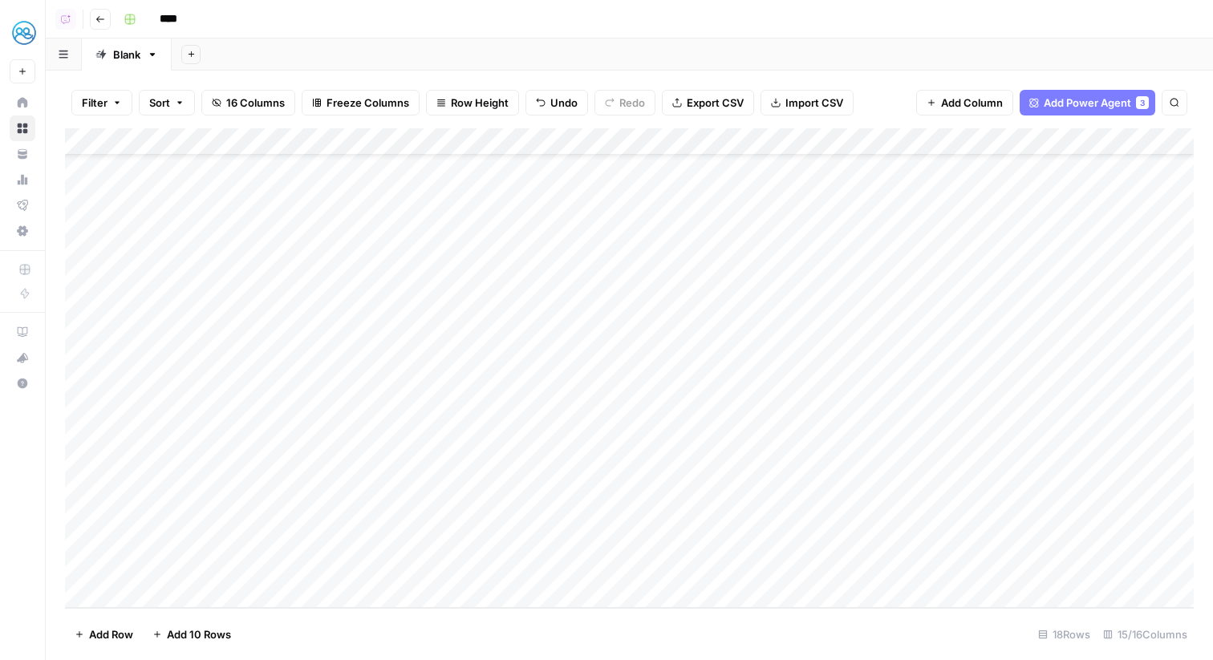
click at [414, 565] on div "Add Column" at bounding box center [629, 368] width 1129 height 480
click at [494, 560] on div "Add Column" at bounding box center [629, 368] width 1129 height 480
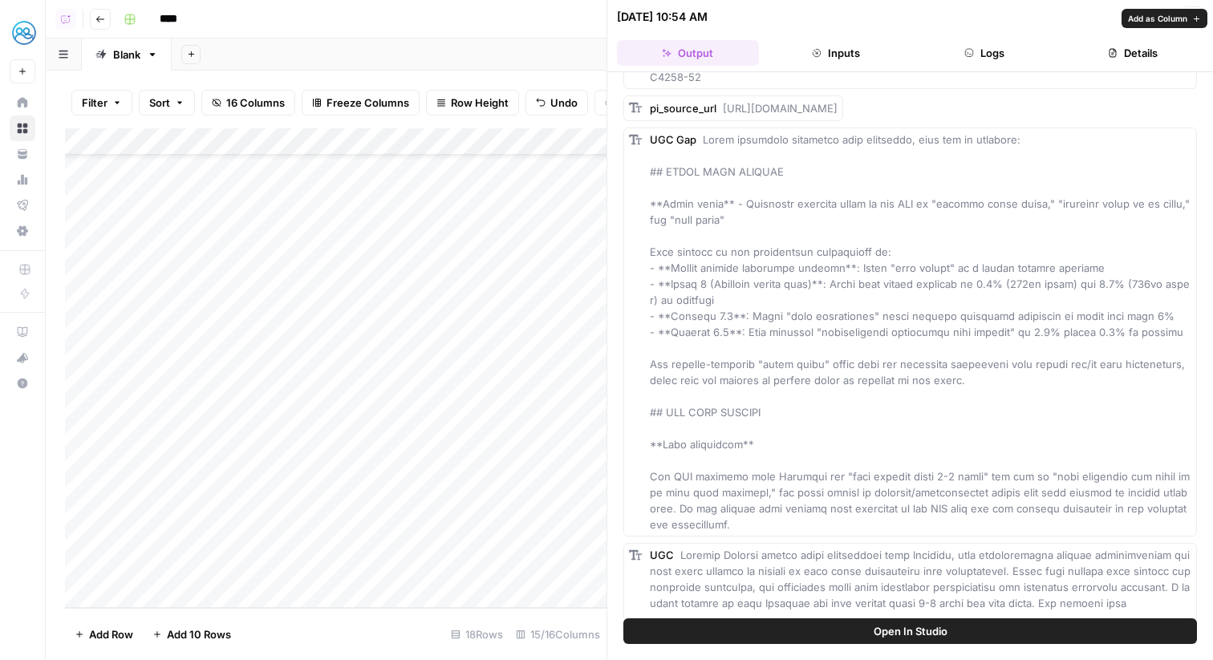
scroll to position [63926, 0]
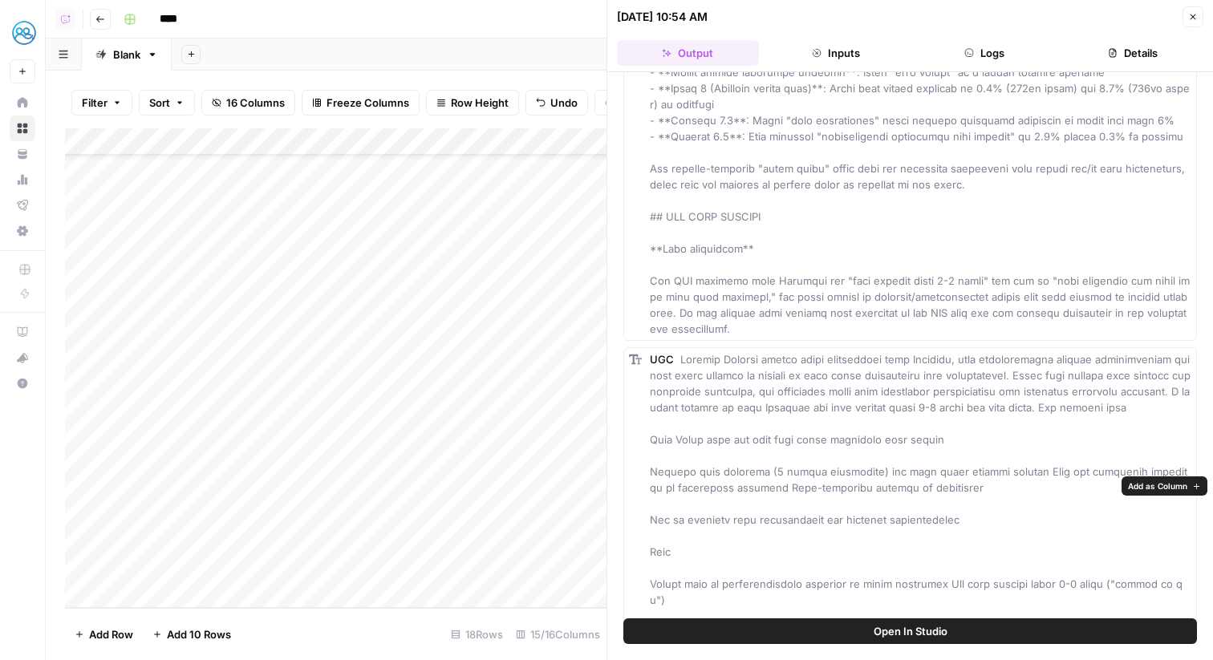
click at [1162, 491] on span "Add as Column" at bounding box center [1157, 486] width 59 height 13
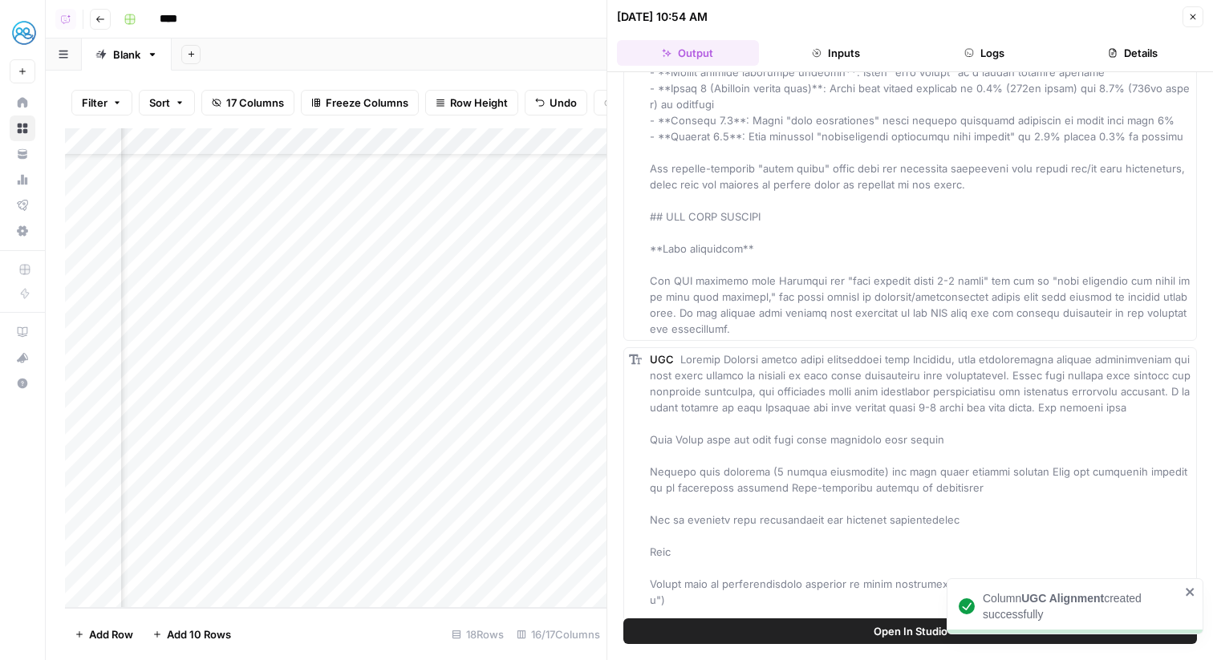
scroll to position [64, 189]
click at [1193, 7] on button "Close" at bounding box center [1193, 16] width 21 height 21
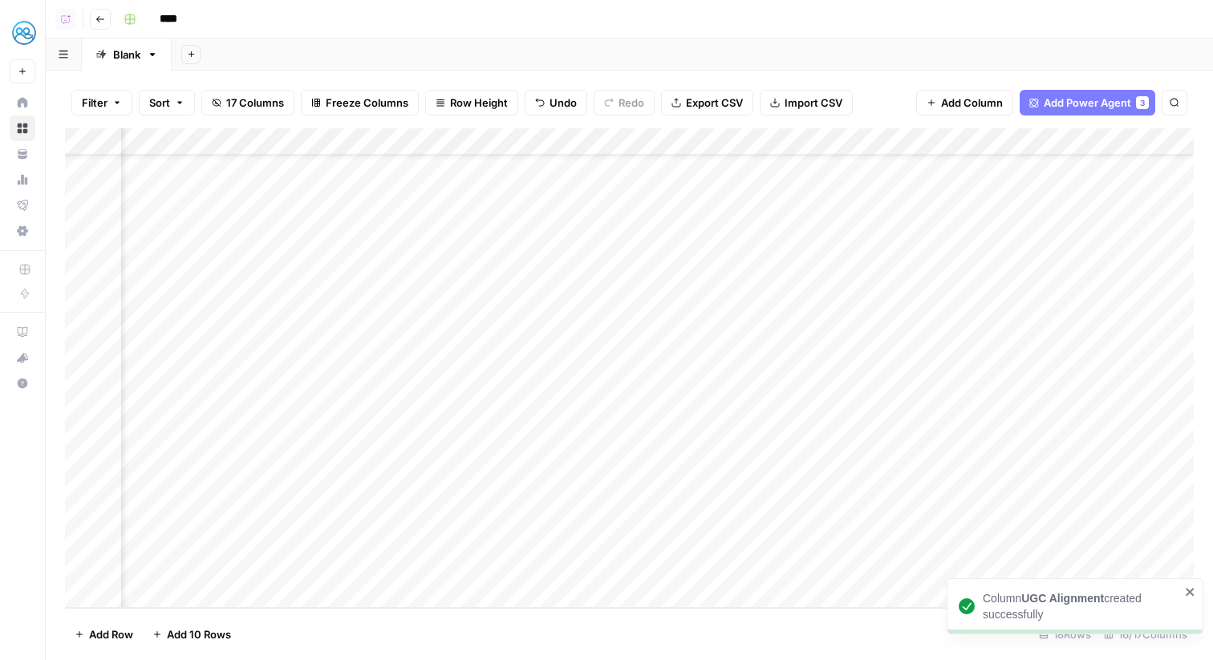
drag, startPoint x: 426, startPoint y: 148, endPoint x: 1094, endPoint y: 159, distance: 667.8
click at [1094, 159] on div "Add Column" at bounding box center [629, 368] width 1129 height 480
click at [1040, 567] on div "Add Column" at bounding box center [629, 368] width 1129 height 480
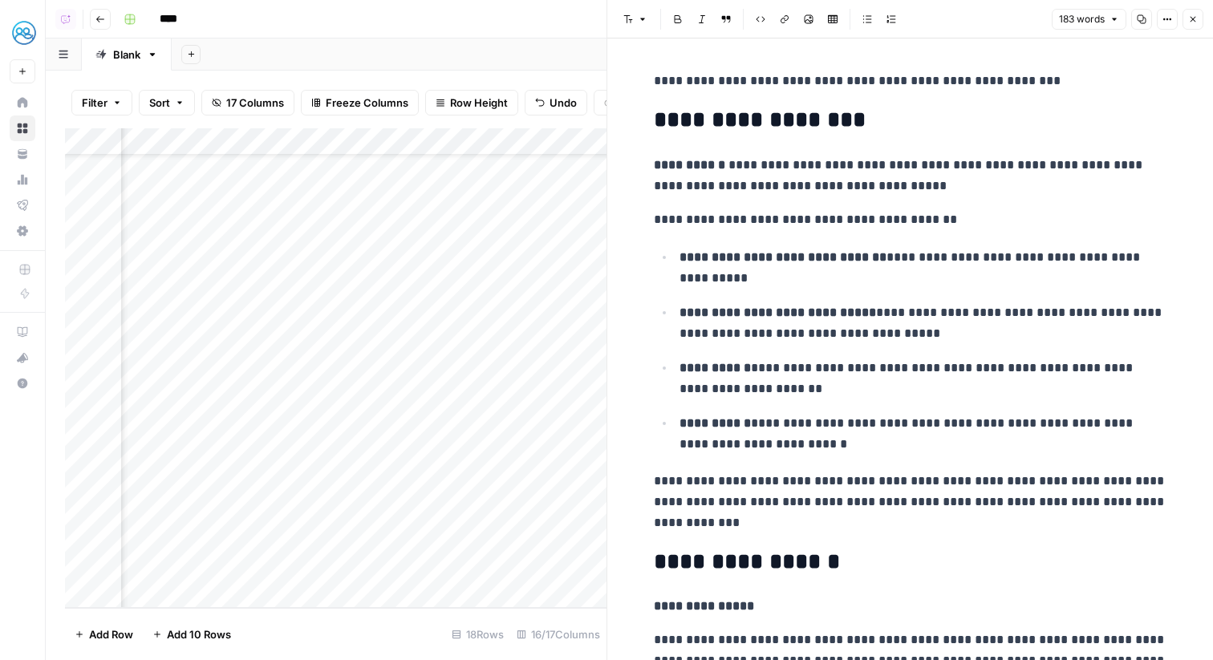
scroll to position [13, 0]
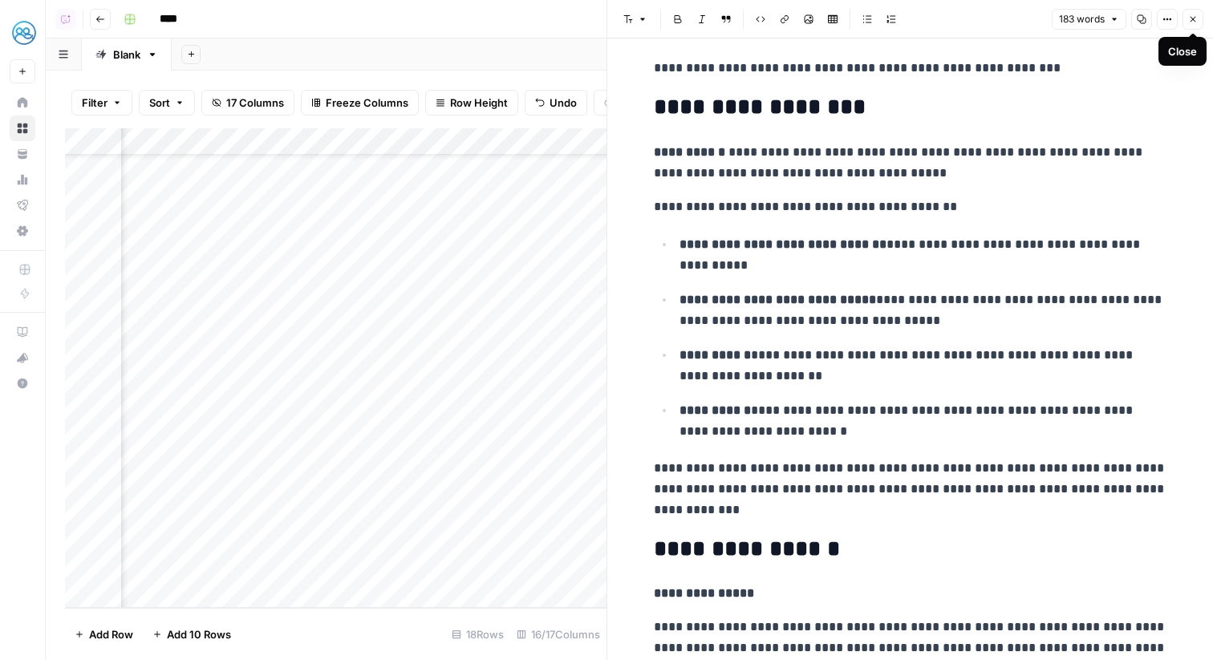
click at [1195, 20] on icon "button" at bounding box center [1194, 19] width 10 height 10
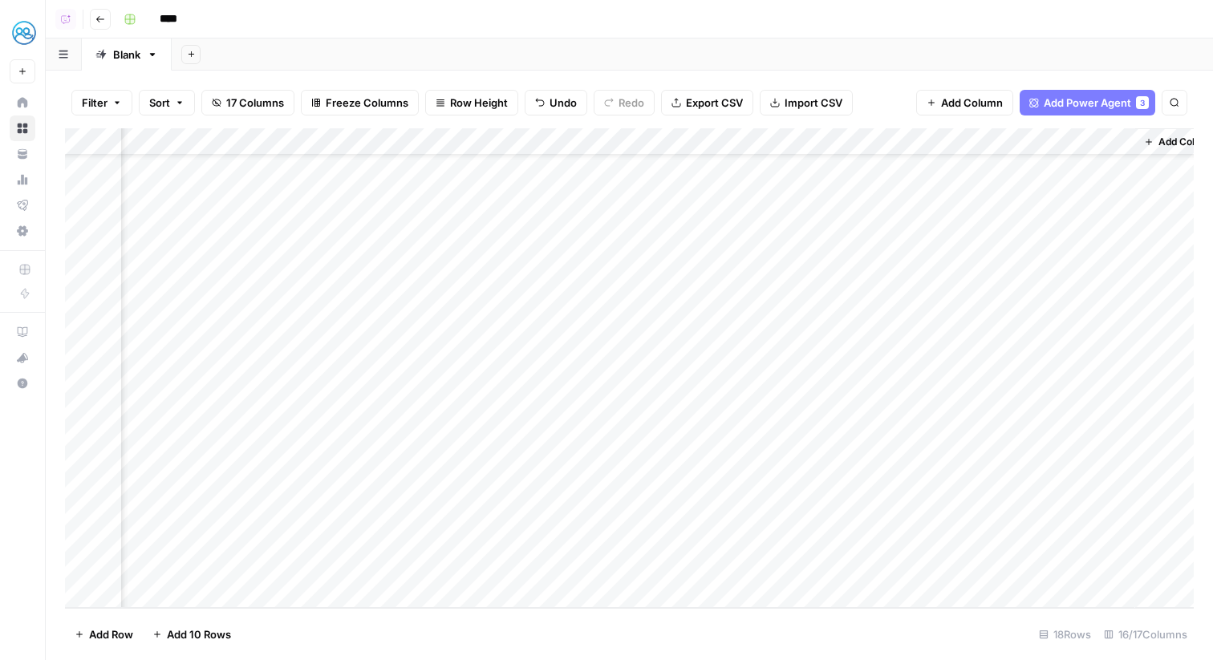
scroll to position [64, 1566]
click at [855, 148] on div "Add Column" at bounding box center [629, 368] width 1129 height 480
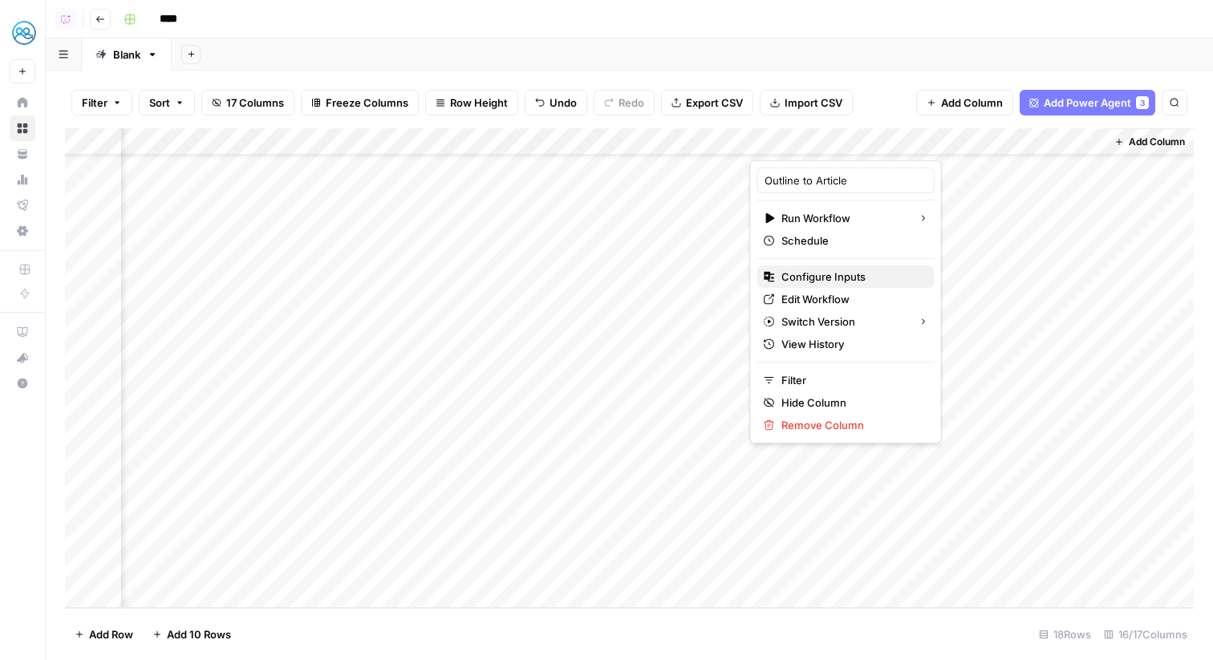
click at [839, 274] on span "Configure Inputs" at bounding box center [852, 277] width 140 height 16
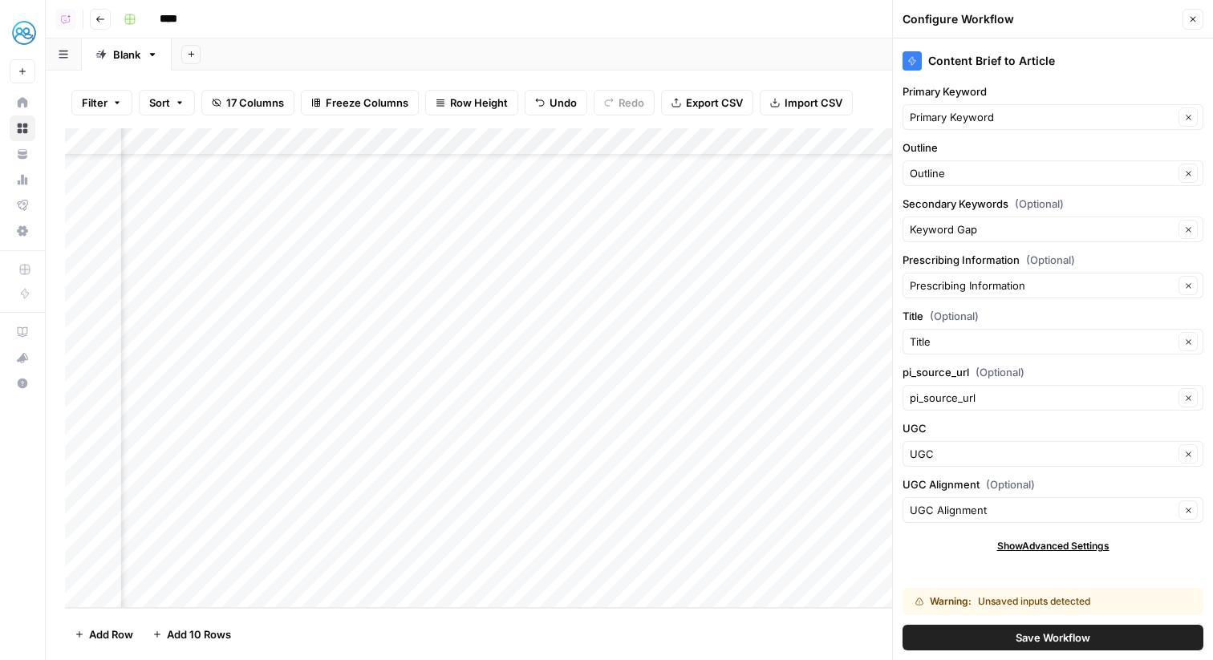
click at [1045, 640] on span "Save Workflow" at bounding box center [1053, 638] width 75 height 16
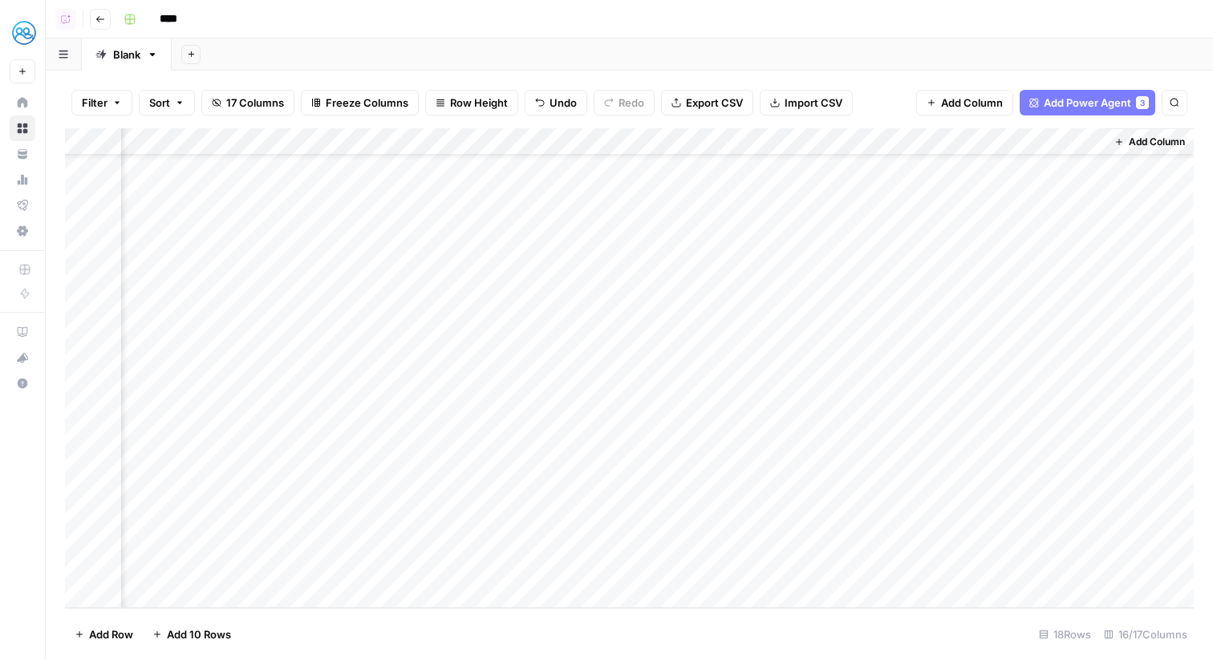
click at [862, 568] on div "Add Column" at bounding box center [629, 368] width 1129 height 480
click at [553, 567] on div "Add Column" at bounding box center [629, 368] width 1129 height 480
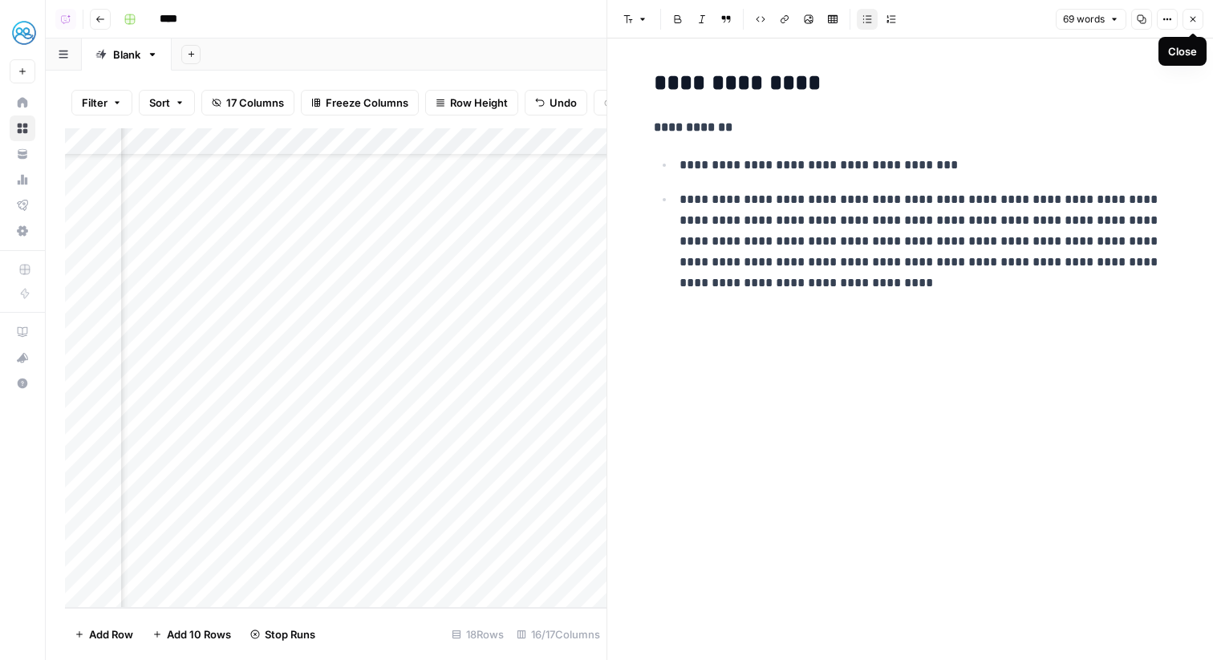
click at [1189, 19] on icon "button" at bounding box center [1194, 19] width 10 height 10
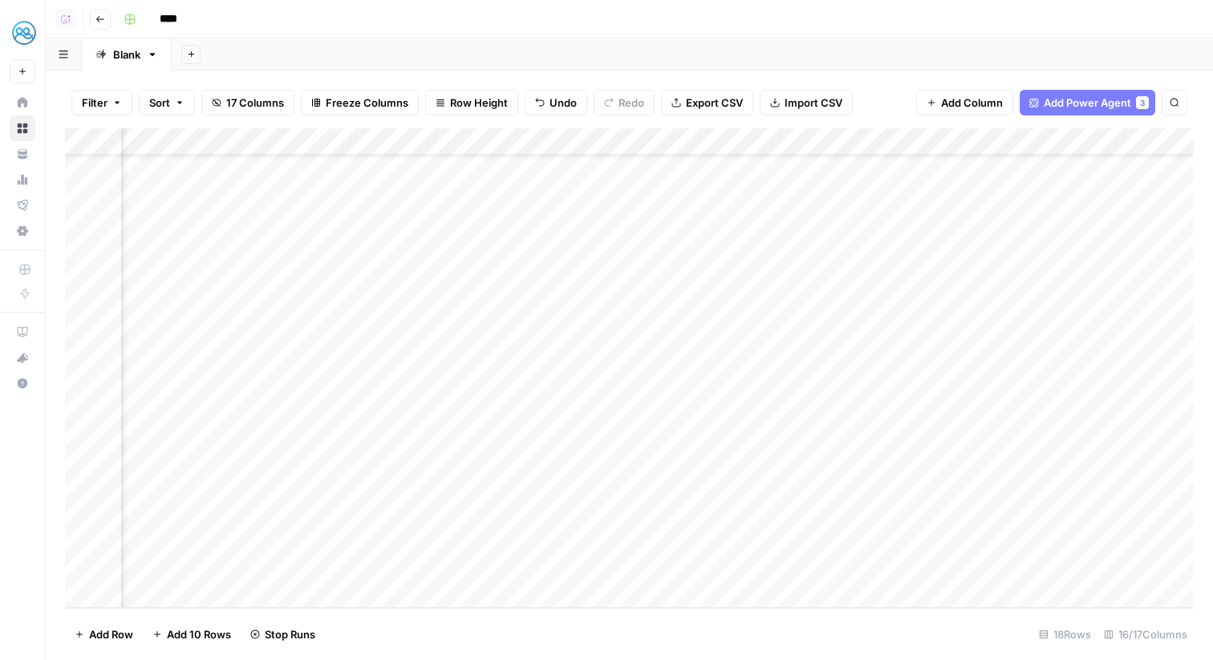
scroll to position [64, 325]
click at [337, 563] on div "Add Column" at bounding box center [629, 368] width 1129 height 480
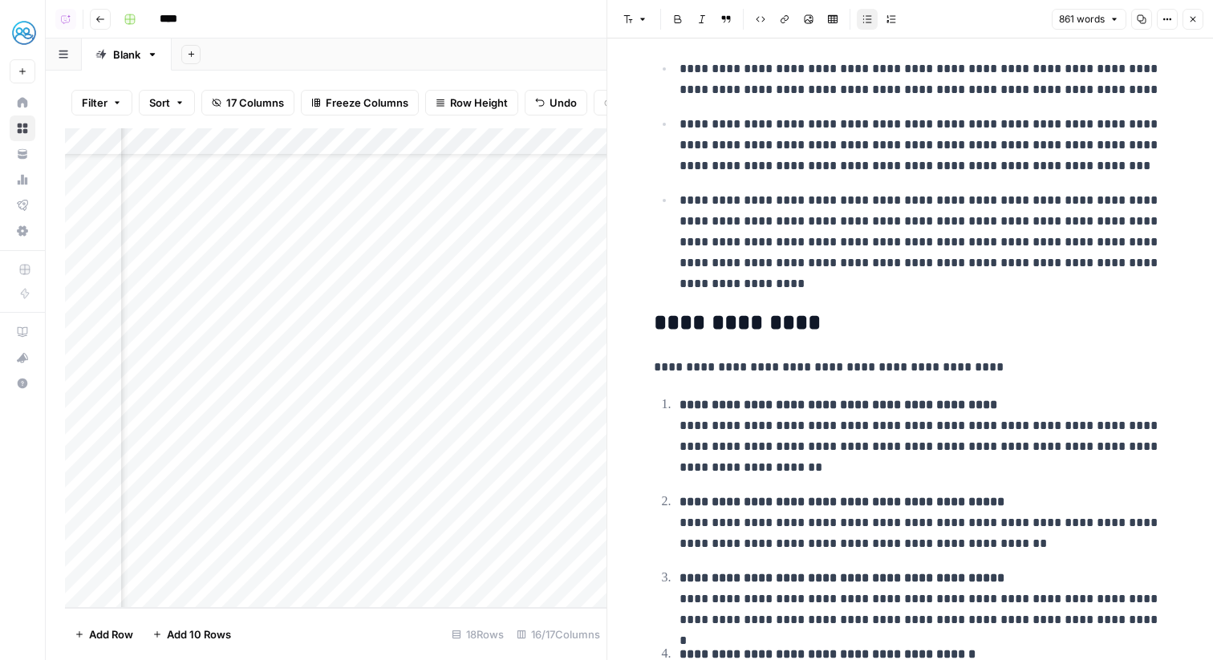
scroll to position [3011, 0]
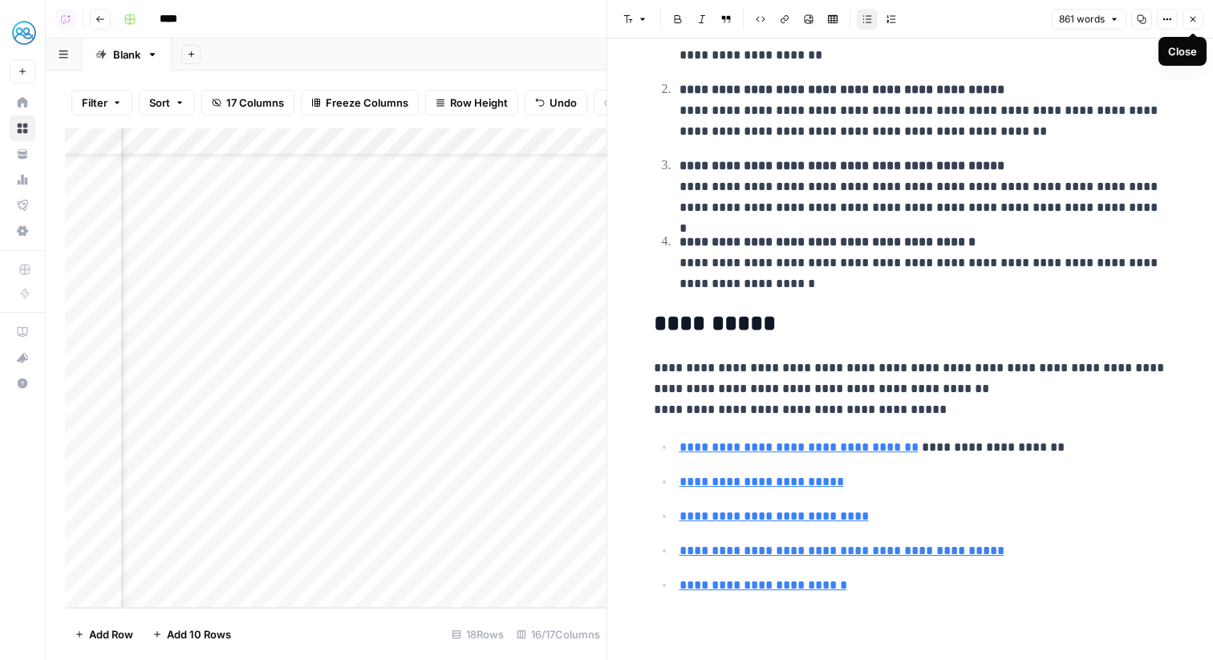
click at [1192, 25] on button "Close" at bounding box center [1193, 19] width 21 height 21
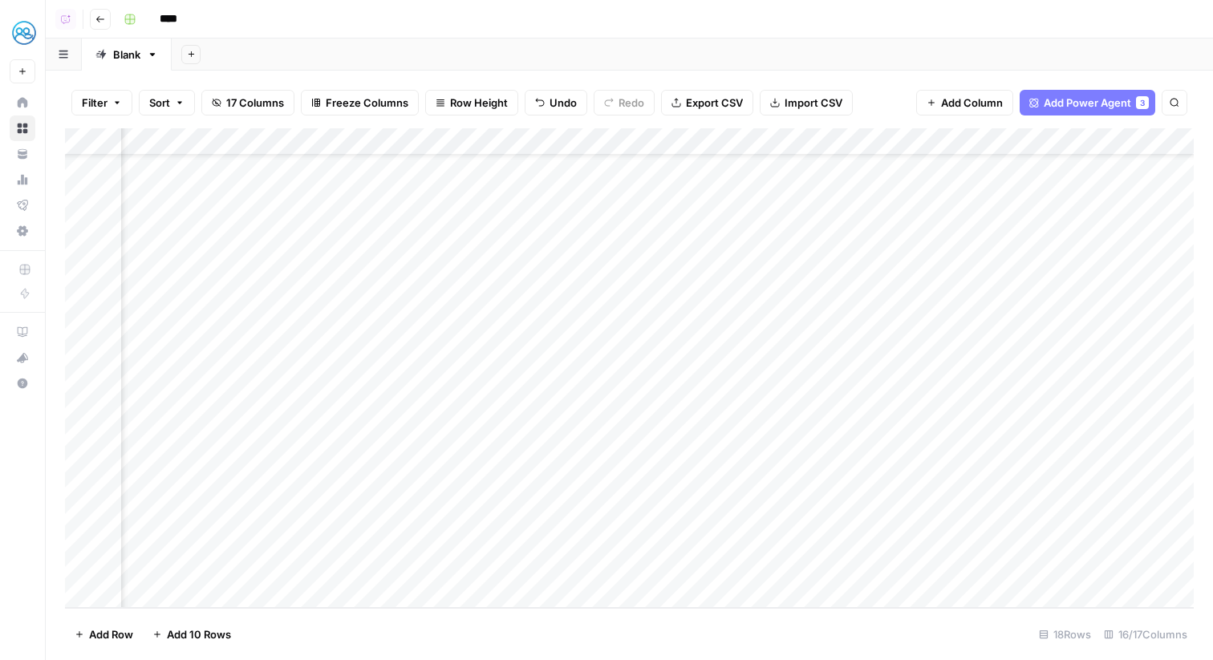
scroll to position [64, 166]
click at [276, 143] on div "Add Column" at bounding box center [629, 368] width 1129 height 480
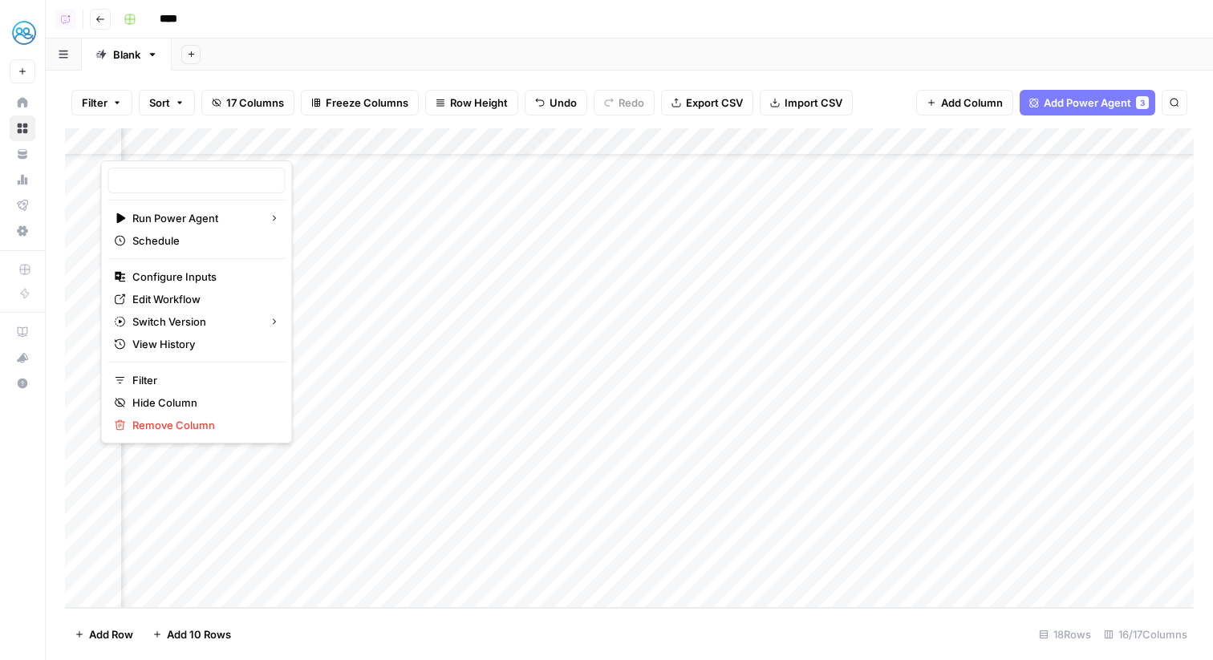
type input "Keyword To Content Brief (pSEO)"
click at [219, 303] on span "Edit Workflow" at bounding box center [202, 299] width 140 height 16
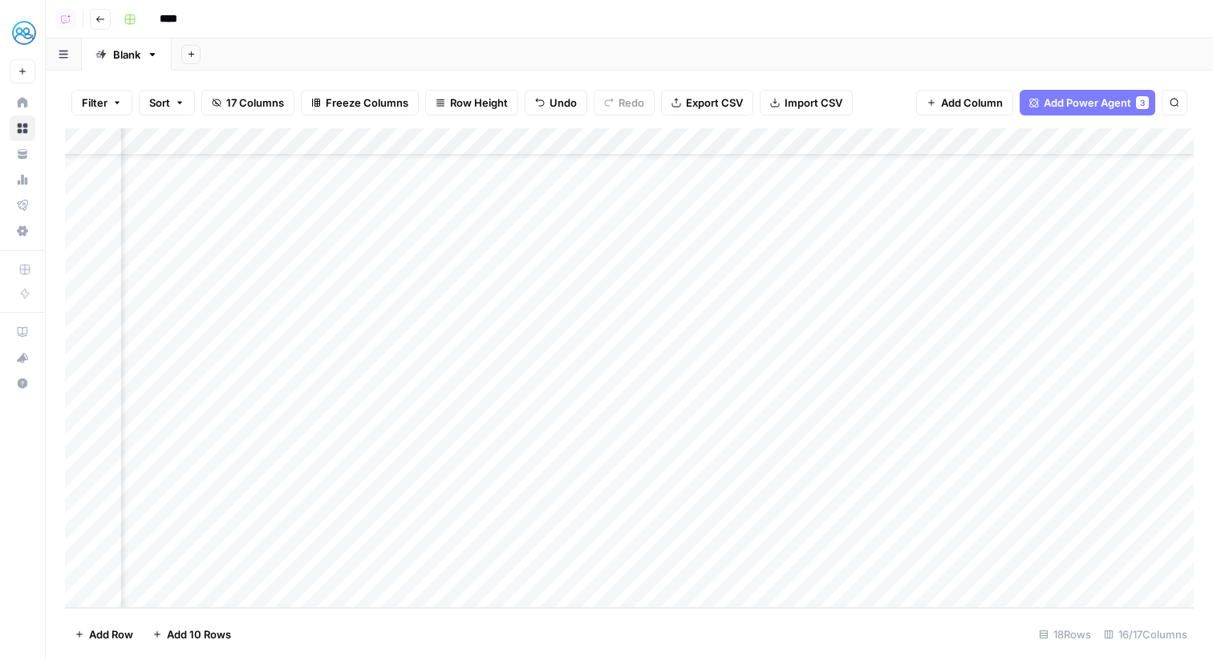
scroll to position [64, 0]
click at [668, 568] on div "Add Column" at bounding box center [629, 368] width 1129 height 480
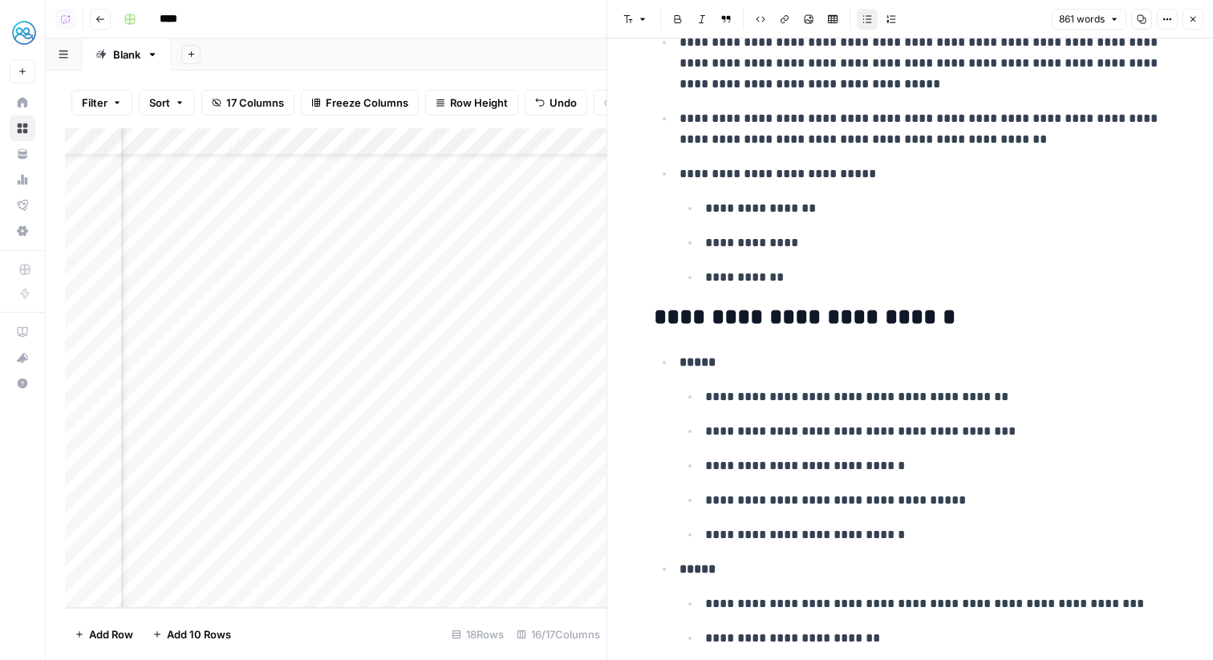
scroll to position [64, 187]
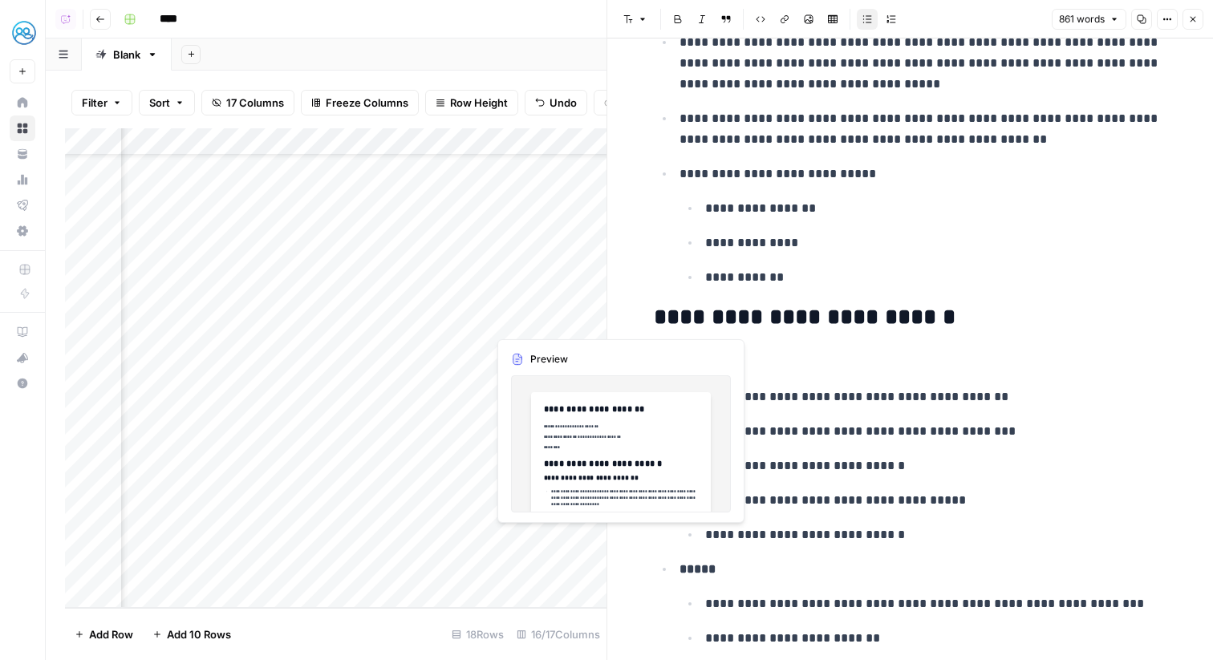
click at [475, 539] on div "Add Column" at bounding box center [336, 368] width 542 height 480
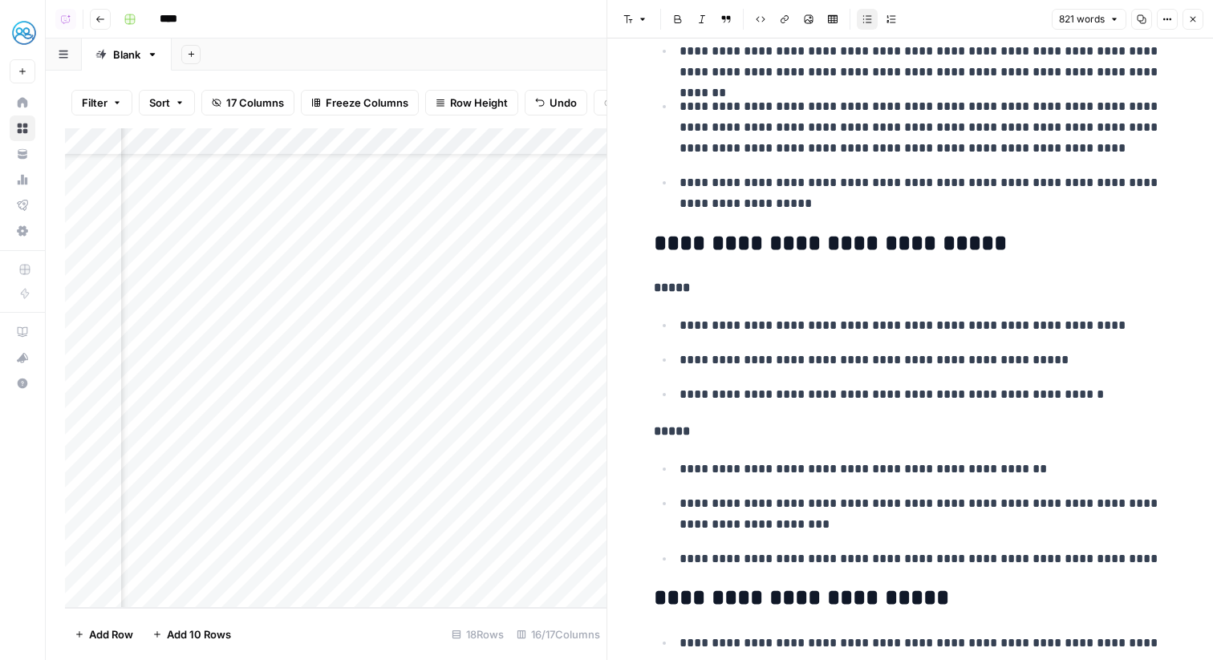
scroll to position [901, 0]
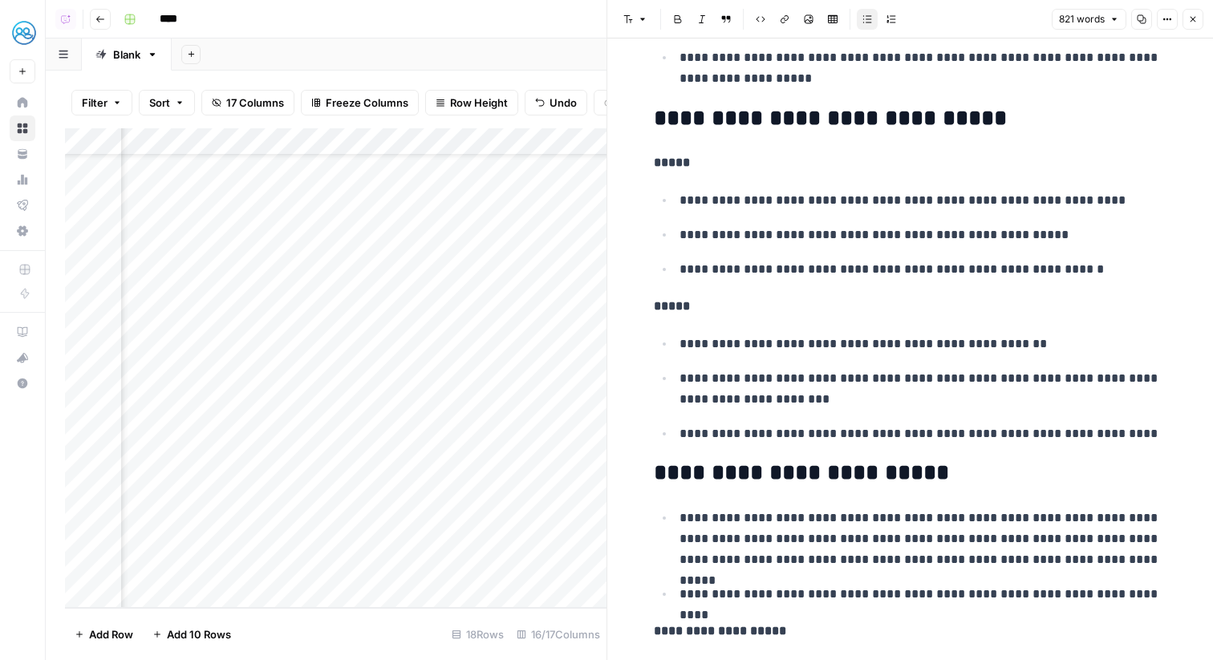
click at [1193, 16] on icon "button" at bounding box center [1194, 19] width 10 height 10
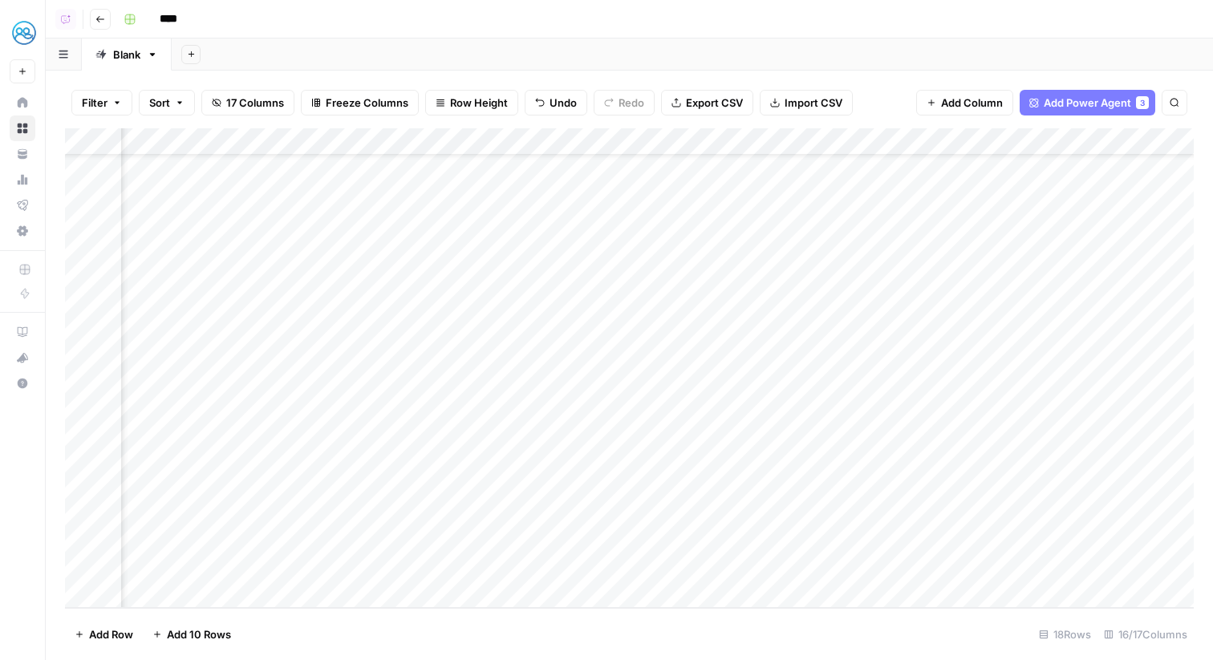
scroll to position [64, 0]
click at [81, 539] on div "Add Column" at bounding box center [629, 368] width 1129 height 480
click at [122, 633] on span "Delete 1 Row" at bounding box center [107, 635] width 64 height 16
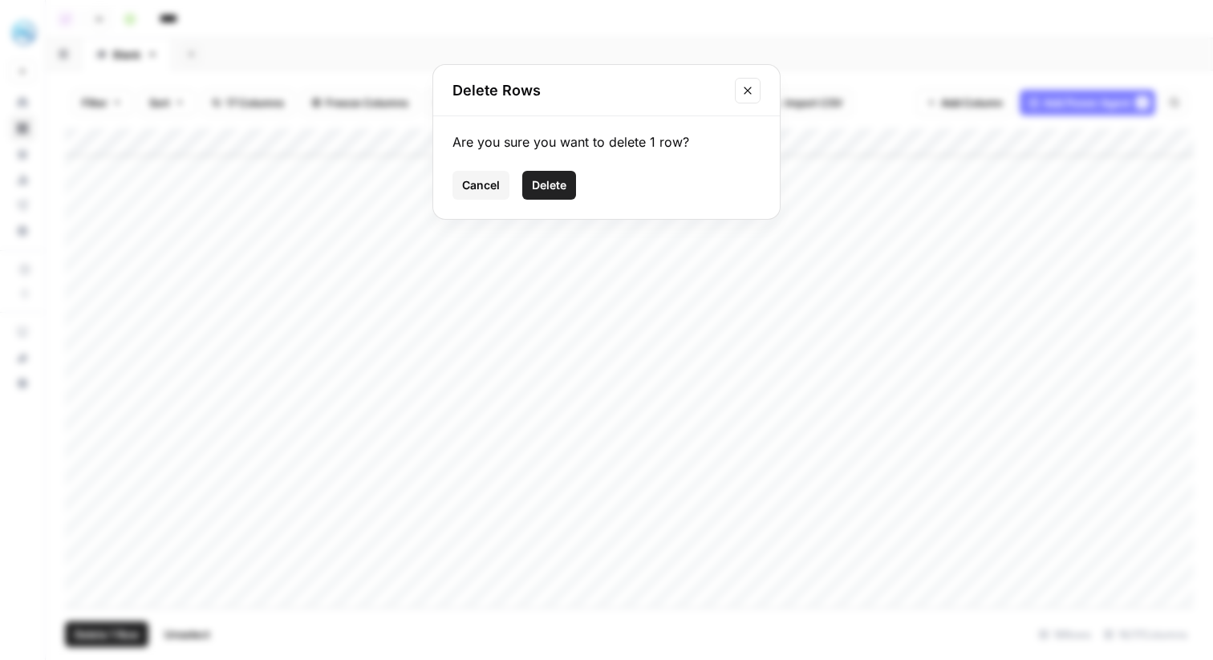
click at [556, 184] on span "Delete" at bounding box center [549, 185] width 35 height 16
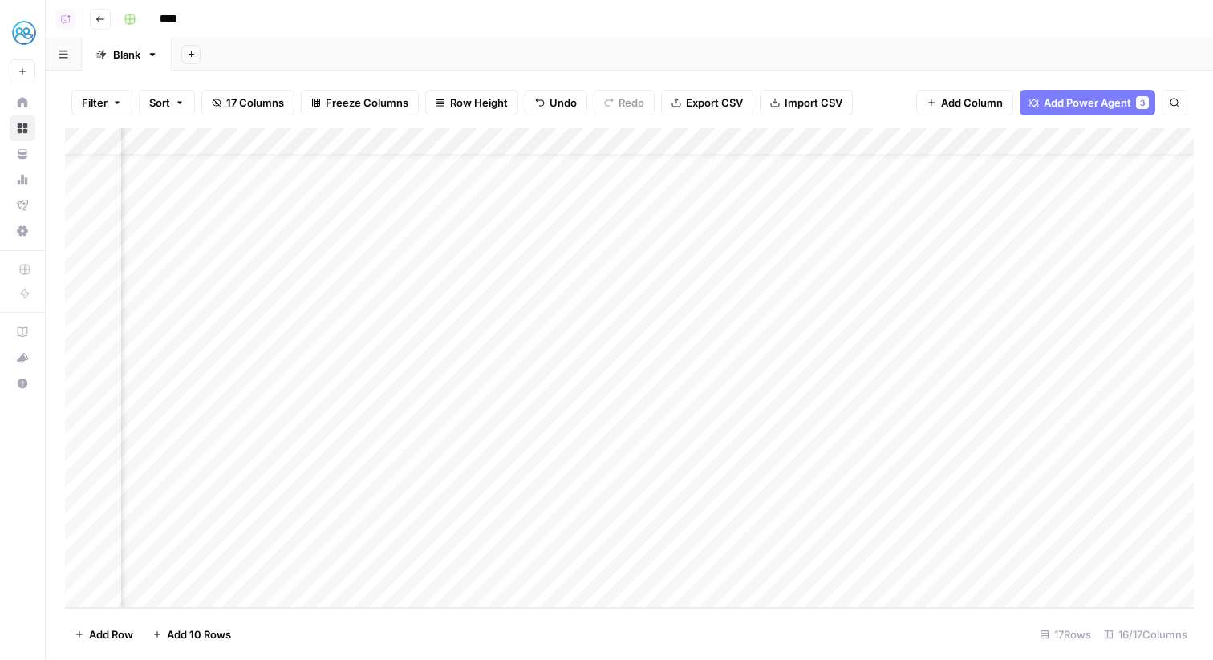
scroll to position [37, 540]
click at [670, 137] on div "Add Column" at bounding box center [629, 368] width 1129 height 480
click at [632, 177] on input "UGC Gap" at bounding box center [664, 181] width 163 height 16
click at [608, 177] on input "UGC Gap" at bounding box center [664, 181] width 163 height 16
type input "UGC Gap"
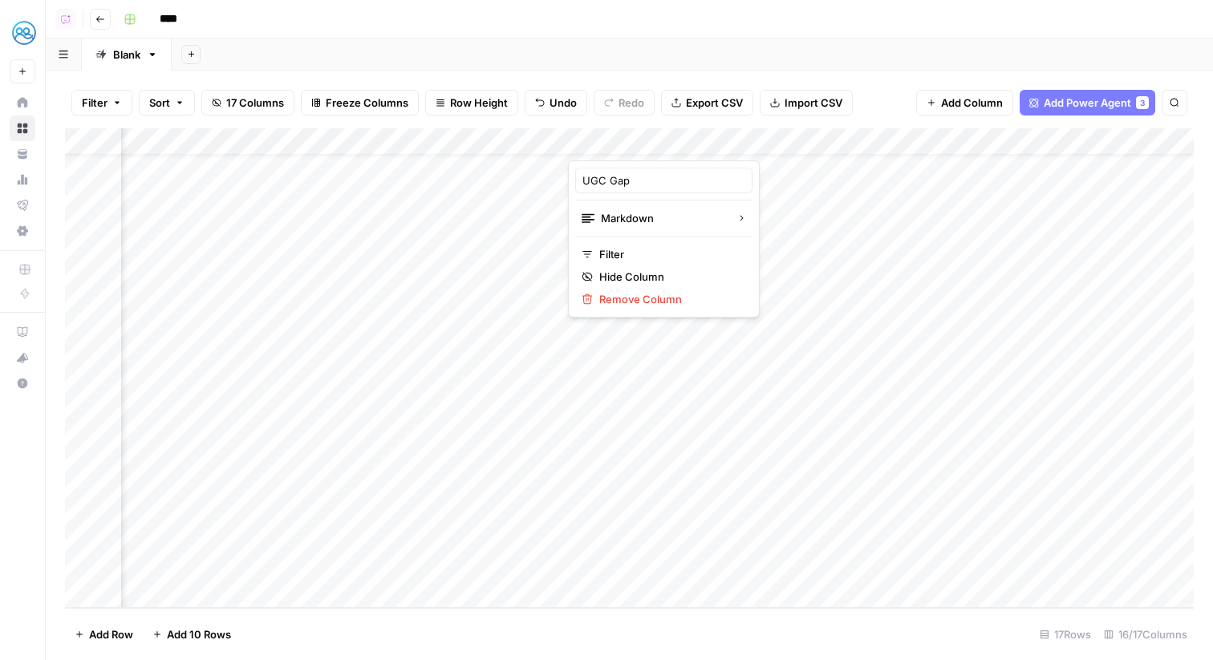
click at [809, 63] on div "Add Sheet" at bounding box center [693, 55] width 1042 height 32
click at [493, 566] on div "Add Column" at bounding box center [629, 368] width 1129 height 480
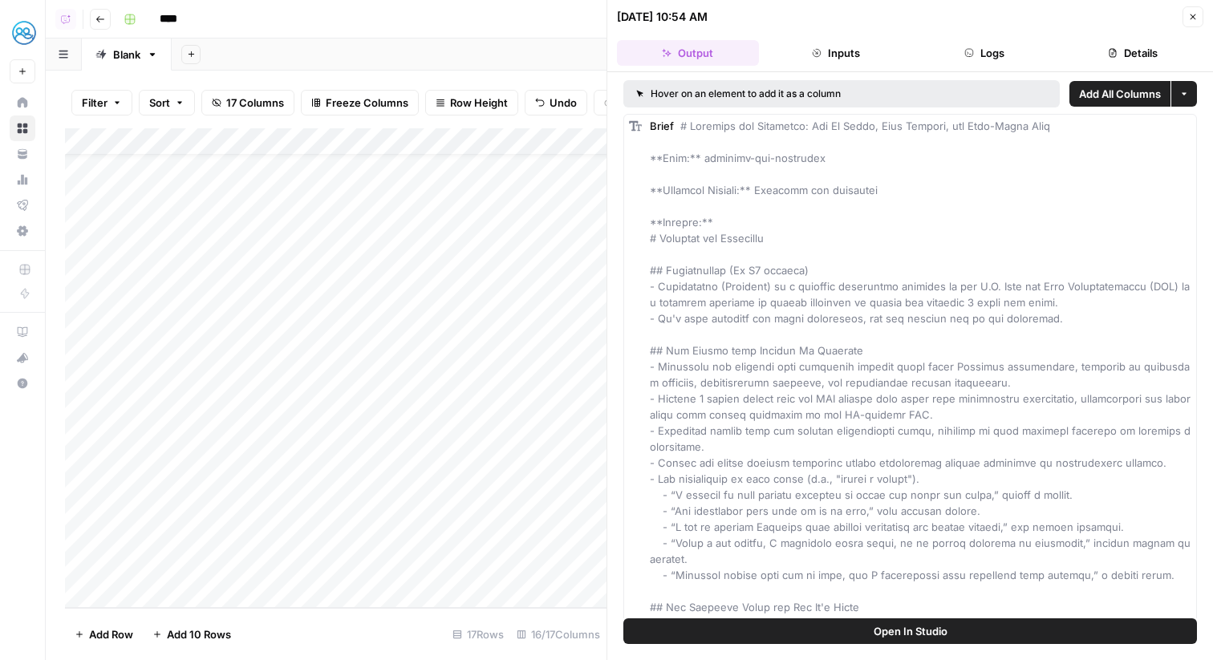
click at [972, 48] on icon "button" at bounding box center [970, 53] width 10 height 10
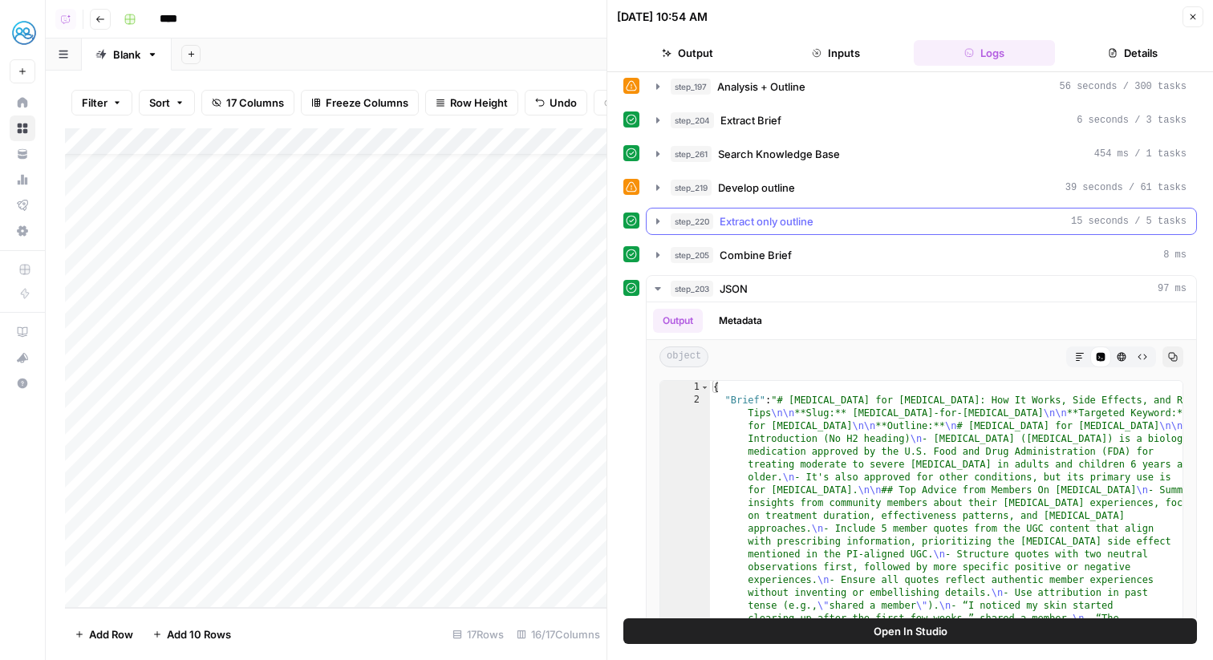
scroll to position [572, 0]
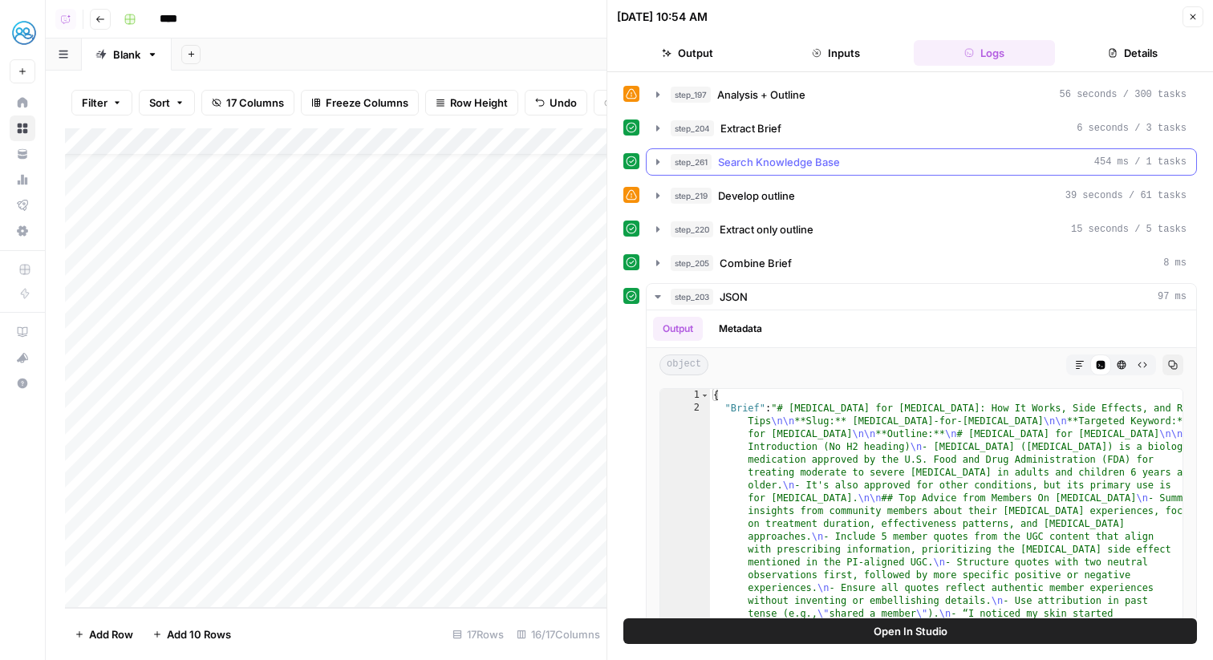
click at [843, 166] on div "step_261 Search Knowledge Base 454 ms / 1 tasks" at bounding box center [929, 162] width 516 height 16
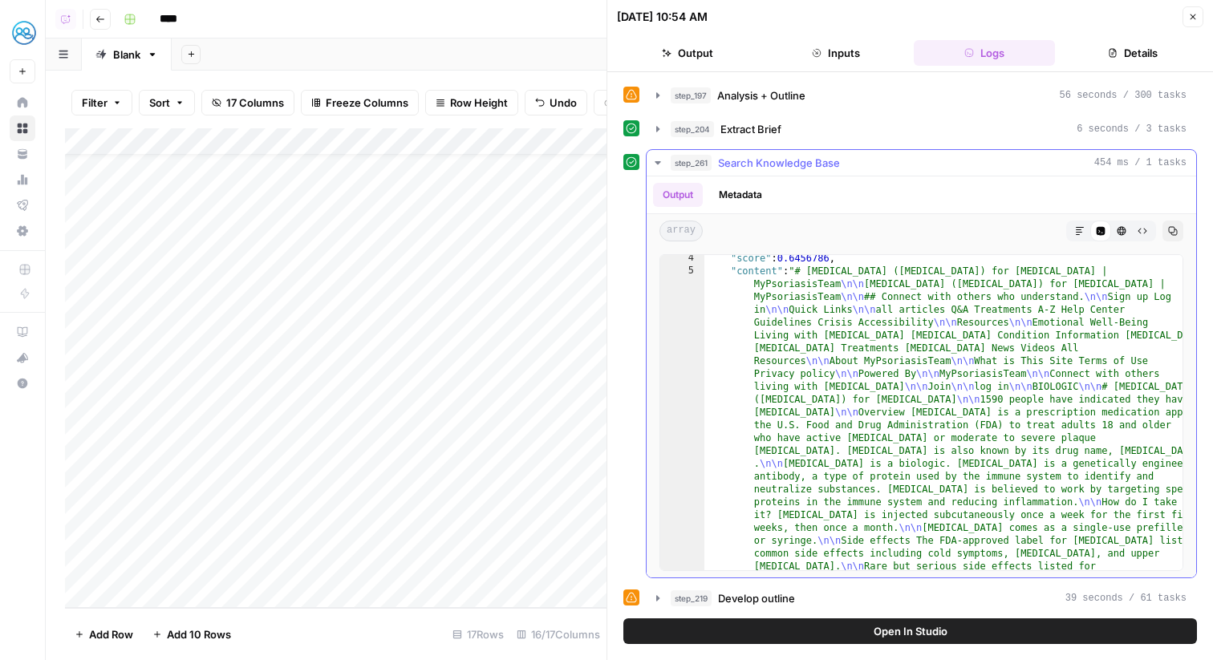
scroll to position [0, 0]
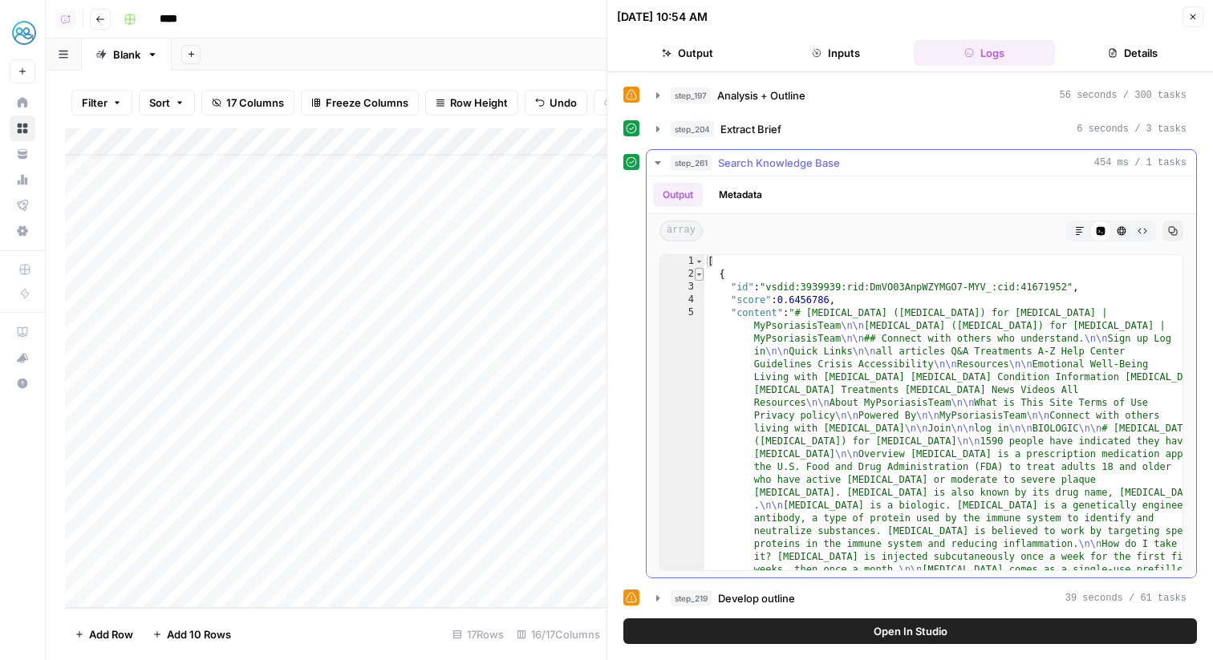
type textarea "*"
click at [697, 275] on span "Toggle code folding, rows 2 through 20" at bounding box center [699, 274] width 9 height 13
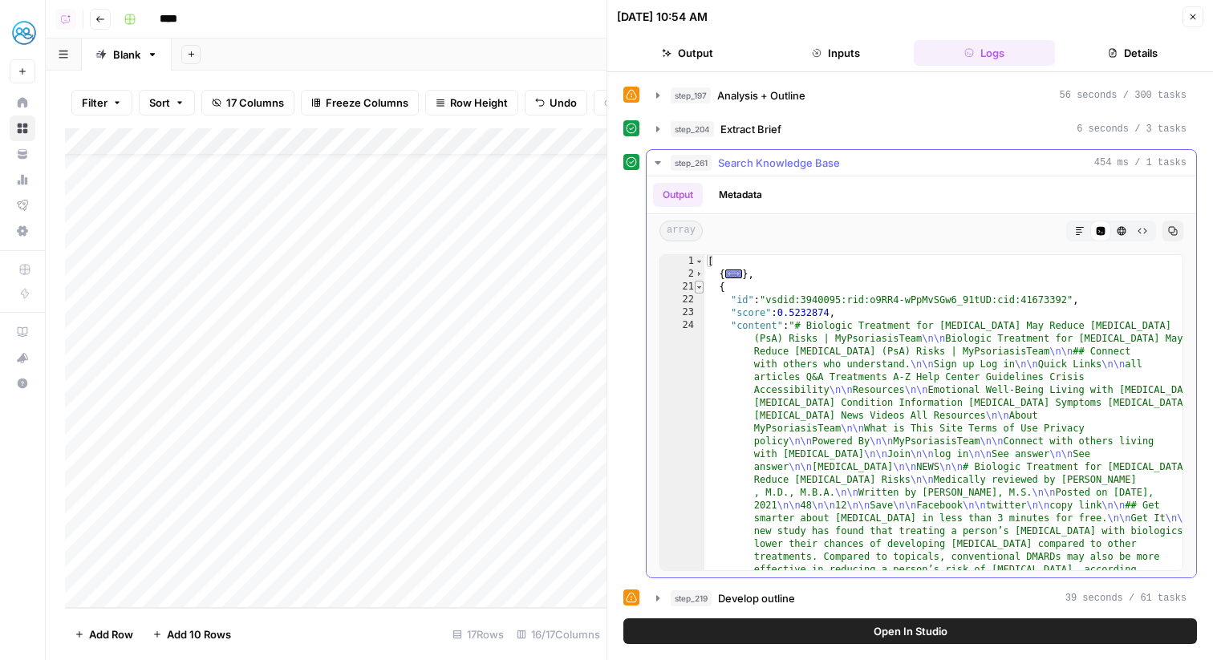
click at [700, 288] on span "Toggle code folding, rows 21 through 39" at bounding box center [699, 287] width 9 height 13
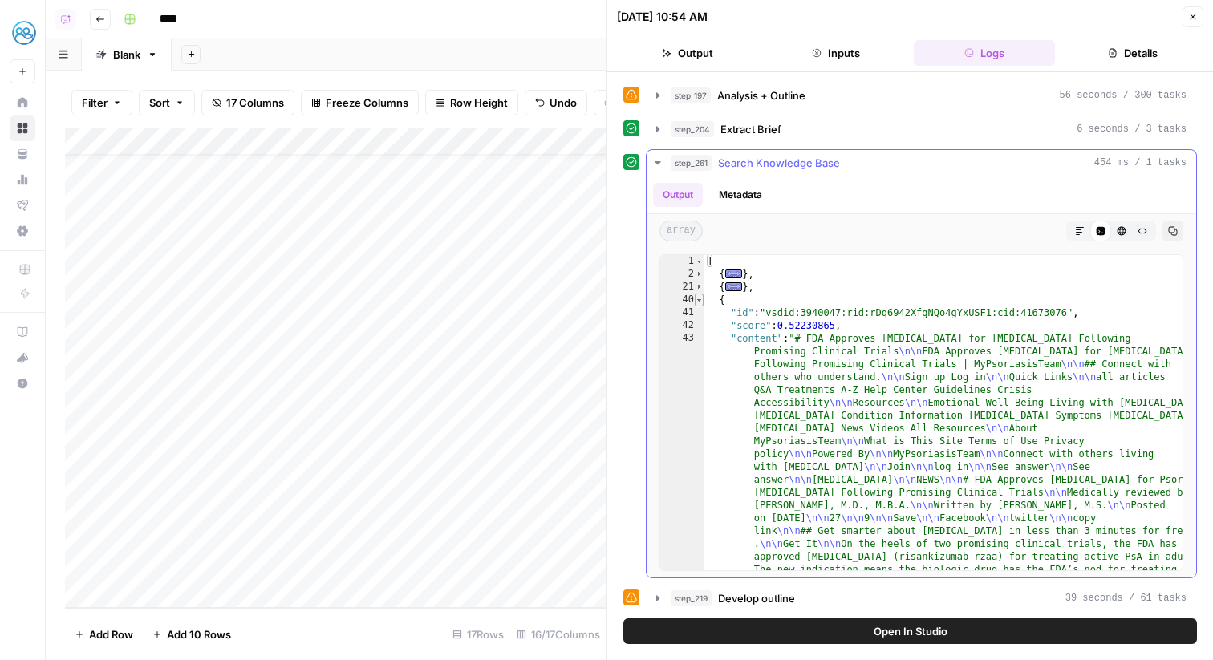
click at [699, 302] on span "Toggle code folding, rows 40 through 58" at bounding box center [699, 300] width 9 height 13
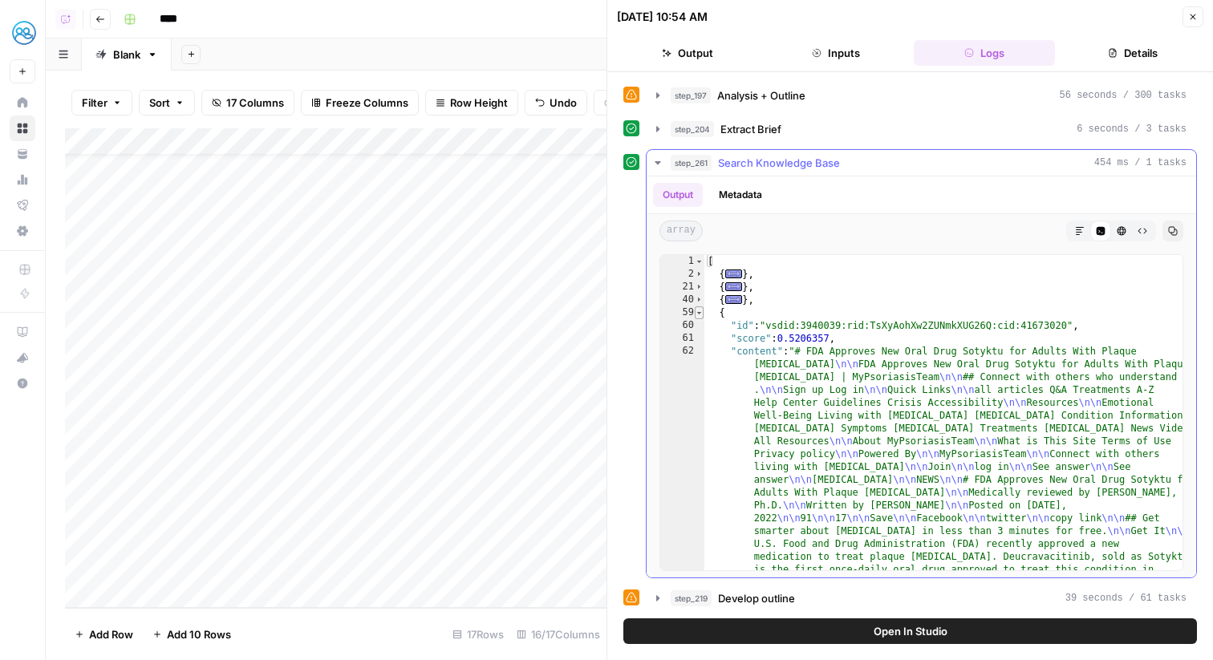
click at [700, 313] on span "Toggle code folding, rows 59 through 77" at bounding box center [699, 313] width 9 height 13
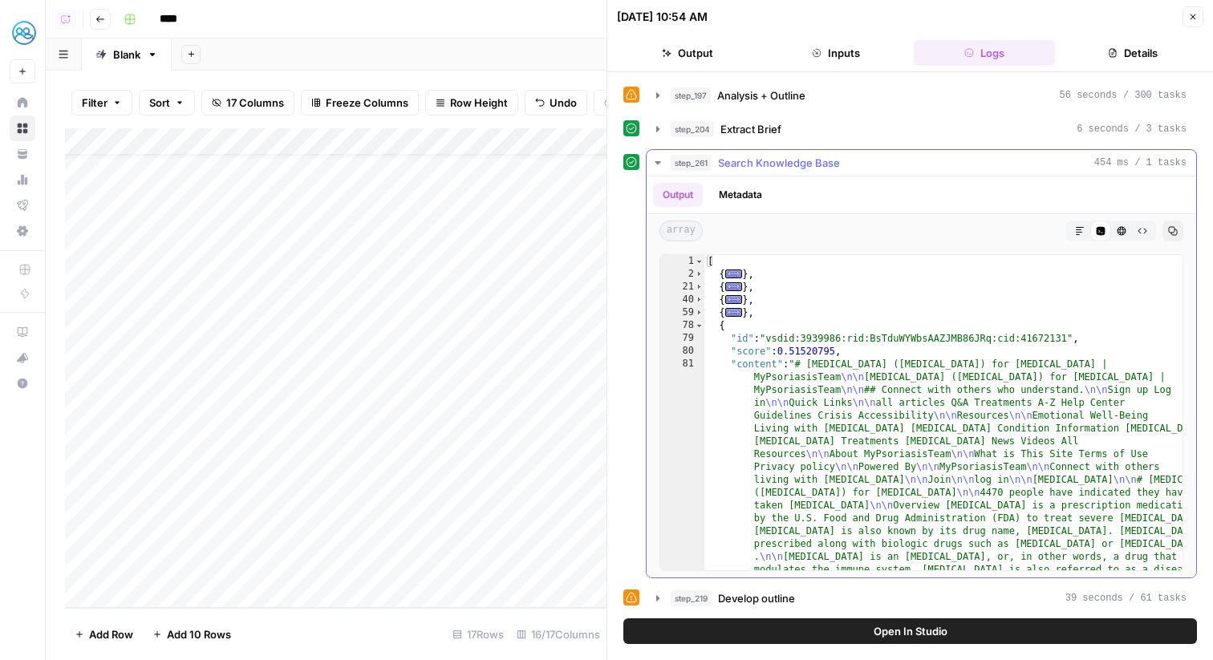
click at [729, 161] on span "Search Knowledge Base" at bounding box center [779, 163] width 122 height 16
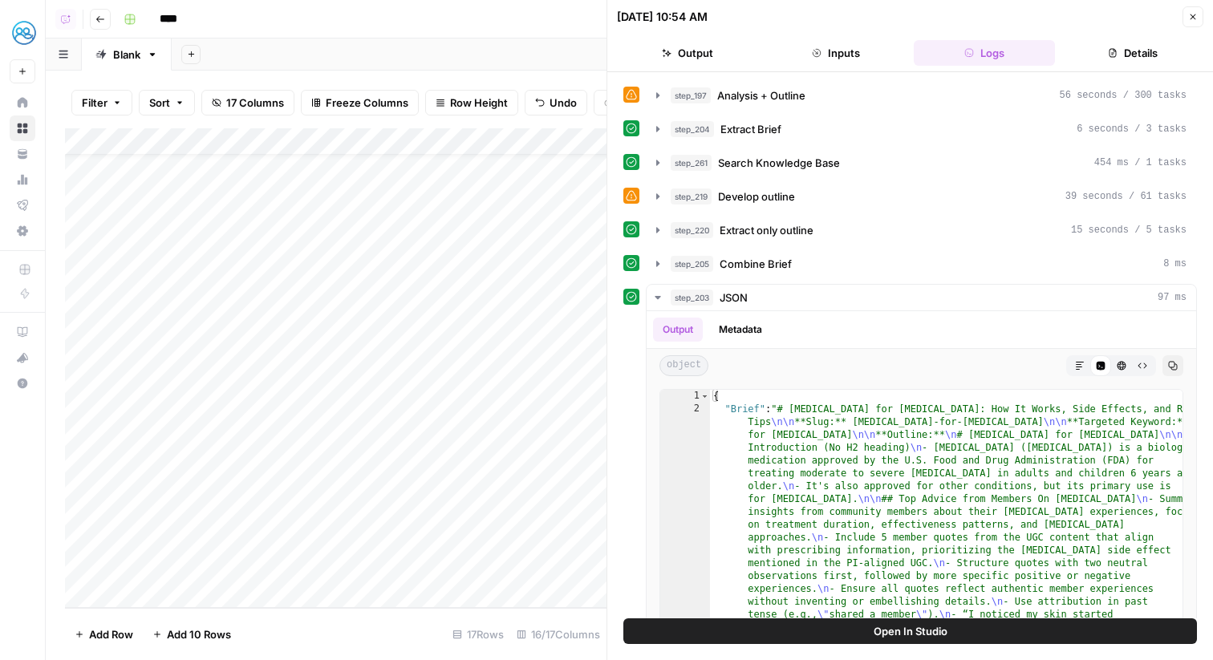
click at [1196, 15] on icon "button" at bounding box center [1194, 17] width 10 height 10
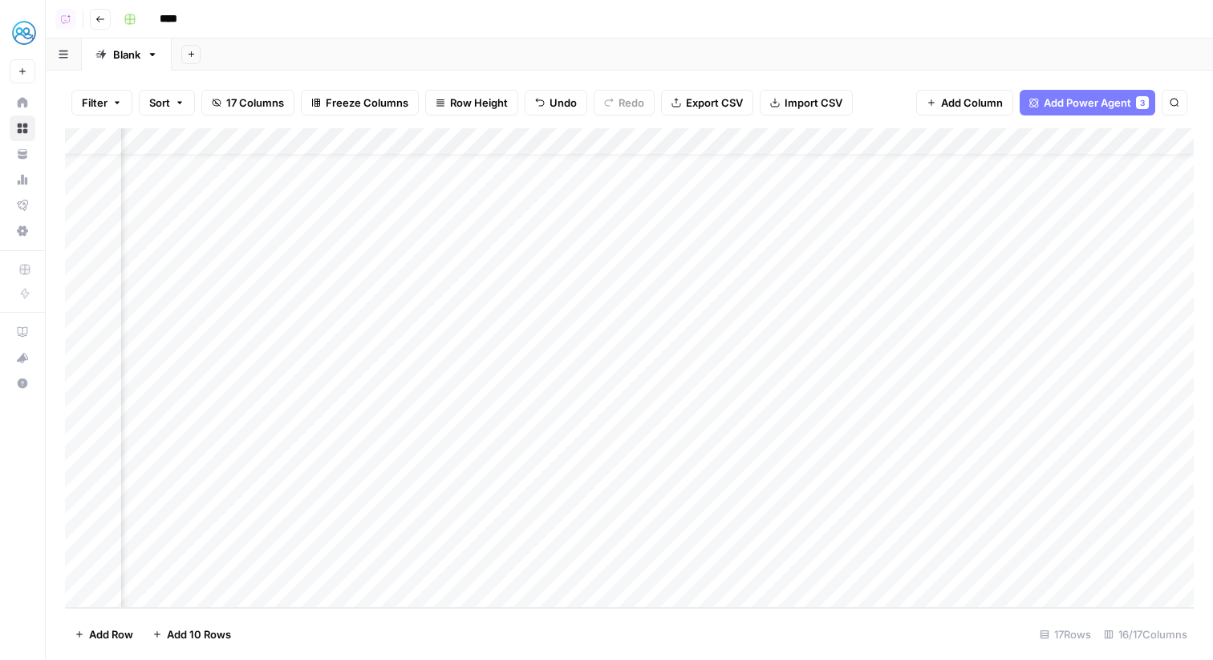
scroll to position [37, 1566]
click at [926, 564] on div "Add Column" at bounding box center [629, 368] width 1129 height 480
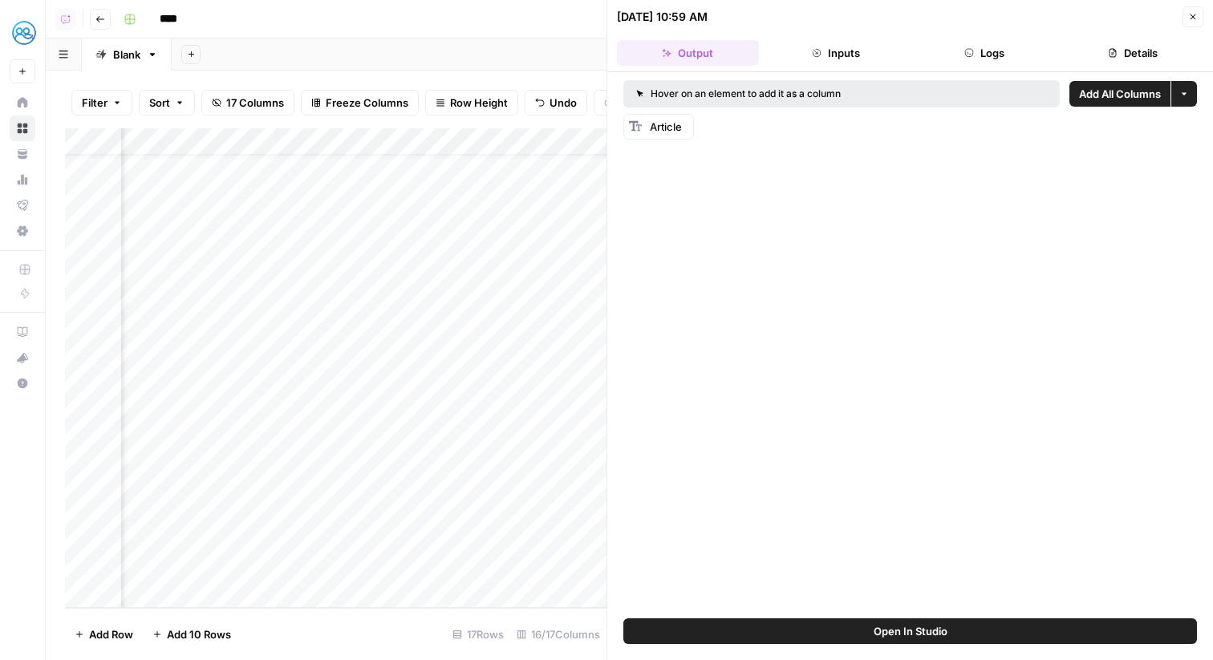
click at [668, 125] on span "Article" at bounding box center [666, 126] width 32 height 13
click at [1195, 22] on button "Close" at bounding box center [1193, 16] width 21 height 21
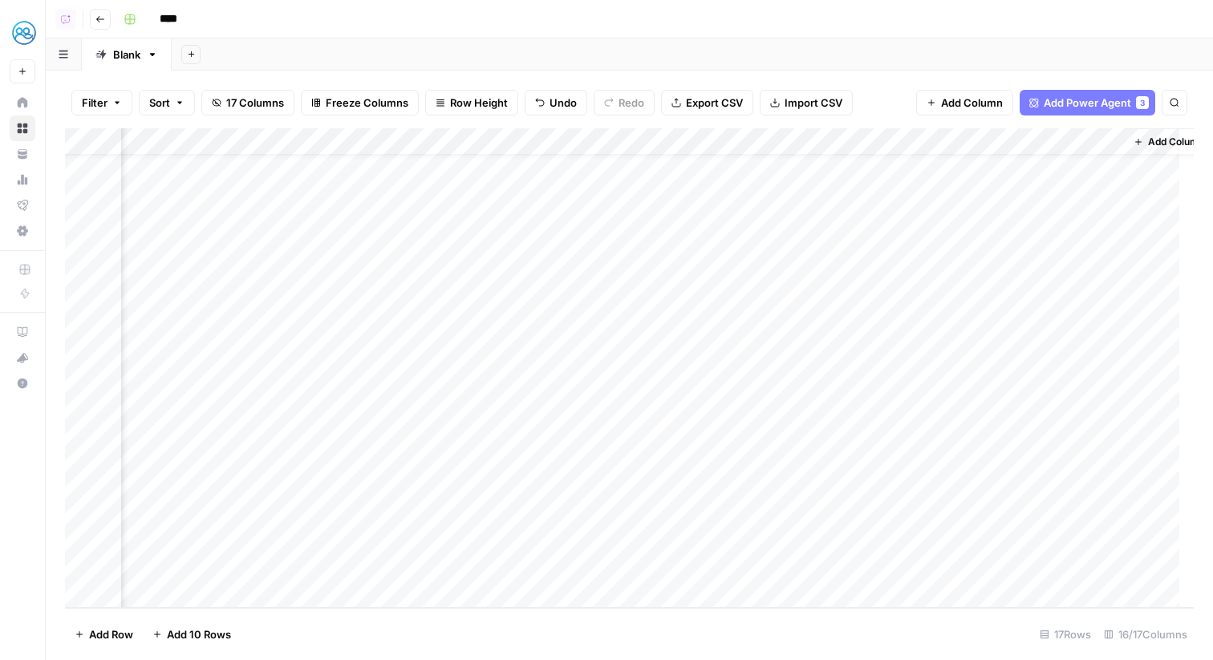
scroll to position [37, 1547]
click at [948, 561] on div "Add Column" at bounding box center [629, 368] width 1129 height 480
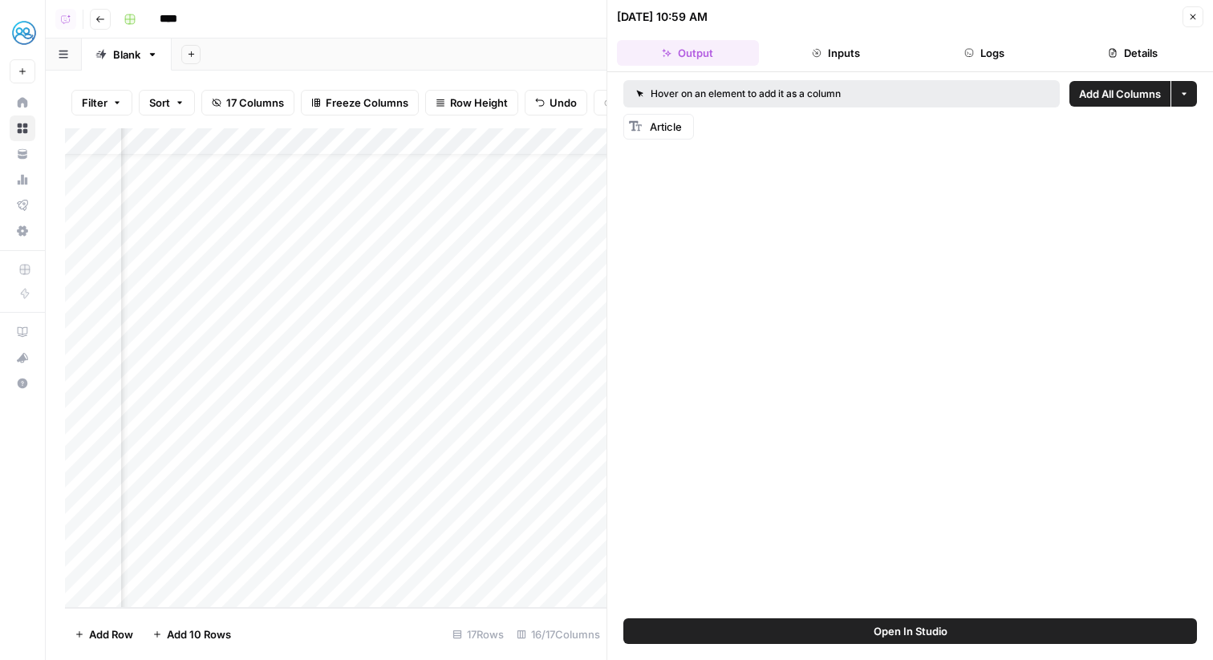
click at [999, 45] on button "Logs" at bounding box center [985, 53] width 142 height 26
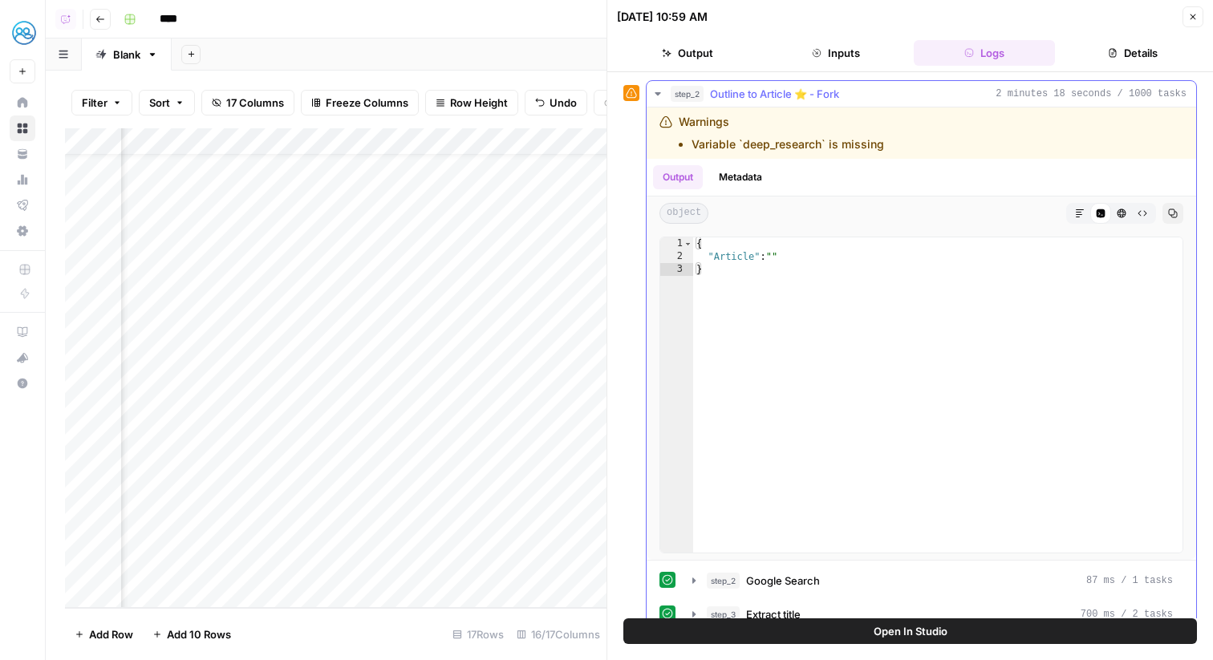
scroll to position [126, 0]
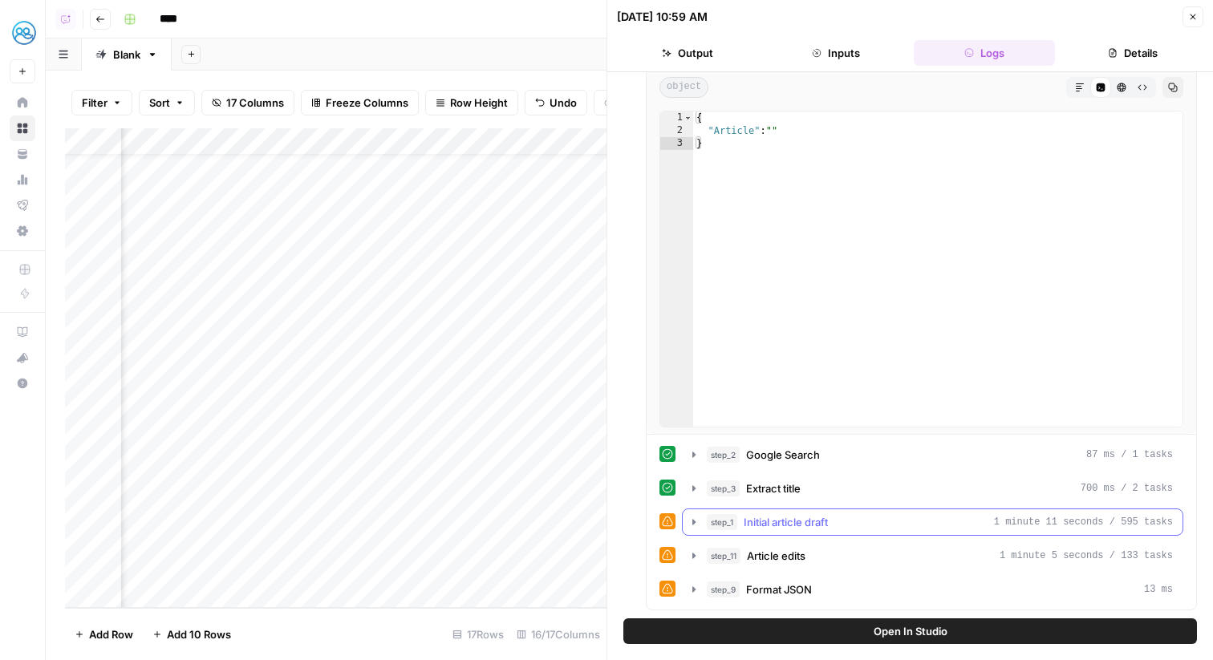
click at [821, 526] on span "Initial article draft" at bounding box center [786, 522] width 84 height 16
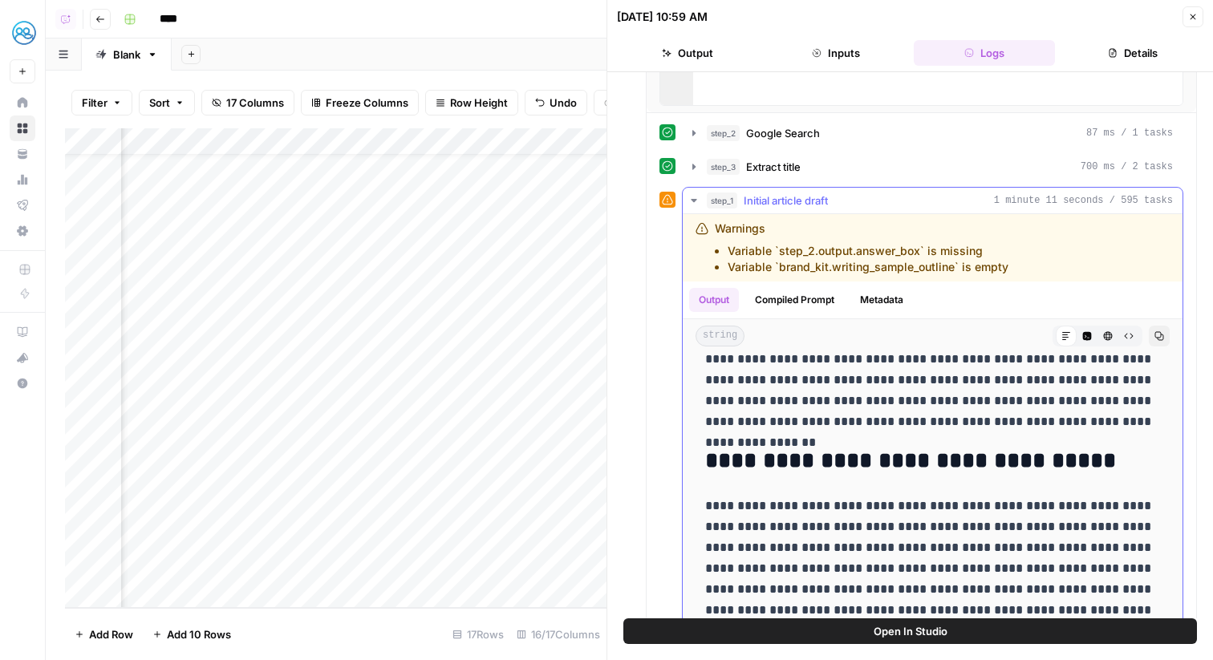
scroll to position [311, 0]
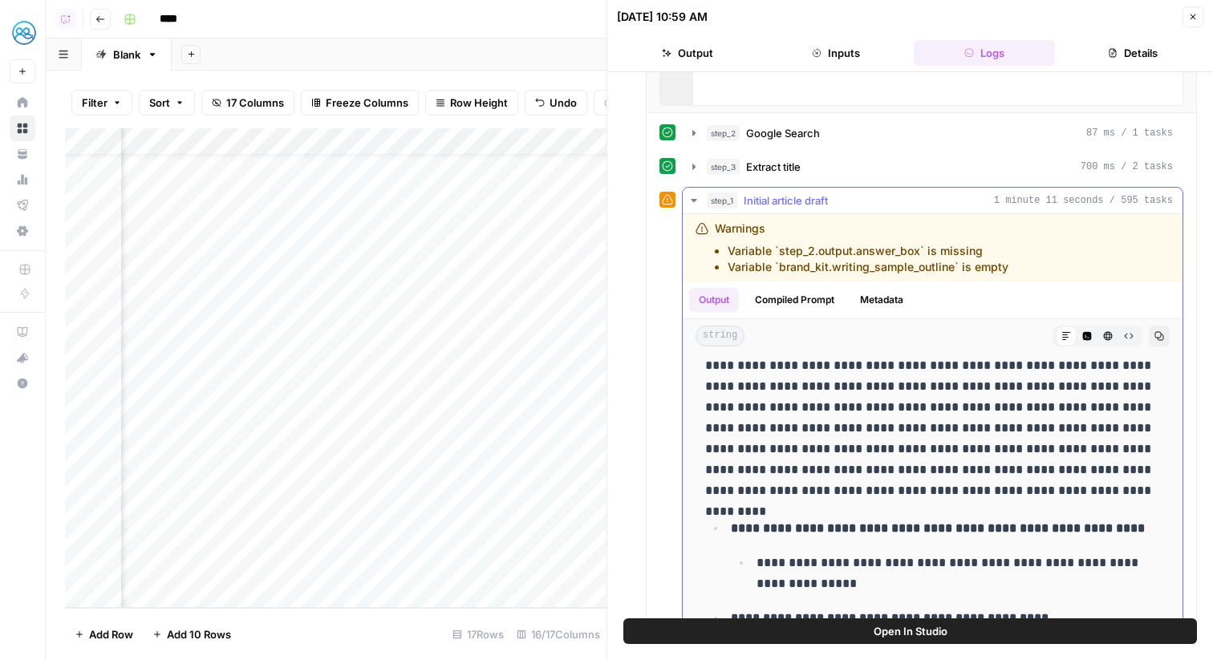
click at [808, 193] on span "Initial article draft" at bounding box center [786, 201] width 84 height 16
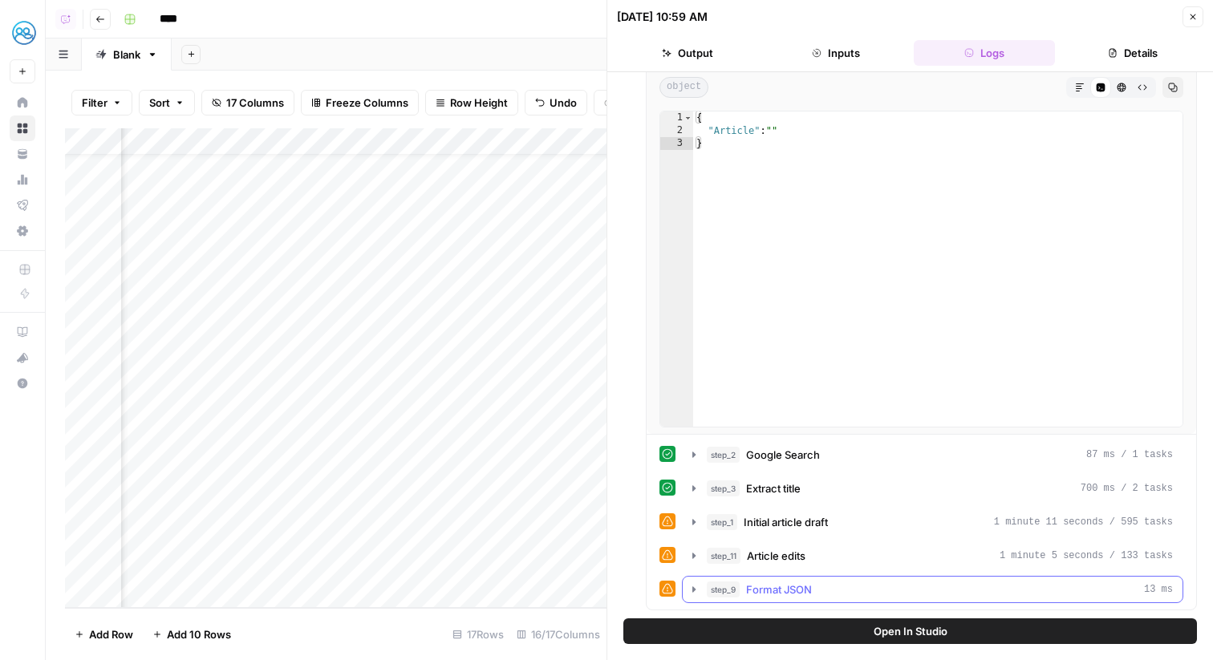
click at [888, 584] on div "step_9 Format JSON 13 ms" at bounding box center [940, 590] width 466 height 16
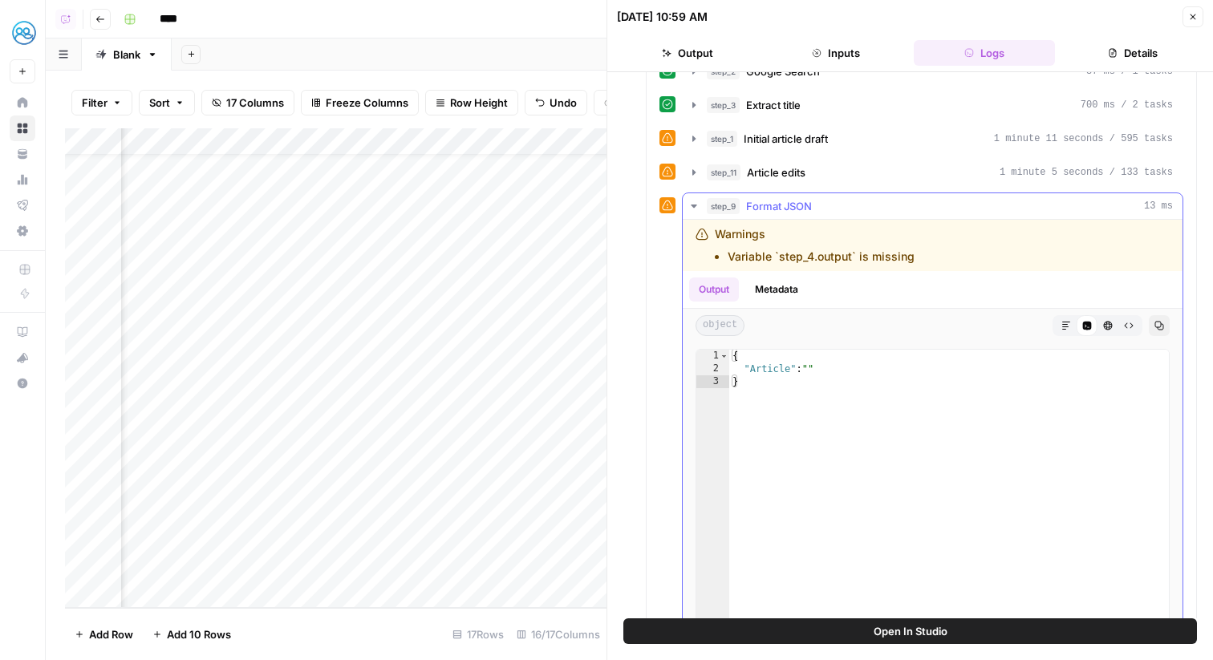
scroll to position [579, 0]
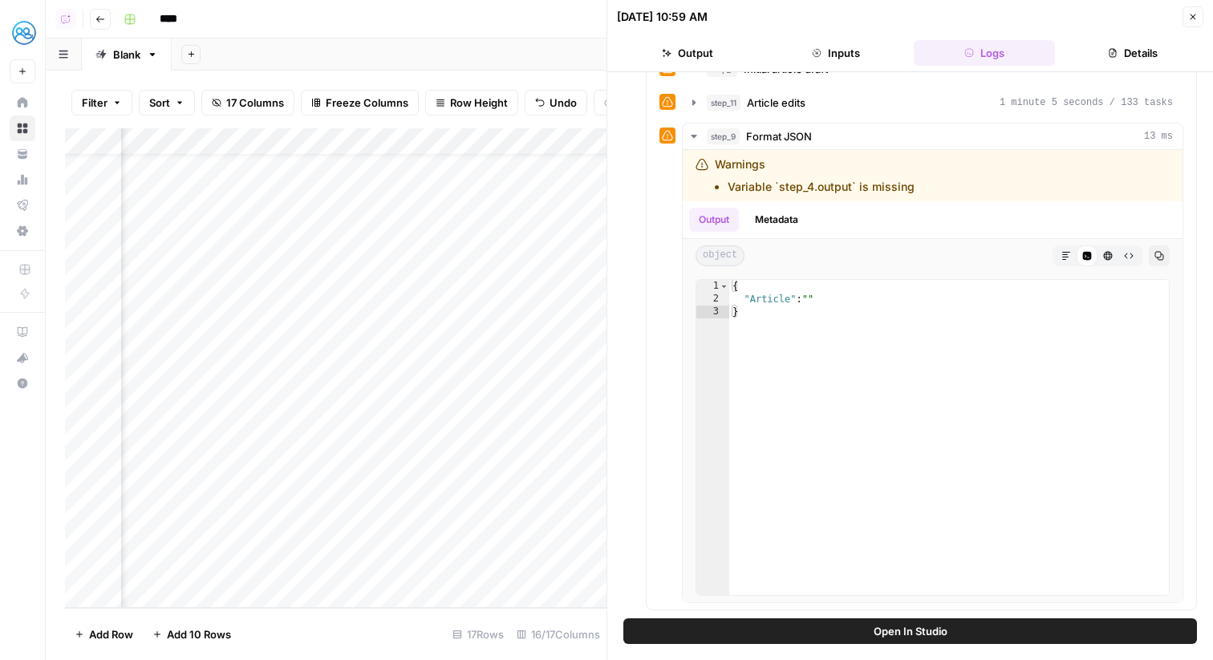
click at [1198, 27] on header "[DATE] 10:59 AM Close Output Inputs Logs Details" at bounding box center [910, 36] width 606 height 72
click at [1188, 19] on button "Close" at bounding box center [1193, 16] width 21 height 21
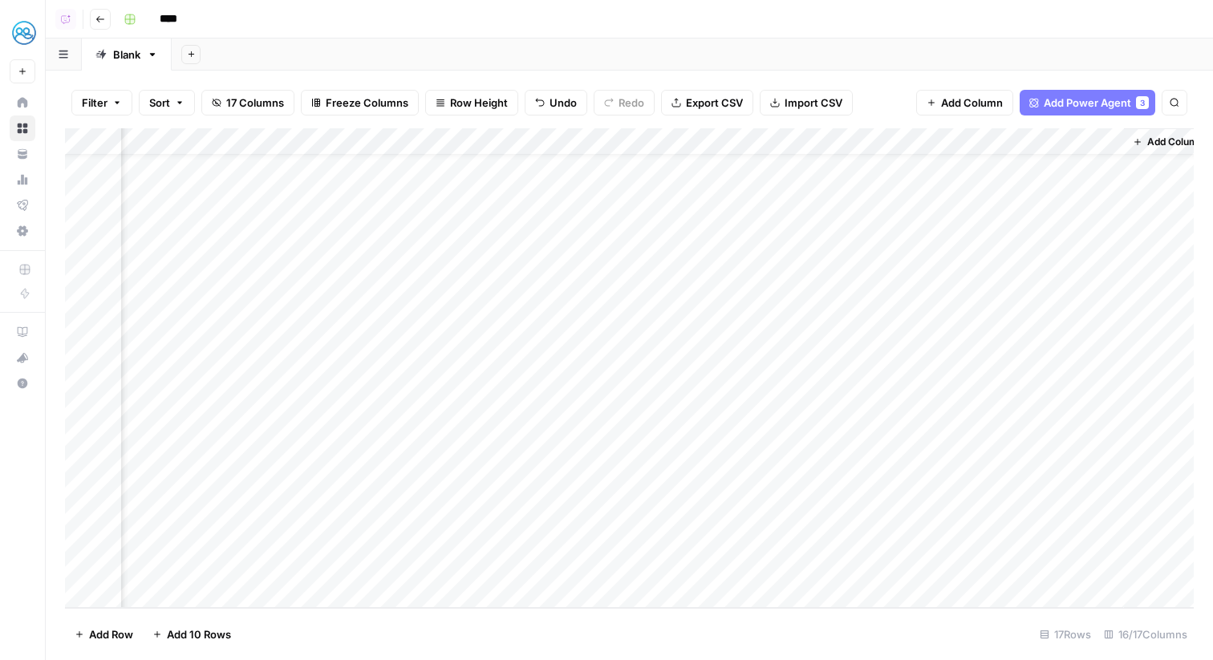
click at [891, 138] on div "Add Column" at bounding box center [629, 368] width 1129 height 480
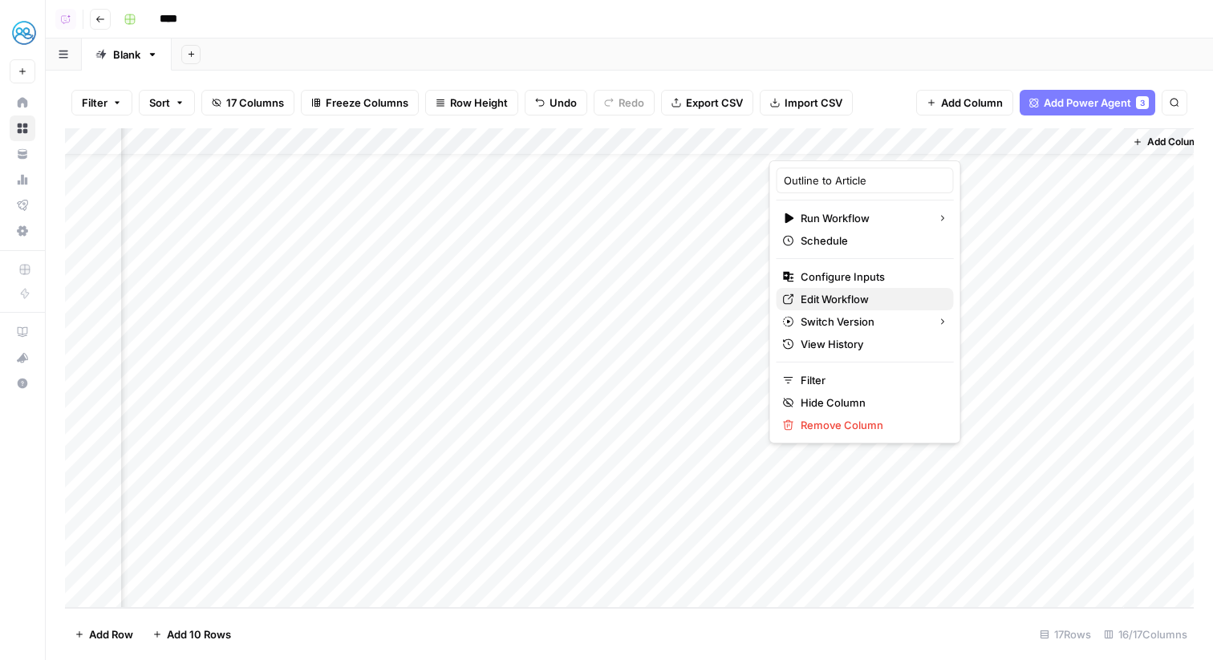
click at [842, 298] on span "Edit Workflow" at bounding box center [871, 299] width 140 height 16
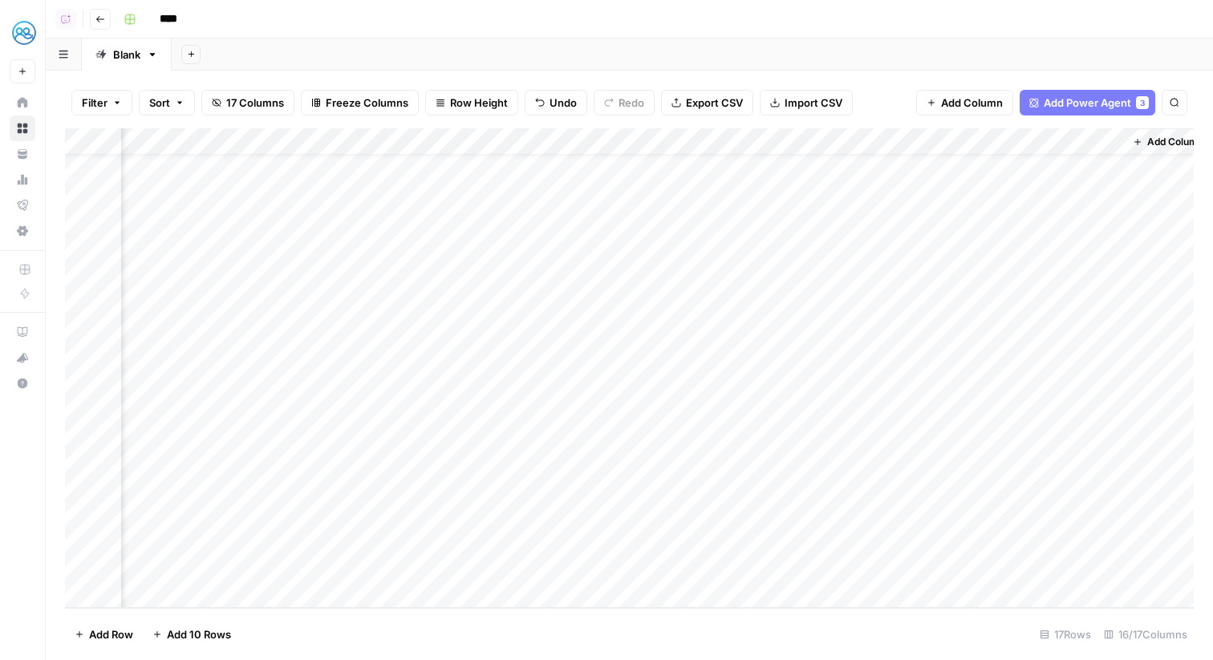
click at [963, 561] on div "Add Column" at bounding box center [629, 368] width 1129 height 480
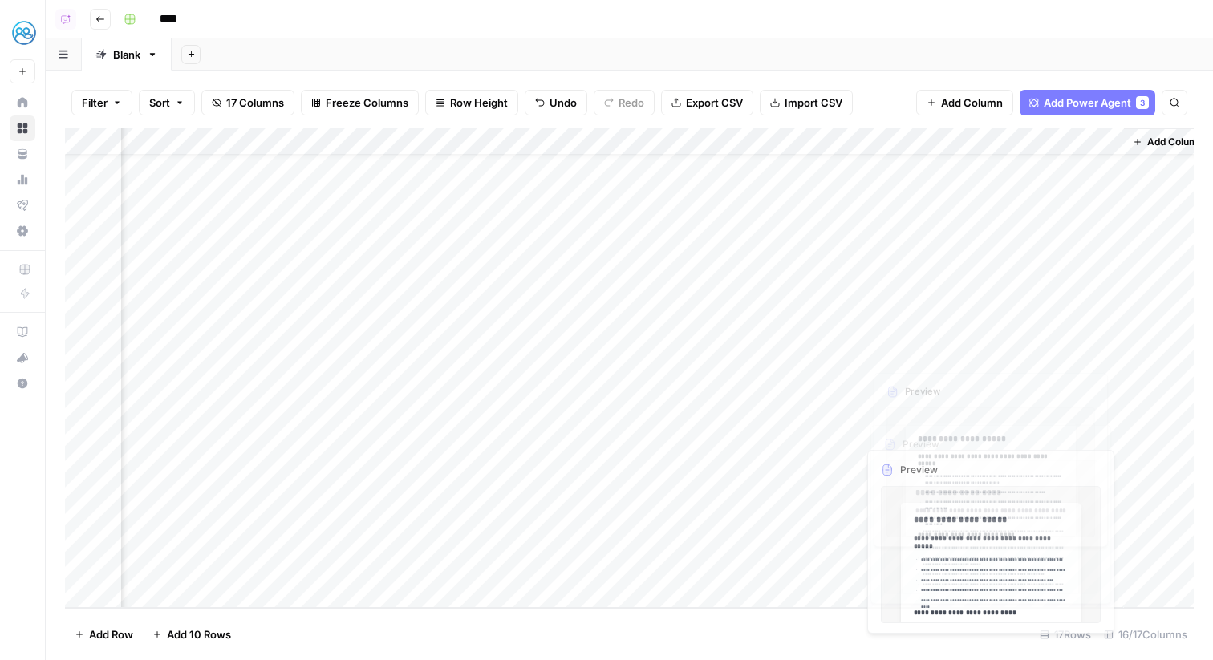
scroll to position [0, 1547]
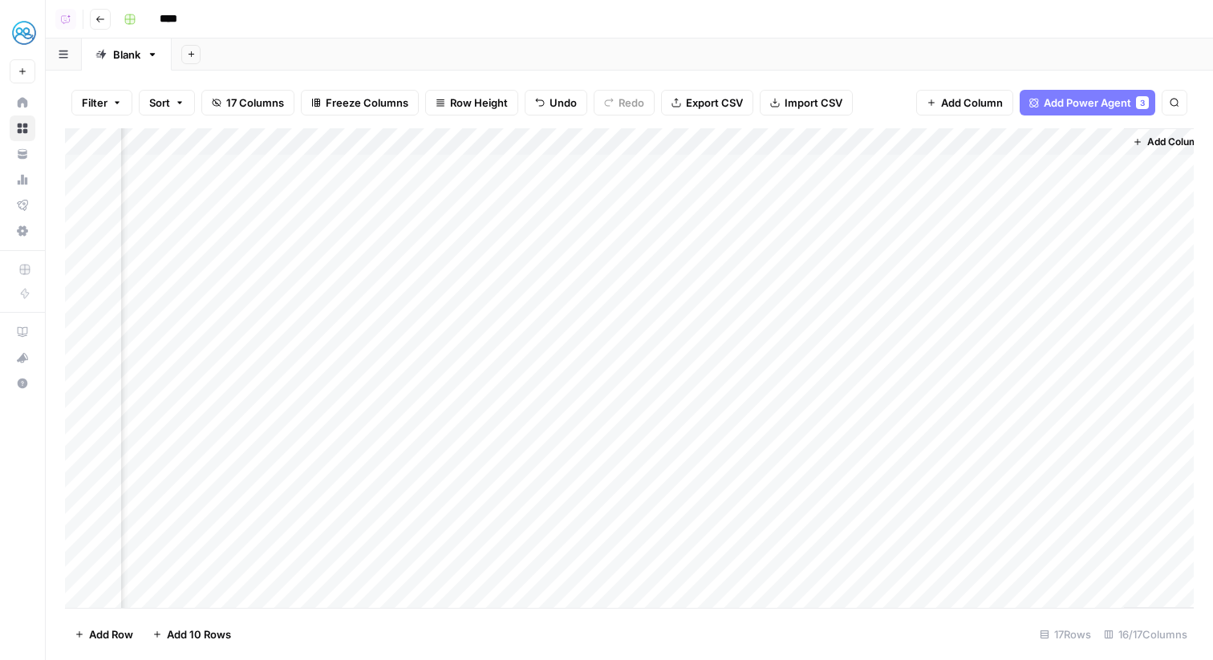
click at [1108, 246] on div "Add Column" at bounding box center [629, 368] width 1129 height 480
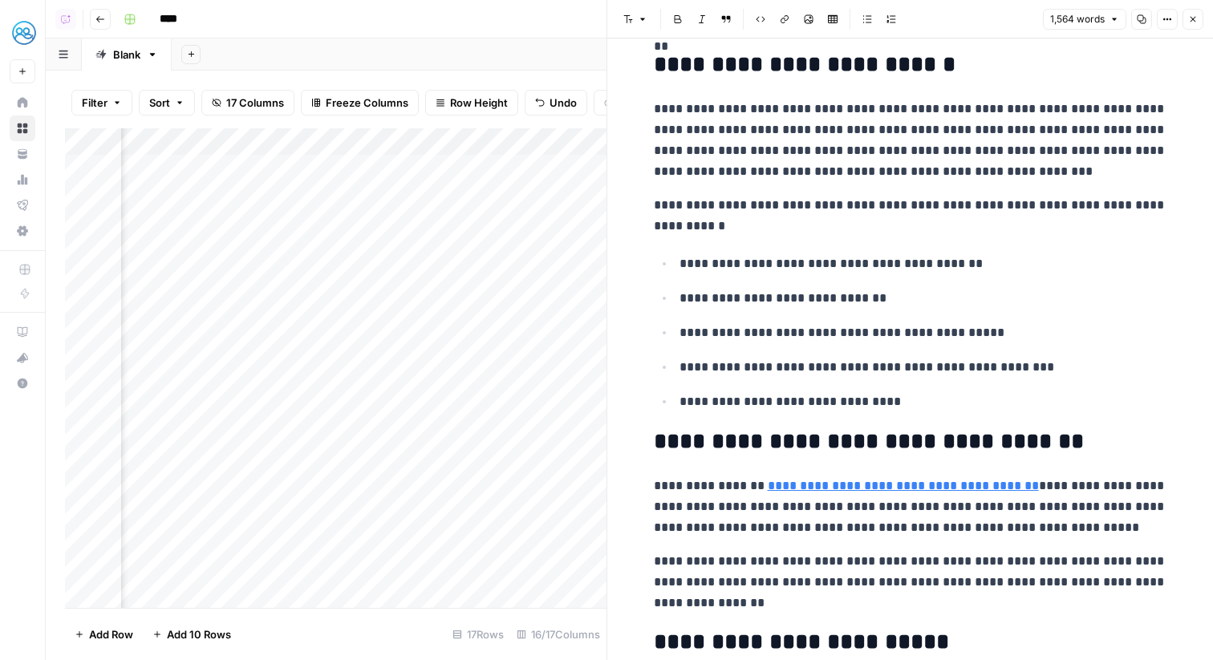
scroll to position [561, 0]
click at [1192, 18] on icon "button" at bounding box center [1194, 19] width 10 height 10
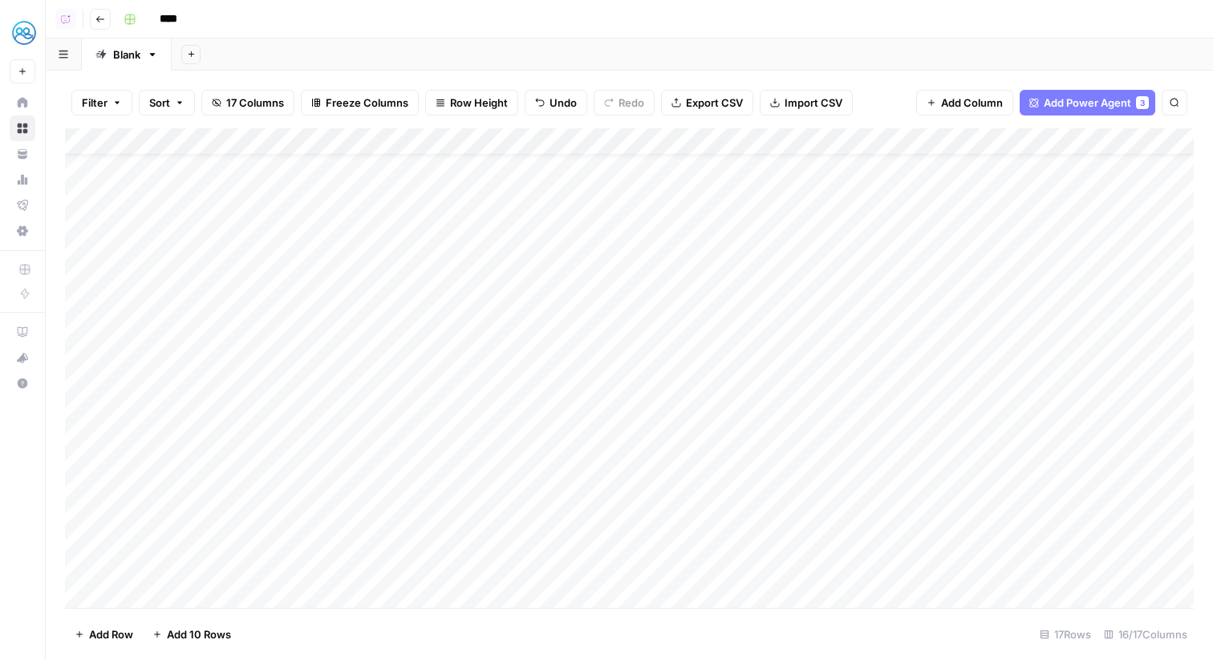
scroll to position [37, 0]
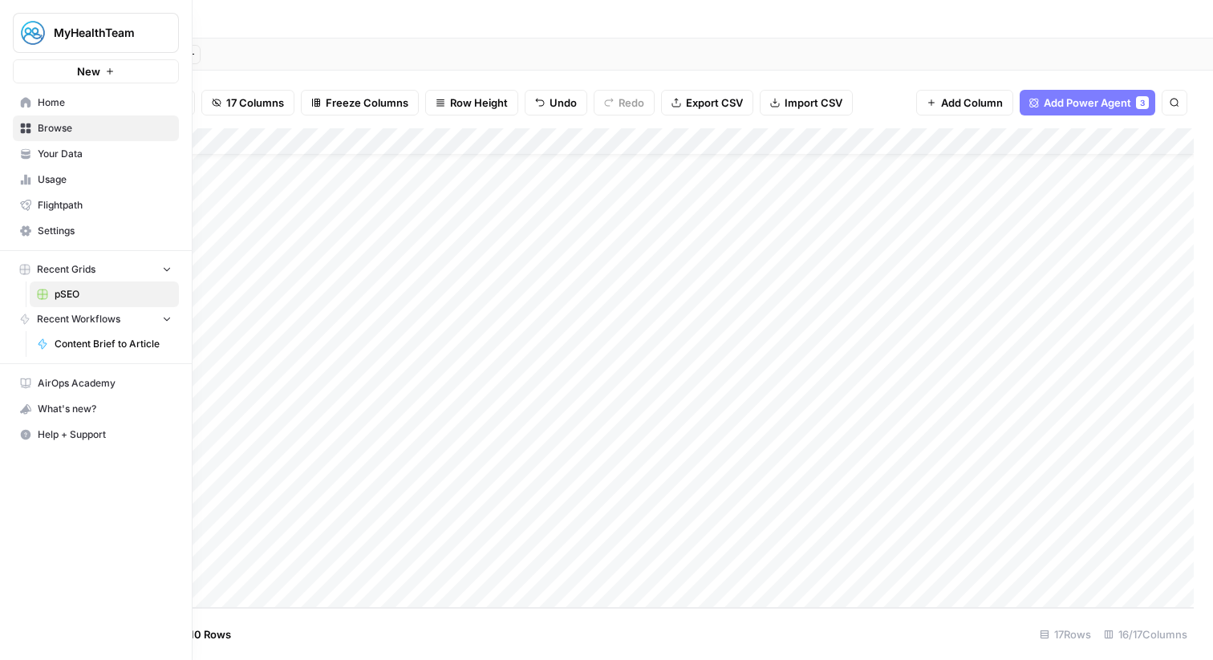
click at [59, 106] on span "Home" at bounding box center [105, 102] width 134 height 14
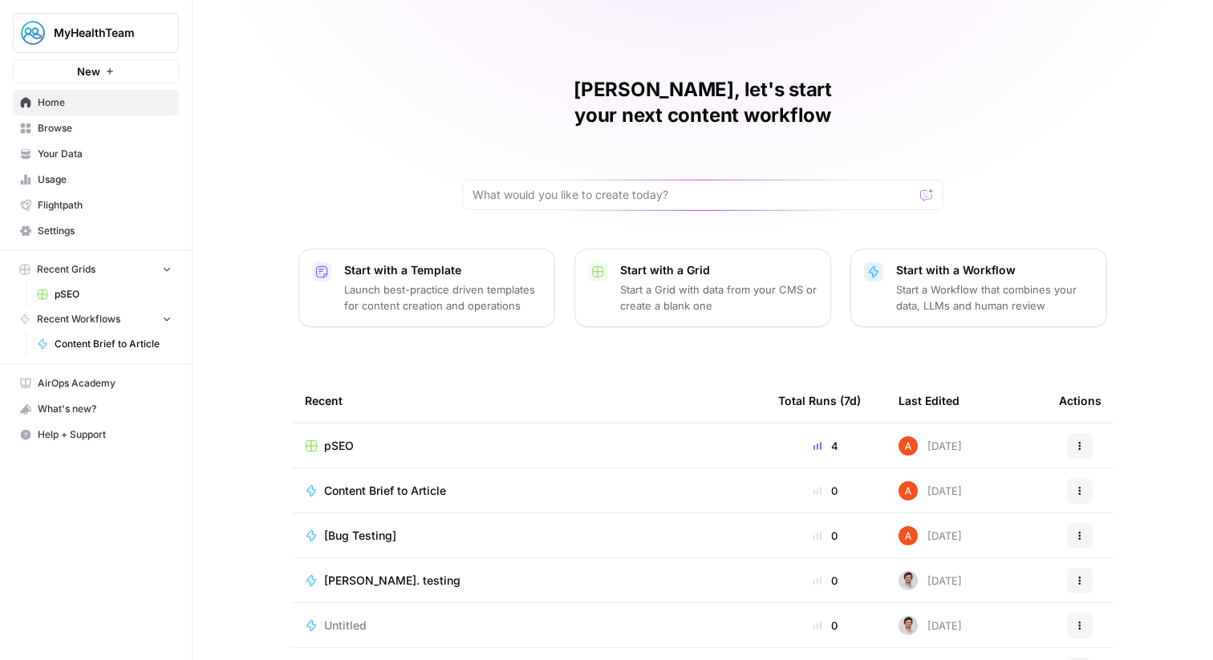
click at [115, 227] on span "Settings" at bounding box center [105, 231] width 134 height 14
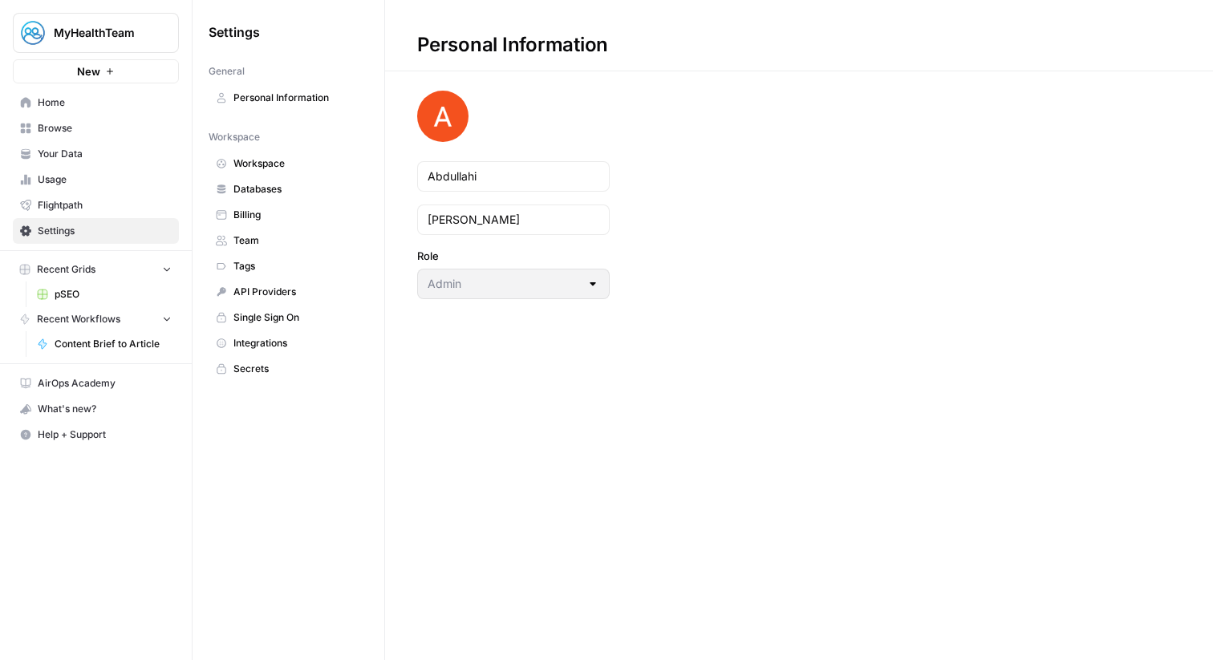
click at [293, 242] on span "Team" at bounding box center [298, 241] width 128 height 14
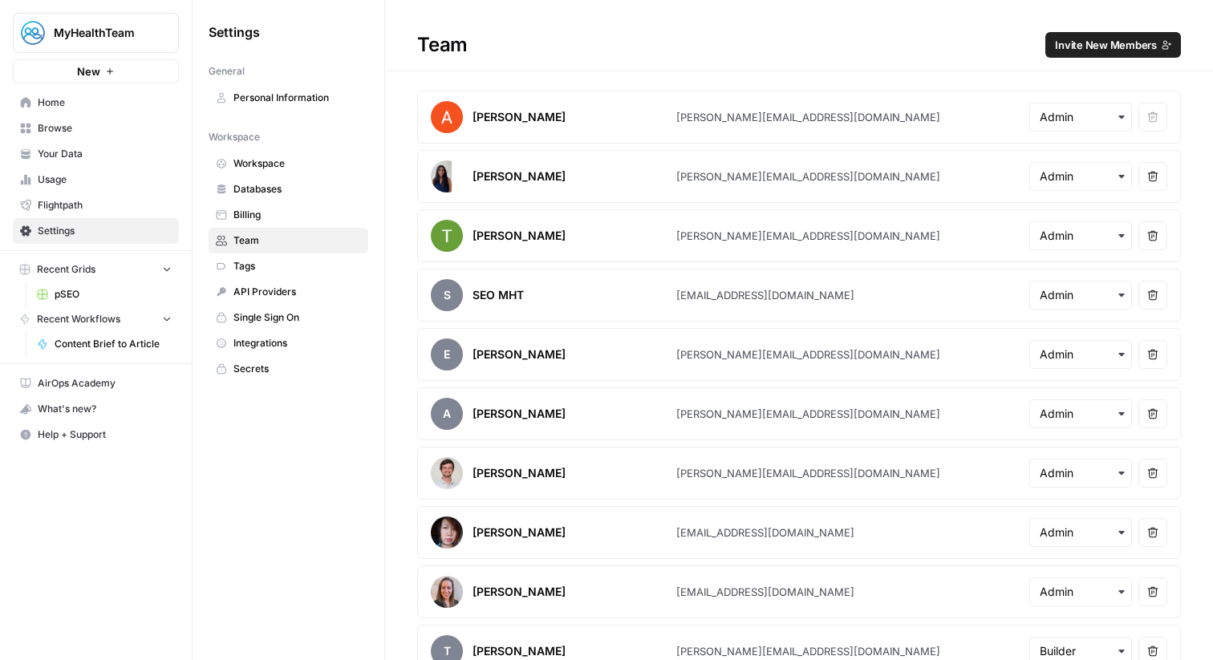
click at [88, 100] on span "Home" at bounding box center [105, 102] width 134 height 14
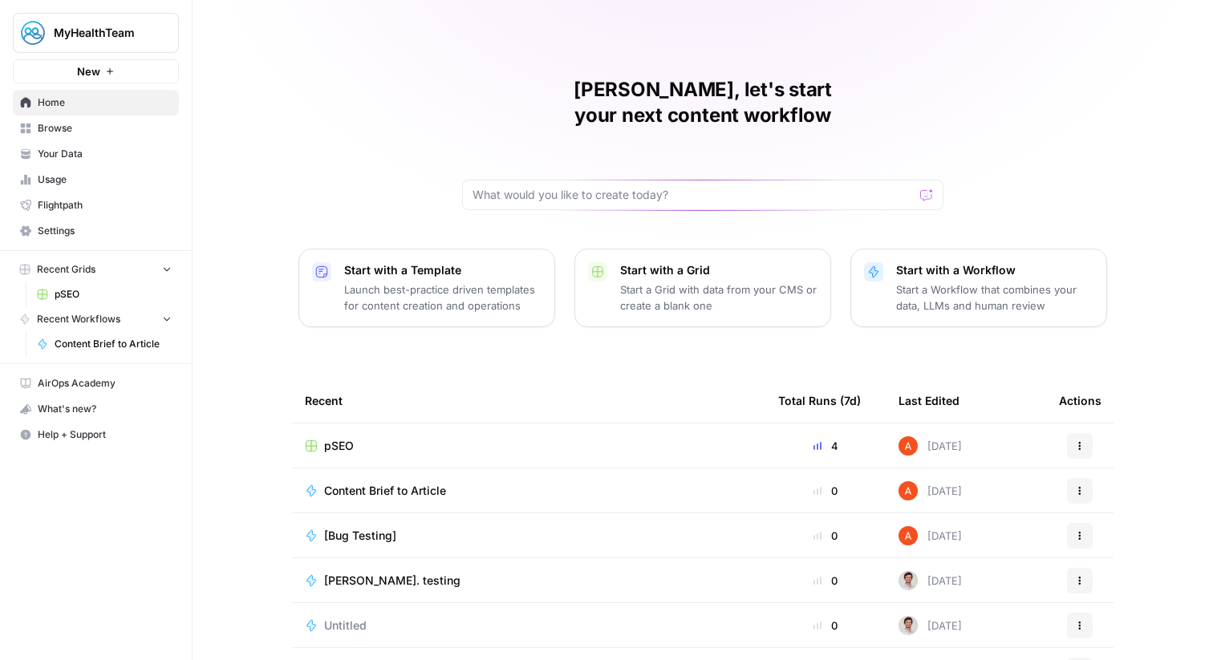
click at [333, 438] on span "pSEO" at bounding box center [339, 446] width 30 height 16
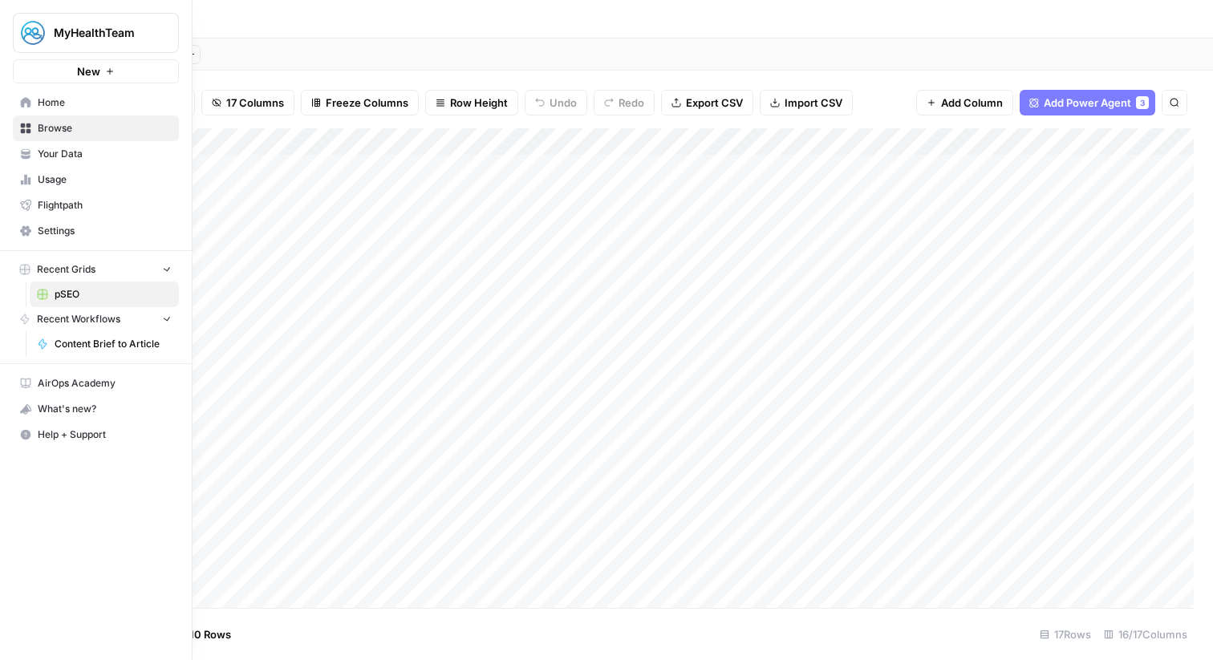
click at [29, 100] on icon at bounding box center [25, 102] width 11 height 11
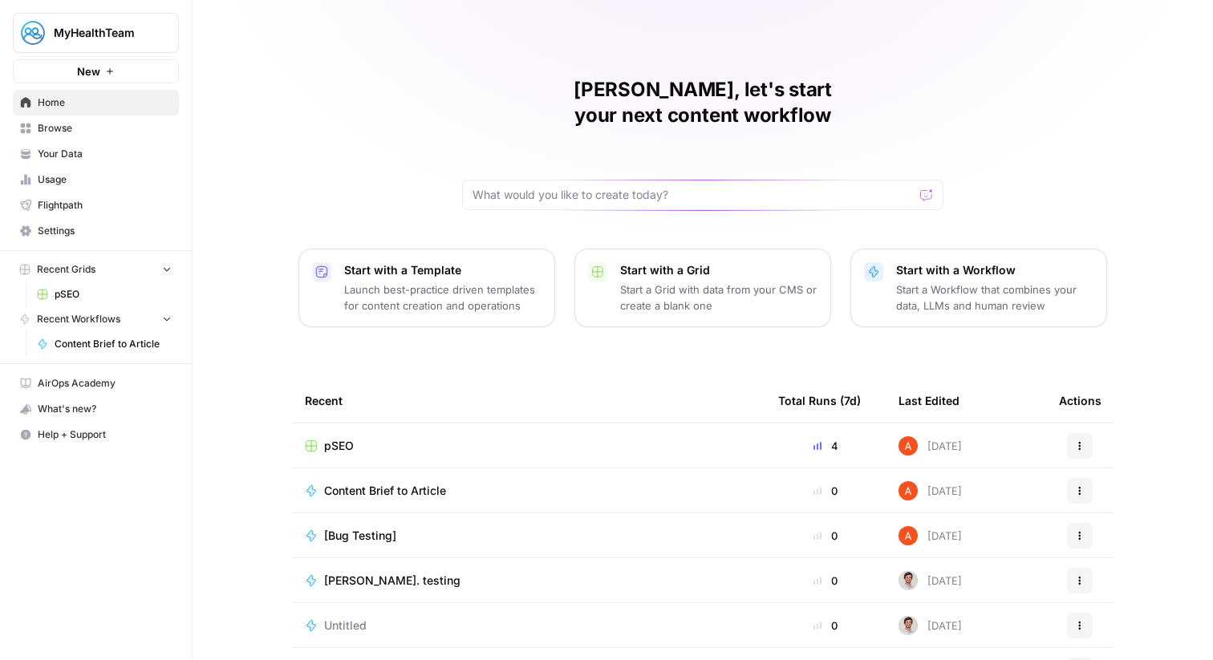
click at [164, 125] on span "Browse" at bounding box center [105, 128] width 134 height 14
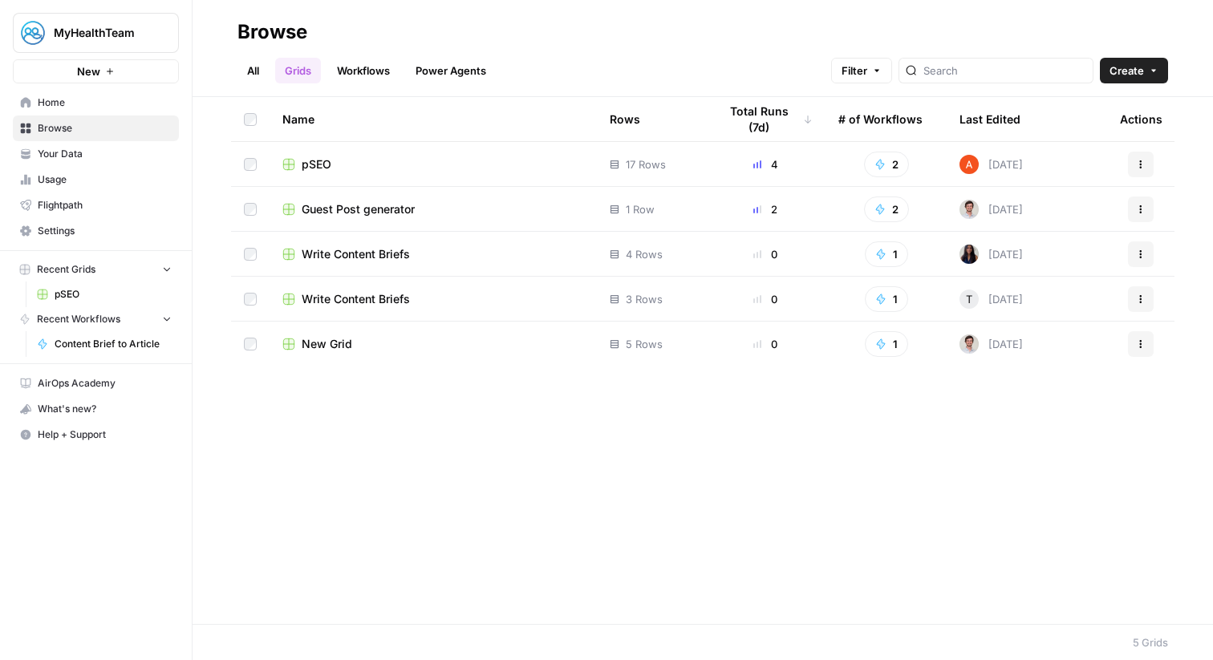
click at [113, 107] on span "Home" at bounding box center [105, 102] width 134 height 14
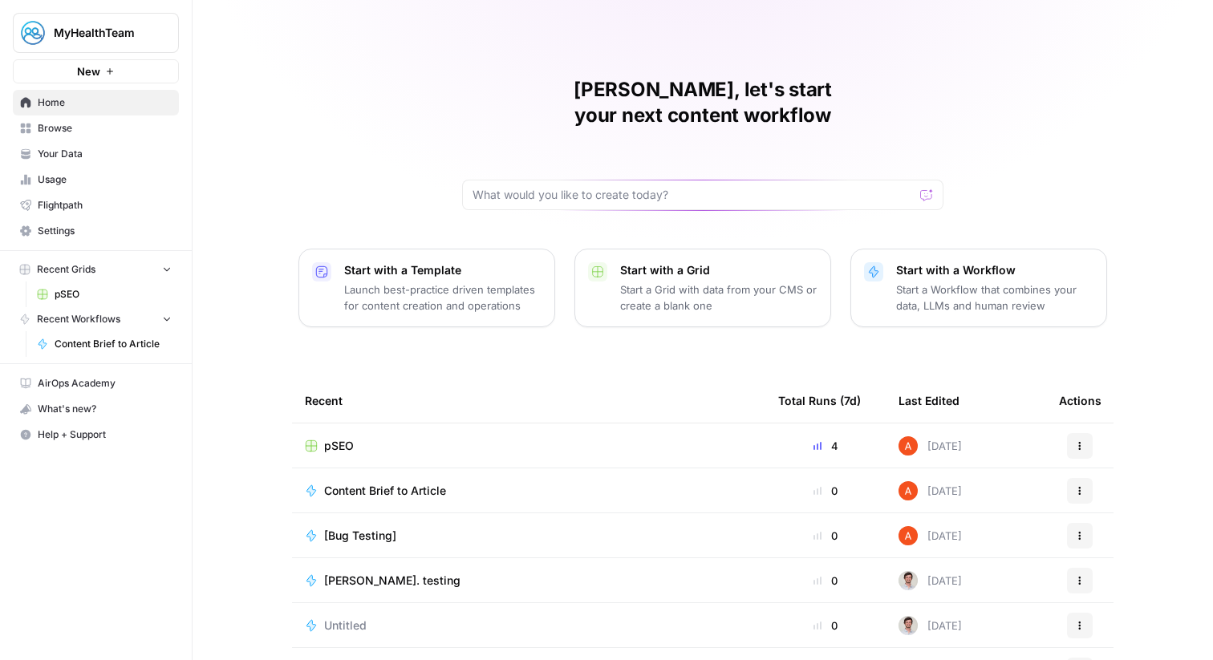
click at [129, 130] on span "Browse" at bounding box center [105, 128] width 134 height 14
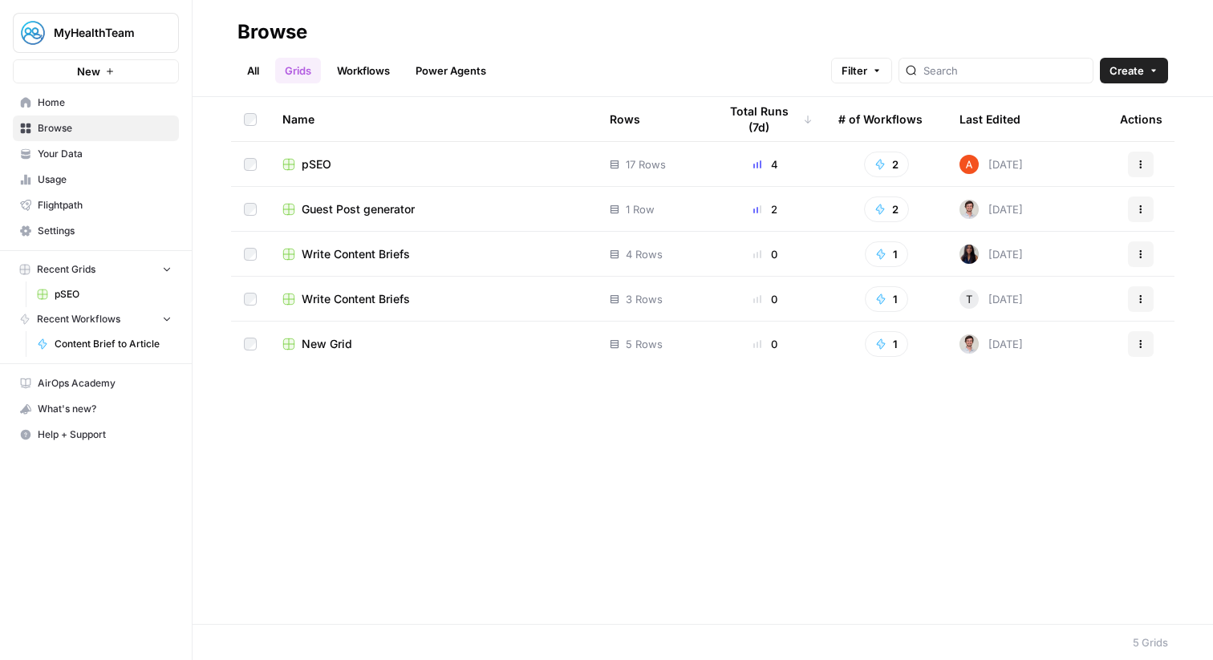
click at [267, 67] on link "All" at bounding box center [253, 71] width 31 height 26
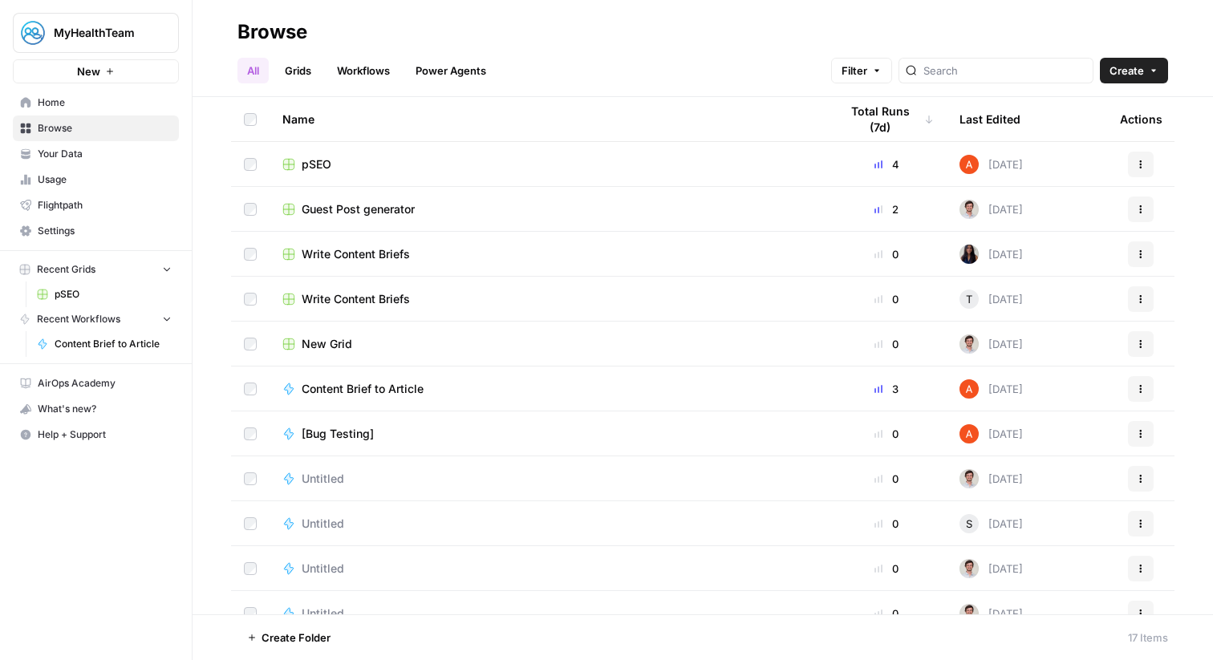
click at [299, 71] on link "Grids" at bounding box center [298, 71] width 46 height 26
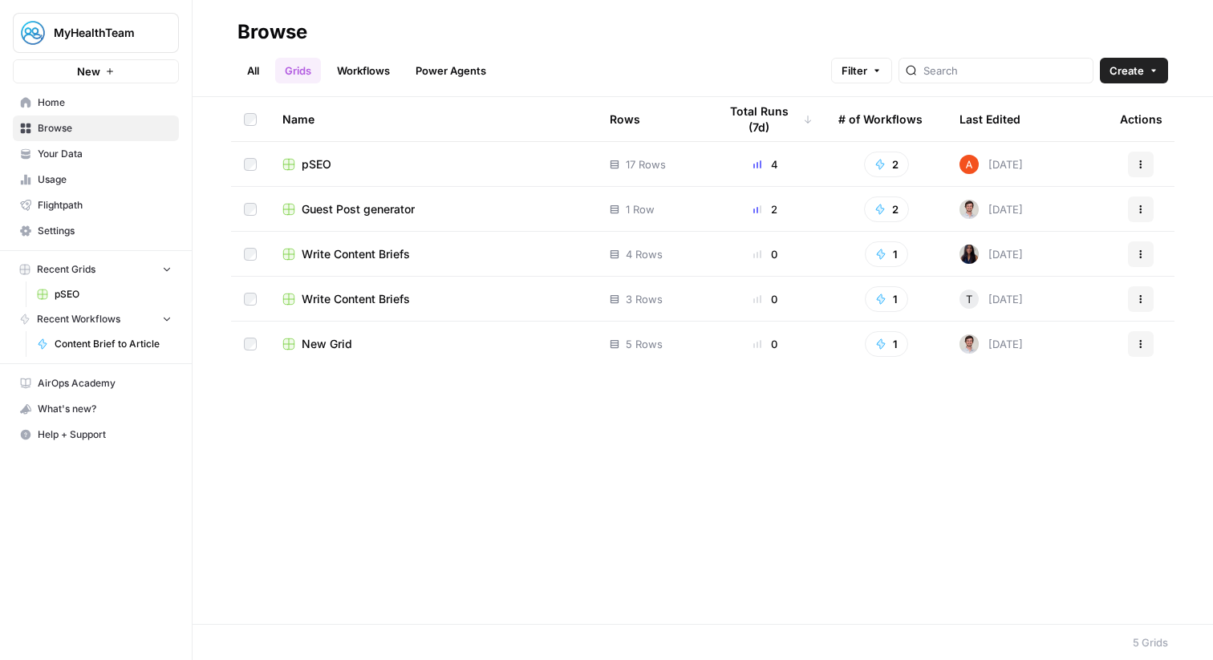
click at [318, 165] on span "pSEO" at bounding box center [317, 164] width 30 height 16
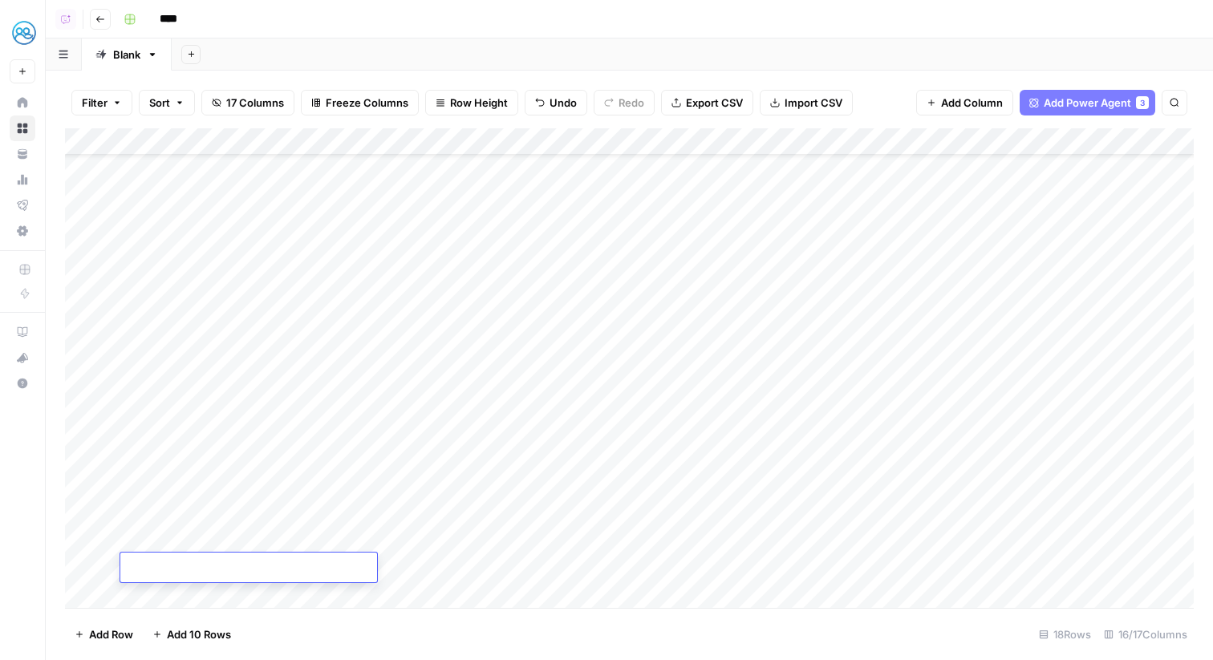
scroll to position [64, 0]
click at [197, 588] on div "Add Column" at bounding box center [629, 368] width 1129 height 480
click at [202, 542] on div "Add Column" at bounding box center [629, 368] width 1129 height 480
click at [209, 569] on div "Add Column" at bounding box center [629, 368] width 1129 height 480
click at [185, 457] on div "Add Column" at bounding box center [629, 368] width 1129 height 480
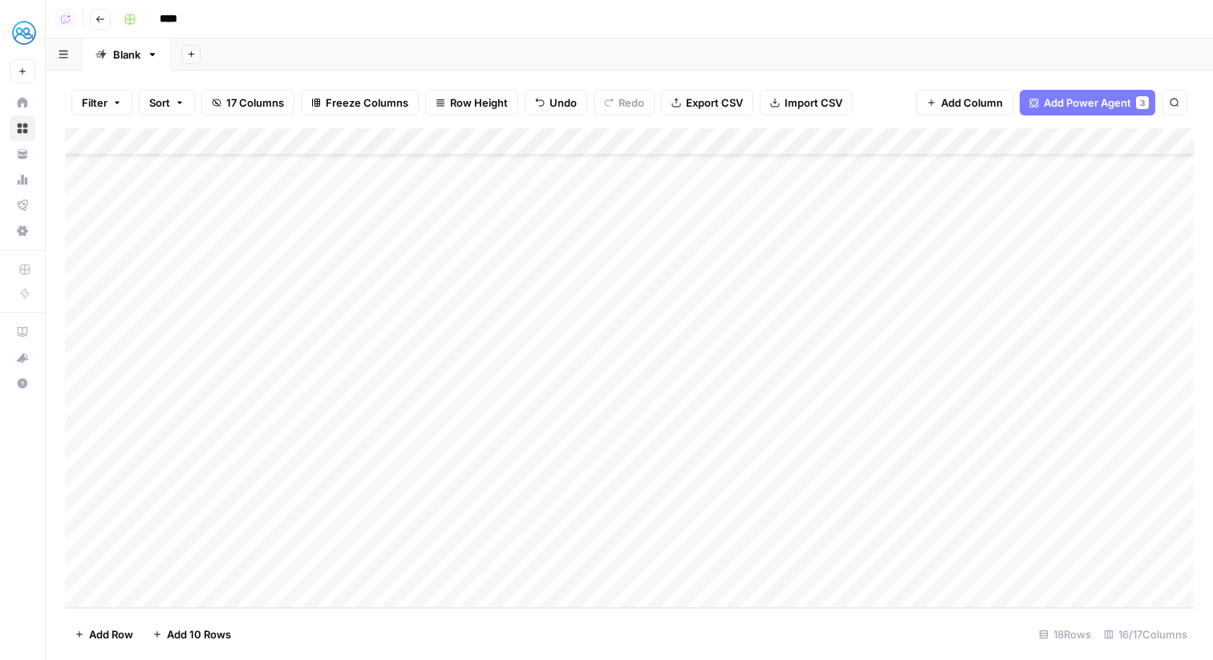
click at [181, 436] on div "Add Column" at bounding box center [629, 368] width 1129 height 480
click at [178, 566] on div "Add Column" at bounding box center [629, 368] width 1129 height 480
click at [192, 567] on div "Add Column" at bounding box center [629, 368] width 1129 height 480
click at [221, 536] on div "Add Column" at bounding box center [629, 368] width 1129 height 480
click at [418, 569] on div "Add Column" at bounding box center [629, 368] width 1129 height 480
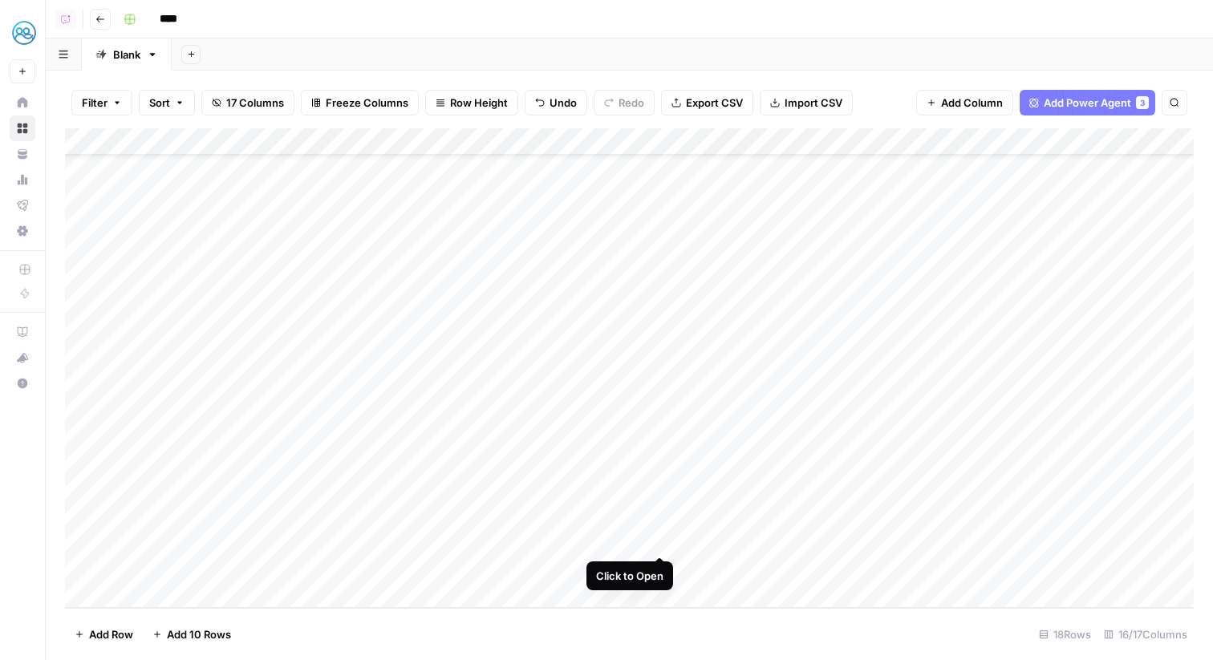
click at [664, 537] on div "Add Column" at bounding box center [629, 368] width 1129 height 480
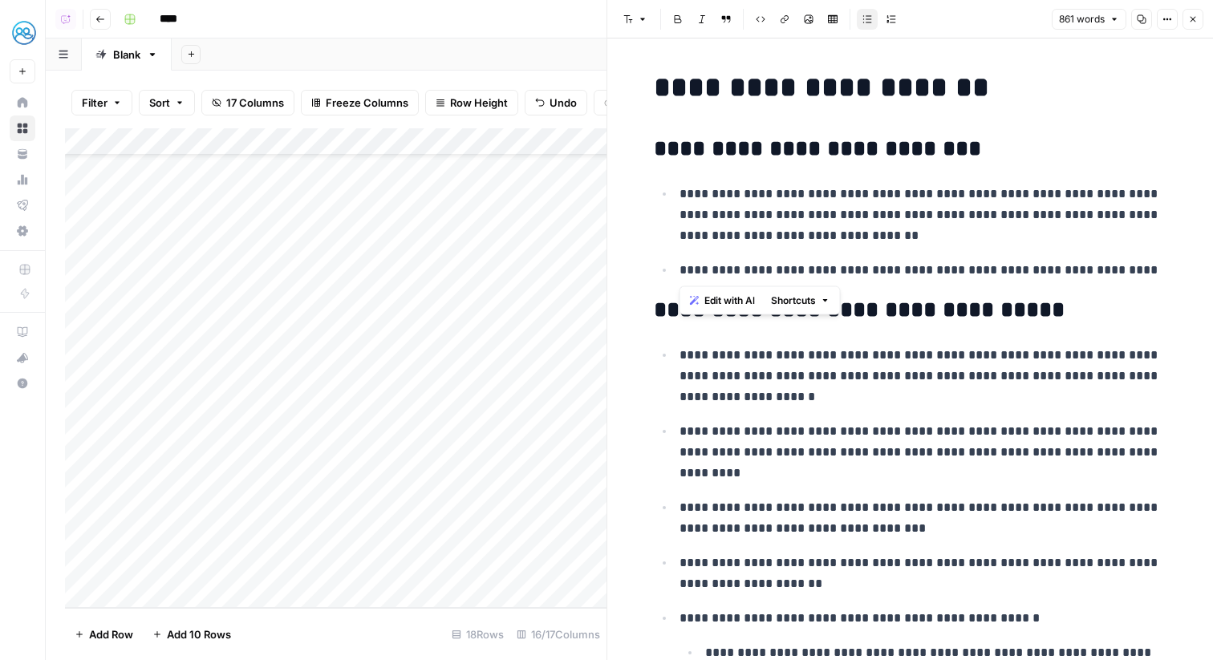
drag, startPoint x: 1102, startPoint y: 270, endPoint x: 731, endPoint y: 173, distance: 383.3
drag, startPoint x: 977, startPoint y: 134, endPoint x: 1015, endPoint y: 152, distance: 42.0
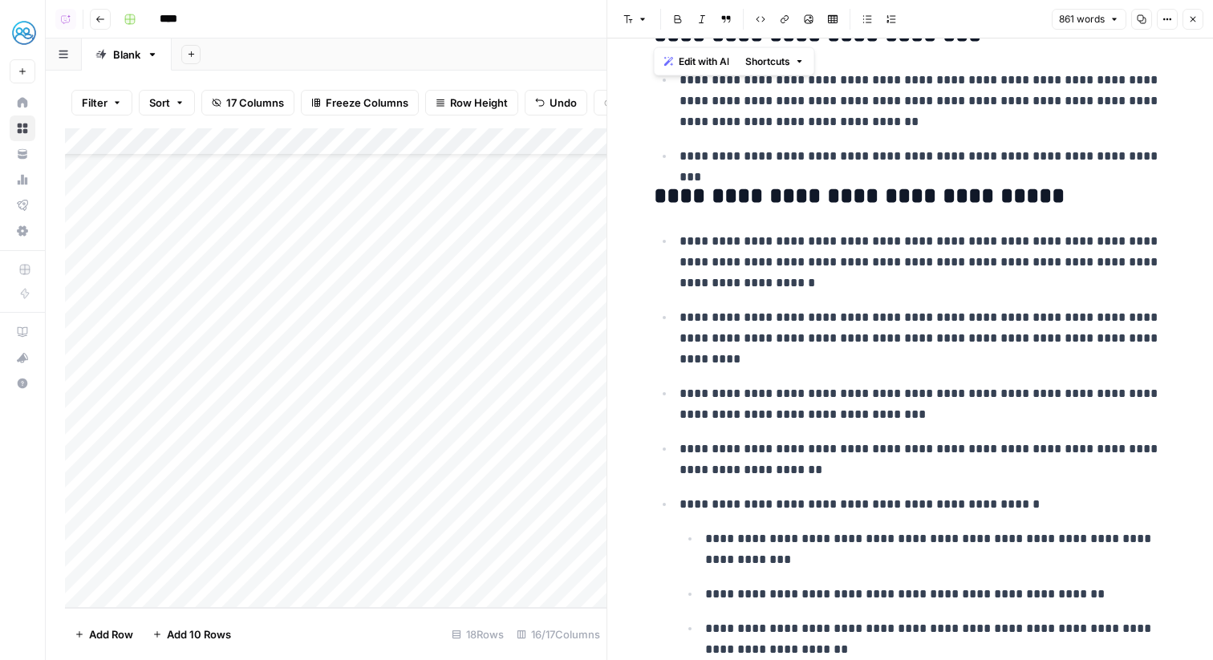
scroll to position [112, 0]
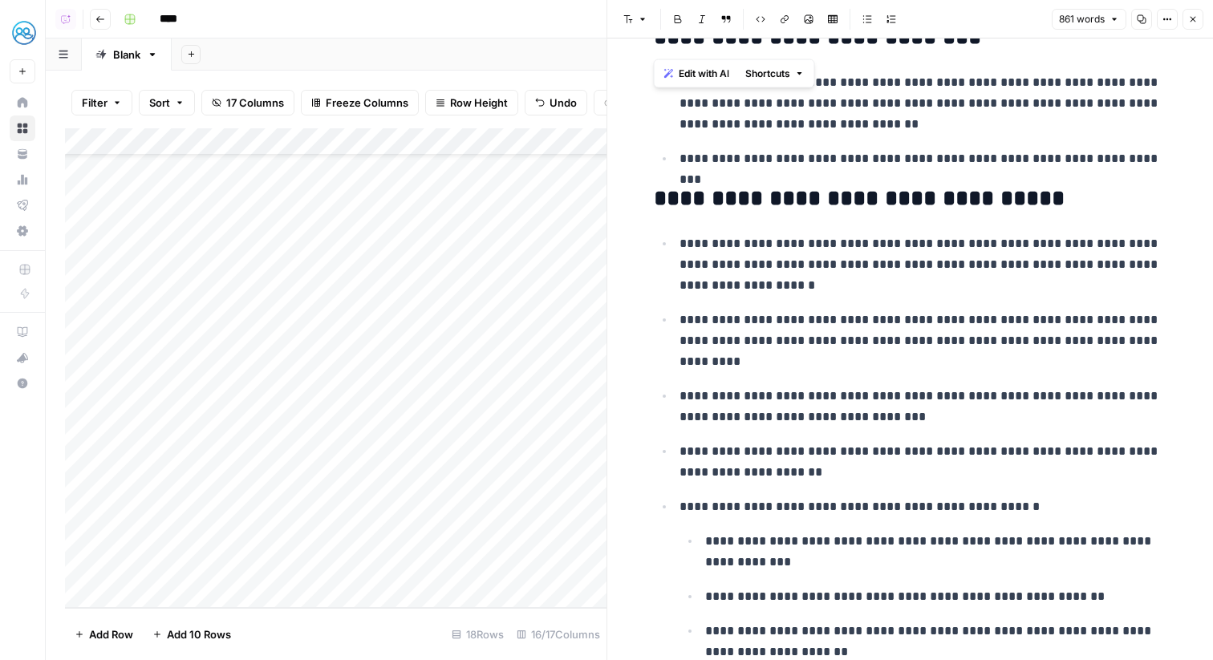
click at [933, 135] on ul "**********" at bounding box center [911, 120] width 514 height 98
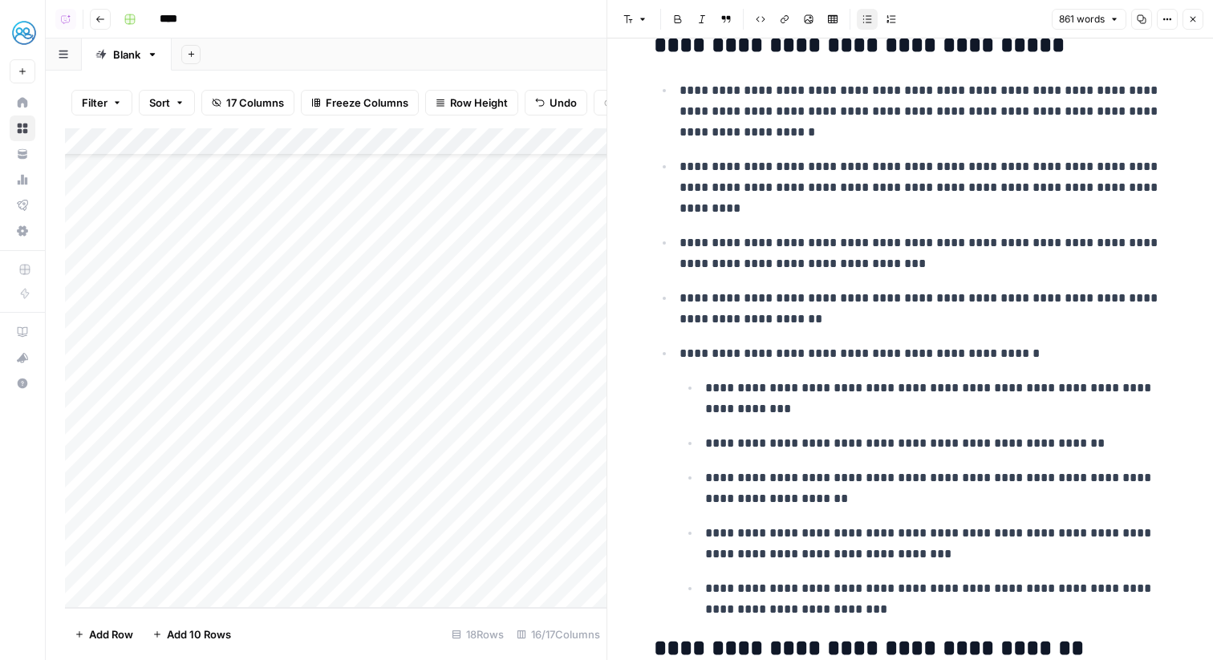
scroll to position [239, 0]
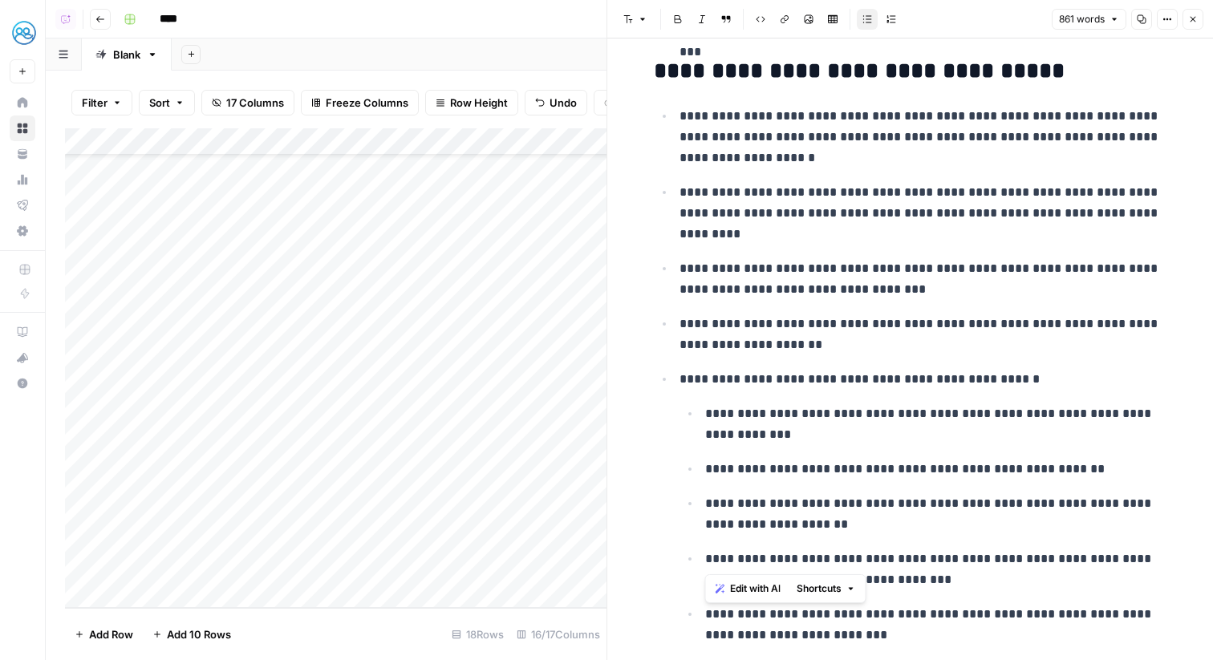
drag, startPoint x: 876, startPoint y: 557, endPoint x: 797, endPoint y: 397, distance: 178.0
click at [797, 397] on li "**********" at bounding box center [921, 507] width 493 height 278
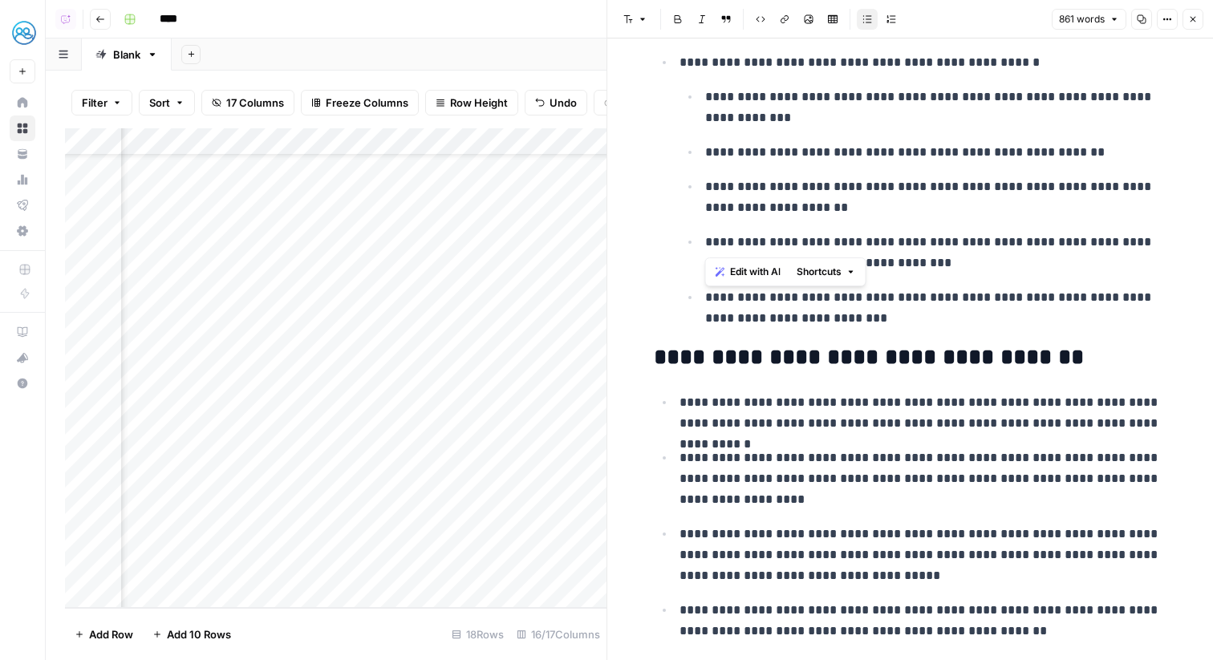
scroll to position [64, 337]
click at [1187, 14] on button "Close" at bounding box center [1193, 19] width 21 height 21
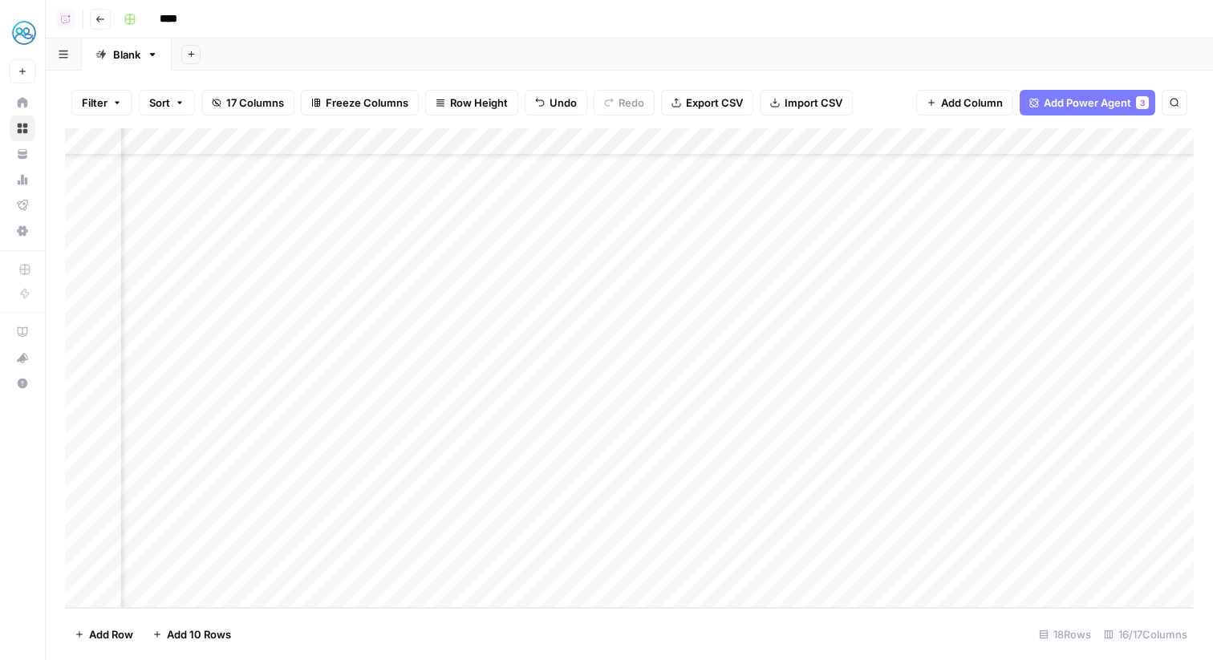
scroll to position [64, 396]
click at [842, 538] on div "Add Column" at bounding box center [629, 368] width 1129 height 480
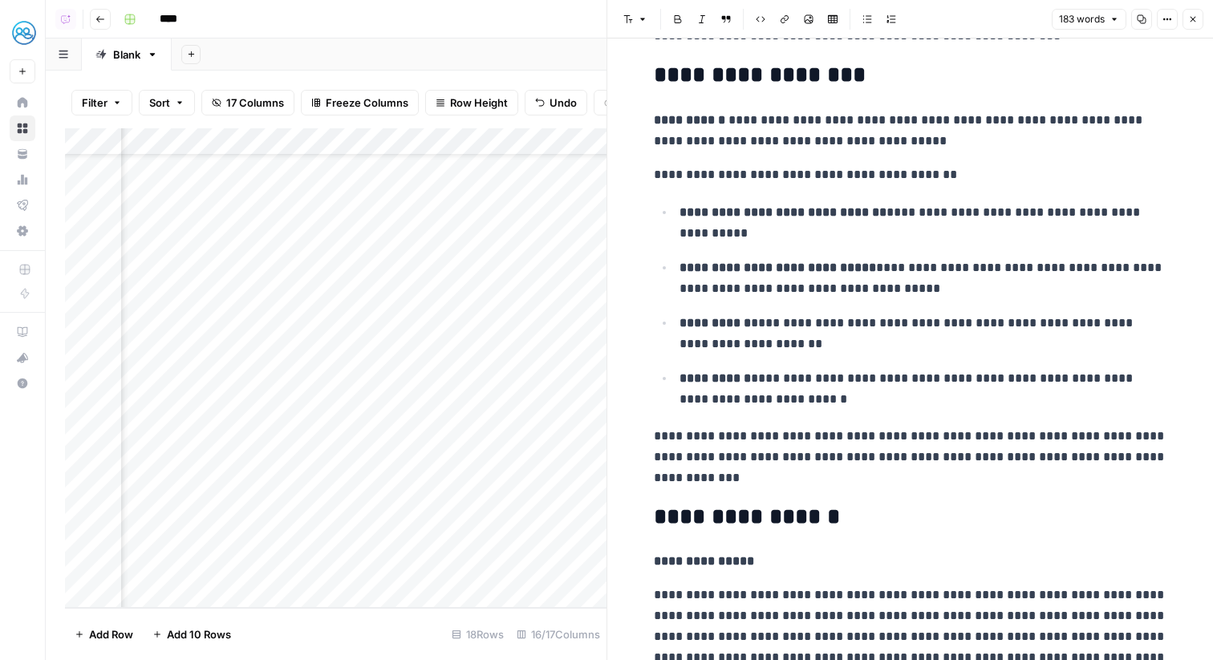
scroll to position [63, 0]
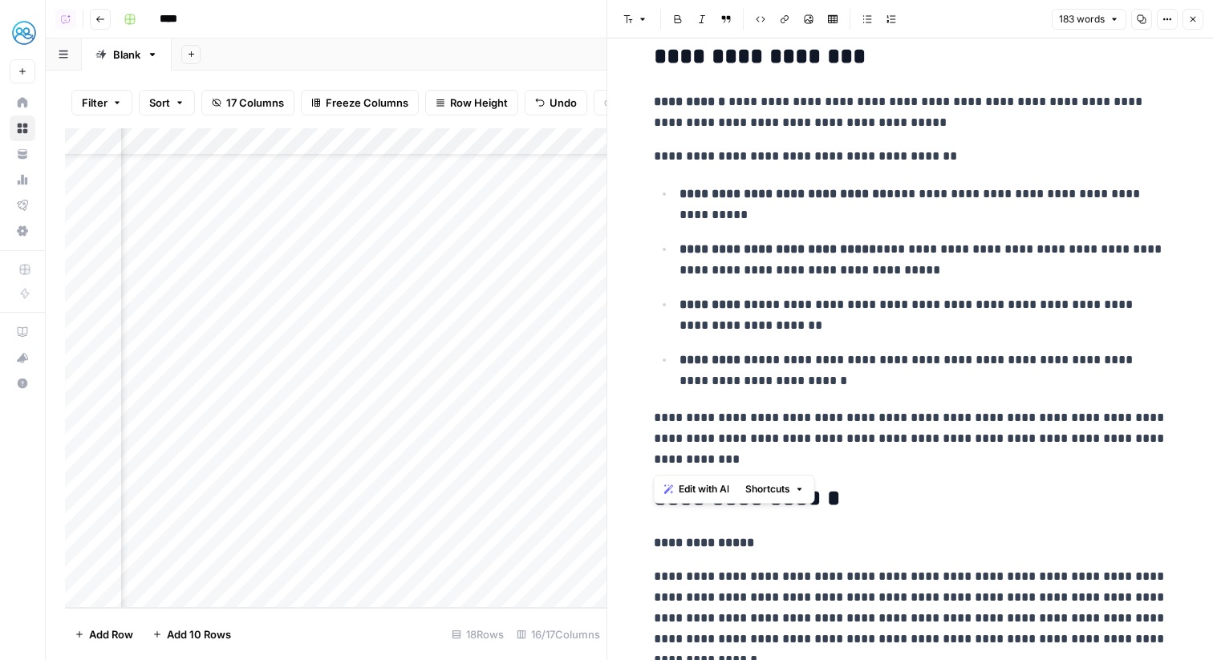
drag, startPoint x: 804, startPoint y: 457, endPoint x: 656, endPoint y: 84, distance: 400.6
click at [656, 84] on div "**********" at bounding box center [910, 329] width 533 height 656
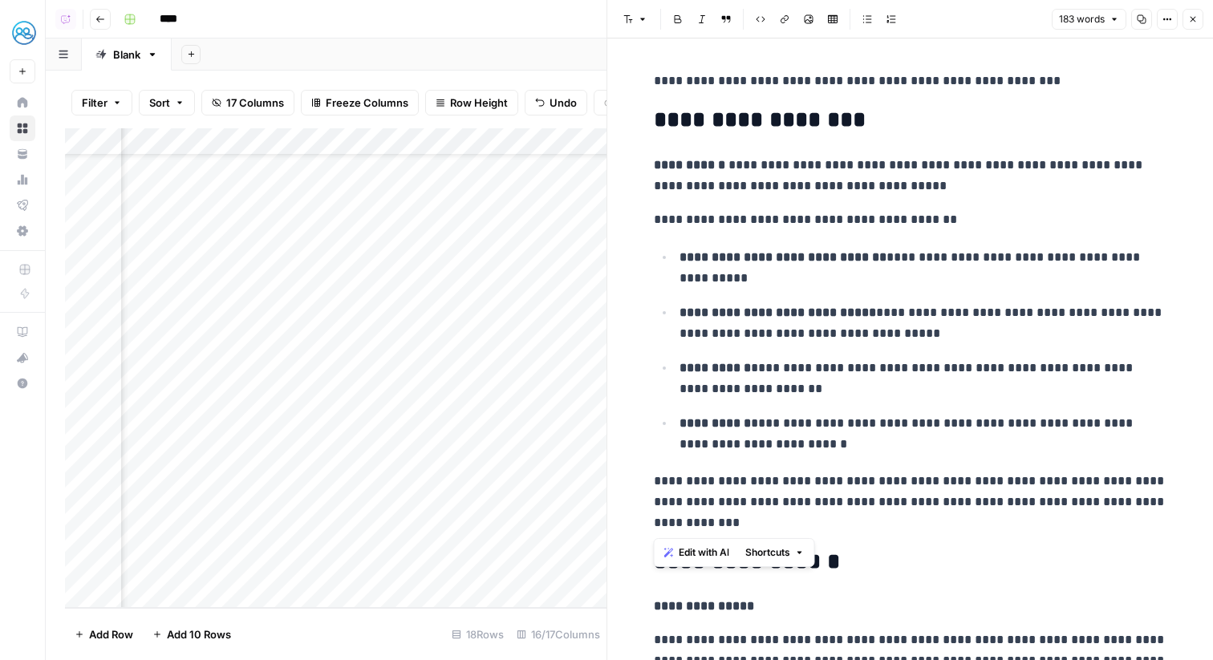
click at [807, 310] on strong "**********" at bounding box center [778, 313] width 197 height 12
drag, startPoint x: 688, startPoint y: 258, endPoint x: 987, endPoint y: 448, distance: 354.6
click at [987, 448] on ul "**********" at bounding box center [911, 350] width 514 height 209
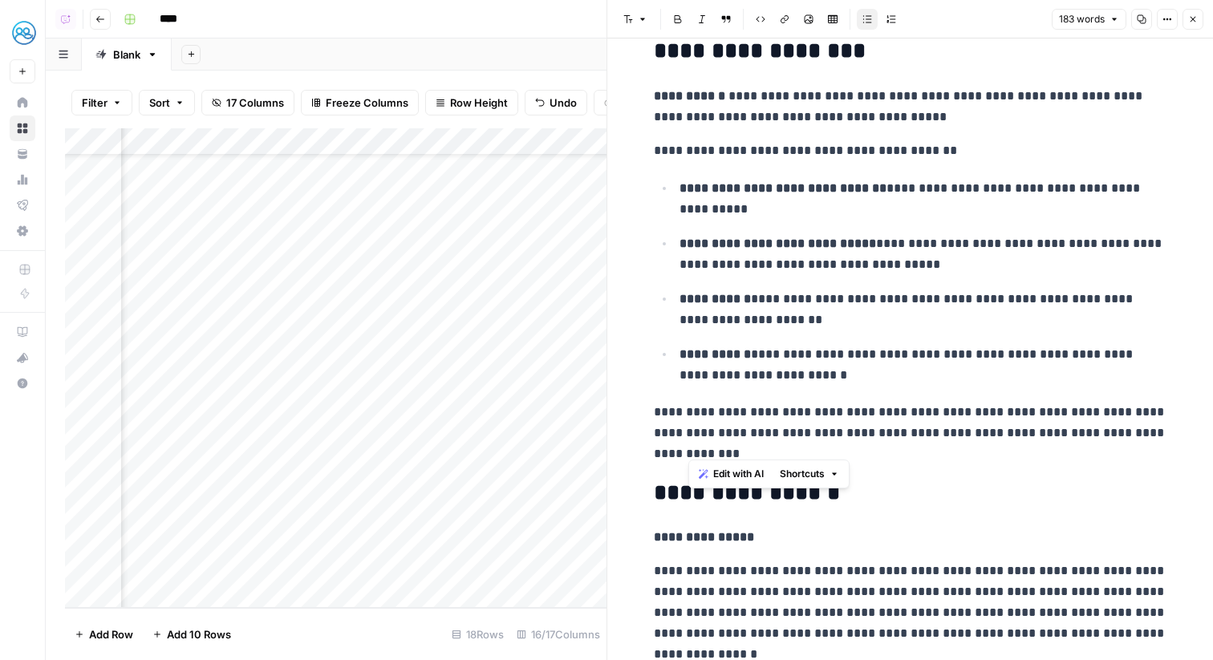
scroll to position [111, 0]
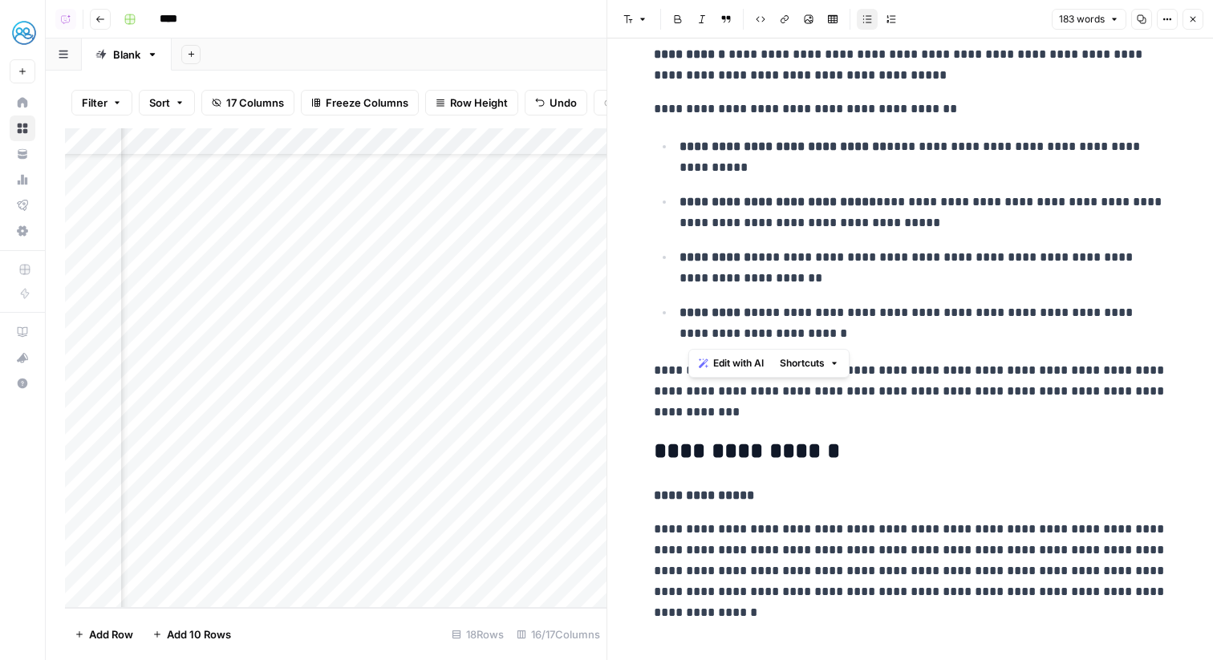
click at [864, 534] on p "**********" at bounding box center [911, 560] width 514 height 83
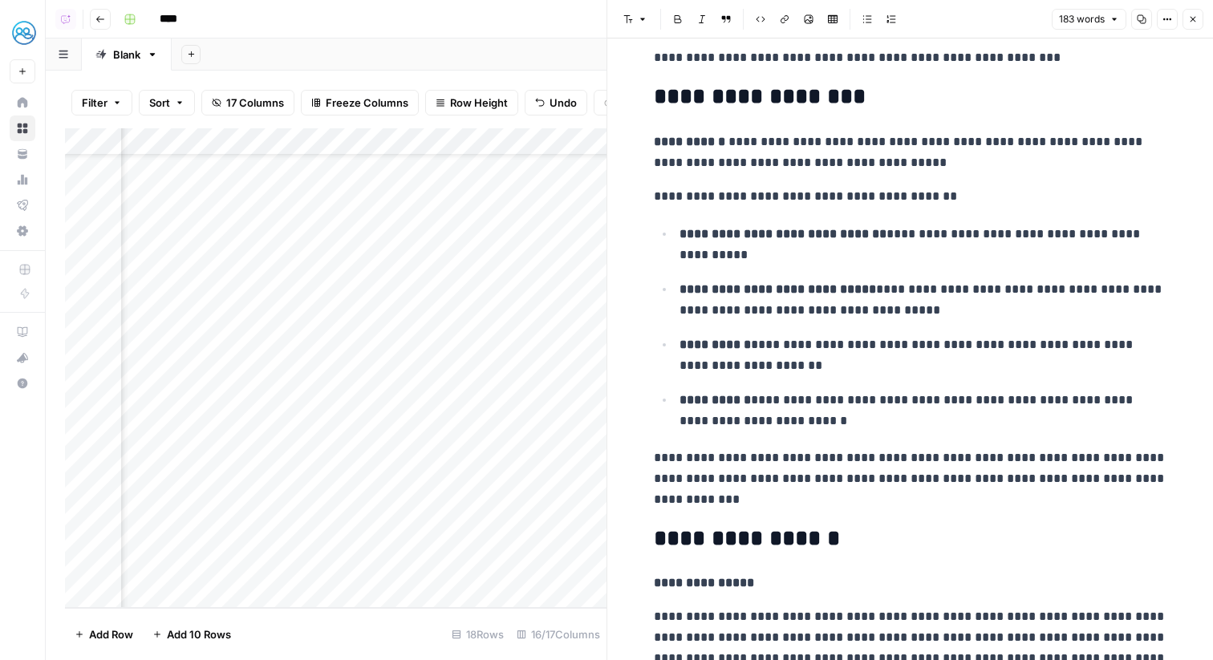
scroll to position [0, 0]
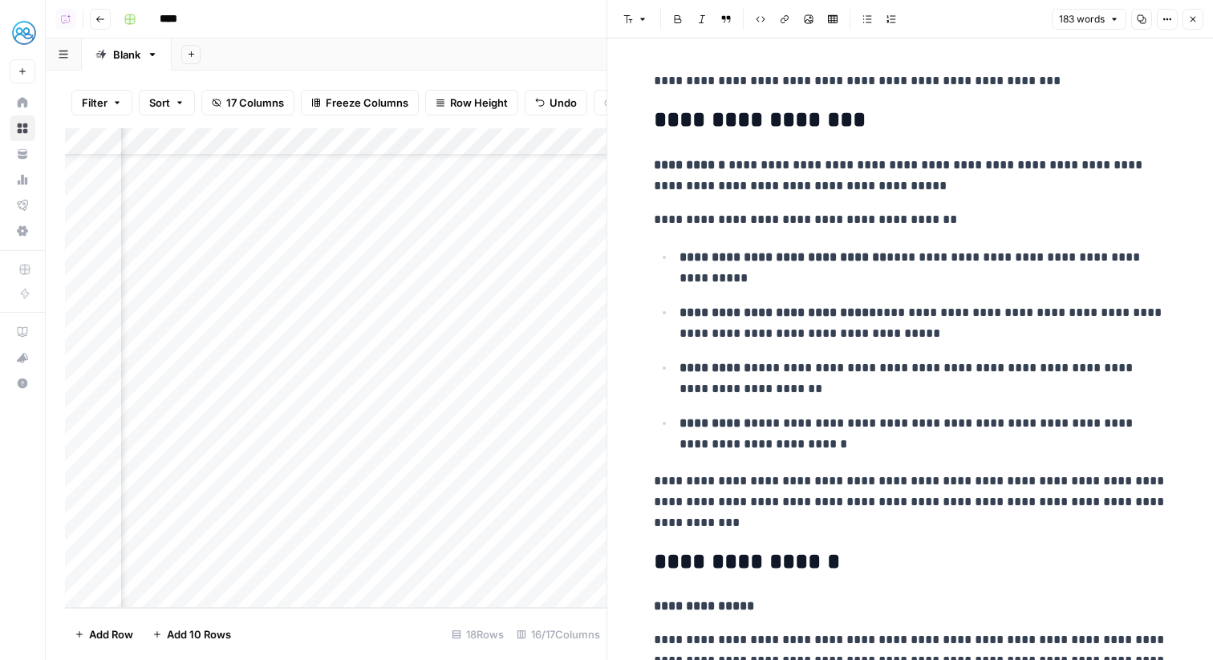
click at [1190, 21] on icon "button" at bounding box center [1194, 19] width 10 height 10
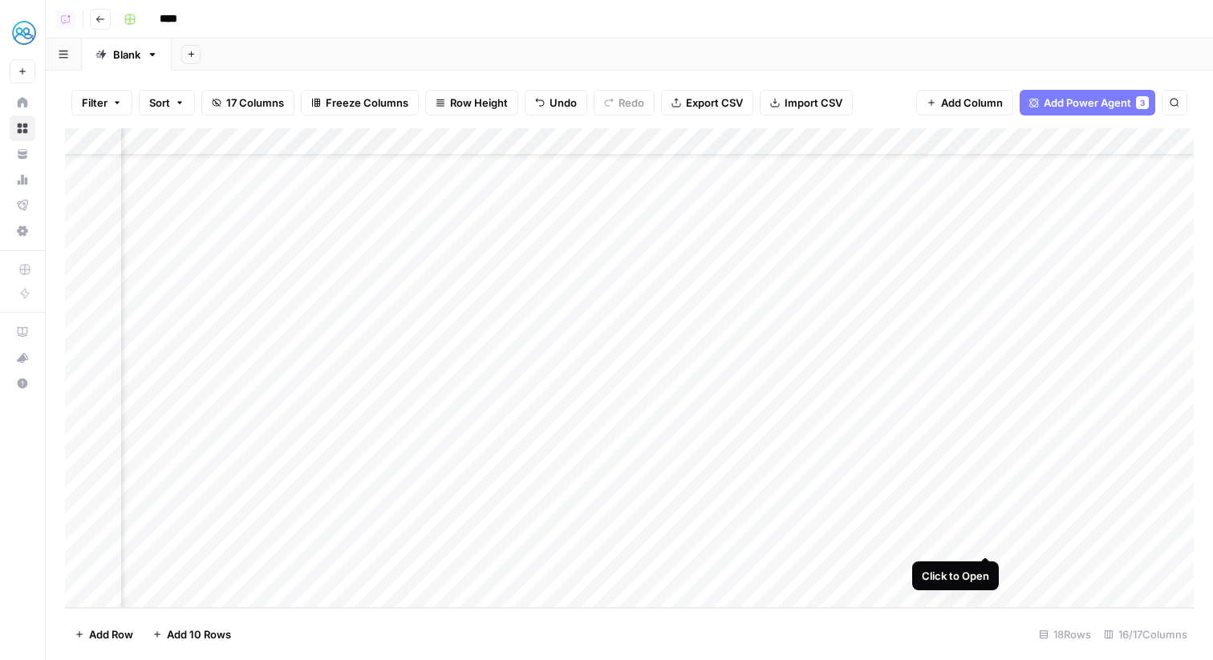
click at [980, 540] on div "Add Column" at bounding box center [629, 368] width 1129 height 480
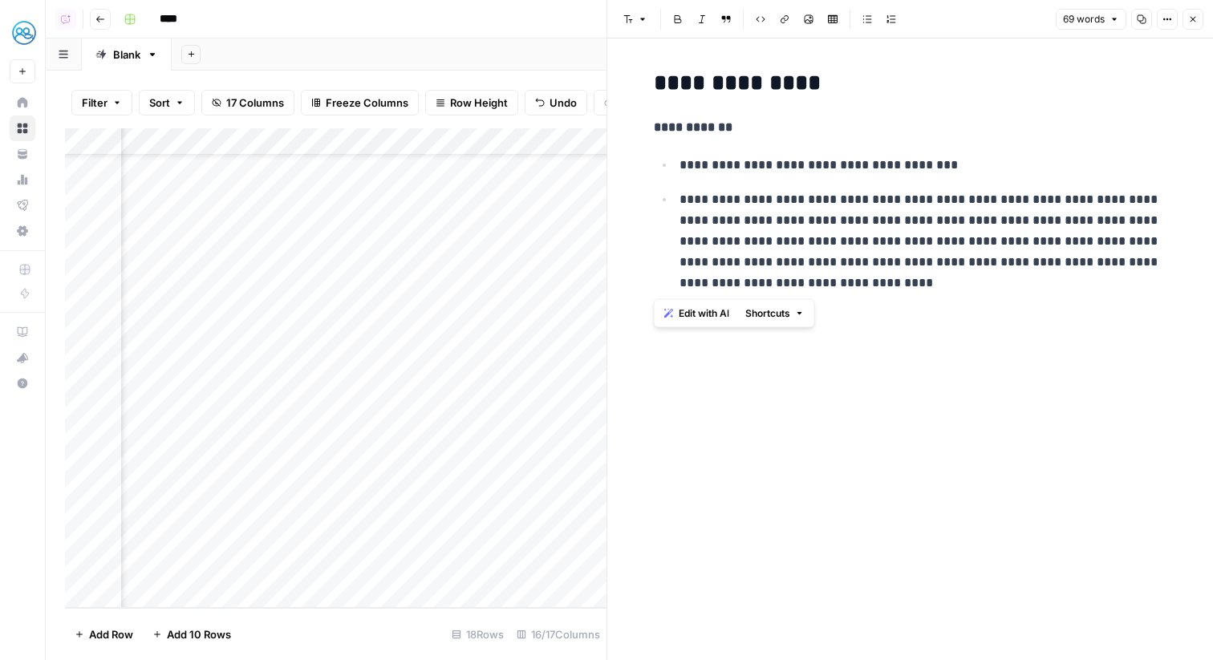
drag, startPoint x: 856, startPoint y: 294, endPoint x: 652, endPoint y: 131, distance: 261.6
click at [652, 131] on div "**********" at bounding box center [910, 185] width 533 height 242
click at [1196, 23] on icon "button" at bounding box center [1194, 19] width 10 height 10
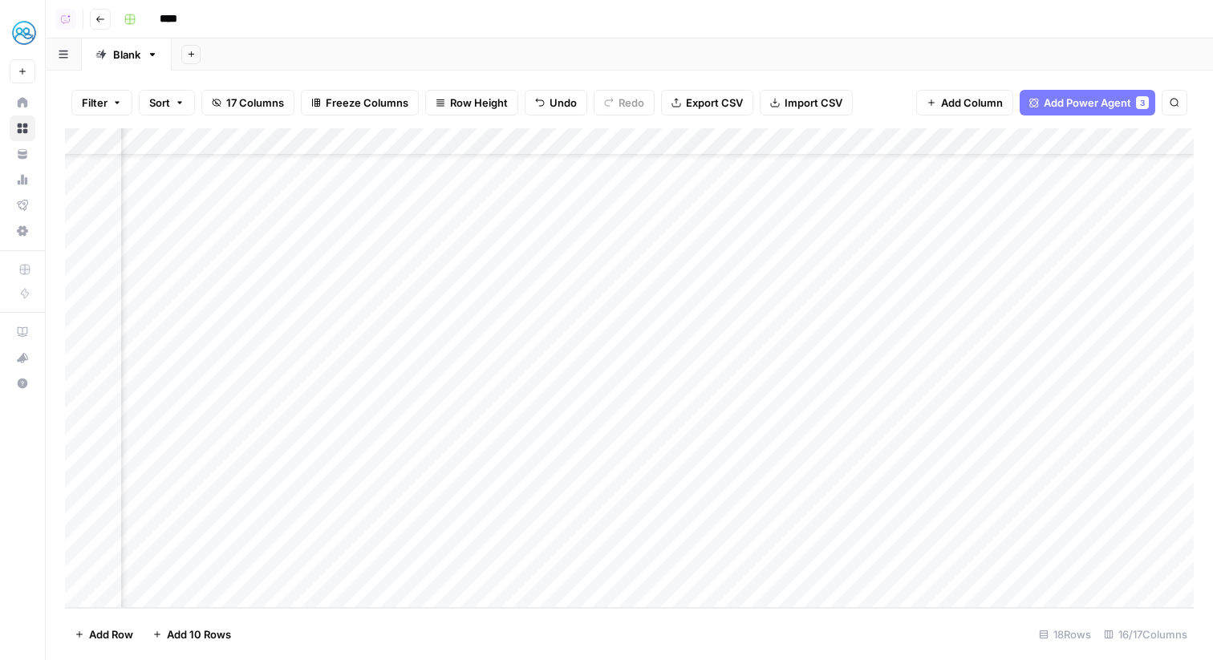
scroll to position [64, 180]
click at [478, 539] on div "Add Column" at bounding box center [629, 368] width 1129 height 480
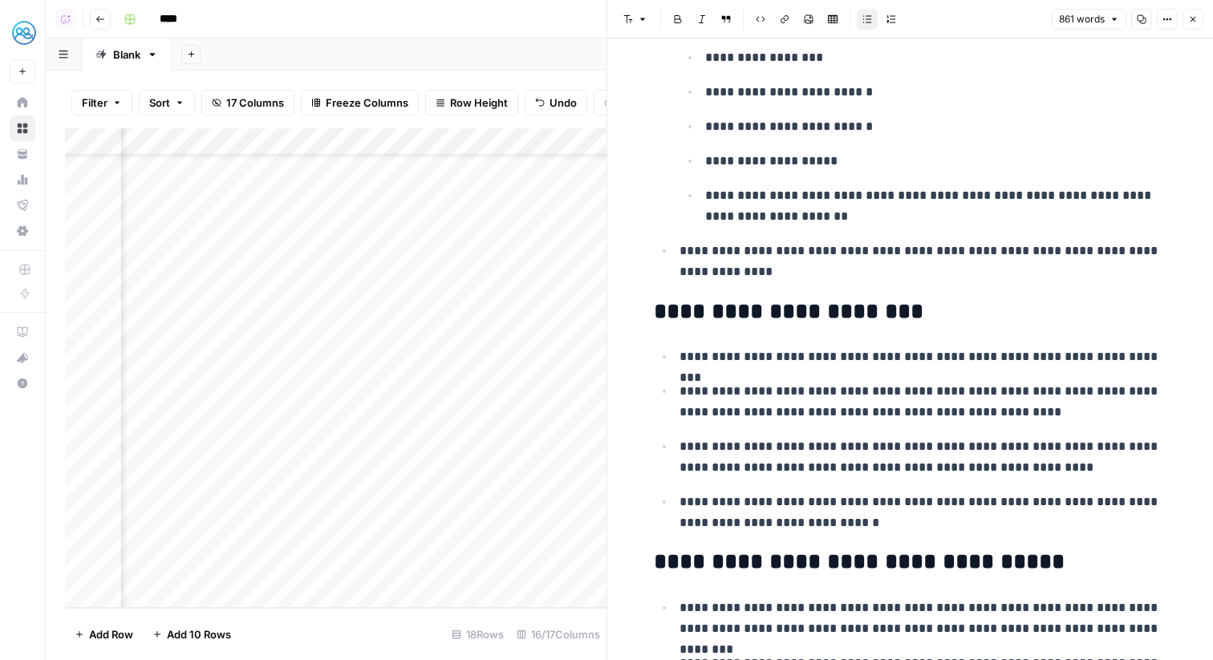
scroll to position [1955, 0]
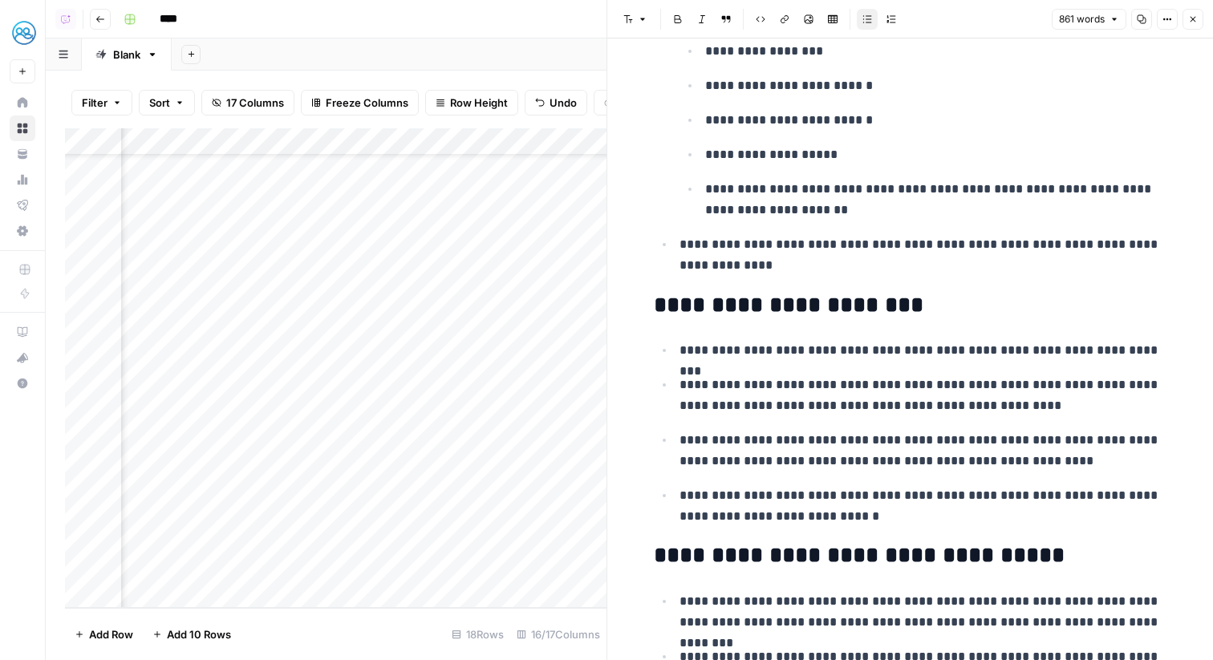
click at [1197, 18] on button "Close" at bounding box center [1193, 19] width 21 height 21
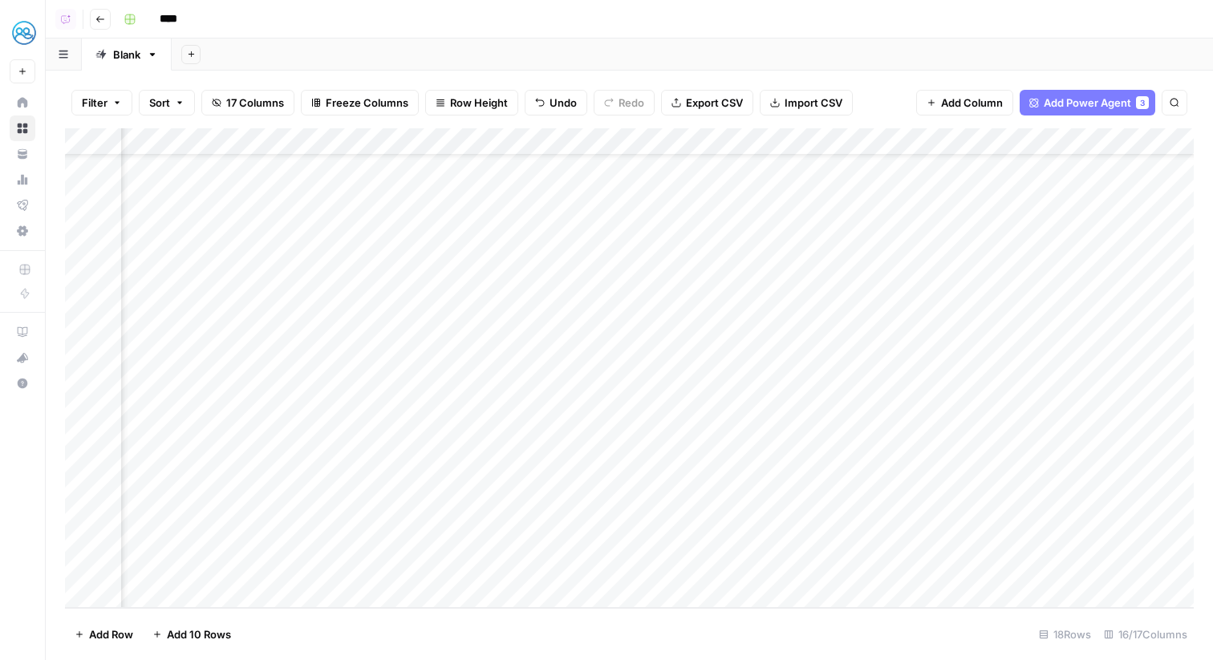
scroll to position [64, 400]
click at [977, 542] on div "Add Column" at bounding box center [629, 368] width 1129 height 480
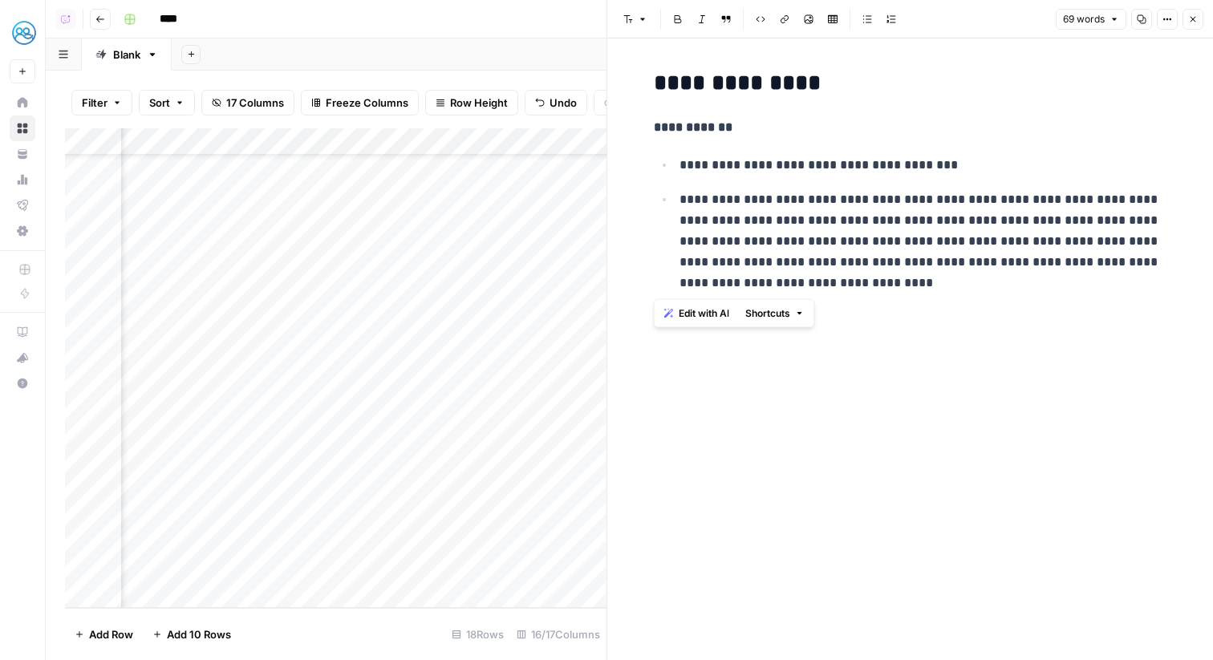
drag, startPoint x: 960, startPoint y: 278, endPoint x: 654, endPoint y: 79, distance: 364.4
click at [654, 79] on div "**********" at bounding box center [910, 185] width 533 height 242
click at [888, 271] on p "**********" at bounding box center [924, 241] width 488 height 104
drag, startPoint x: 892, startPoint y: 287, endPoint x: 673, endPoint y: 139, distance: 264.6
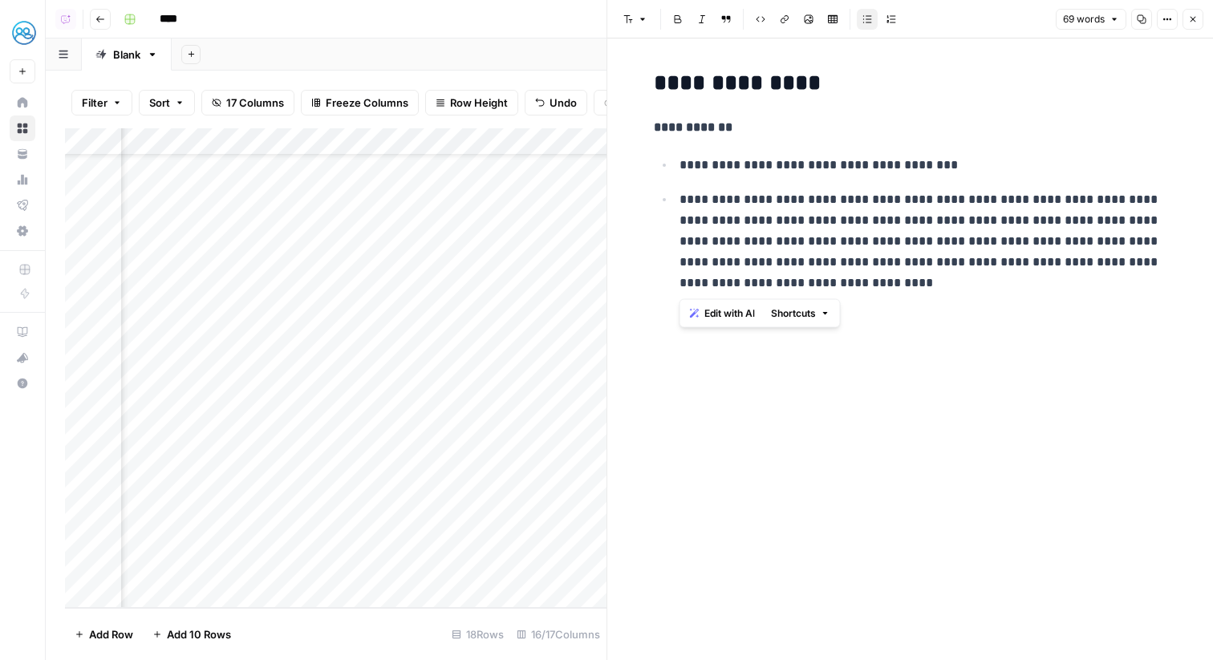
click at [673, 139] on div "**********" at bounding box center [910, 185] width 533 height 242
click at [1189, 19] on icon "button" at bounding box center [1194, 19] width 10 height 10
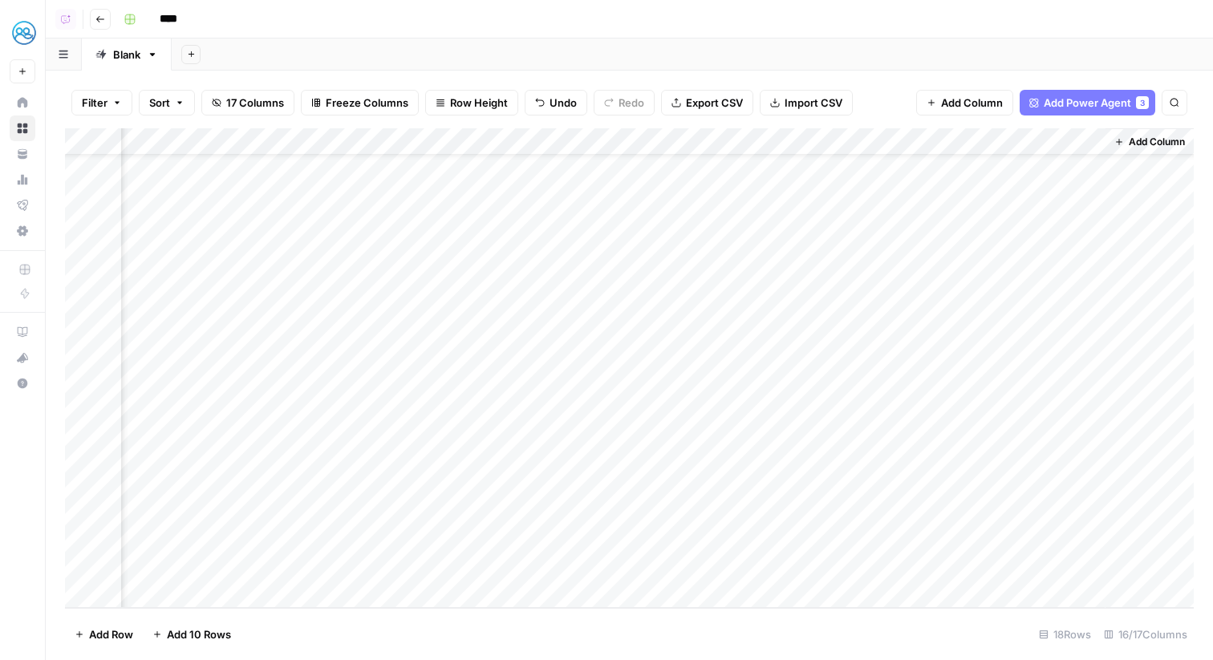
scroll to position [0, 1566]
click at [1087, 250] on div "Add Column" at bounding box center [629, 368] width 1129 height 480
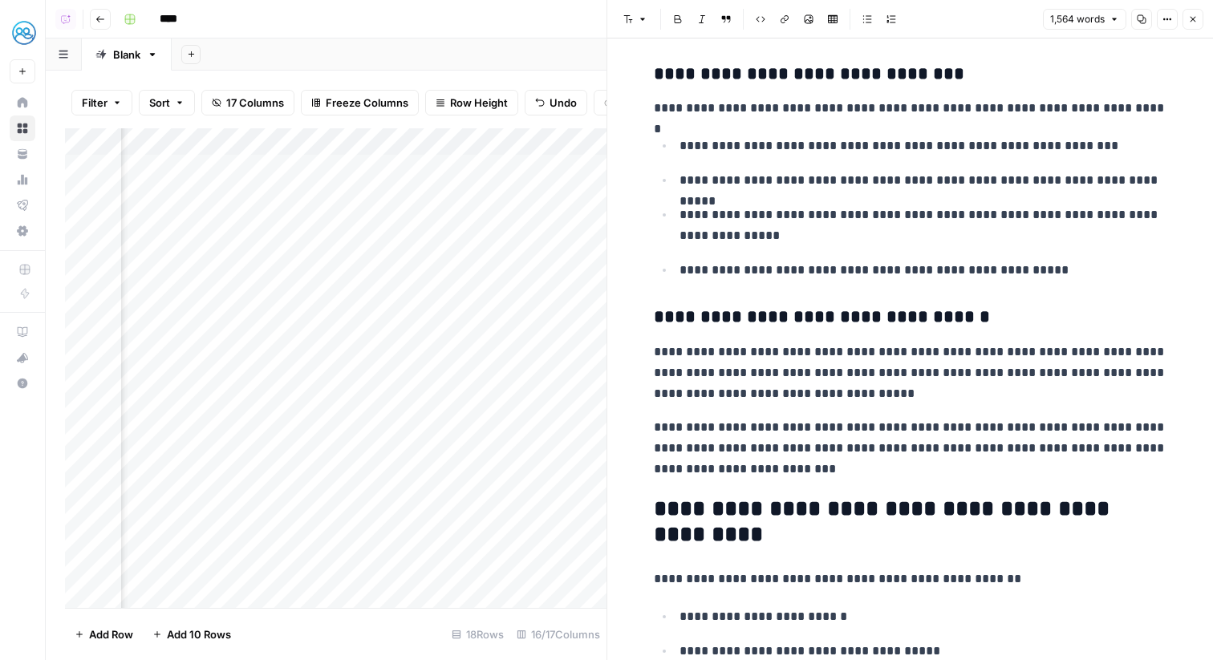
scroll to position [2885, 0]
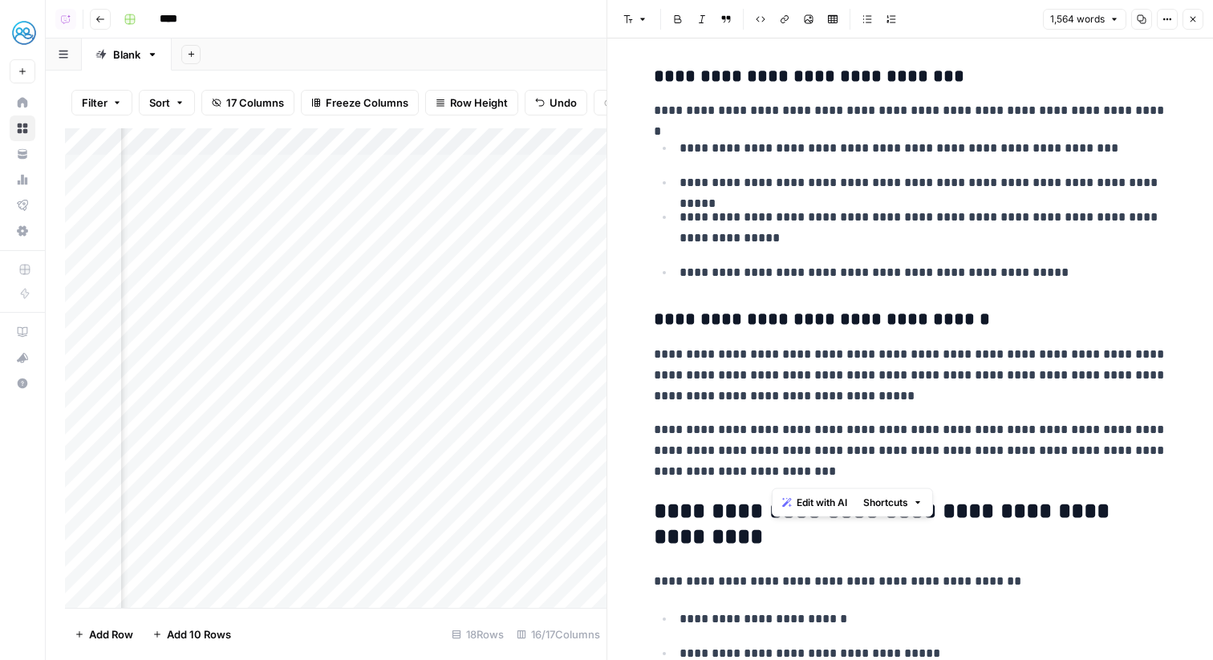
drag, startPoint x: 851, startPoint y: 479, endPoint x: 811, endPoint y: 445, distance: 51.8
click at [811, 445] on p "**********" at bounding box center [911, 451] width 514 height 63
click at [1198, 22] on button "Close" at bounding box center [1193, 19] width 21 height 21
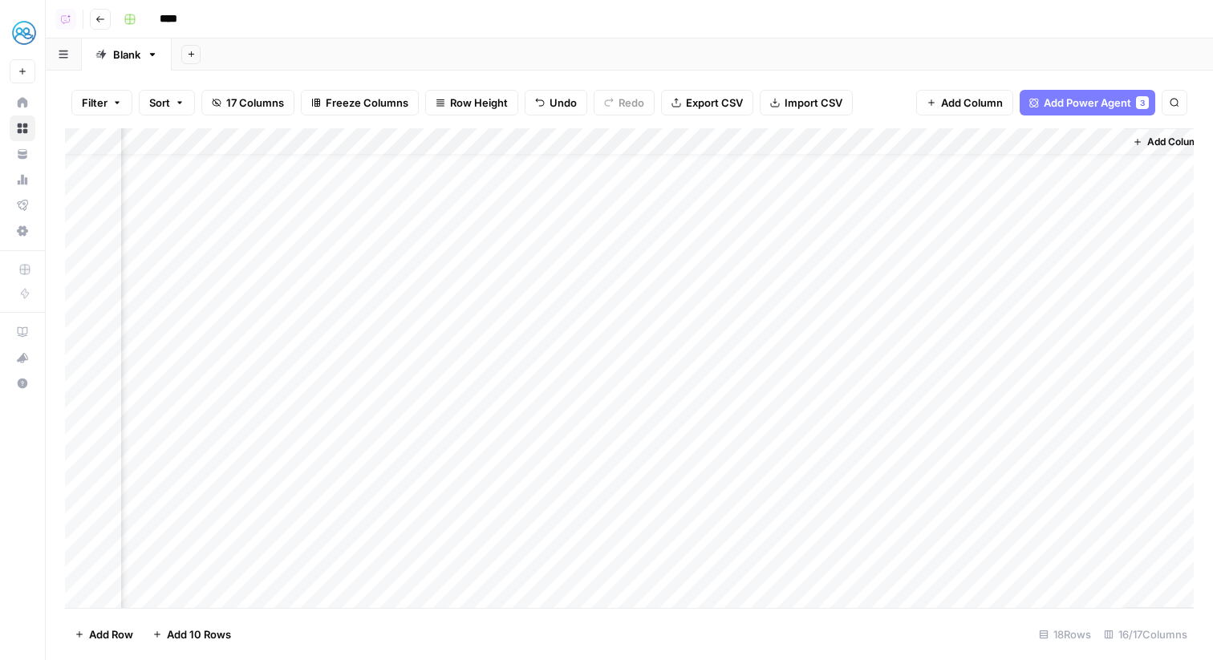
scroll to position [64, 1547]
click at [1106, 538] on div "Add Column" at bounding box center [629, 368] width 1129 height 480
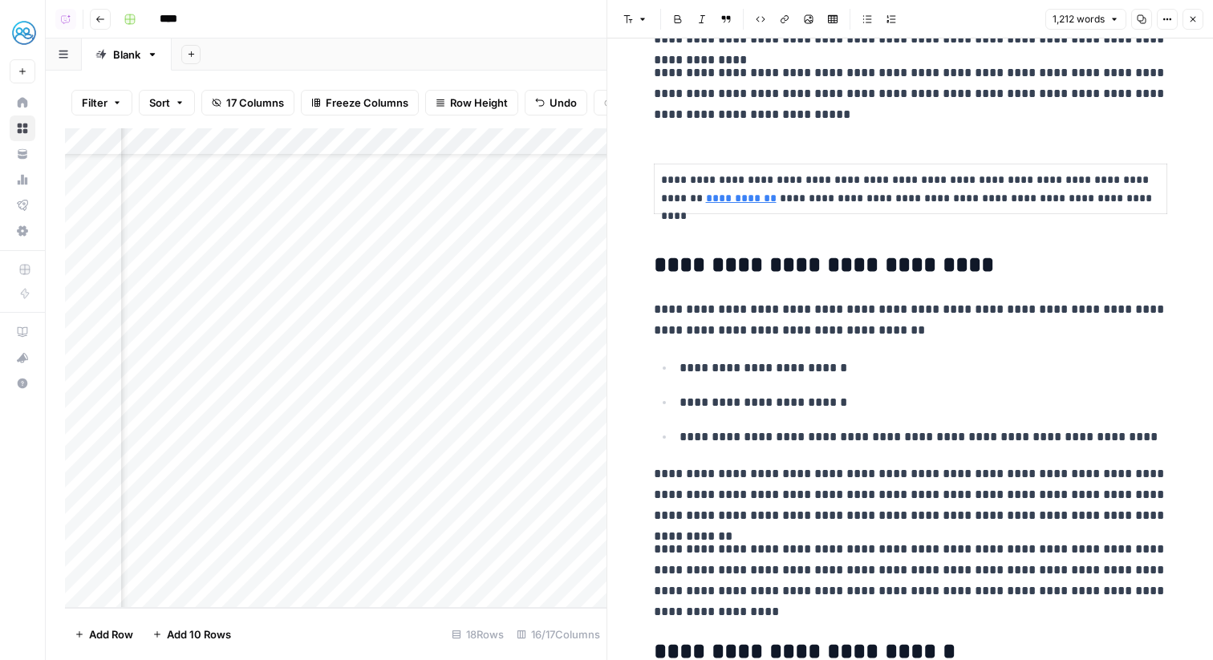
scroll to position [1206, 0]
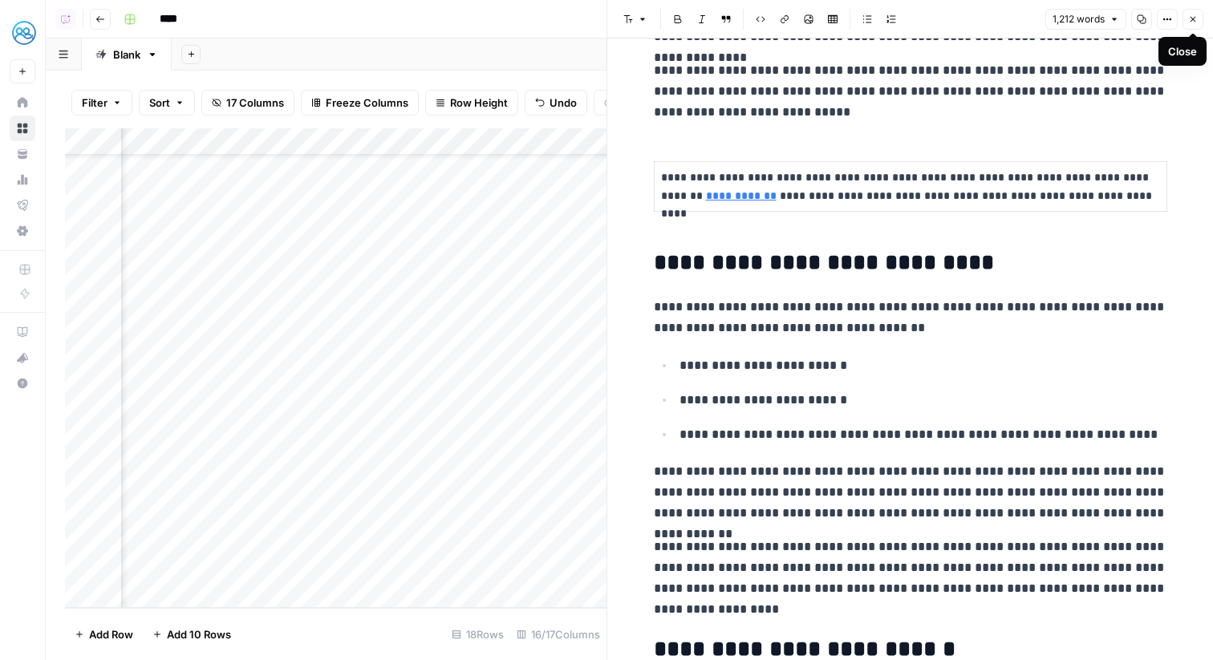
click at [1193, 20] on icon "button" at bounding box center [1194, 19] width 10 height 10
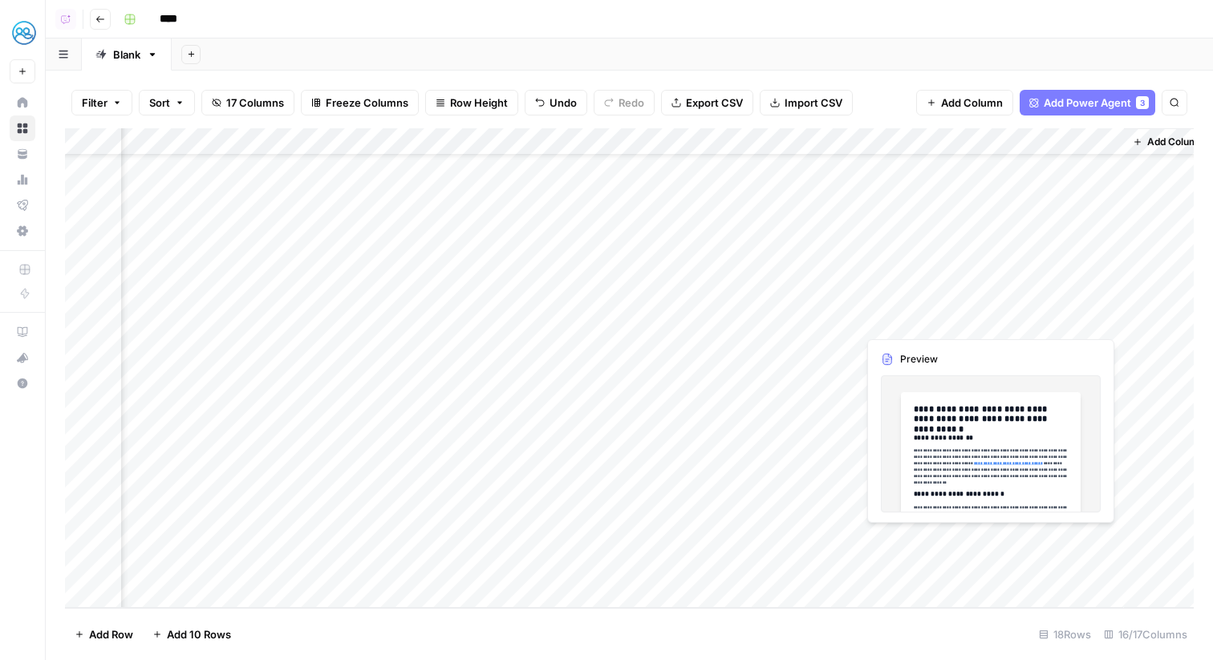
click at [1110, 536] on div "Add Column" at bounding box center [629, 368] width 1129 height 480
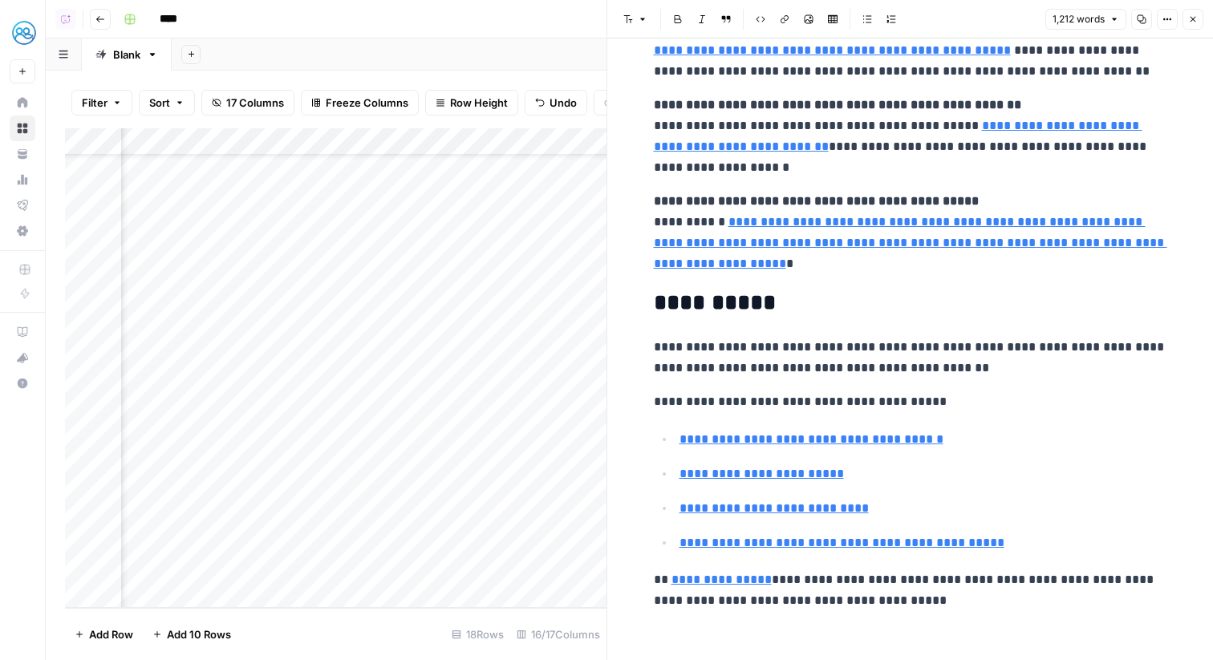
scroll to position [4098, 0]
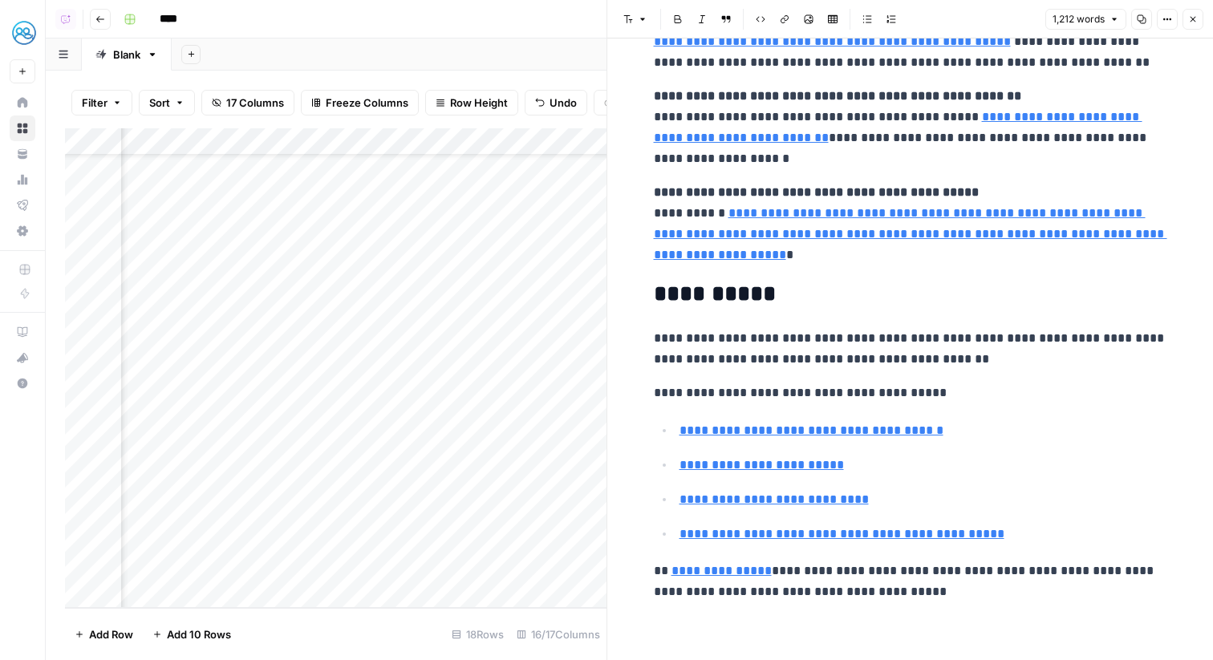
click at [1194, 7] on header "Font style Bold Italic Block quote Code block Link Image Insert Table Bulleted …" at bounding box center [910, 19] width 606 height 39
click at [1199, 17] on button "Close" at bounding box center [1193, 19] width 21 height 21
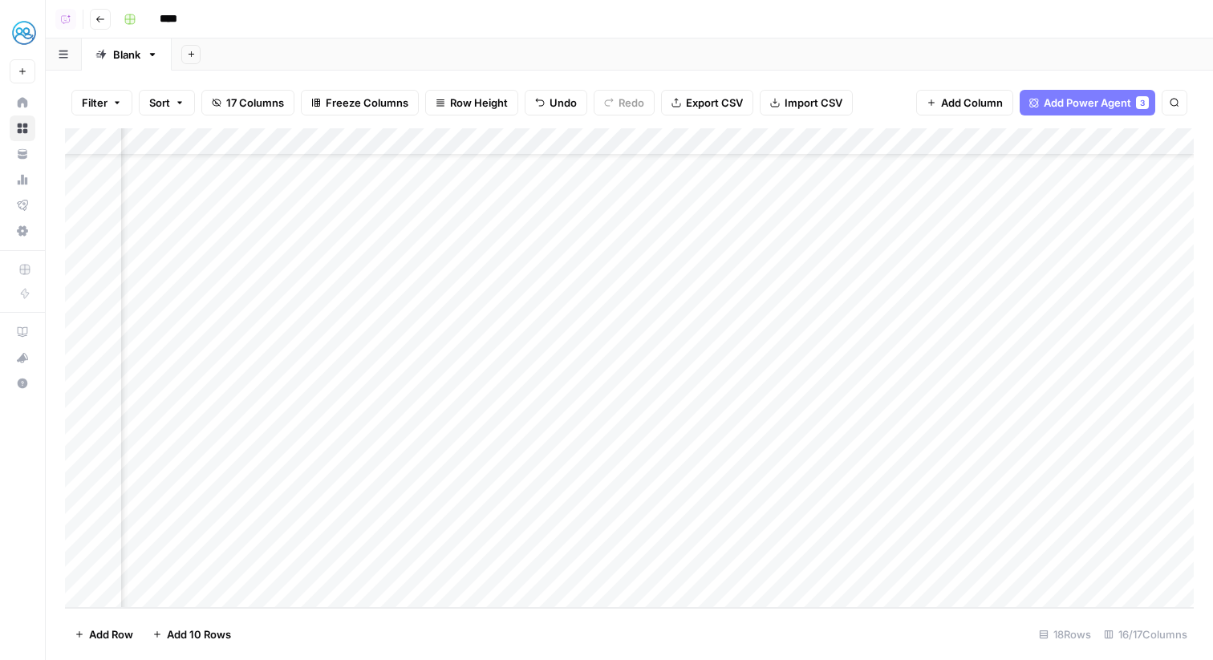
scroll to position [64, 136]
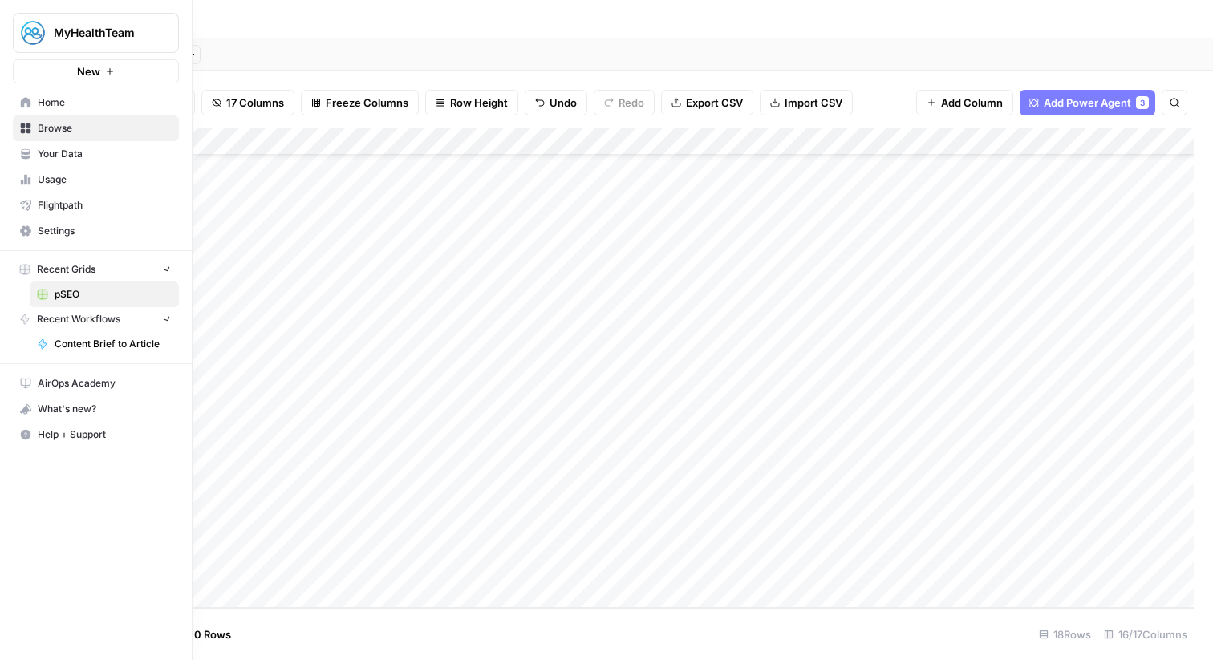
click at [23, 154] on icon at bounding box center [25, 152] width 9 height 6
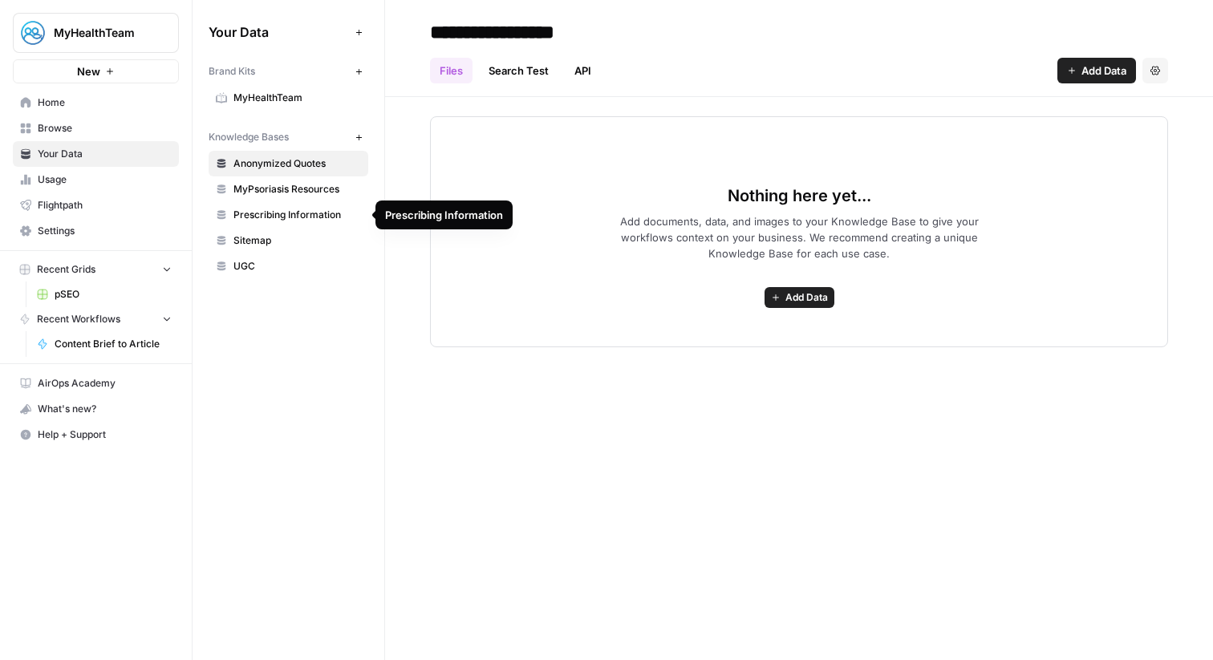
click at [310, 230] on link "Sitemap" at bounding box center [289, 241] width 160 height 26
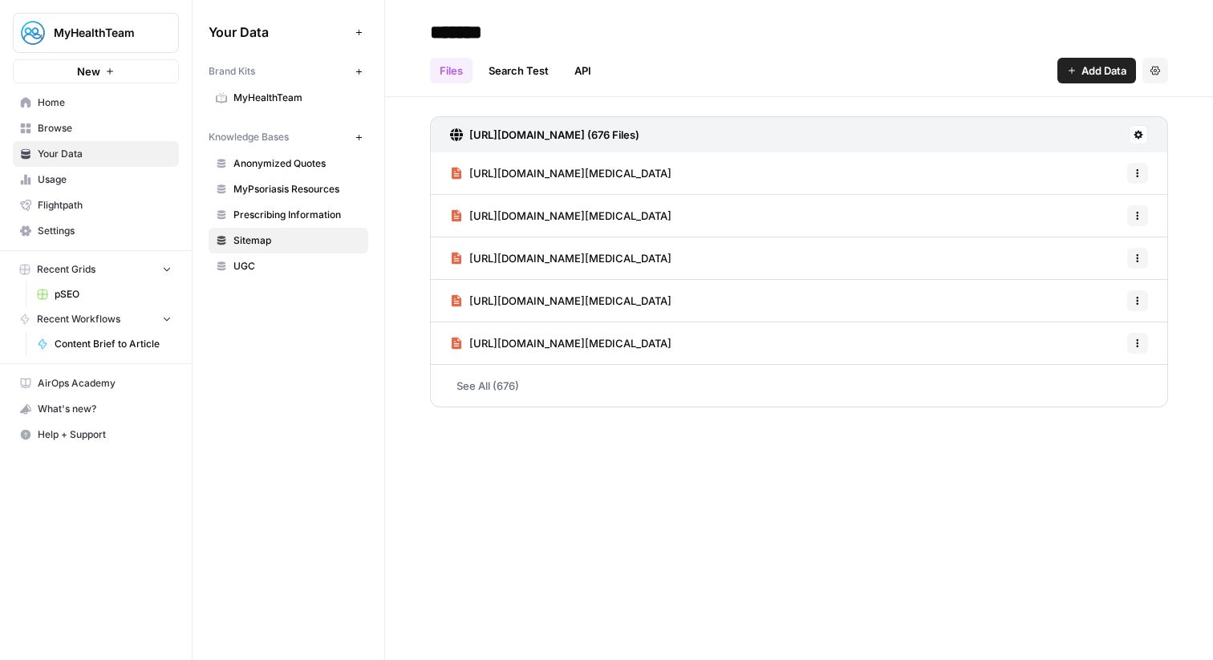
click at [150, 106] on span "Home" at bounding box center [105, 102] width 134 height 14
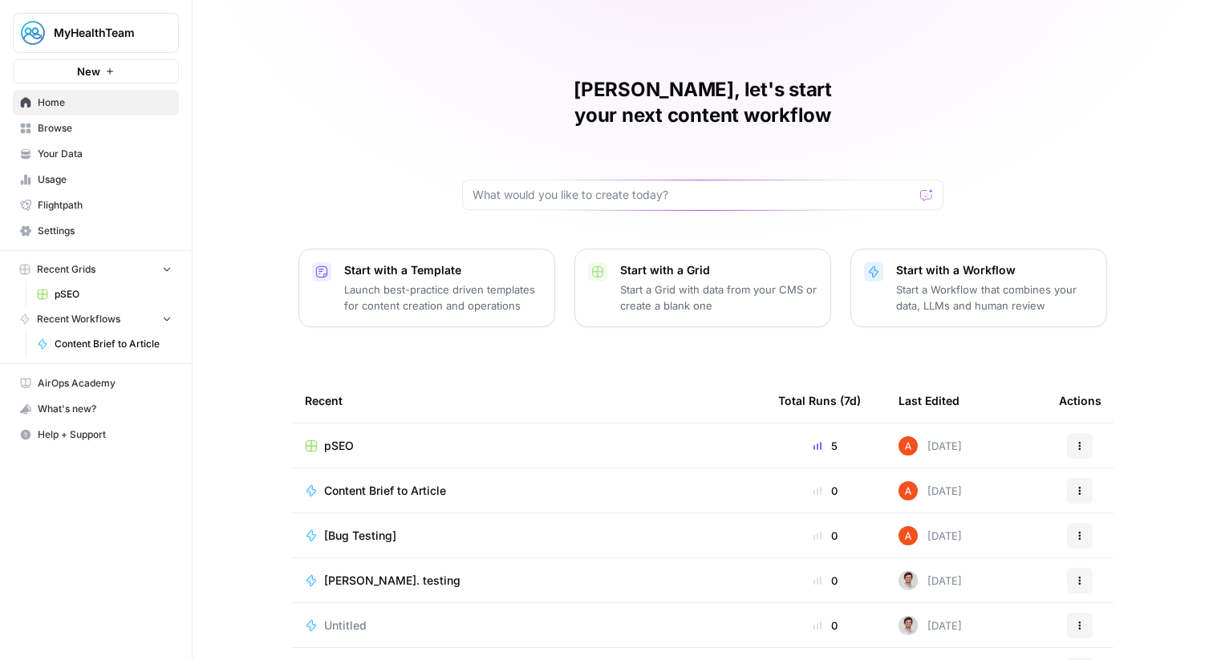
click at [158, 125] on span "Browse" at bounding box center [105, 128] width 134 height 14
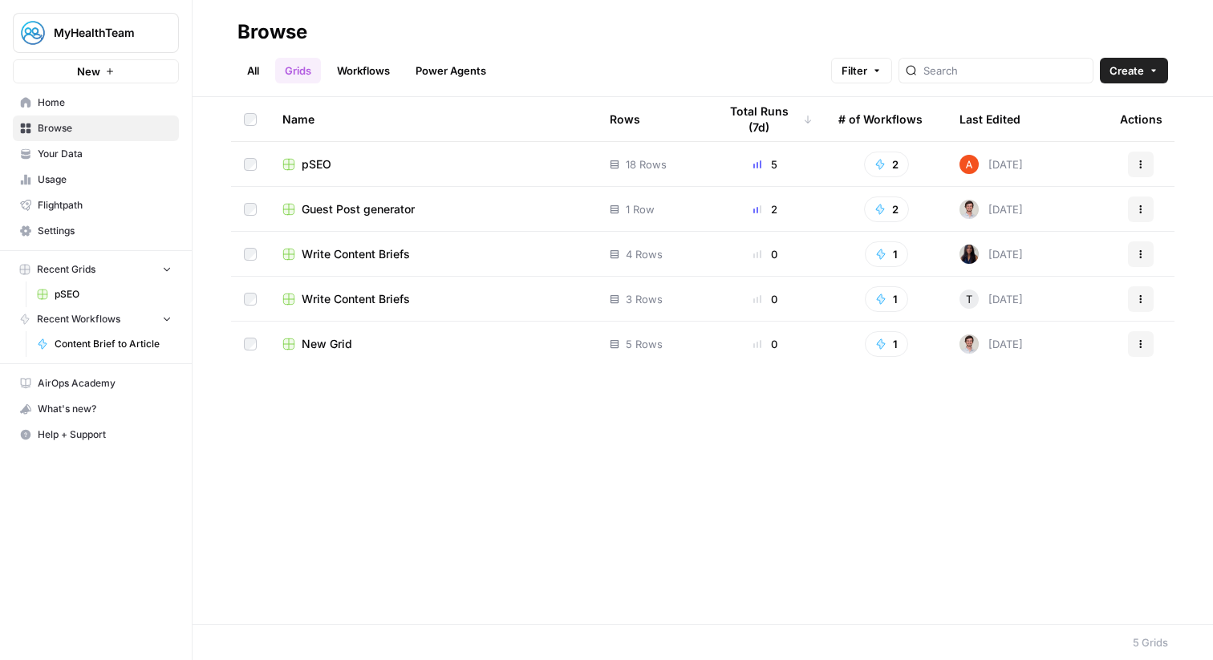
click at [369, 75] on link "Workflows" at bounding box center [363, 71] width 72 height 26
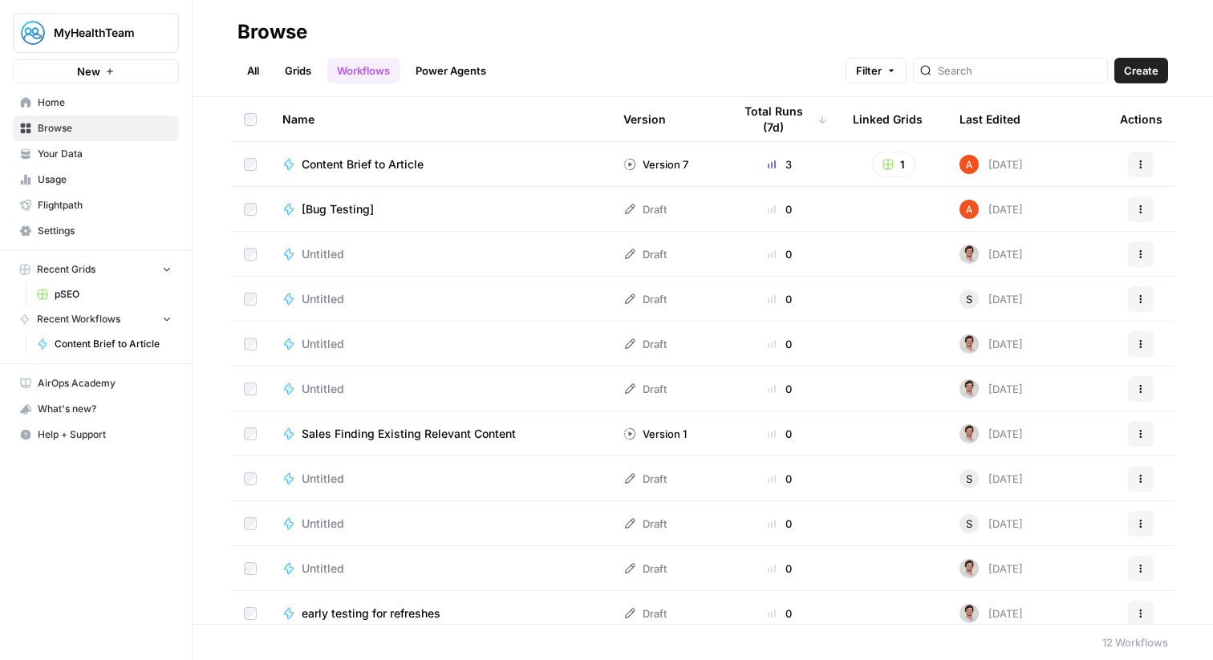
click at [262, 73] on link "All" at bounding box center [253, 71] width 31 height 26
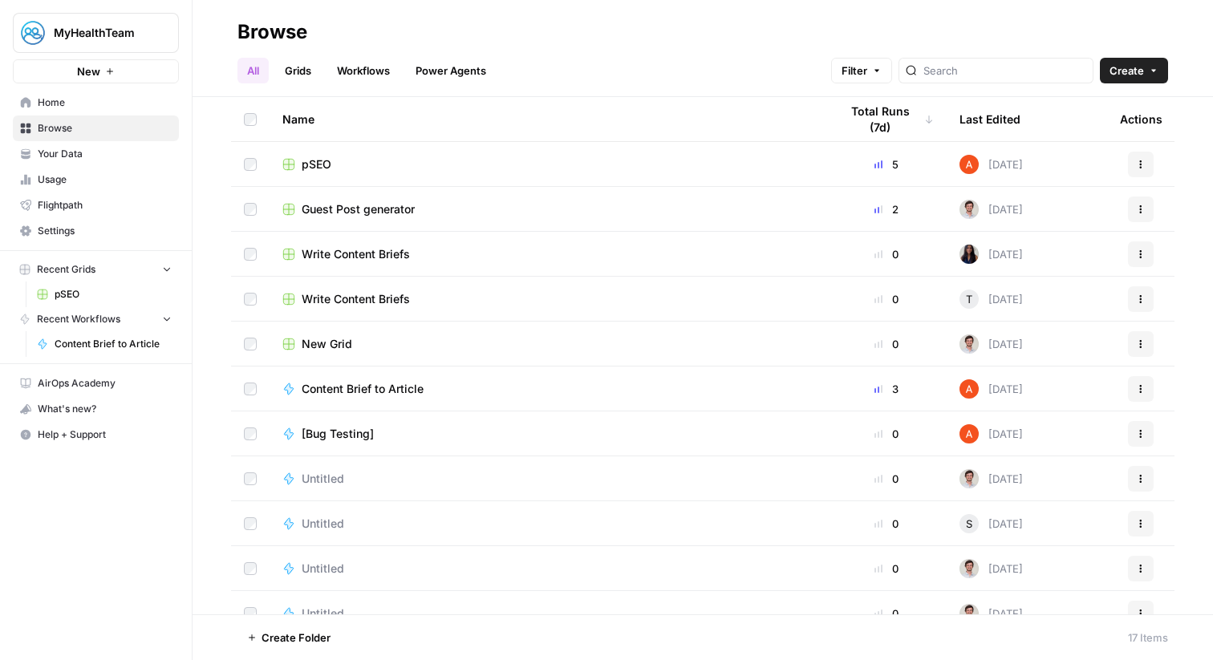
click at [325, 153] on td "pSEO" at bounding box center [548, 164] width 557 height 44
click at [329, 163] on span "pSEO" at bounding box center [317, 164] width 30 height 16
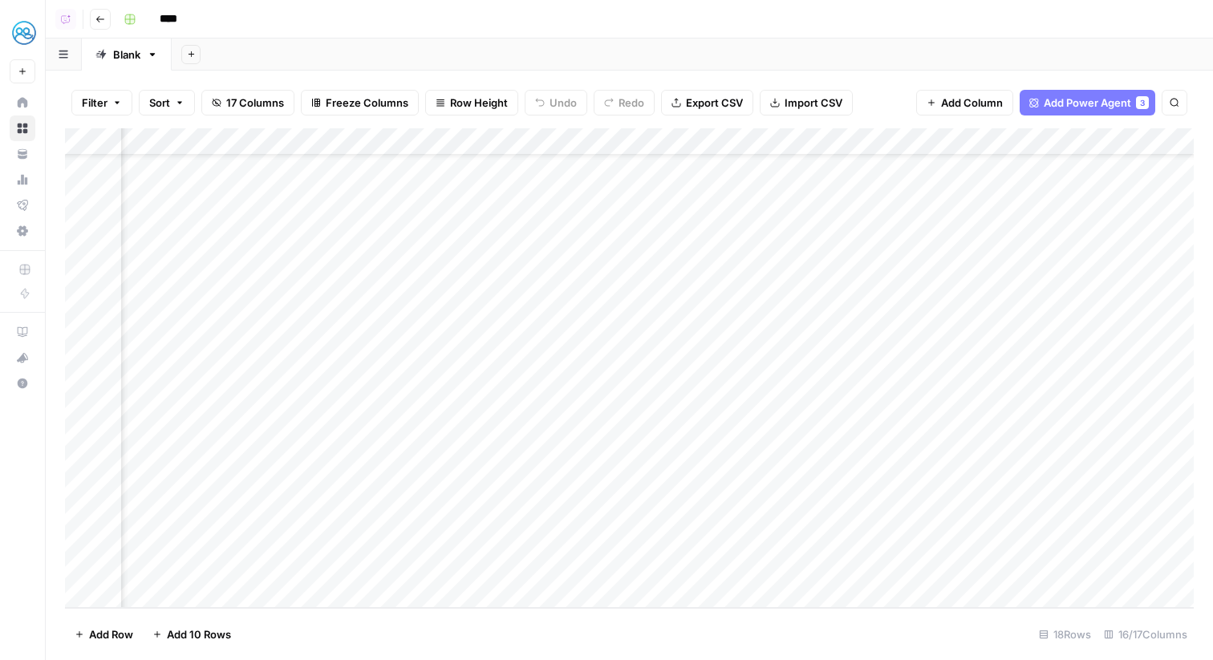
scroll to position [64, 1566]
click at [1088, 544] on div "Add Column" at bounding box center [629, 368] width 1129 height 480
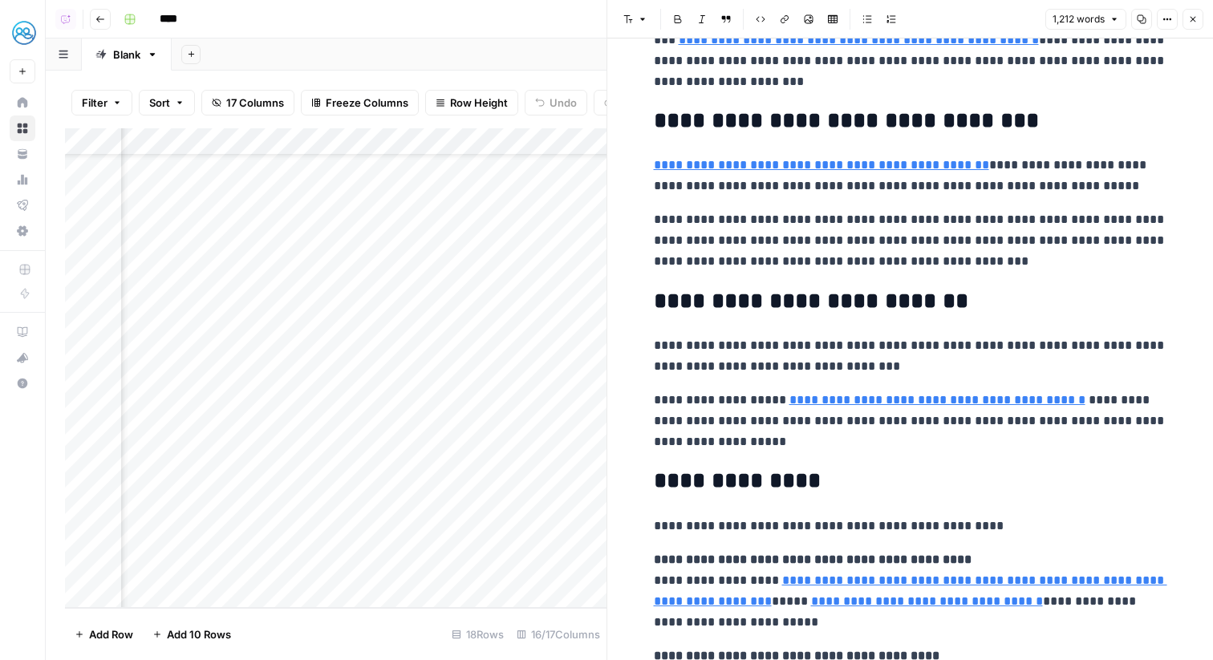
scroll to position [3438, 0]
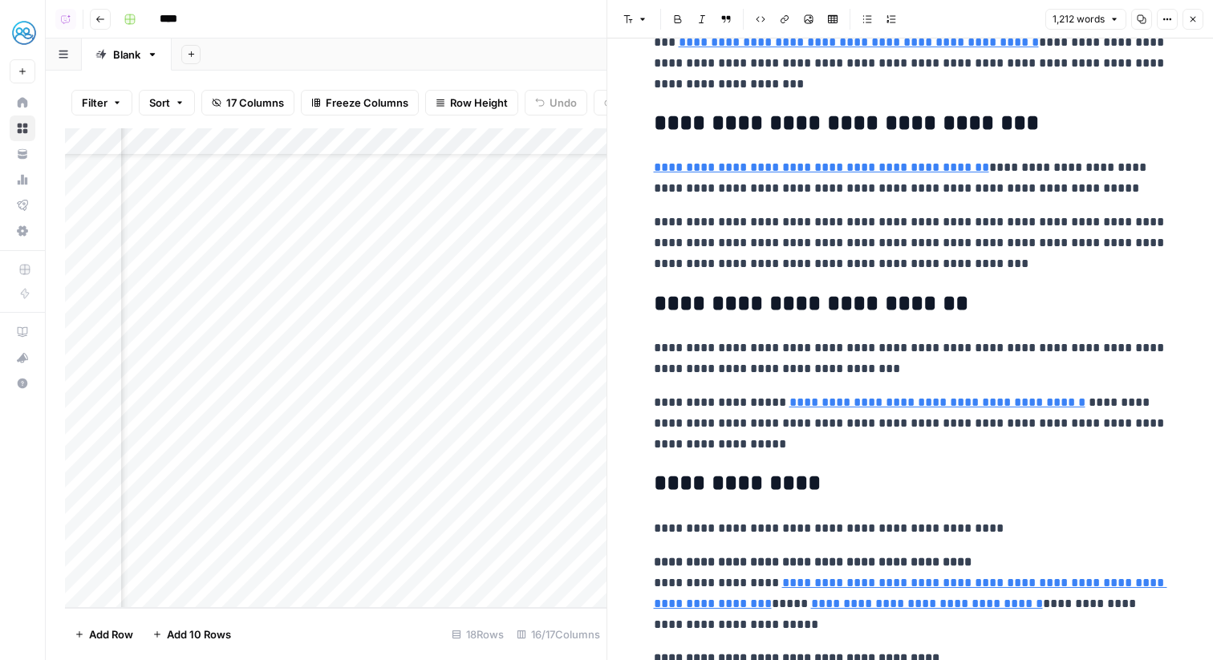
click at [1192, 24] on button "Close" at bounding box center [1193, 19] width 21 height 21
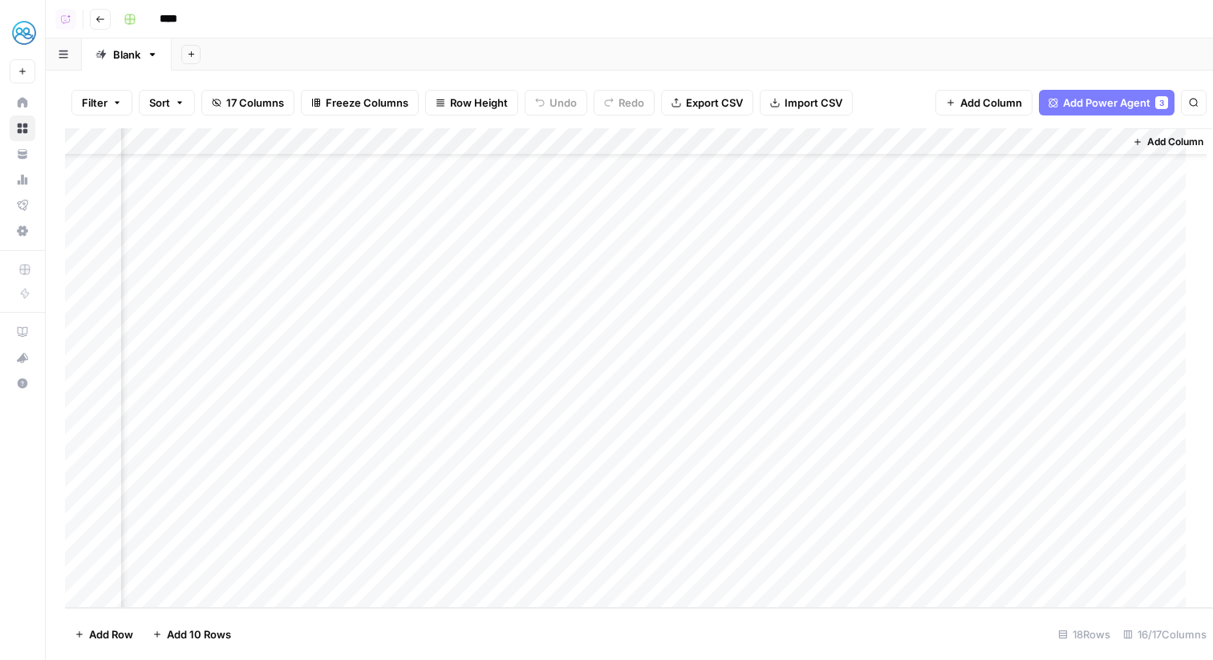
scroll to position [64, 1547]
click at [1115, 538] on div "Add Column" at bounding box center [629, 368] width 1129 height 480
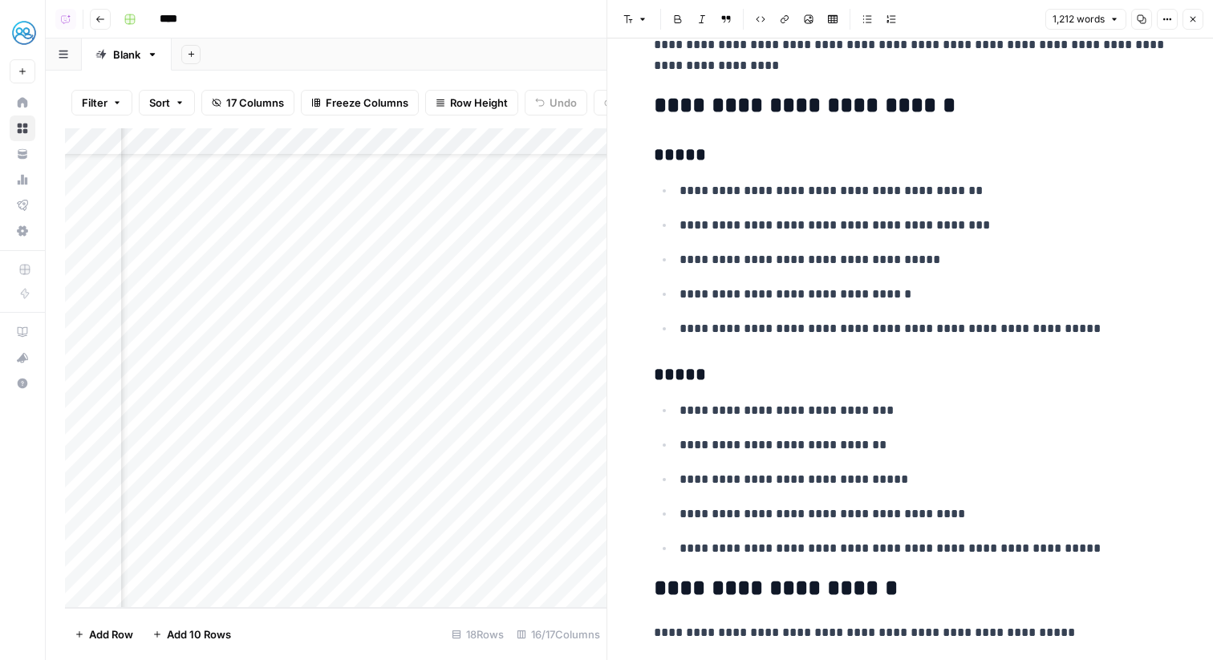
scroll to position [1745, 0]
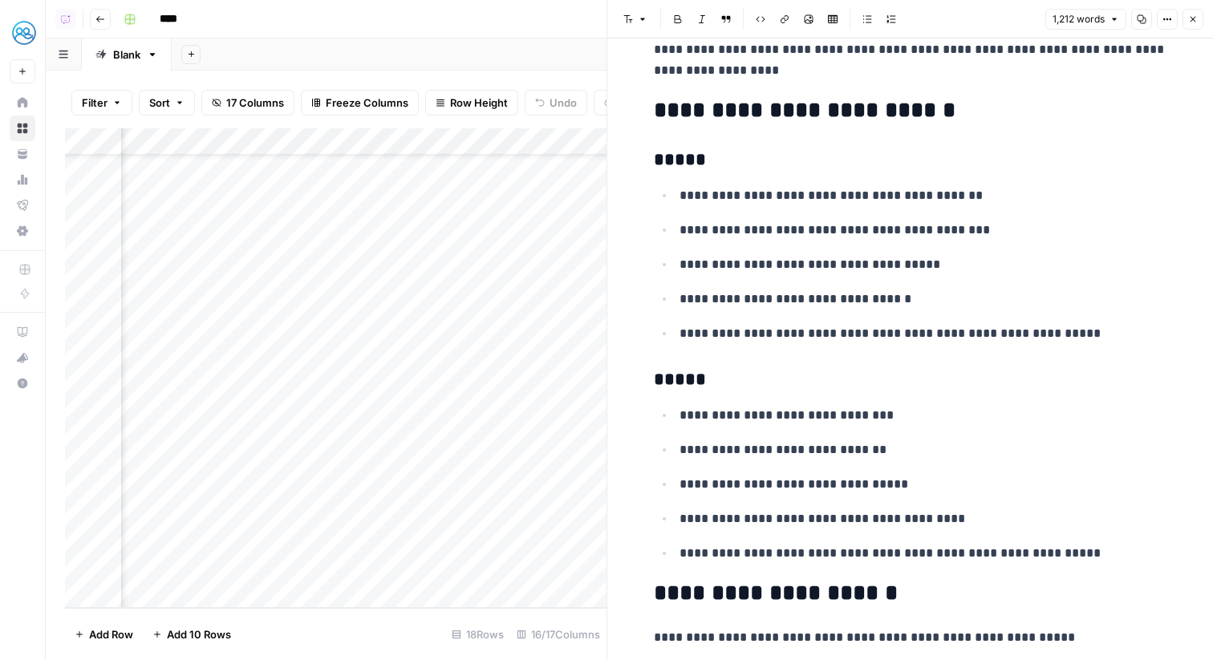
click at [1190, 18] on icon "button" at bounding box center [1194, 19] width 10 height 10
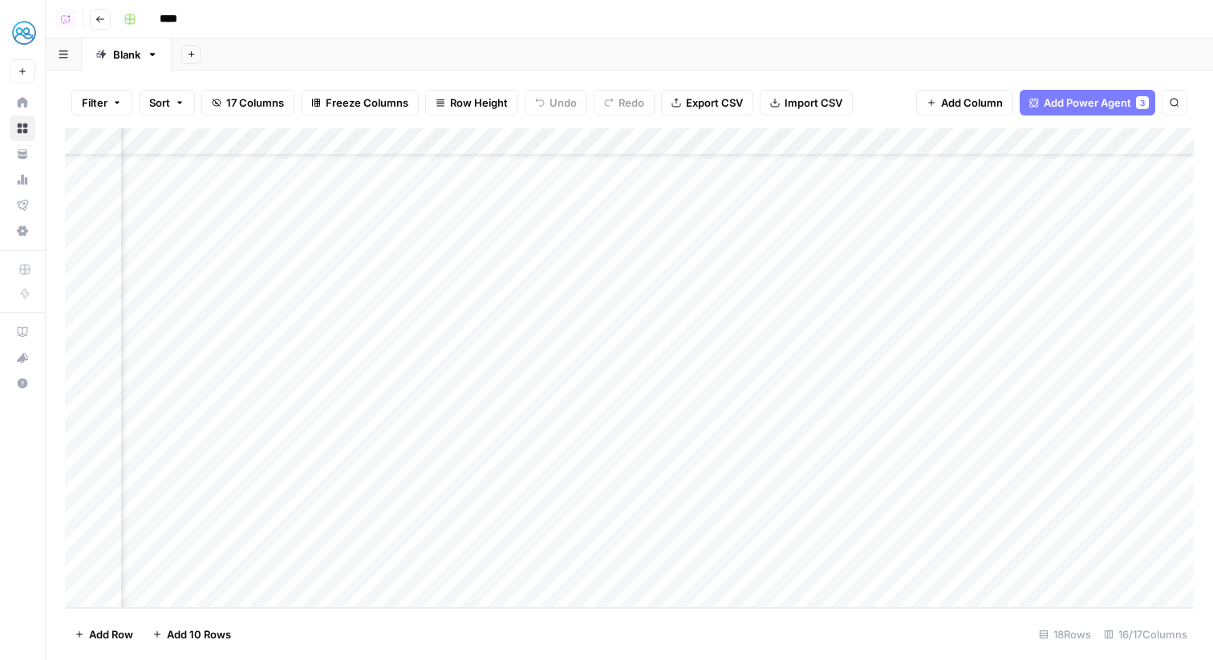
scroll to position [64, 195]
click at [461, 536] on div "Add Column" at bounding box center [629, 368] width 1129 height 480
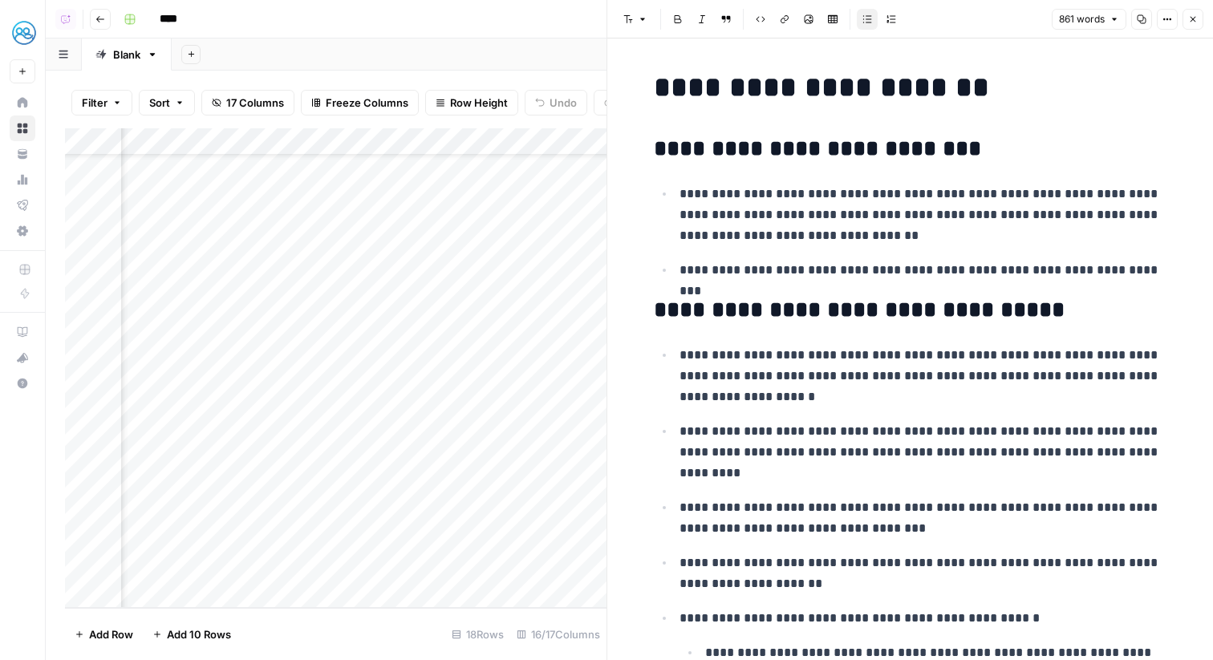
click at [1187, 21] on button "Close" at bounding box center [1193, 19] width 21 height 21
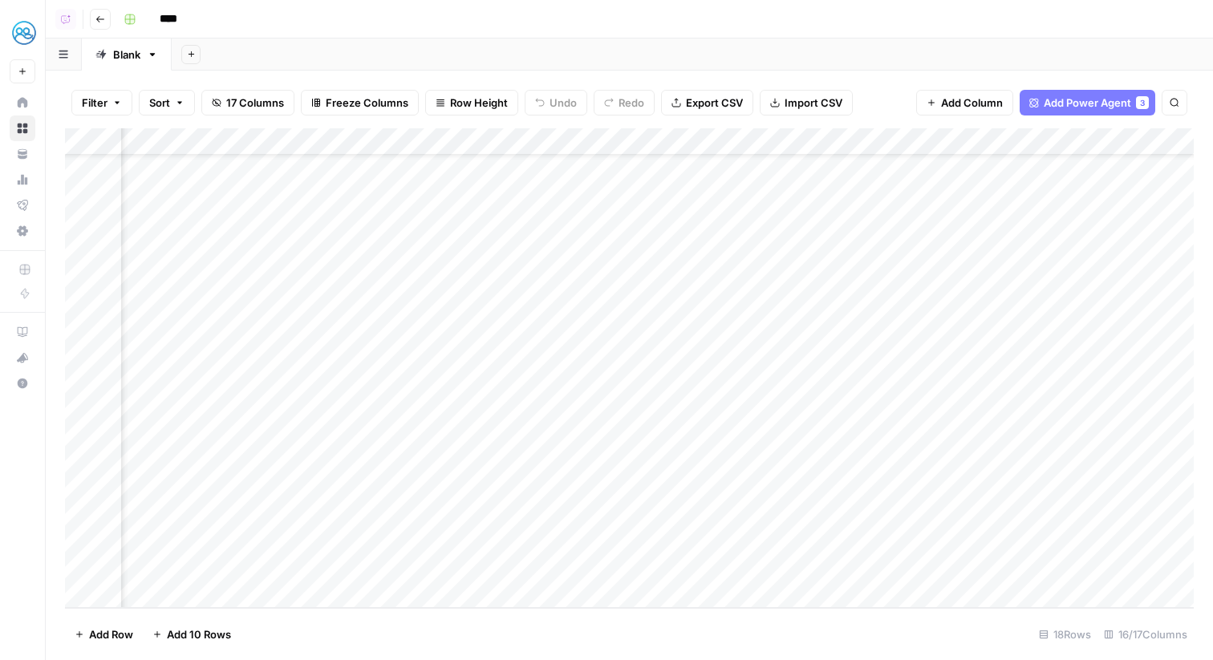
scroll to position [64, 1566]
click at [850, 144] on div "Add Column" at bounding box center [629, 368] width 1129 height 480
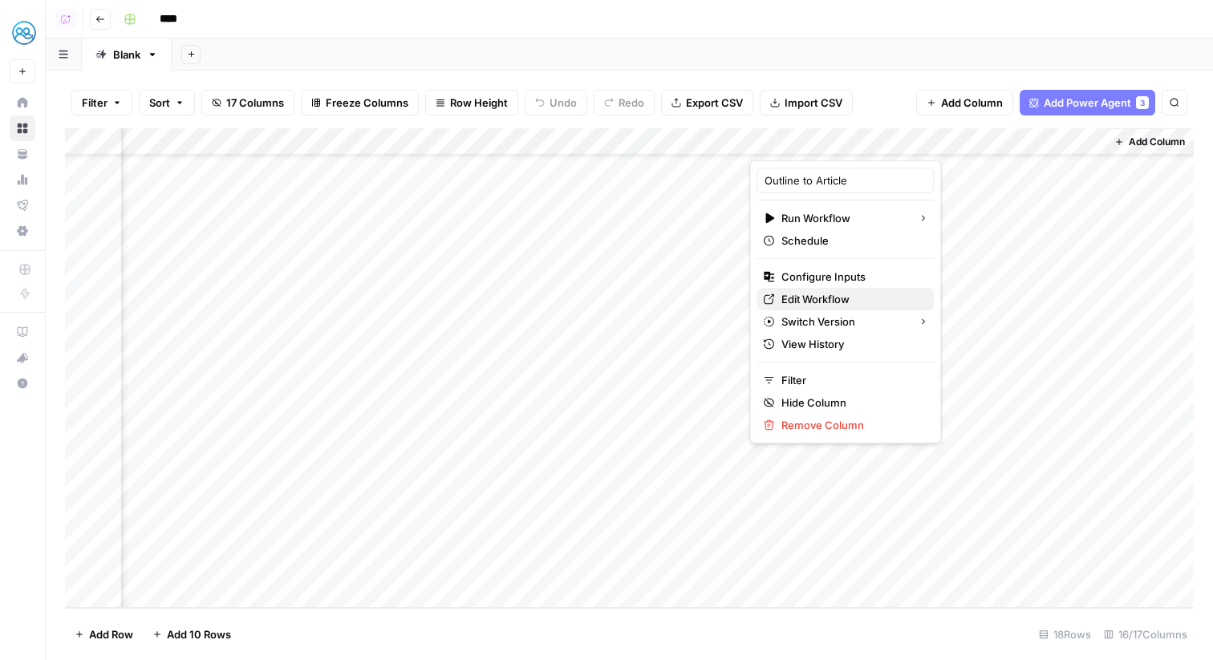
click at [861, 303] on span "Edit Workflow" at bounding box center [852, 299] width 140 height 16
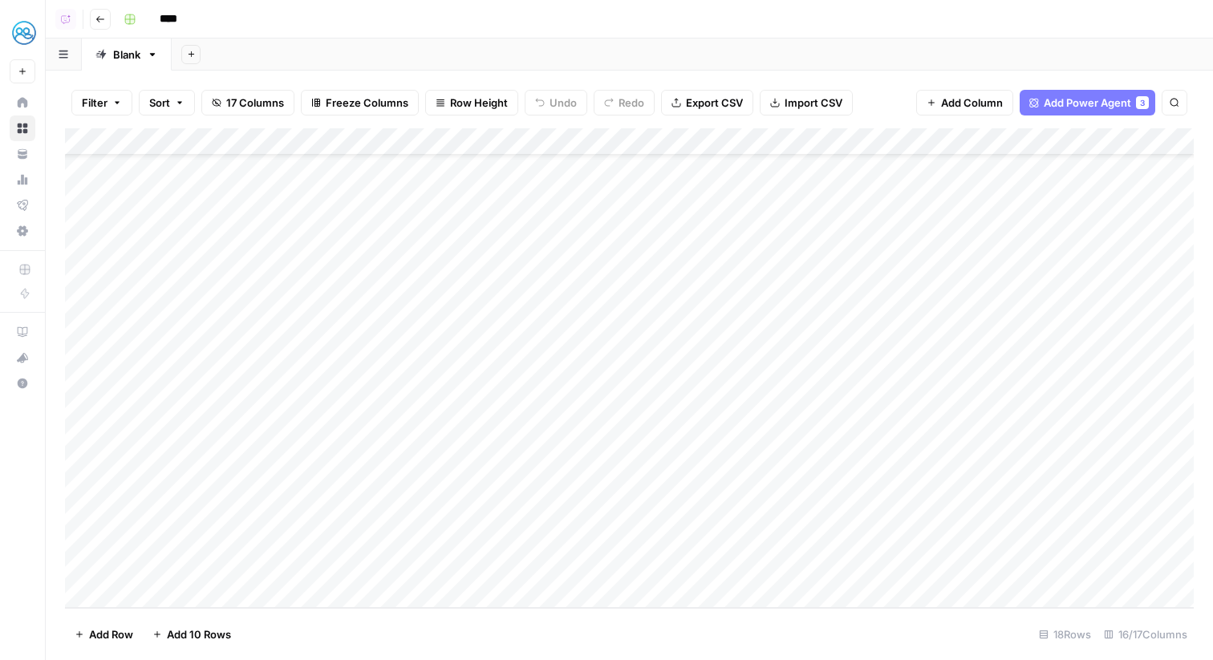
scroll to position [64, 0]
click at [661, 540] on div "Add Column" at bounding box center [629, 368] width 1129 height 480
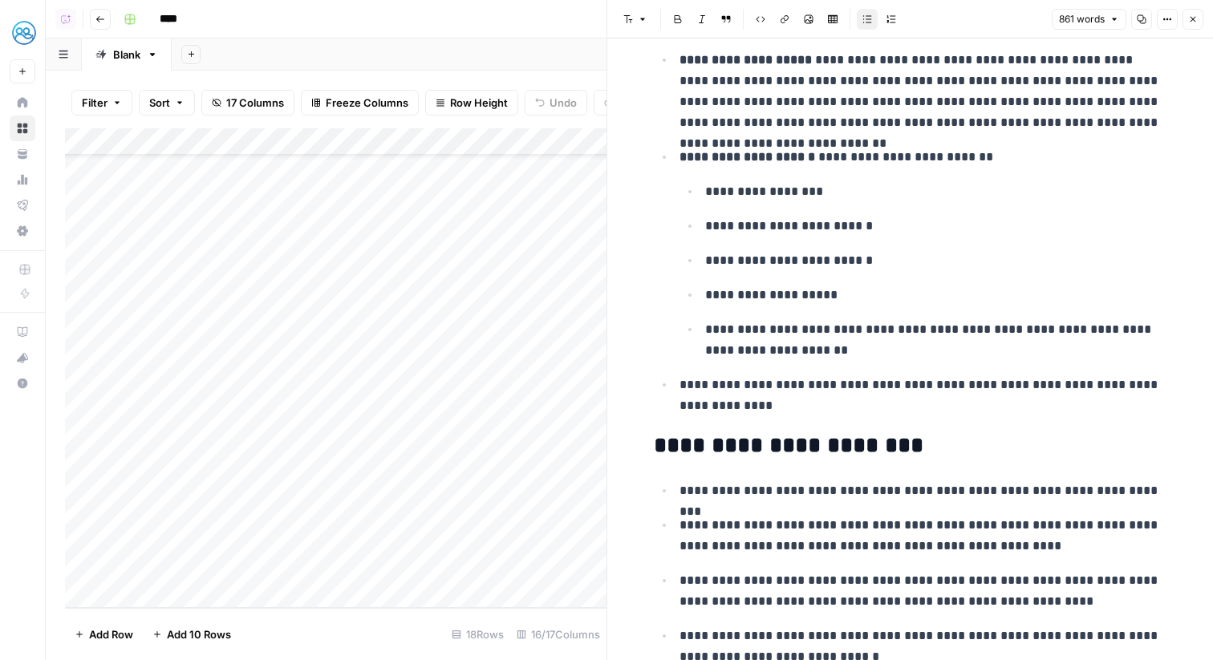
scroll to position [1816, 0]
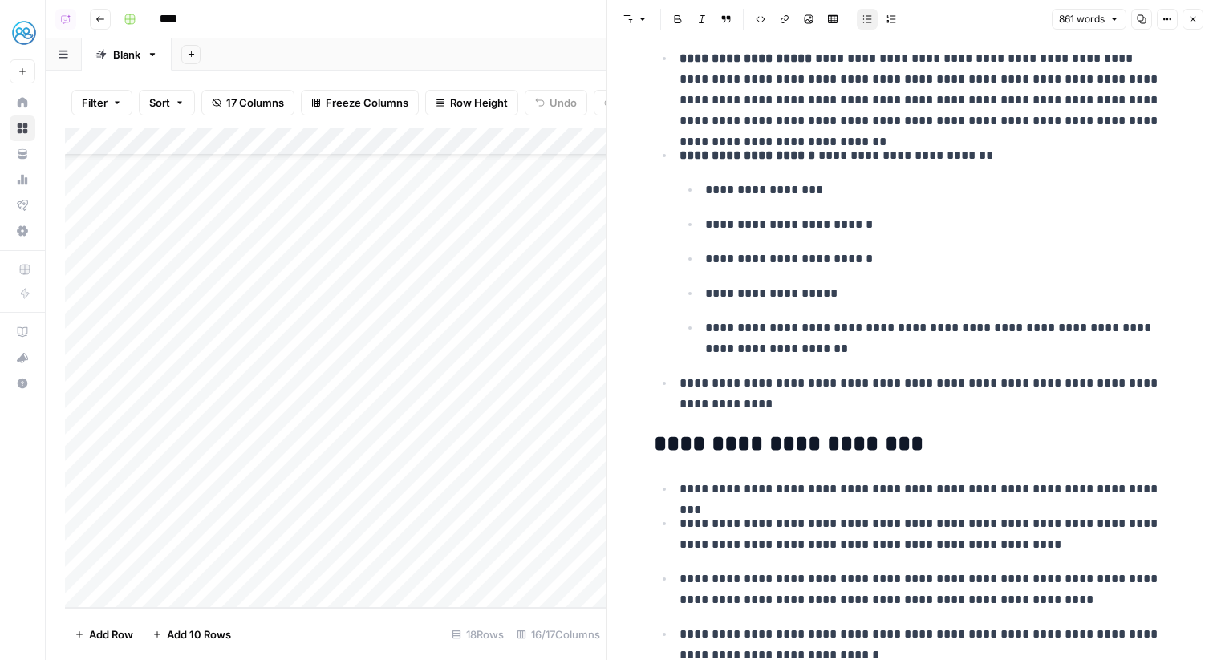
click at [1198, 17] on button "Close" at bounding box center [1193, 19] width 21 height 21
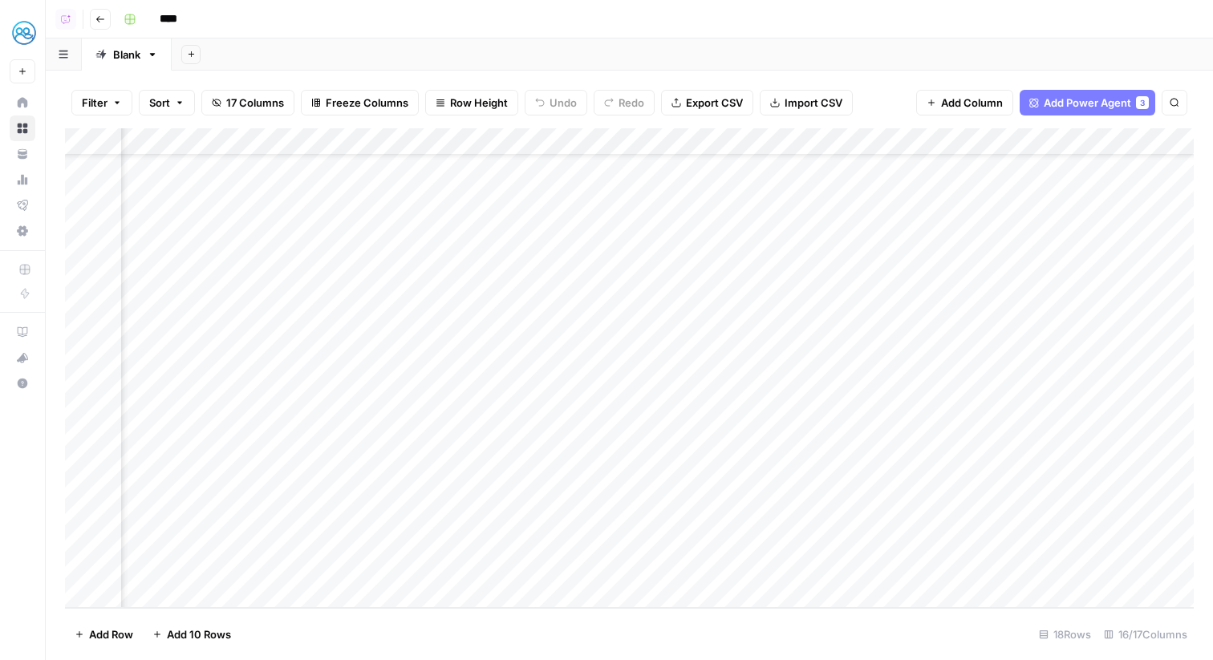
scroll to position [64, 1566]
click at [1092, 541] on div "Add Column" at bounding box center [629, 368] width 1129 height 480
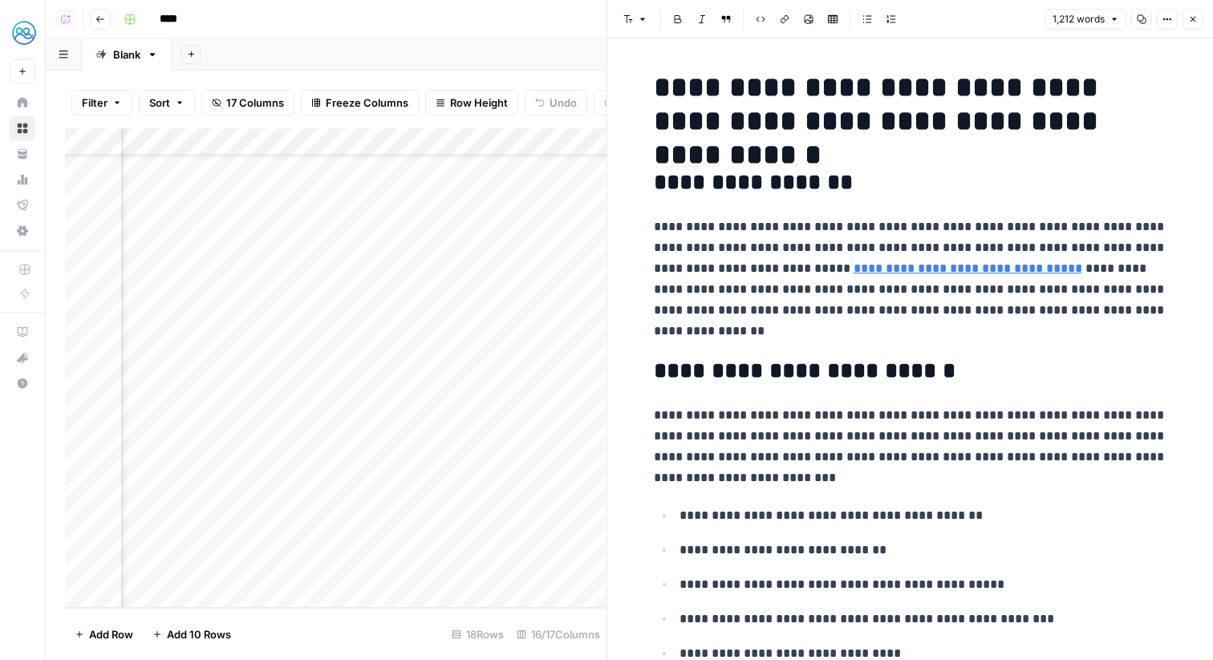
click at [1193, 15] on icon "button" at bounding box center [1194, 19] width 10 height 10
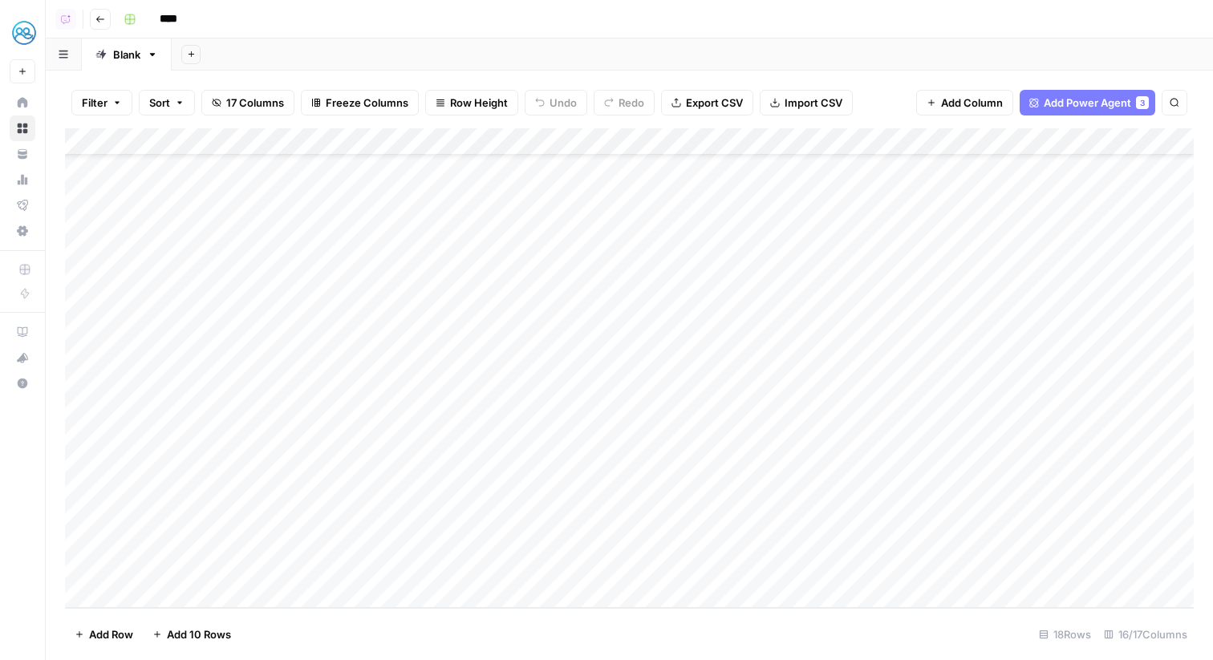
scroll to position [64, 0]
click at [659, 569] on div "Add Column" at bounding box center [629, 368] width 1129 height 480
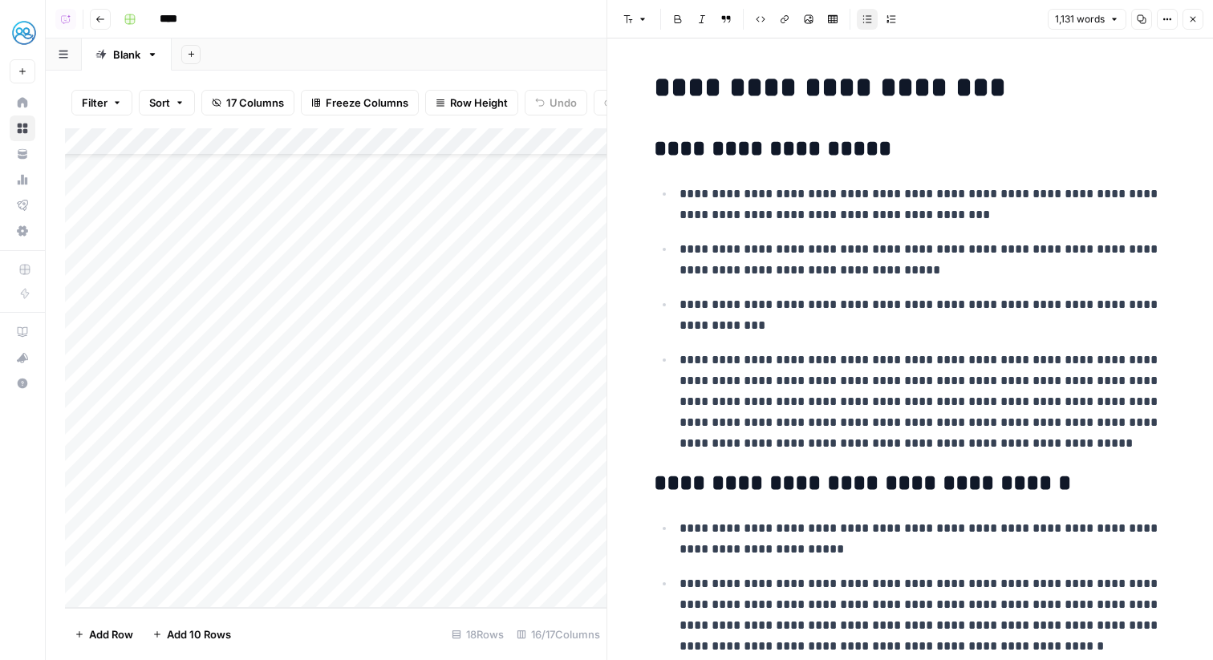
click at [1191, 21] on icon "button" at bounding box center [1194, 20] width 6 height 6
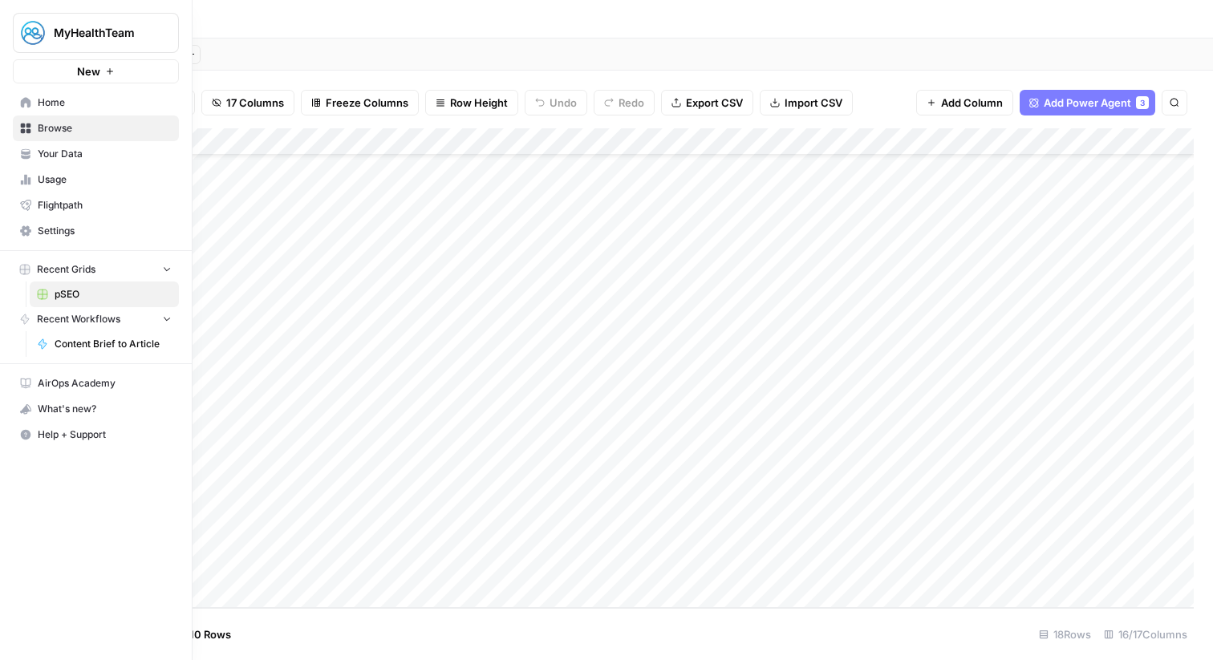
click at [23, 154] on icon at bounding box center [25, 152] width 9 height 6
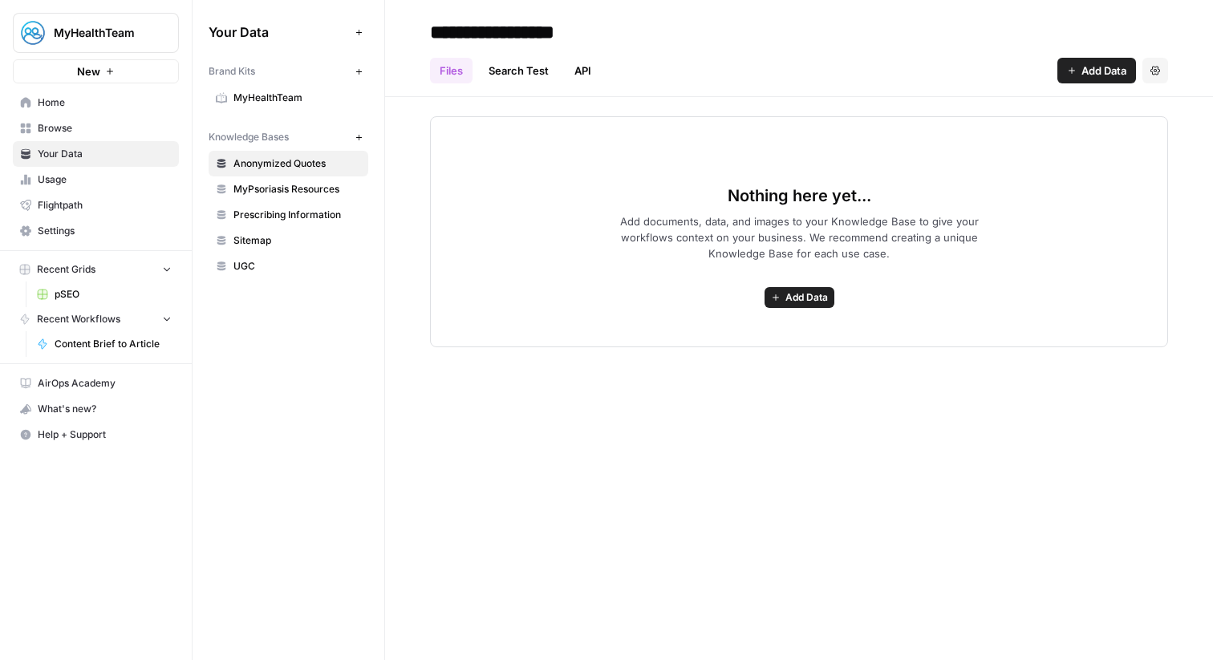
click at [273, 101] on span "MyHealthTeam" at bounding box center [298, 98] width 128 height 14
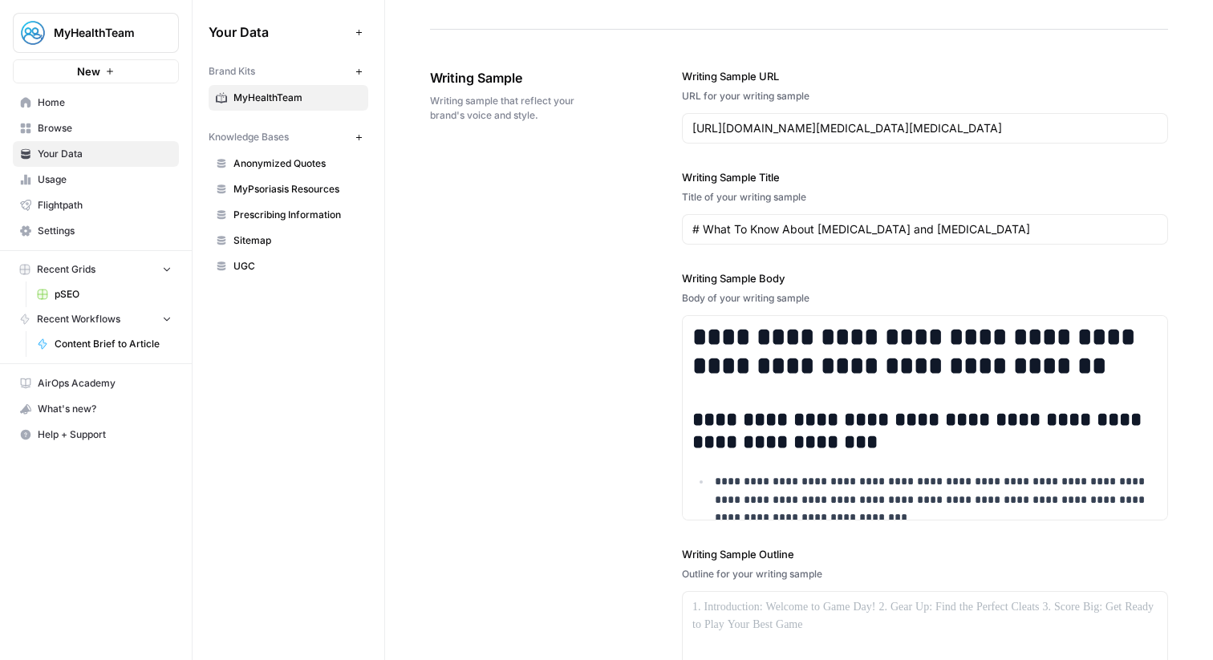
scroll to position [2054, 0]
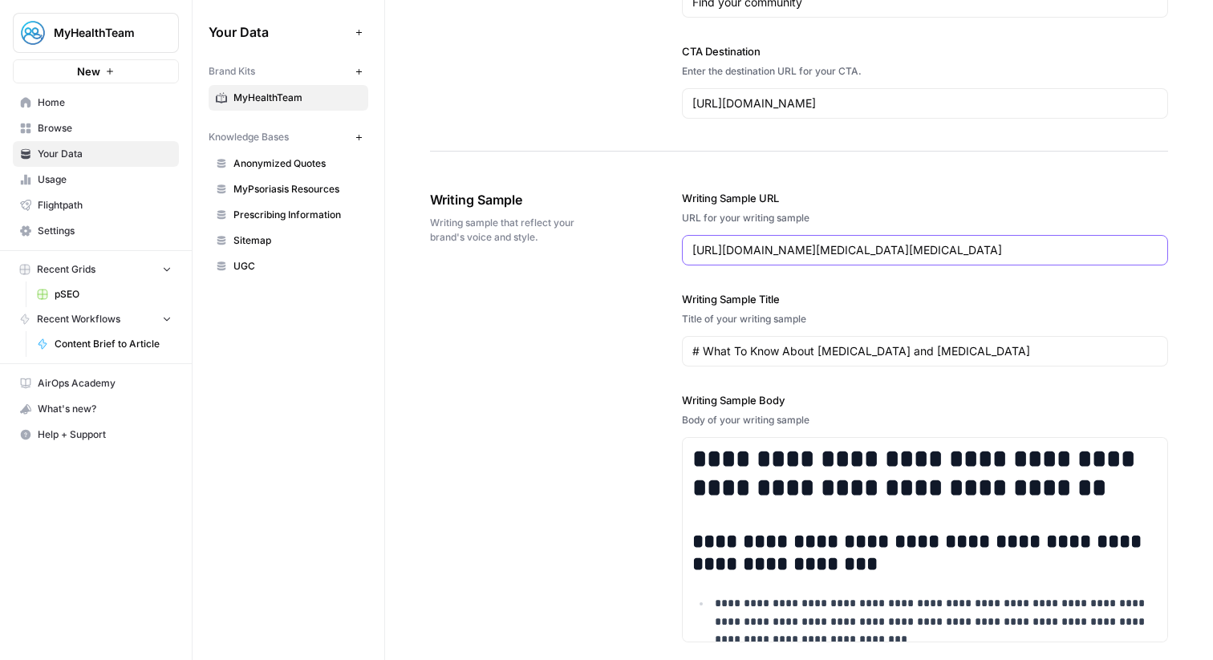
click at [791, 250] on input "[URL][DOMAIN_NAME][MEDICAL_DATA][MEDICAL_DATA]" at bounding box center [925, 250] width 465 height 16
click at [771, 351] on input "# What To Know About [MEDICAL_DATA] and [MEDICAL_DATA]" at bounding box center [925, 351] width 465 height 16
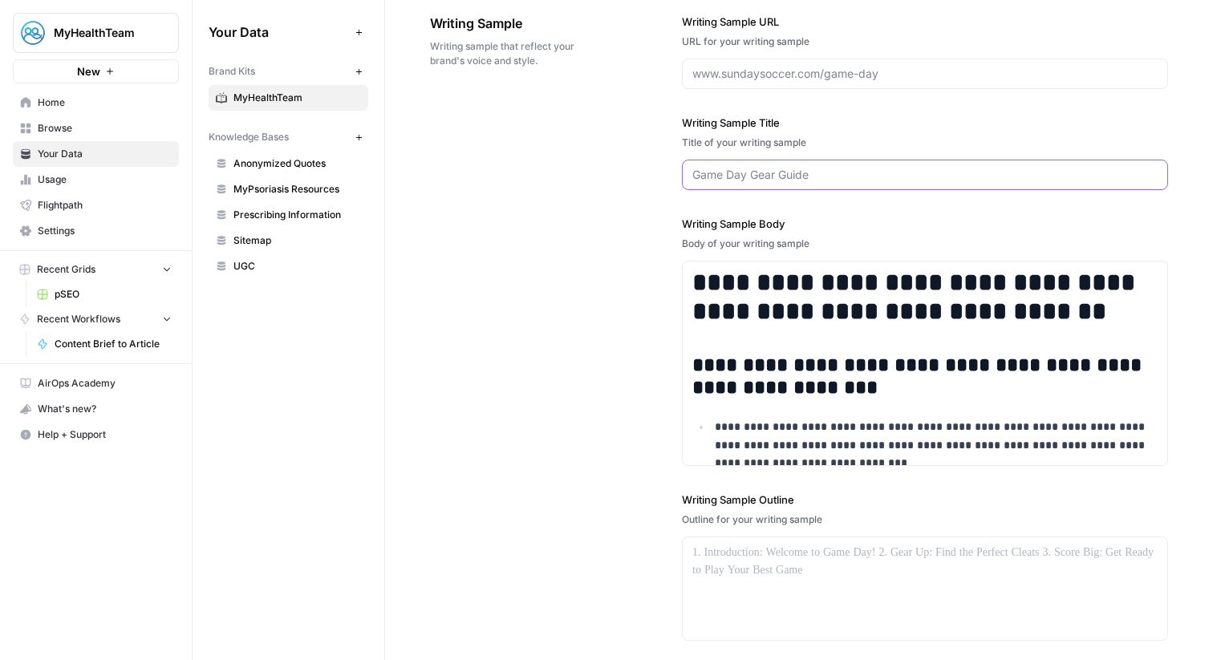
scroll to position [2224, 0]
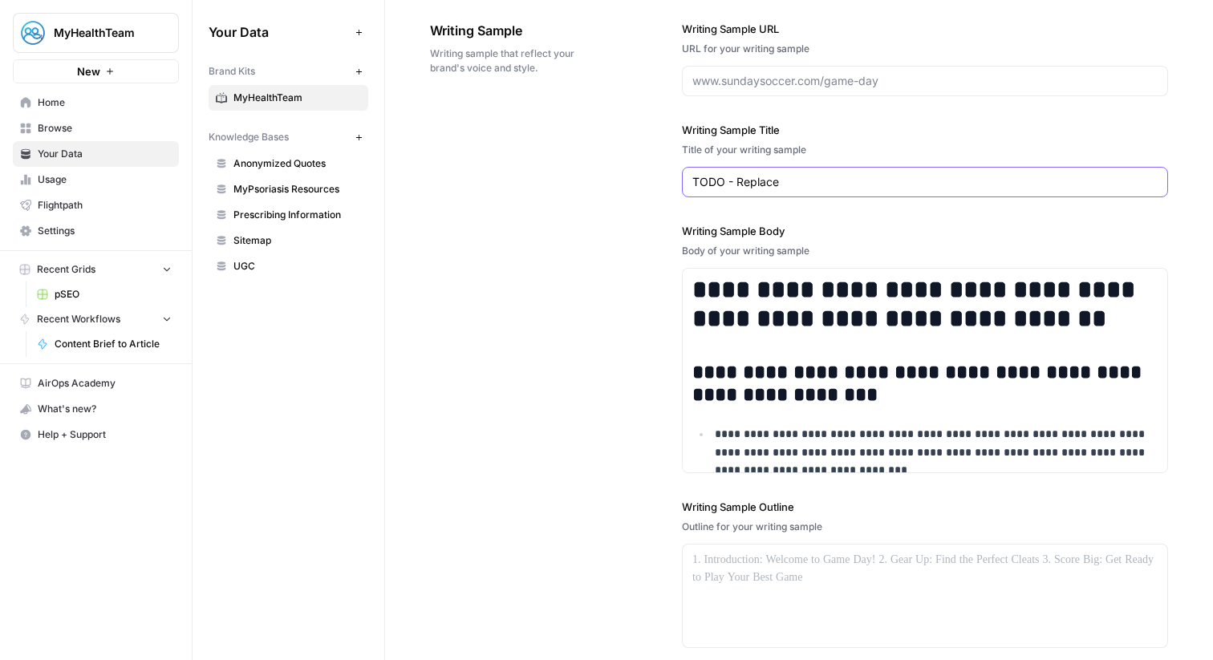
type input "TODO - Replace"
click at [829, 82] on input "Writing Sample URL" at bounding box center [925, 81] width 465 height 16
paste input "TODO - Replace"
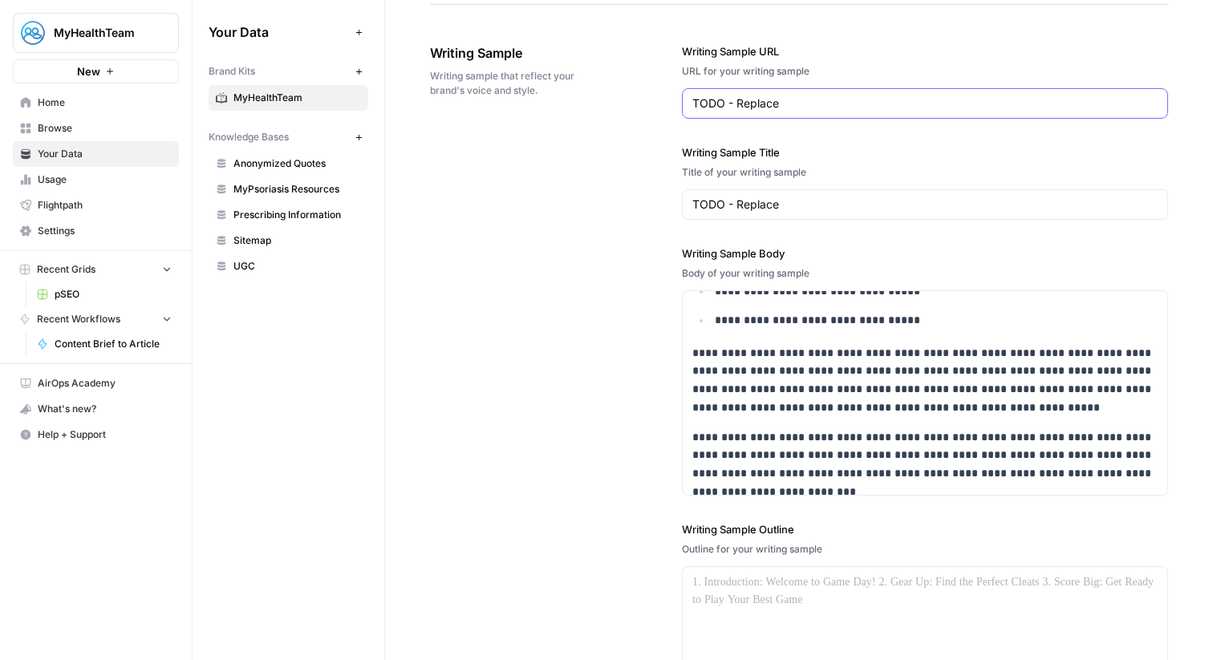
scroll to position [6391, 0]
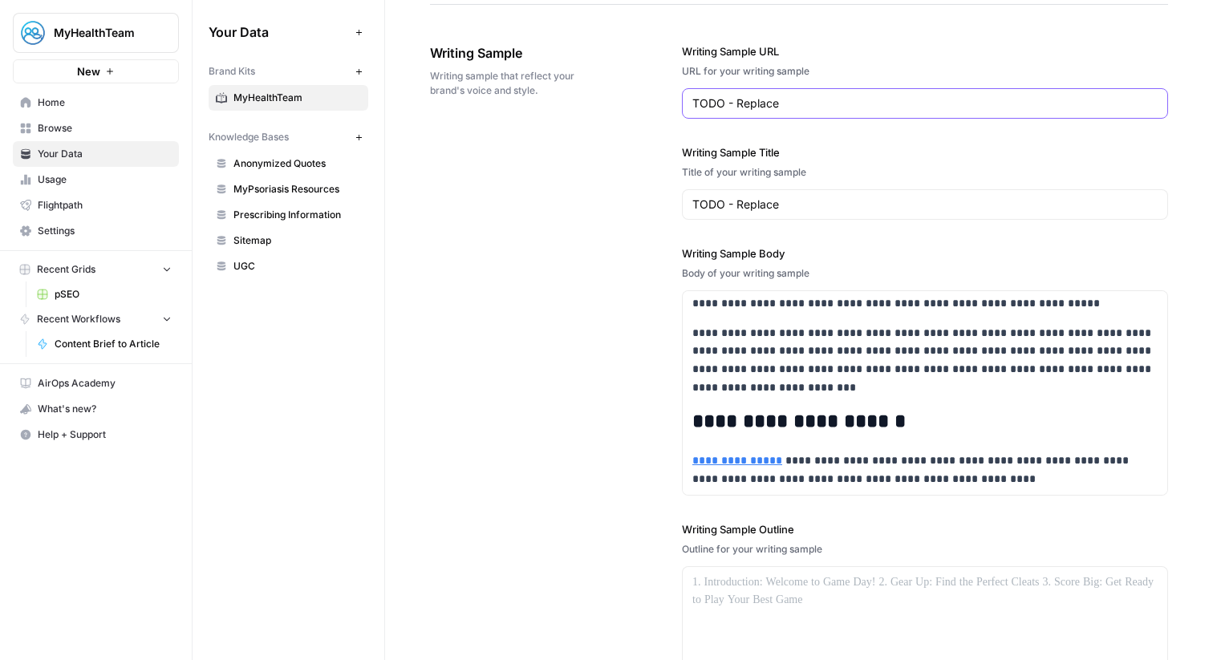
type input "TODO - Replace"
drag, startPoint x: 893, startPoint y: 423, endPoint x: 688, endPoint y: 421, distance: 205.5
click at [896, 431] on h2 "**********" at bounding box center [925, 422] width 465 height 22
drag, startPoint x: 912, startPoint y: 429, endPoint x: 689, endPoint y: 430, distance: 223.1
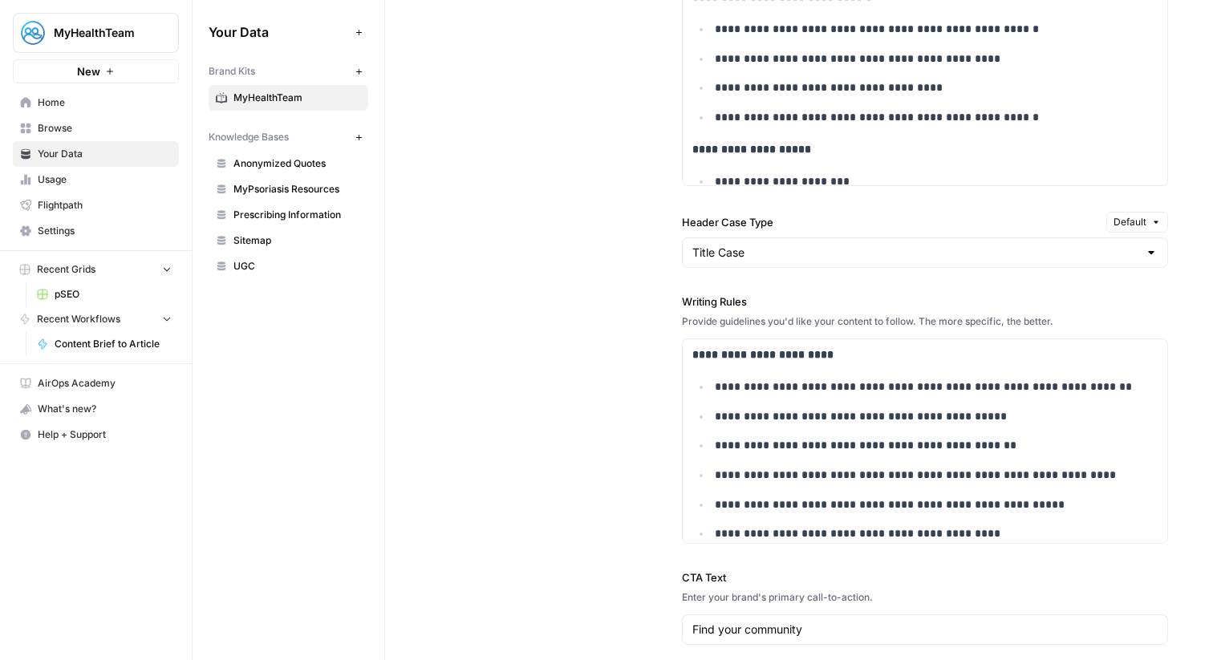
scroll to position [1424, 0]
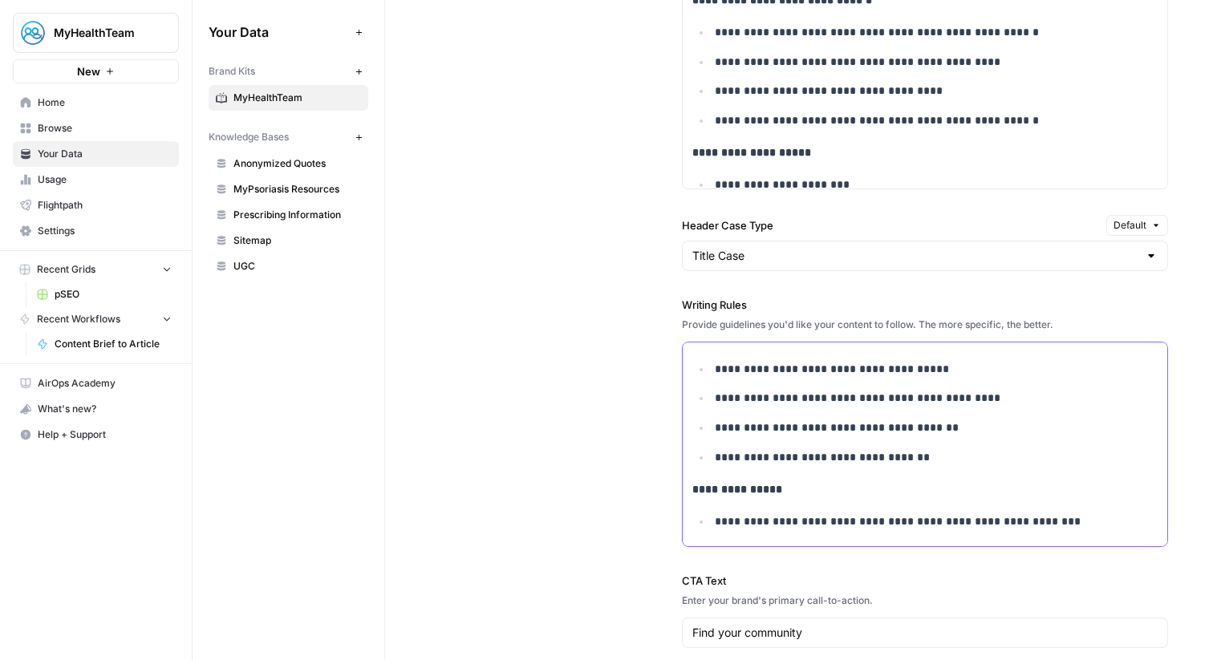
click at [751, 392] on p "**********" at bounding box center [936, 398] width 443 height 18
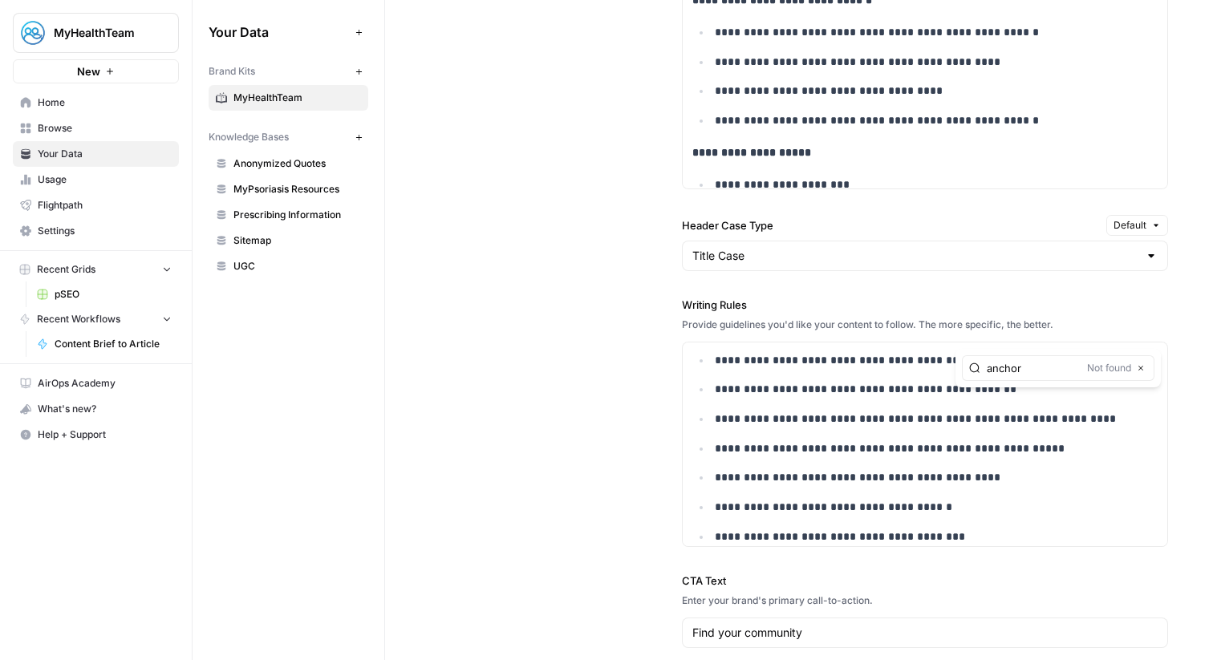
type input "anchor"
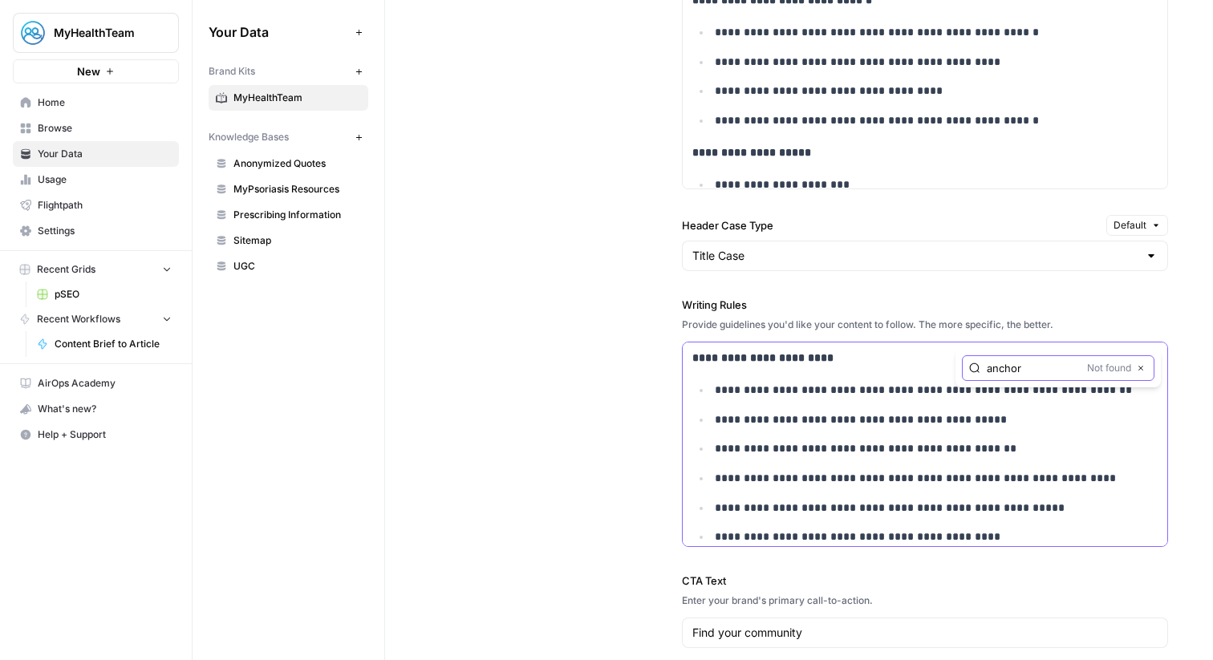
click at [1144, 366] on icon "button" at bounding box center [1141, 368] width 8 height 8
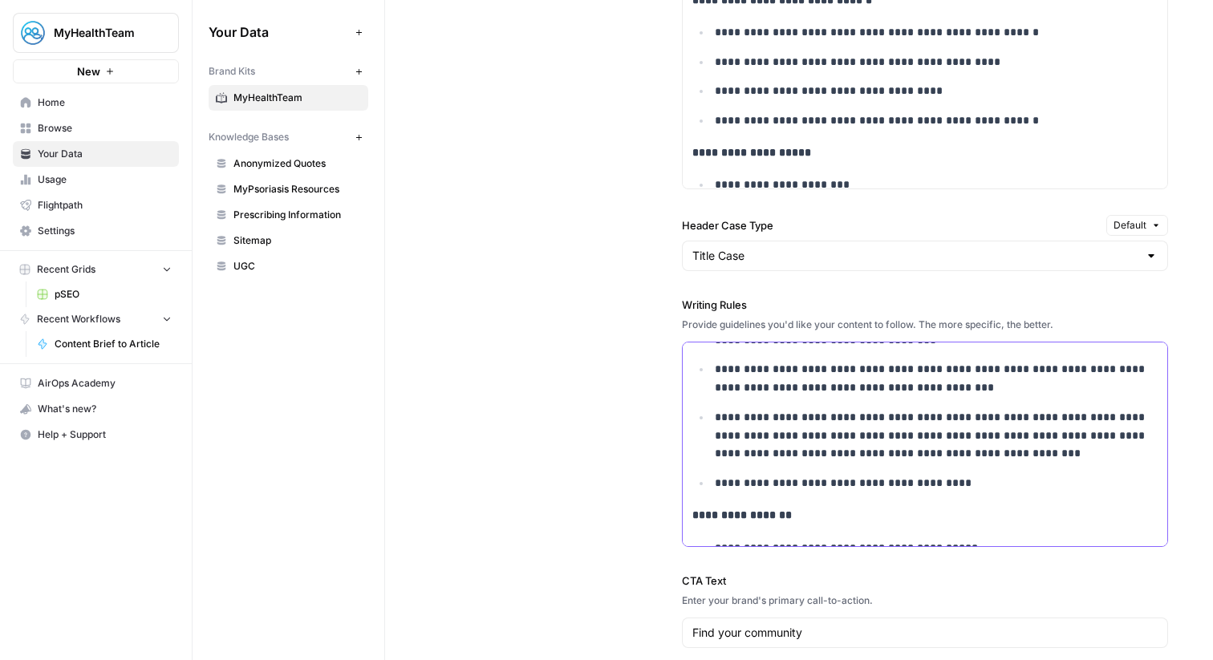
scroll to position [745, 0]
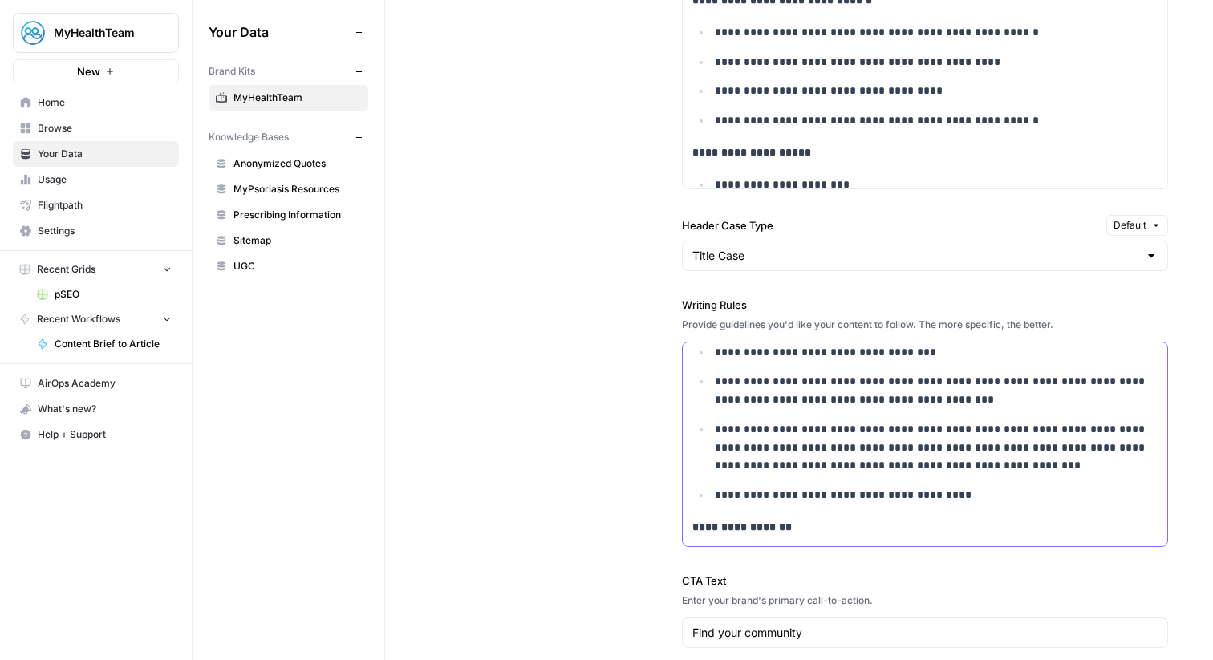
click at [986, 498] on p "**********" at bounding box center [936, 495] width 443 height 18
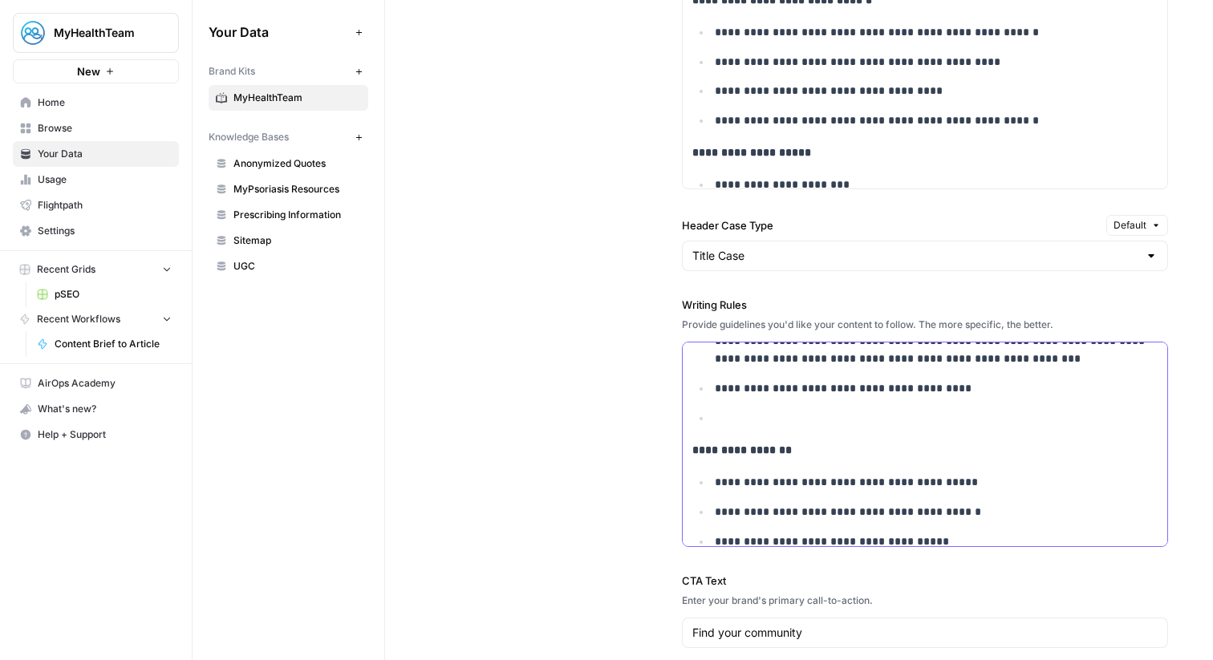
scroll to position [866, 0]
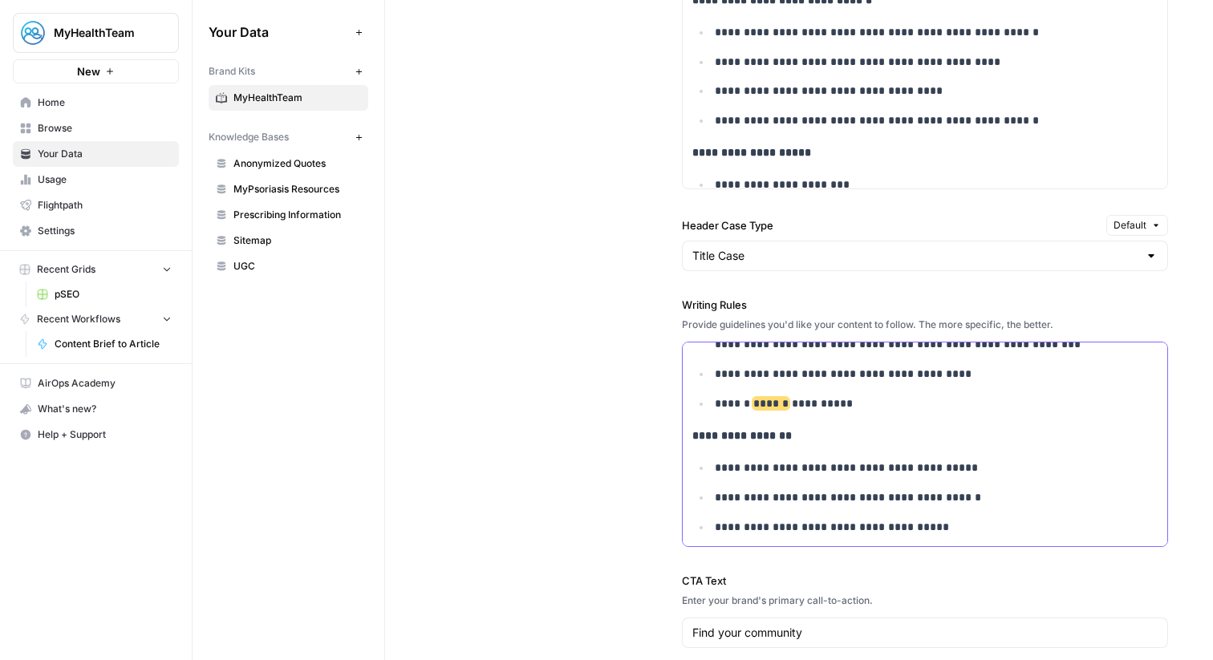
click at [869, 405] on p "**********" at bounding box center [936, 404] width 443 height 18
click at [1049, 399] on p "**********" at bounding box center [936, 404] width 443 height 18
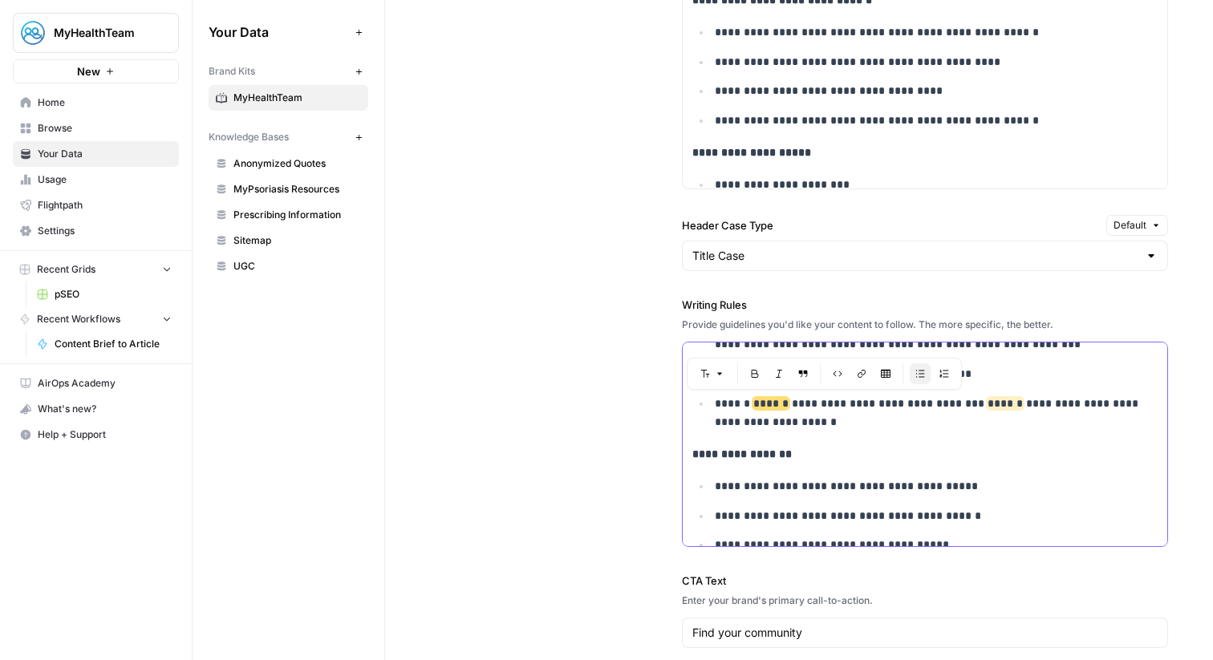
drag, startPoint x: 818, startPoint y: 425, endPoint x: 718, endPoint y: 396, distance: 103.6
click at [718, 396] on p "**********" at bounding box center [936, 413] width 443 height 37
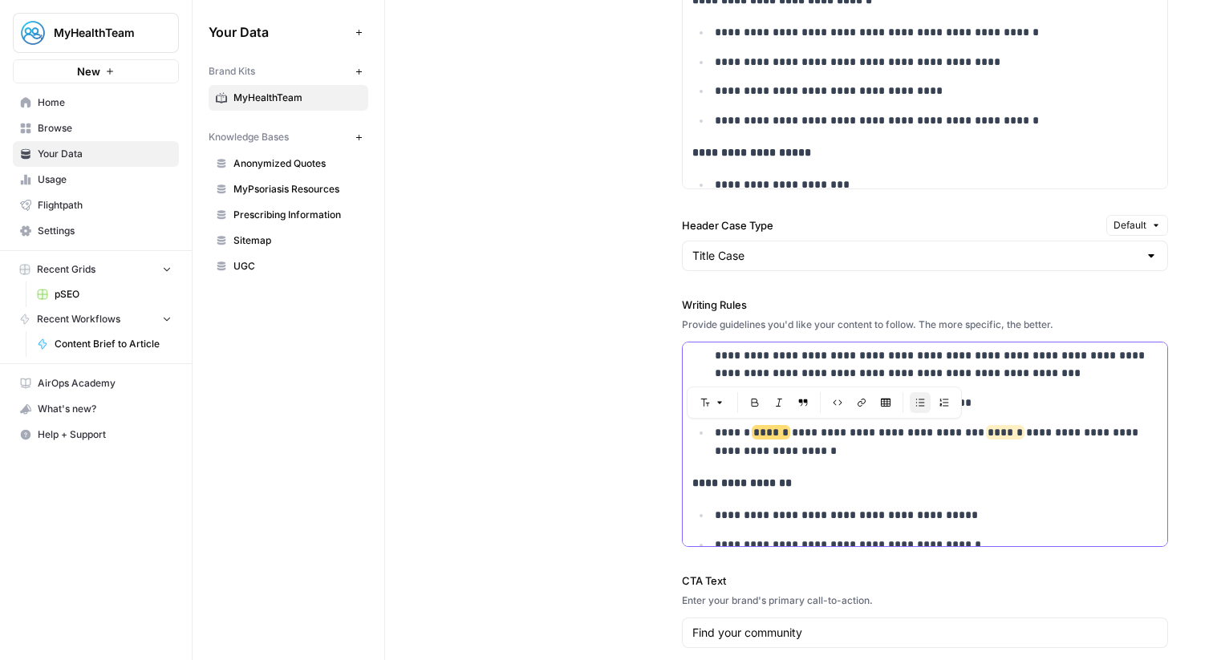
scroll to position [853, 0]
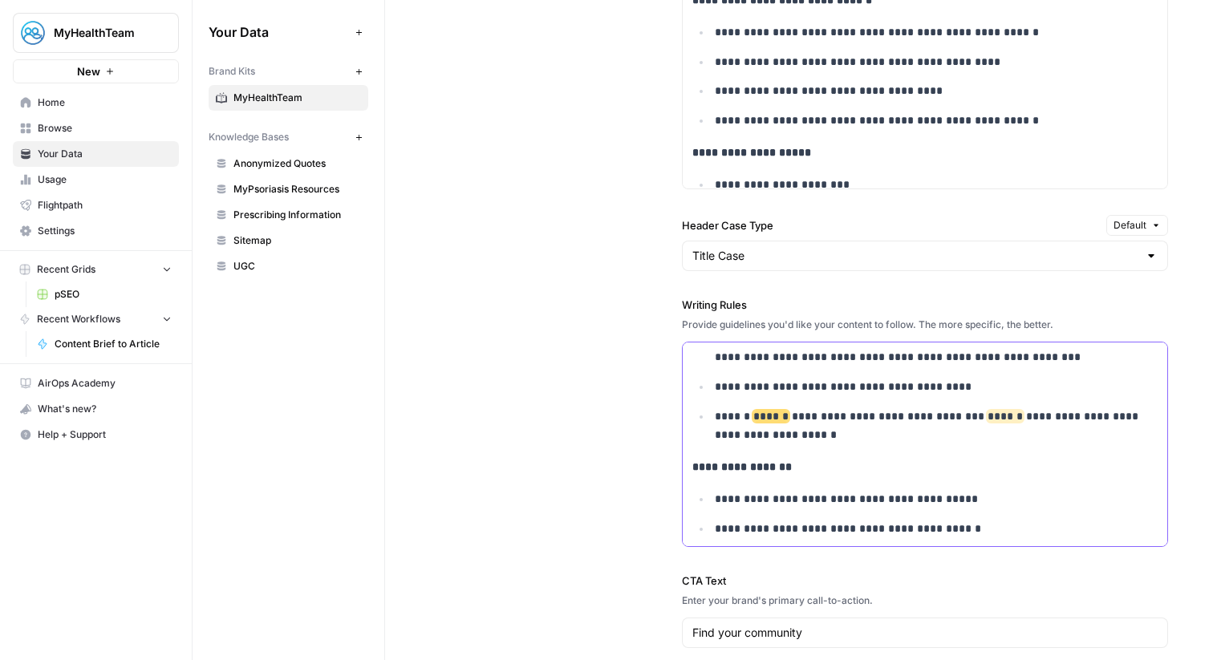
click at [846, 434] on p "**********" at bounding box center [936, 426] width 443 height 37
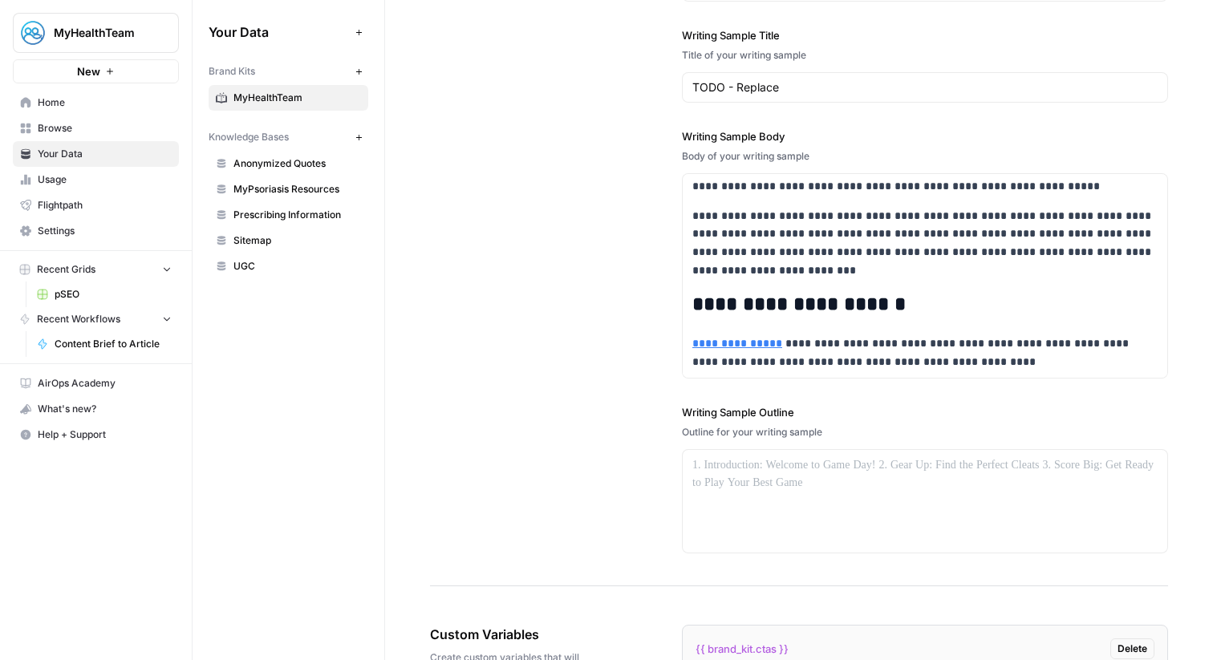
scroll to position [2273, 0]
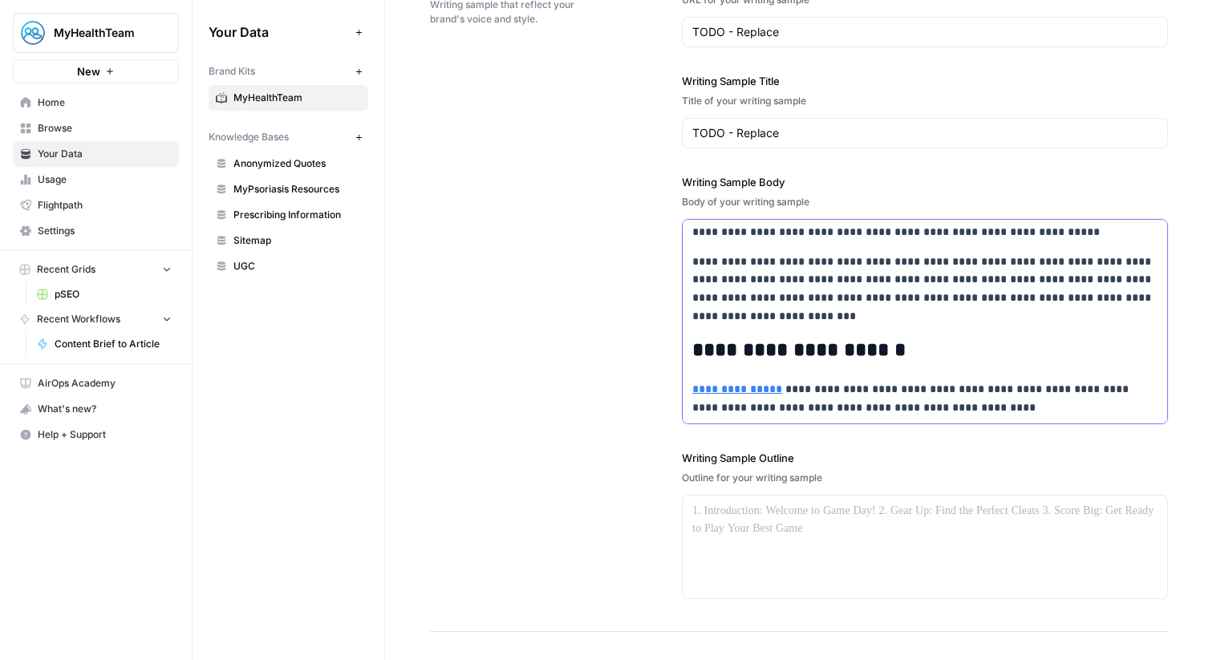
click at [768, 278] on p "**********" at bounding box center [925, 289] width 465 height 73
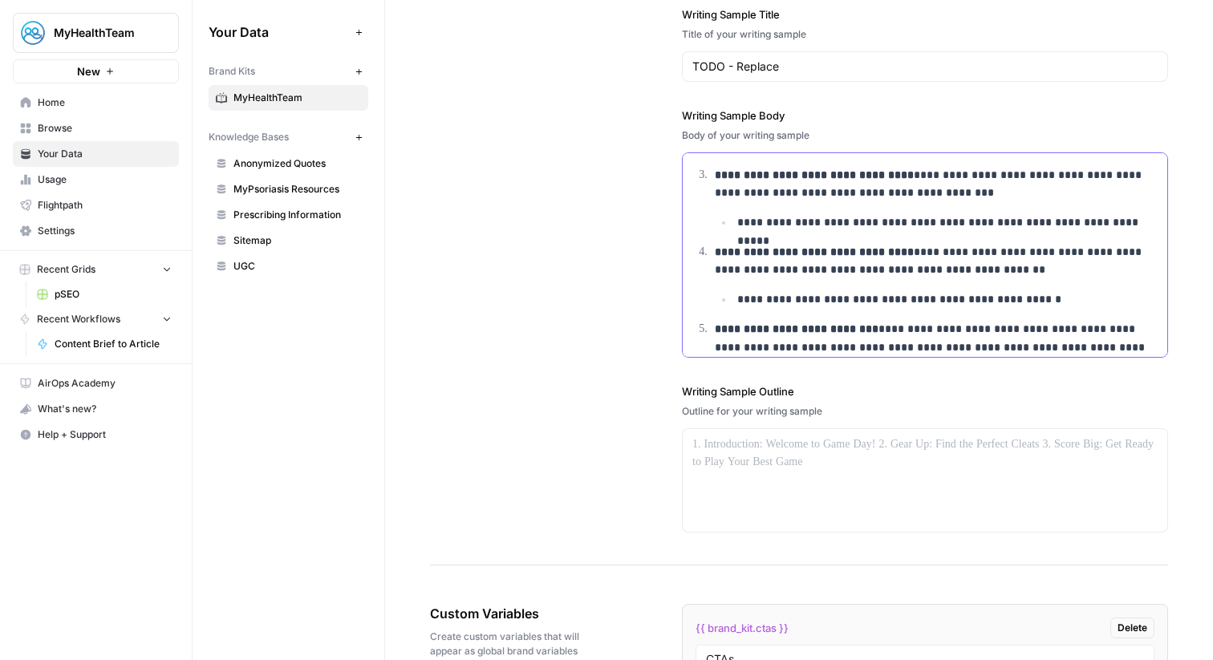
scroll to position [1718, 0]
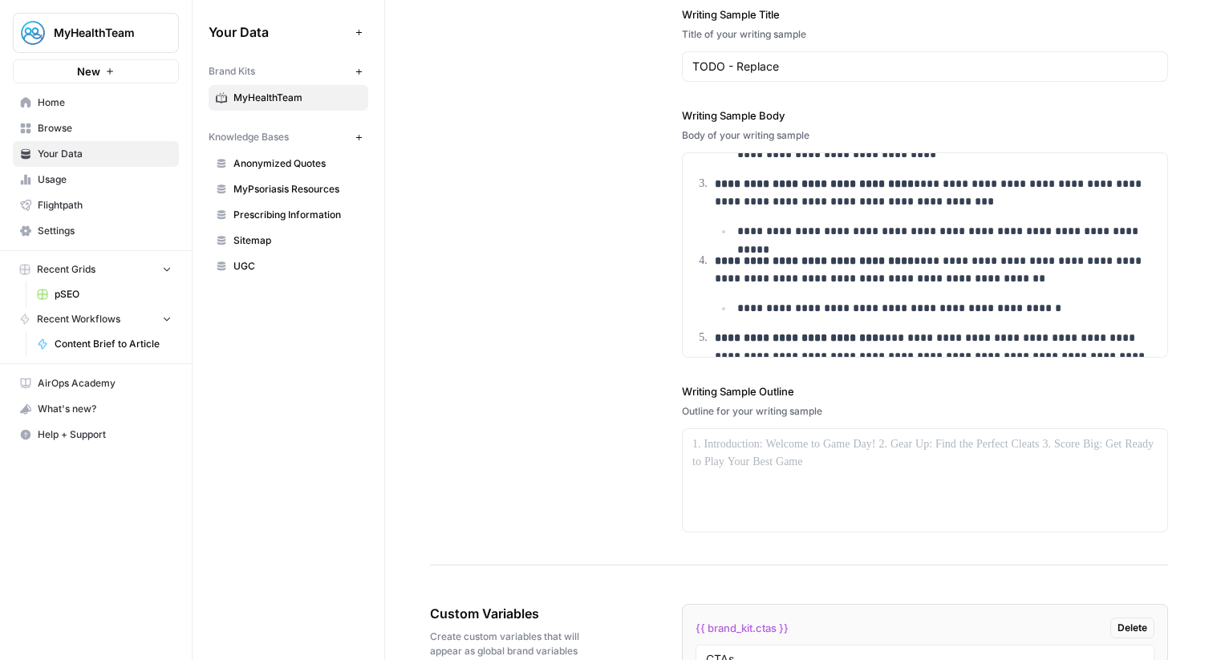
click at [77, 105] on span "Home" at bounding box center [105, 102] width 134 height 14
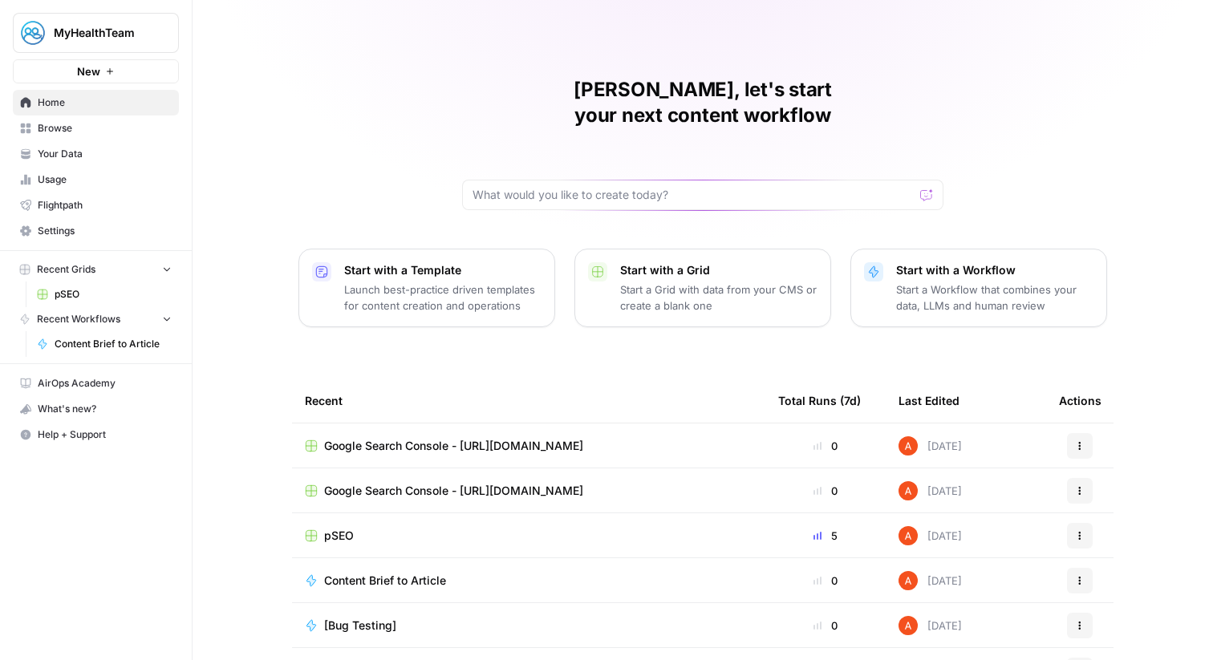
click at [97, 22] on button "MyHealthTeam" at bounding box center [96, 33] width 166 height 40
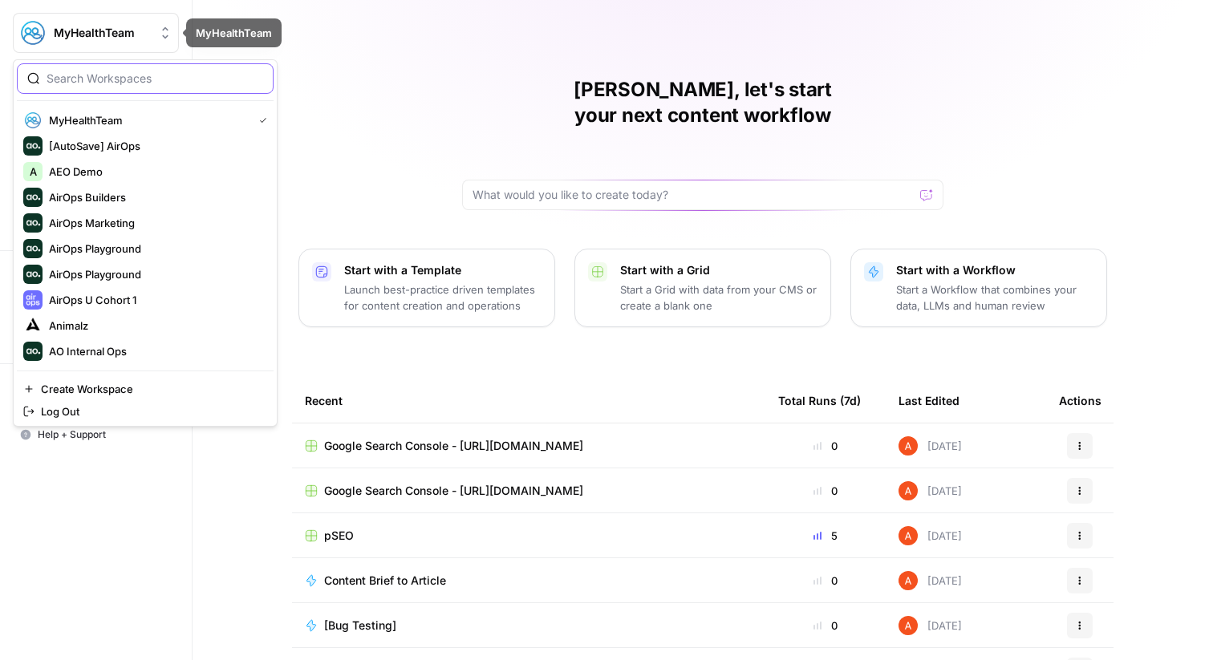
click at [134, 79] on input "search" at bounding box center [155, 79] width 217 height 16
type input "Apollo"
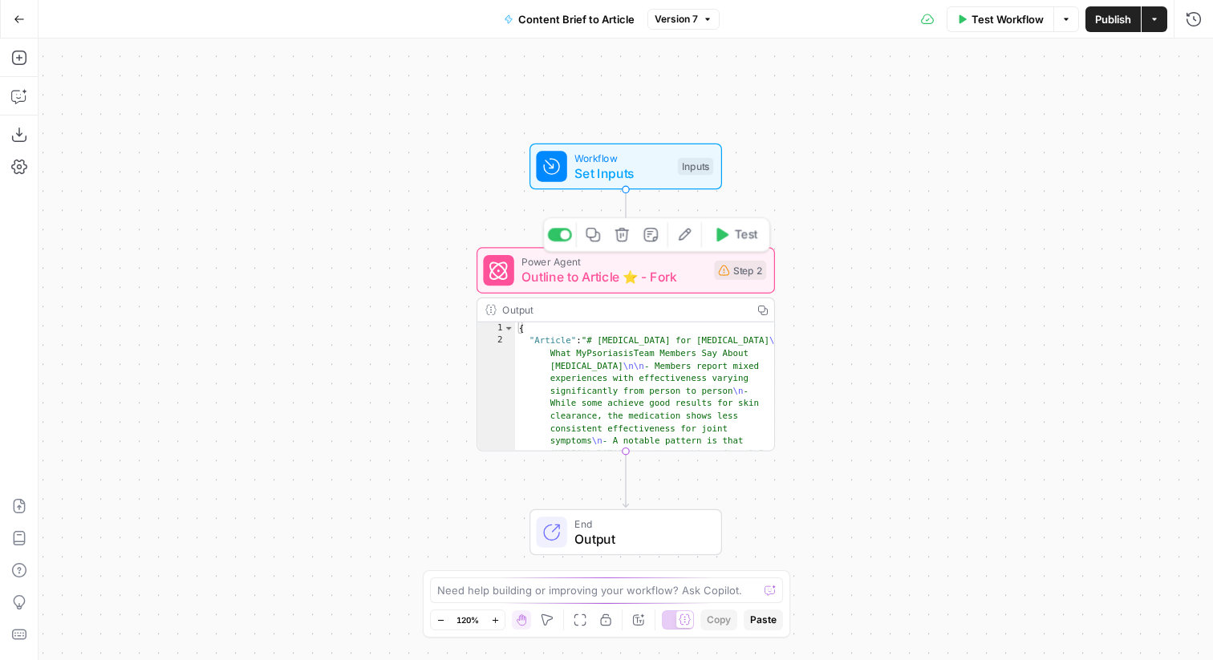
click at [666, 276] on span "Outline to Article ⭐️ - Fork" at bounding box center [614, 277] width 185 height 19
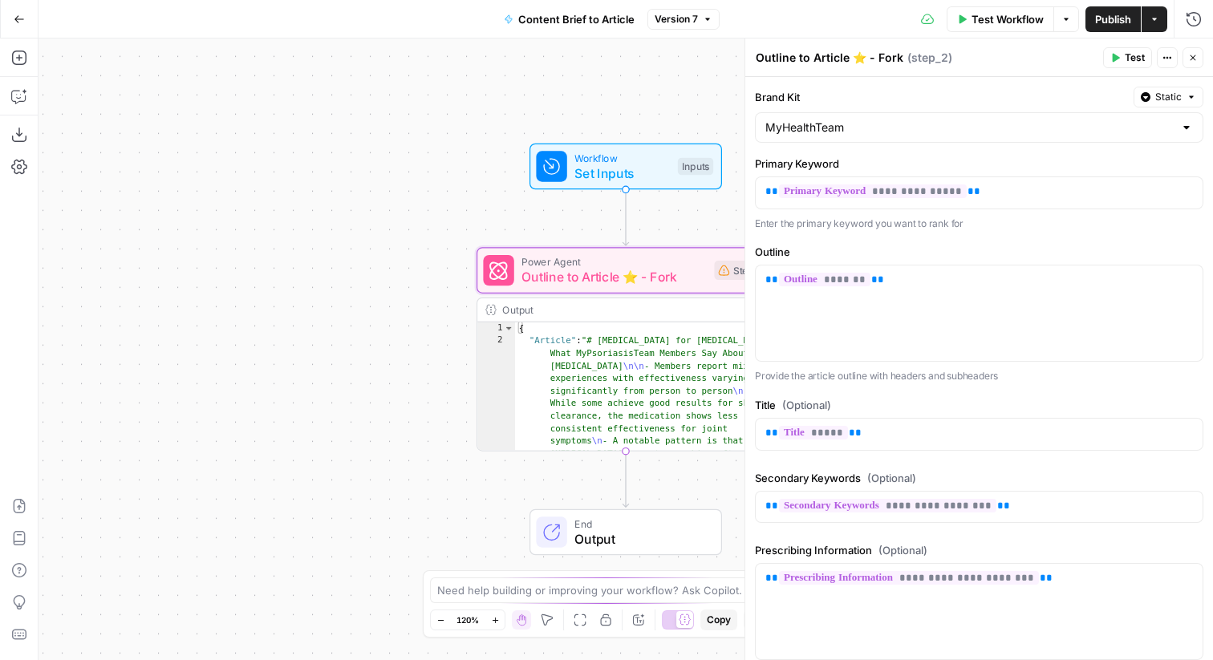
scroll to position [468, 0]
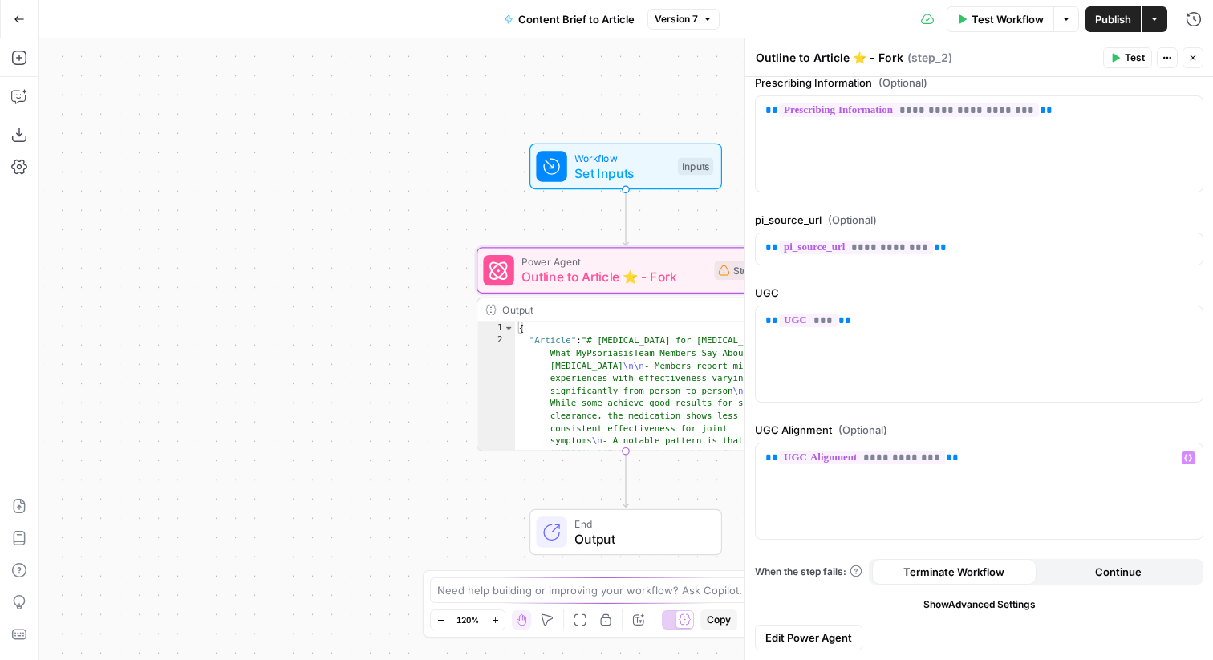
click at [834, 631] on span "Edit Power Agent" at bounding box center [809, 638] width 87 height 16
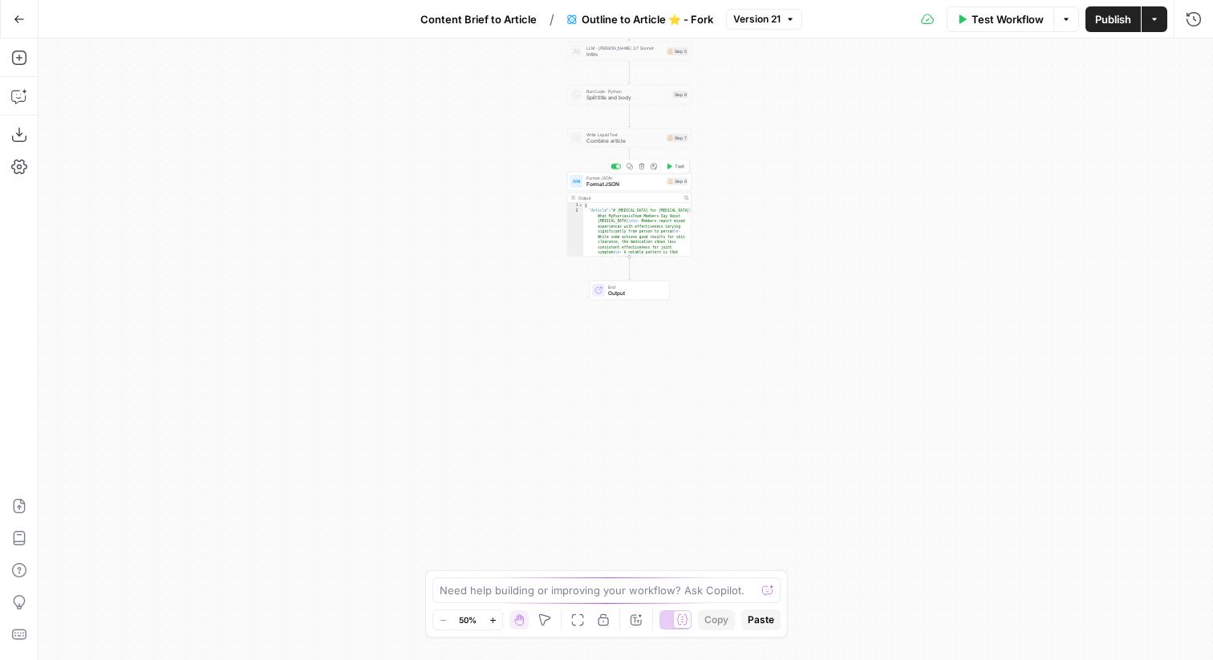
click at [650, 186] on span "Format JSON" at bounding box center [625, 185] width 77 height 8
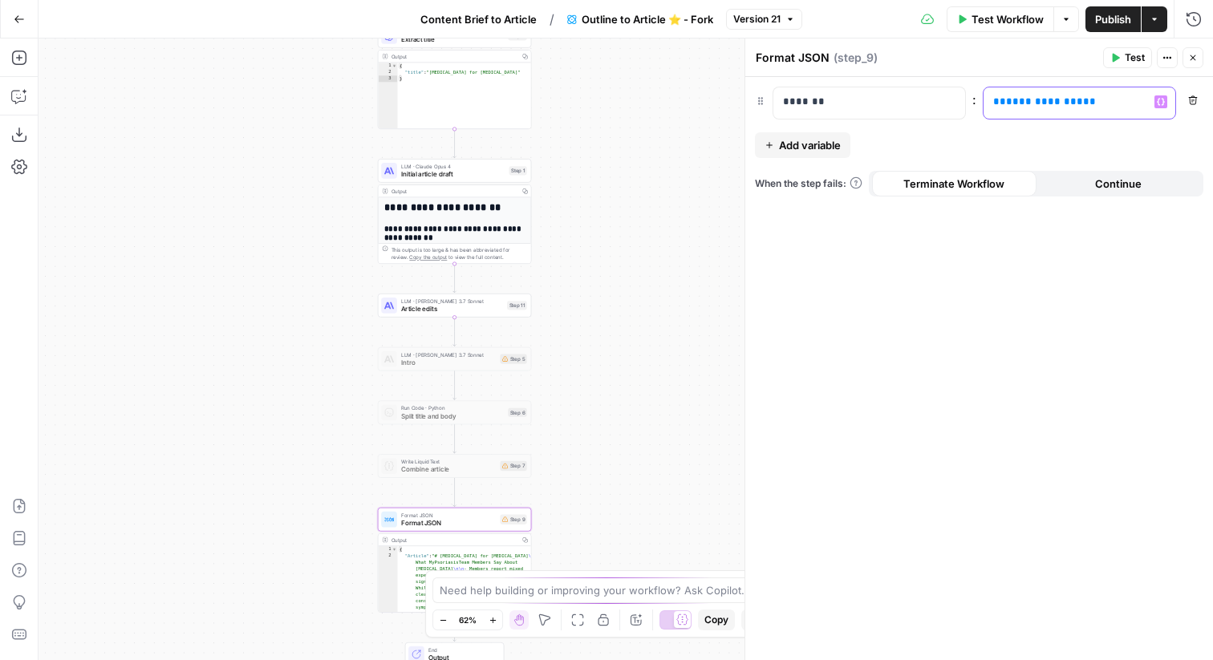
click at [1034, 102] on span "**********" at bounding box center [1044, 101] width 77 height 10
click at [1192, 58] on icon "button" at bounding box center [1194, 58] width 10 height 10
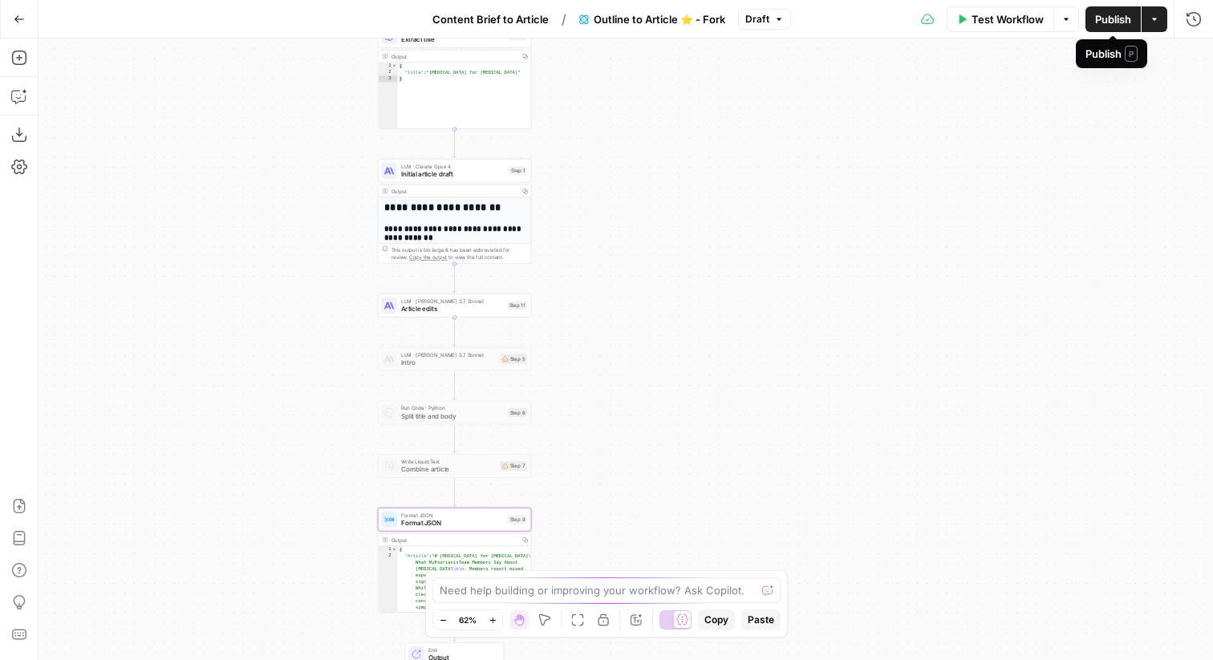
click at [1115, 19] on span "Publish" at bounding box center [1113, 19] width 36 height 16
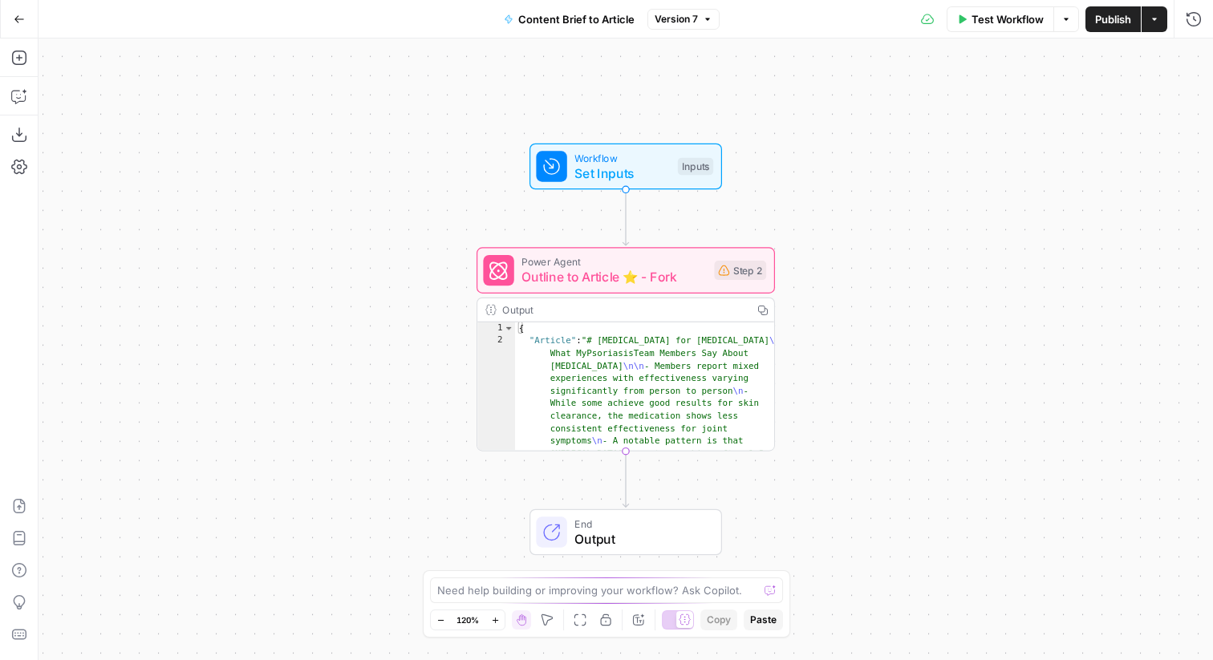
click at [534, 278] on span "Outline to Article ⭐️ - Fork" at bounding box center [614, 277] width 185 height 19
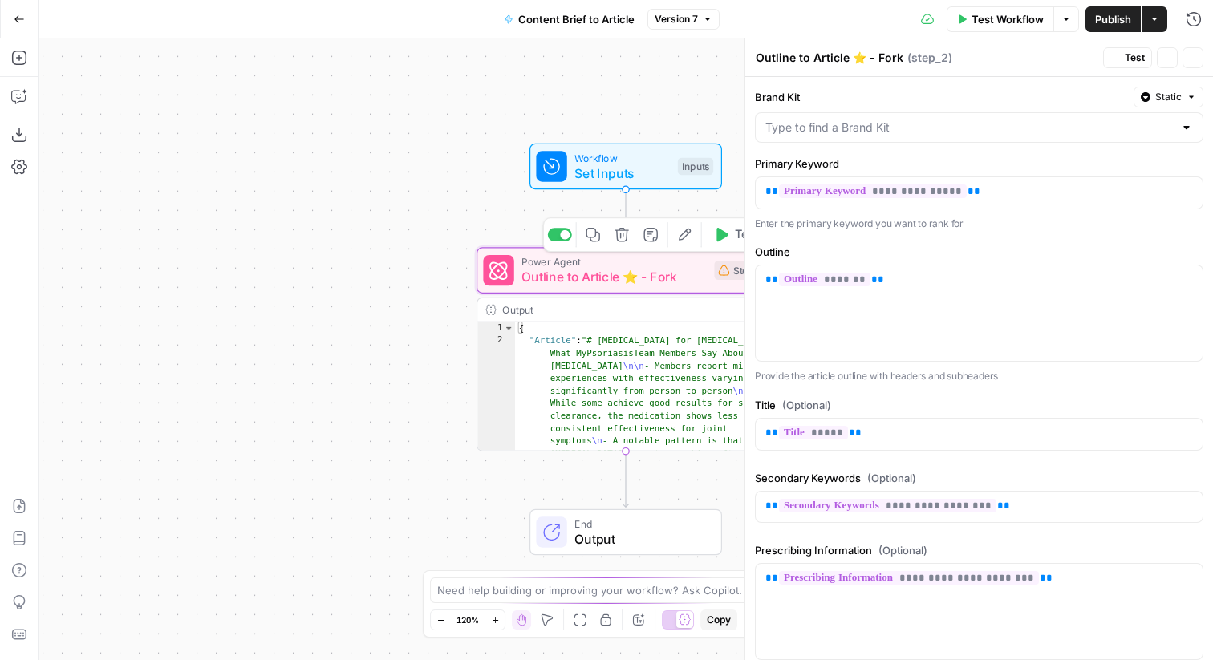
type input "MyHealthTeam"
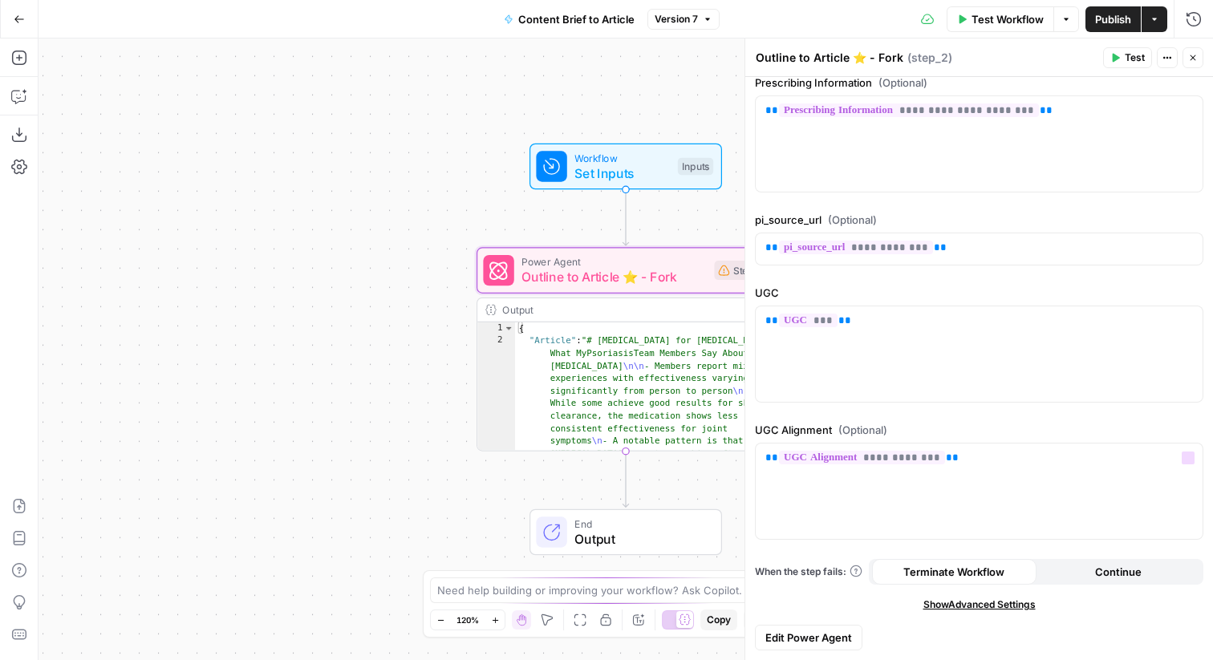
click at [827, 624] on div "**********" at bounding box center [980, 134] width 468 height 1051
click at [832, 636] on span "Edit Power Agent" at bounding box center [809, 638] width 87 height 16
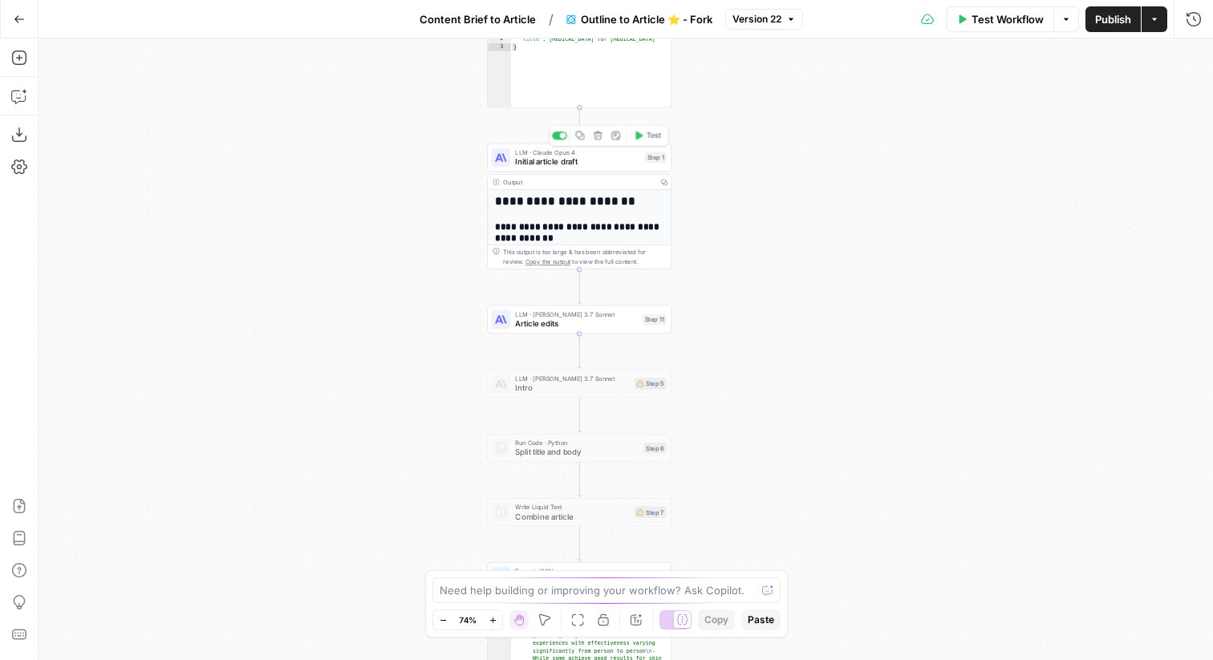
click at [648, 168] on div "LLM · [PERSON_NAME] 4 Initial article draft Step 1 Copy step Delete step Edit N…" at bounding box center [579, 158] width 175 height 20
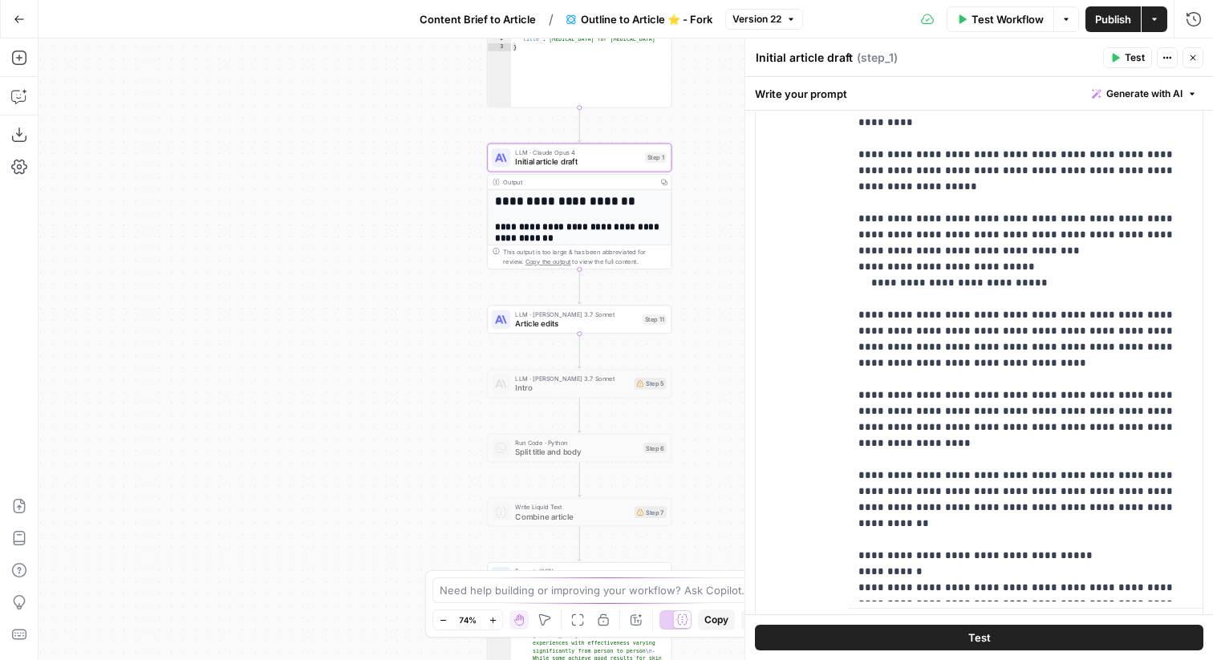
scroll to position [1229, 0]
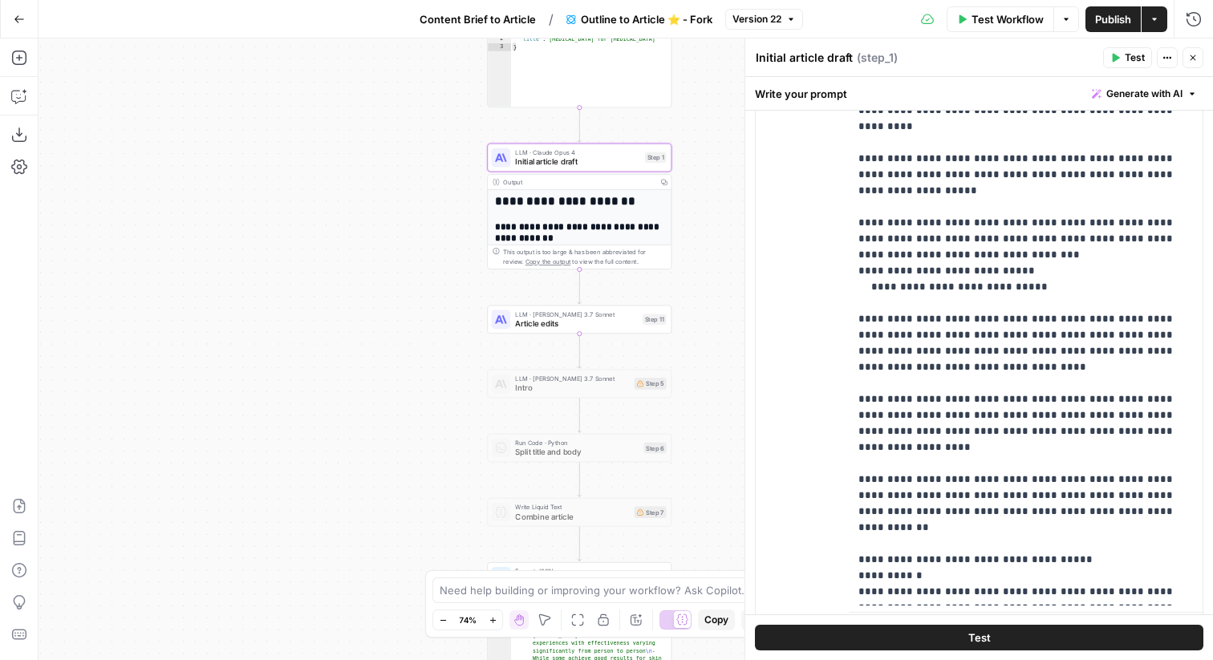
click at [22, 18] on icon "button" at bounding box center [19, 18] width 10 height 7
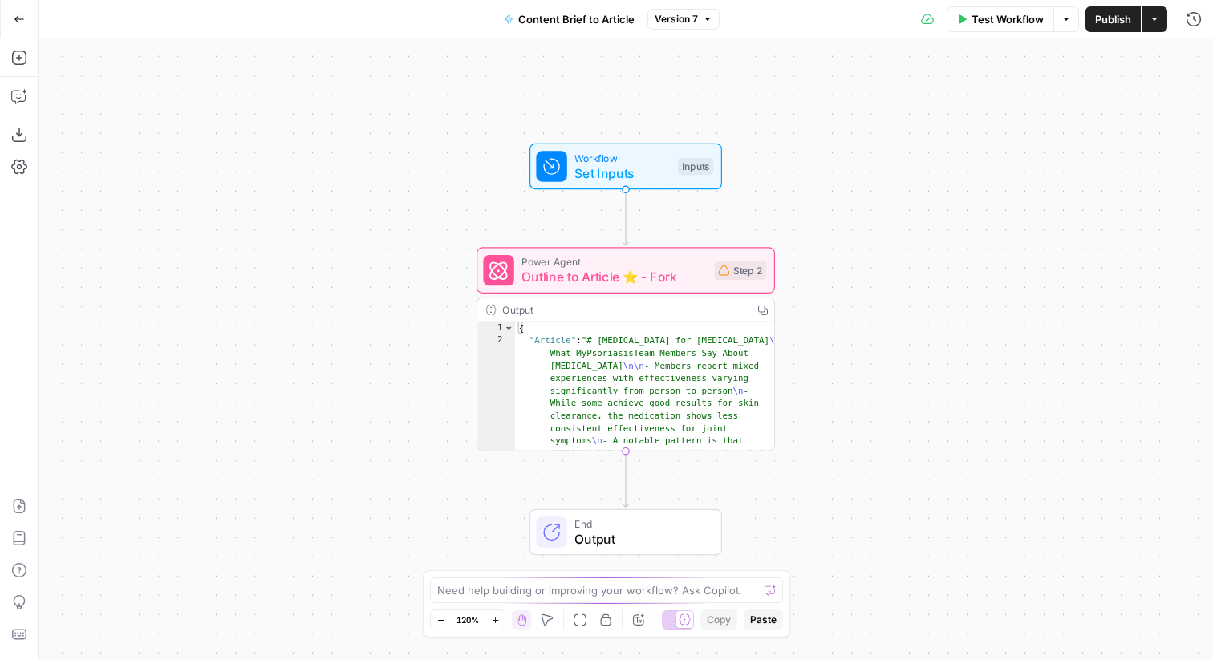
click at [23, 24] on button "Go Back" at bounding box center [19, 19] width 29 height 29
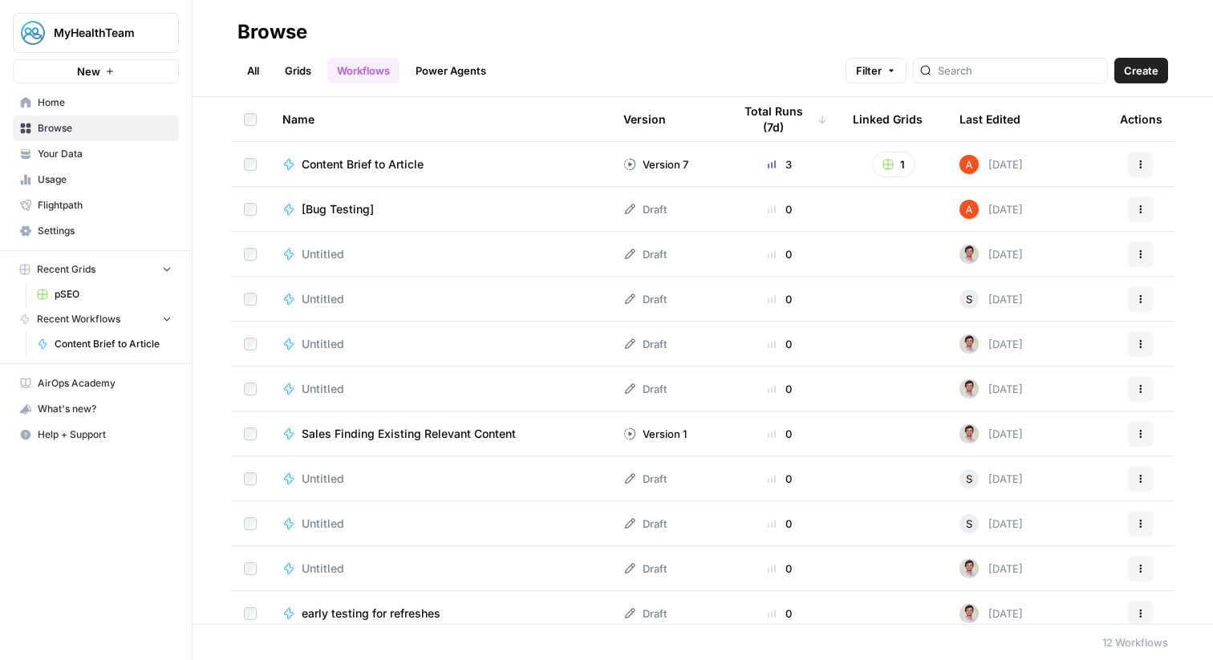
click at [318, 71] on link "Grids" at bounding box center [298, 71] width 46 height 26
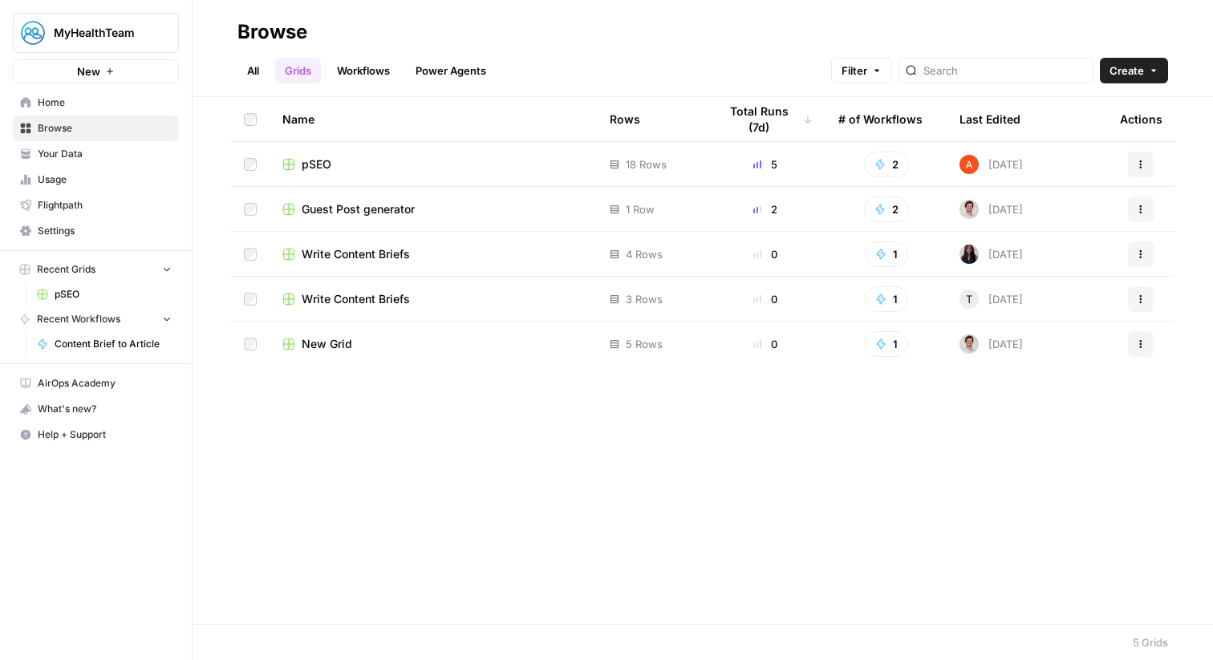
click at [327, 159] on span "pSEO" at bounding box center [317, 164] width 30 height 16
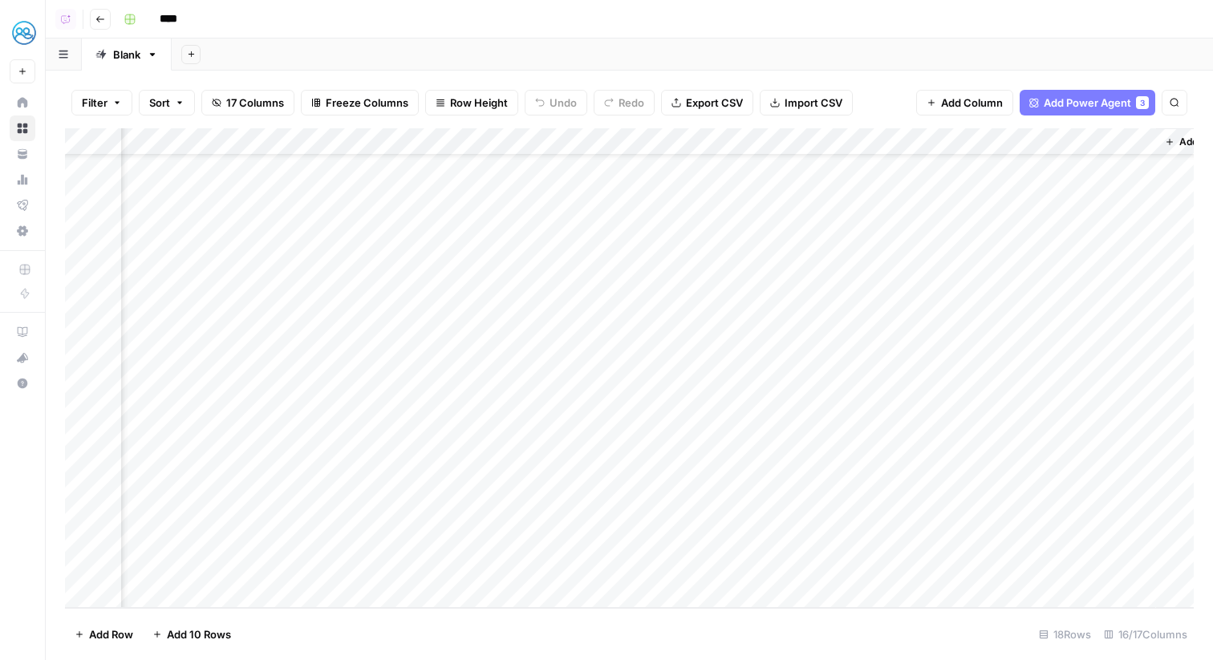
scroll to position [64, 1566]
click at [1094, 538] on div "Add Column" at bounding box center [629, 368] width 1129 height 480
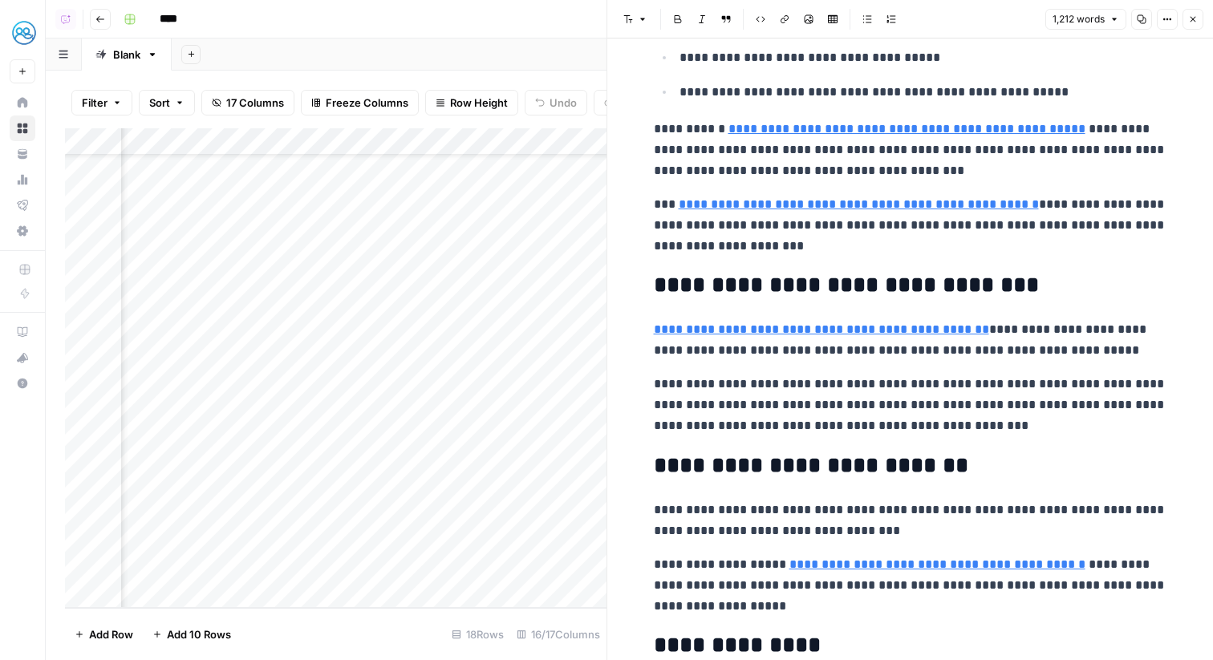
scroll to position [4098, 0]
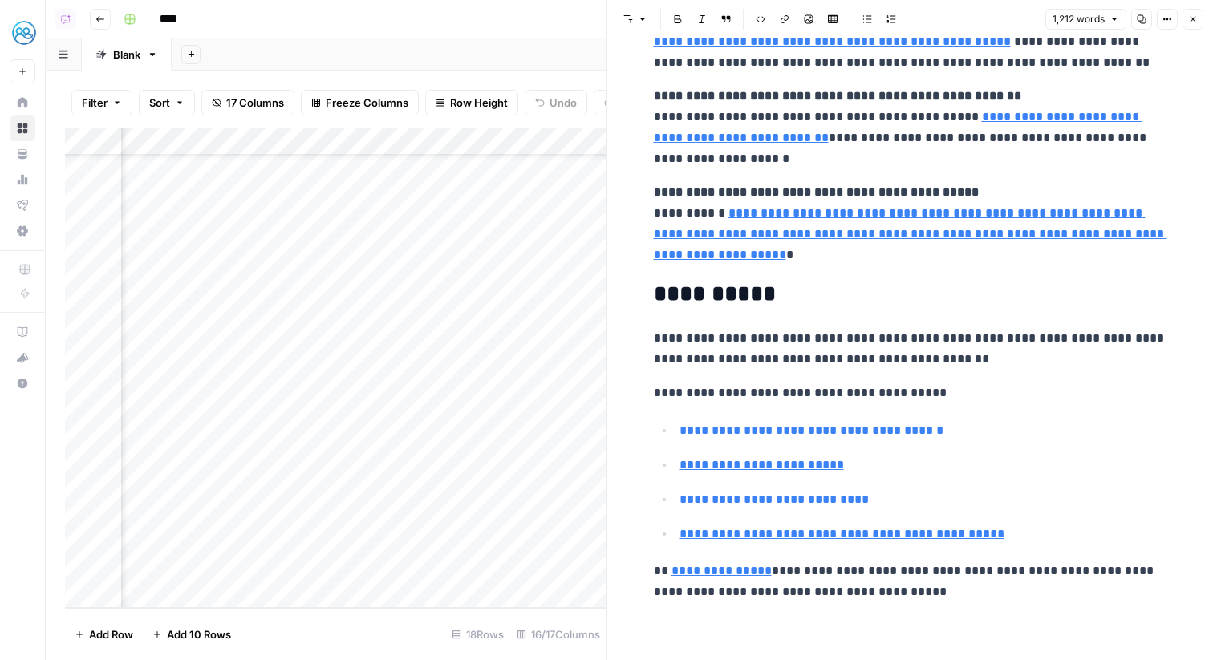
type input "[URL][DOMAIN_NAME]"
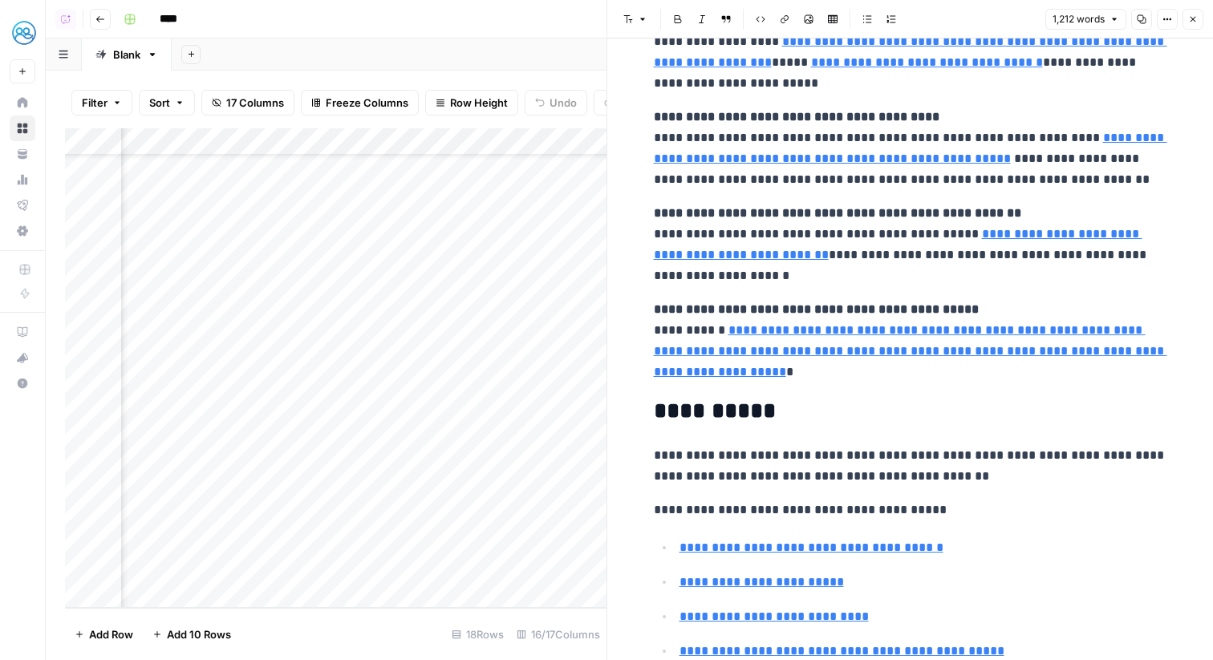
scroll to position [3977, 0]
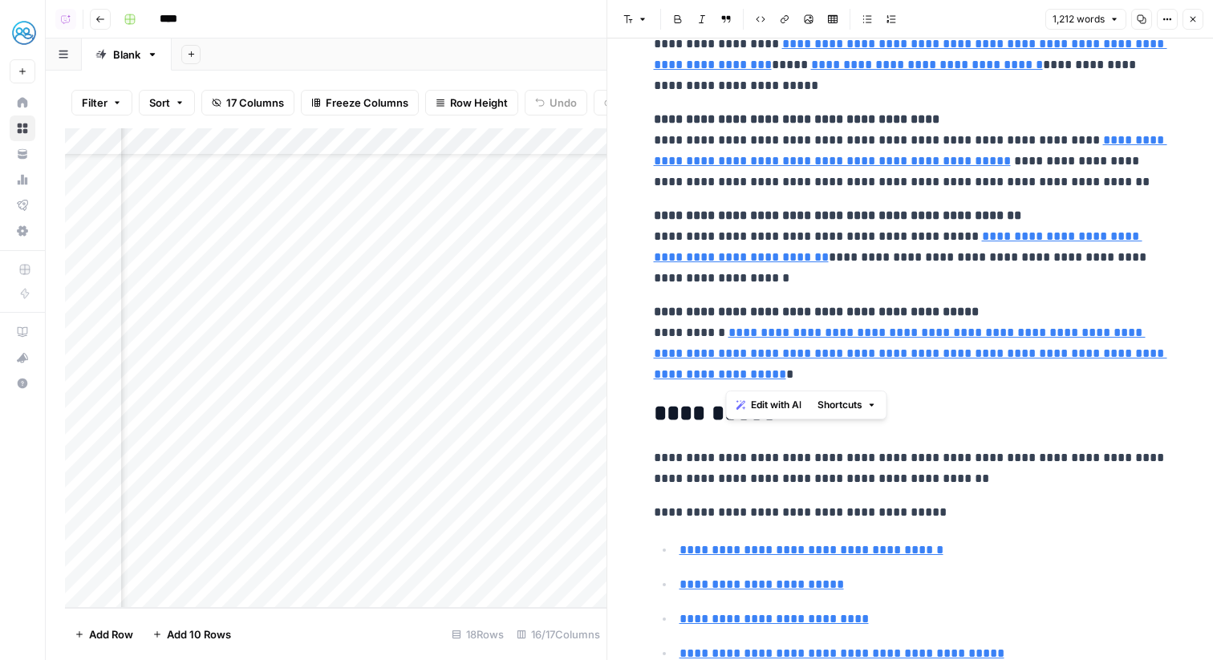
drag, startPoint x: 863, startPoint y: 372, endPoint x: 725, endPoint y: 339, distance: 140.9
click at [725, 339] on p "**********" at bounding box center [911, 343] width 514 height 83
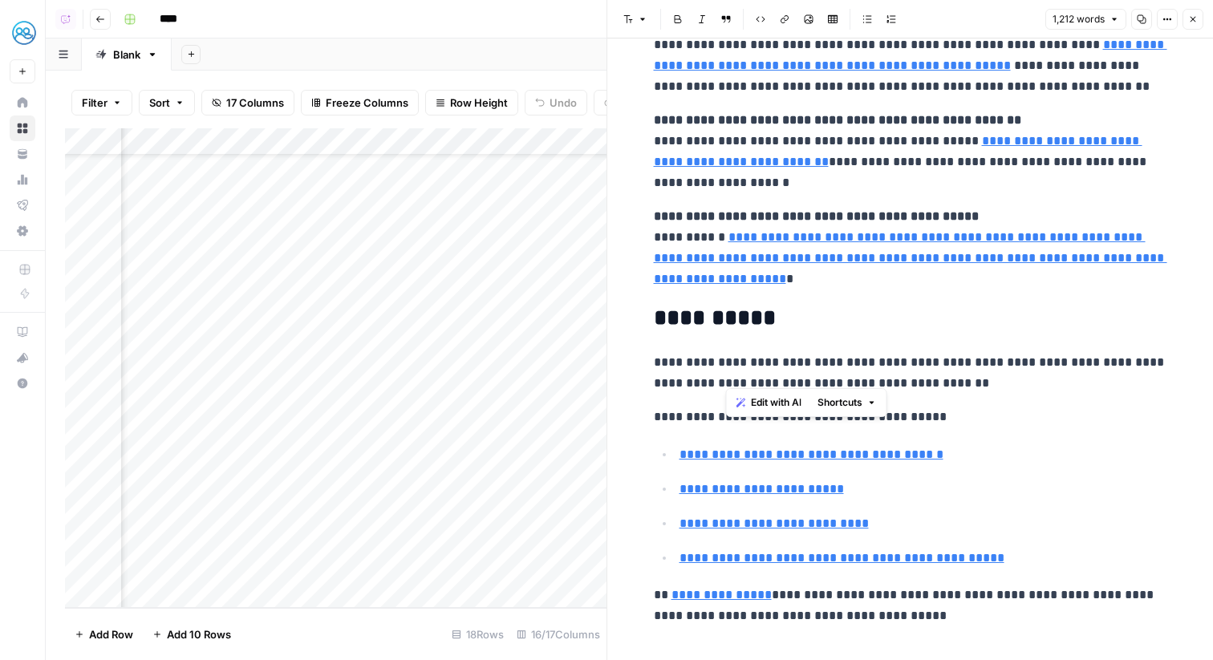
scroll to position [4098, 0]
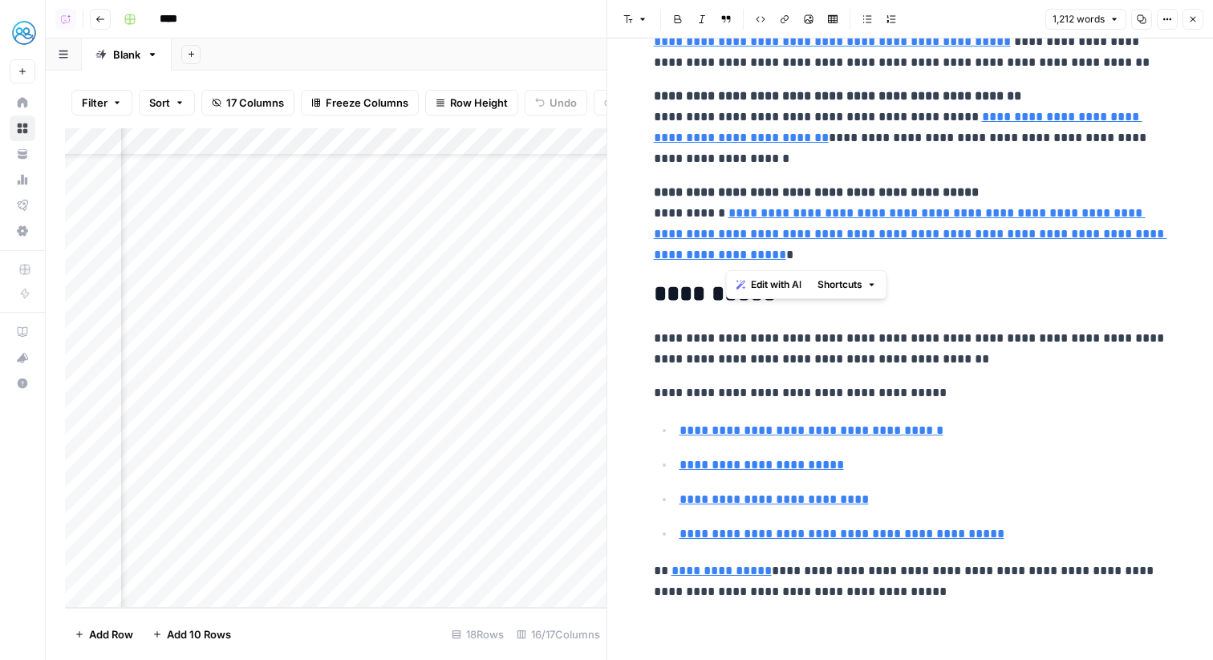
click at [959, 454] on li "**********" at bounding box center [921, 465] width 493 height 22
drag, startPoint x: 995, startPoint y: 542, endPoint x: 677, endPoint y: 540, distance: 317.8
click at [677, 540] on li "**********" at bounding box center [921, 534] width 493 height 22
click at [1197, 22] on icon "button" at bounding box center [1194, 19] width 10 height 10
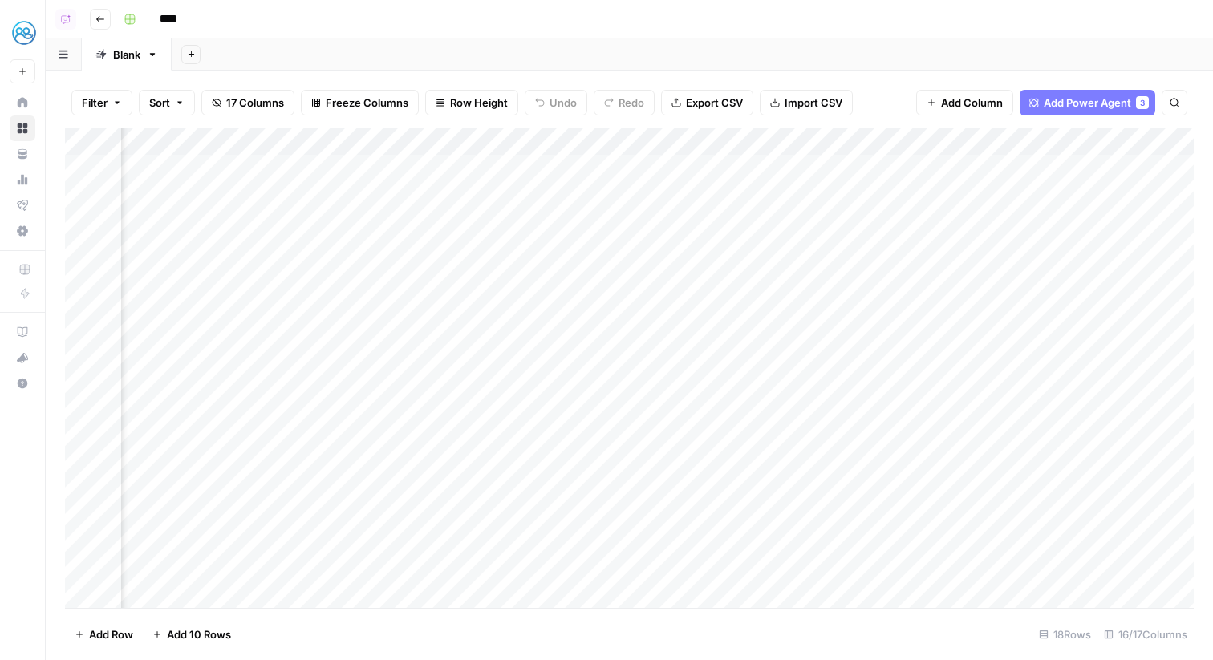
scroll to position [0, 1078]
click at [97, 16] on icon "button" at bounding box center [100, 19] width 10 height 10
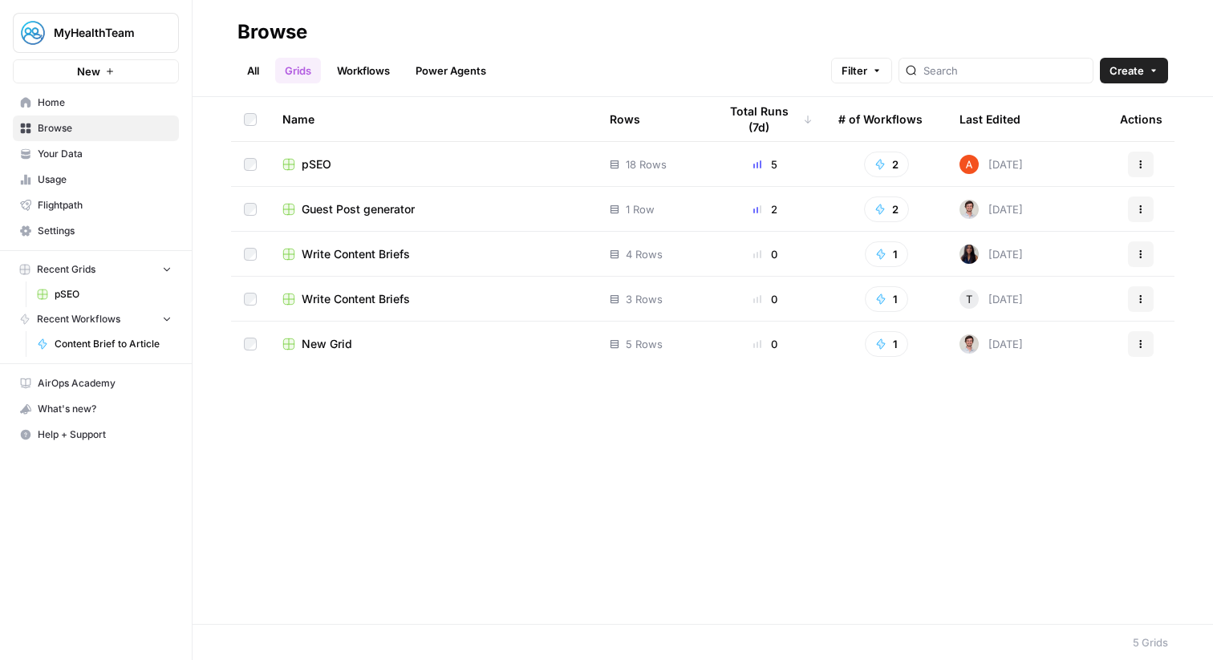
click at [1123, 71] on span "Create" at bounding box center [1127, 71] width 35 height 16
click at [133, 234] on span "Settings" at bounding box center [105, 231] width 134 height 14
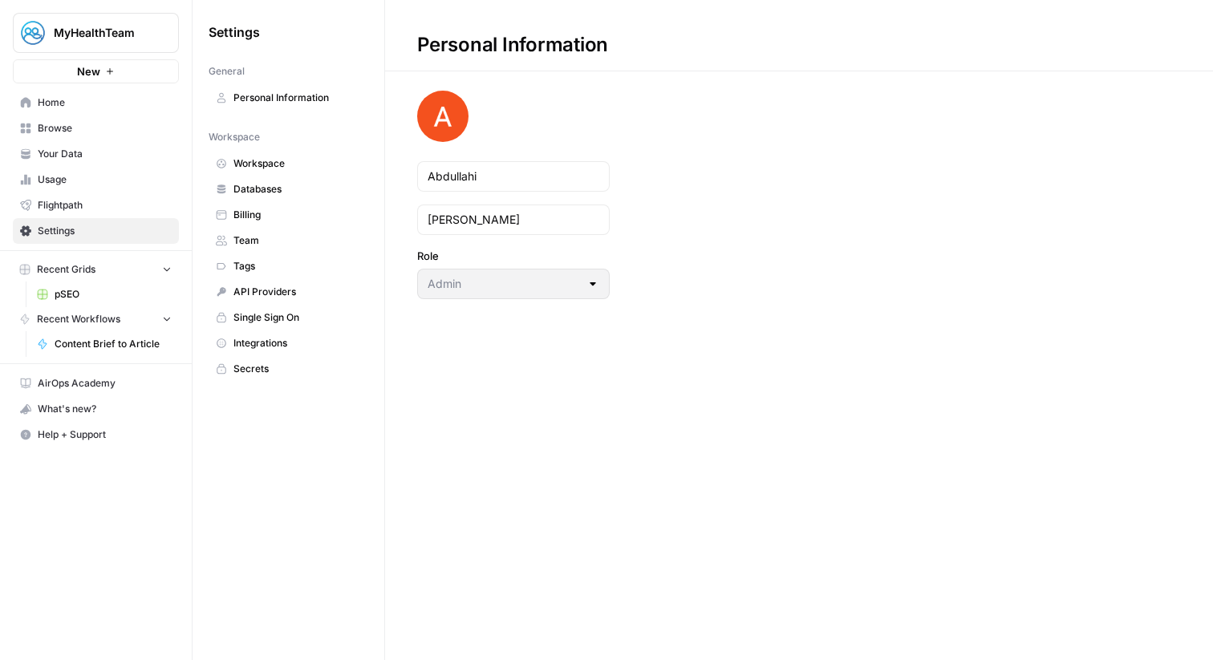
click at [283, 335] on link "Integrations" at bounding box center [289, 344] width 160 height 26
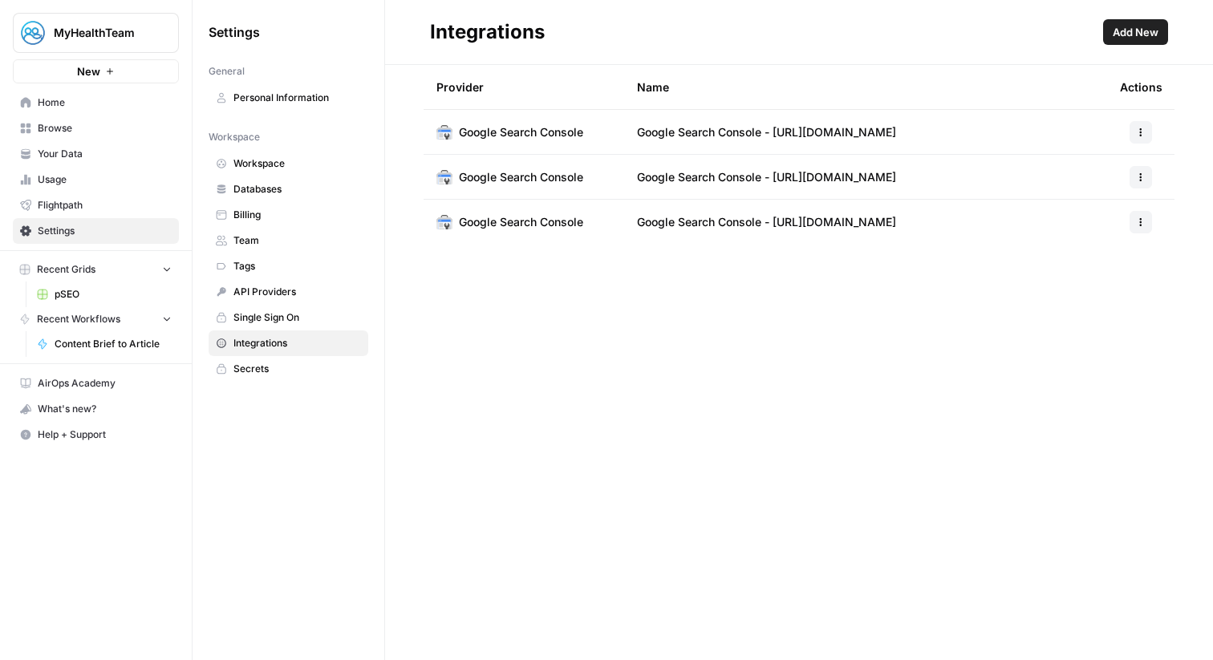
click at [124, 131] on span "Browse" at bounding box center [105, 128] width 134 height 14
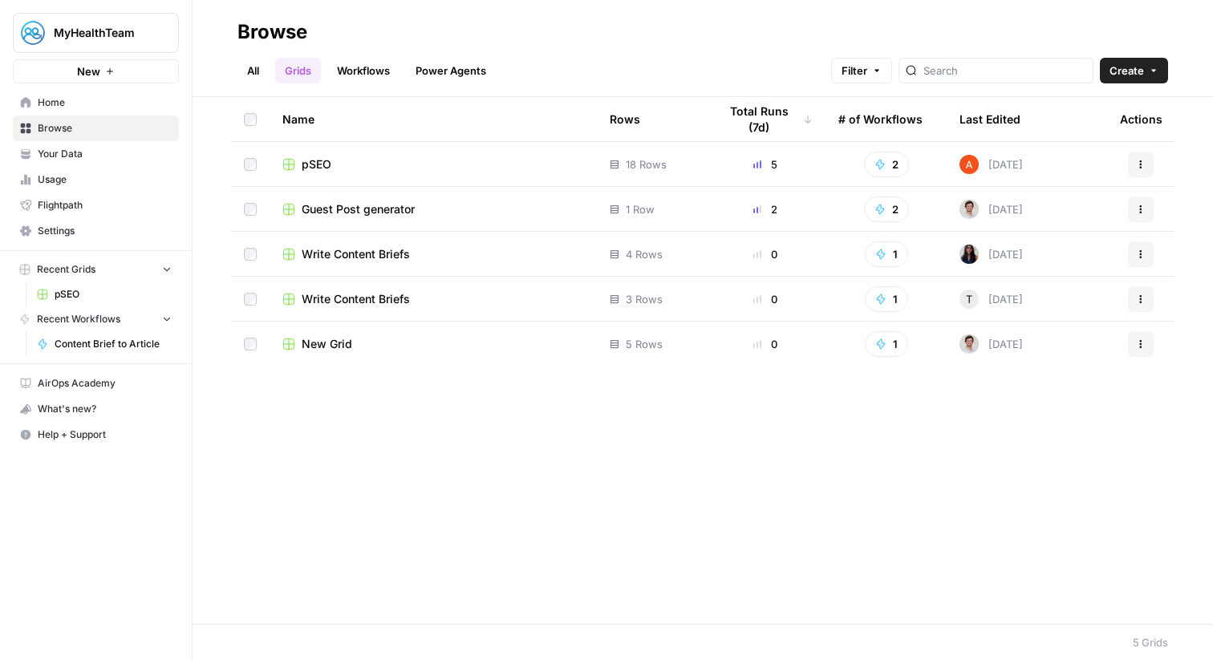
click at [1136, 70] on span "Create" at bounding box center [1127, 71] width 35 height 16
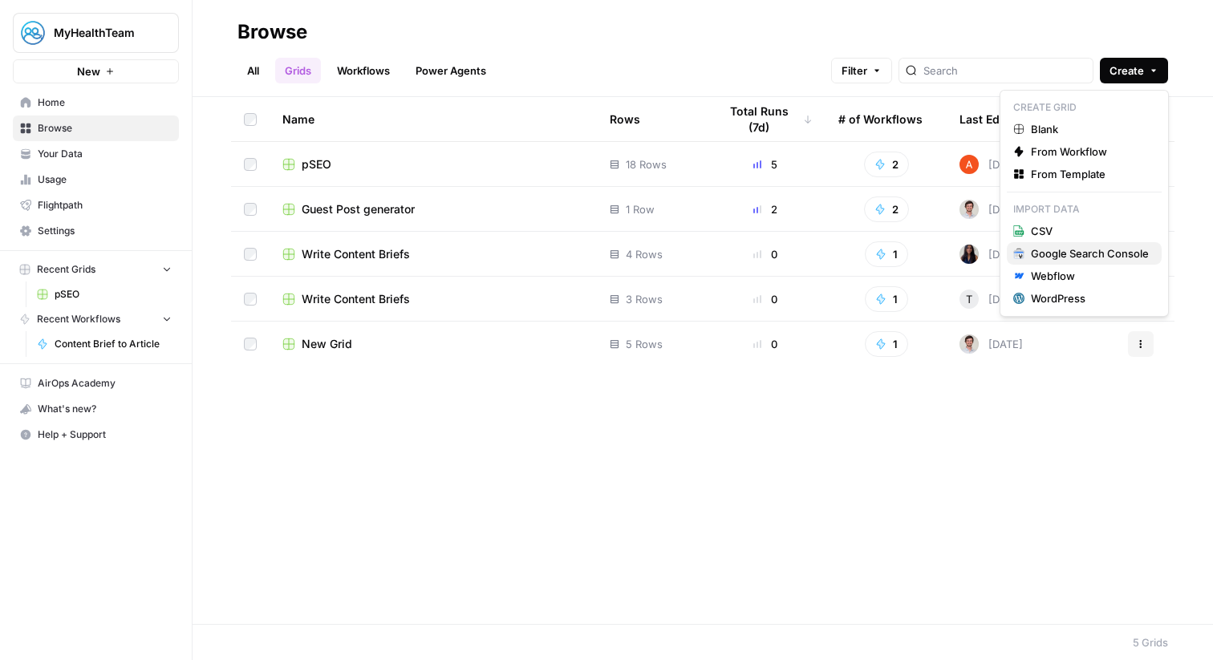
click at [1056, 257] on div "Google Search Console" at bounding box center [1090, 254] width 118 height 16
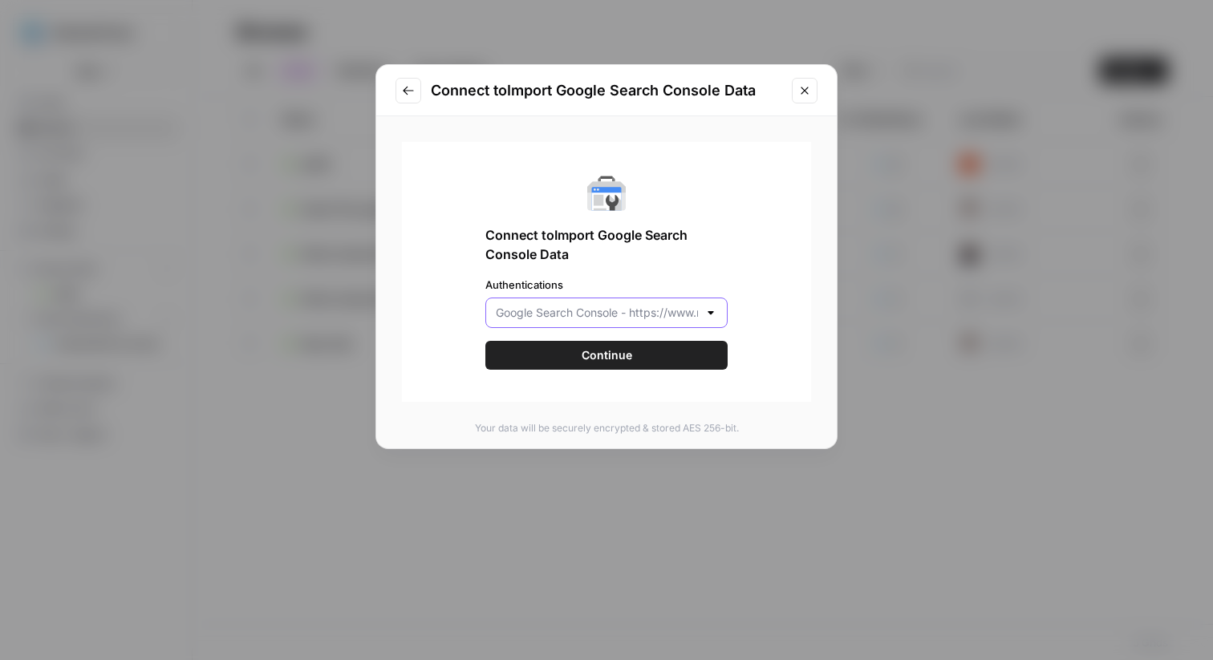
click at [636, 316] on input "Authentications" at bounding box center [597, 313] width 202 height 16
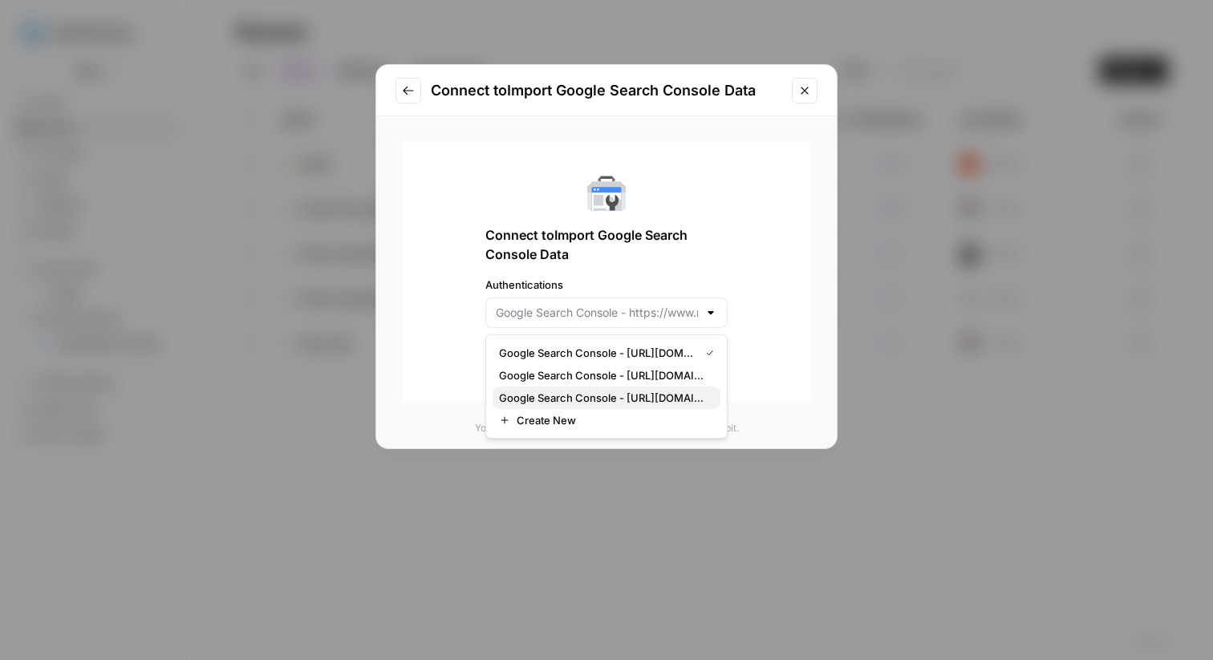
click at [623, 390] on span "Google Search Console - [URL][DOMAIN_NAME]" at bounding box center [603, 398] width 209 height 16
type input "Google Search Console - [URL][DOMAIN_NAME]"
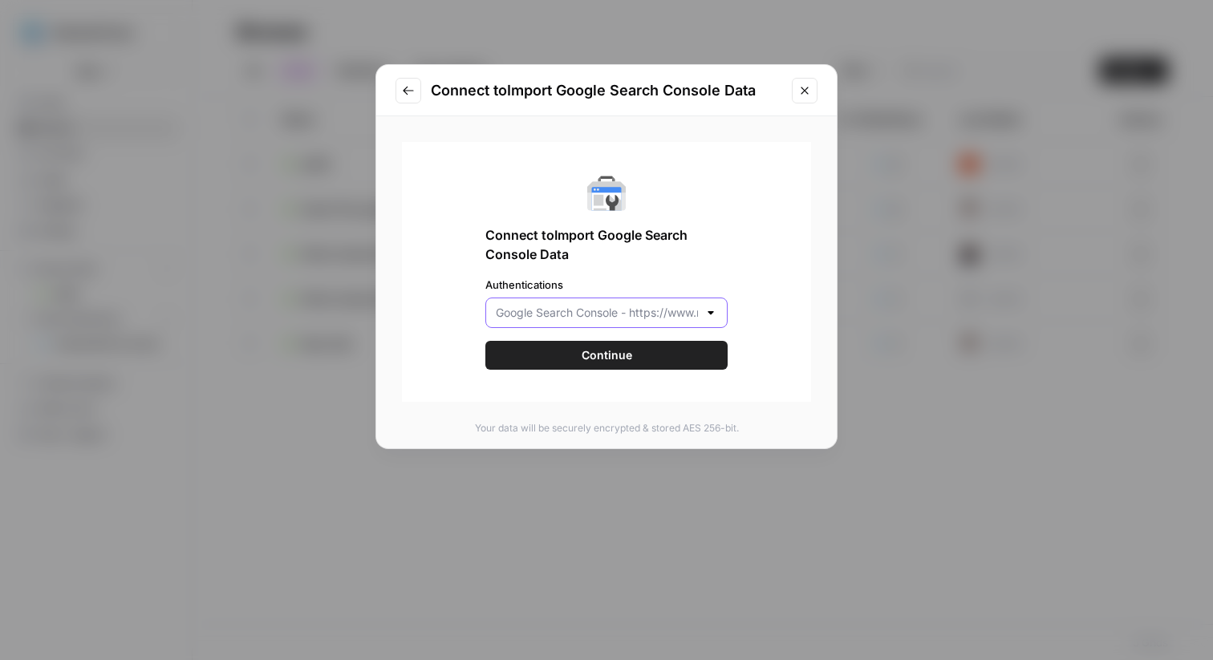
click at [685, 315] on input "Authentications" at bounding box center [597, 313] width 202 height 16
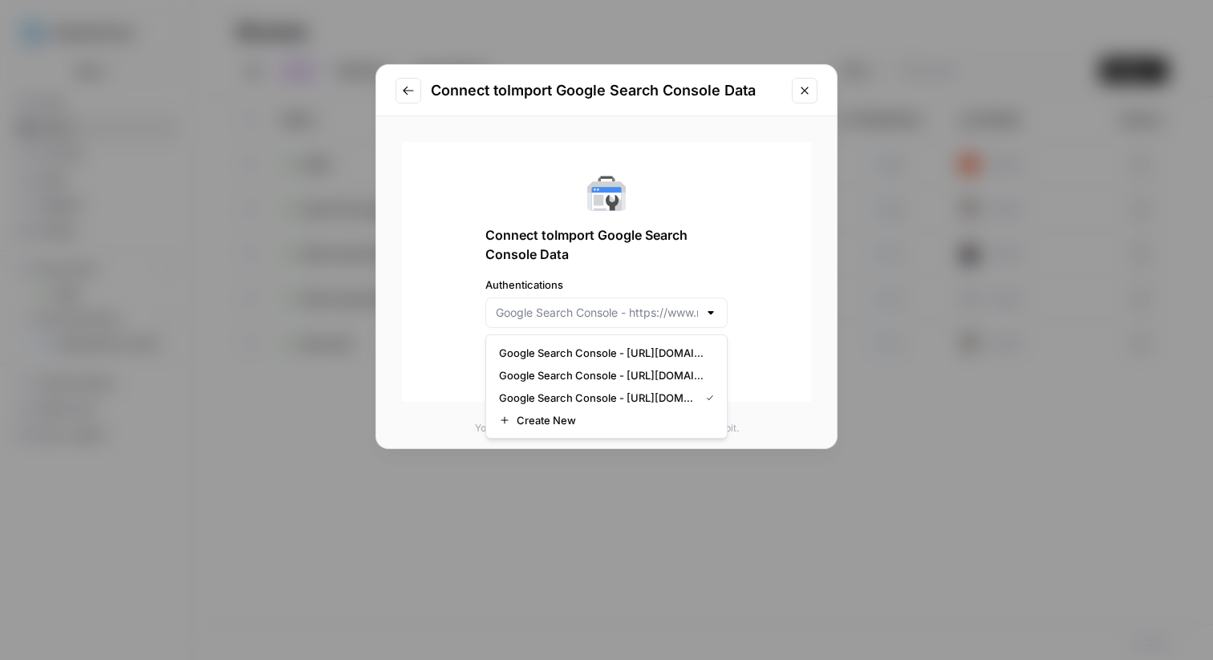
type input "Google Search Console - [URL][DOMAIN_NAME]"
click at [817, 305] on div "Connect to Import Google Search Console Data Authentications Google Search Cons…" at bounding box center [606, 296] width 461 height 361
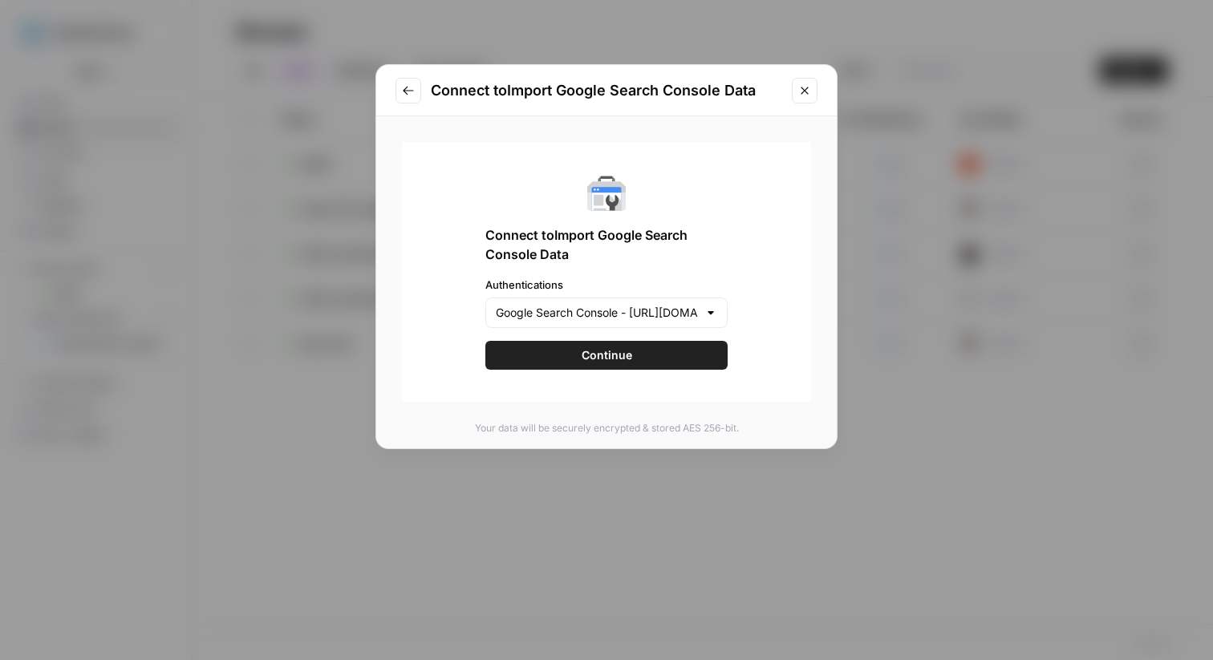
click at [681, 353] on button "Continue" at bounding box center [607, 355] width 242 height 29
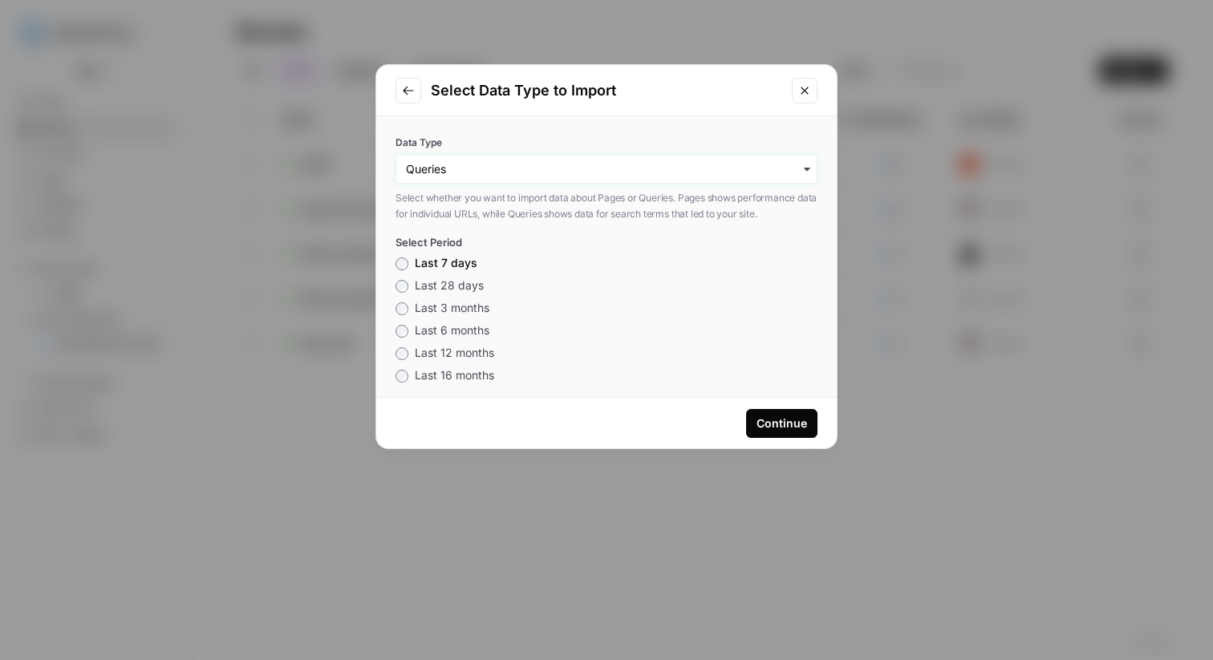
click at [478, 168] on input "Data Type" at bounding box center [606, 169] width 401 height 16
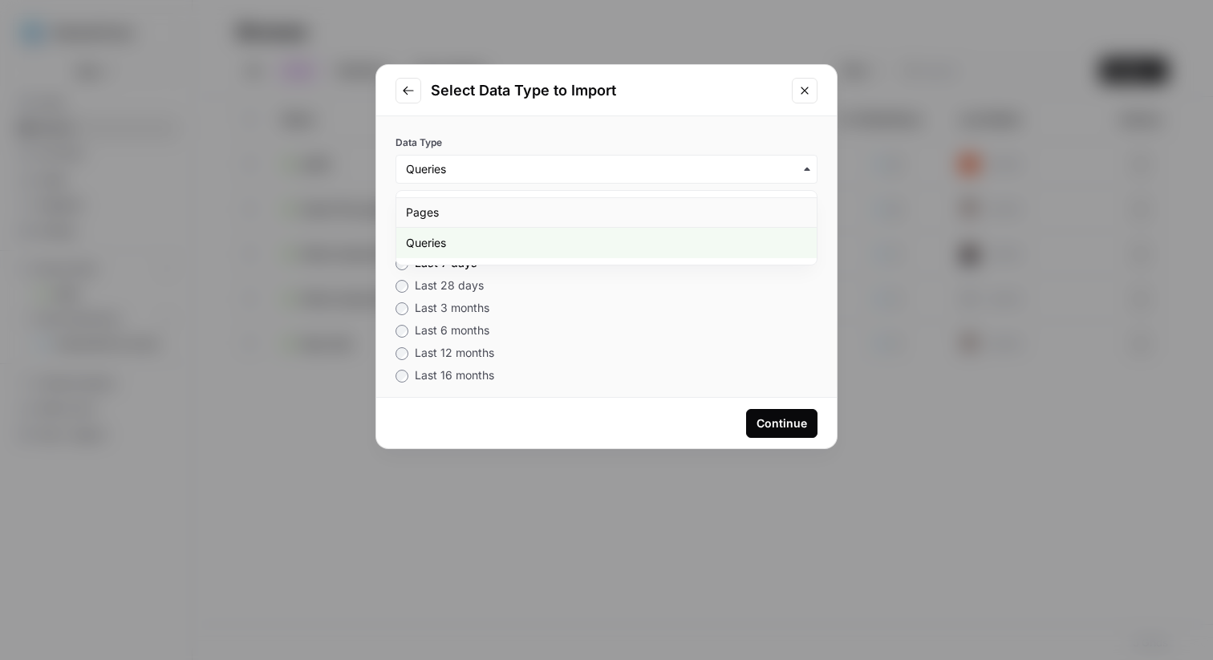
click at [531, 208] on div "Pages" at bounding box center [606, 212] width 421 height 30
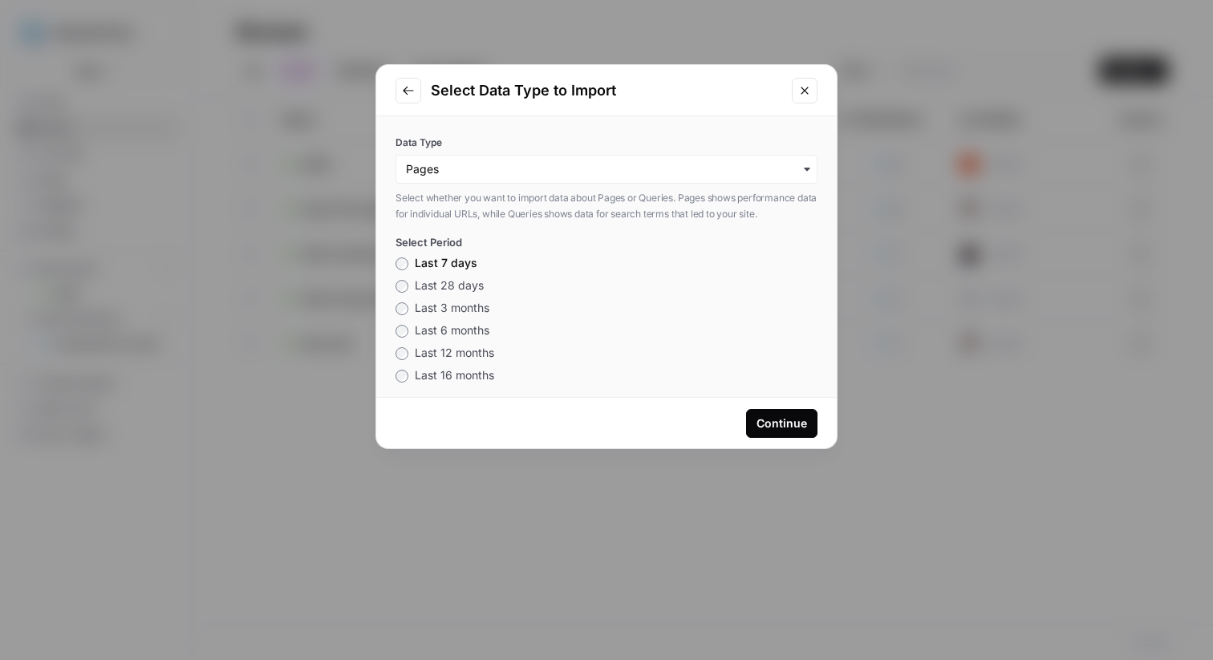
scroll to position [15, 0]
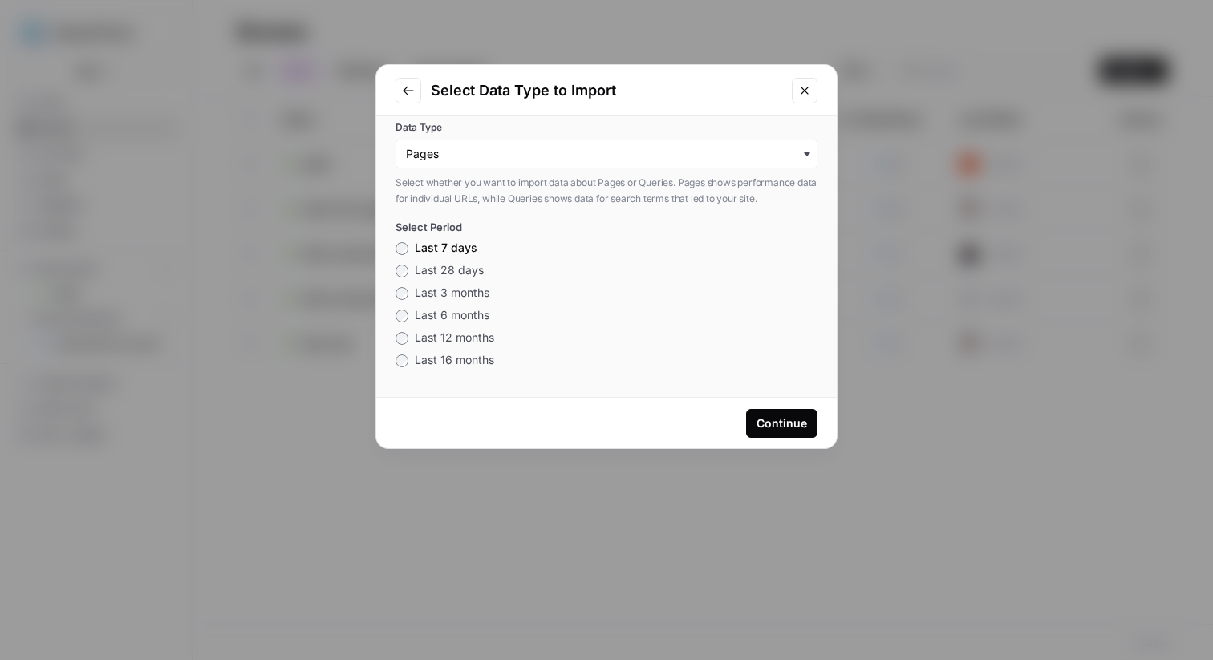
click at [472, 338] on span "Last 12 months" at bounding box center [454, 338] width 79 height 14
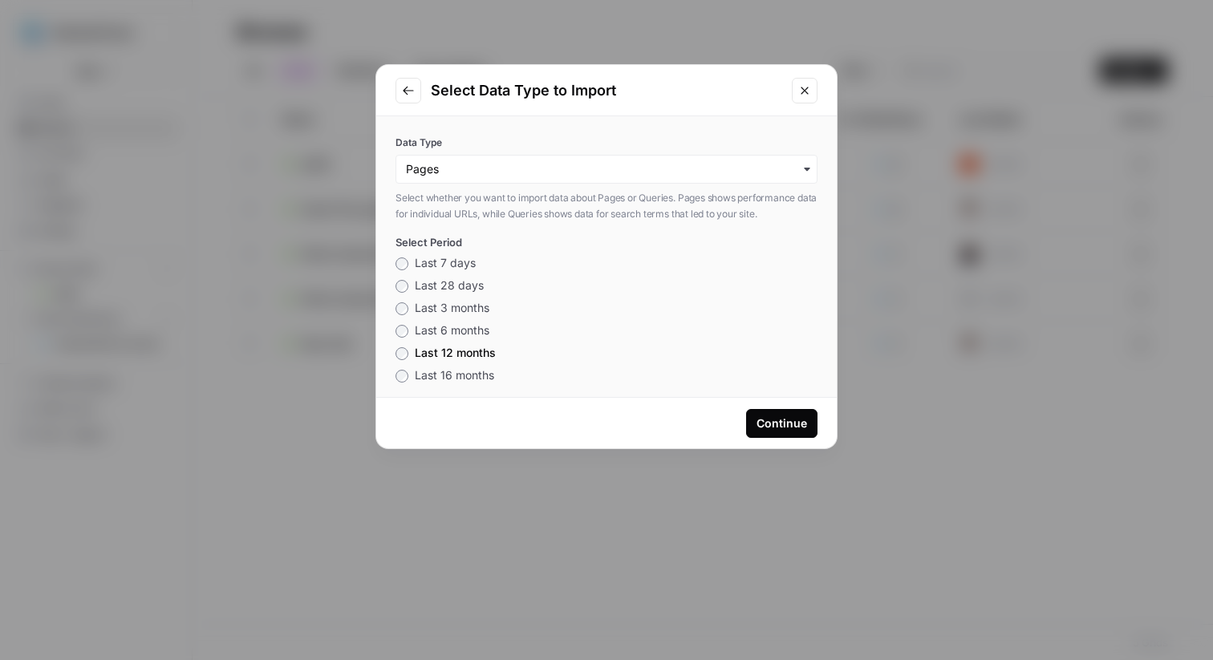
click at [767, 419] on div "Continue" at bounding box center [782, 424] width 51 height 16
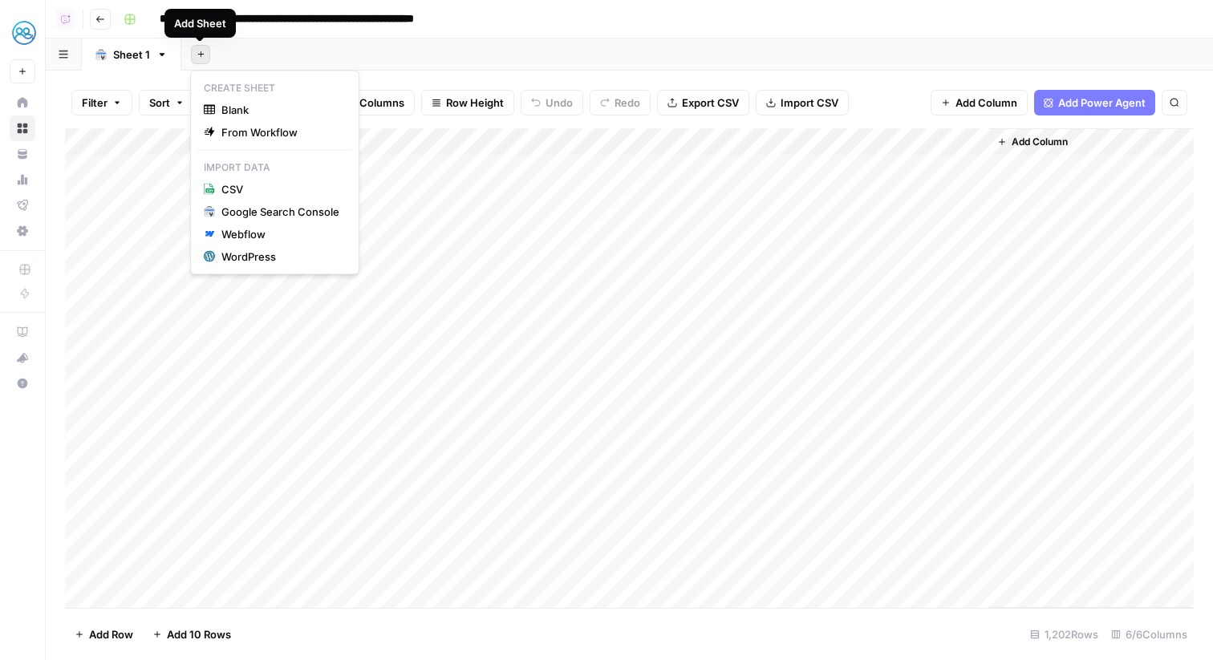
click at [198, 58] on icon "button" at bounding box center [201, 54] width 9 height 9
click at [251, 115] on span "Blank" at bounding box center [280, 110] width 118 height 16
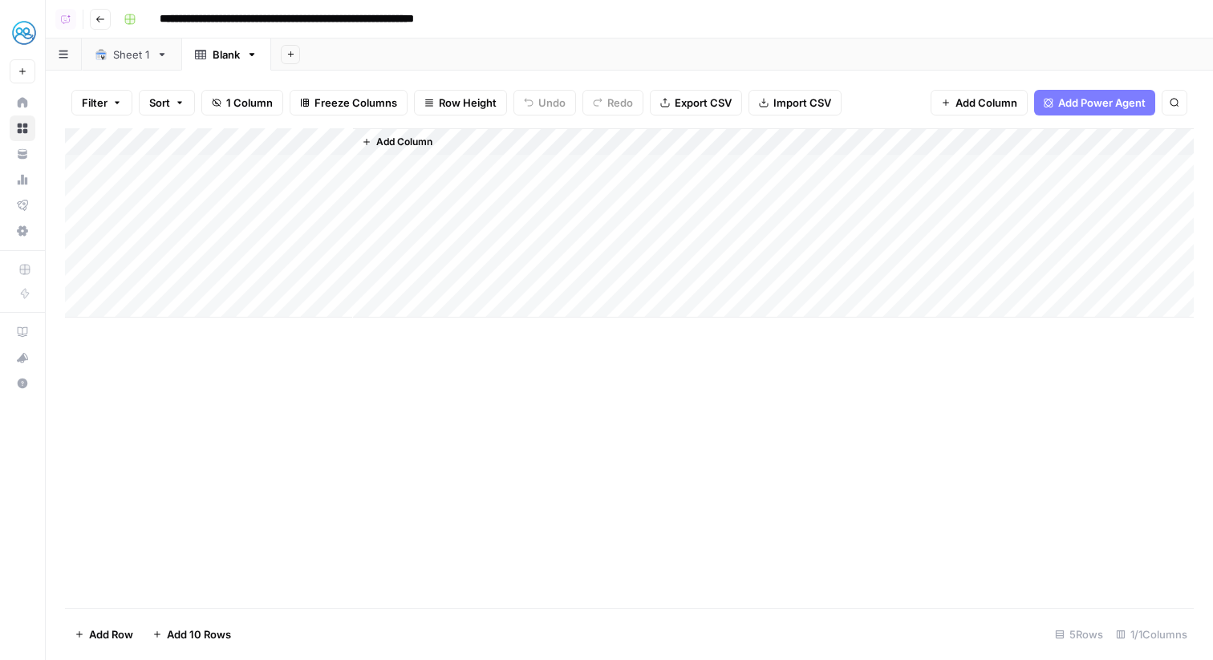
click at [138, 57] on div "Sheet 1" at bounding box center [131, 55] width 37 height 16
click at [205, 65] on link "Blank" at bounding box center [226, 55] width 90 height 32
click at [117, 62] on div "Sheet 1" at bounding box center [131, 55] width 37 height 16
click at [108, 100] on button "Filter" at bounding box center [101, 103] width 61 height 26
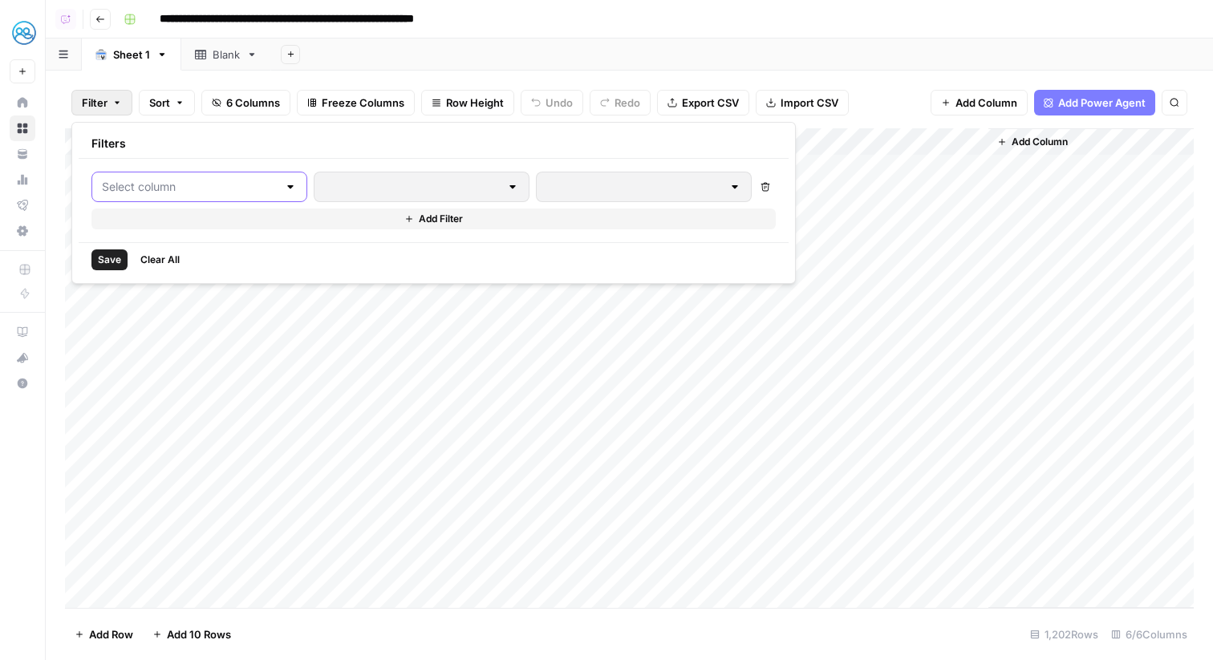
click at [180, 192] on input "text" at bounding box center [190, 187] width 176 height 16
click at [257, 149] on div "Filters" at bounding box center [434, 144] width 710 height 30
click at [99, 22] on icon "button" at bounding box center [100, 19] width 10 height 10
click at [103, 22] on icon "button" at bounding box center [100, 19] width 10 height 10
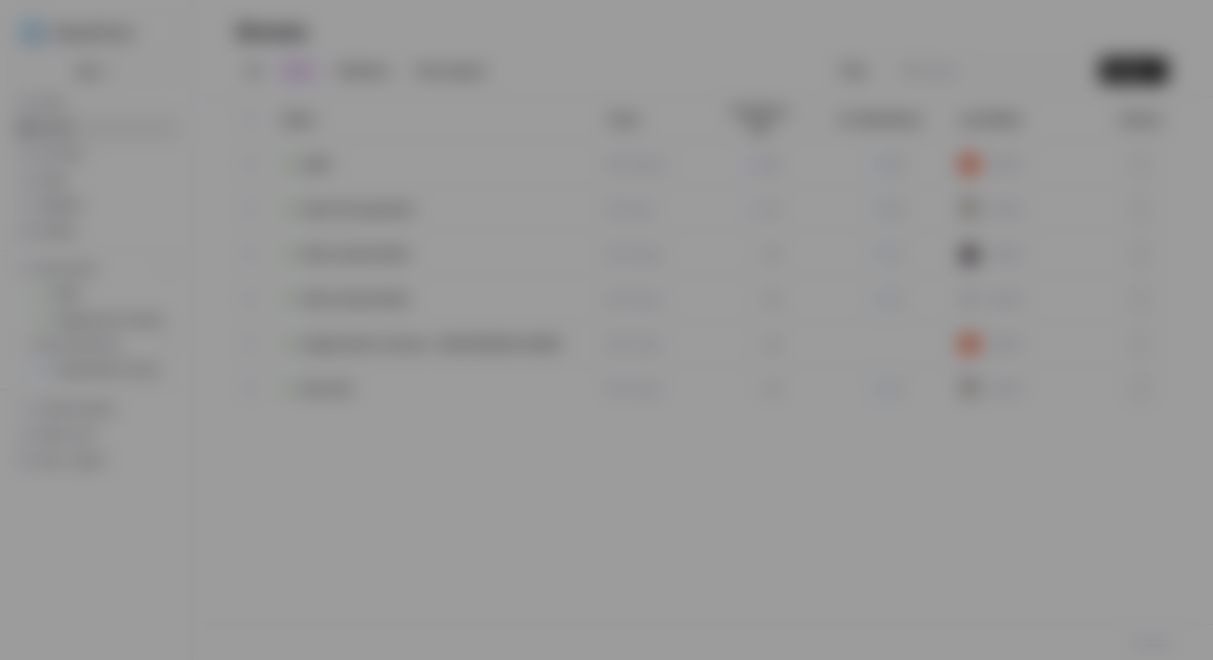
type input "Google Search Console - https://www.mypsoriasisteam.com/"
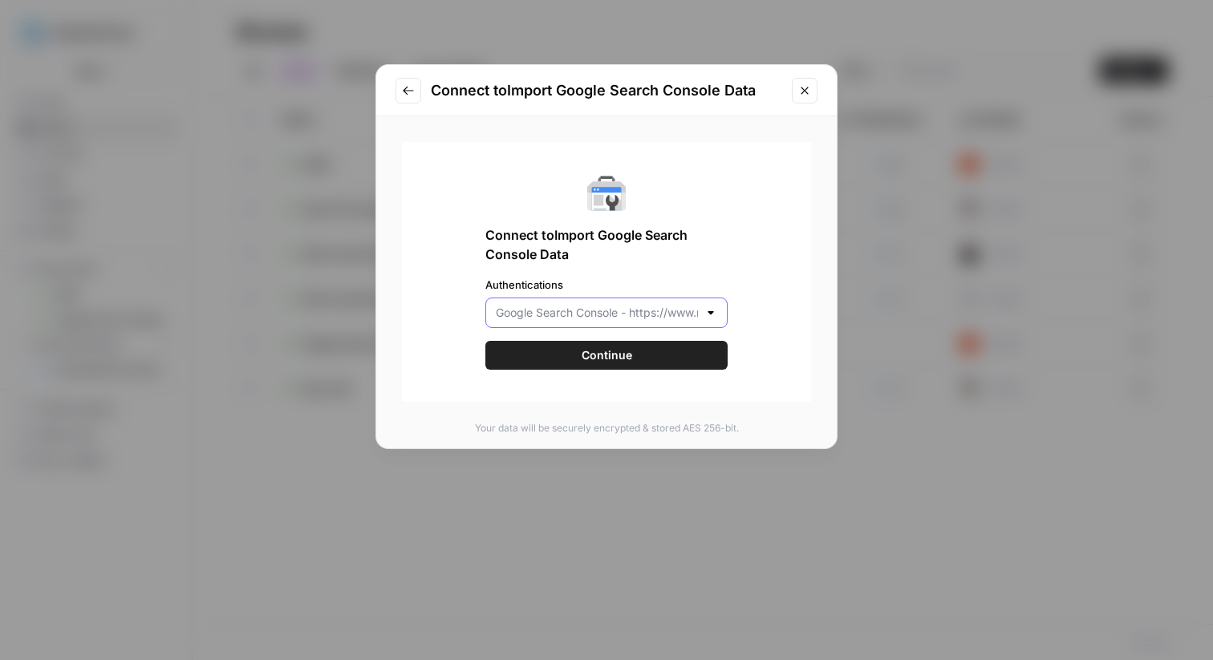
click at [631, 316] on input "Authentications" at bounding box center [597, 313] width 202 height 16
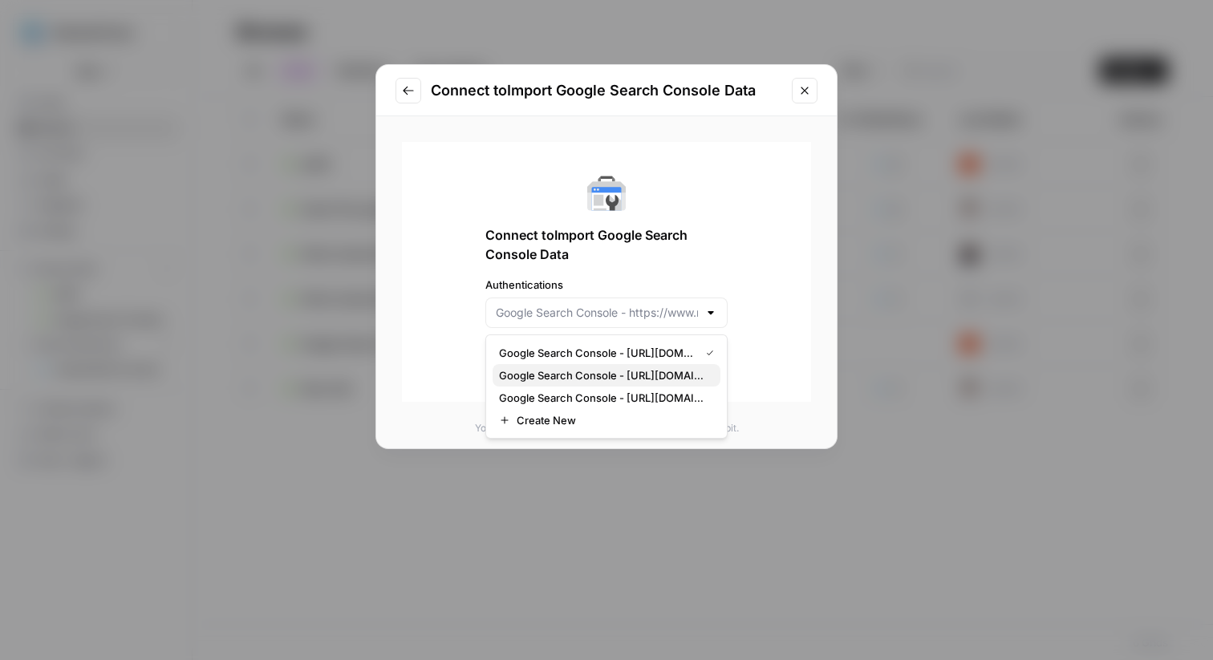
click at [621, 380] on span "Google Search Console - https://www.mymsteam.com/" at bounding box center [603, 376] width 209 height 16
type input "Google Search Console - https://www.mymsteam.com/"
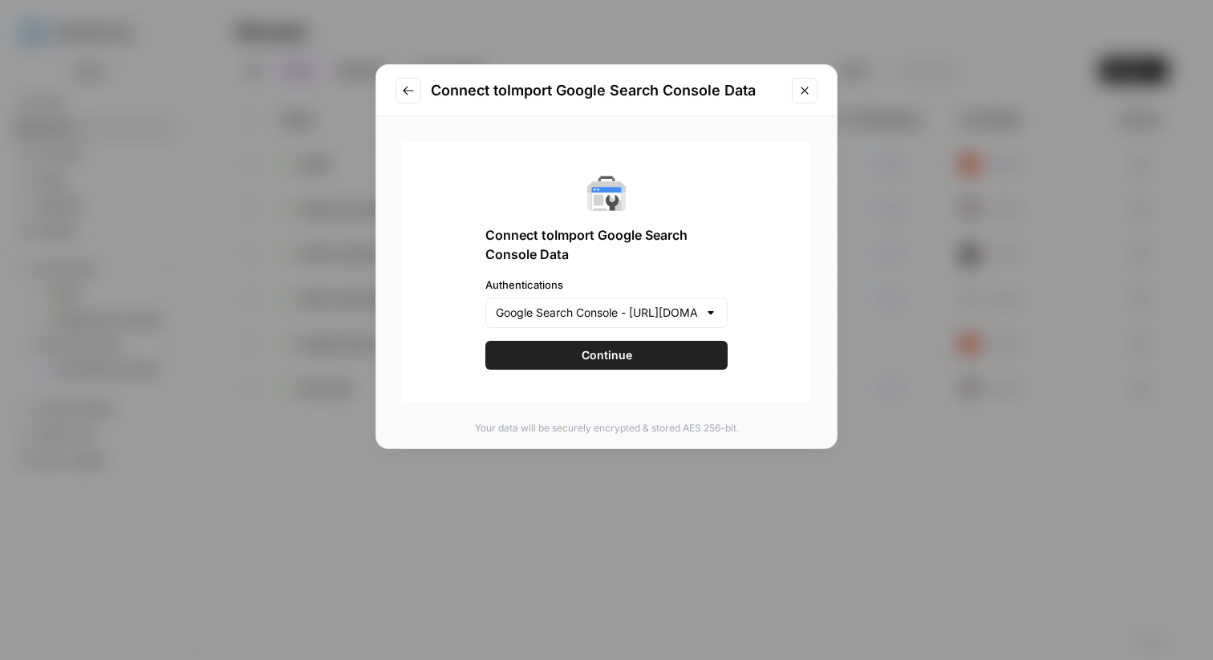
click at [599, 354] on span "Continue" at bounding box center [607, 355] width 51 height 16
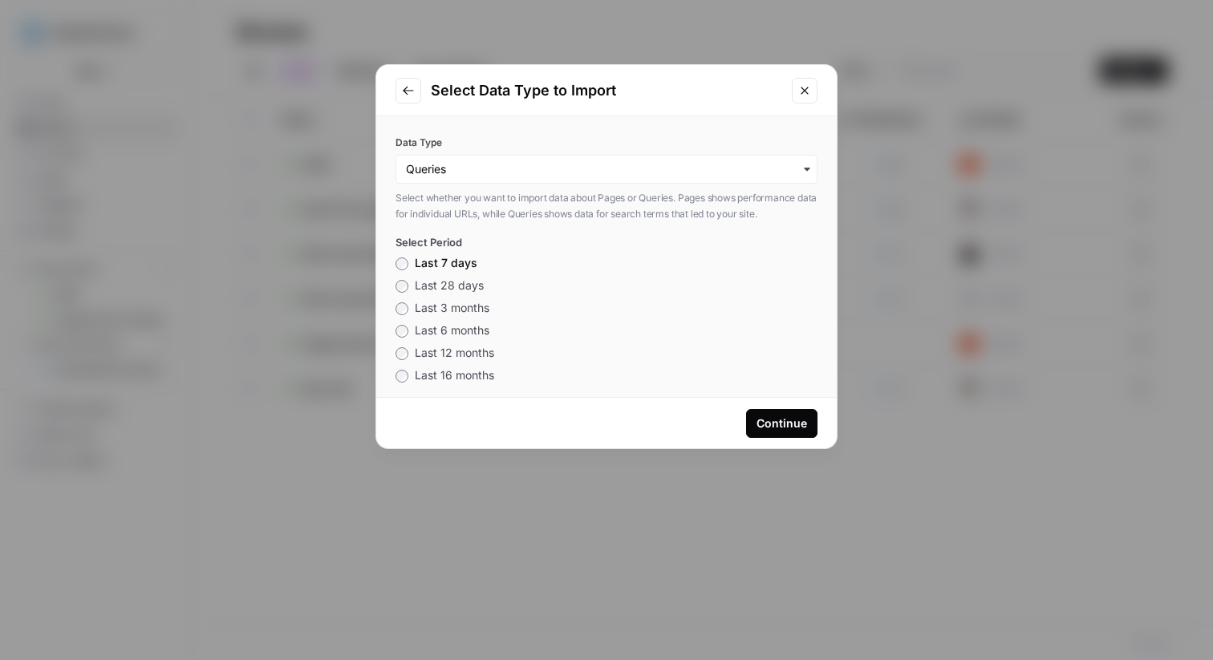
click at [478, 354] on span "Last 12 months" at bounding box center [454, 353] width 79 height 14
click at [774, 419] on div "Continue" at bounding box center [782, 424] width 51 height 16
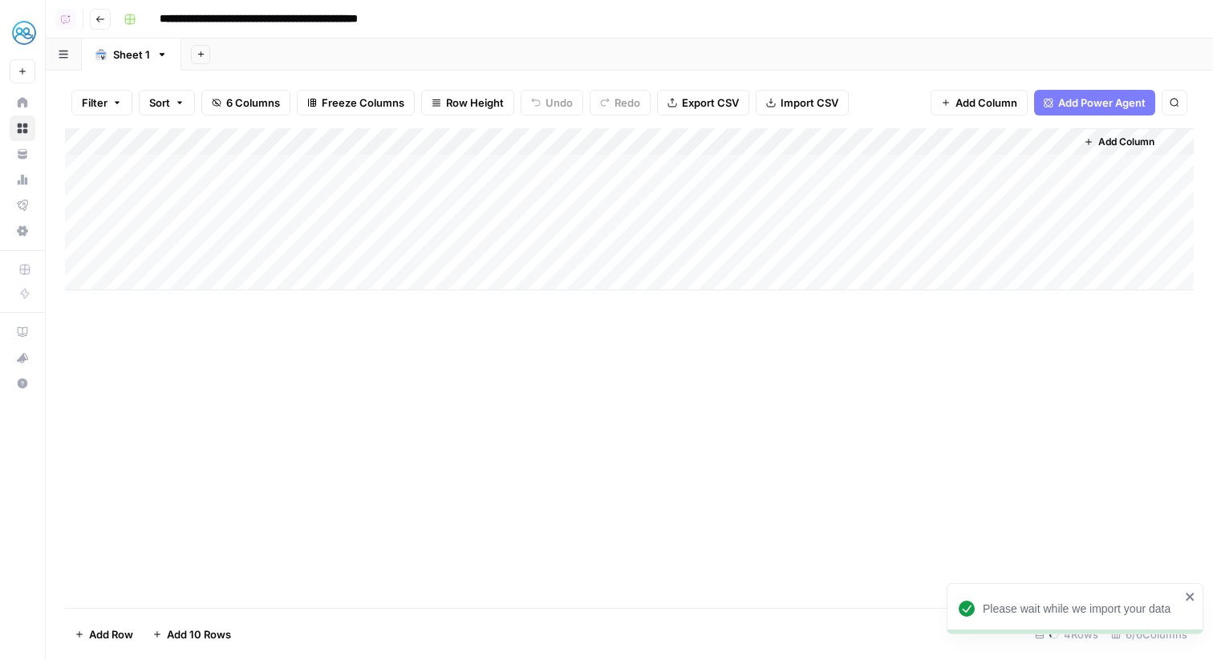
click at [98, 19] on icon "button" at bounding box center [100, 19] width 10 height 10
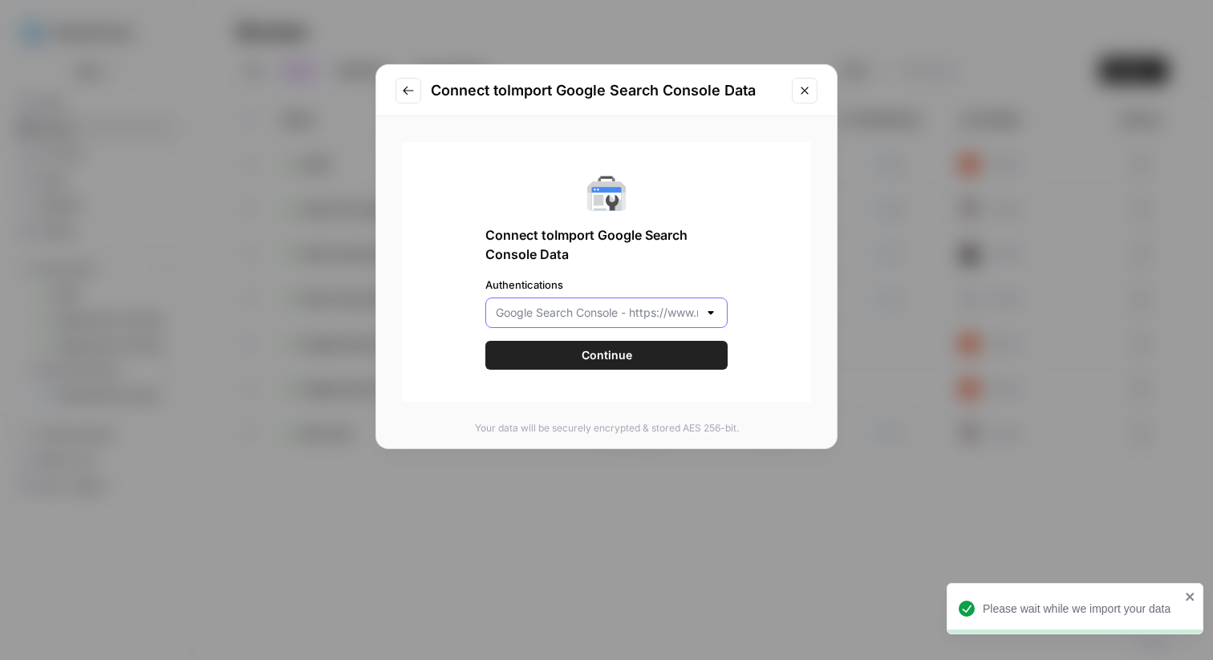
click at [616, 318] on input "Authentications" at bounding box center [597, 313] width 202 height 16
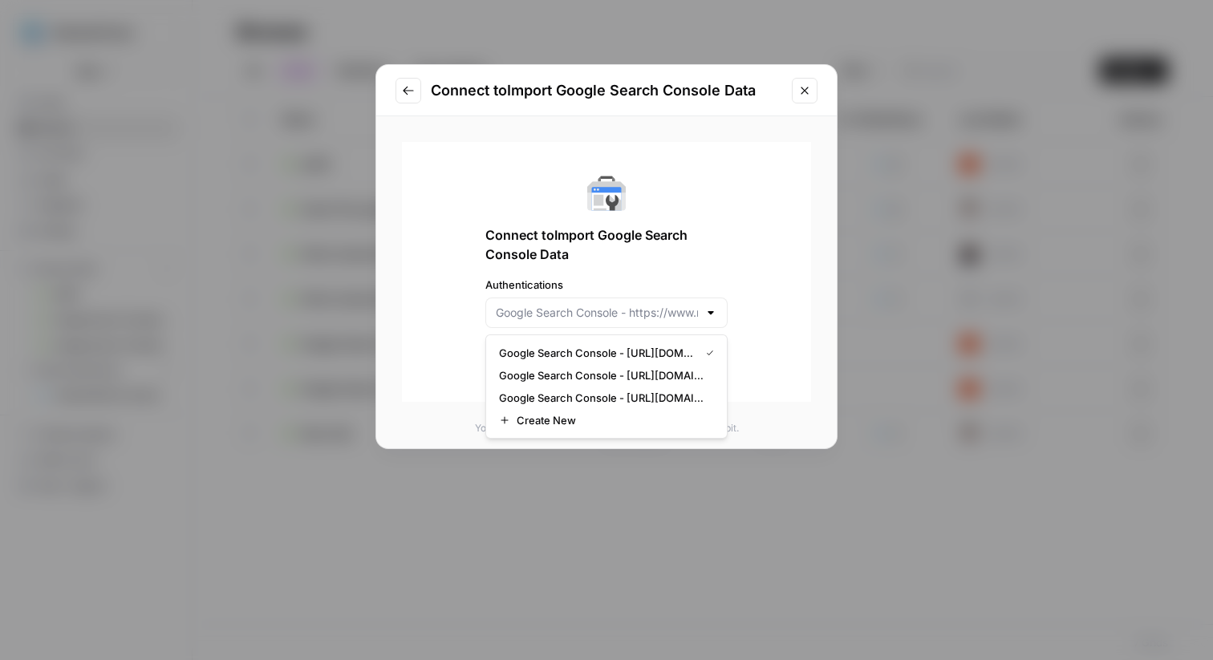
type input "Google Search Console - https://www.mypsoriasisteam.com/"
click at [783, 277] on div "Connect to Import Google Search Console Data Authentications Google Search Cons…" at bounding box center [606, 272] width 409 height 260
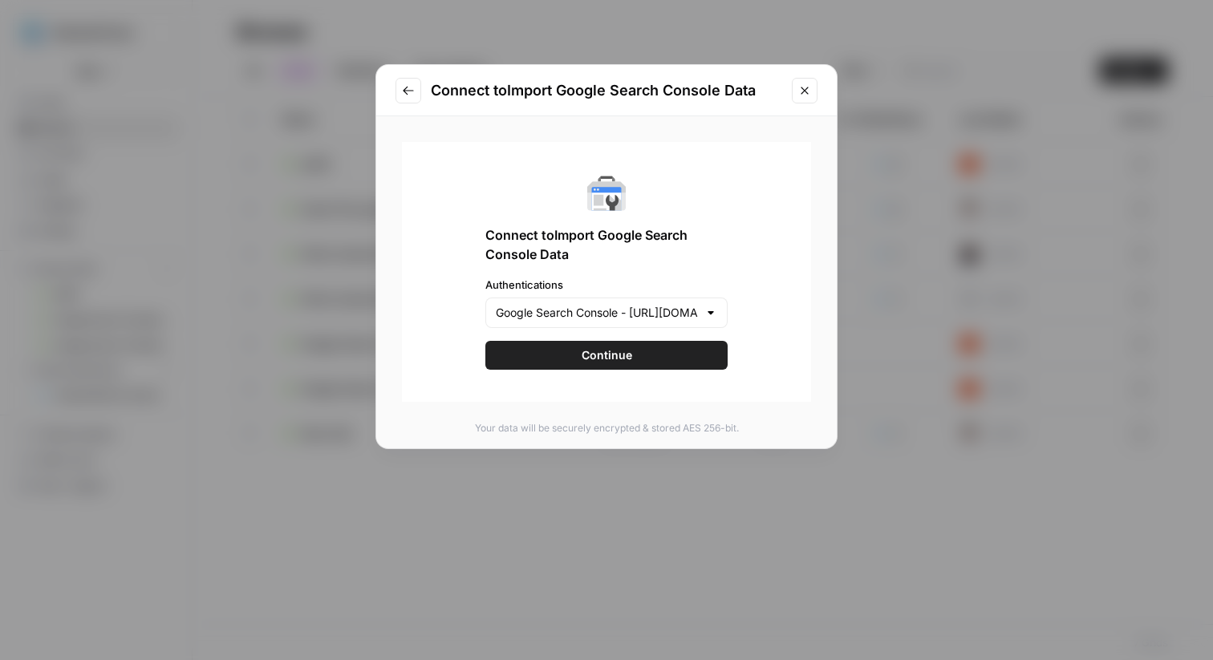
click at [812, 89] on button "Close modal" at bounding box center [805, 91] width 26 height 26
